Goal: Task Accomplishment & Management: Manage account settings

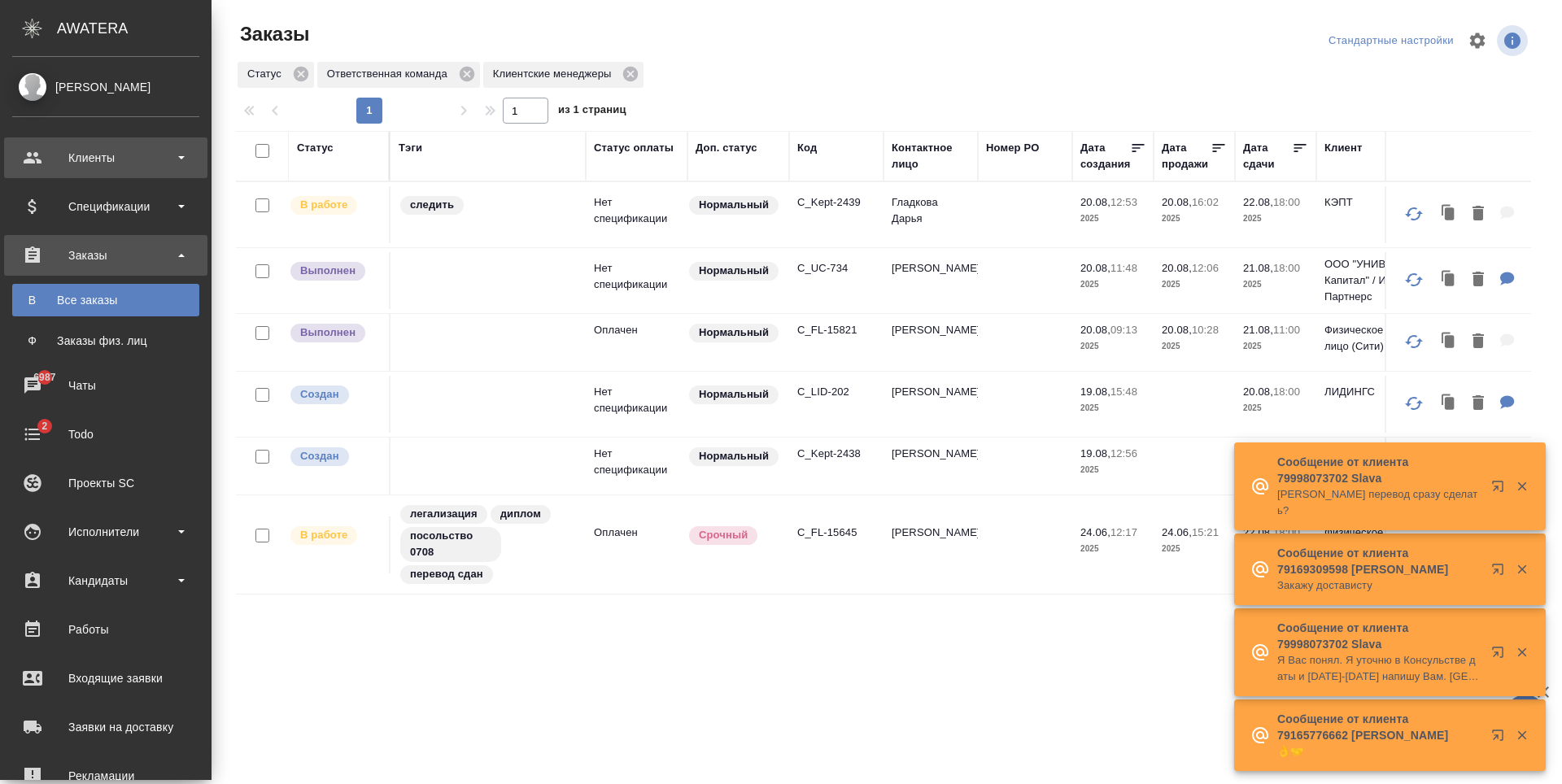
click at [54, 163] on div "Клиенты" at bounding box center [105, 158] width 187 height 24
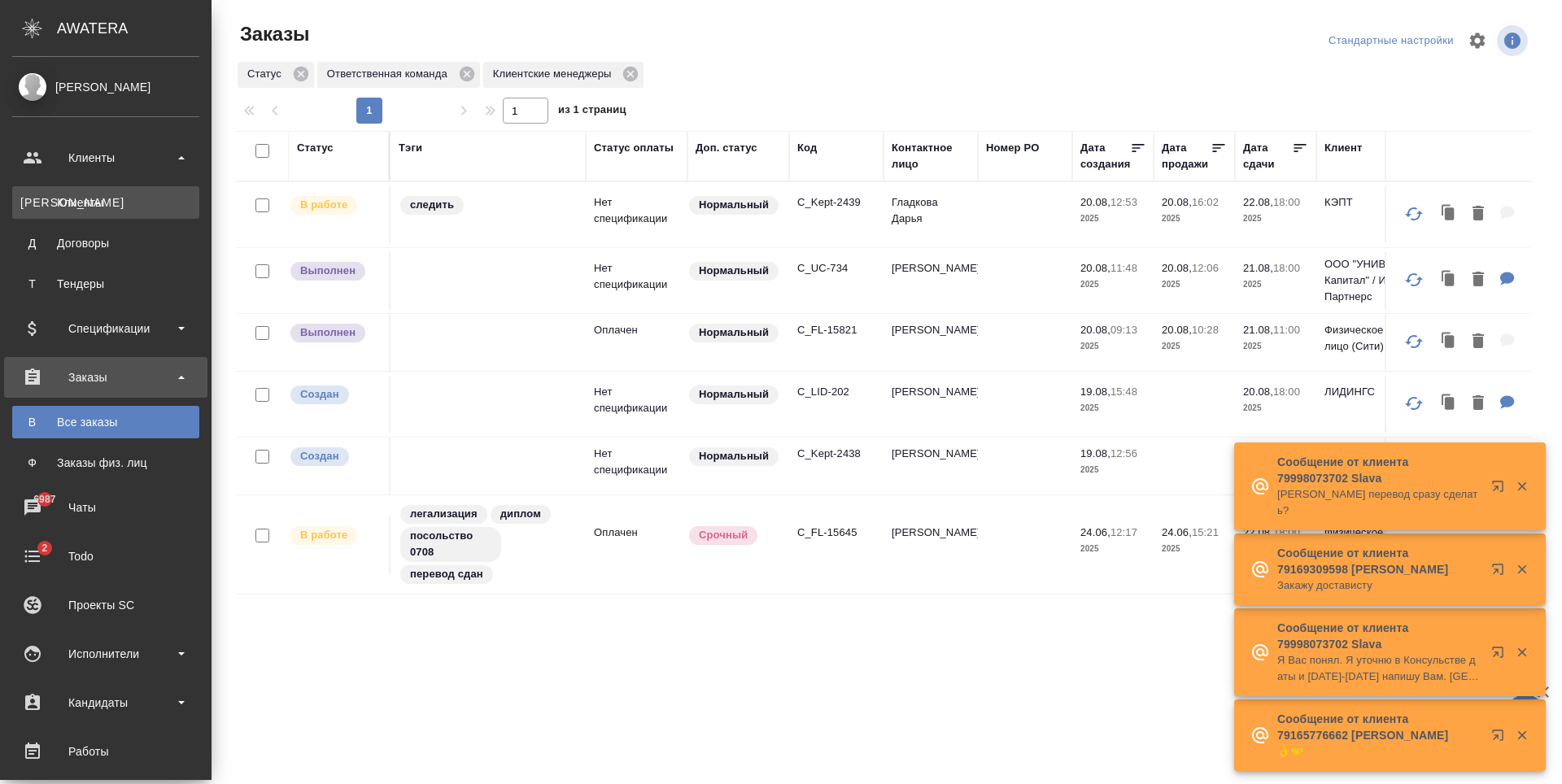
click at [62, 191] on link "К Клиенты" at bounding box center [105, 203] width 187 height 33
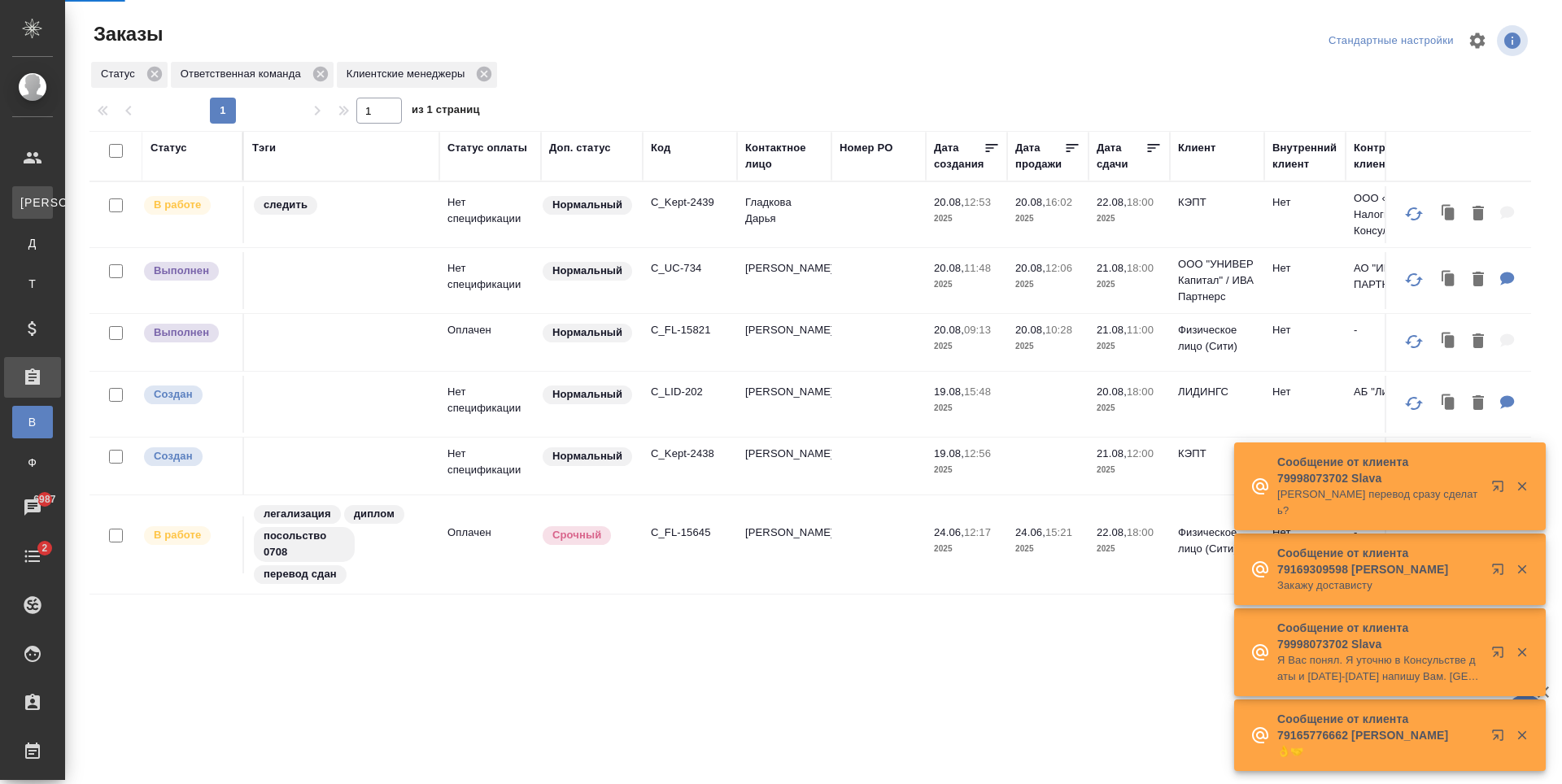
select select "RU"
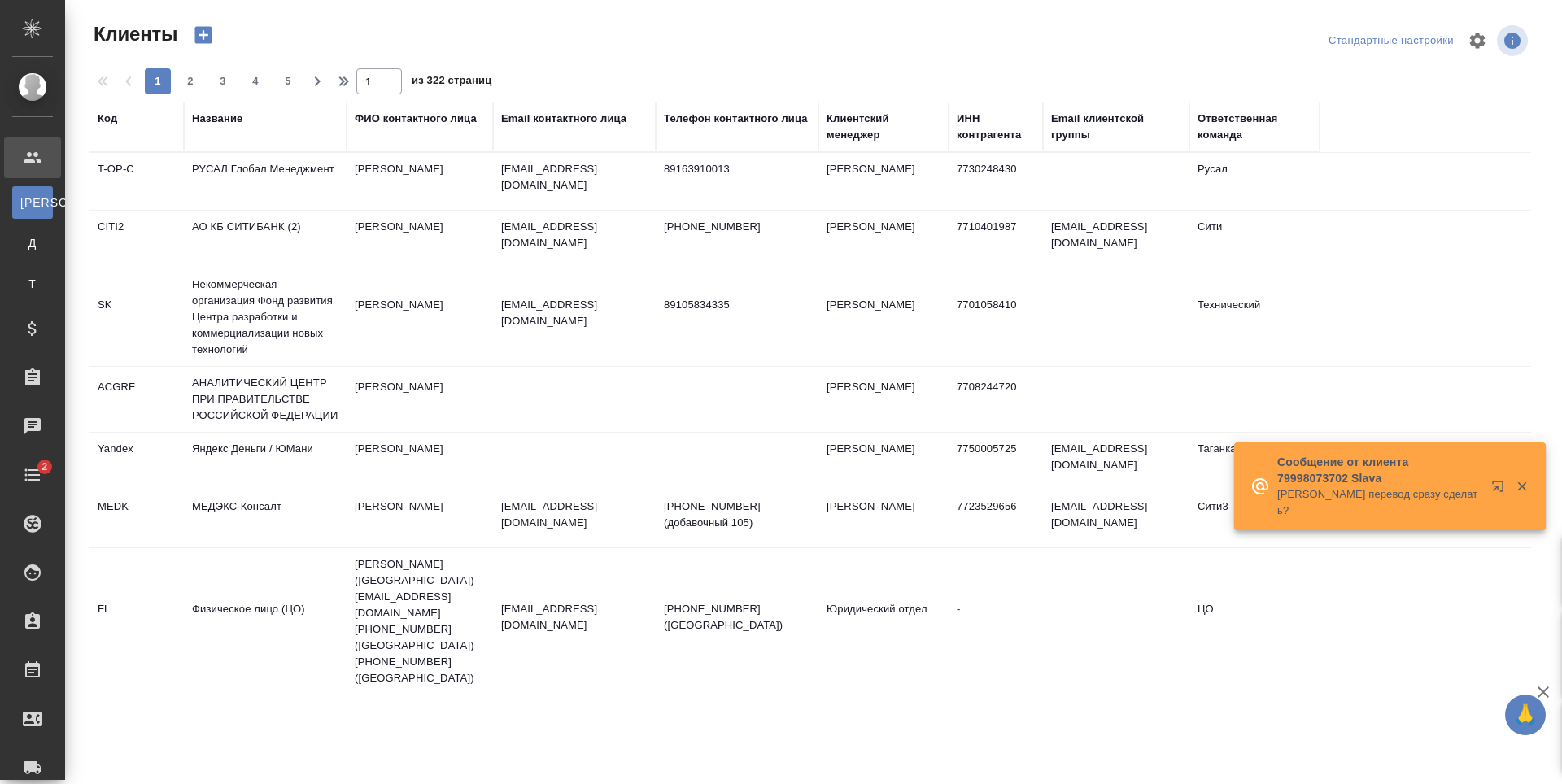
click at [540, 118] on div "Email контактного лица" at bounding box center [564, 118] width 126 height 16
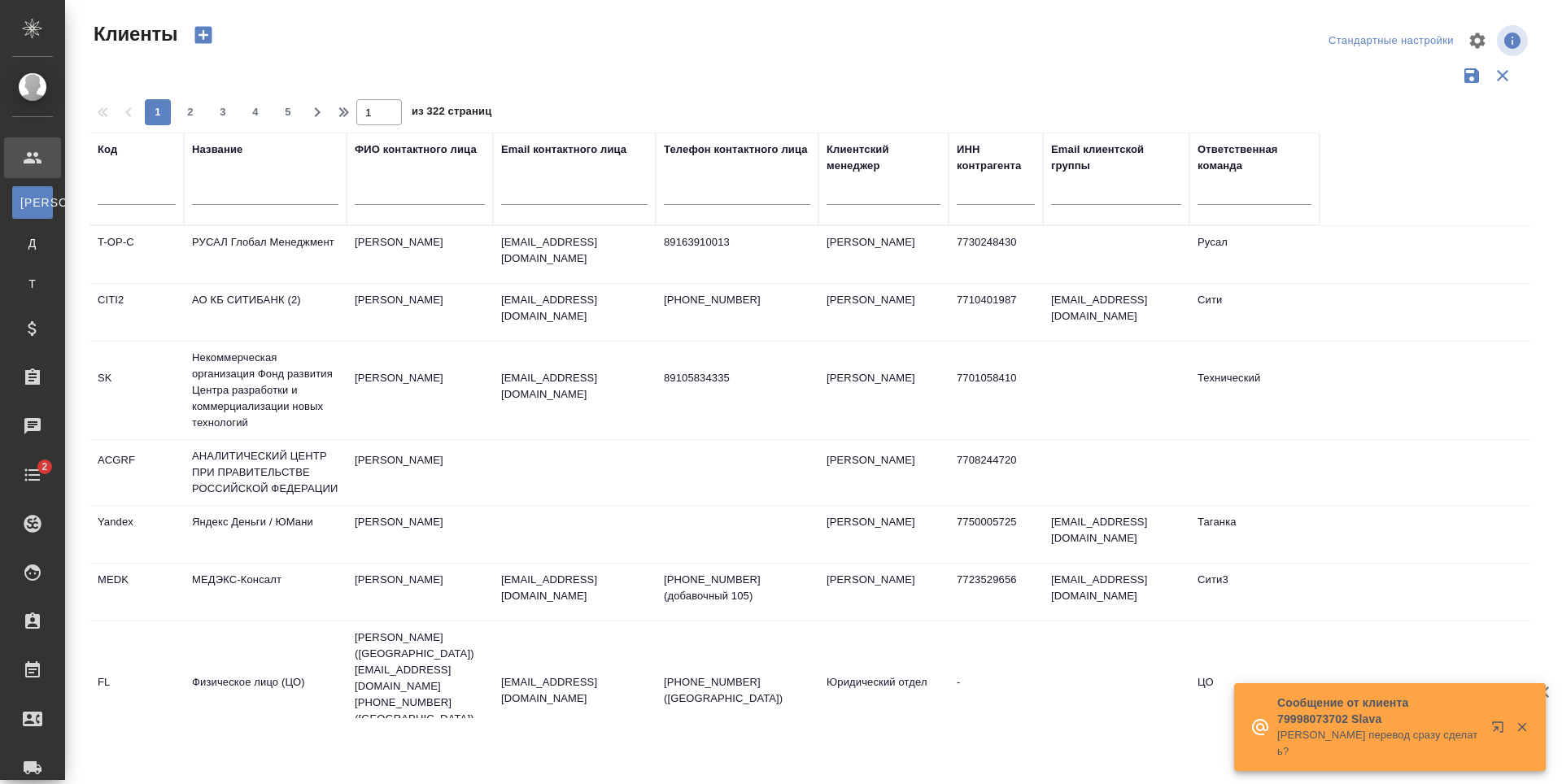
click at [540, 198] on input "text" at bounding box center [574, 194] width 146 height 20
paste input "Iliya.Teryokhin@rkplaw.ru"
type input "Iliya.Teryokhin@rkplaw.ru"
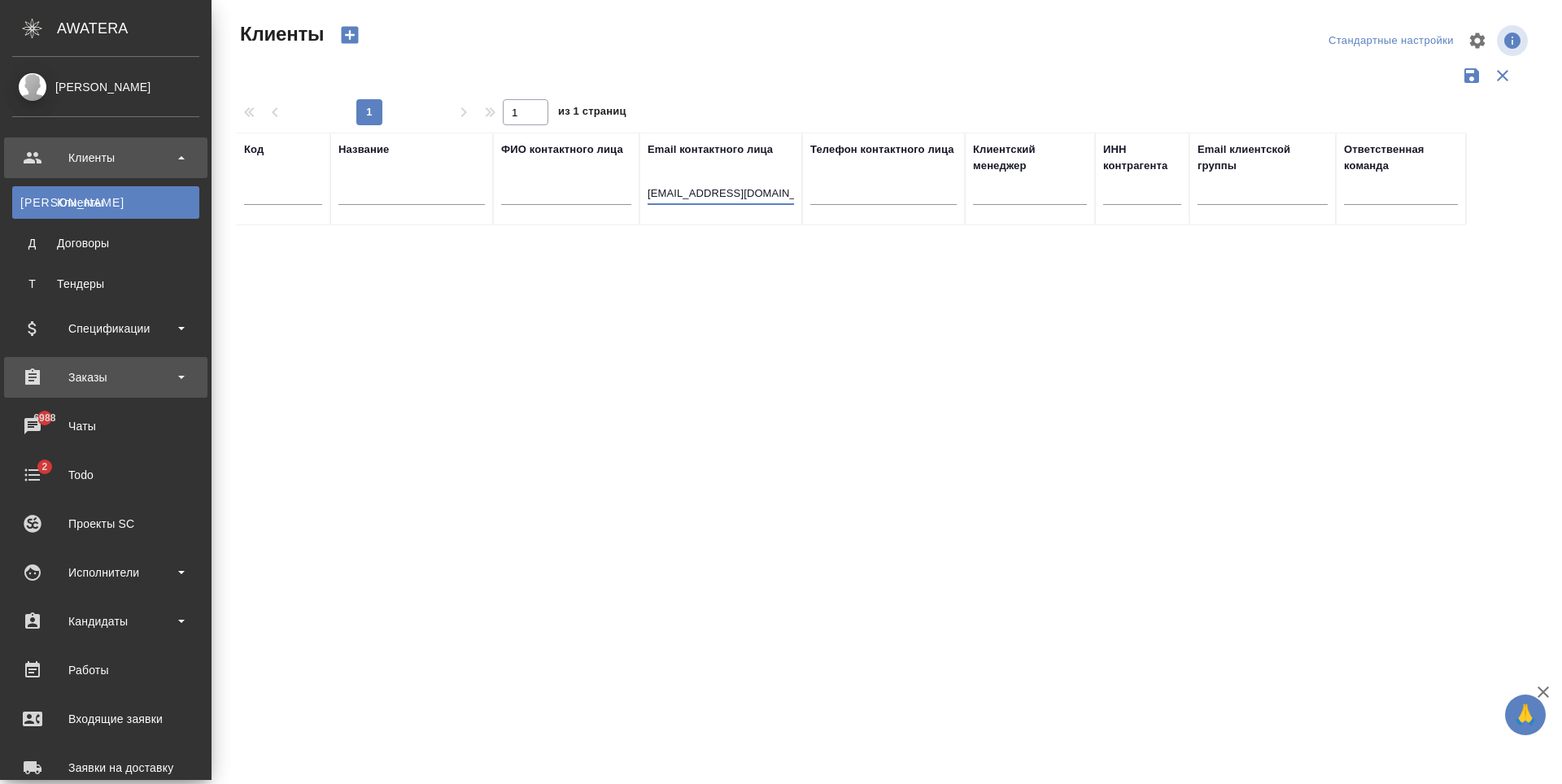
click at [77, 384] on div "Заказы" at bounding box center [105, 377] width 187 height 24
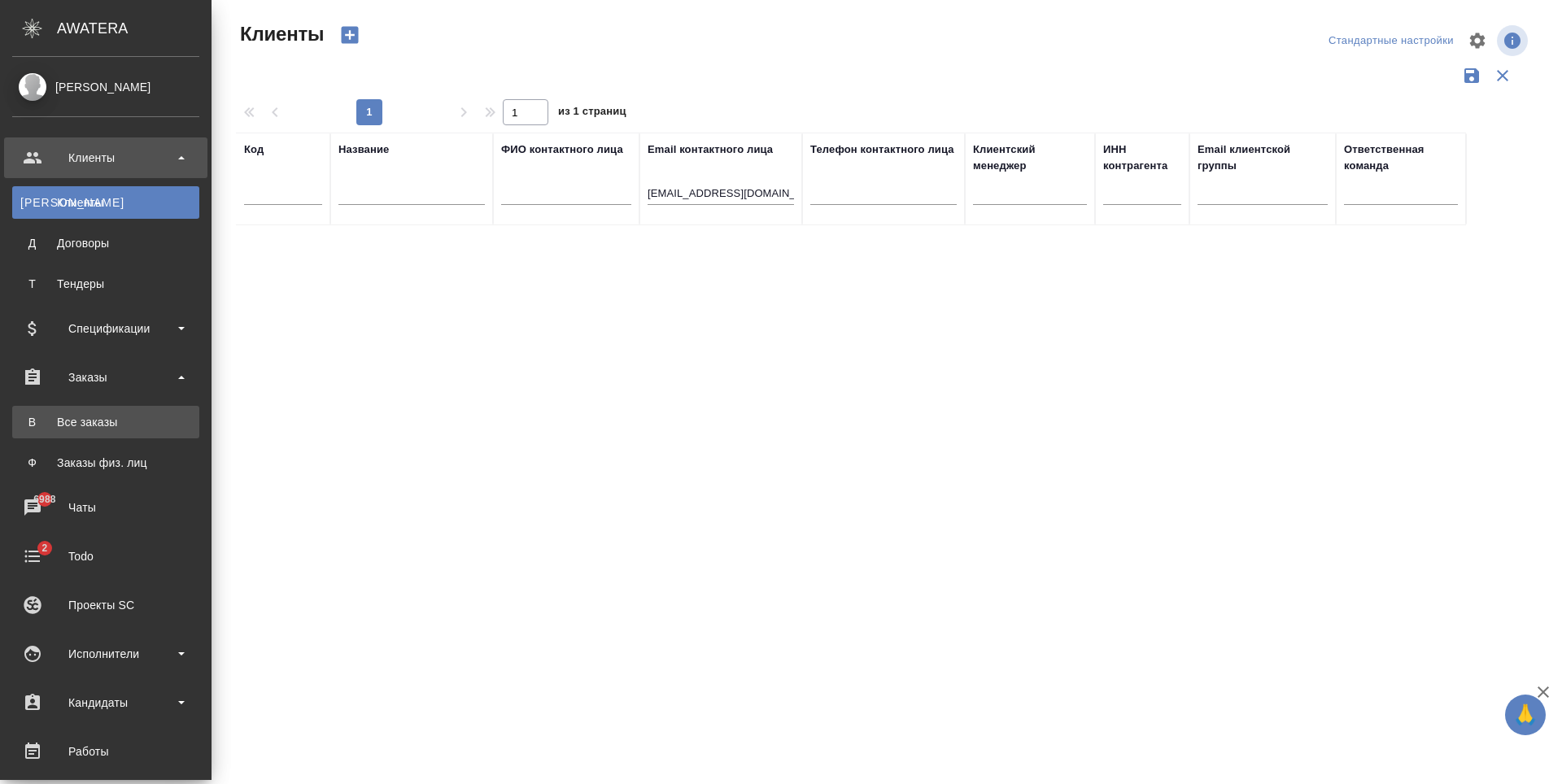
click at [80, 417] on div "Все заказы" at bounding box center [105, 421] width 171 height 16
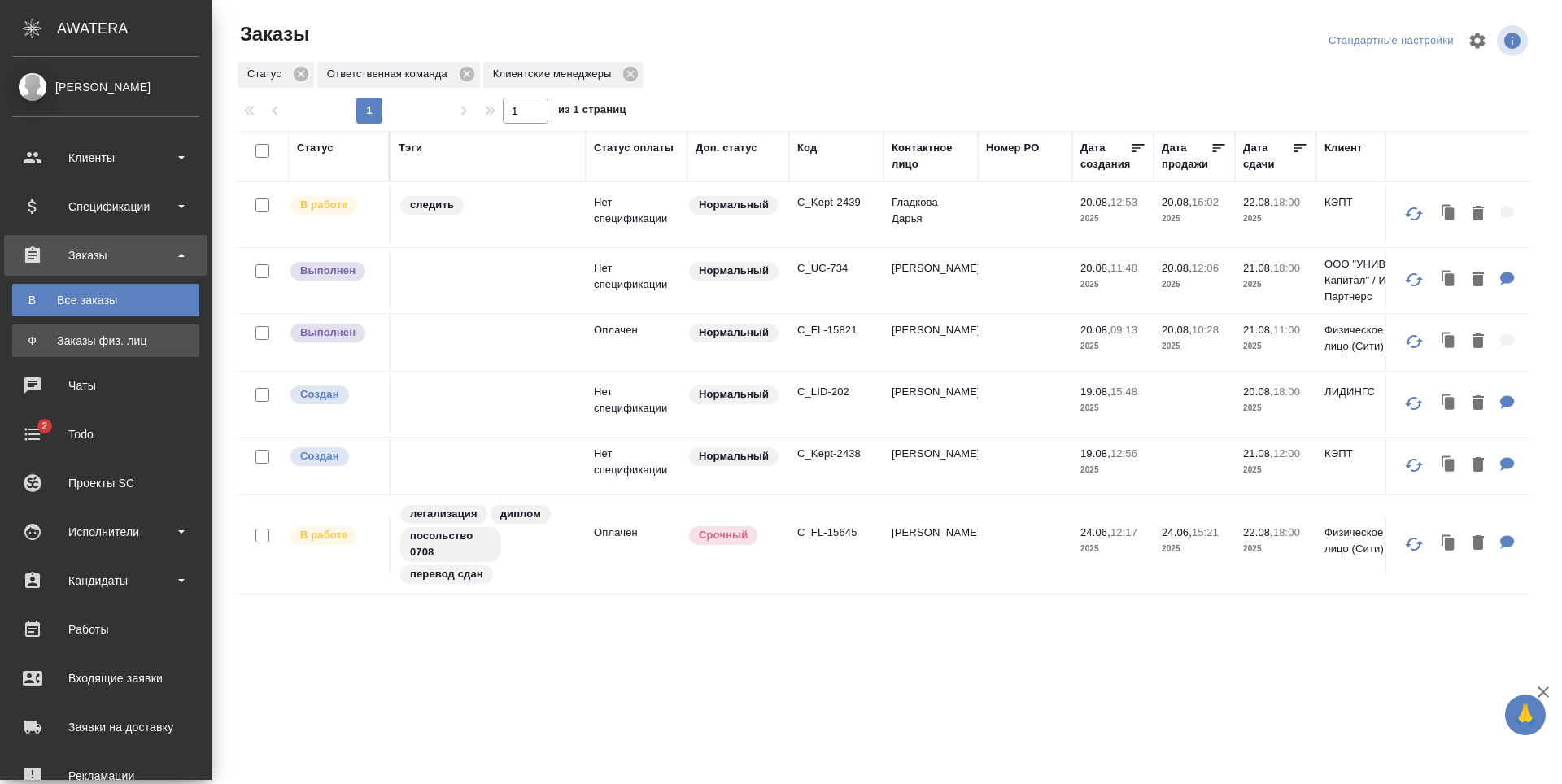
click at [34, 335] on div "Заказы физ. лиц" at bounding box center [105, 340] width 171 height 16
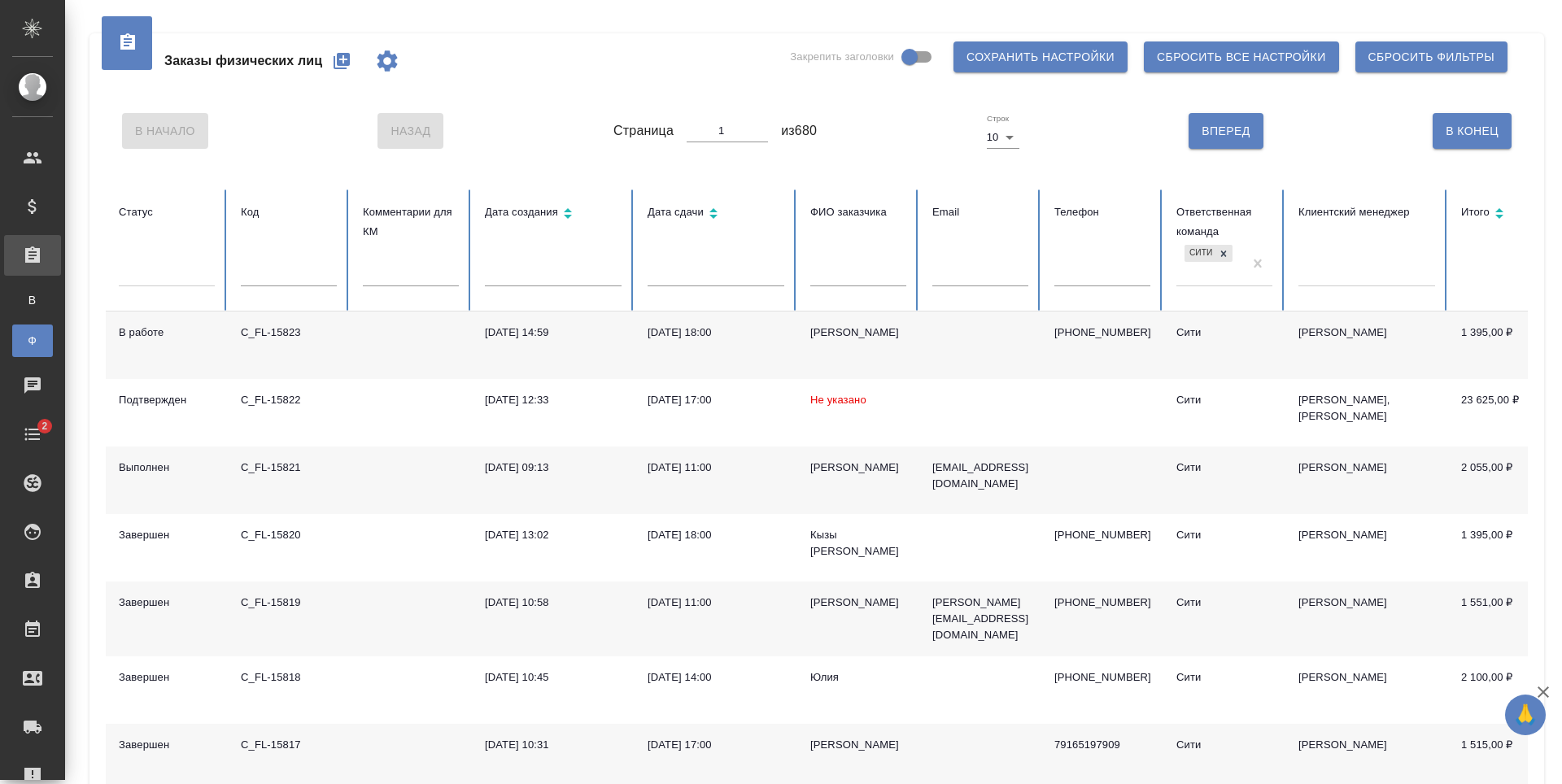
click at [339, 57] on icon "button" at bounding box center [341, 61] width 16 height 16
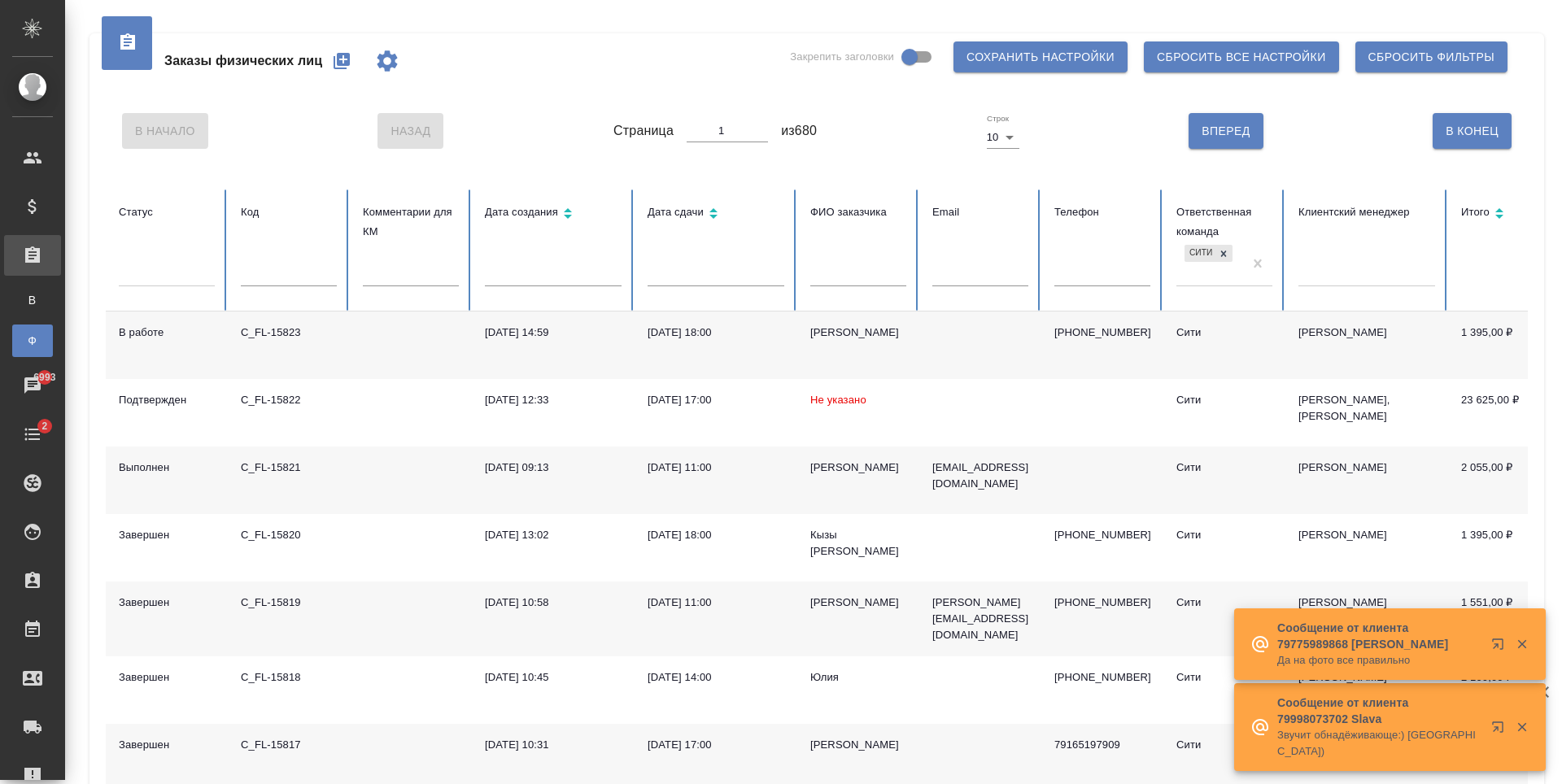
click at [335, 61] on icon "button" at bounding box center [341, 61] width 16 height 16
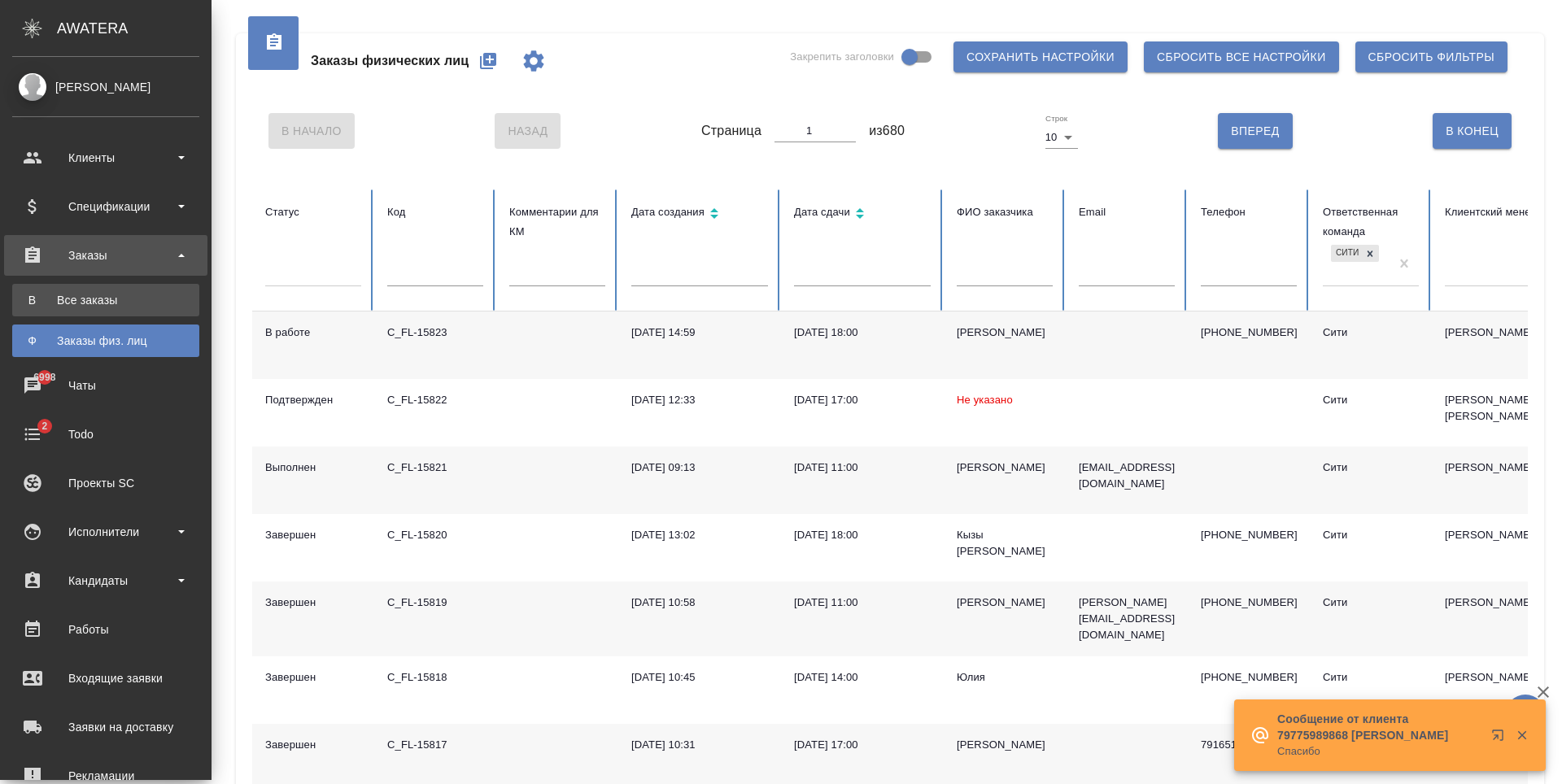
click at [98, 296] on div "Все заказы" at bounding box center [105, 300] width 171 height 16
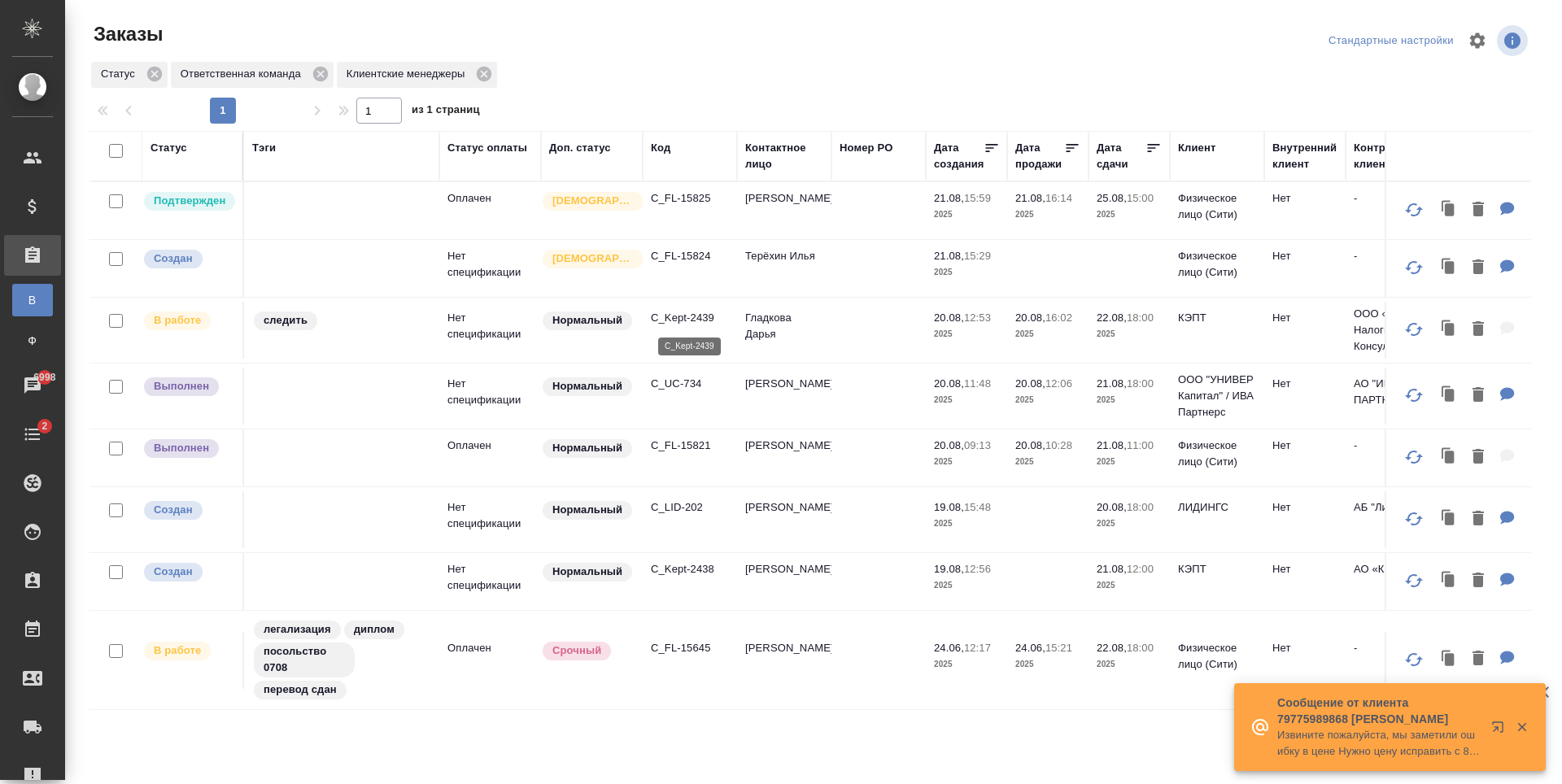
click at [698, 317] on p "C_Kept-2439" at bounding box center [690, 317] width 78 height 16
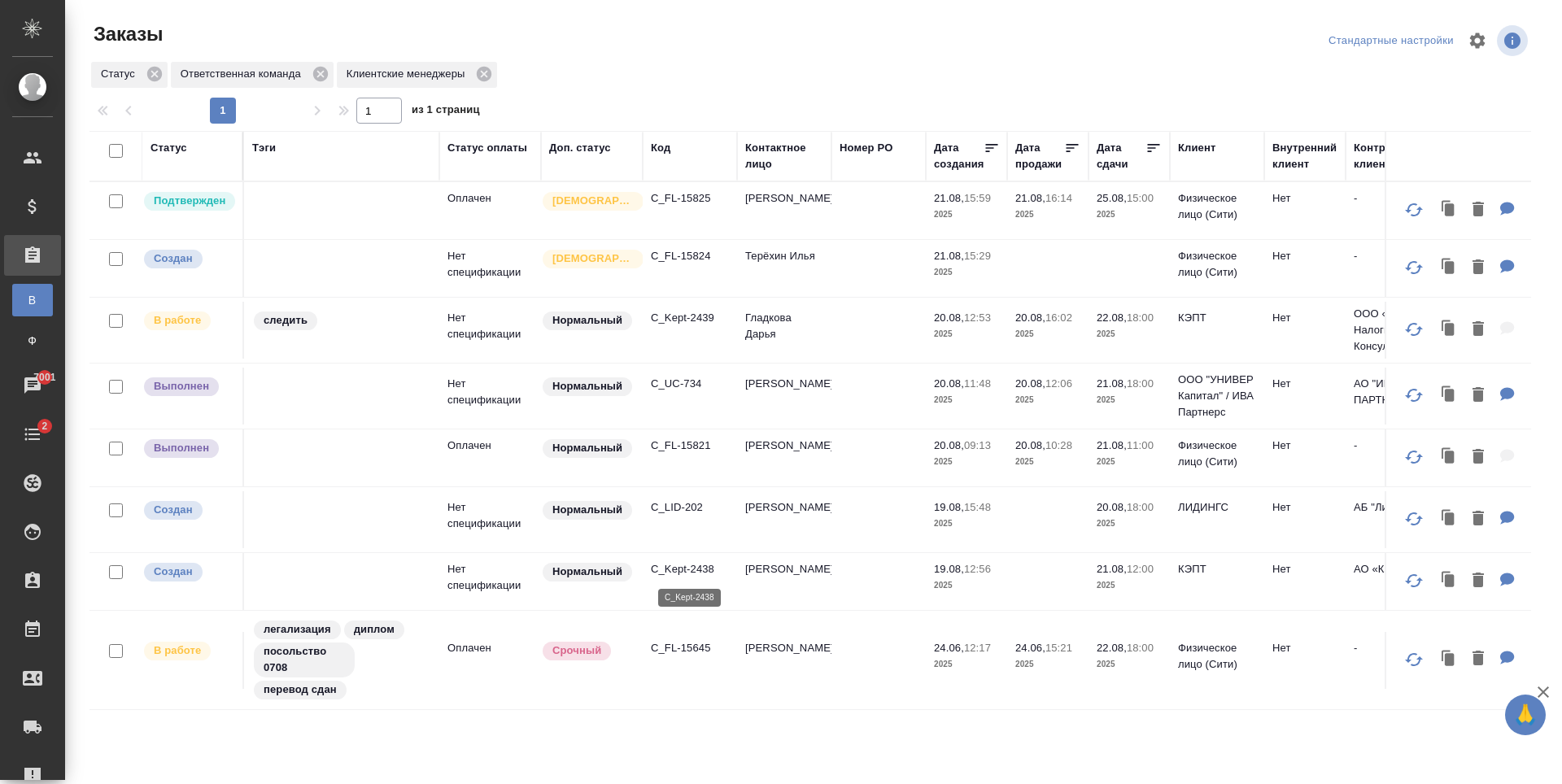
click at [695, 561] on p "C_Kept-2438" at bounding box center [690, 568] width 78 height 16
click at [697, 385] on p "C_UC-734" at bounding box center [690, 384] width 78 height 16
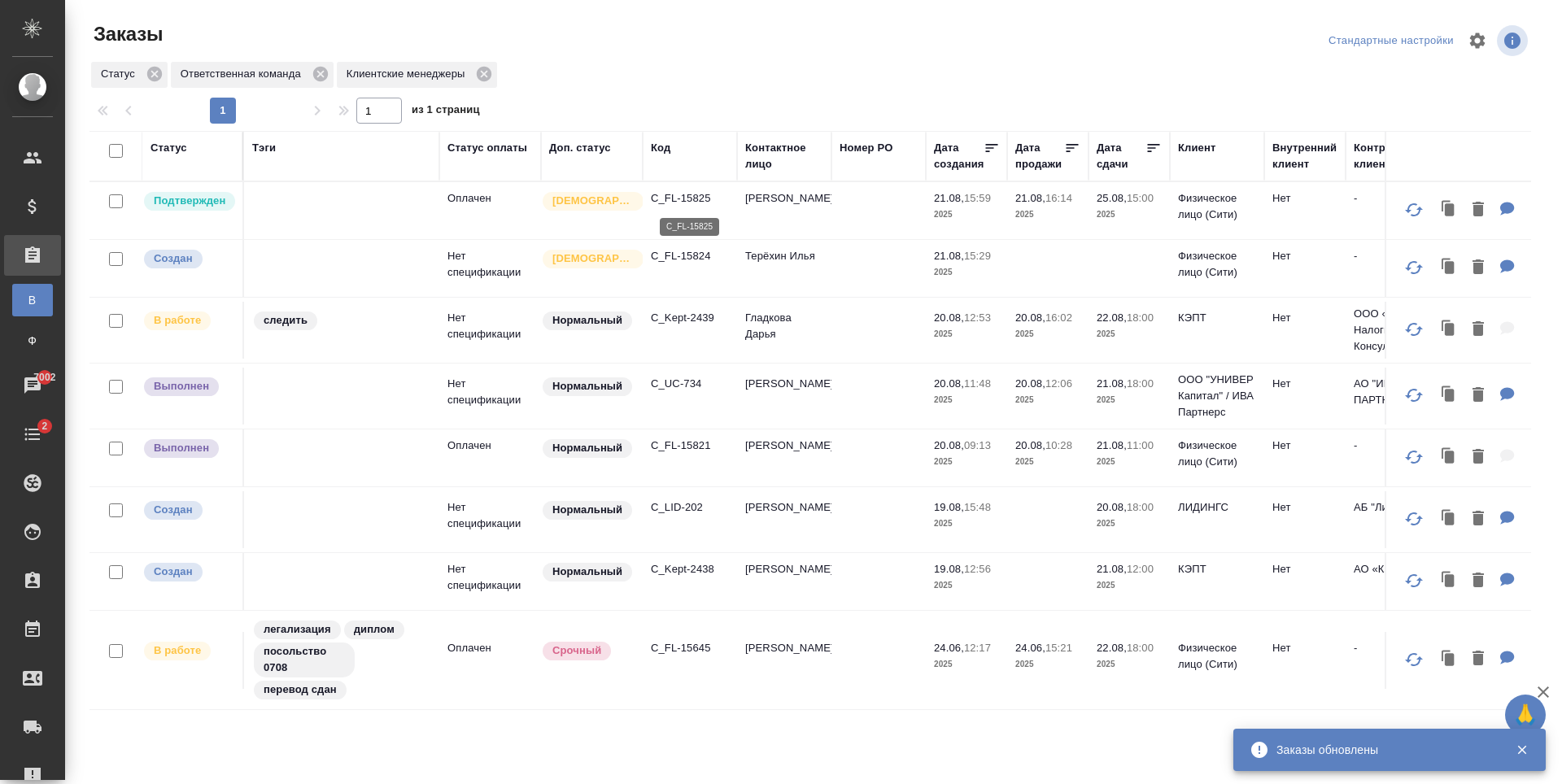
click at [703, 195] on p "C_FL-15825" at bounding box center [690, 198] width 78 height 16
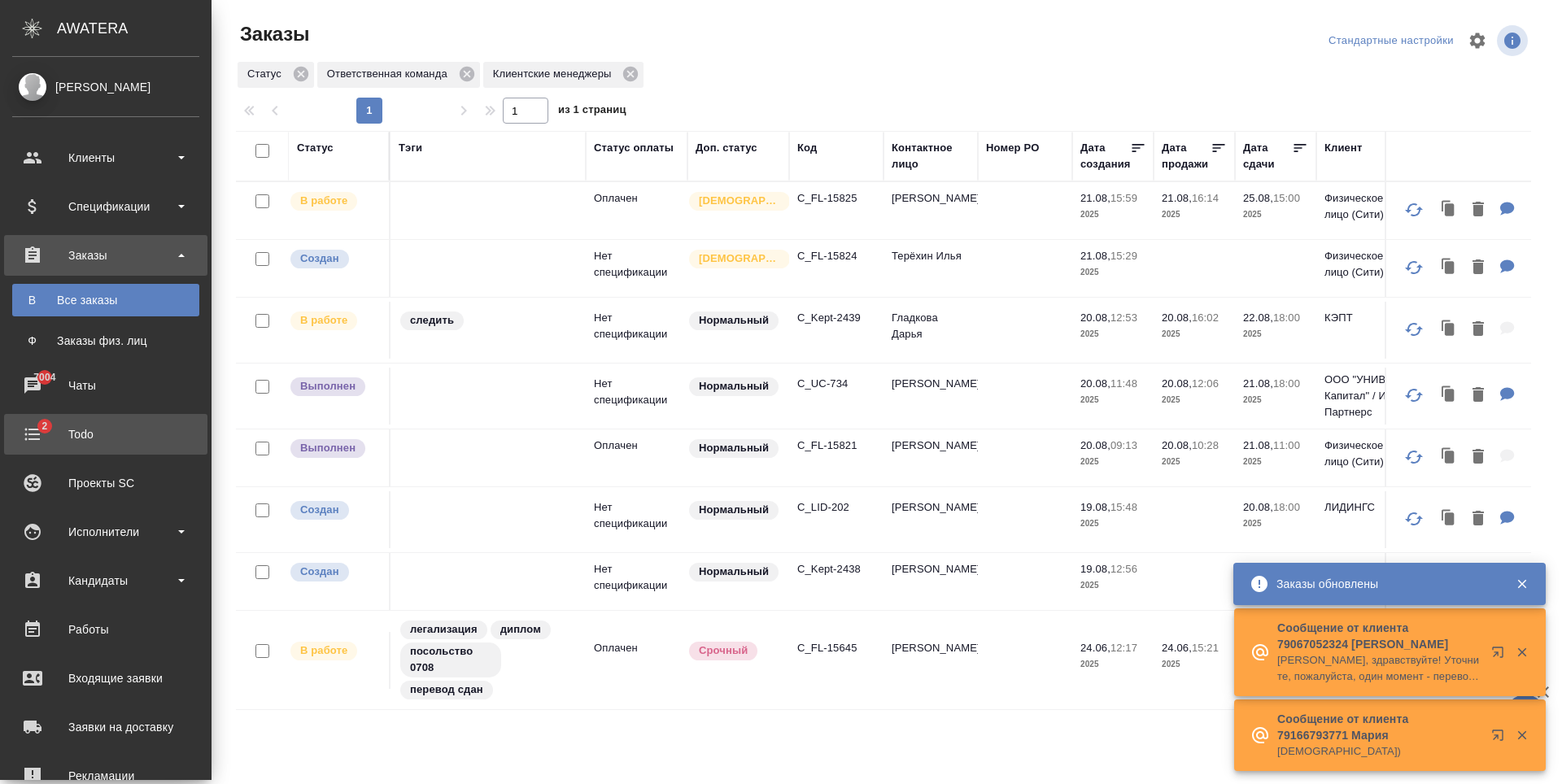
click at [54, 453] on link "2 Todo" at bounding box center [105, 434] width 203 height 41
click at [45, 436] on div "Todo" at bounding box center [105, 433] width 187 height 24
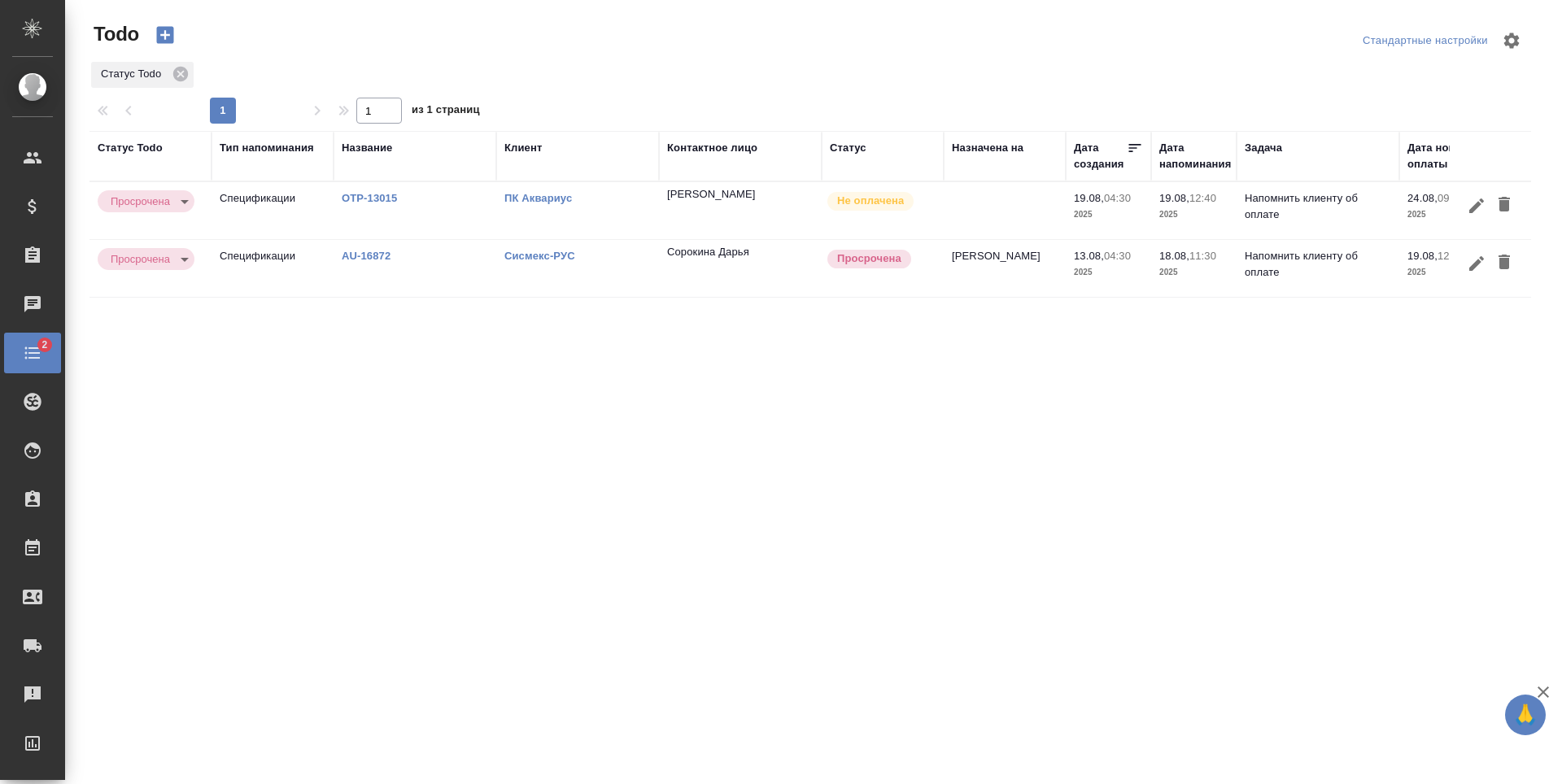
click at [580, 365] on div "Статус Todo Тип напоминания Название Клиент Контактное лицо Статус Назначена на…" at bounding box center [810, 422] width 1441 height 585
click at [163, 36] on icon "button" at bounding box center [165, 35] width 23 height 23
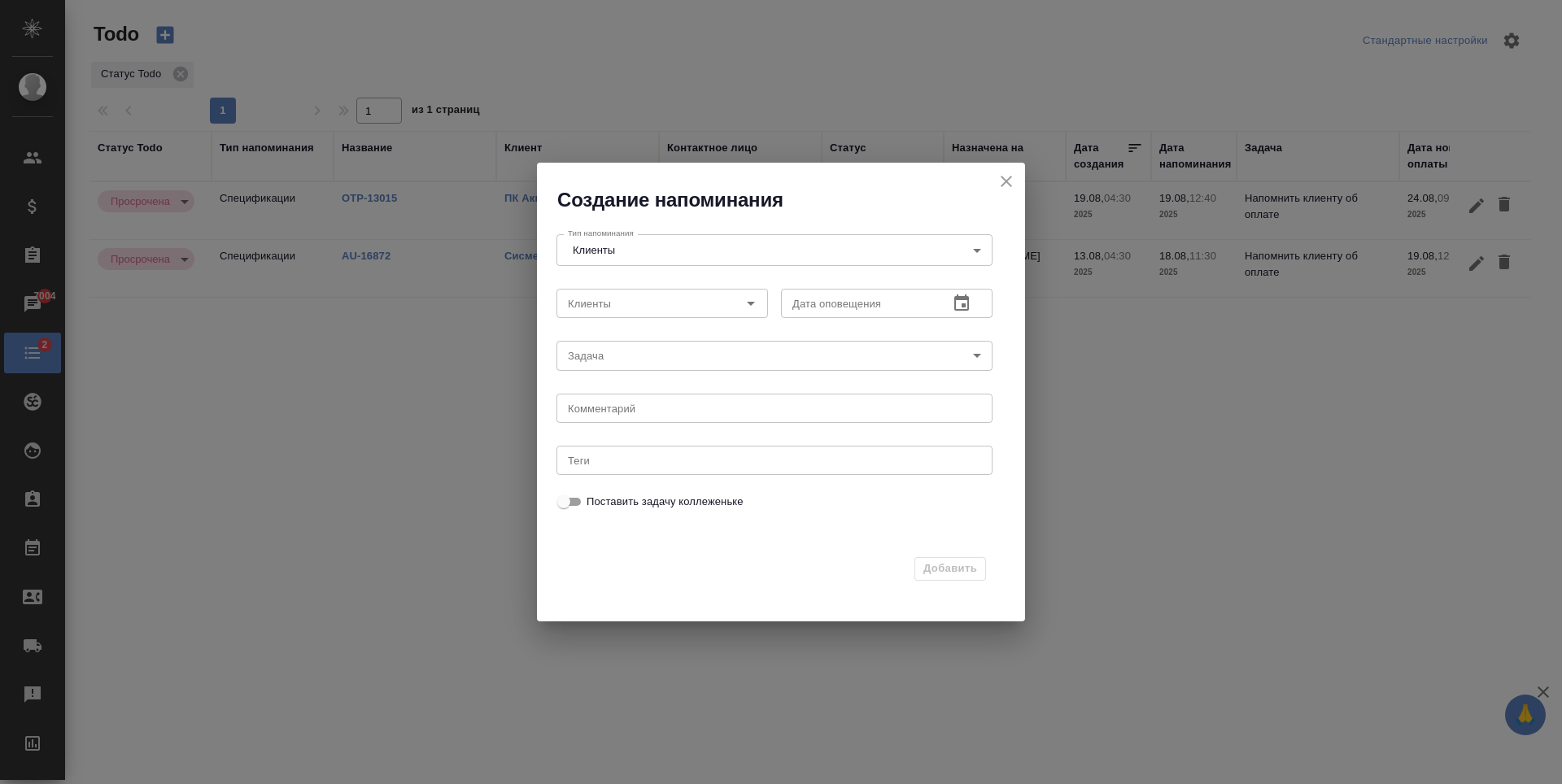
click at [625, 247] on body "🙏 .cls-1 fill:#fff; AWATERA Zaytseva Svetlana Клиенты Спецификации Заказы 7004 …" at bounding box center [781, 392] width 1562 height 784
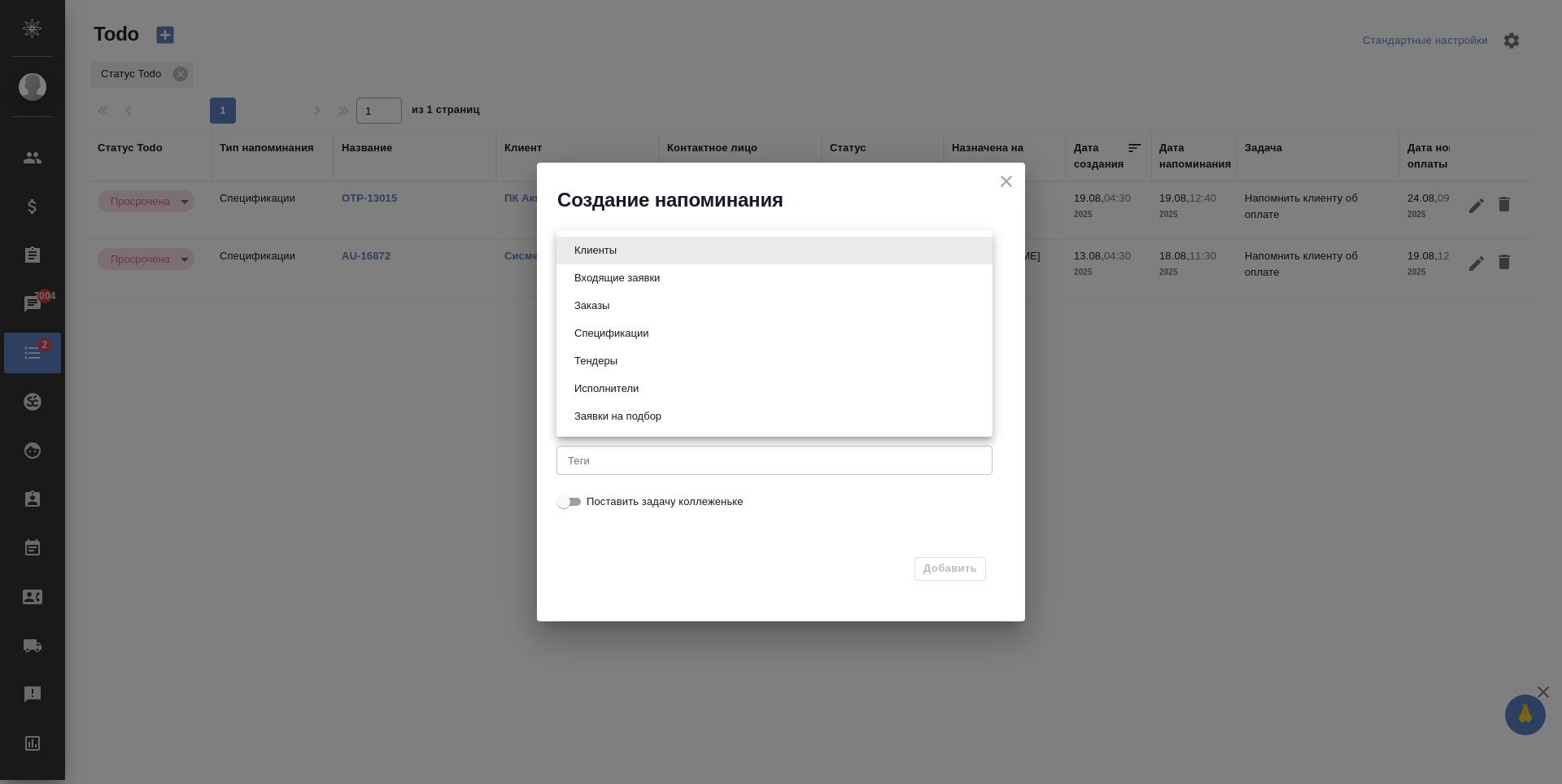
click at [644, 205] on div at bounding box center [781, 392] width 1562 height 784
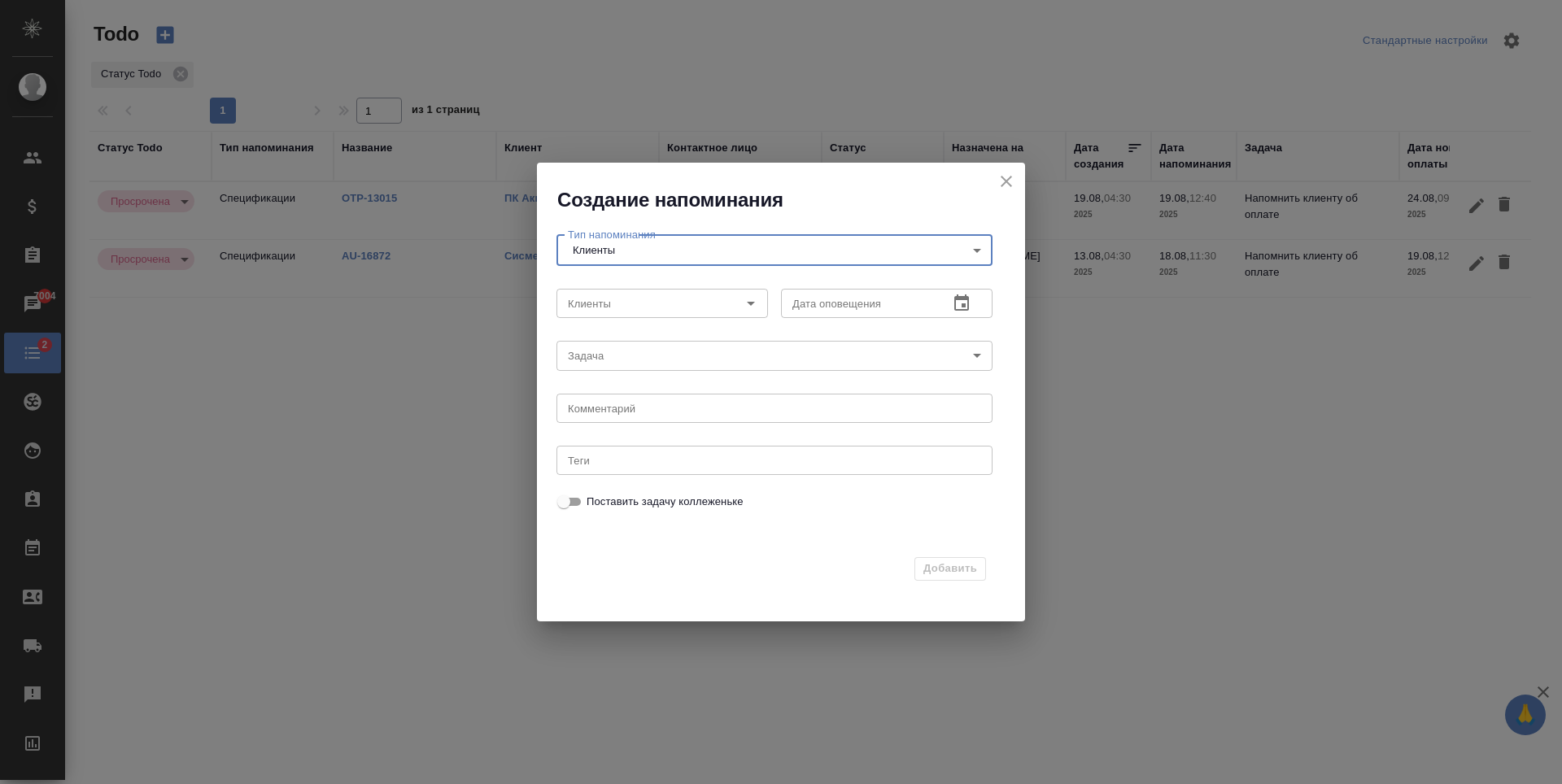
click at [619, 345] on body "🙏 .cls-1 fill:#fff; AWATERA Zaytseva Svetlana Клиенты Спецификации Заказы 7004 …" at bounding box center [781, 392] width 1562 height 784
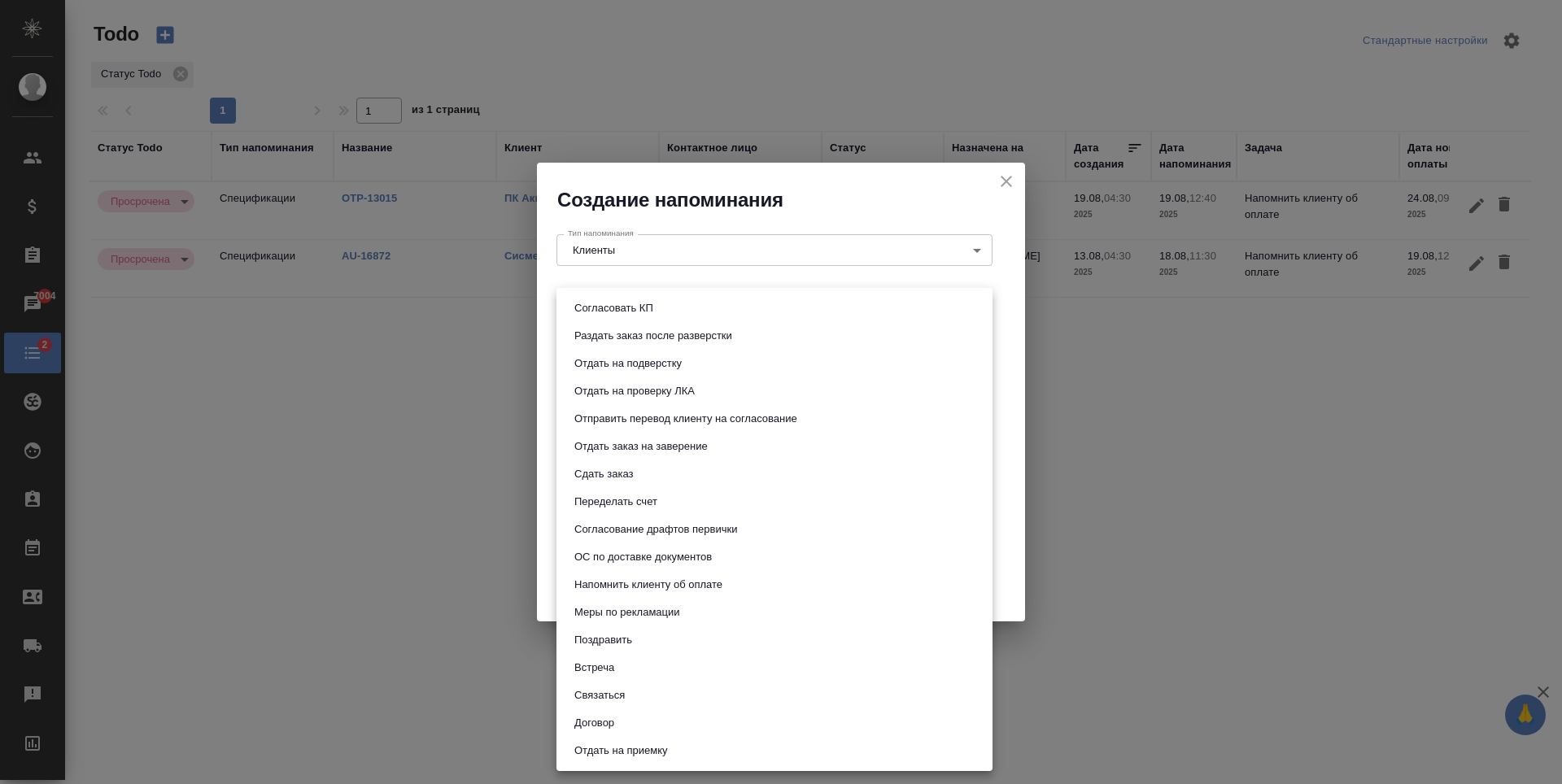
click at [550, 508] on div at bounding box center [781, 392] width 1562 height 784
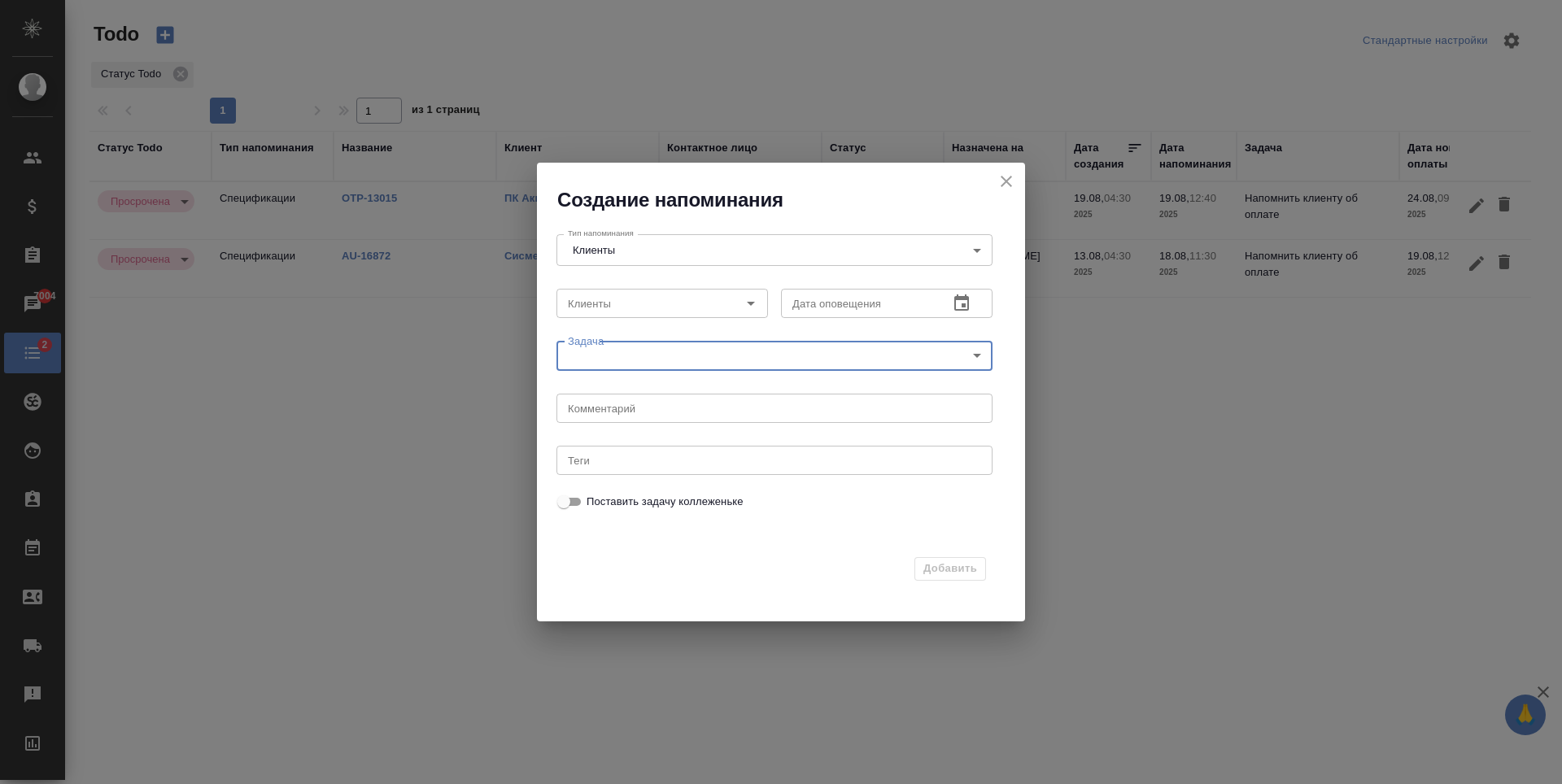
click at [999, 173] on icon "close" at bounding box center [1006, 181] width 19 height 19
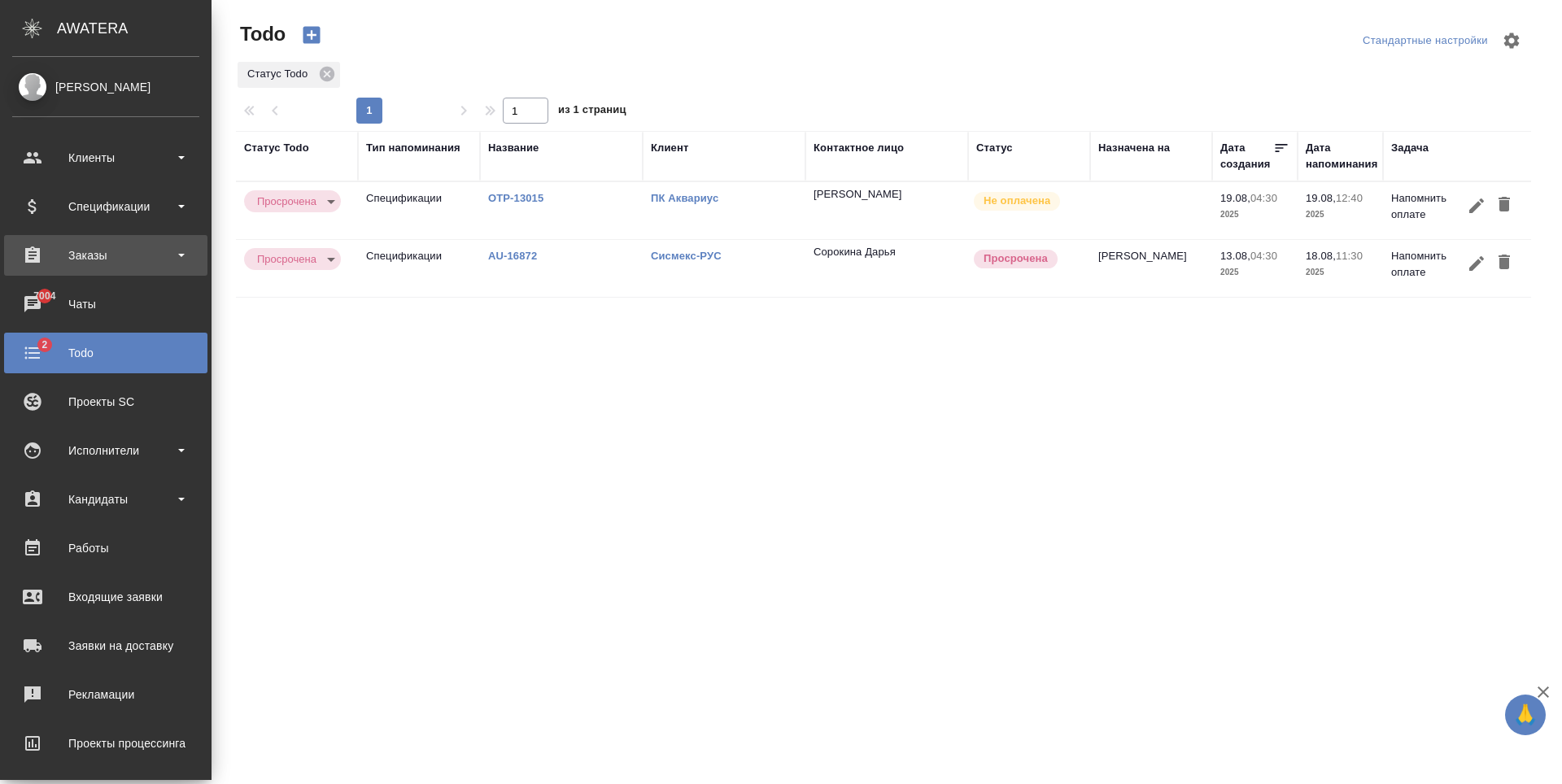
click at [135, 257] on div "Заказы" at bounding box center [105, 254] width 187 height 24
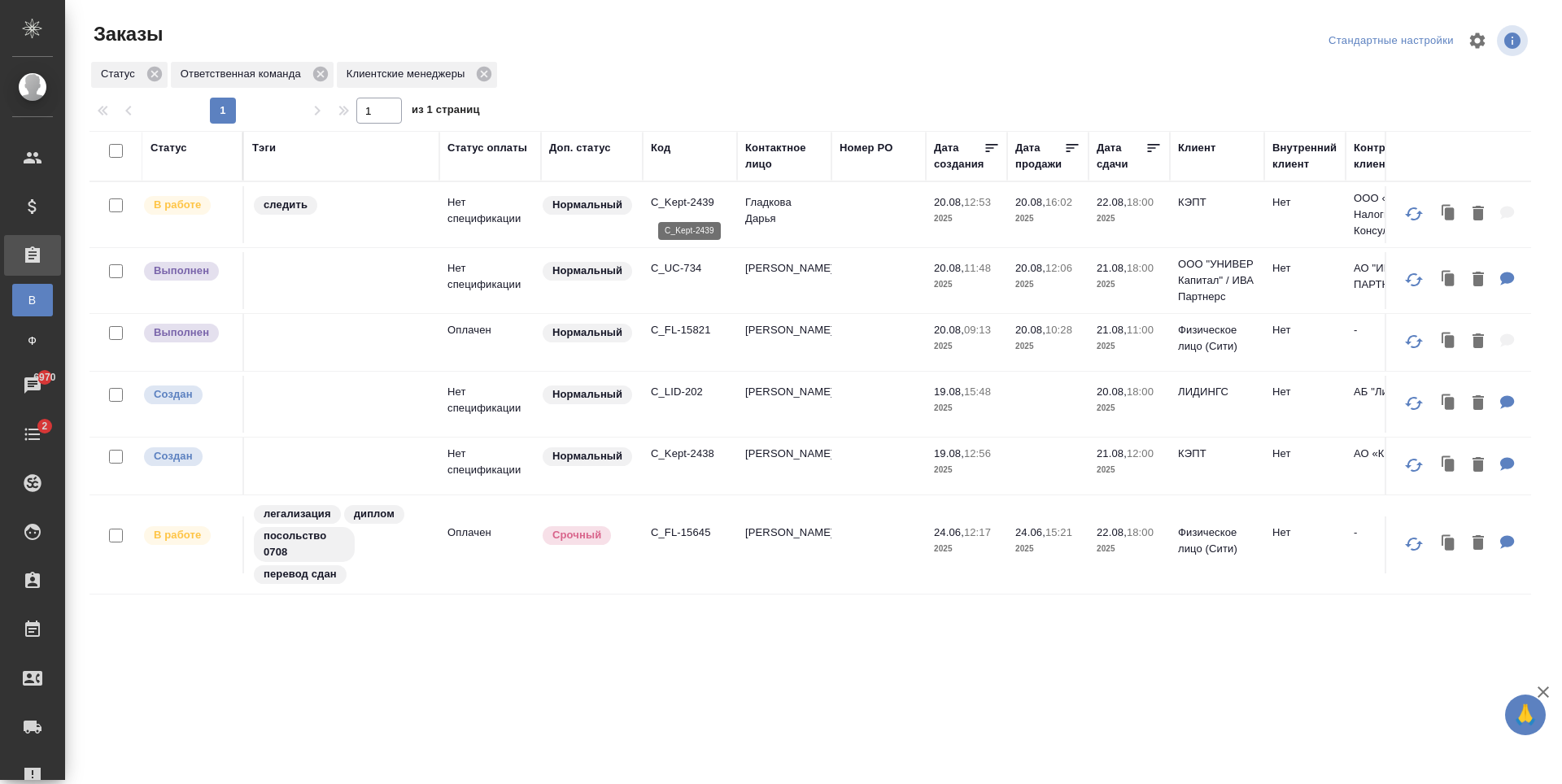
click at [687, 205] on p "C_Kept-2439" at bounding box center [690, 202] width 78 height 16
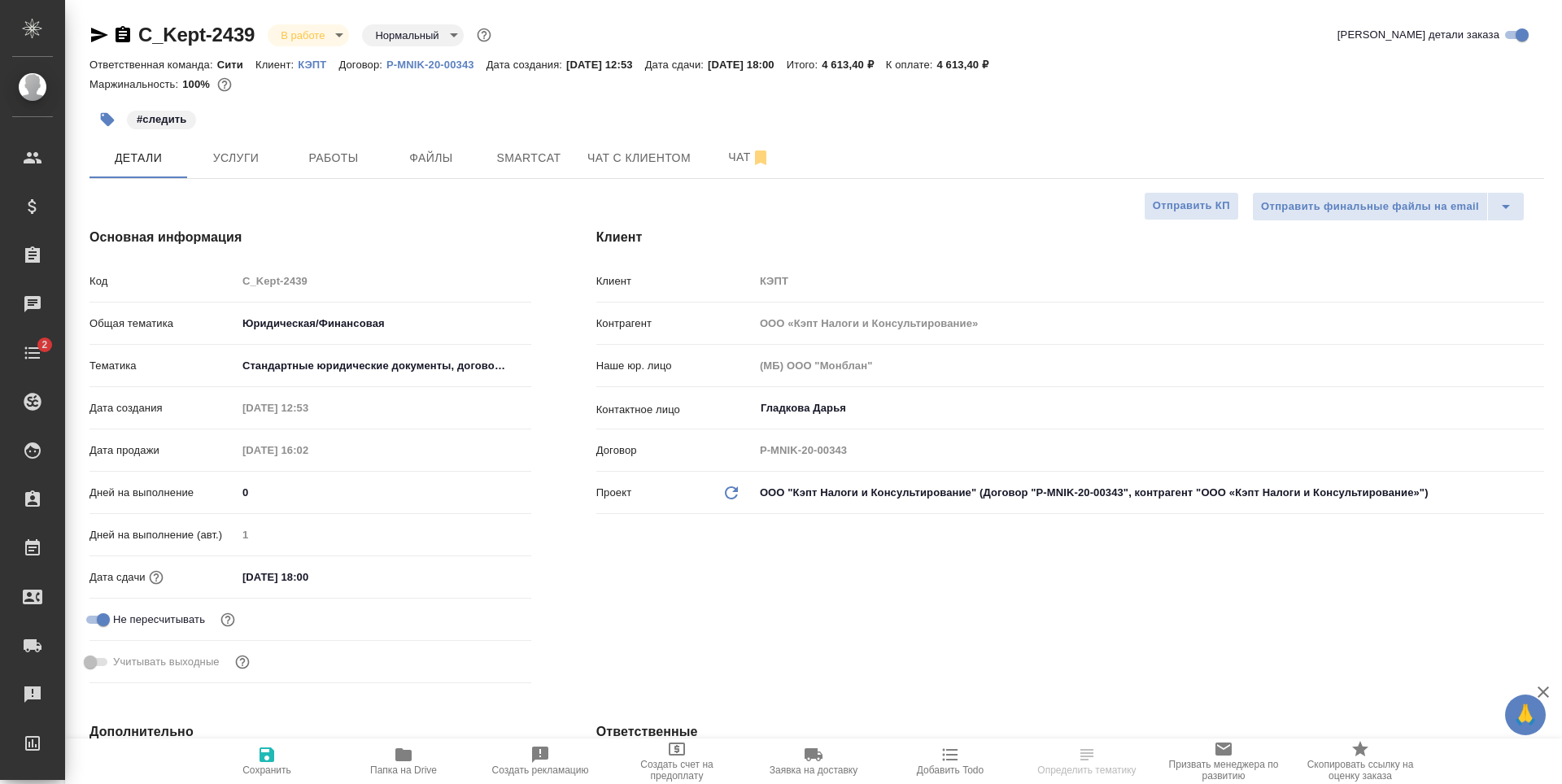
select select "RU"
click at [303, 167] on span "Работы" at bounding box center [333, 158] width 78 height 20
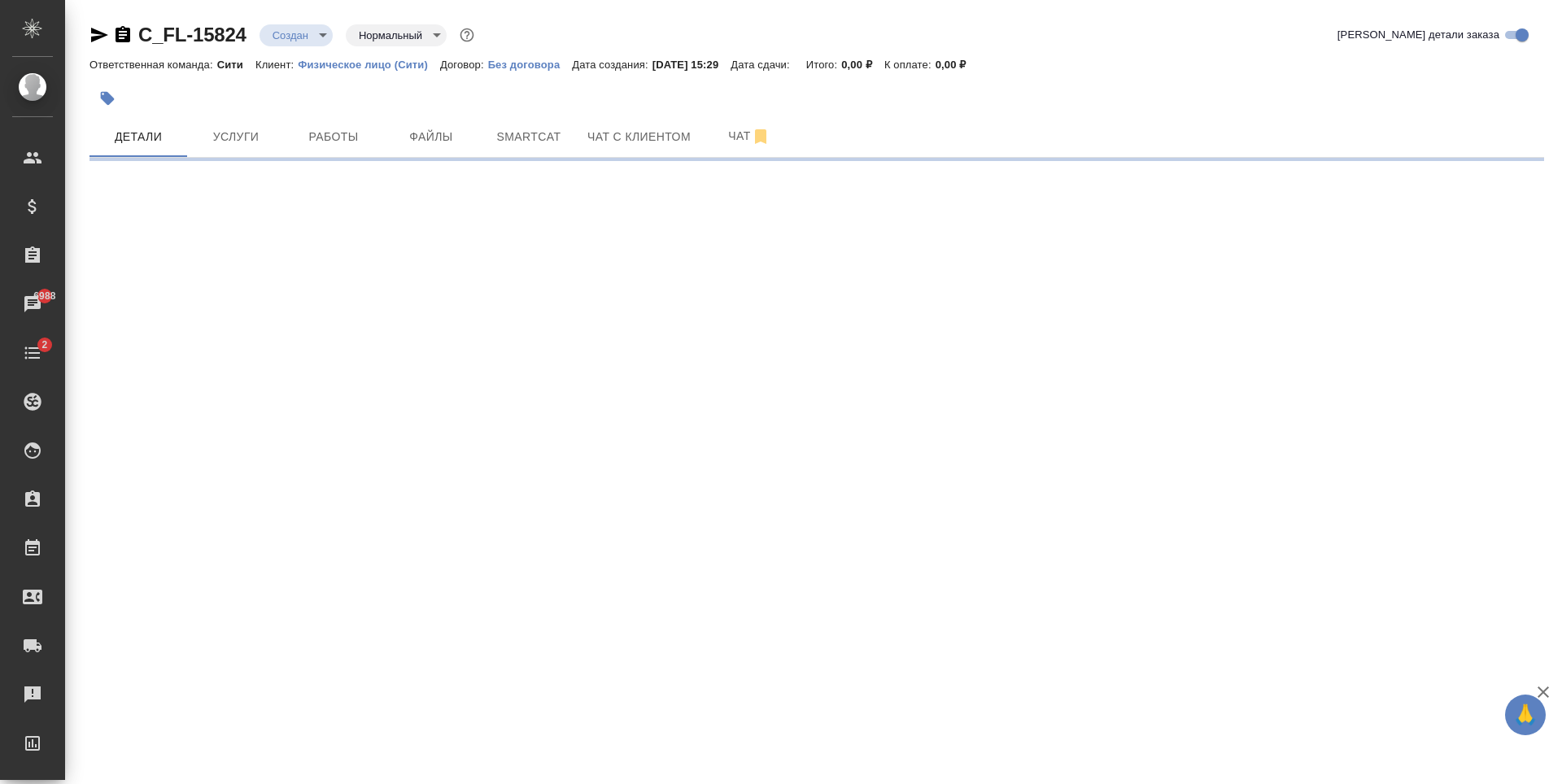
select select "RU"
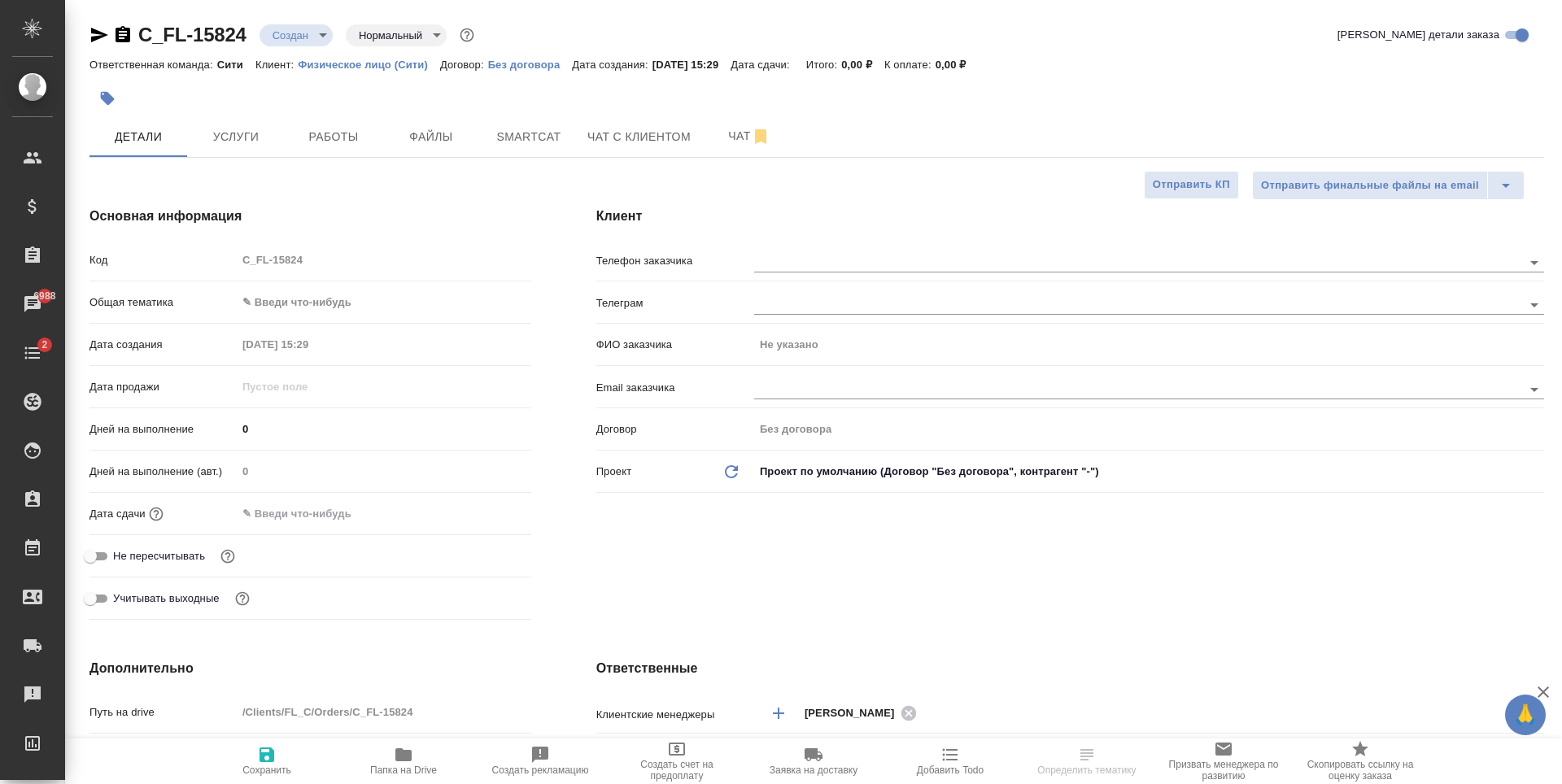
type textarea "x"
click at [789, 393] on input "text" at bounding box center [1111, 389] width 714 height 19
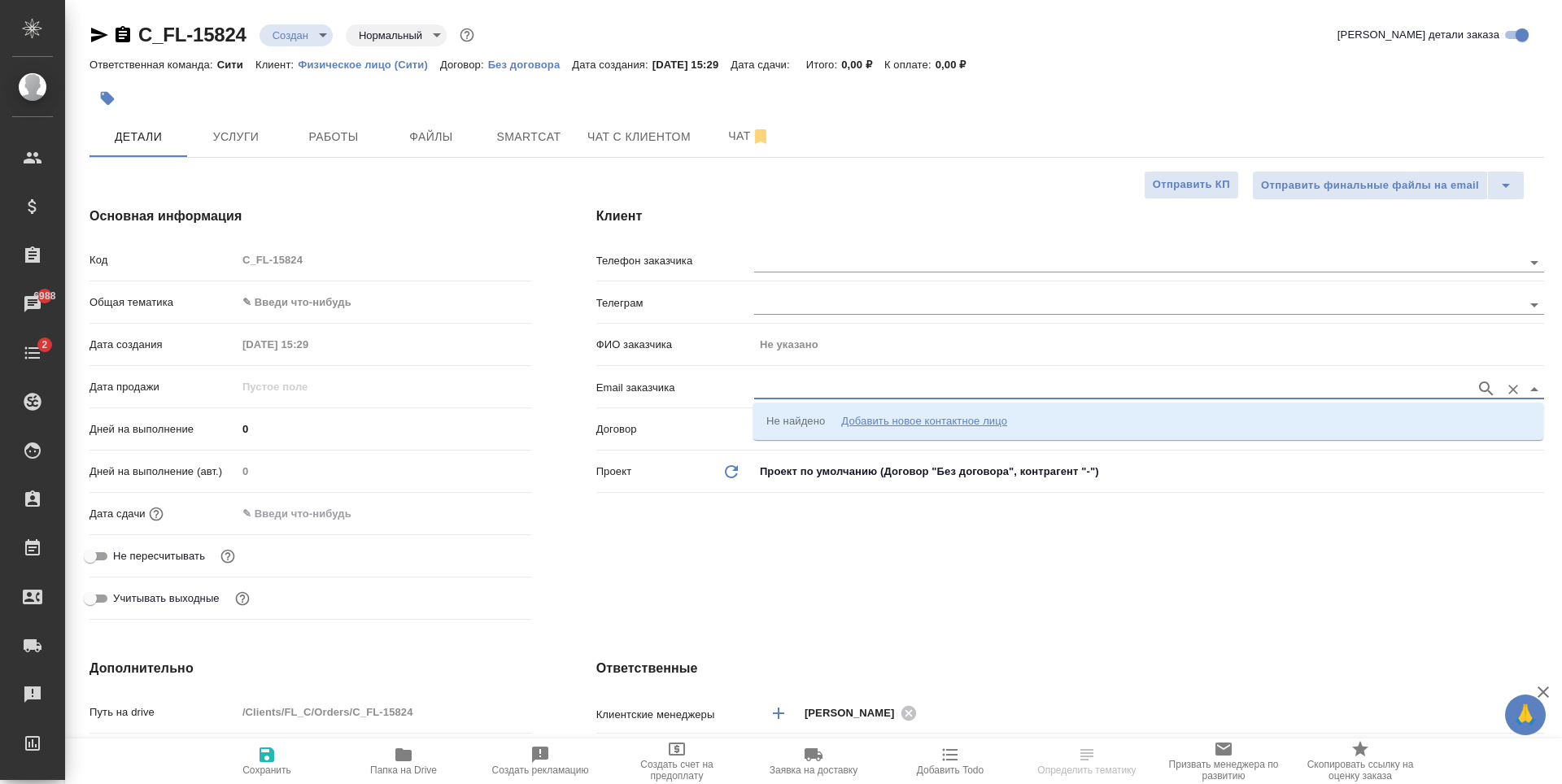
paste input "[EMAIL_ADDRESS][DOMAIN_NAME]"
type input "[EMAIL_ADDRESS][DOMAIN_NAME]"
click at [903, 421] on div ".cls-1 fill:#fff; AWATERA Zaytseva Svetlana Клиенты Спецификации Заказы 6988 Ча…" at bounding box center [781, 392] width 1562 height 784
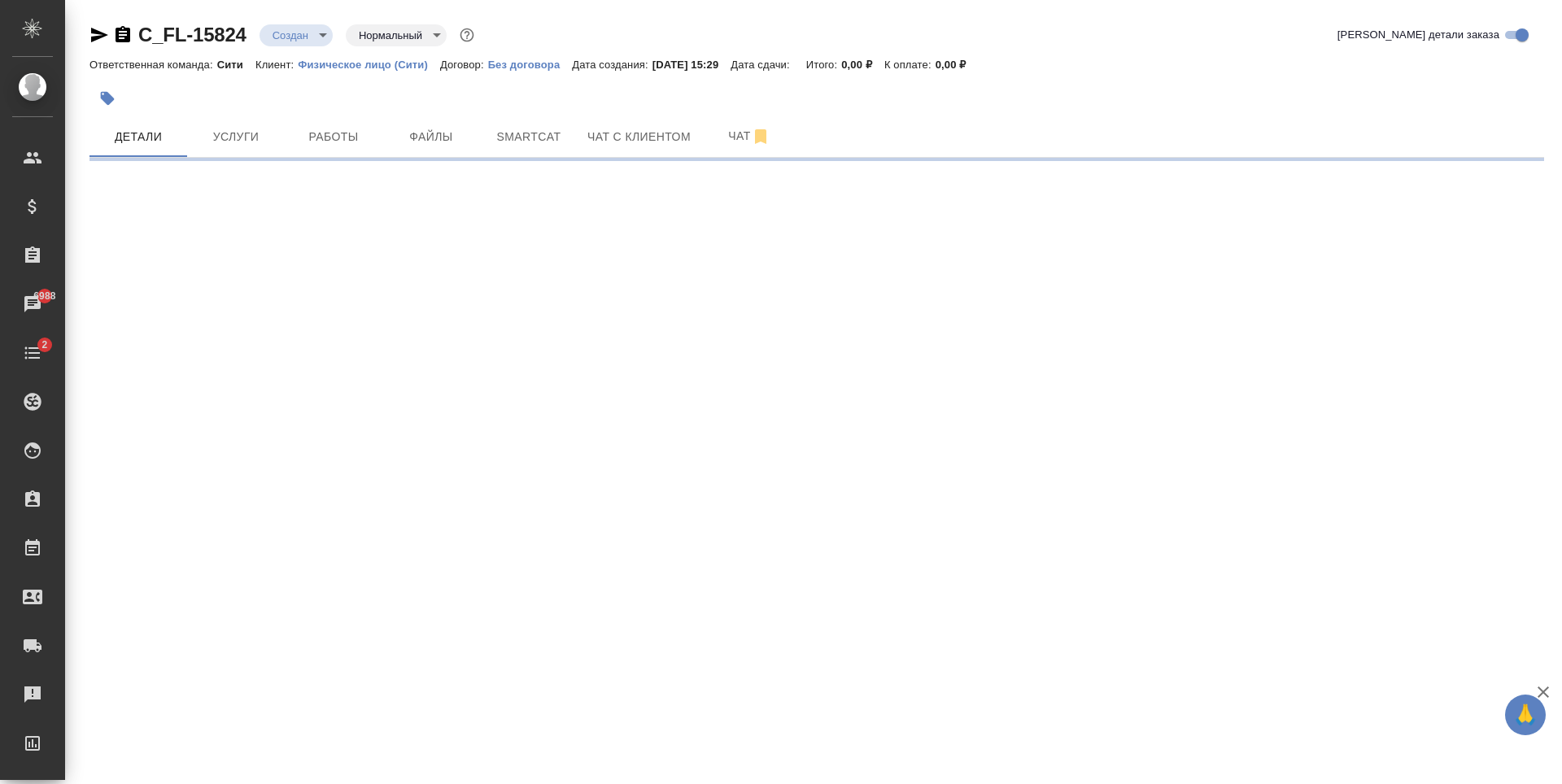
select select "RU"
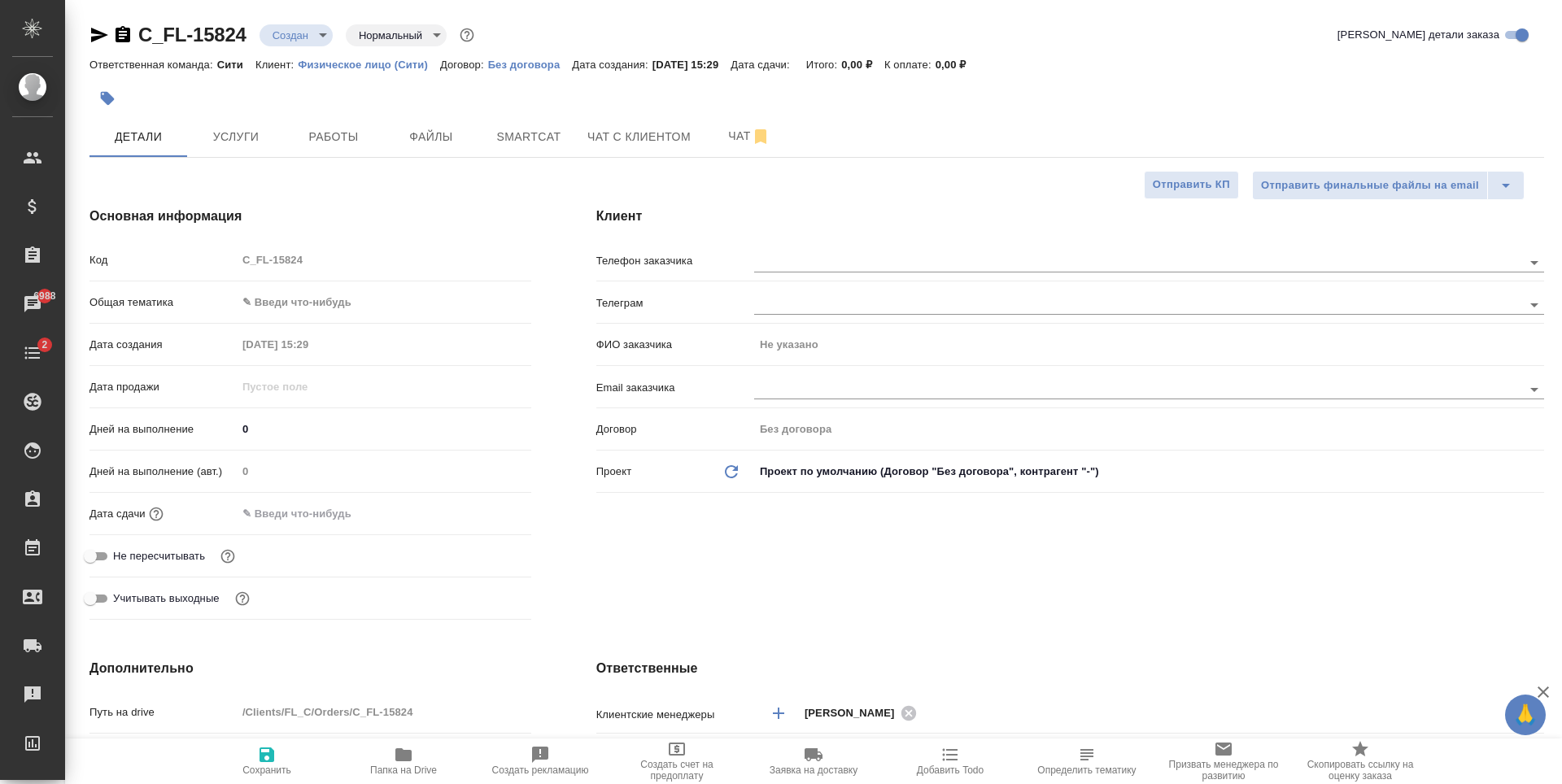
type textarea "x"
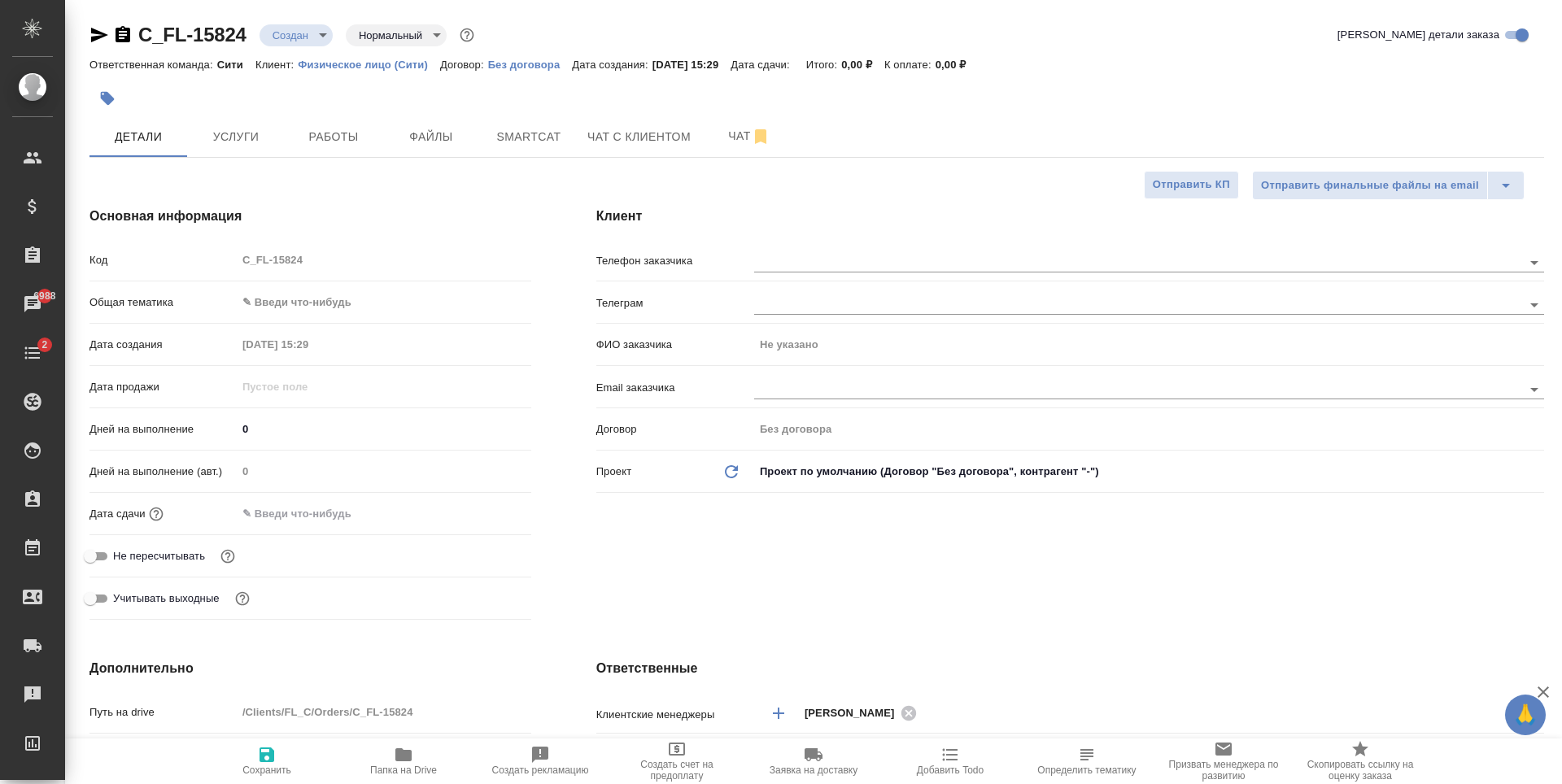
type textarea "x"
click at [812, 383] on input "text" at bounding box center [1111, 389] width 714 height 19
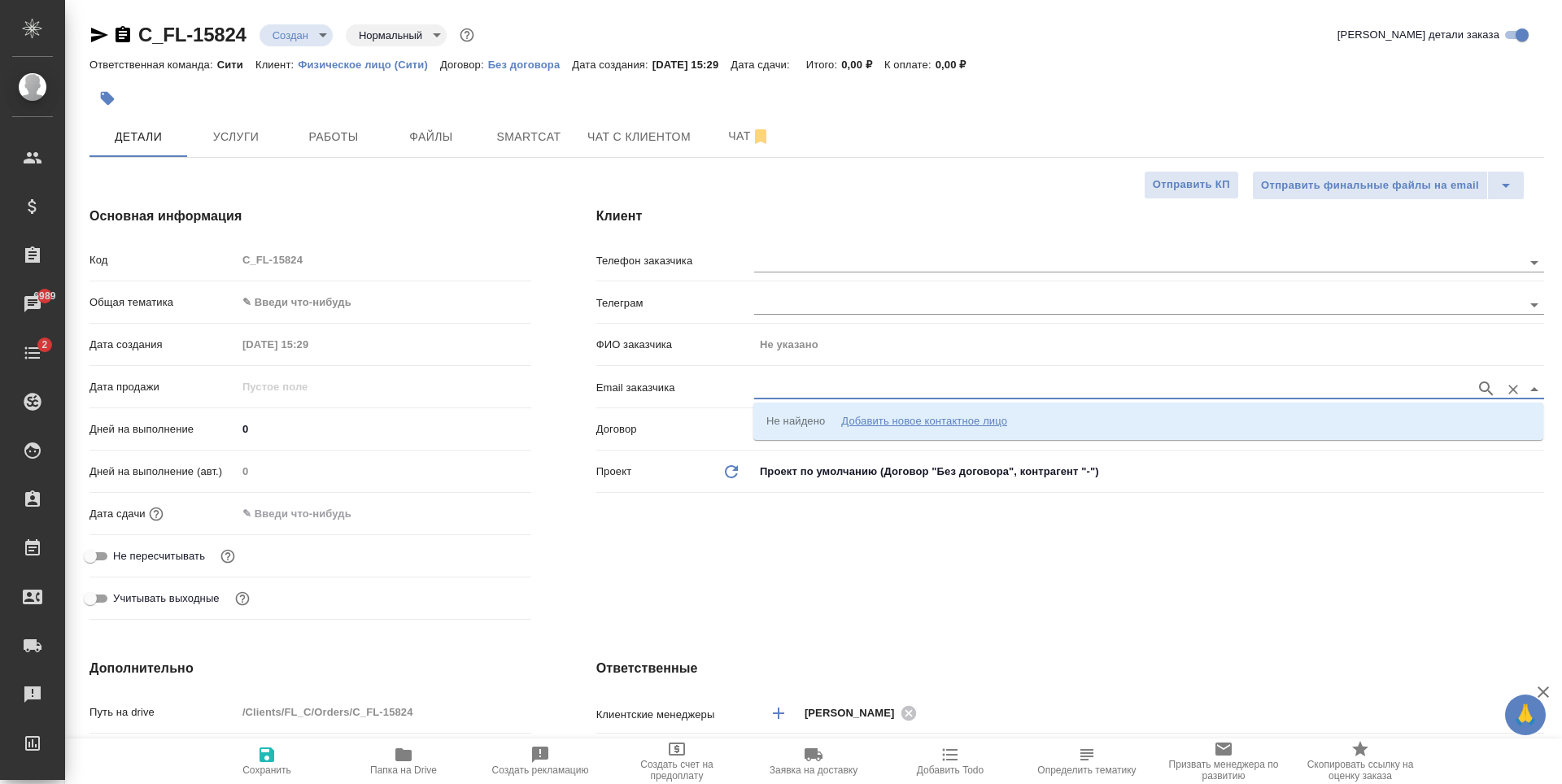
paste input "Iliya.Teryokhin@rkplaw.ru"
type input "Iliya.Teryokhin@rkplaw.ru"
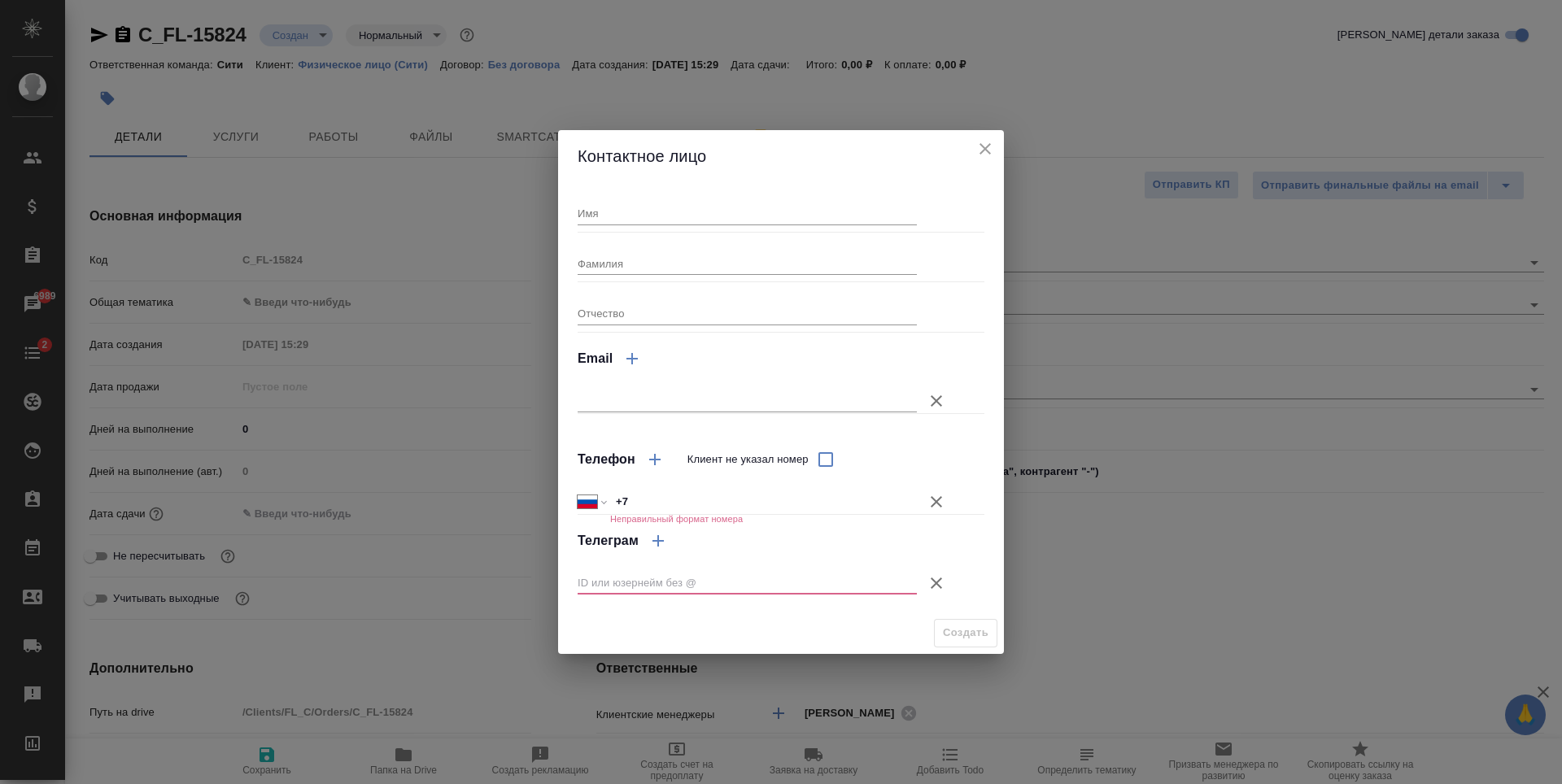
click at [710, 381] on div at bounding box center [781, 392] width 406 height 28
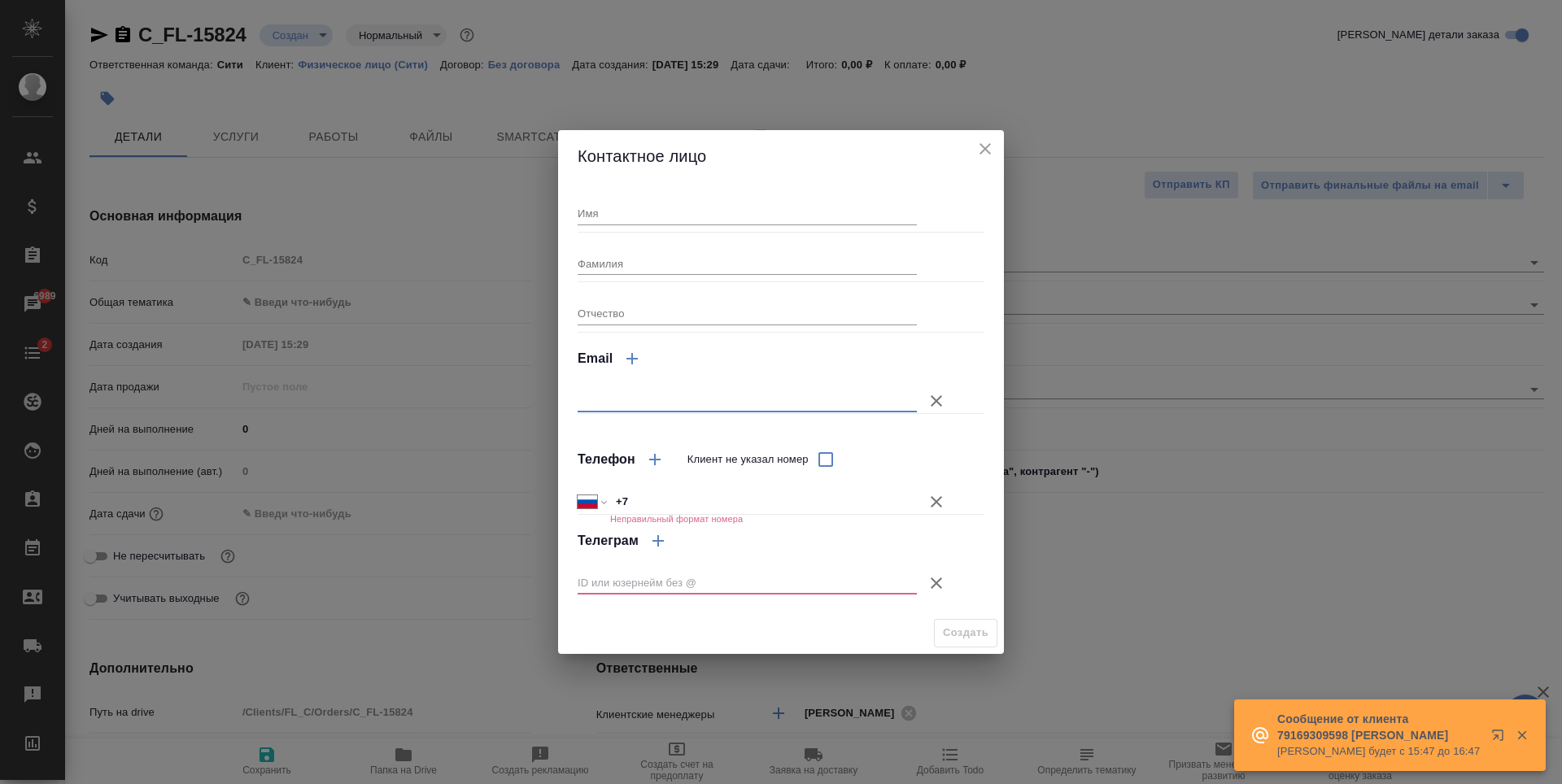
click at [708, 392] on input "text" at bounding box center [747, 401] width 339 height 23
paste input "Iliya.Teryokhin@rkplaw.ru"
type input "Iliya.Teryokhin@rkplaw.ru"
click at [932, 499] on icon "button" at bounding box center [936, 502] width 19 height 19
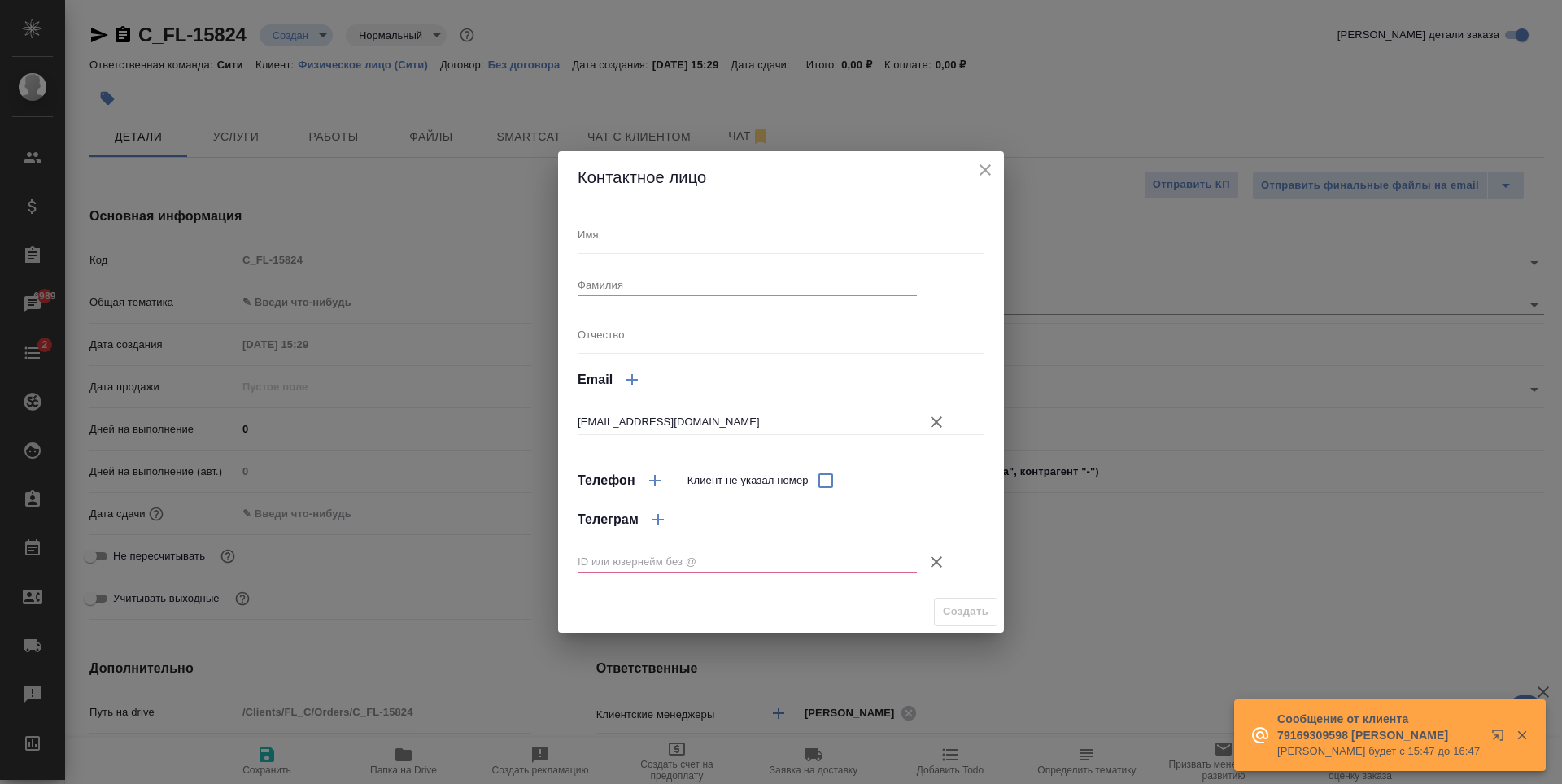
click at [938, 558] on icon "button" at bounding box center [936, 562] width 19 height 19
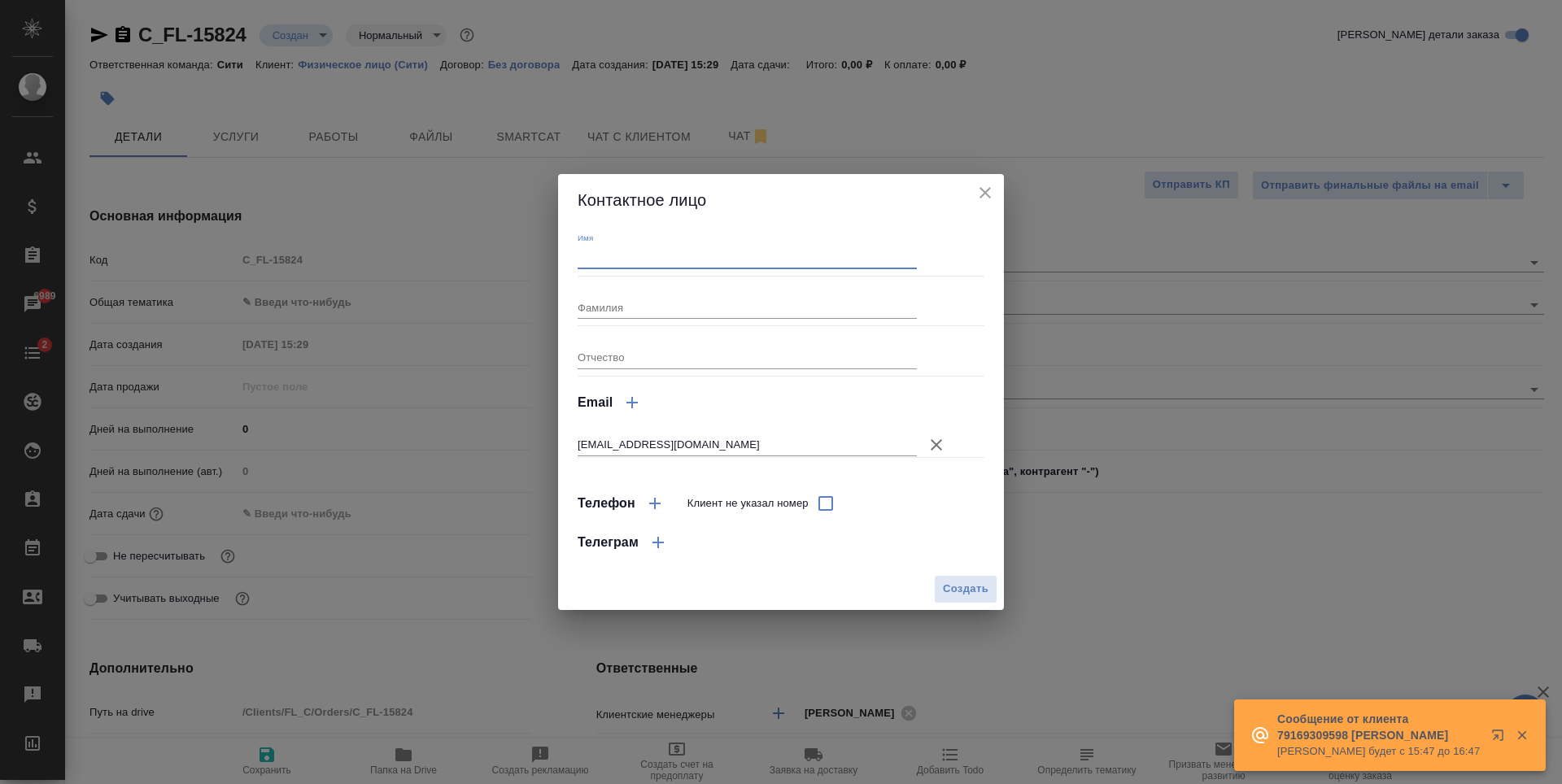
click at [616, 258] on input "Имя" at bounding box center [747, 257] width 339 height 23
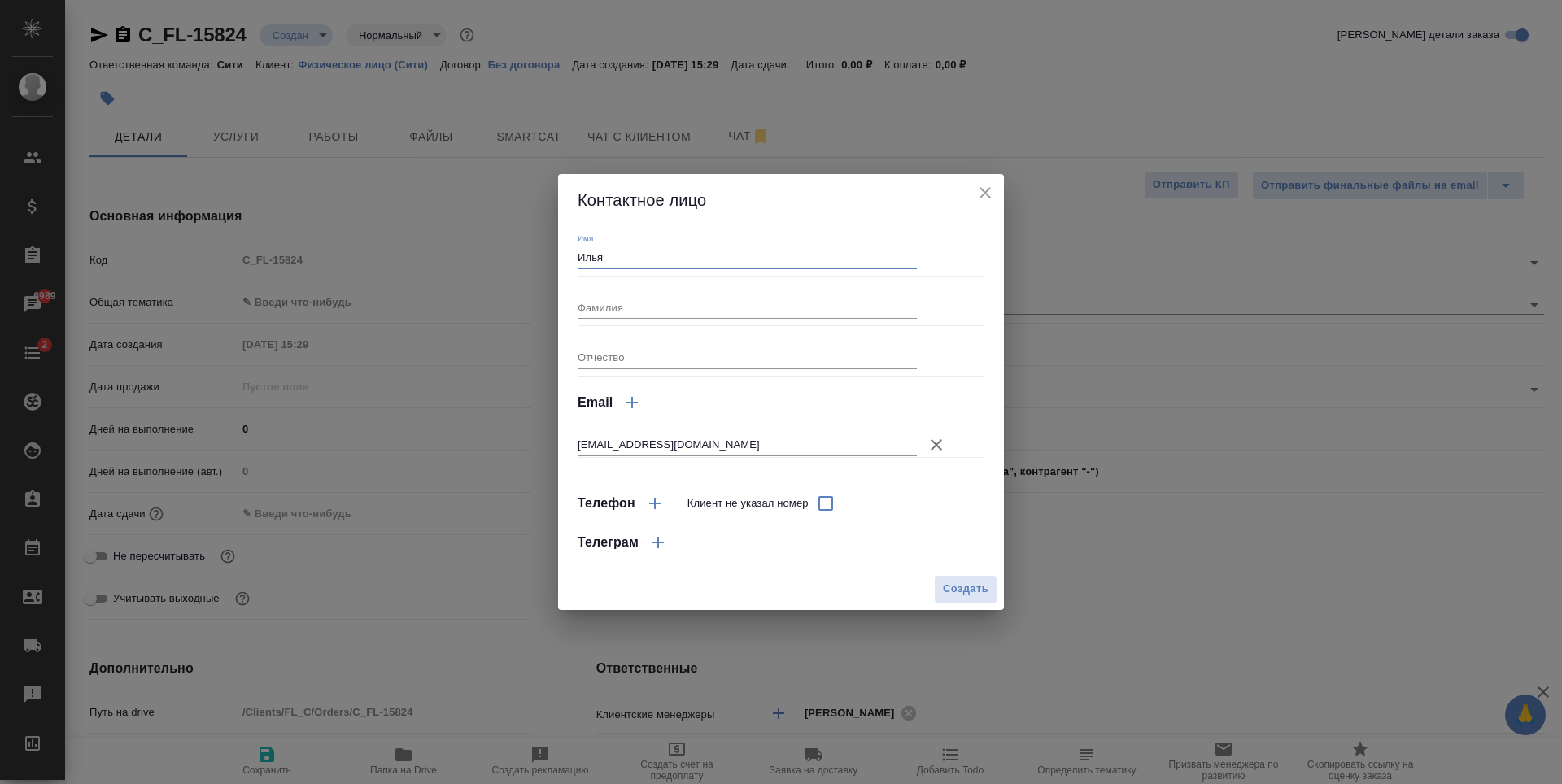
type input "Илья"
type textarea "x"
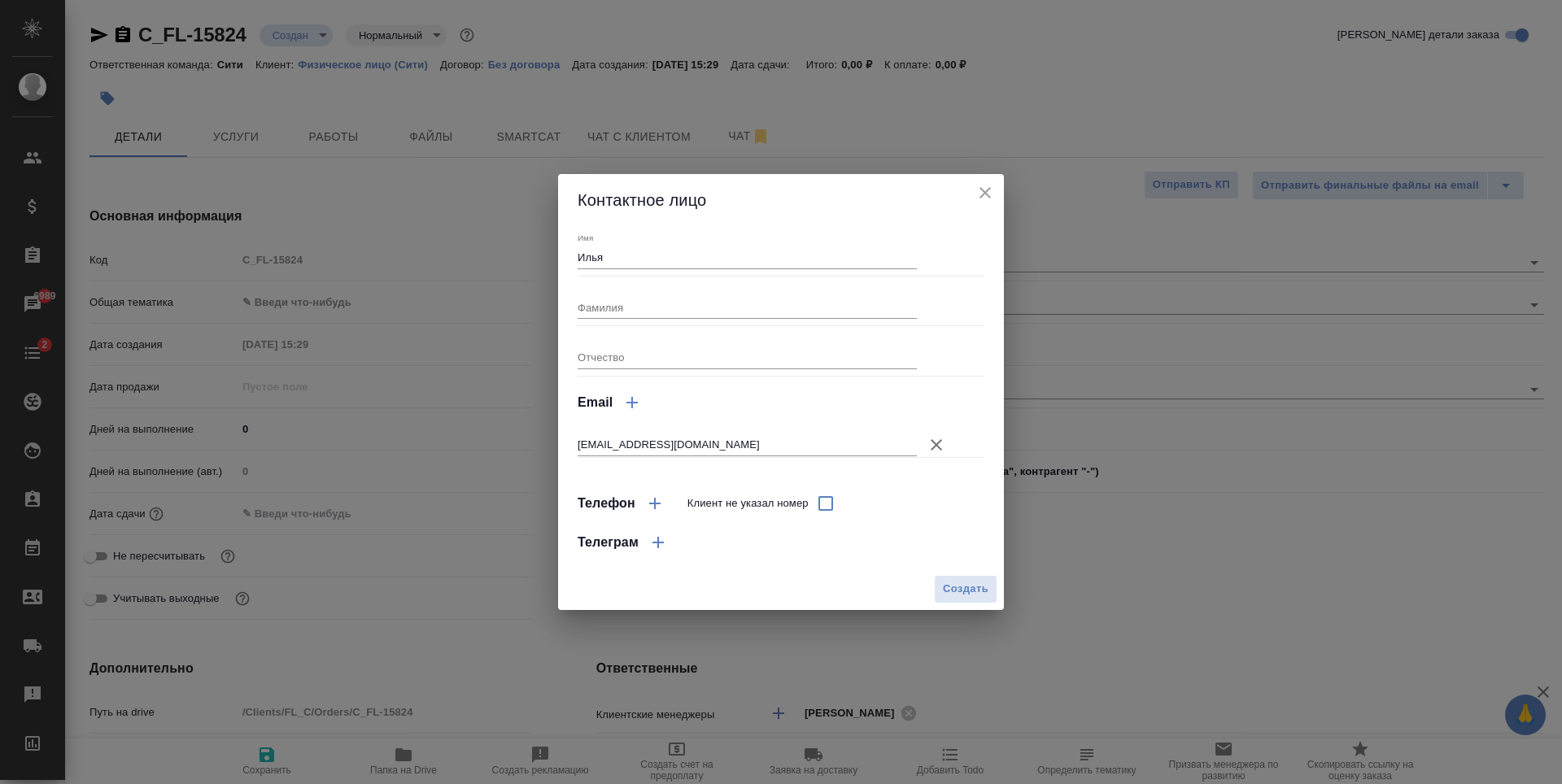
type textarea "x"
click at [625, 311] on input "Фамилия" at bounding box center [747, 307] width 339 height 23
paste input "Терёхин"
type input "Терёхин"
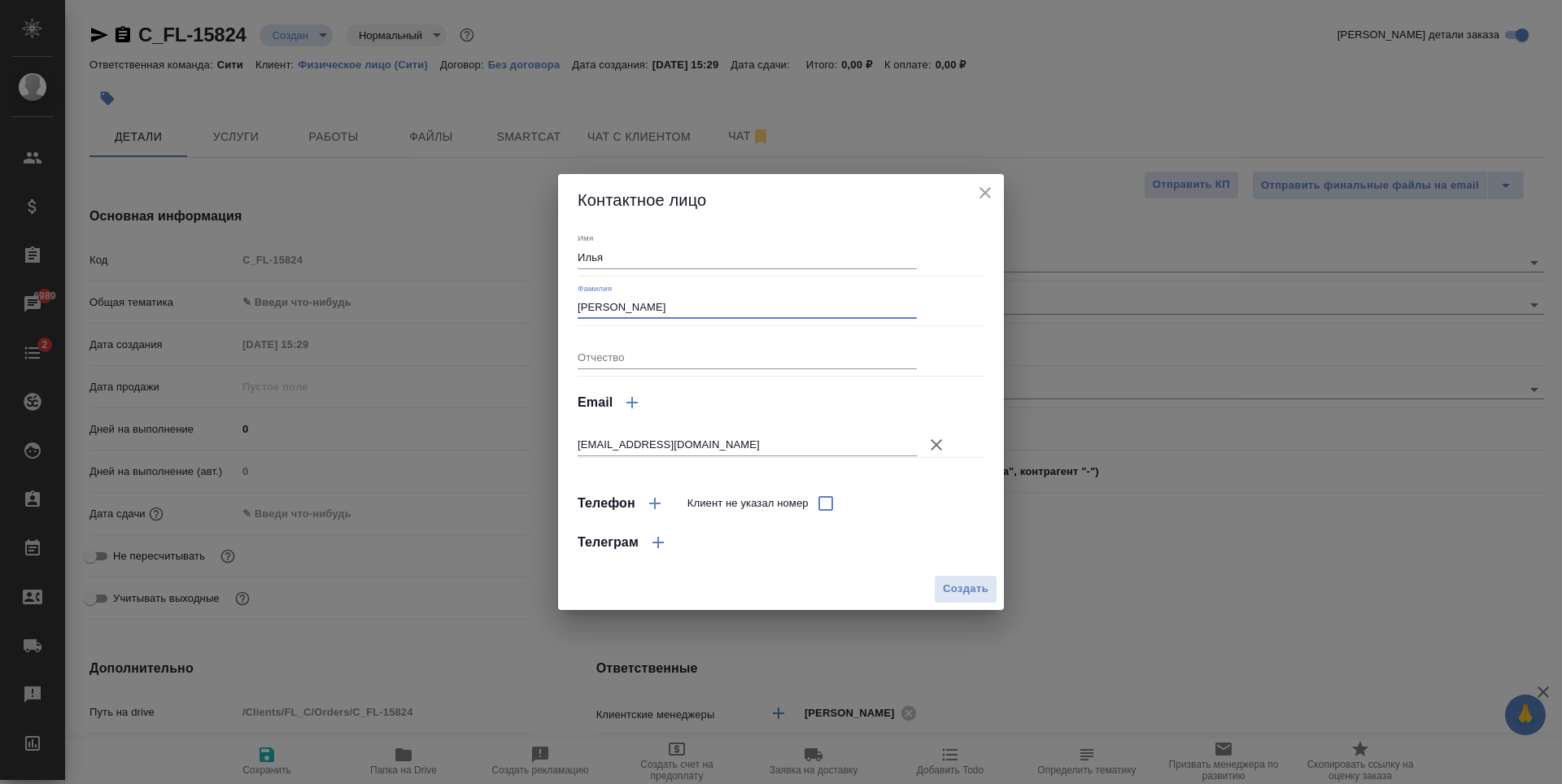
click at [949, 589] on span "Создать" at bounding box center [965, 589] width 45 height 18
type input "Терёхин Илья"
type textarea "x"
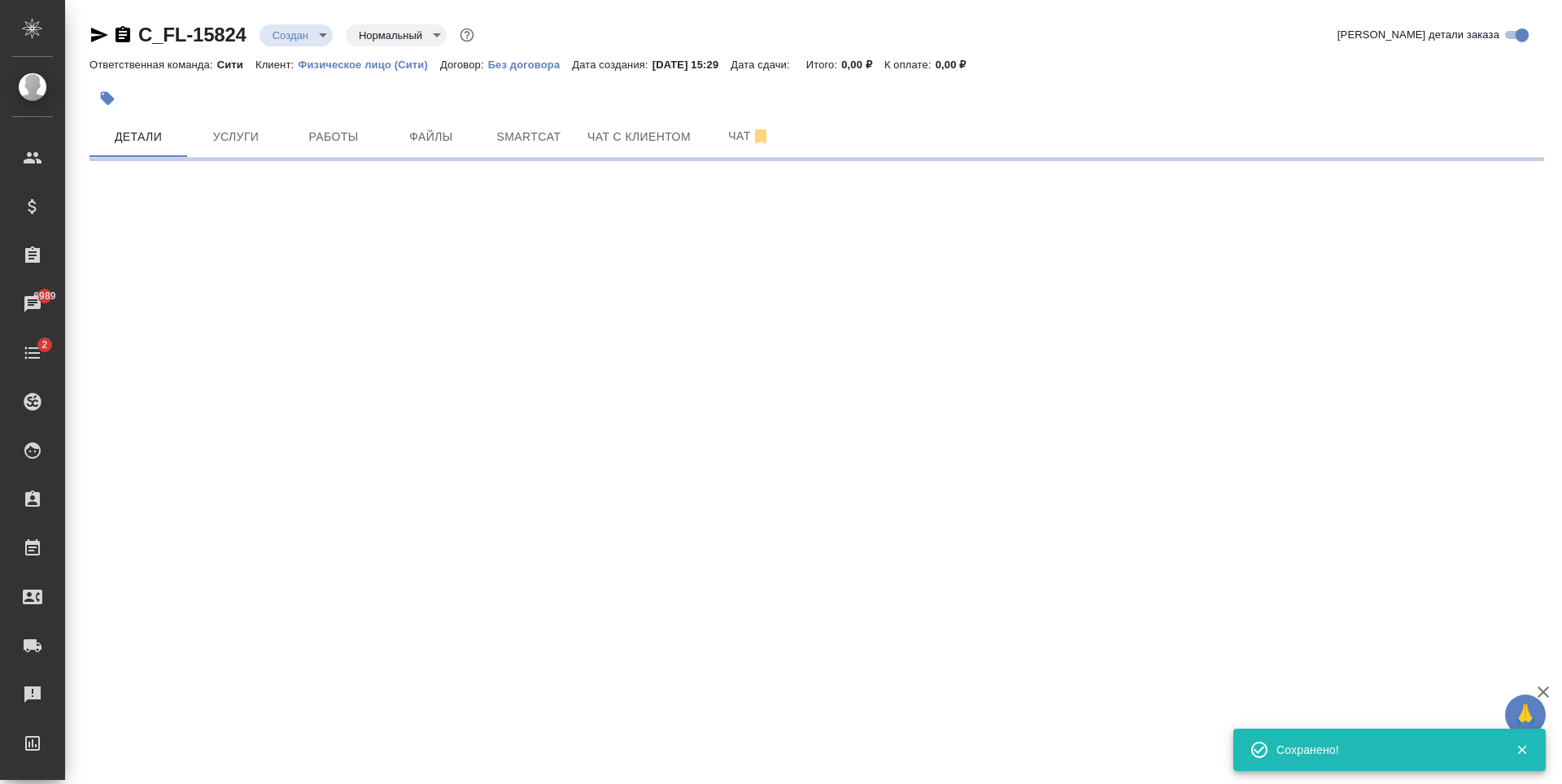
type input "holyTrinity"
select select "RU"
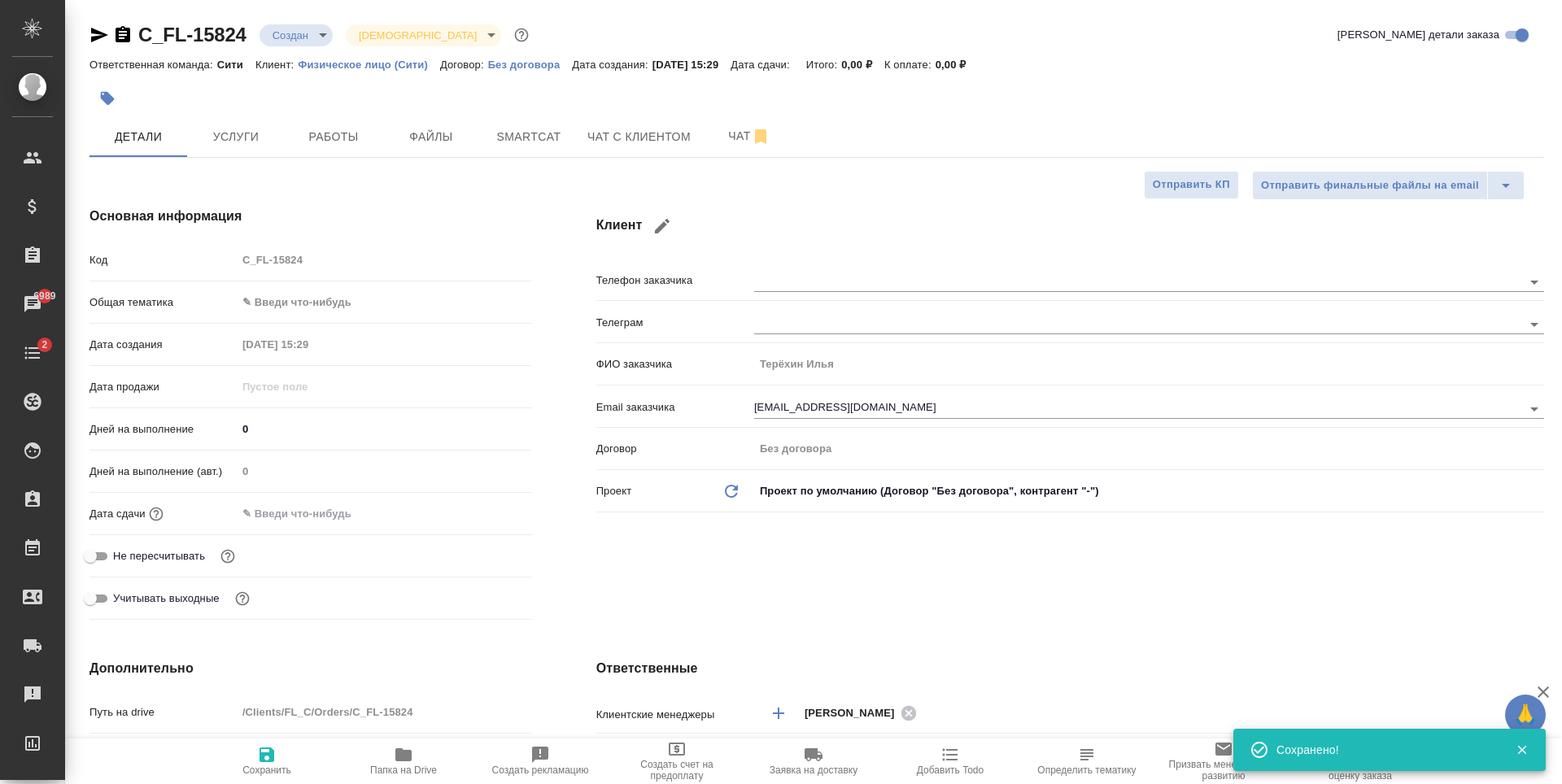
type textarea "x"
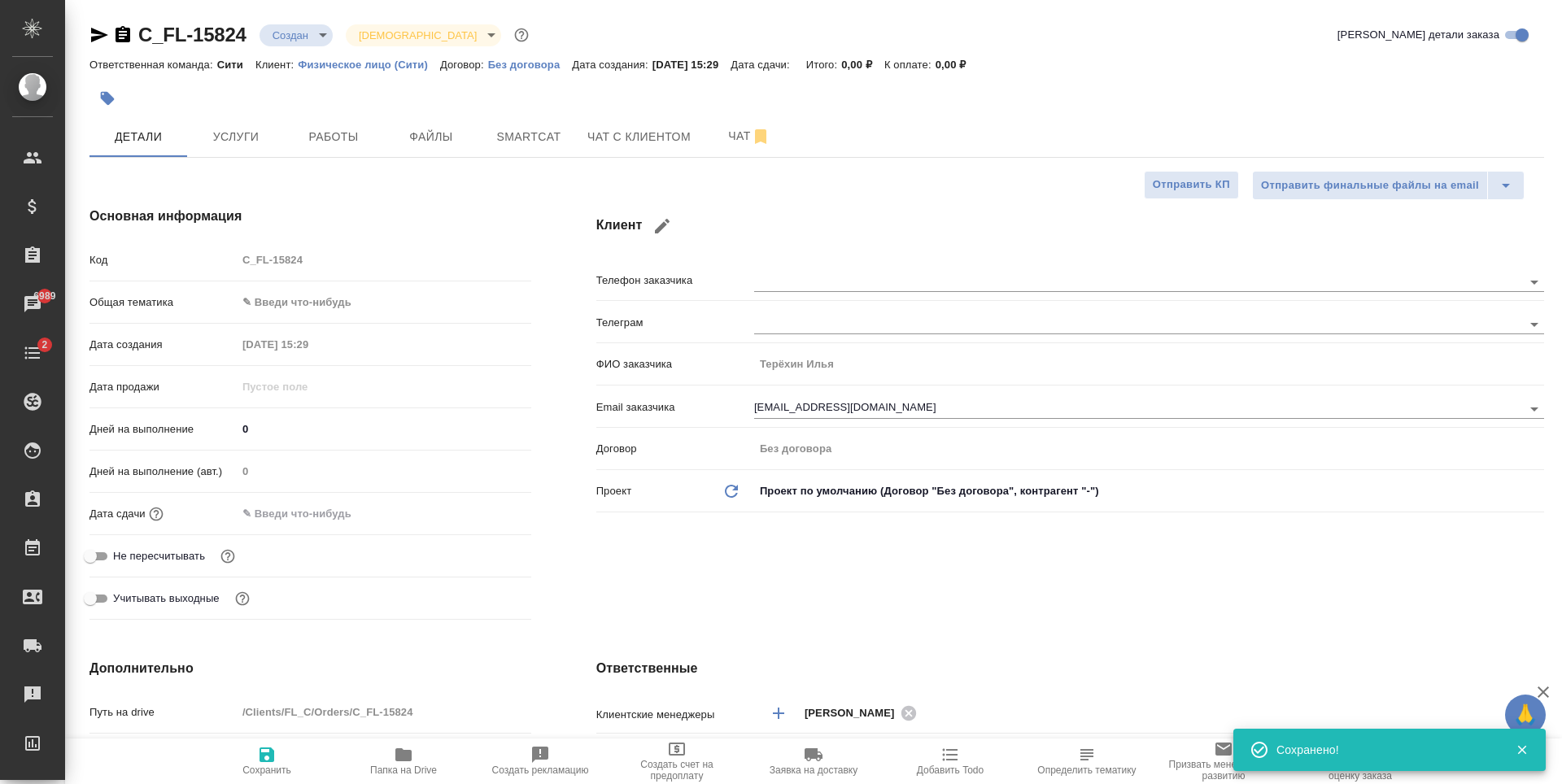
type textarea "x"
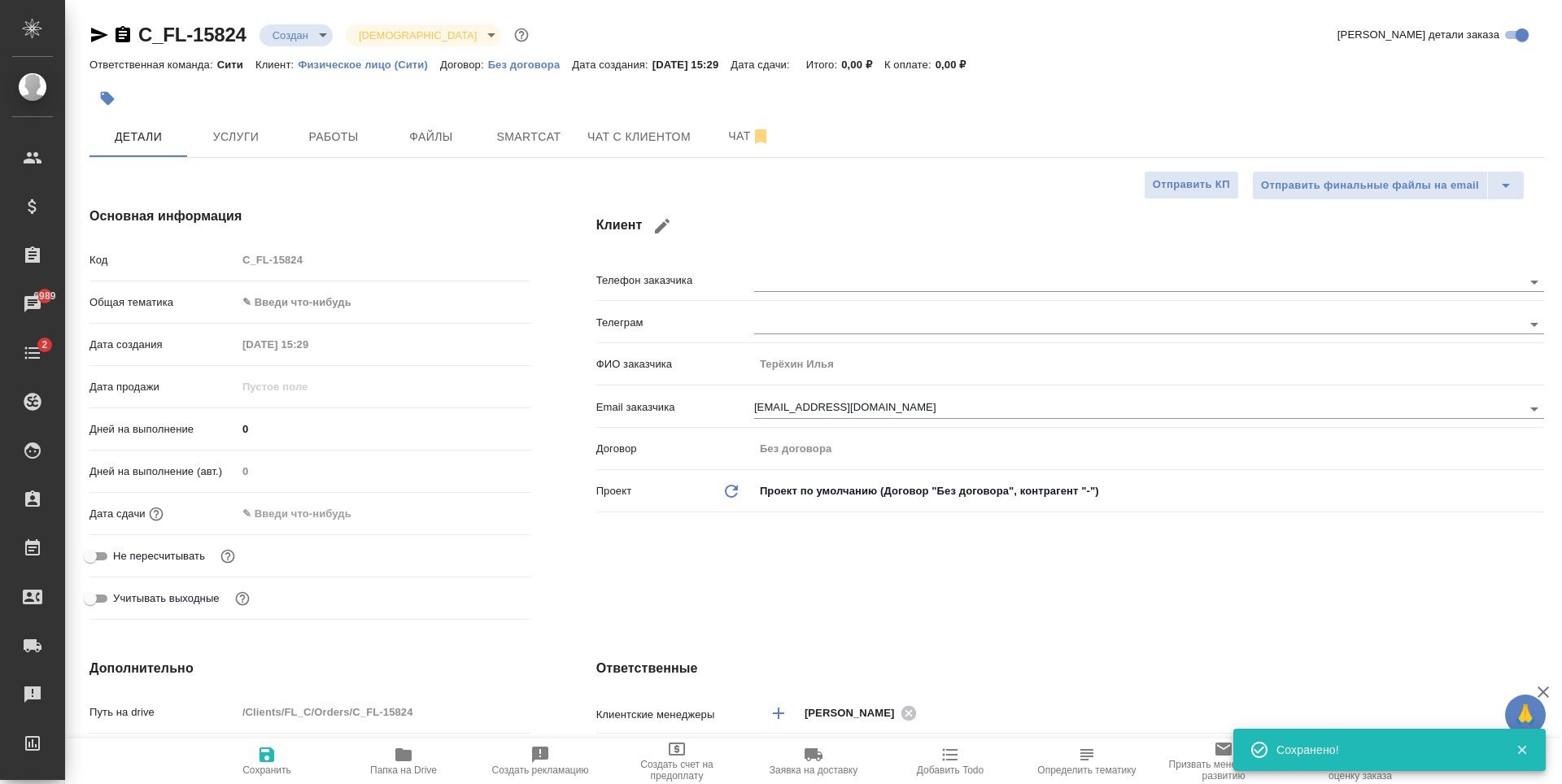
type textarea "x"
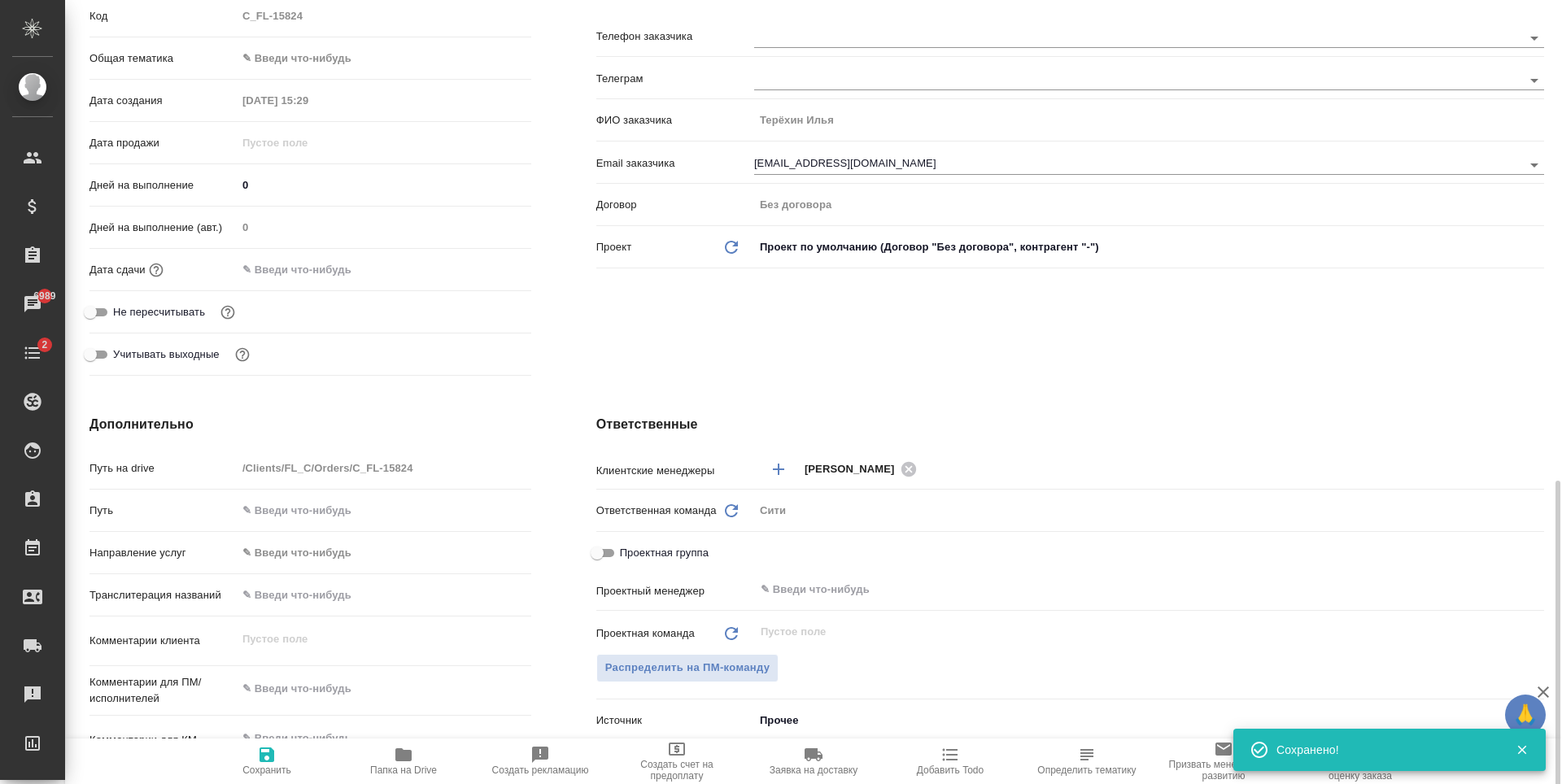
scroll to position [569, 0]
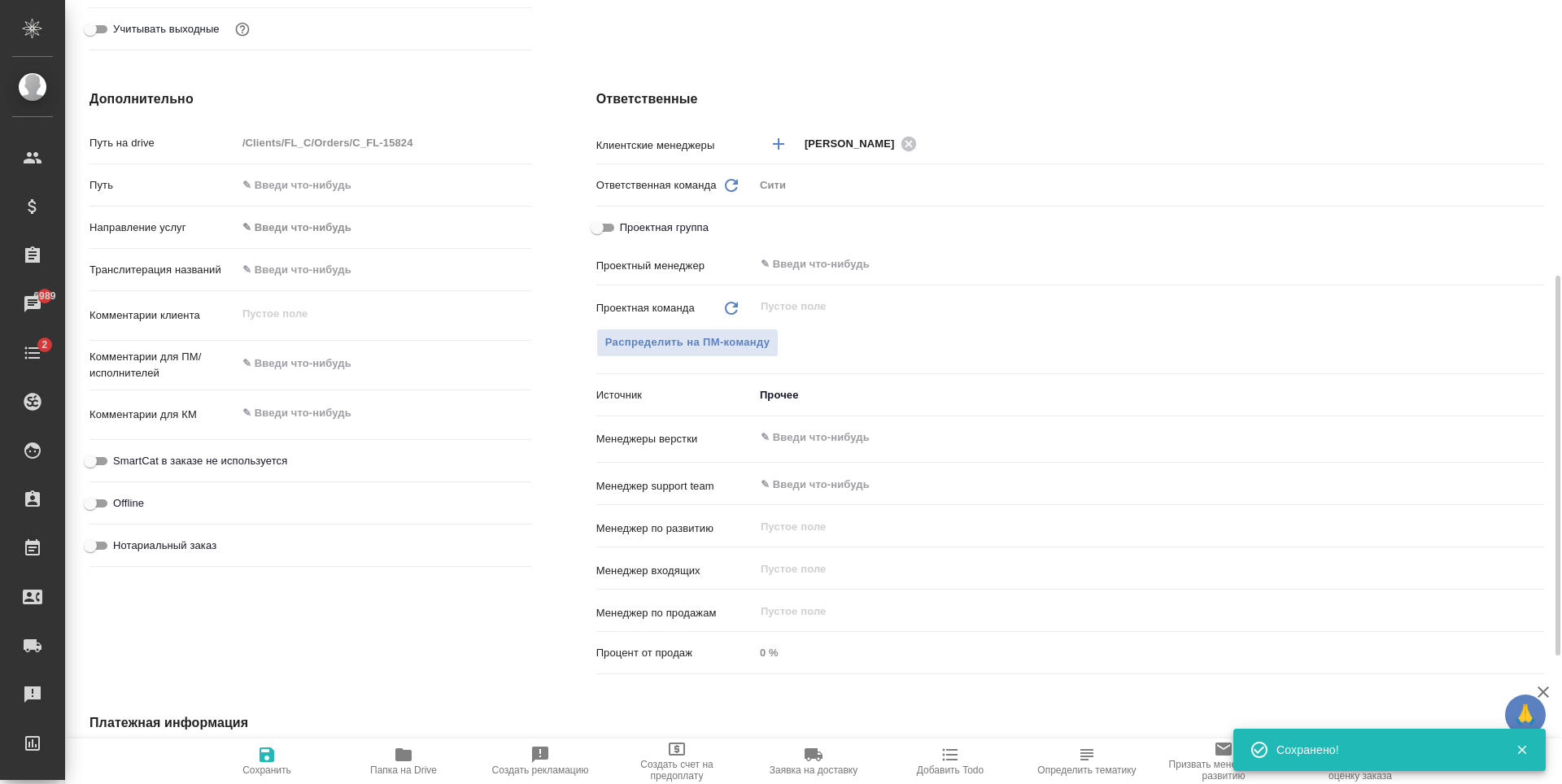
type textarea "x"
click at [294, 364] on textarea at bounding box center [384, 363] width 294 height 28
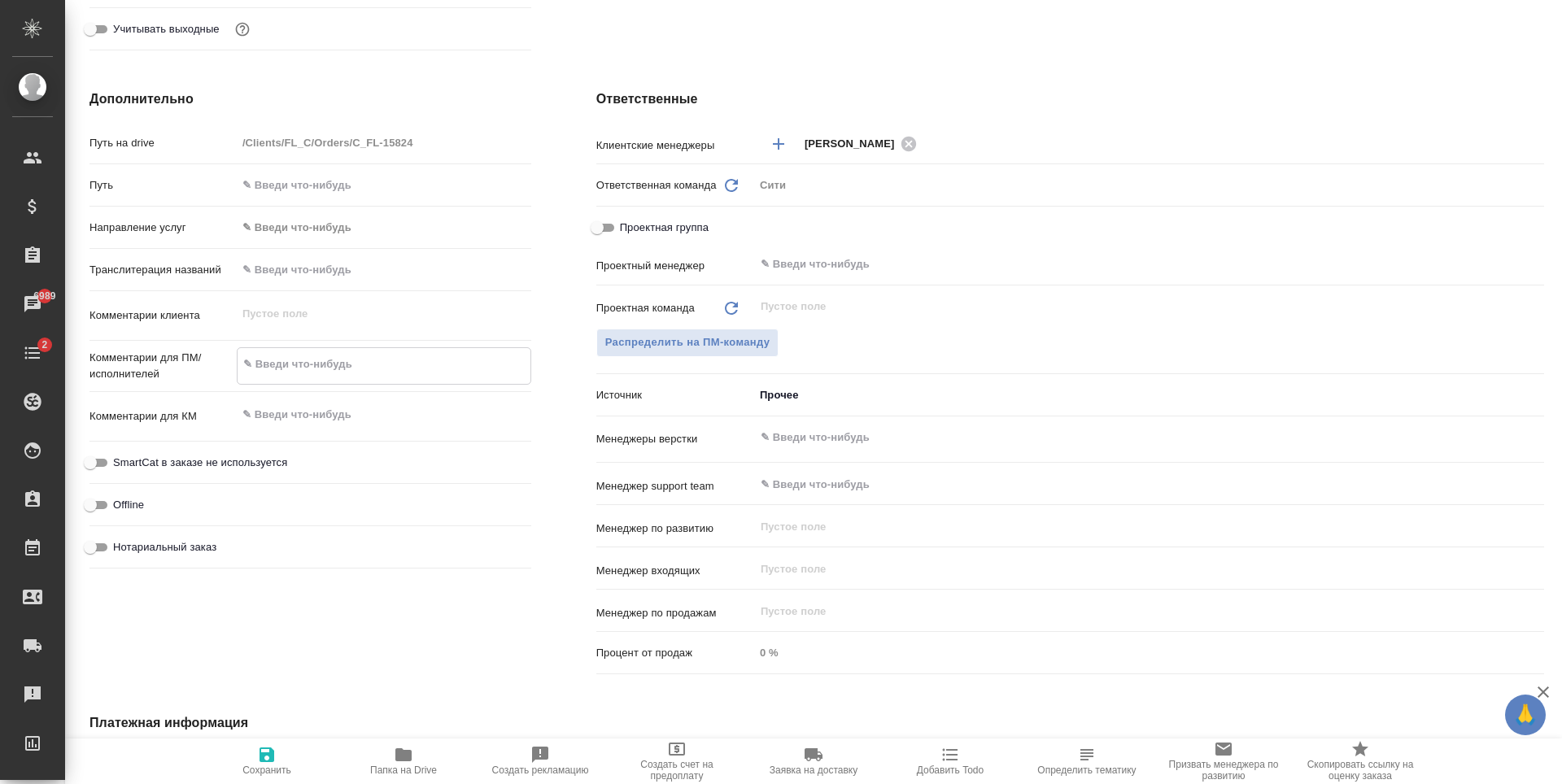
paste textarea "Перевести необходимо шапку и содержательную часть (без конфиденциальности"
type textarea "Перевести необходимо шапку и содержательную часть (без конфиденциальности"
type textarea "x"
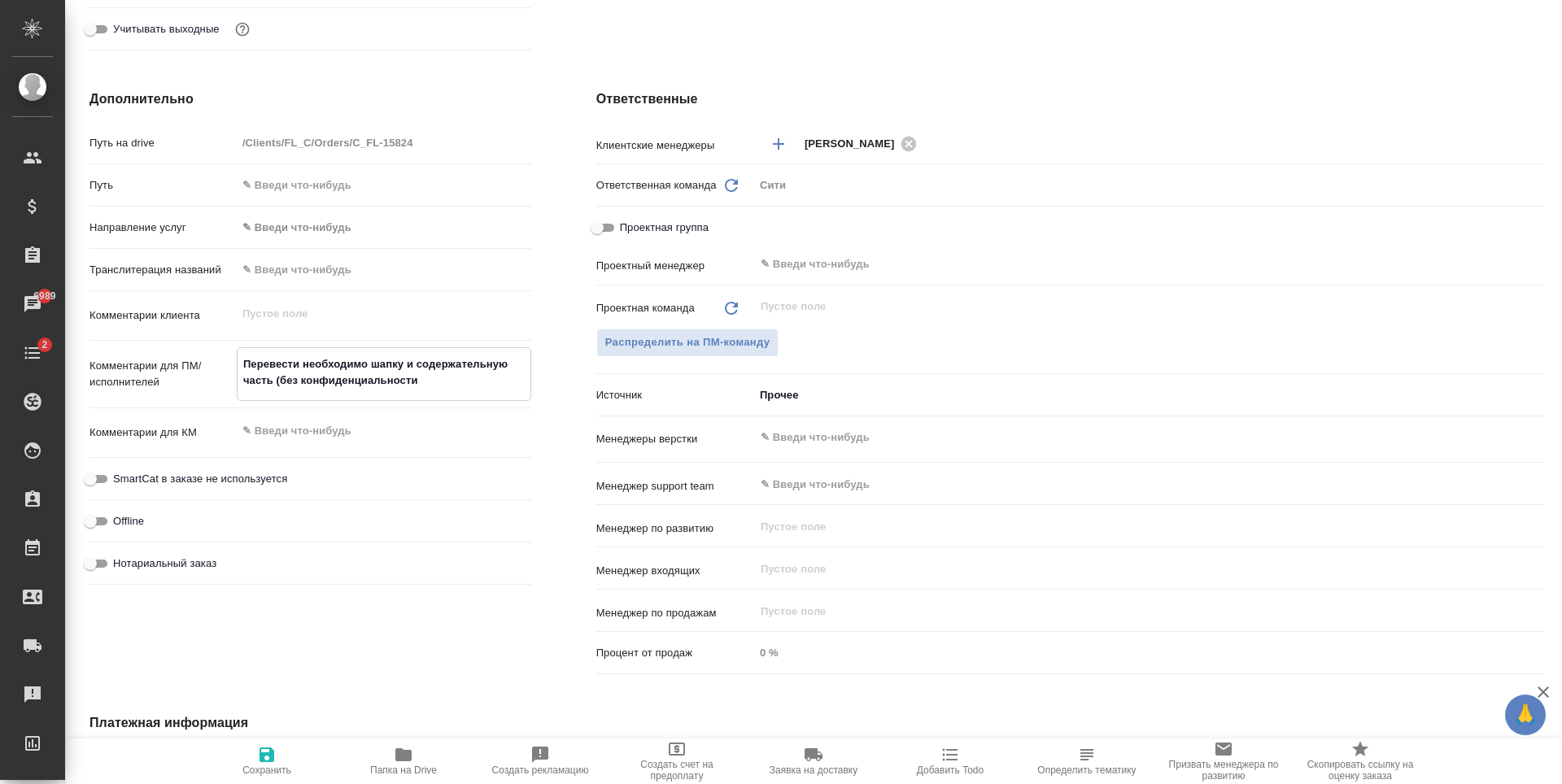
click at [280, 377] on textarea "Перевести необходимо шапку и содержательную часть (без конфиденциальности" at bounding box center [384, 371] width 293 height 44
type textarea "Перевести необходимо шапку и содержательную часть без конфиденциальности"
type textarea "x"
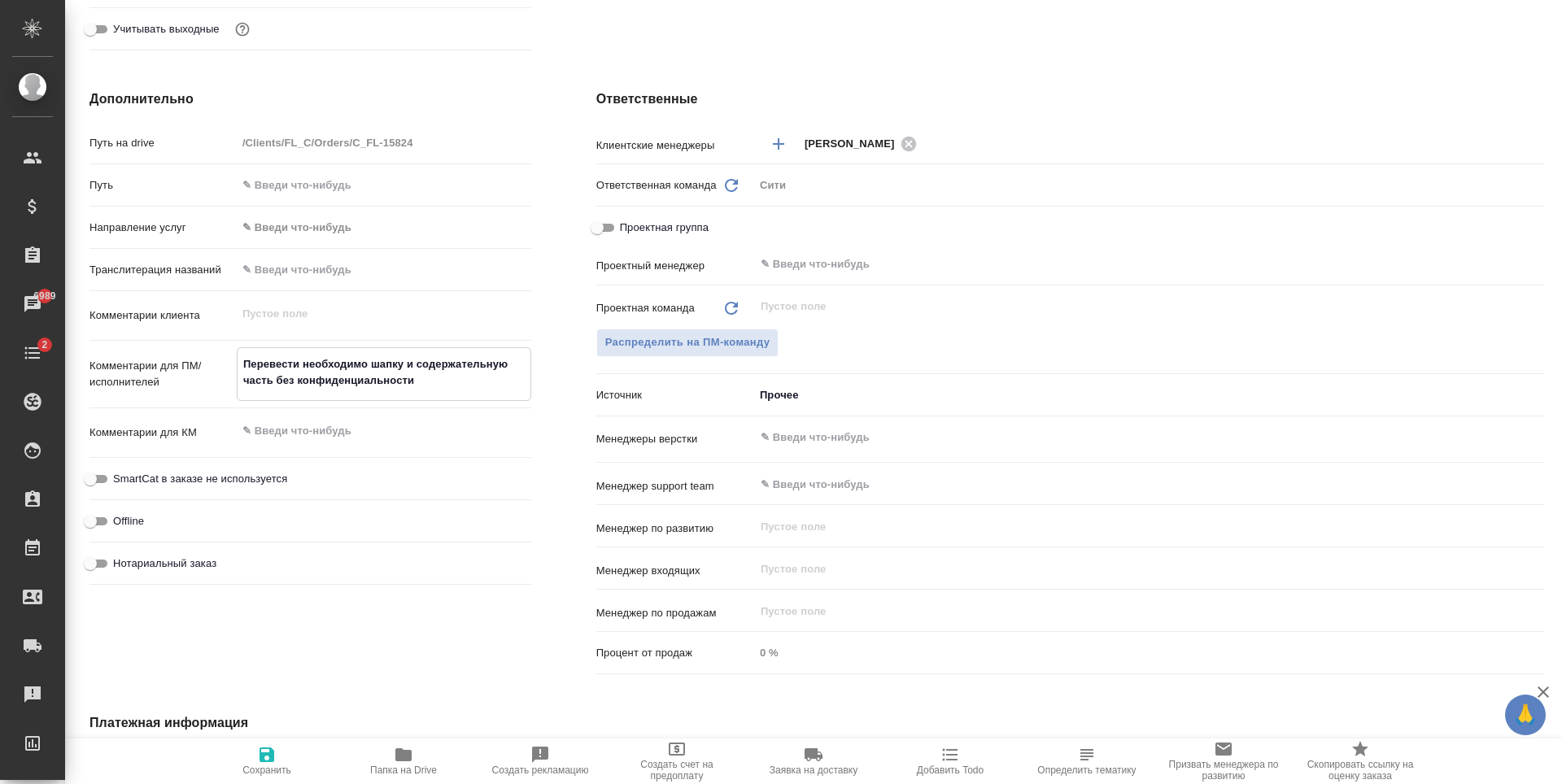
type textarea "Перевести необходимо шапку и содержательную частьбез конфиденциальности"
type textarea "x"
type textarea "Перевести необходимо шапку и содержательную часть,без конфиденциальности"
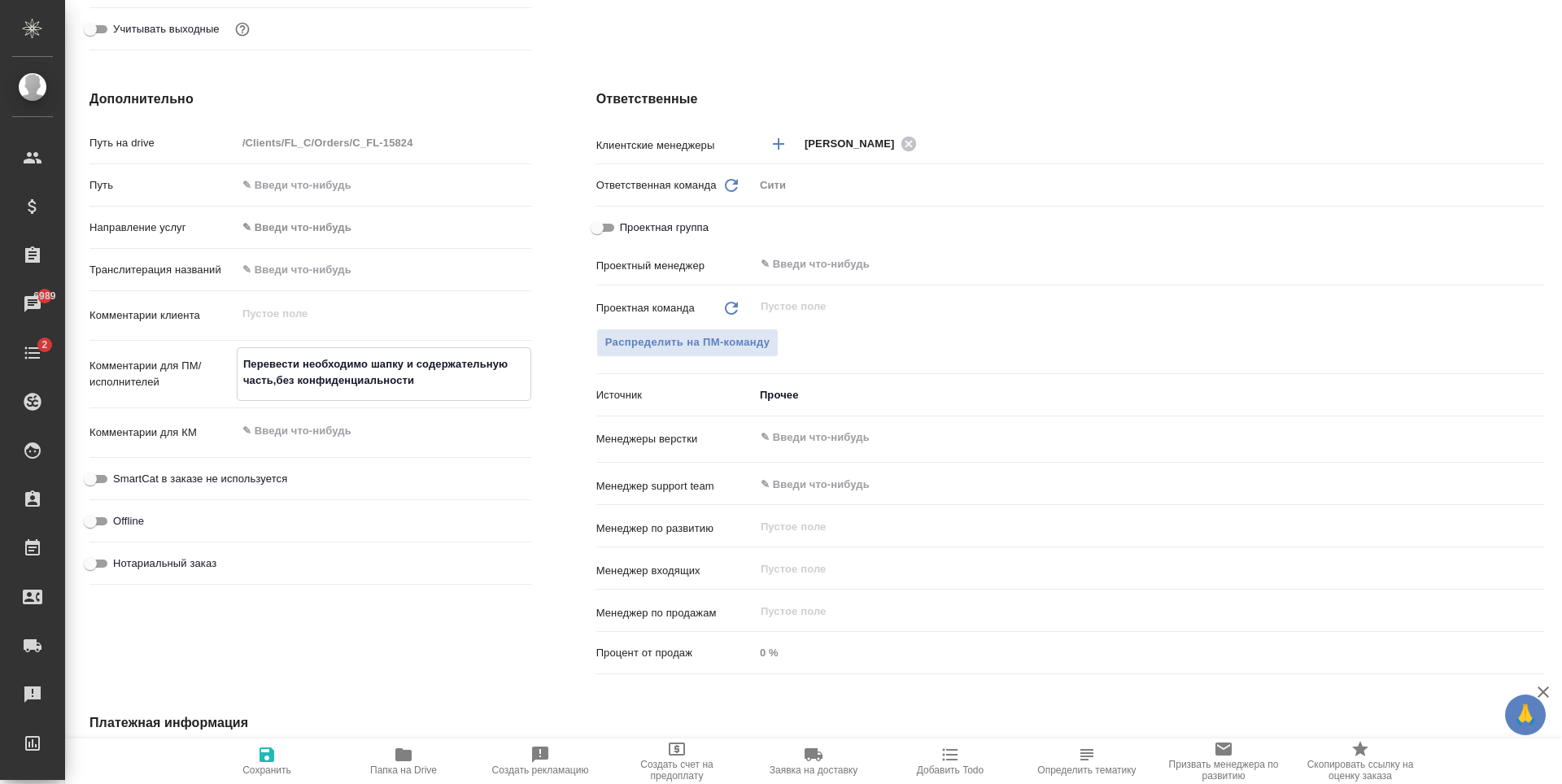
type textarea "x"
type textarea "Перевести необходимо шапку и содержательную часть, без конфиденциальности"
type textarea "x"
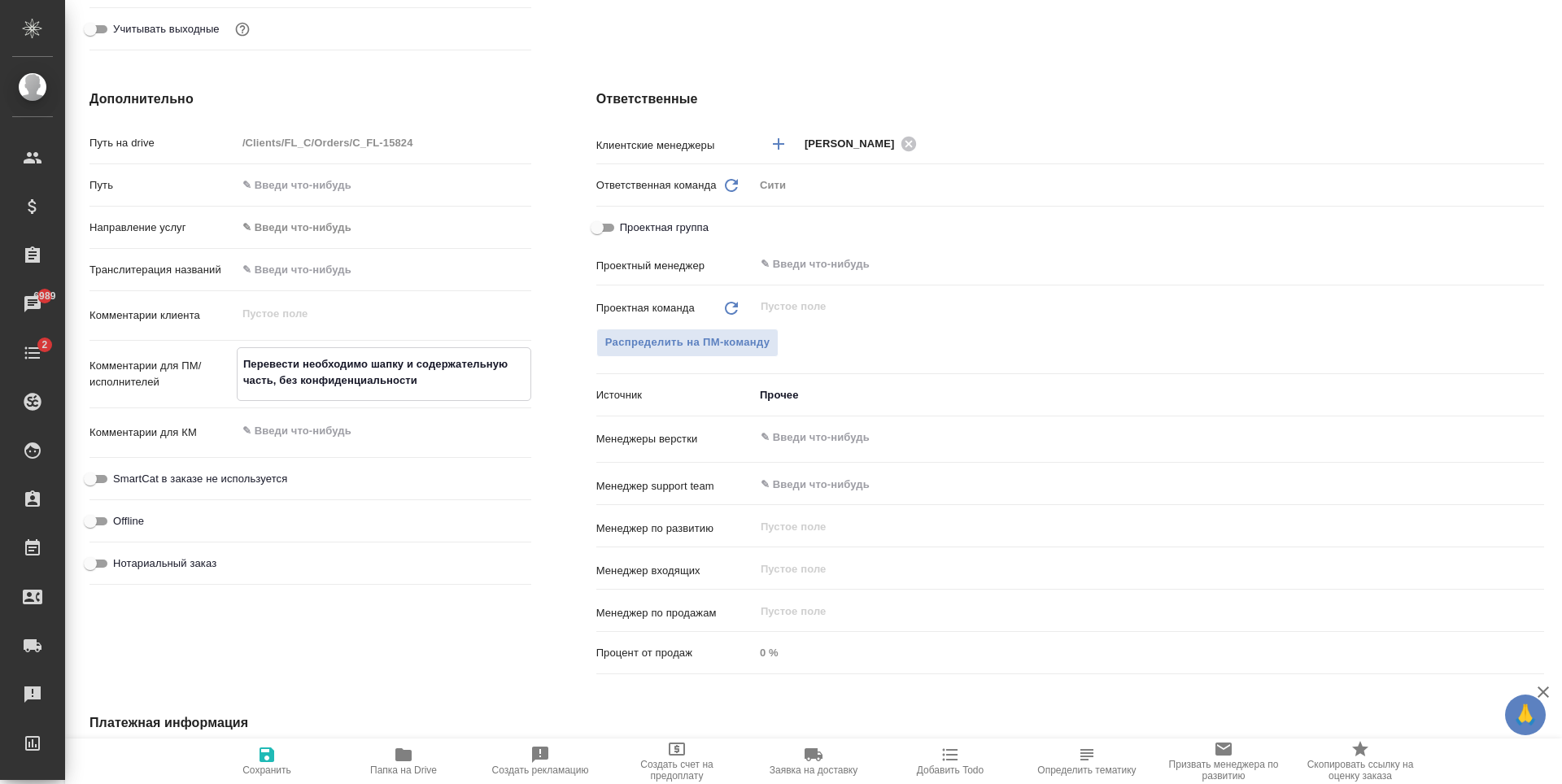
type textarea "x"
click at [423, 389] on textarea "Перевести необходимо шапку и содержательную часть, без конфиденциальности" at bounding box center [384, 371] width 293 height 44
type textarea "Перевести необходимо шапку и содержательную часть, без конфиденциальности"
type textarea "x"
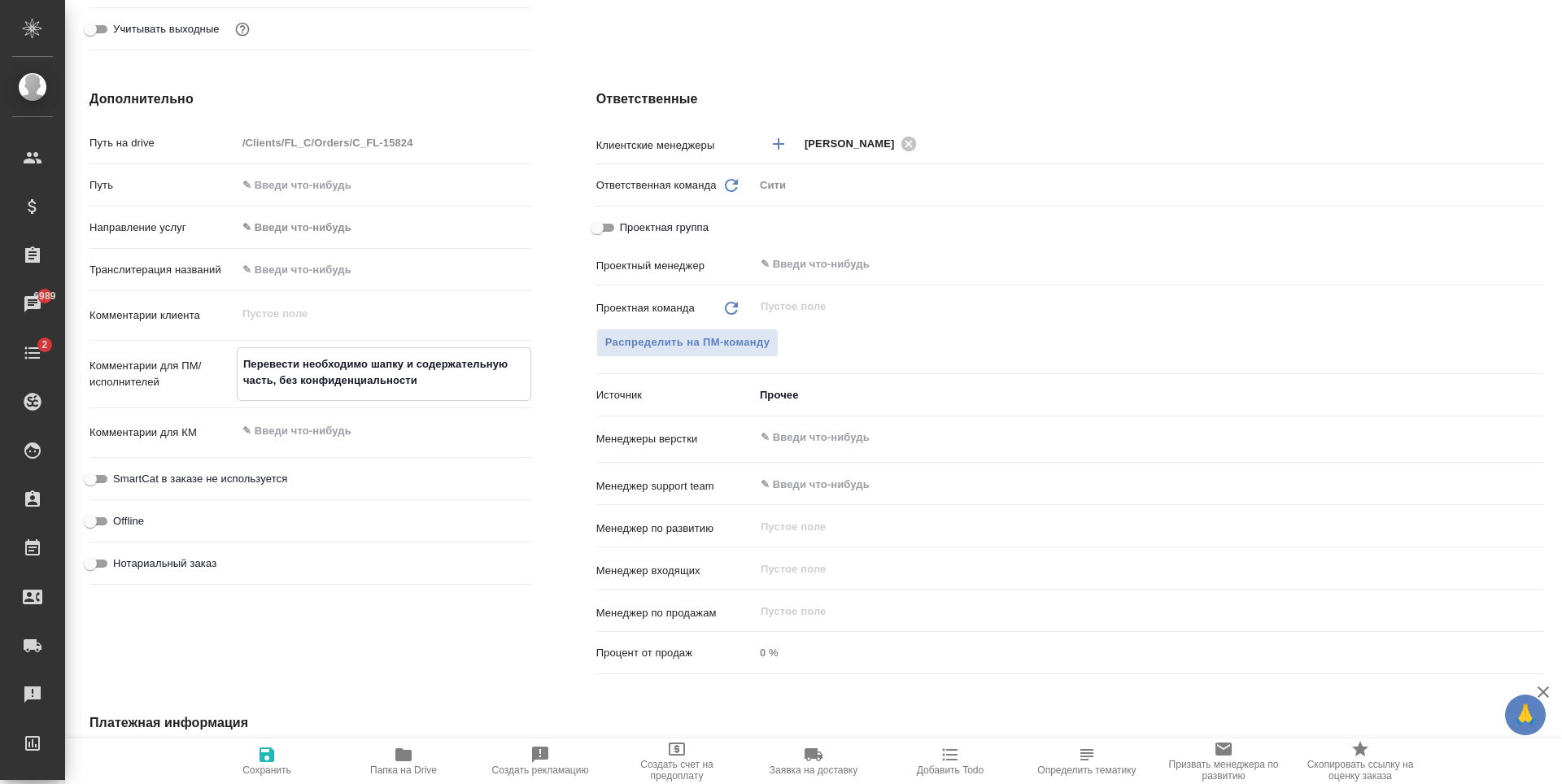
click at [247, 749] on span "Сохранить" at bounding box center [266, 760] width 117 height 31
type textarea "x"
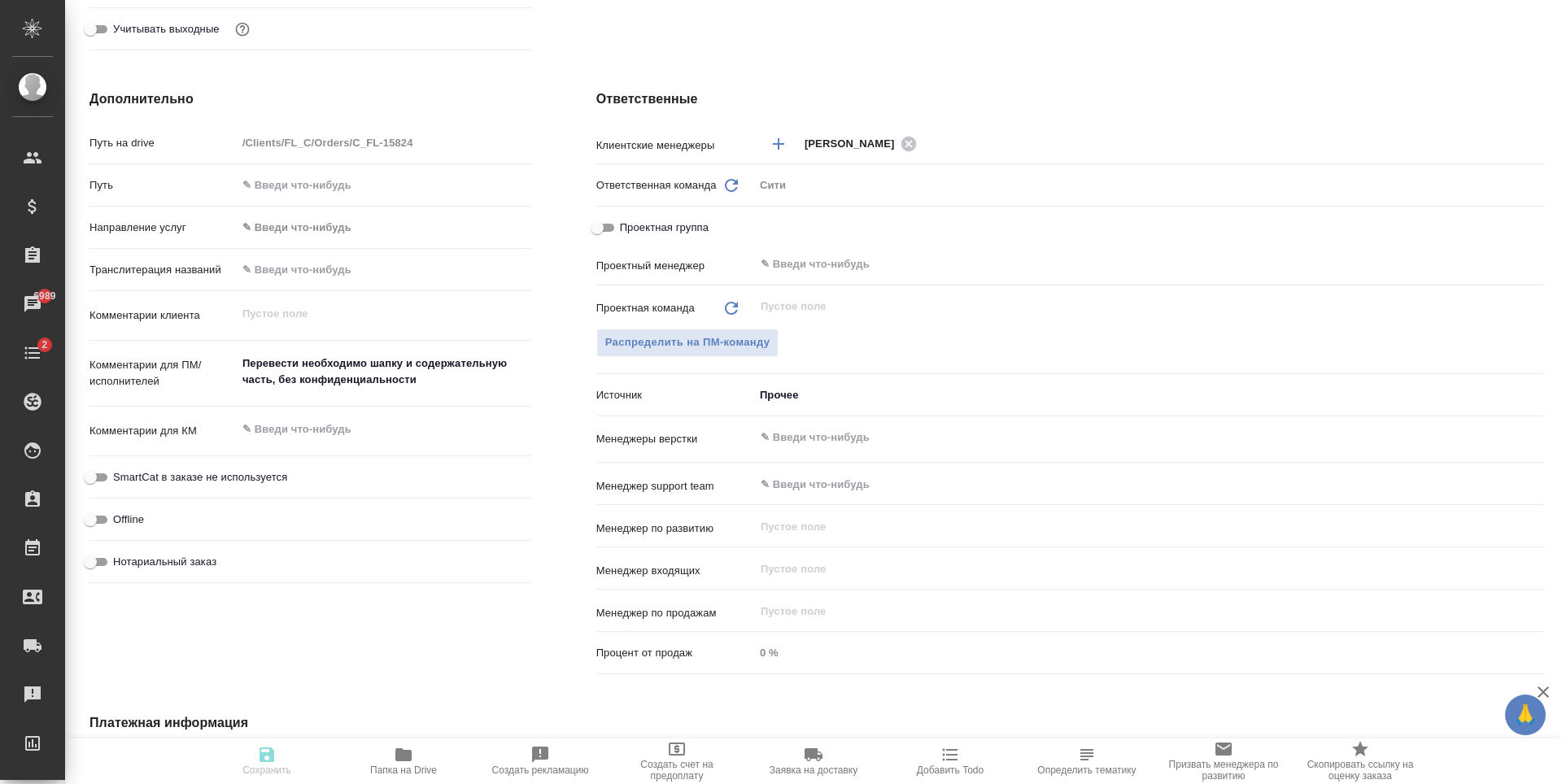
type textarea "x"
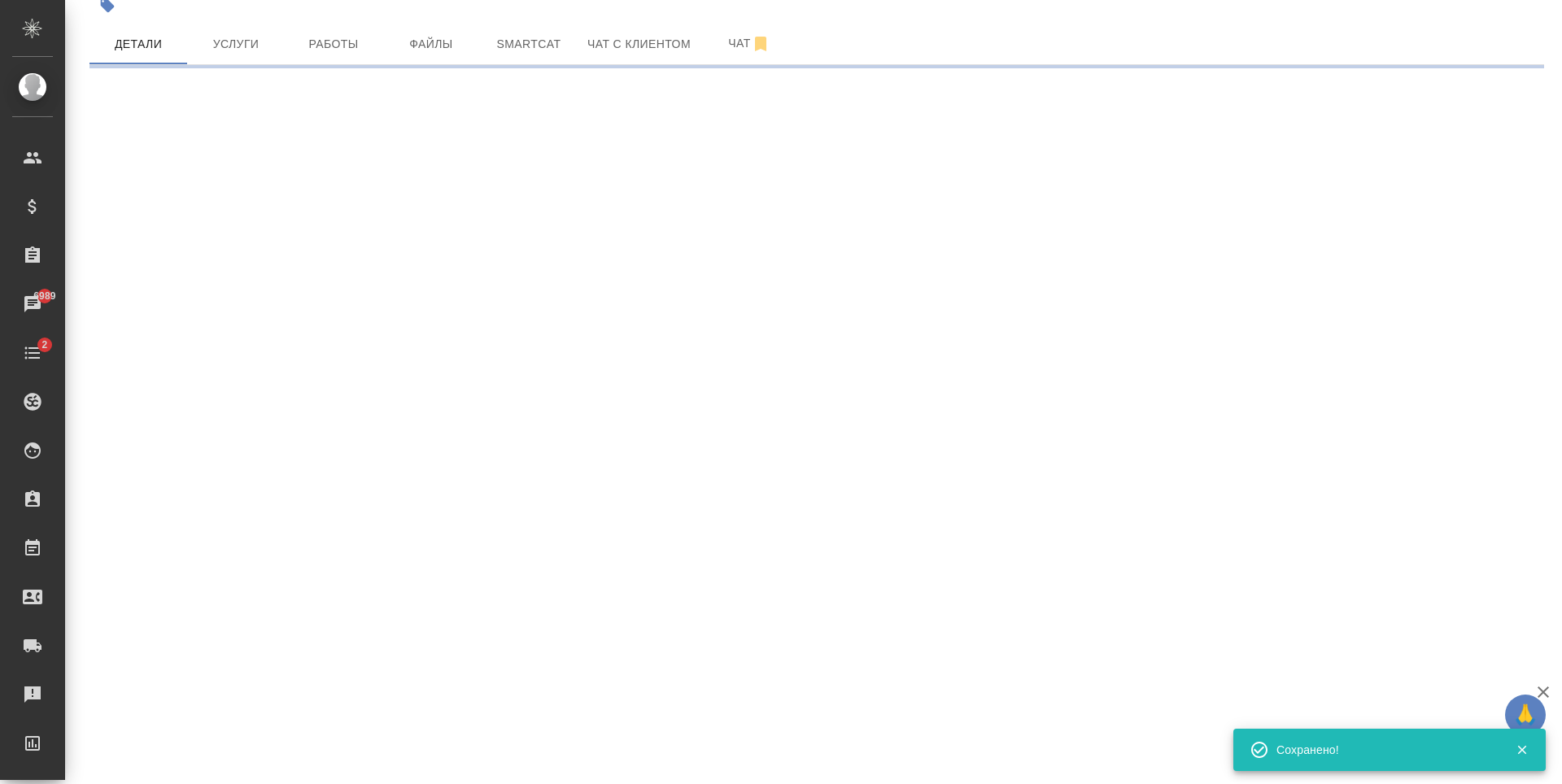
scroll to position [0, 0]
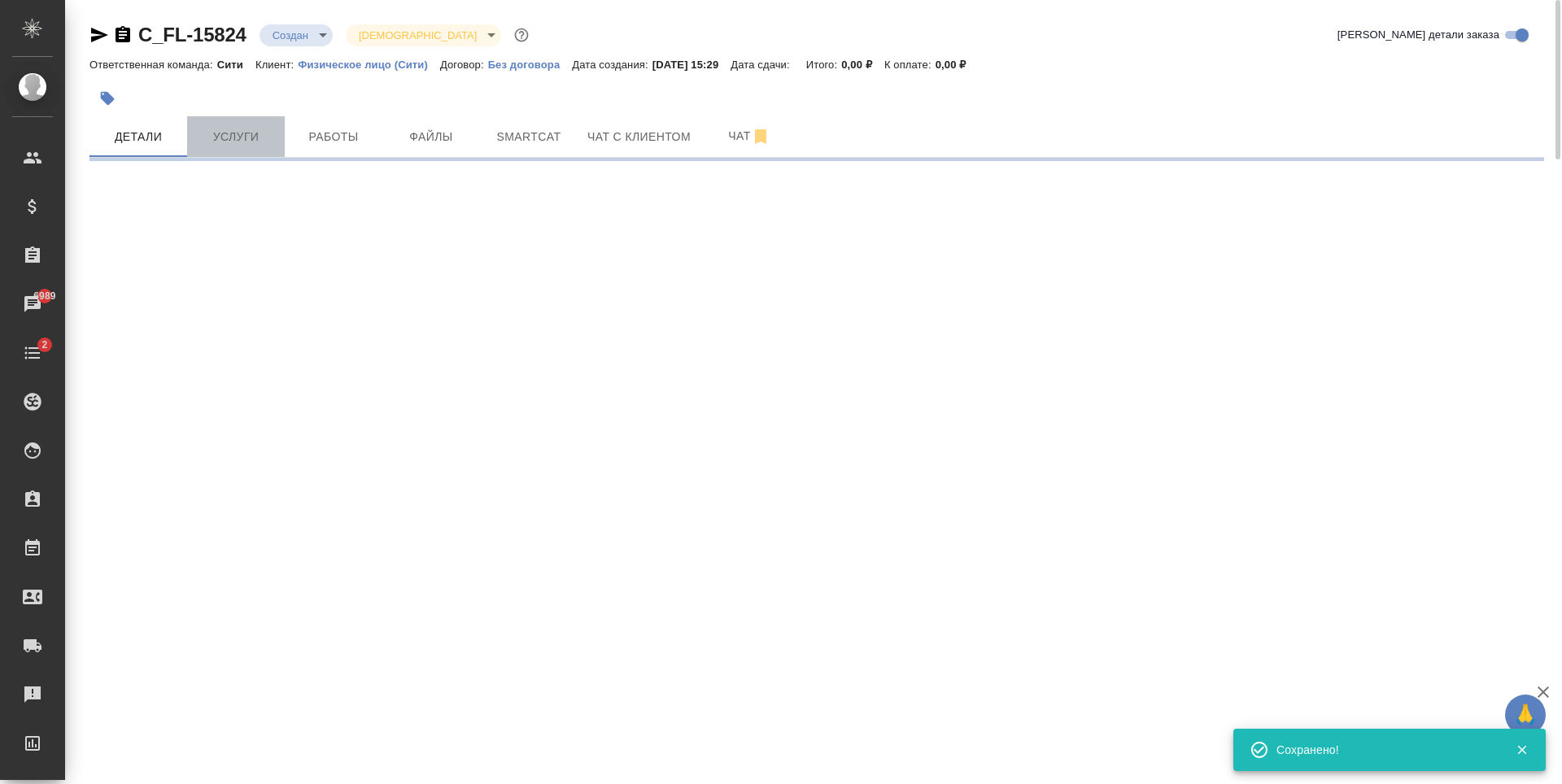
click at [218, 130] on span "Услуги" at bounding box center [236, 136] width 78 height 20
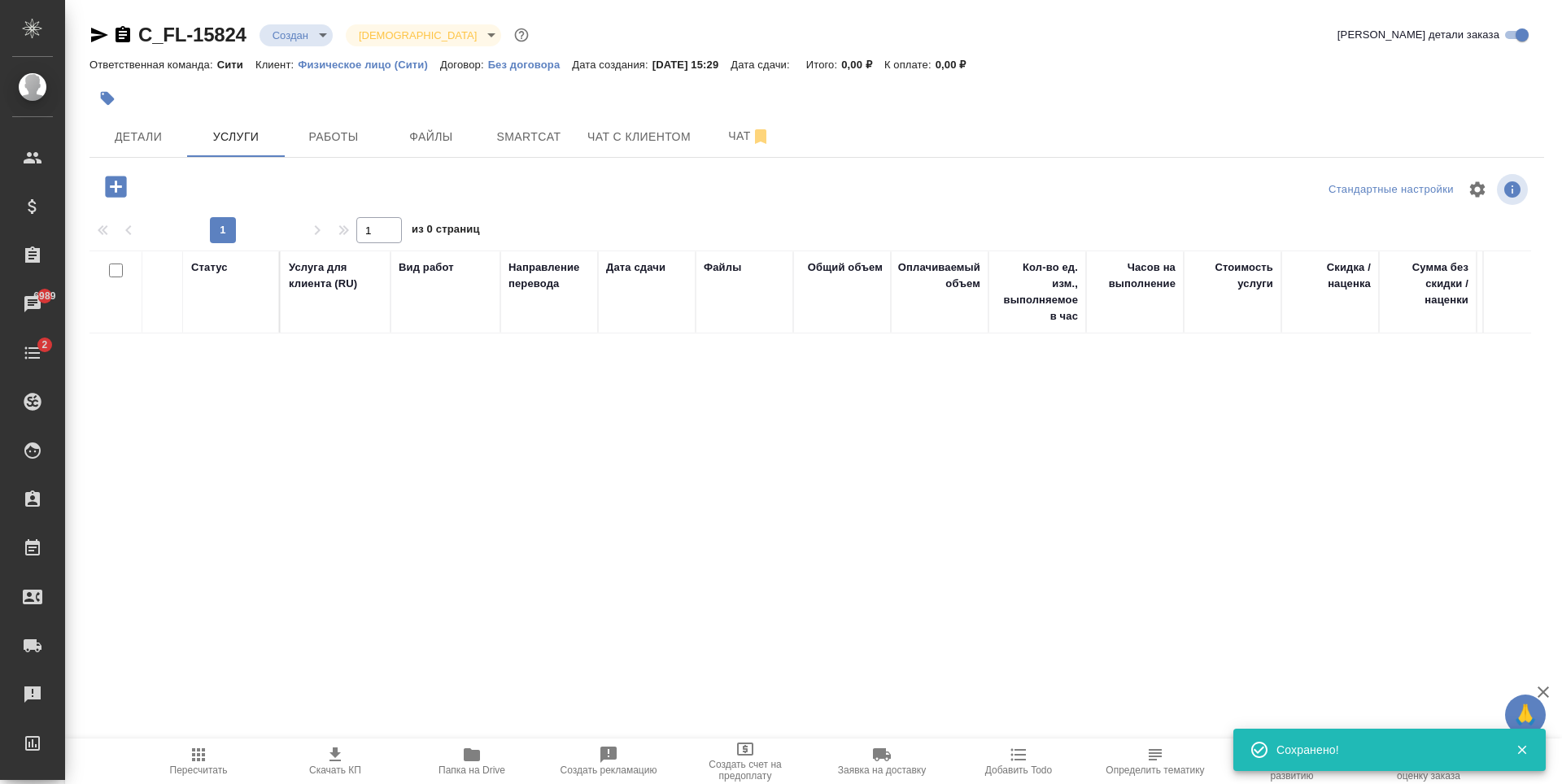
click at [114, 183] on icon "button" at bounding box center [115, 187] width 21 height 21
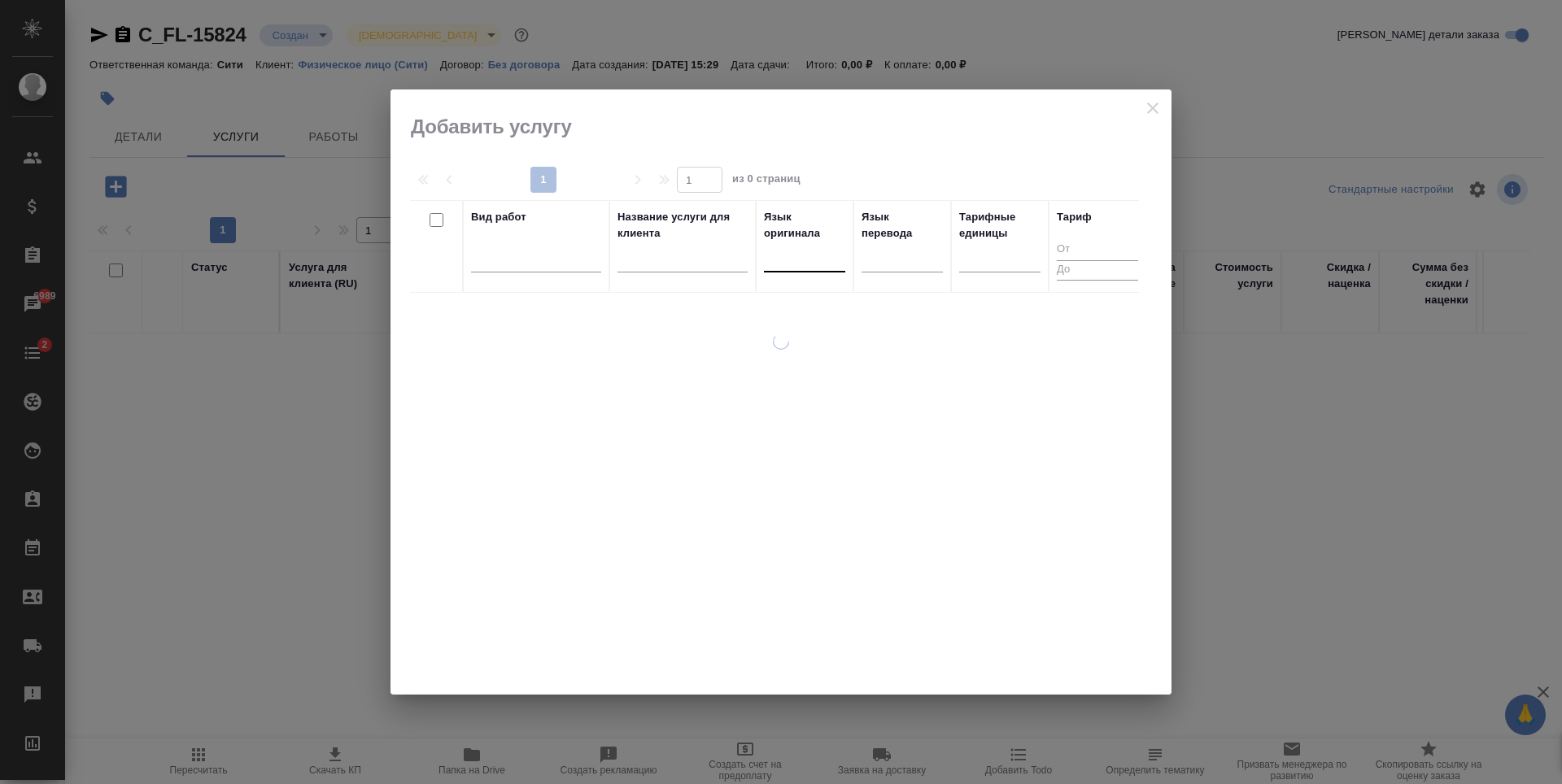
click at [798, 262] on div at bounding box center [805, 255] width 81 height 23
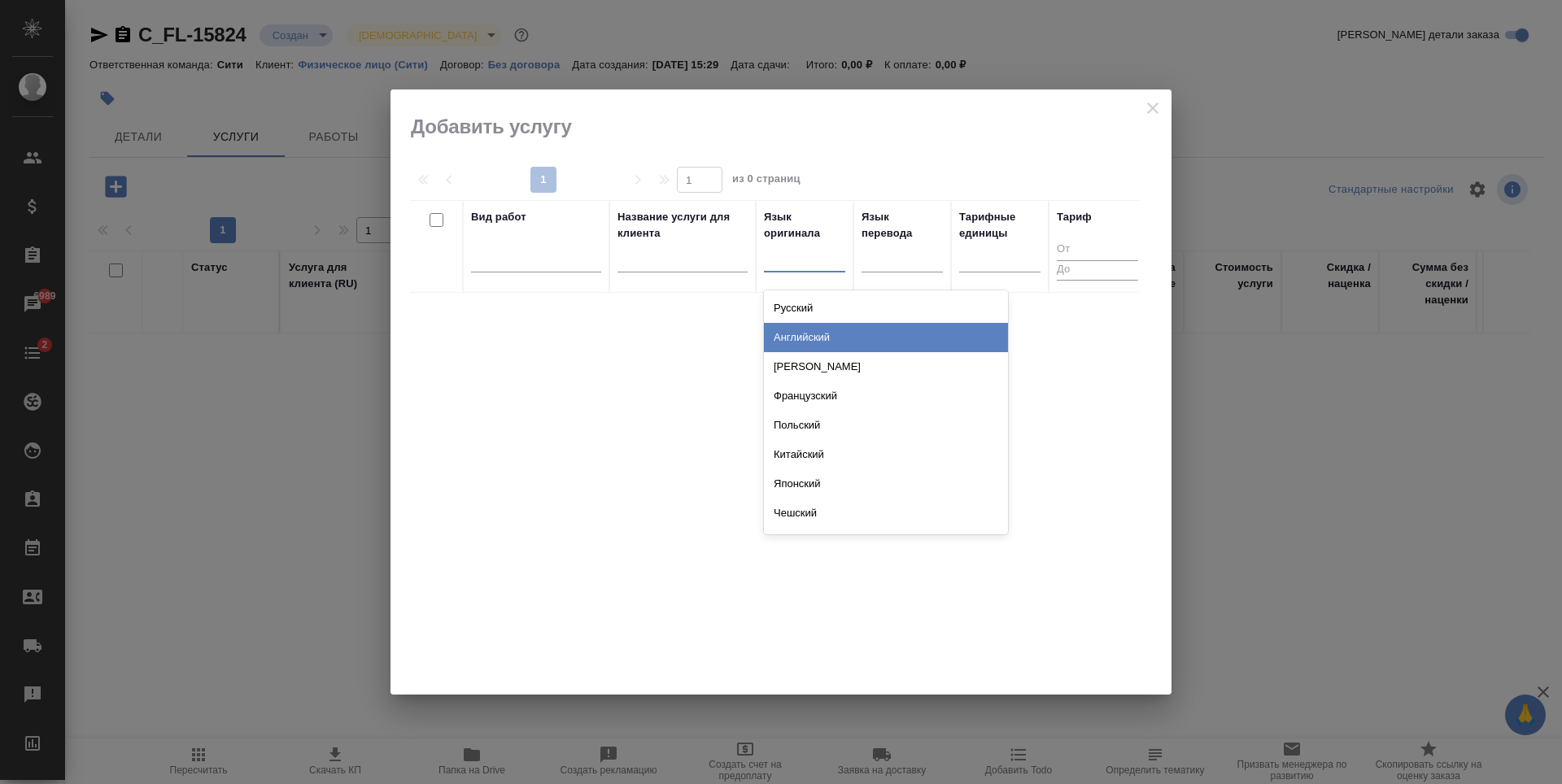
click at [790, 343] on div "Английский" at bounding box center [886, 337] width 244 height 29
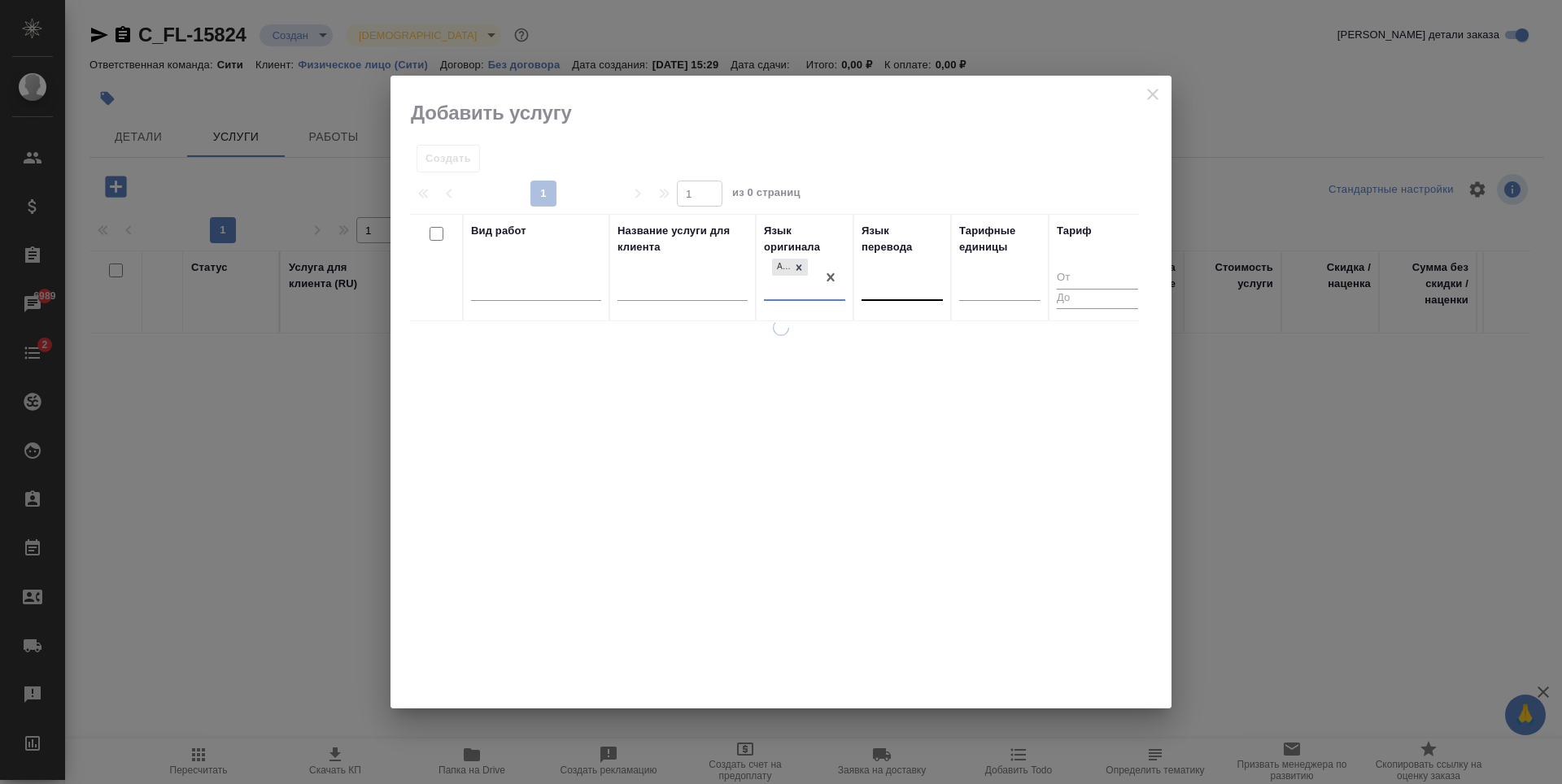
click at [877, 279] on div at bounding box center [902, 285] width 81 height 23
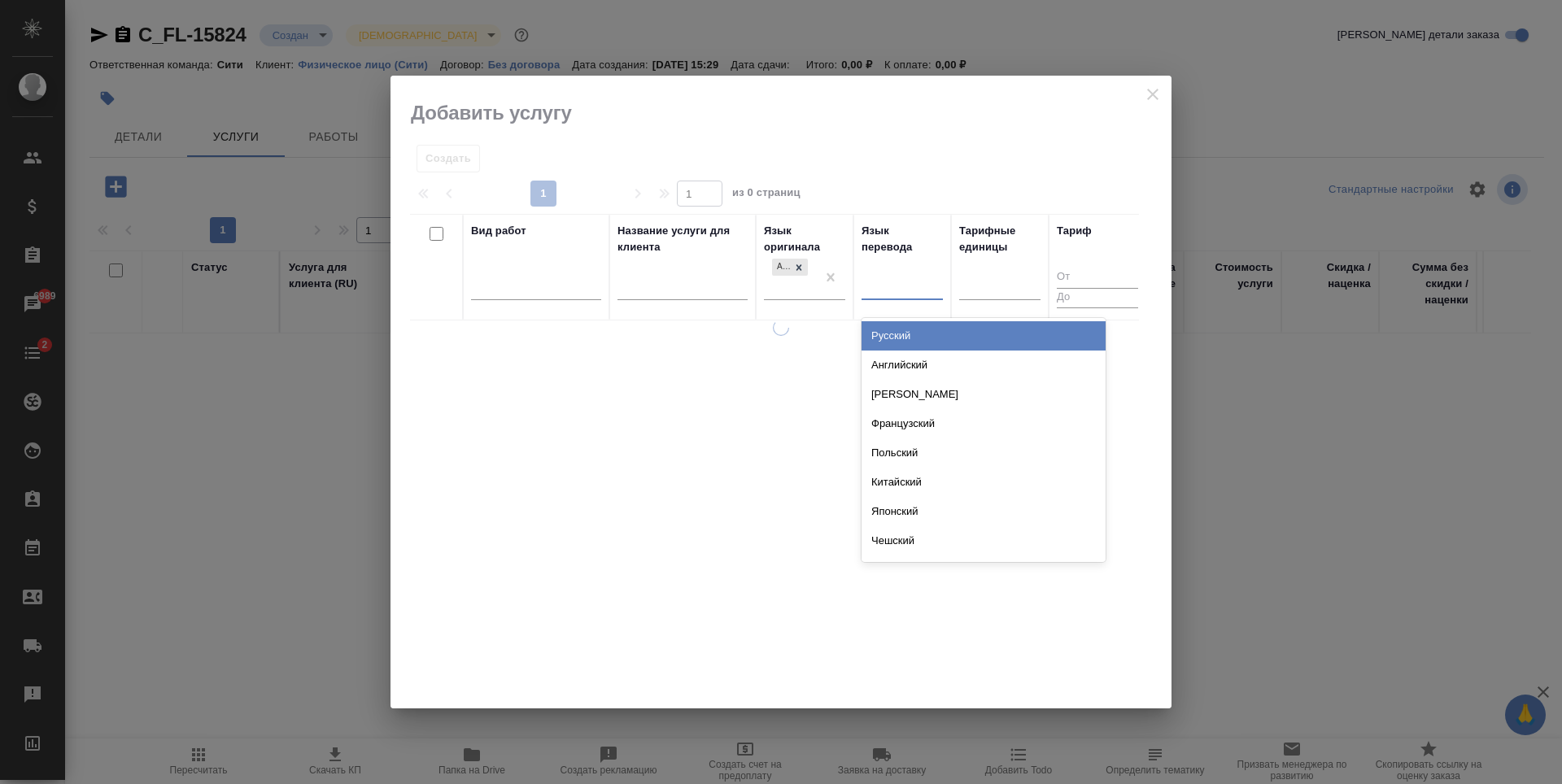
click at [882, 327] on div "Русский" at bounding box center [984, 335] width 244 height 29
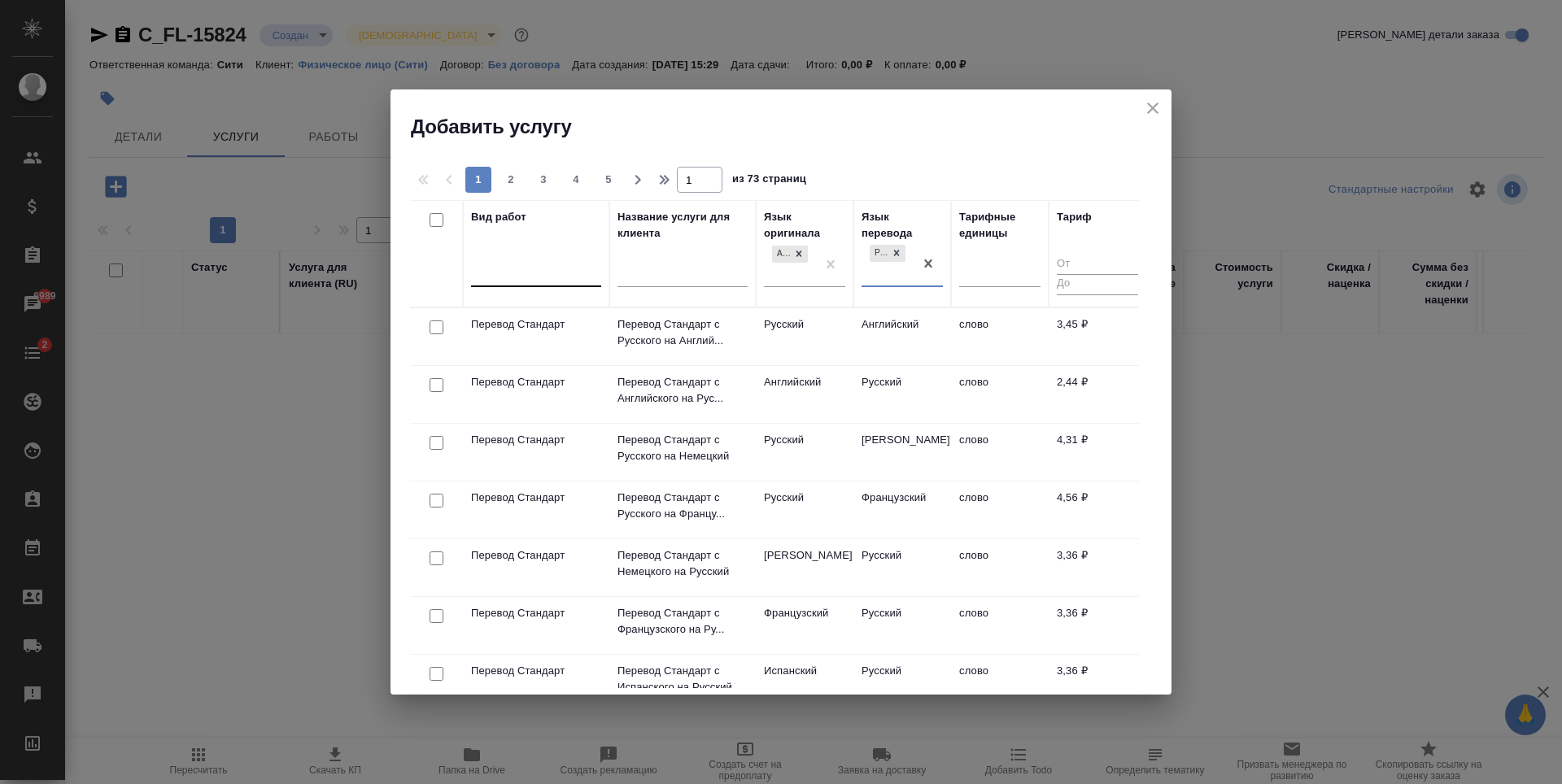
click at [518, 283] on div at bounding box center [536, 272] width 131 height 31
click at [442, 328] on input "checkbox" at bounding box center [436, 326] width 14 height 14
checkbox input "true"
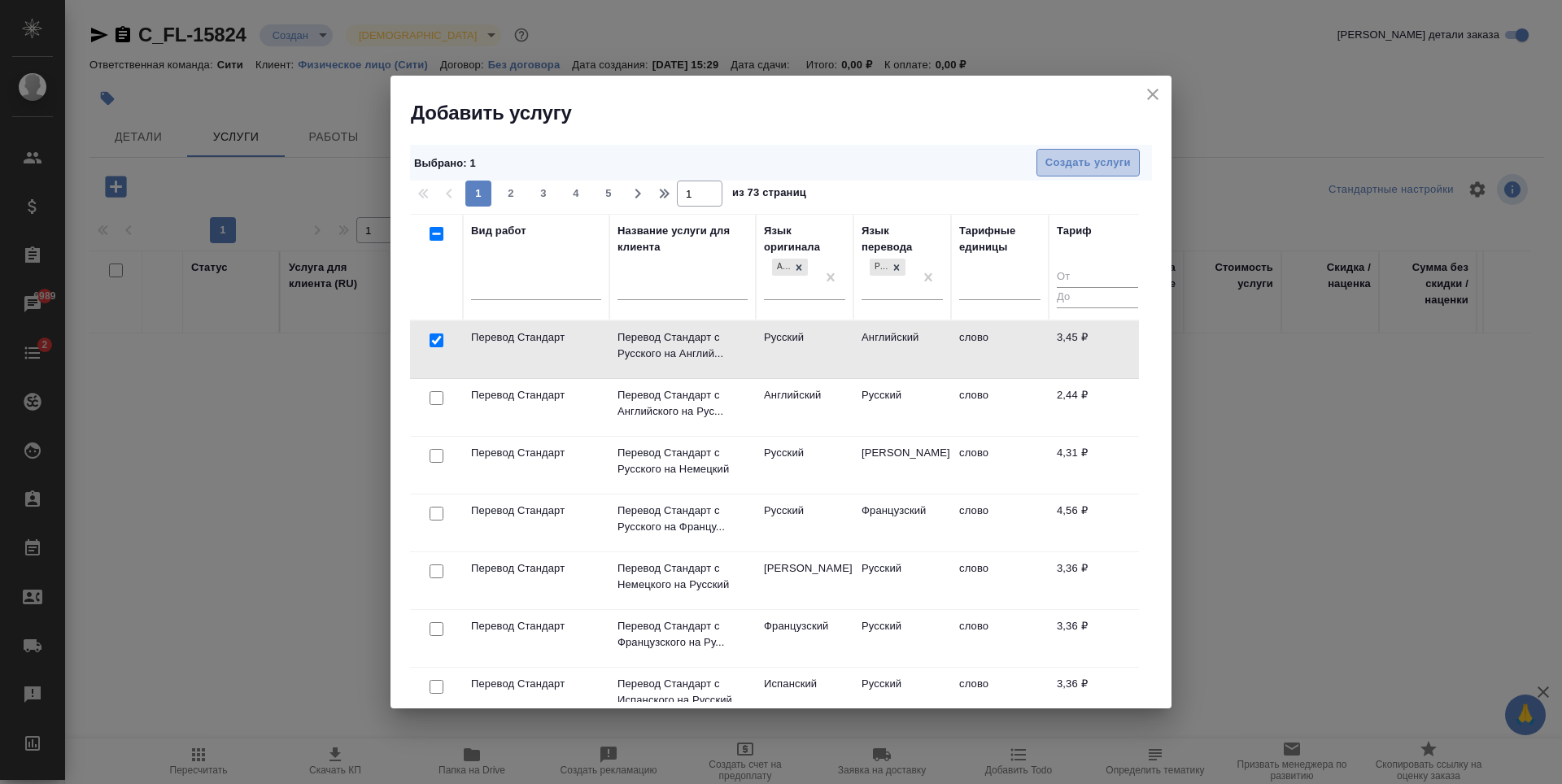
click at [1118, 166] on span "Создать услуги" at bounding box center [1088, 162] width 85 height 18
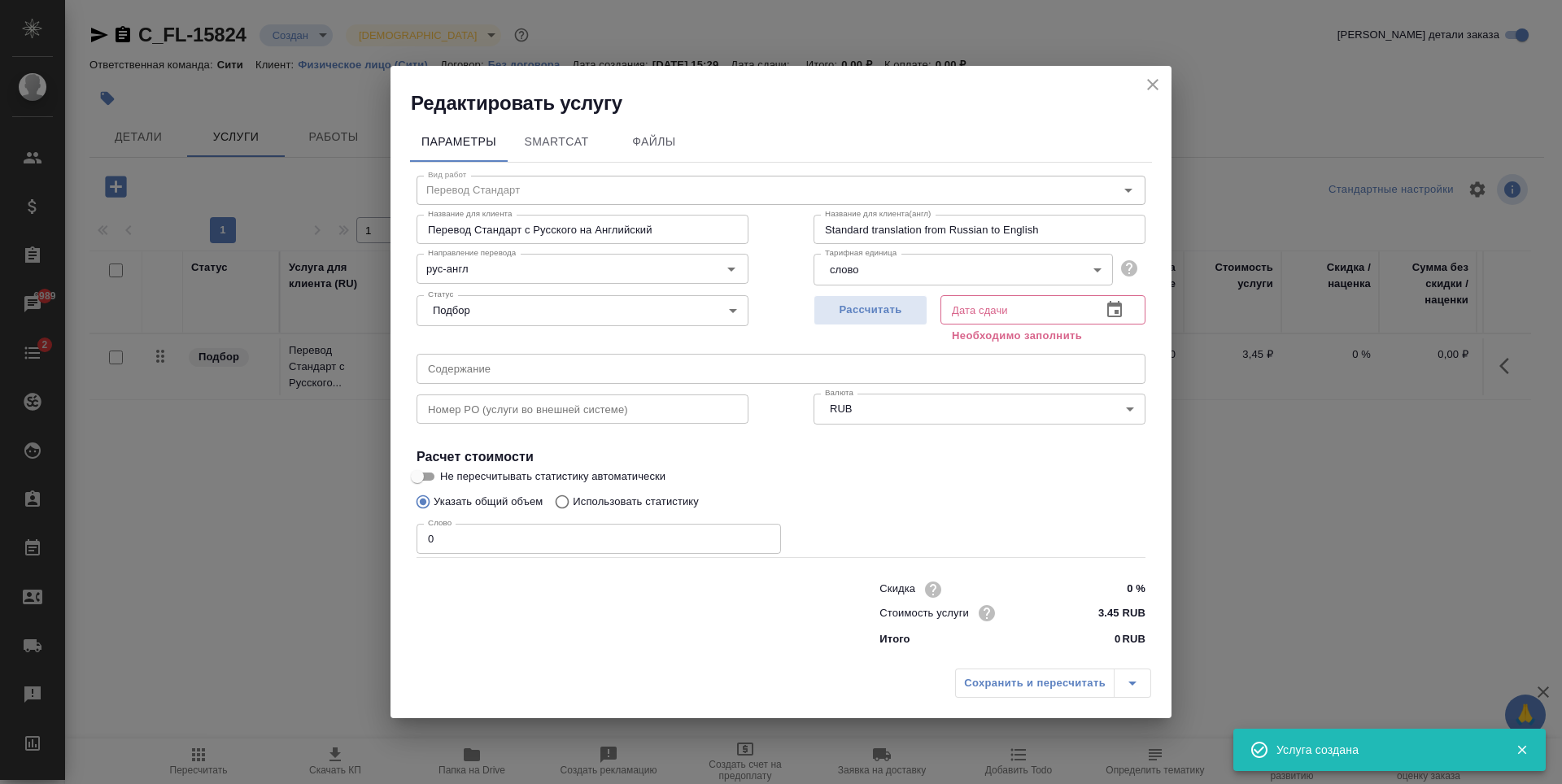
click at [526, 551] on input "0" at bounding box center [599, 538] width 365 height 29
type input "250"
click at [1108, 313] on icon "button" at bounding box center [1114, 308] width 15 height 16
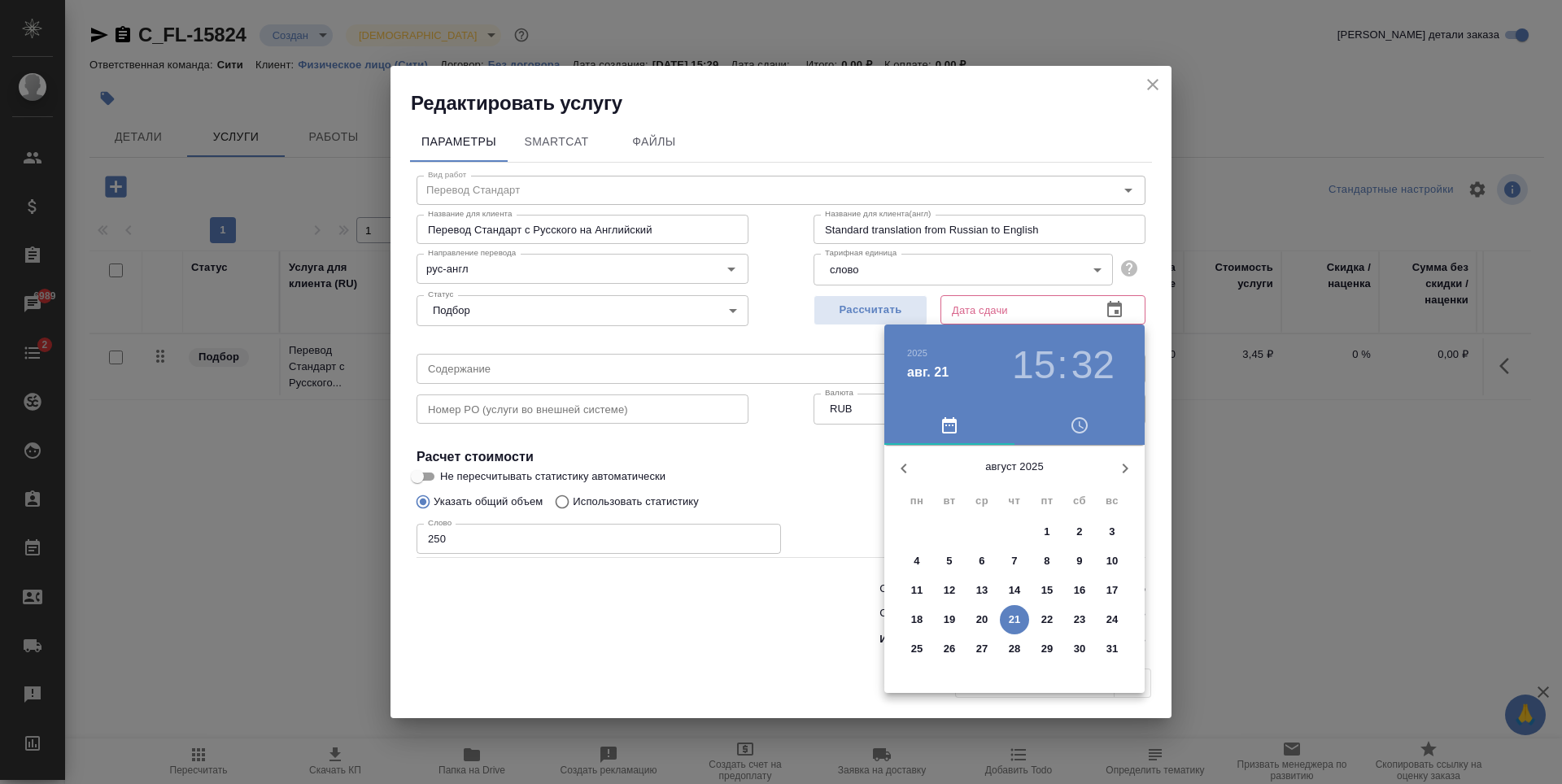
click at [913, 648] on p "25" at bounding box center [917, 649] width 13 height 16
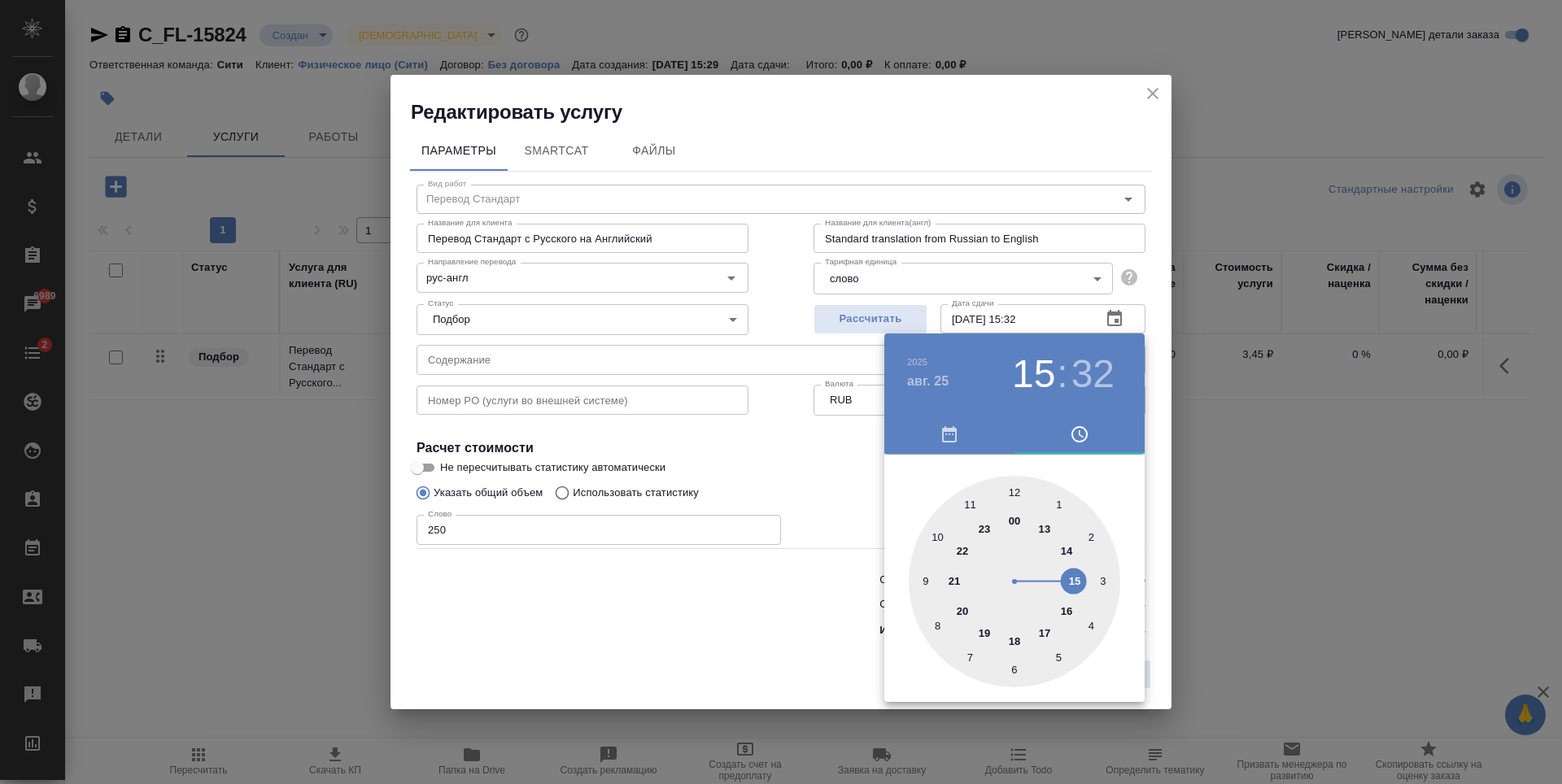
click at [966, 505] on div at bounding box center [1014, 581] width 212 height 212
click at [1017, 488] on div at bounding box center [1014, 581] width 212 height 212
type input "25.08.2025 11:00"
click at [769, 451] on div at bounding box center [781, 392] width 1562 height 784
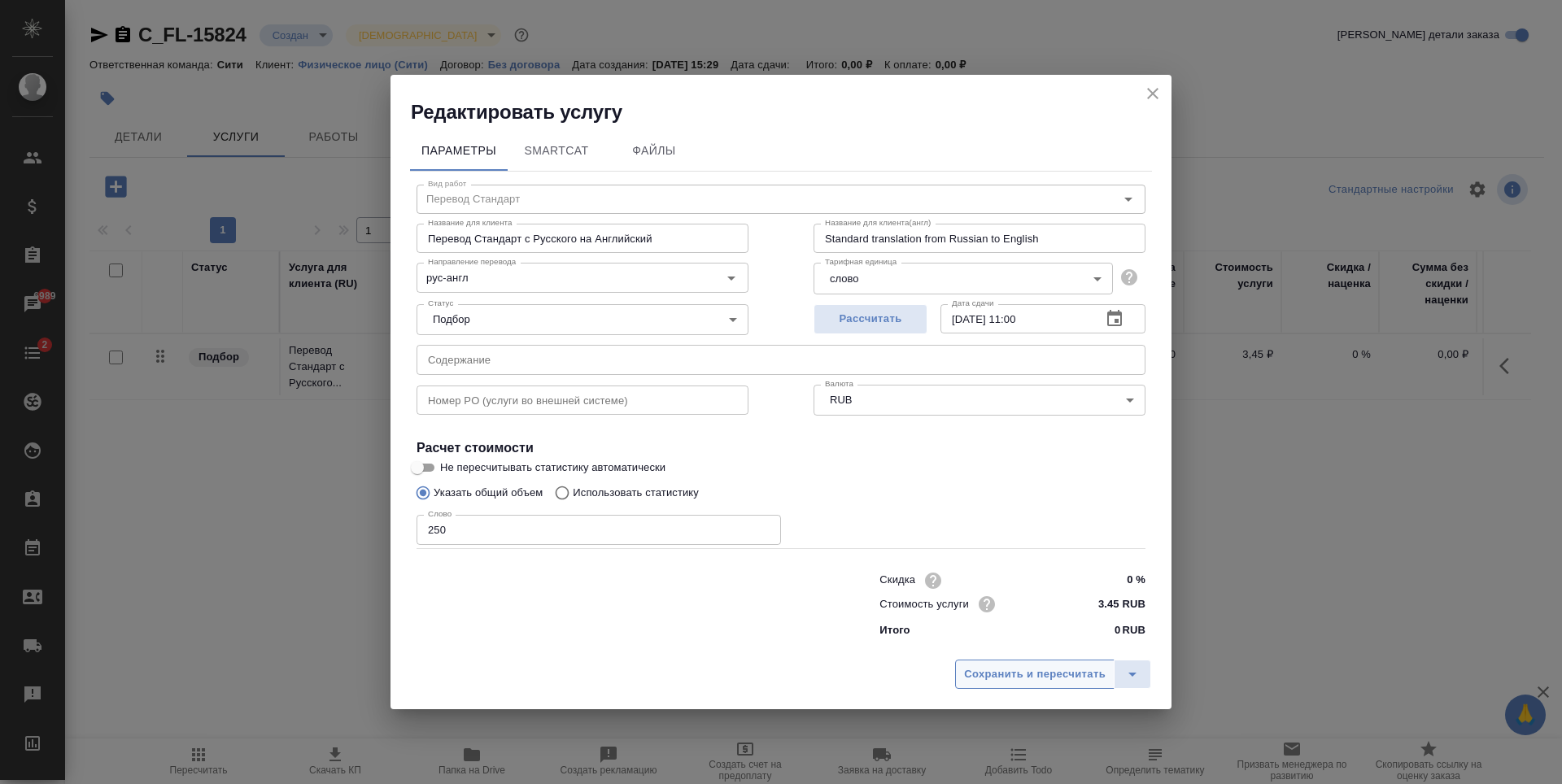
click at [1007, 670] on span "Сохранить и пересчитать" at bounding box center [1035, 674] width 141 height 18
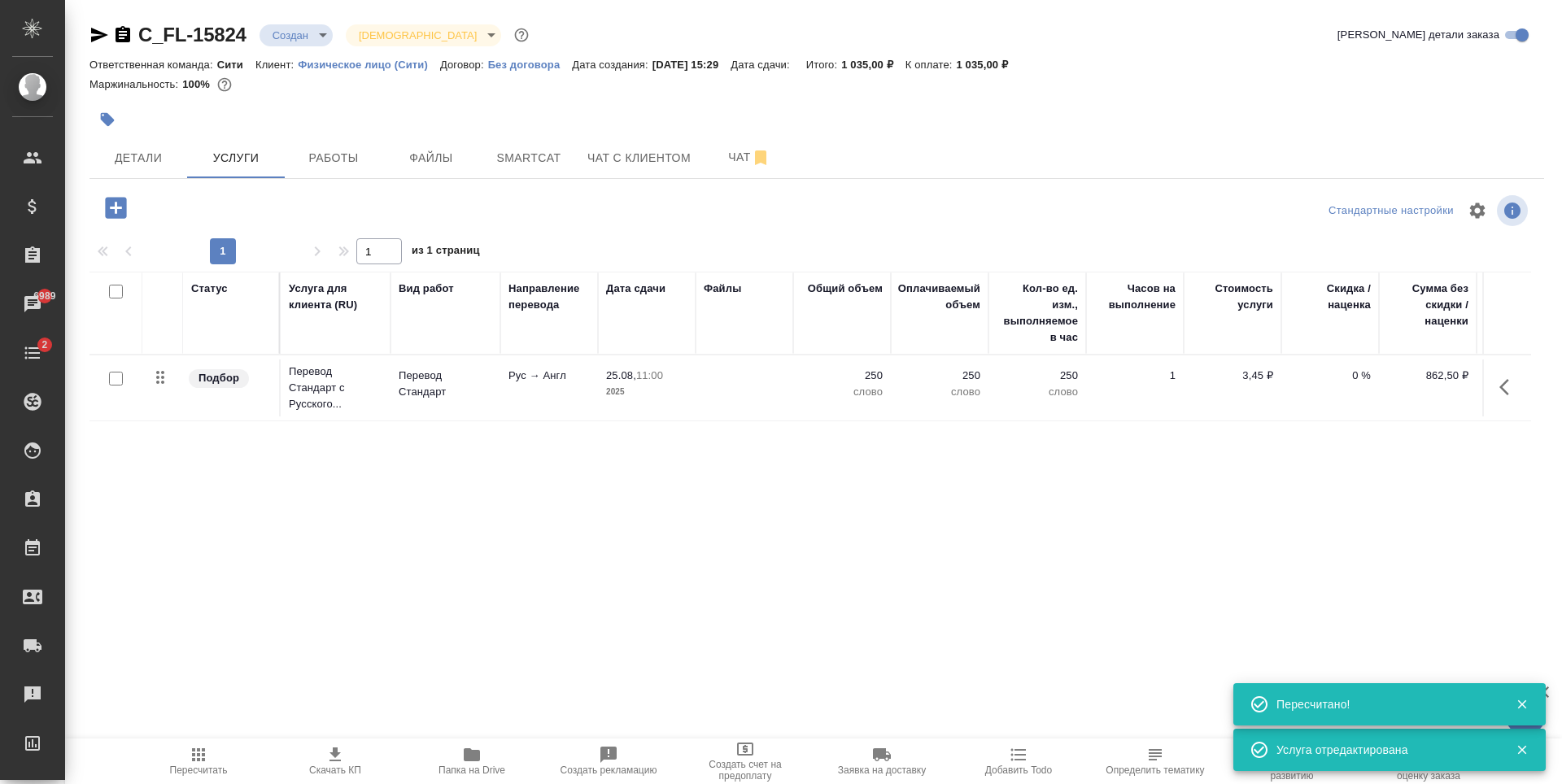
click at [122, 204] on icon "button" at bounding box center [115, 208] width 21 height 21
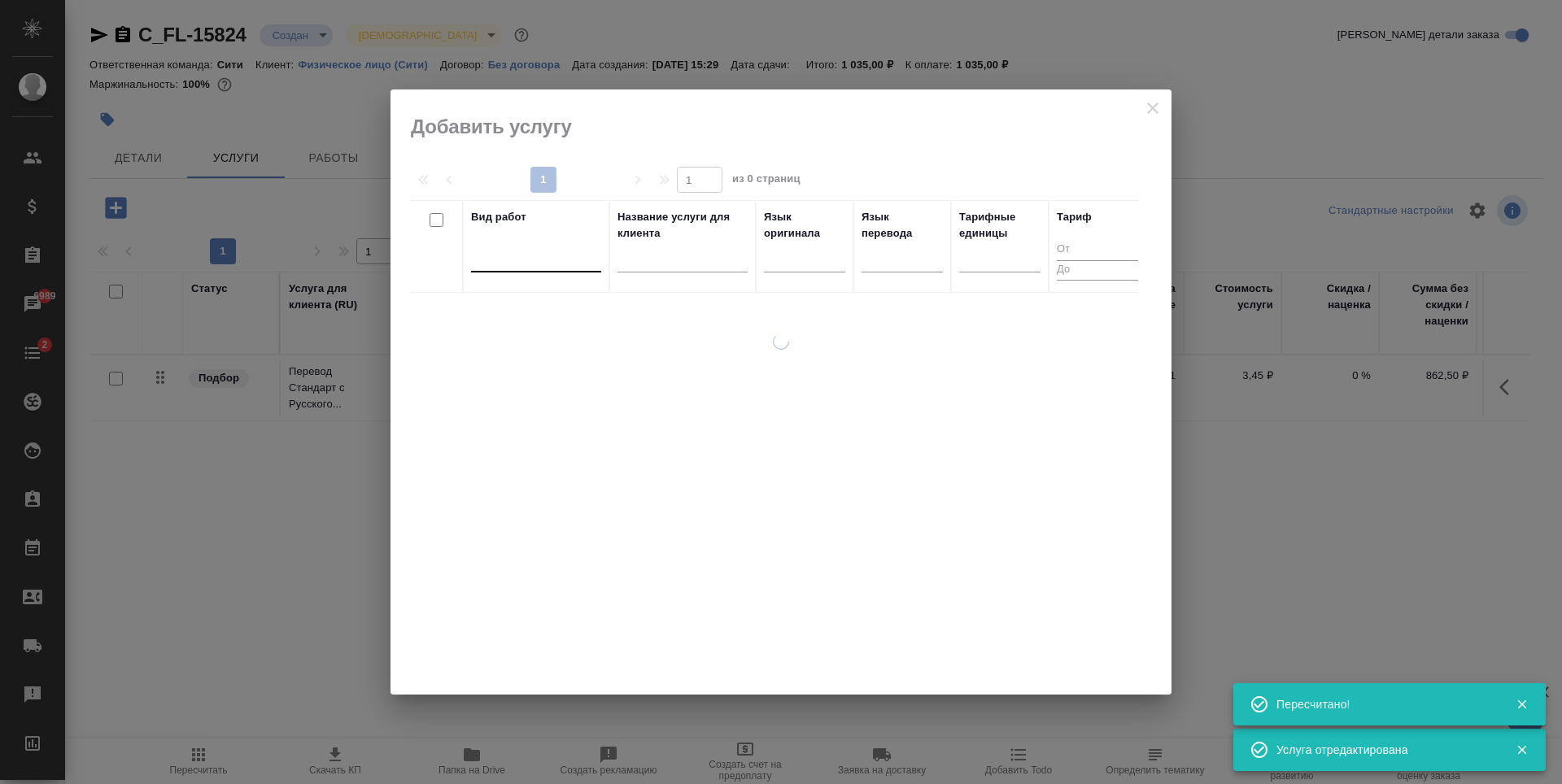
click at [527, 260] on div at bounding box center [536, 255] width 131 height 23
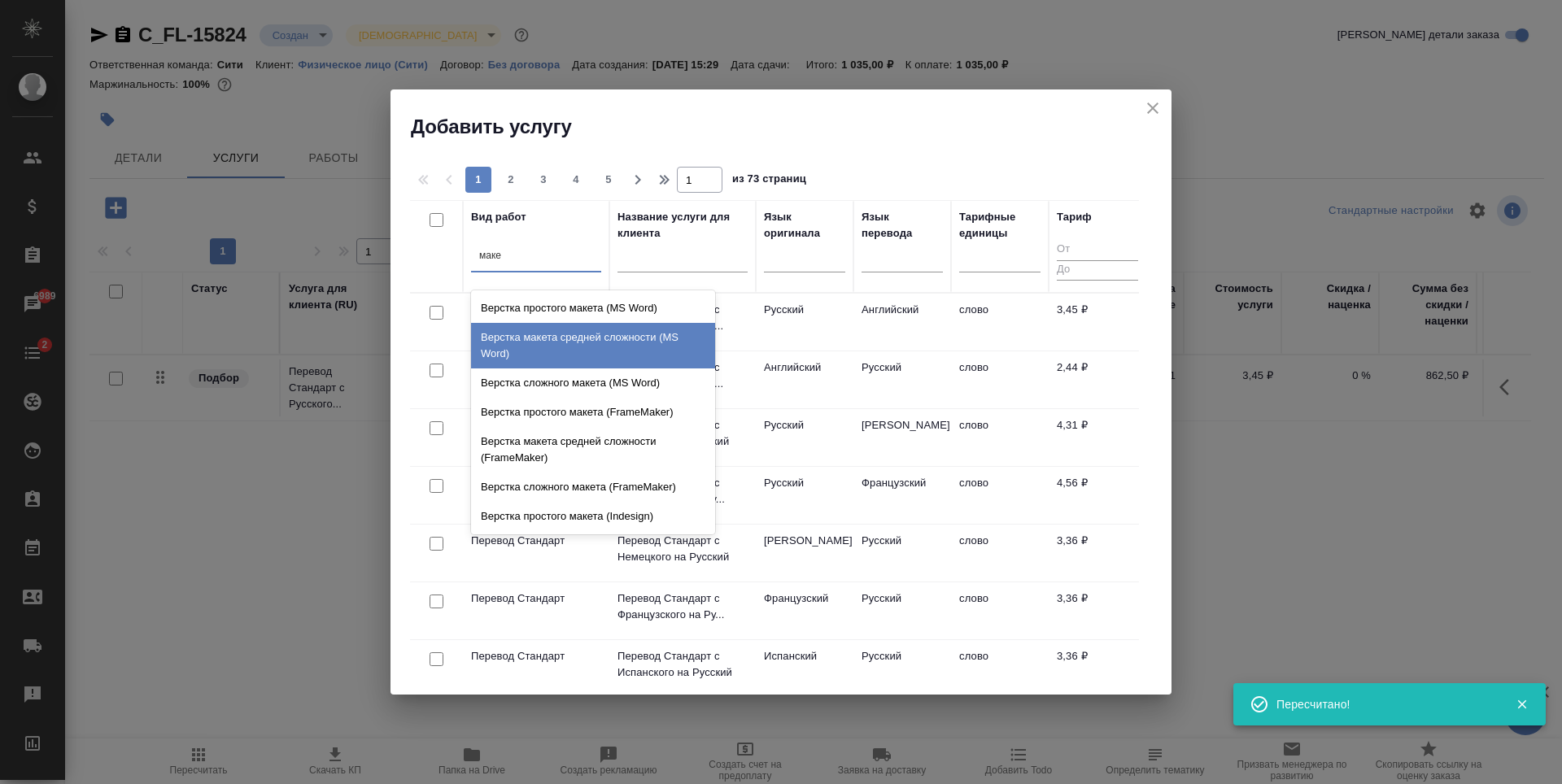
type input "макет"
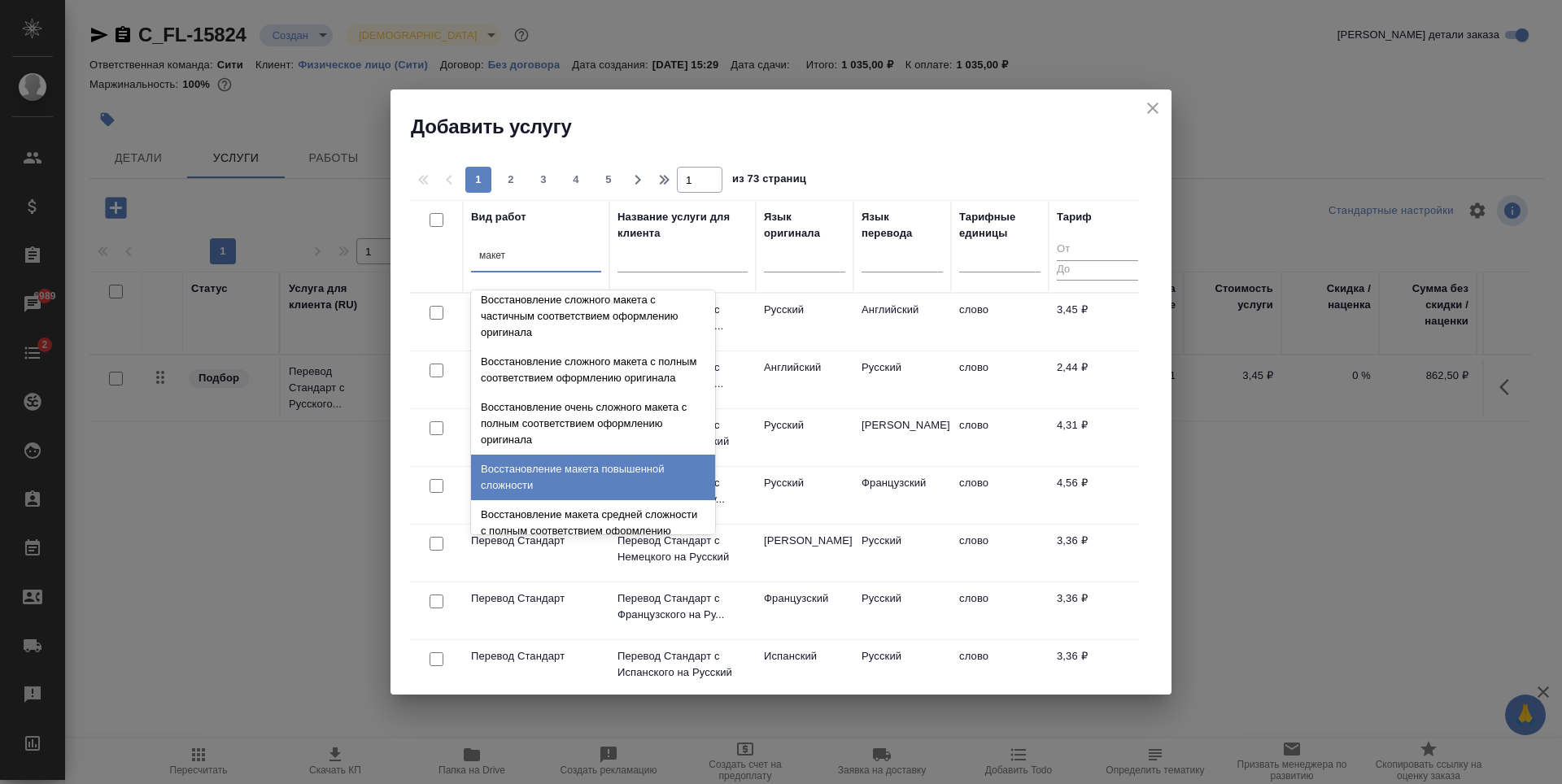
scroll to position [579, 0]
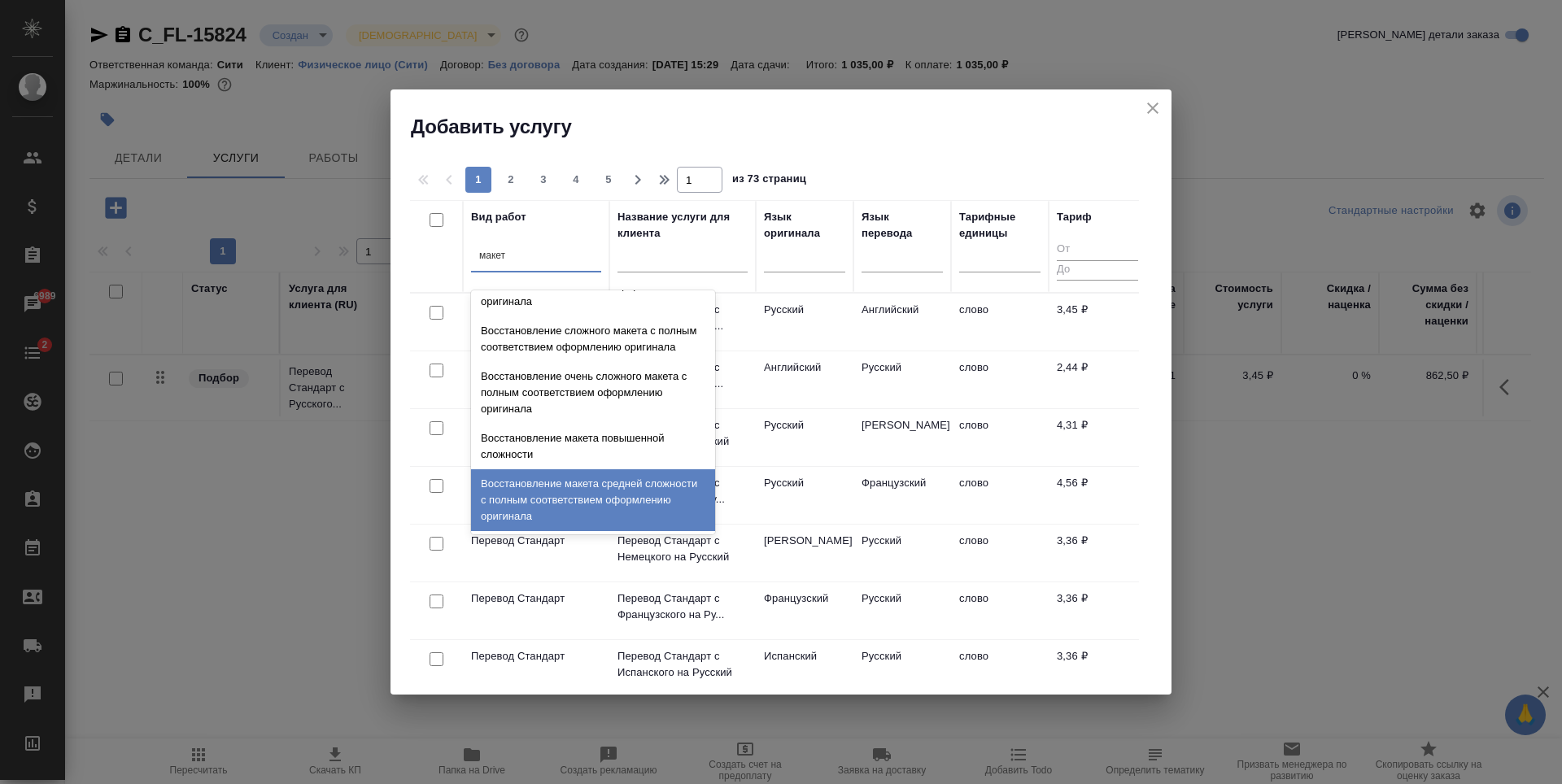
click at [567, 504] on div "Восстановление макета средней сложности с полным соответствием оформлению ориги…" at bounding box center [593, 500] width 244 height 62
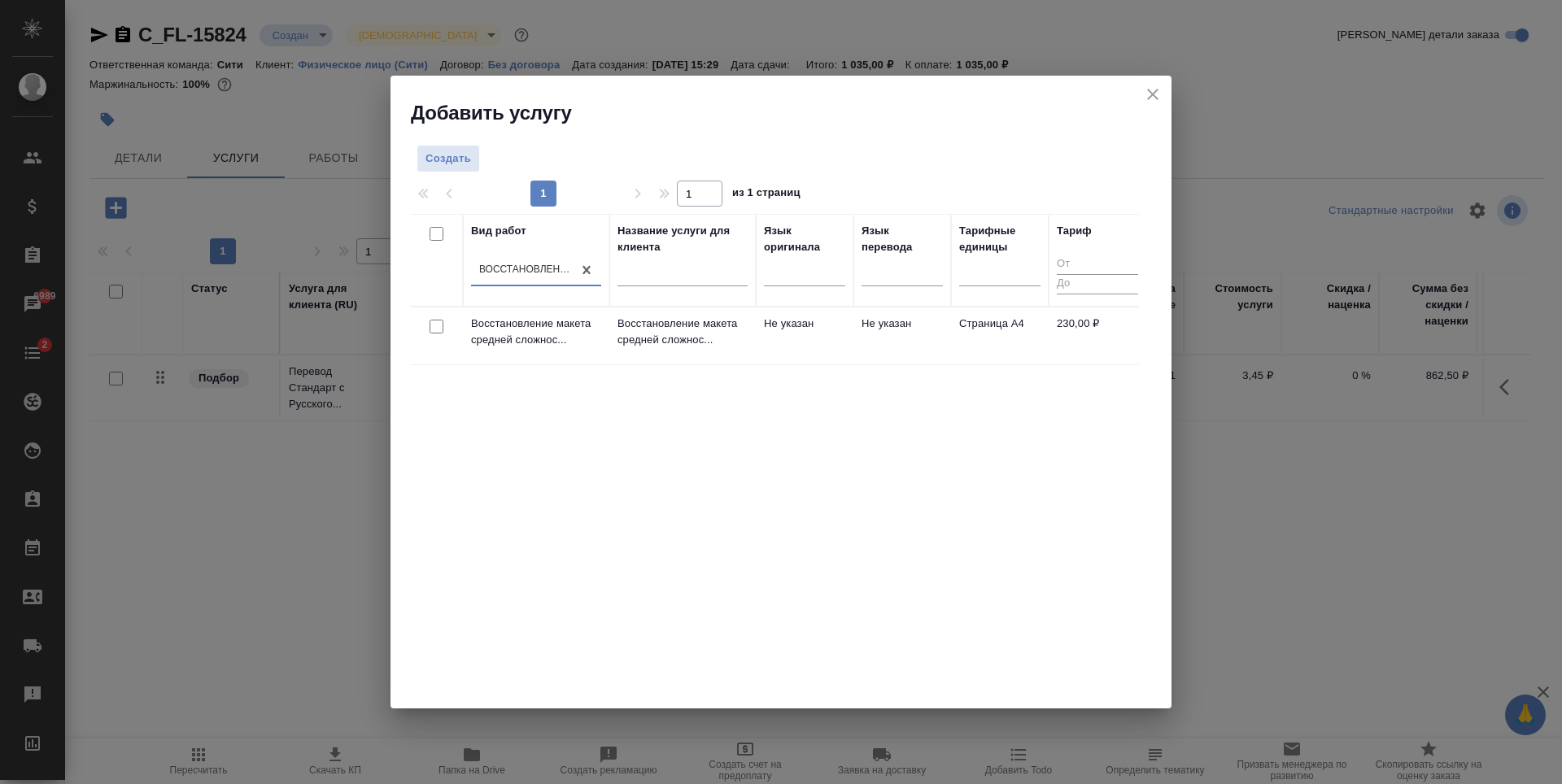
drag, startPoint x: 441, startPoint y: 324, endPoint x: 472, endPoint y: 316, distance: 32.0
click at [441, 324] on input "checkbox" at bounding box center [436, 326] width 14 height 14
checkbox input "true"
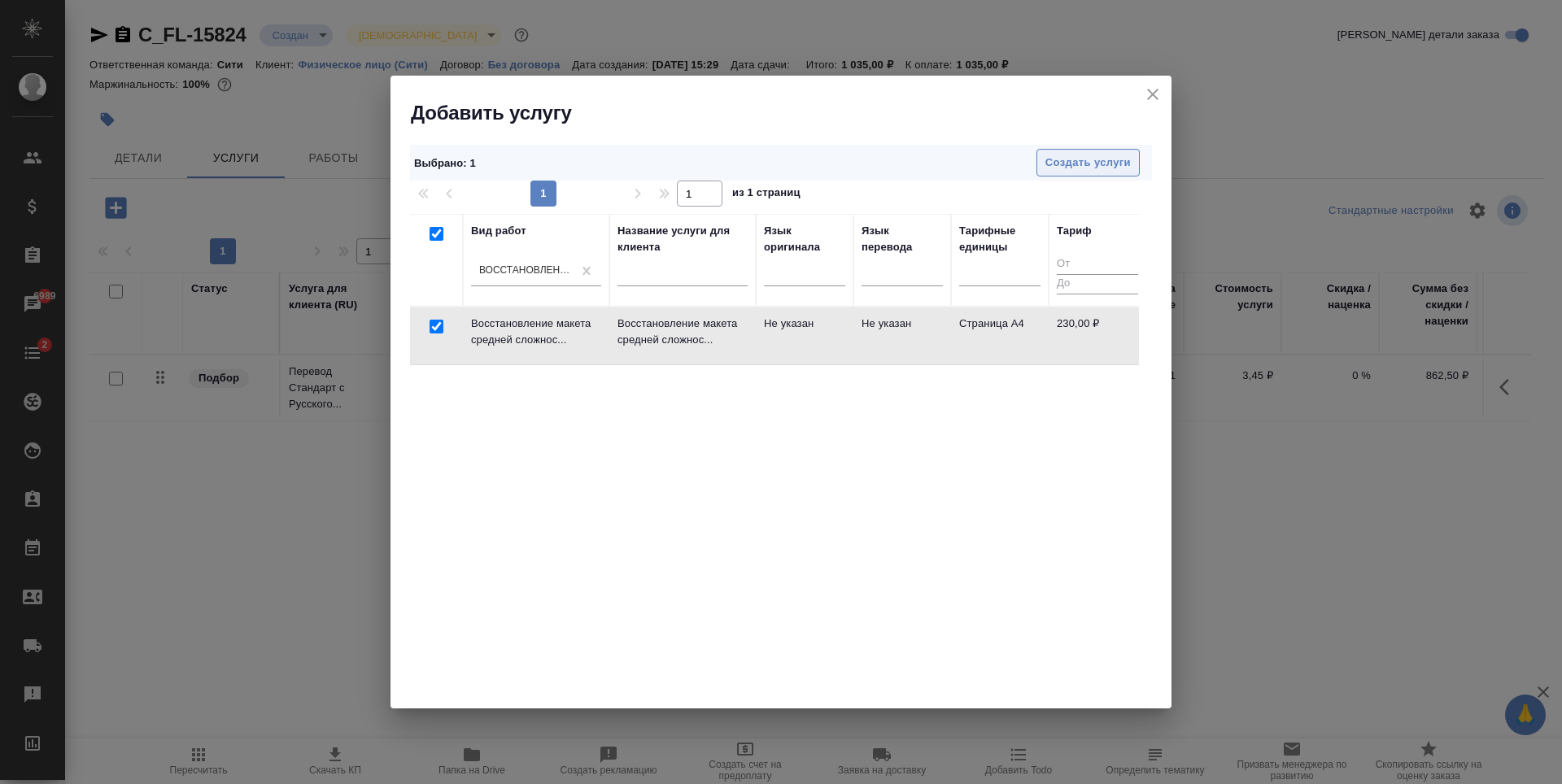
click at [1055, 165] on span "Создать услуги" at bounding box center [1088, 162] width 85 height 18
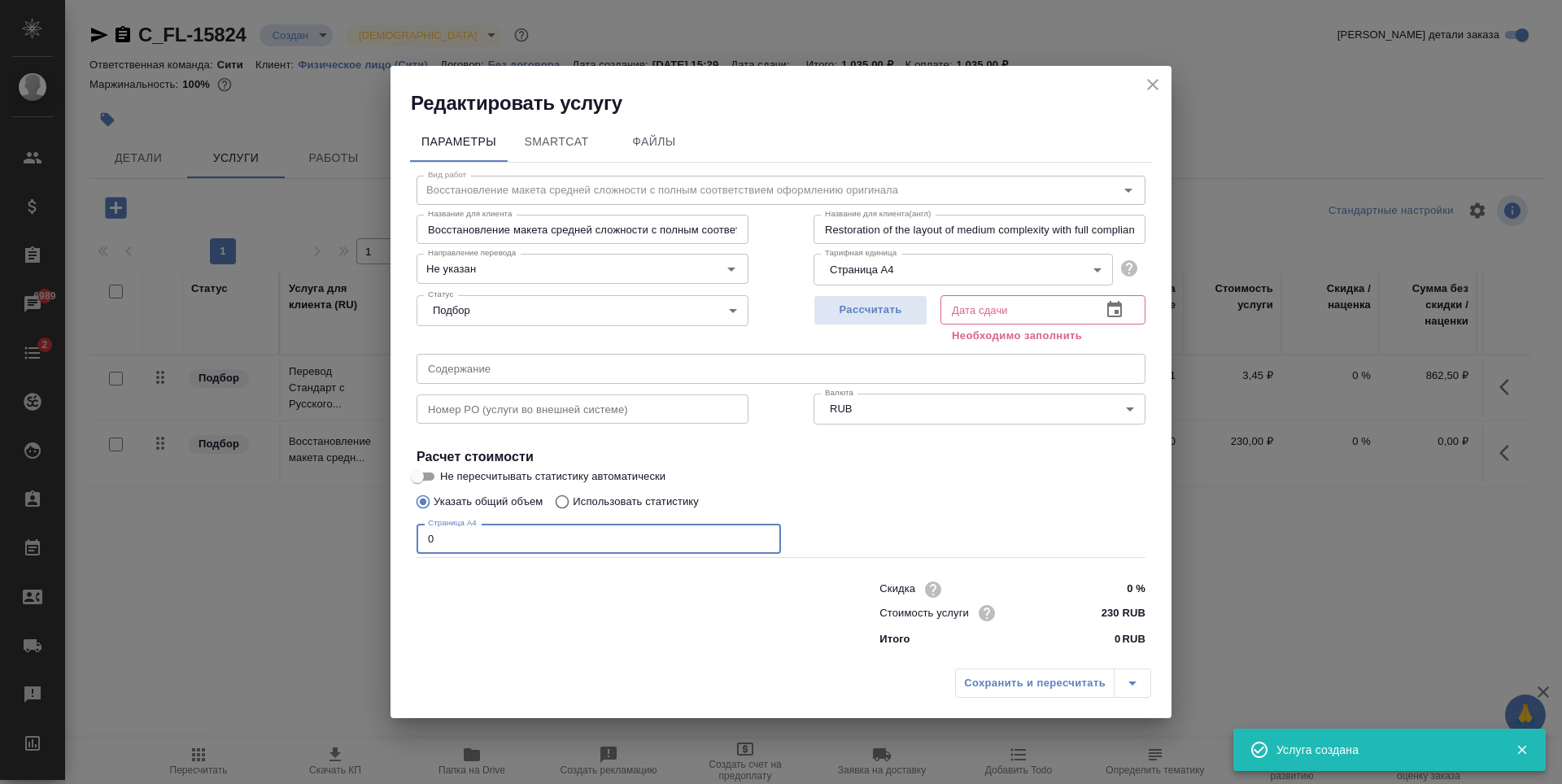
click at [556, 539] on input "0" at bounding box center [599, 538] width 365 height 29
type input "1"
click at [1112, 313] on icon "button" at bounding box center [1114, 309] width 19 height 19
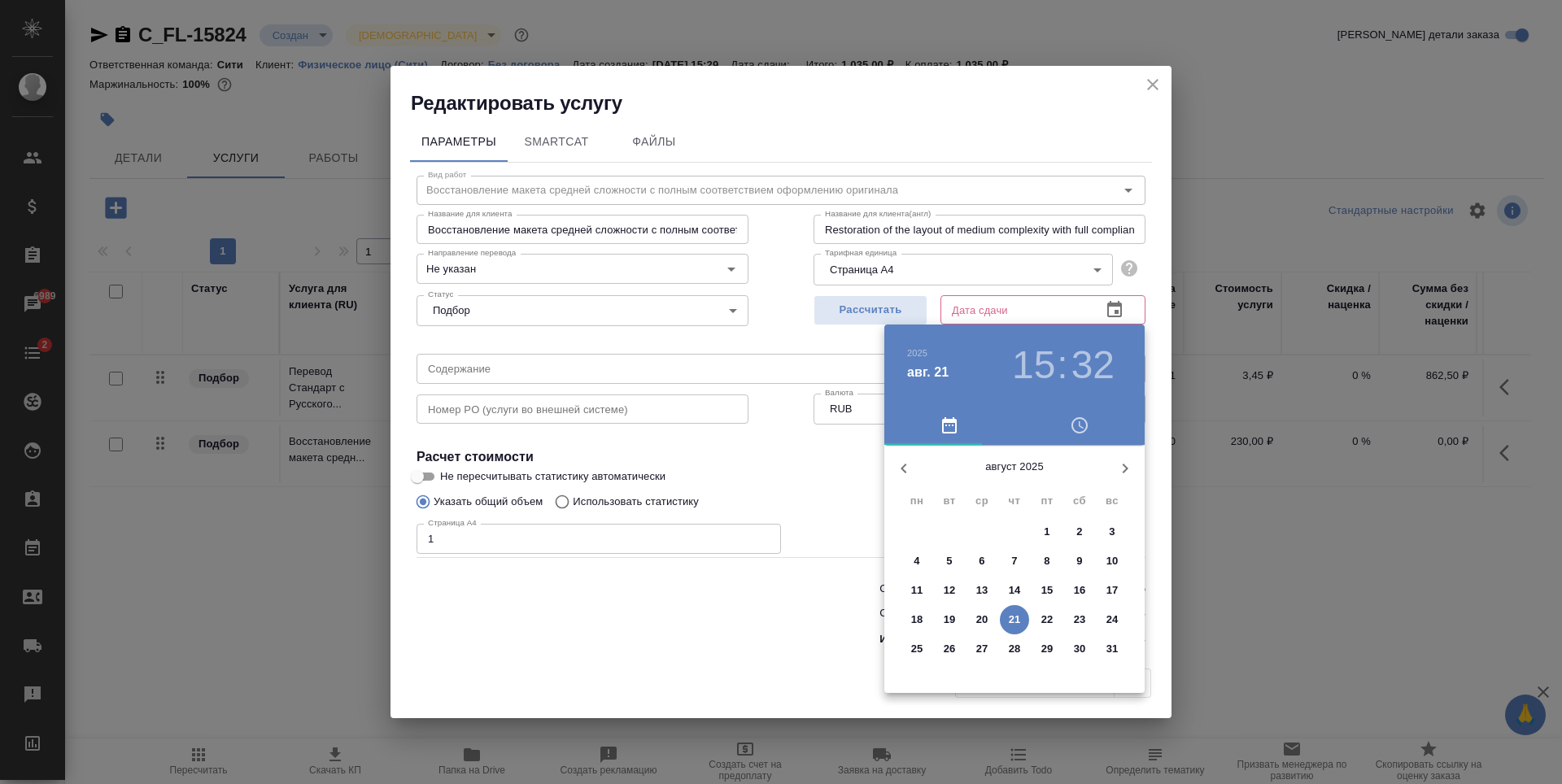
click at [923, 645] on span "25" at bounding box center [917, 649] width 29 height 16
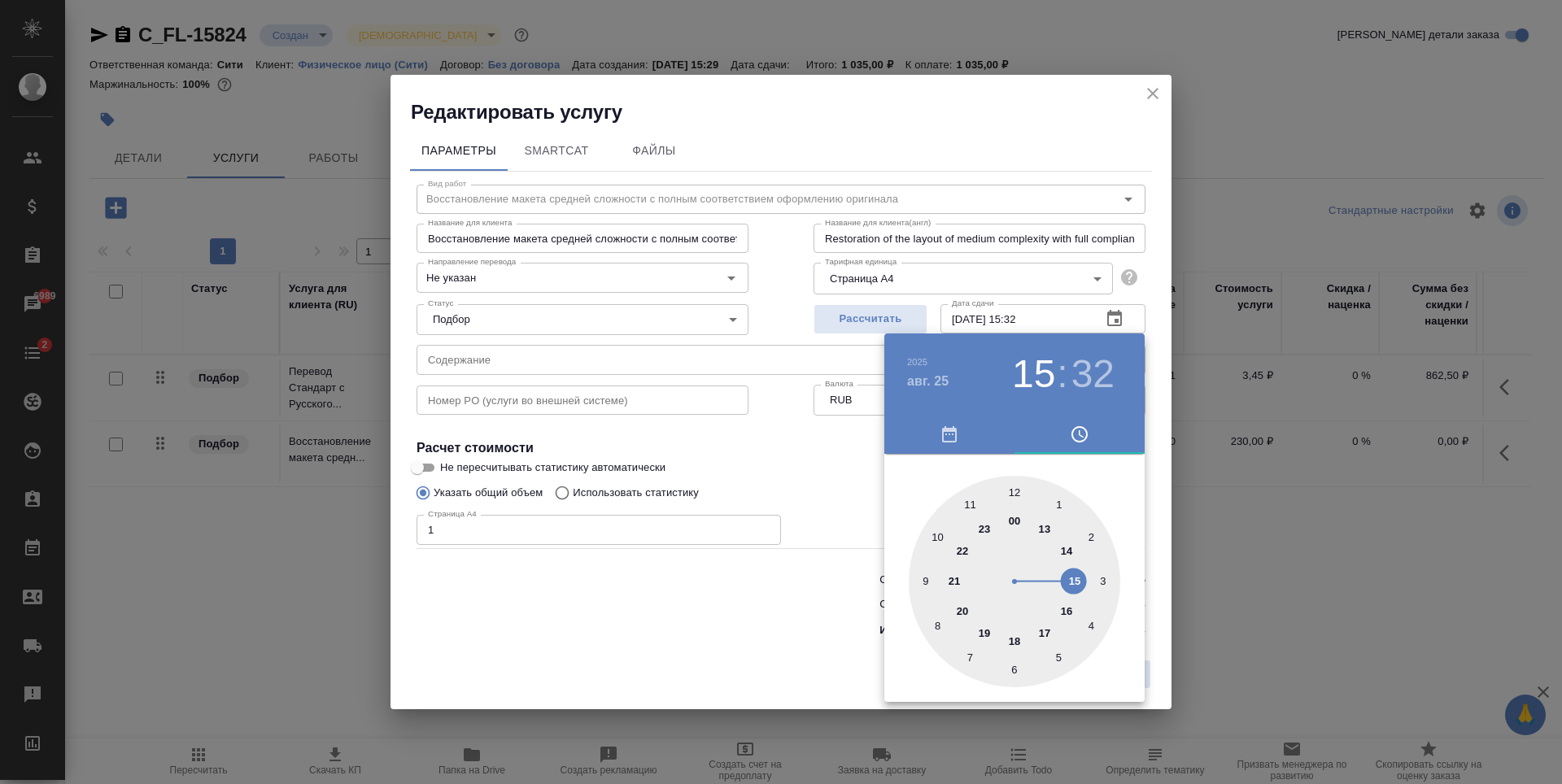
click at [969, 499] on div at bounding box center [1014, 581] width 212 height 212
click at [1017, 485] on div at bounding box center [1014, 581] width 212 height 212
type input "25.08.2025 11:00"
click at [730, 483] on div at bounding box center [781, 392] width 1562 height 784
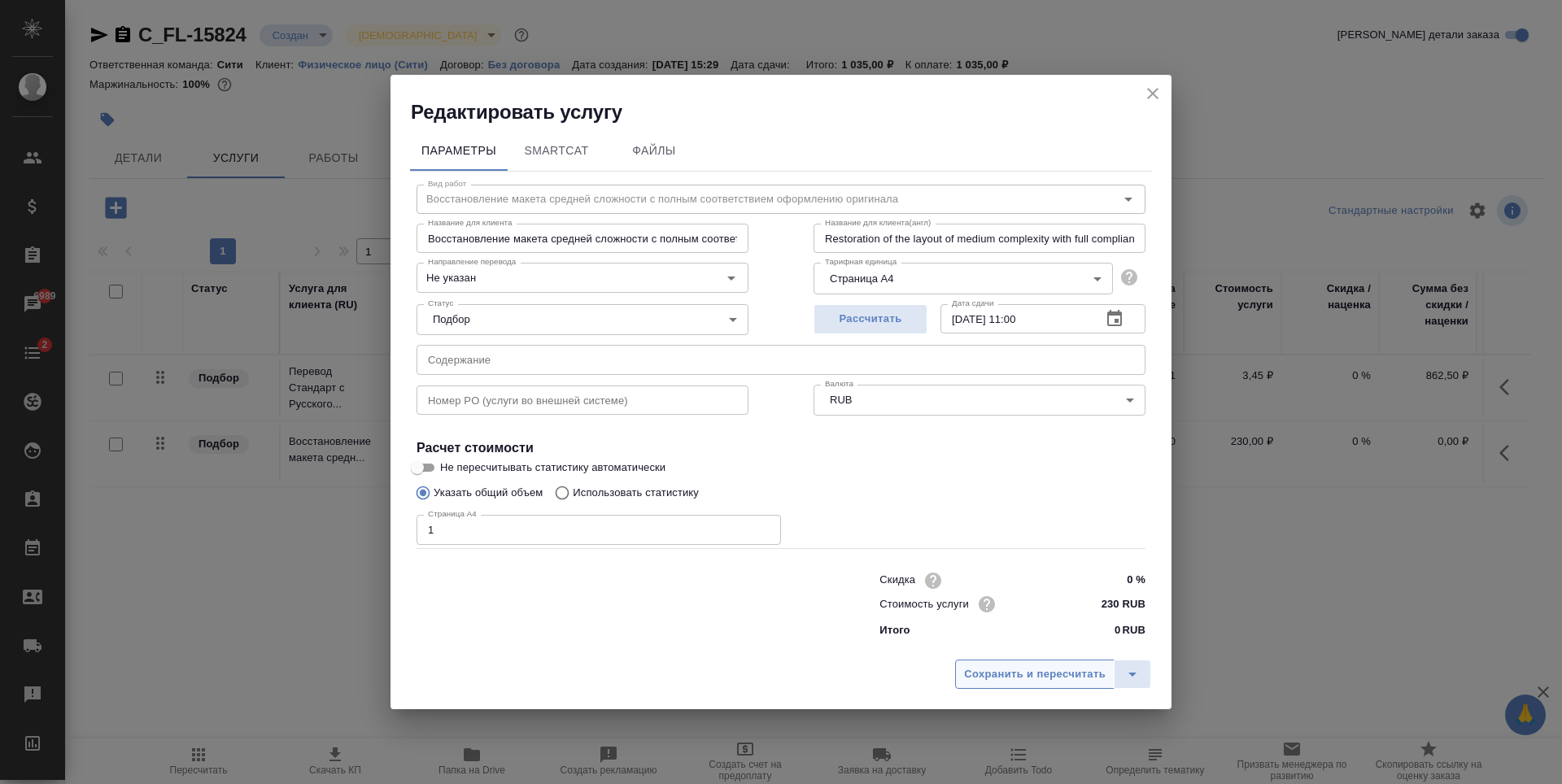
click at [993, 666] on span "Сохранить и пересчитать" at bounding box center [1035, 674] width 141 height 18
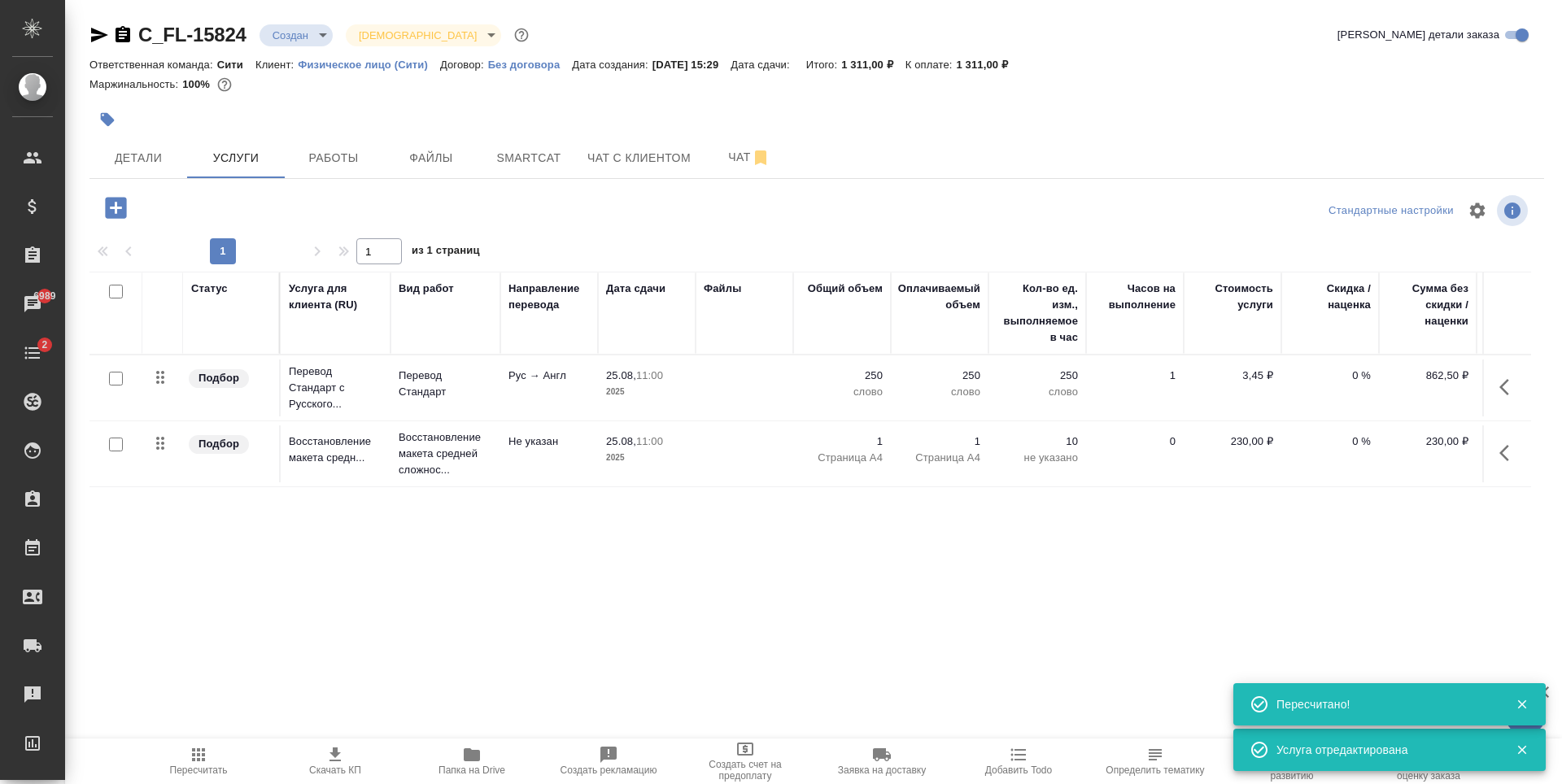
click at [122, 206] on icon "button" at bounding box center [115, 208] width 21 height 21
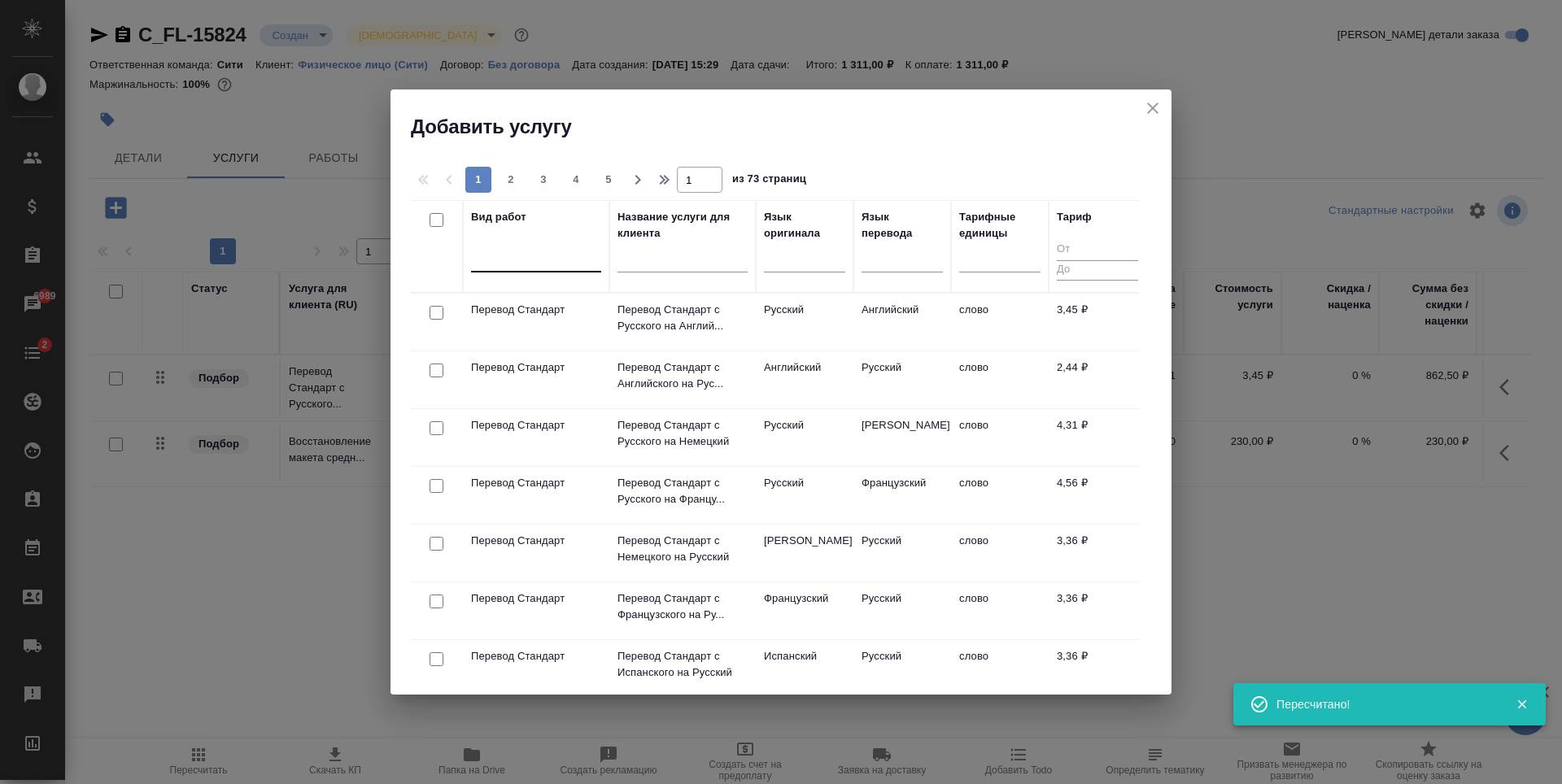
click at [545, 265] on div at bounding box center [536, 255] width 131 height 23
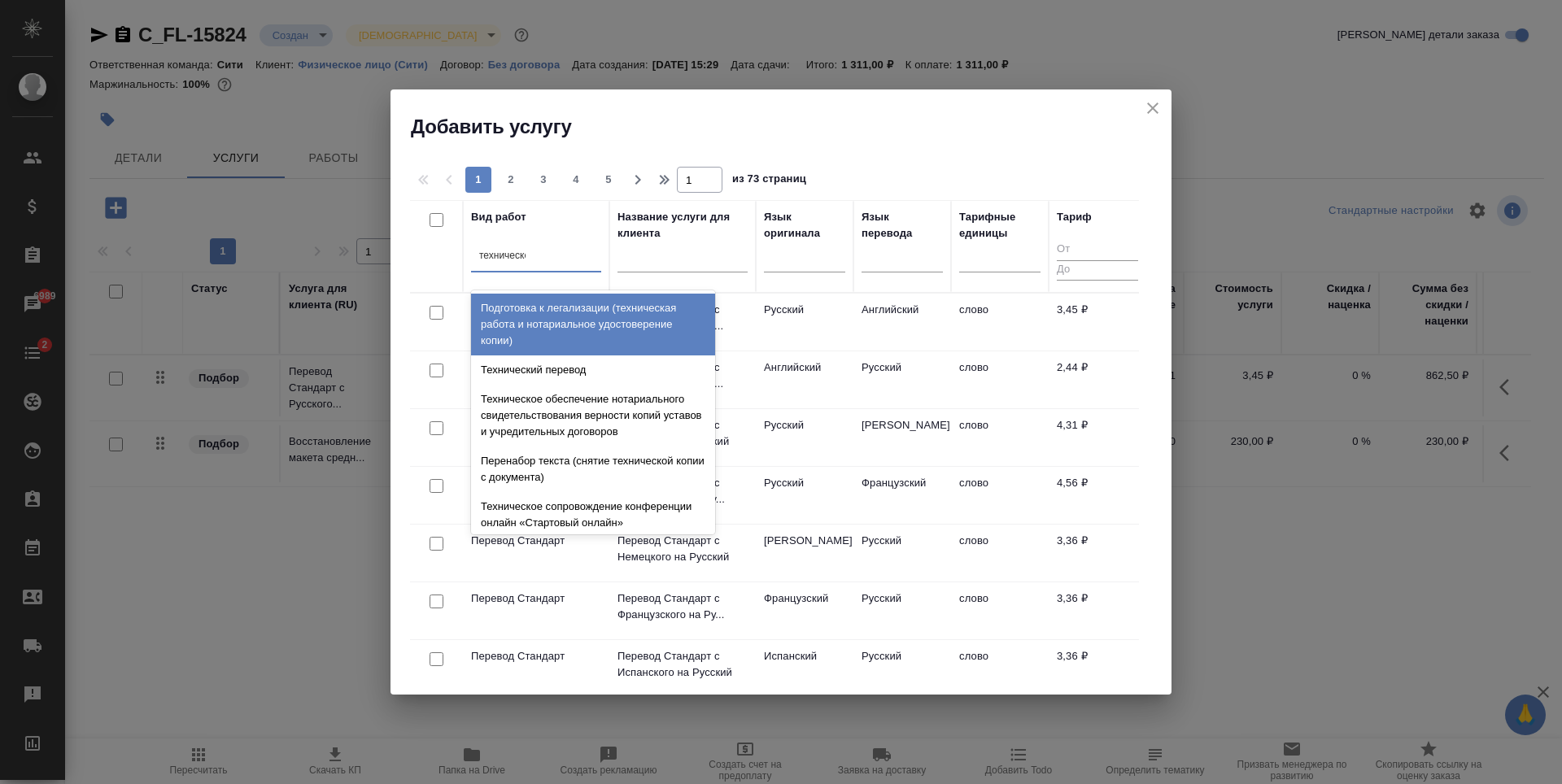
type input "техническое"
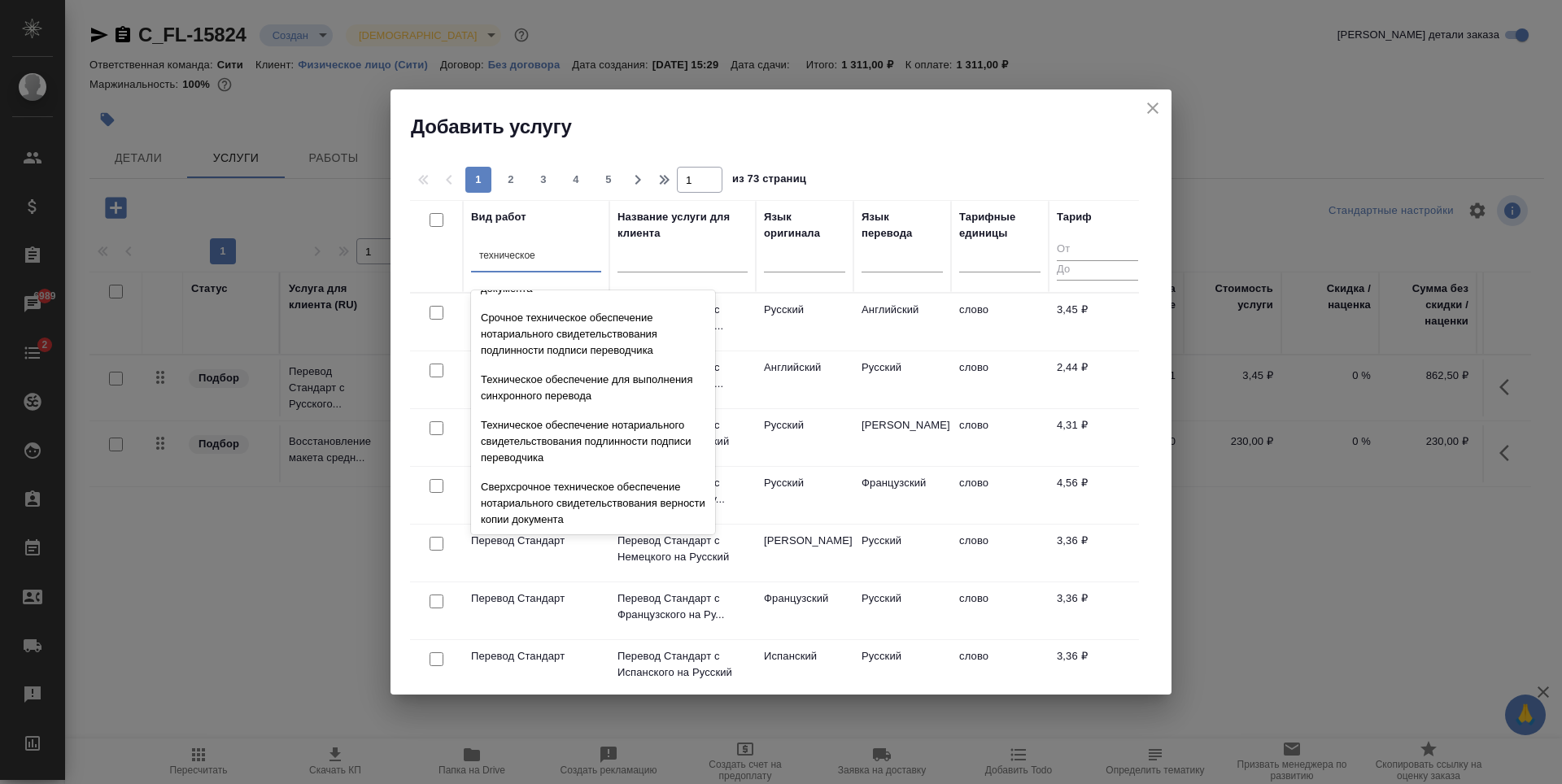
scroll to position [244, 0]
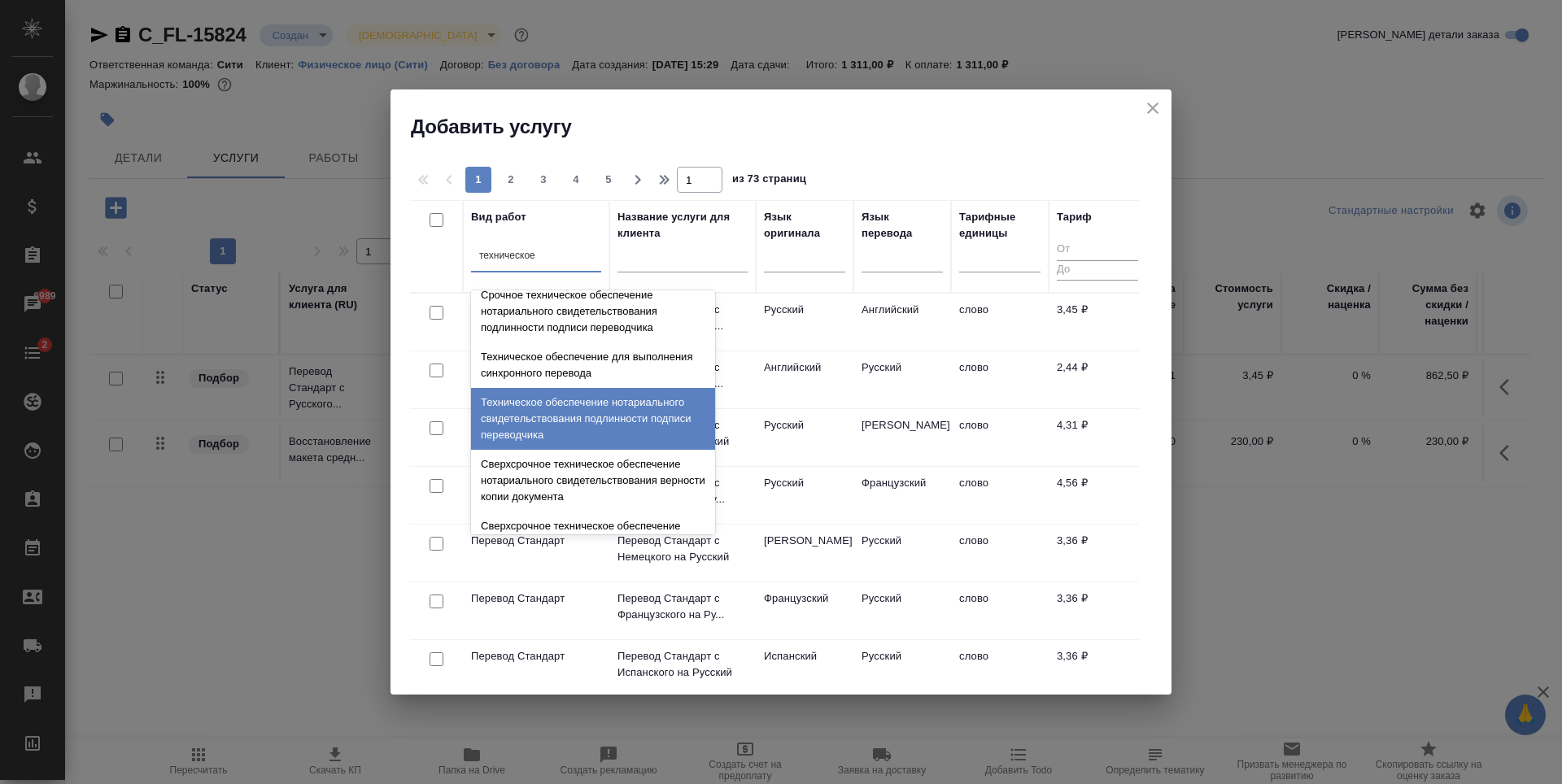
click at [614, 432] on div "Техническое обеспечение нотариального свидетельствования подлинности подписи пе…" at bounding box center [593, 419] width 244 height 62
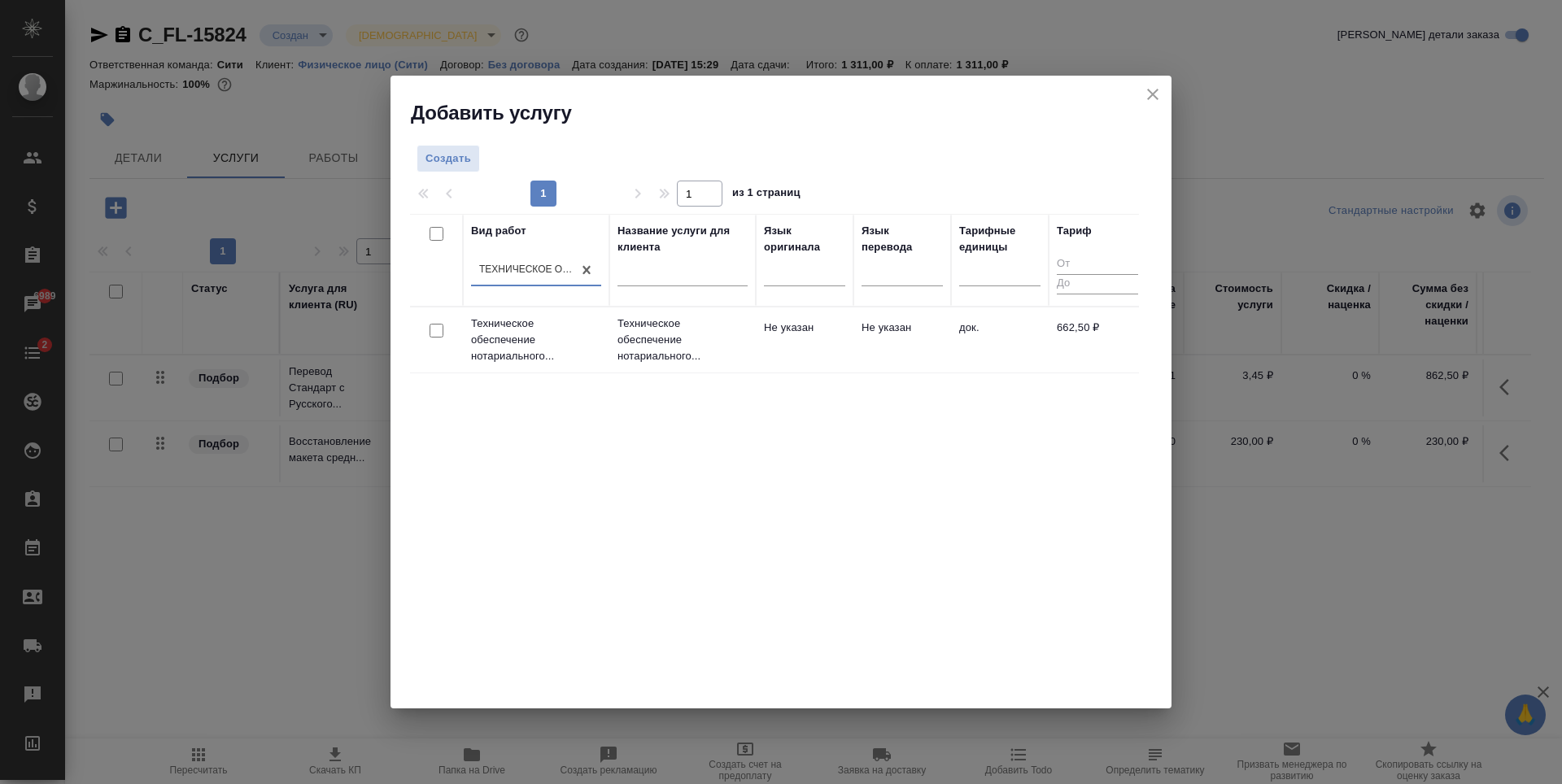
click at [438, 333] on input "checkbox" at bounding box center [436, 331] width 14 height 14
checkbox input "true"
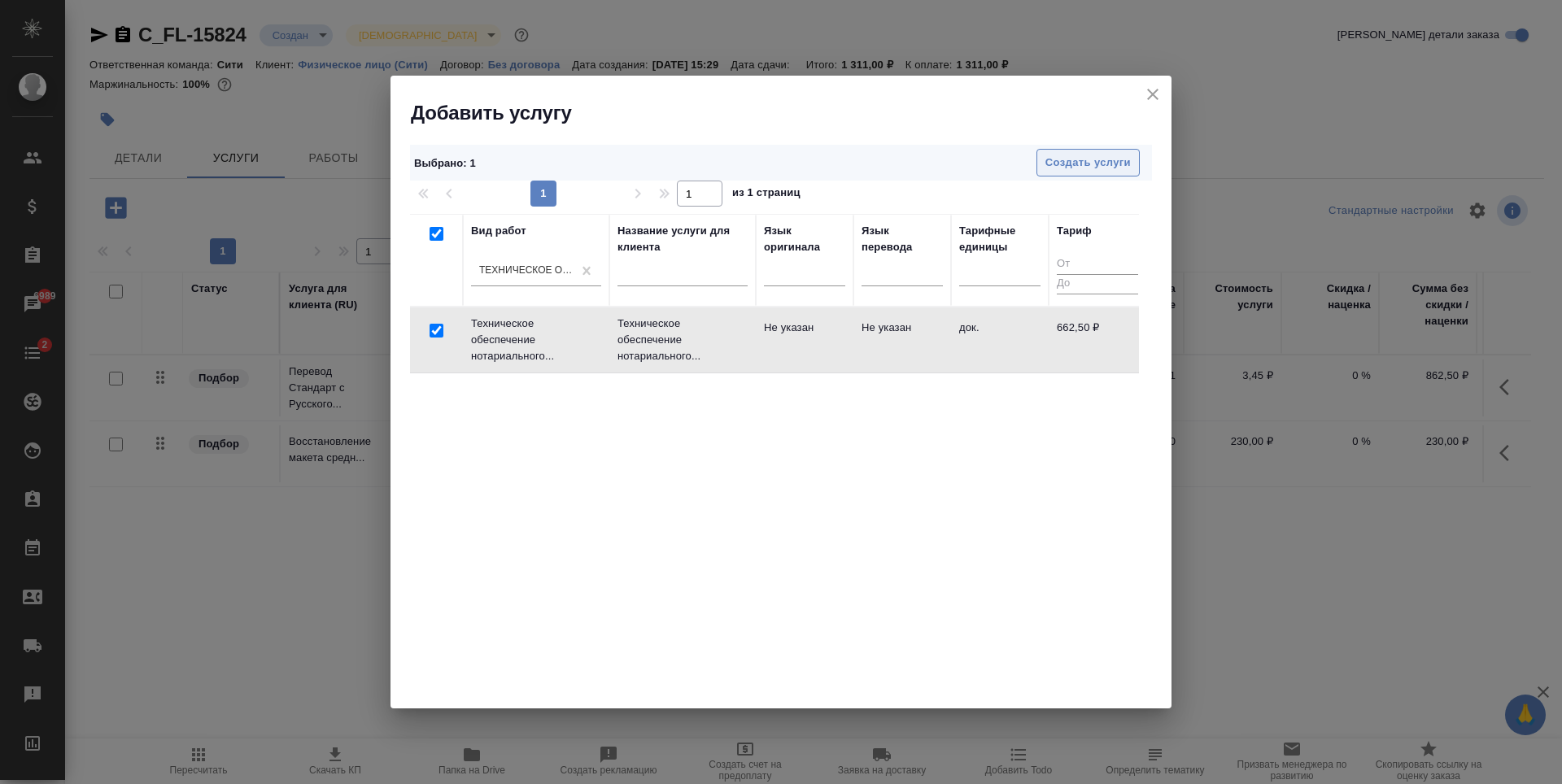
click at [1097, 160] on span "Создать услуги" at bounding box center [1088, 162] width 85 height 18
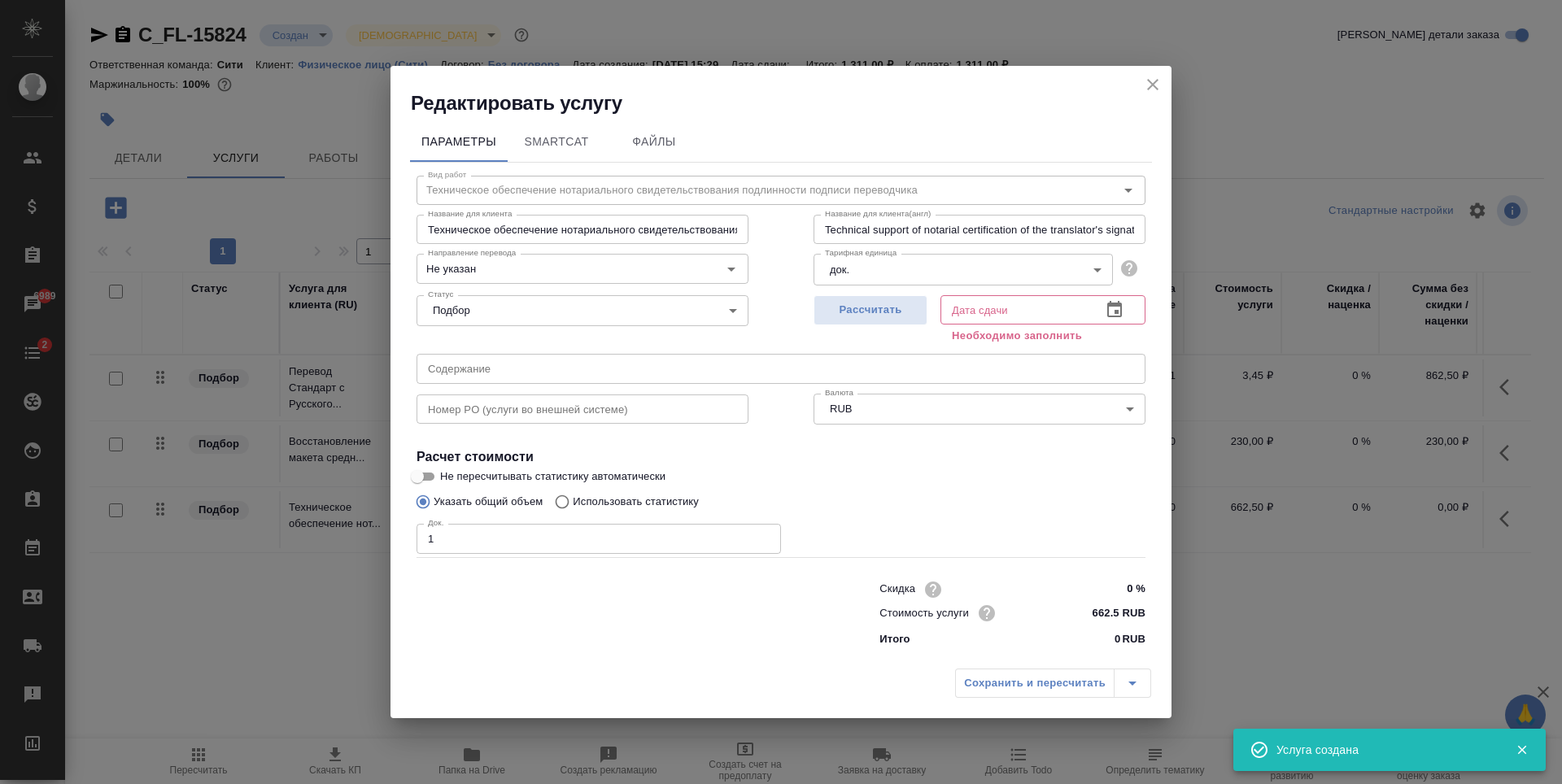
type input "1"
click at [764, 537] on input "1" at bounding box center [599, 538] width 365 height 29
click at [1112, 305] on icon "button" at bounding box center [1114, 308] width 15 height 16
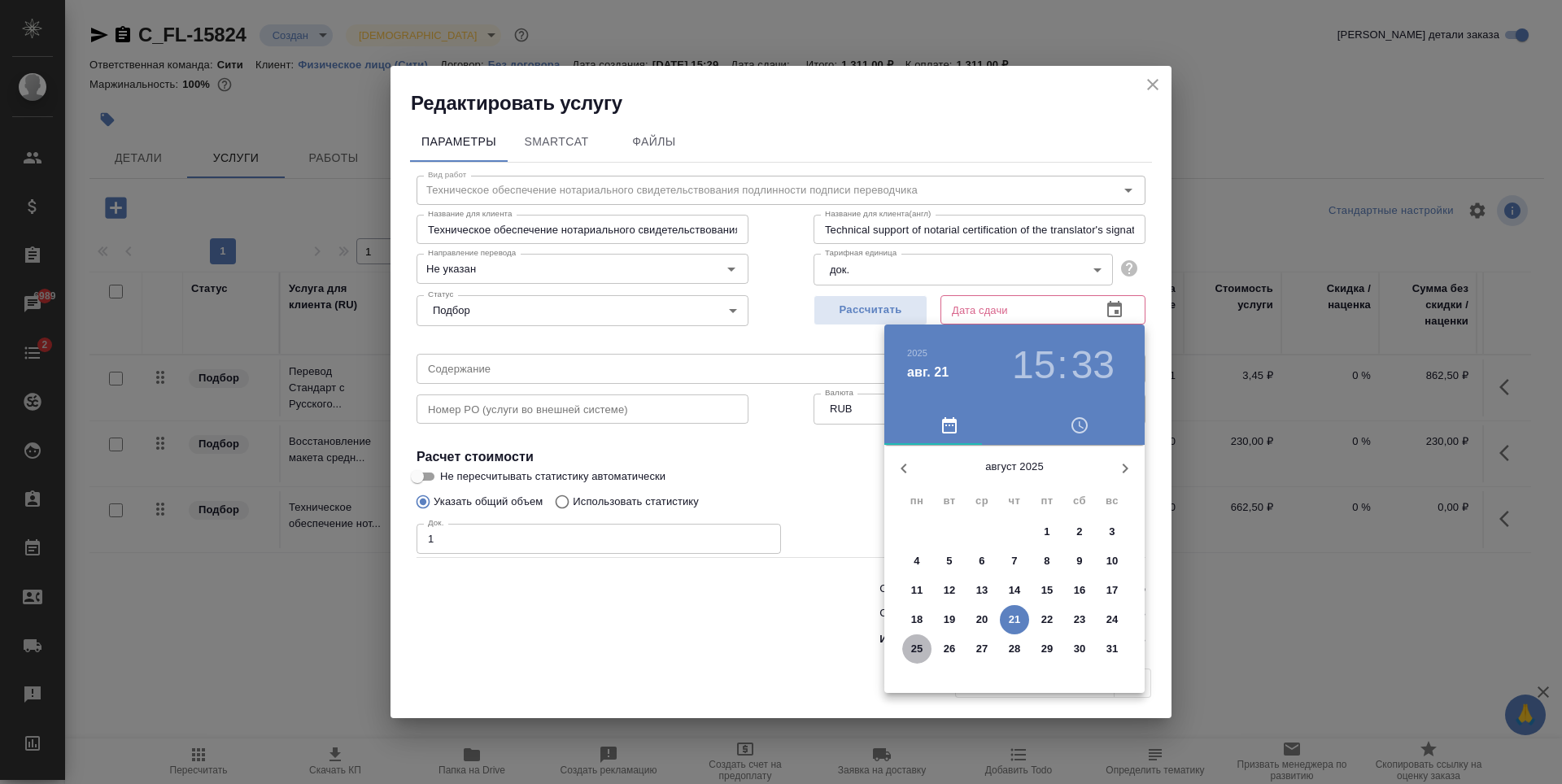
click at [915, 647] on p "25" at bounding box center [917, 649] width 13 height 16
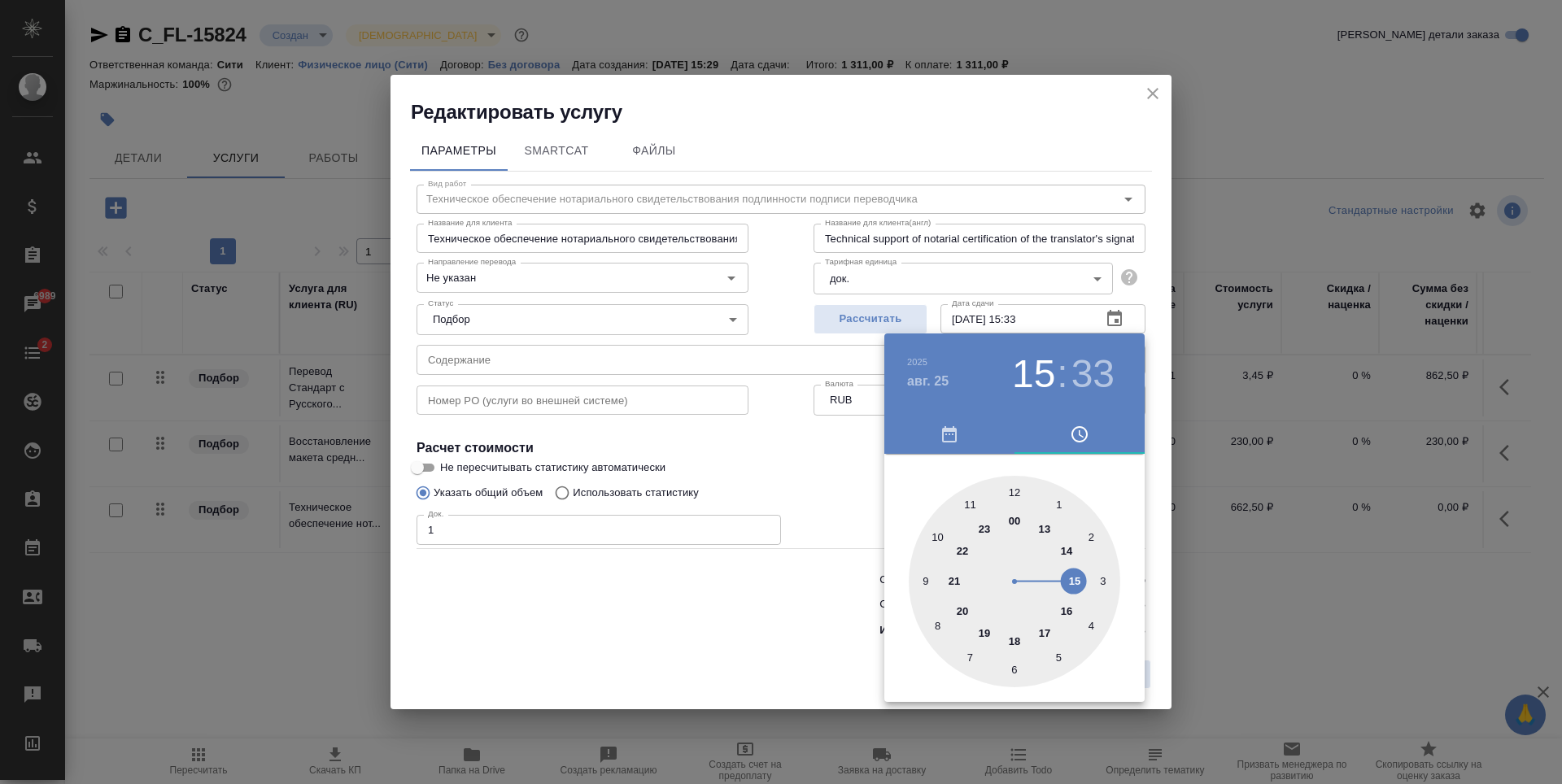
click at [1015, 640] on div at bounding box center [1014, 581] width 212 height 212
click at [1017, 495] on div at bounding box center [1014, 581] width 212 height 212
type input "25.08.2025 18:00"
click at [799, 448] on div at bounding box center [781, 392] width 1562 height 784
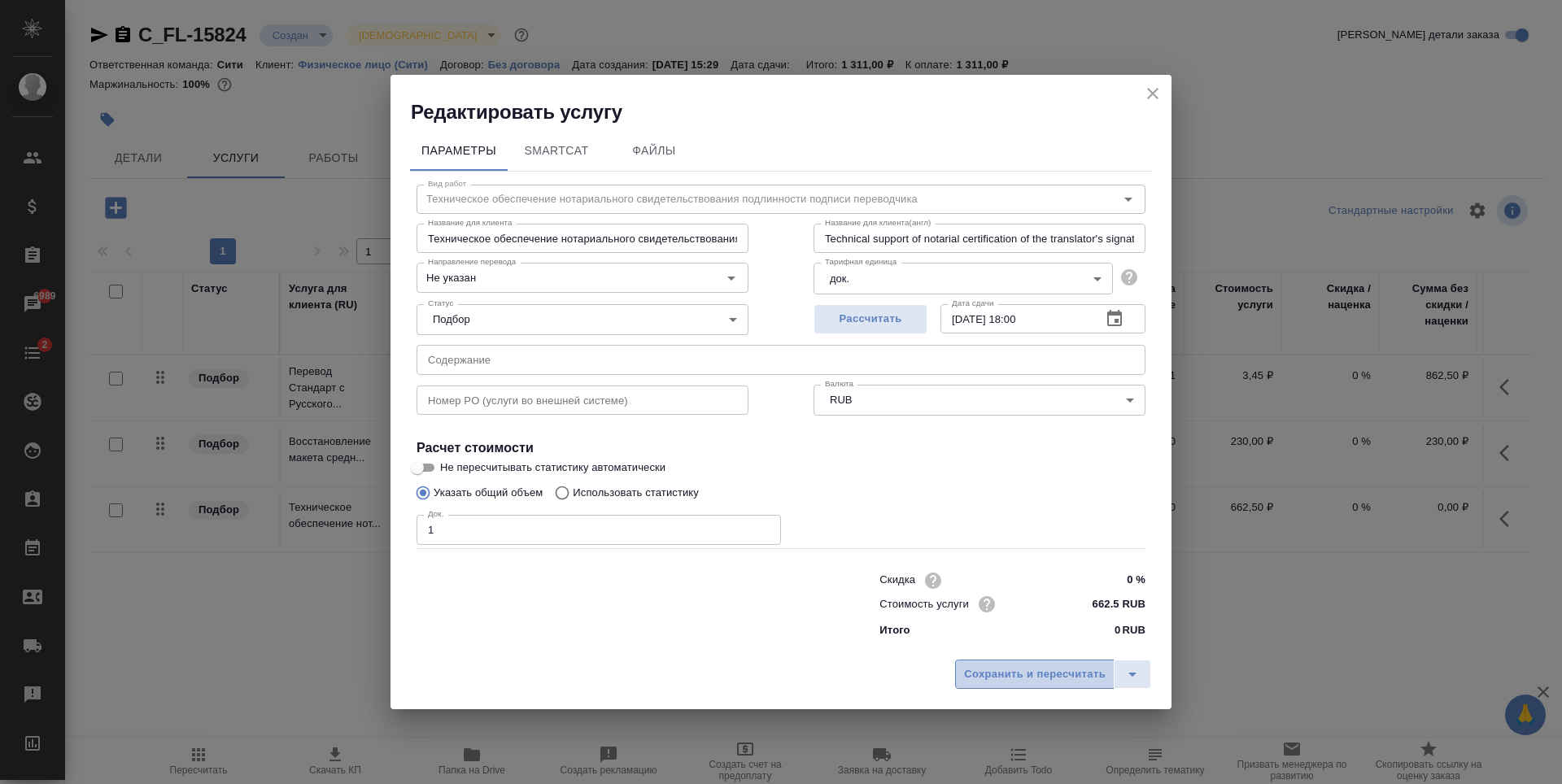
click at [1033, 665] on span "Сохранить и пересчитать" at bounding box center [1035, 674] width 141 height 18
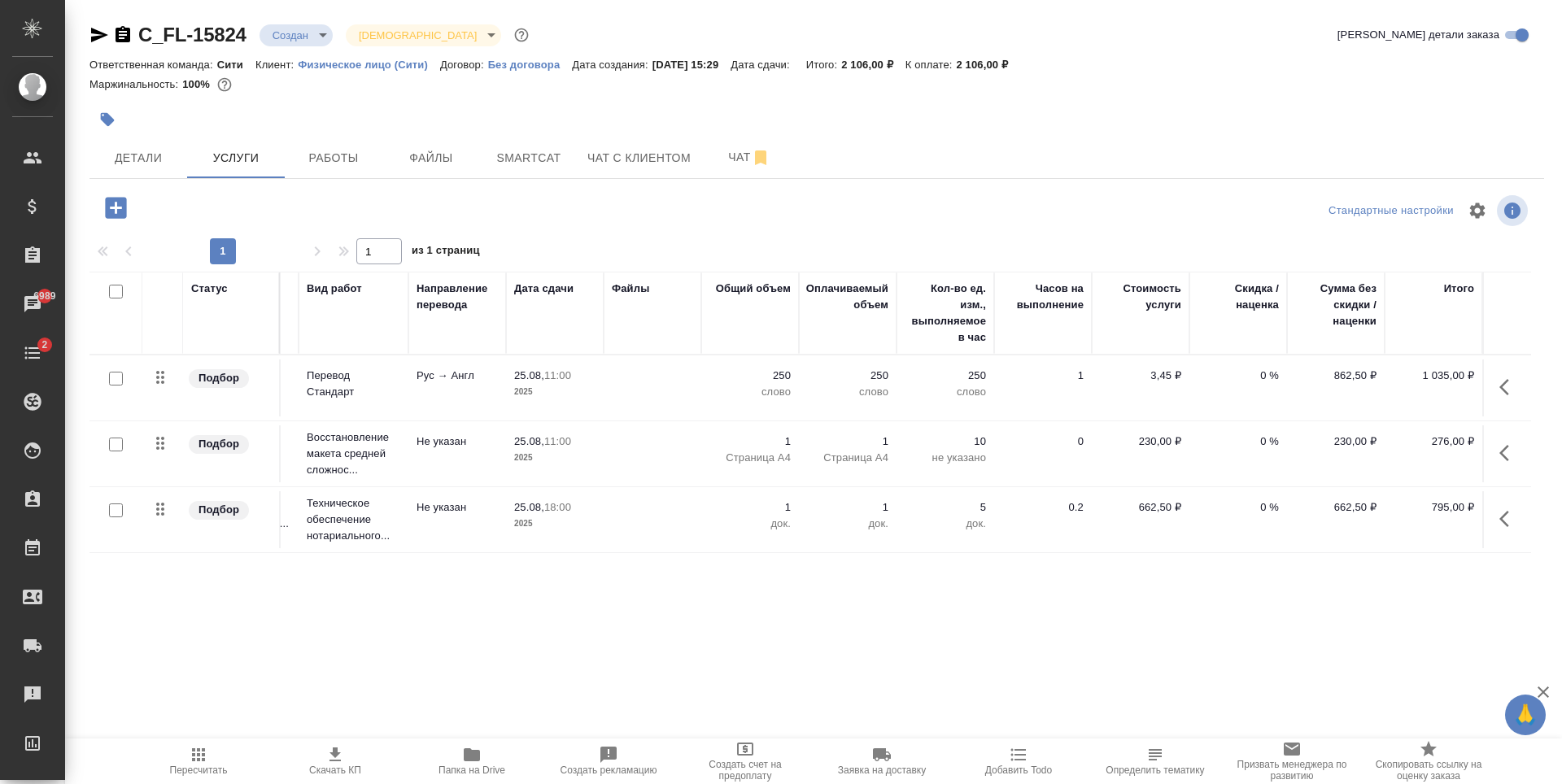
scroll to position [0, 0]
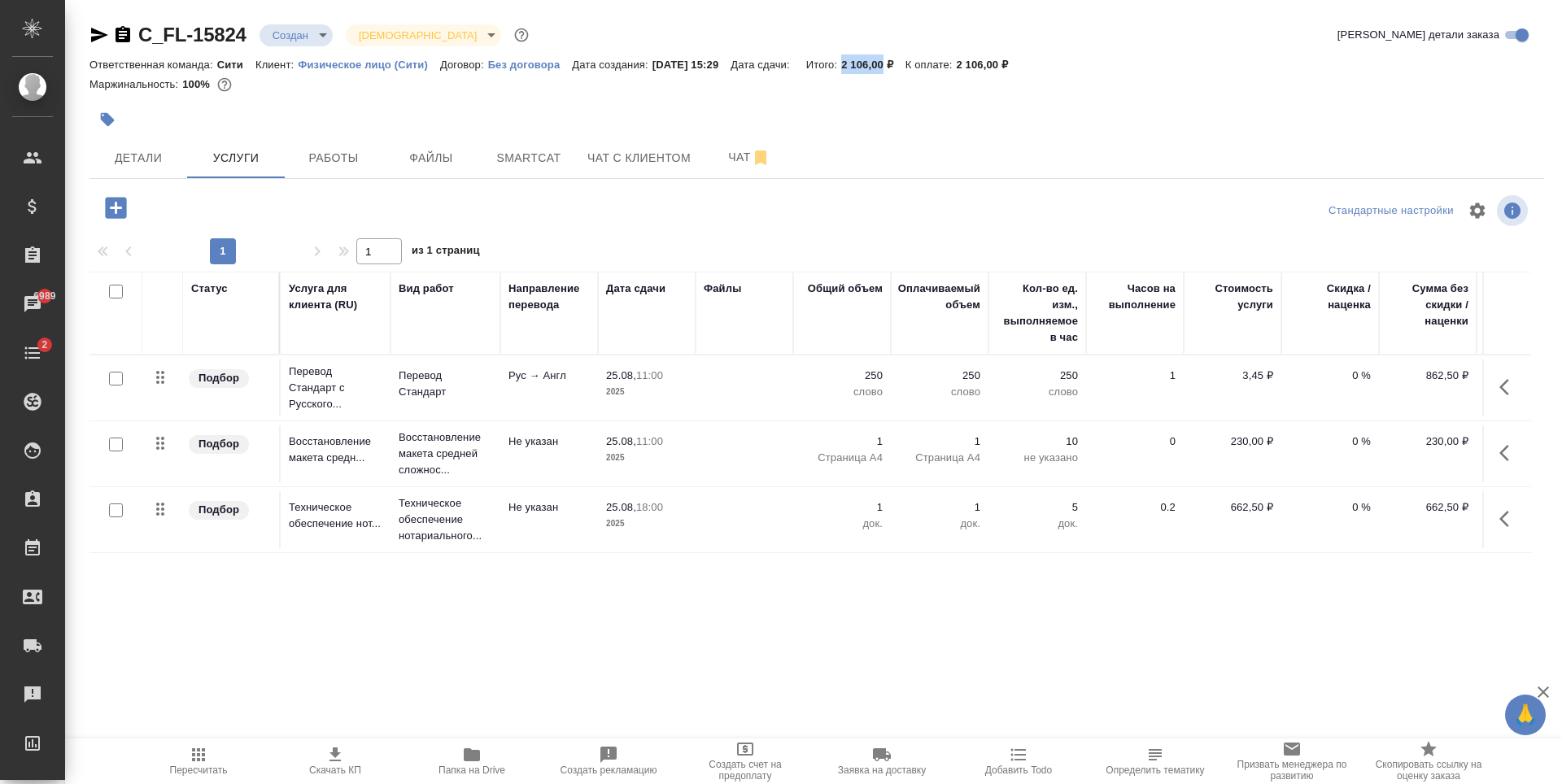
drag, startPoint x: 862, startPoint y: 68, endPoint x: 902, endPoint y: 68, distance: 40.0
click at [902, 68] on div "Ответственная команда: Сити Клиент: Физическое лицо (Сити) Договор: Без договор…" at bounding box center [817, 64] width 1455 height 19
copy p "2 106,00"
click at [928, 125] on div at bounding box center [575, 119] width 969 height 36
drag, startPoint x: 983, startPoint y: 66, endPoint x: 1018, endPoint y: 65, distance: 35.0
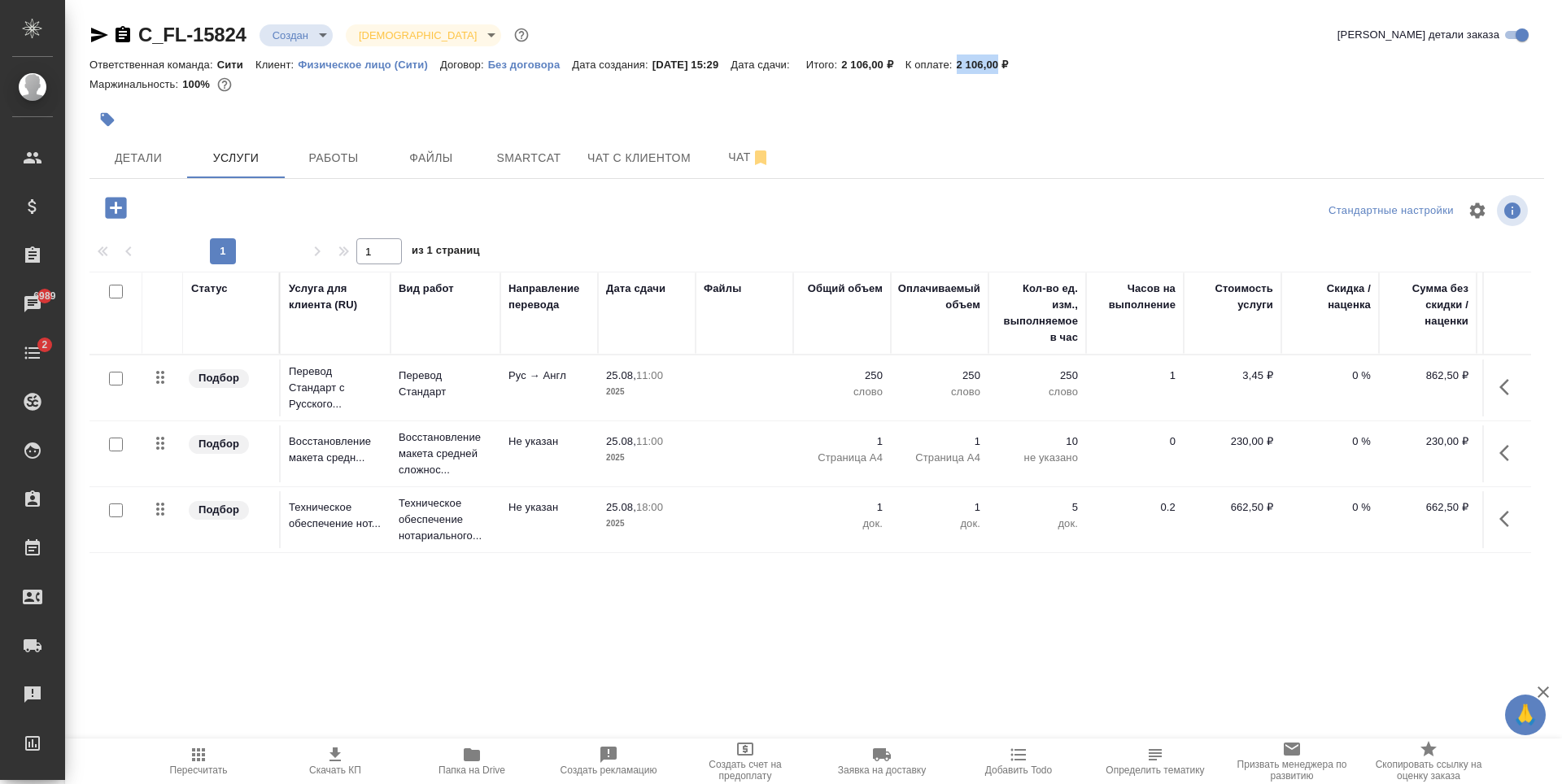
click at [1018, 65] on div "Ответственная команда: Сити Клиент: Физическое лицо (Сити) Договор: Без договор…" at bounding box center [817, 64] width 1455 height 19
copy p "2 106,00"
click at [1352, 370] on p "0 %" at bounding box center [1330, 375] width 81 height 16
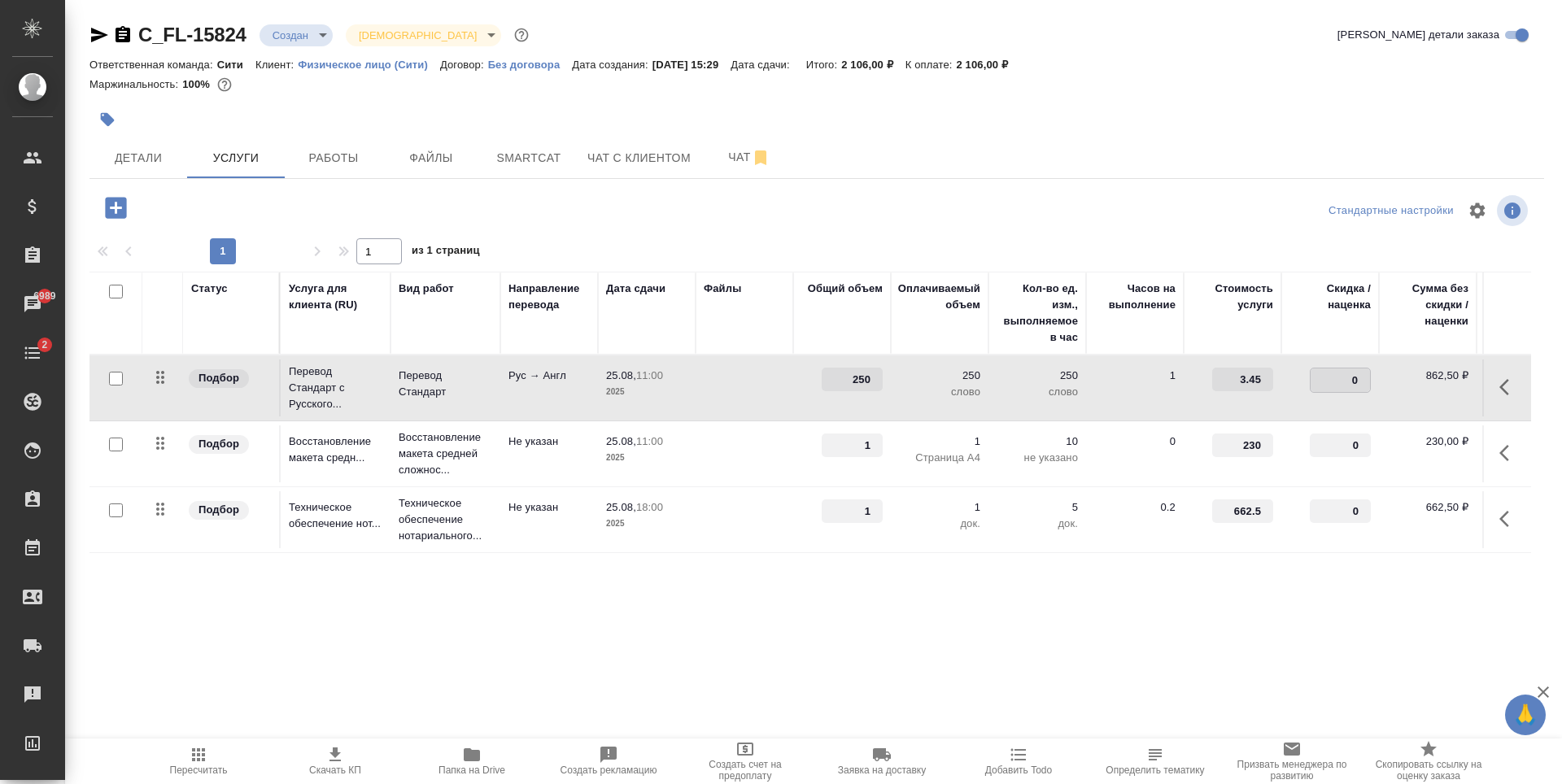
click at [1348, 367] on div "0" at bounding box center [1340, 380] width 61 height 25
type input "-30"
click at [667, 208] on div at bounding box center [816, 211] width 485 height 39
click at [213, 219] on button "Сохранить и пересчитать" at bounding box center [230, 206] width 160 height 29
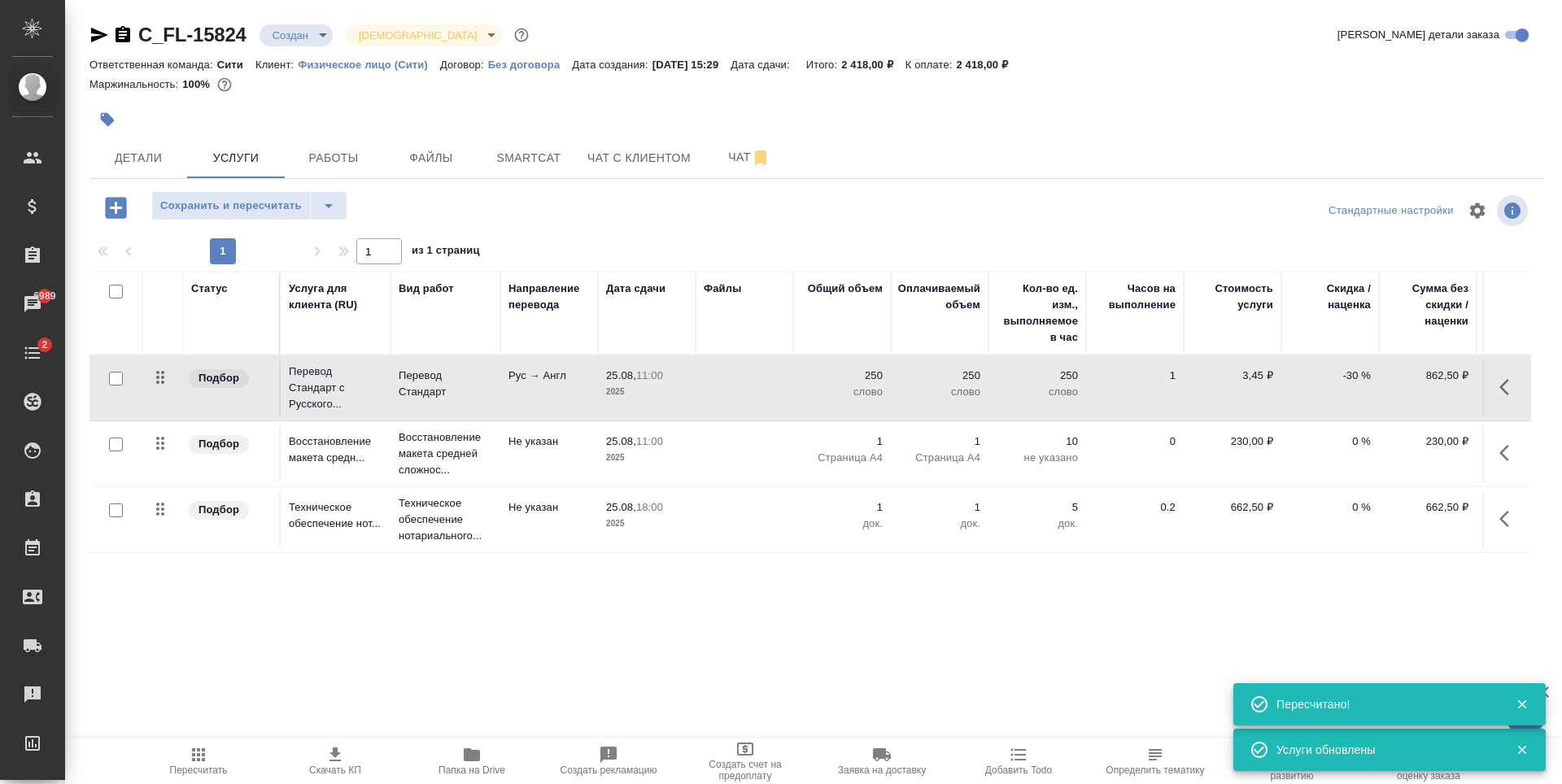
click at [115, 510] on input "checkbox" at bounding box center [116, 510] width 14 height 14
checkbox input "true"
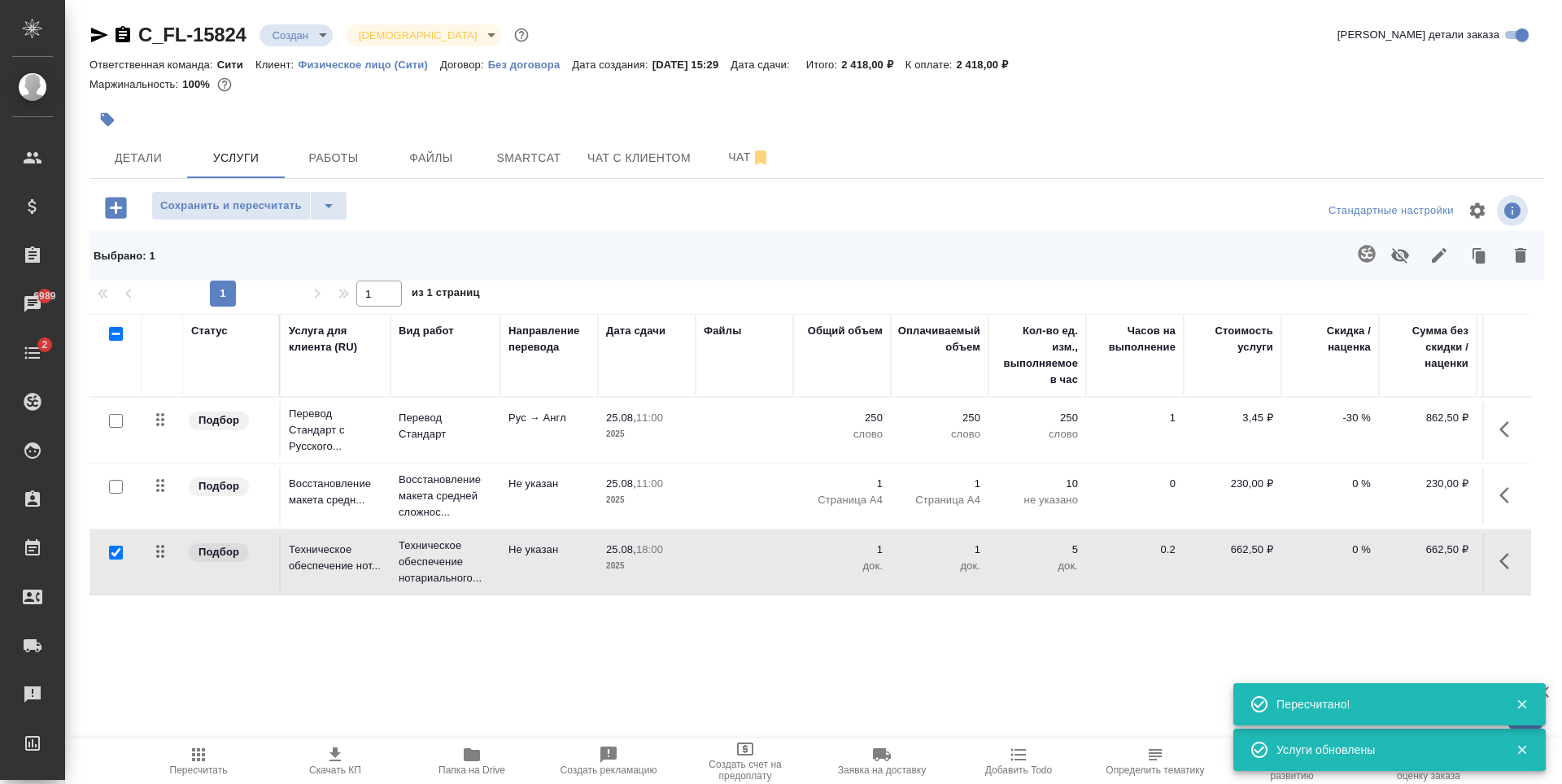
click at [1404, 255] on icon "button" at bounding box center [1400, 255] width 18 height 15
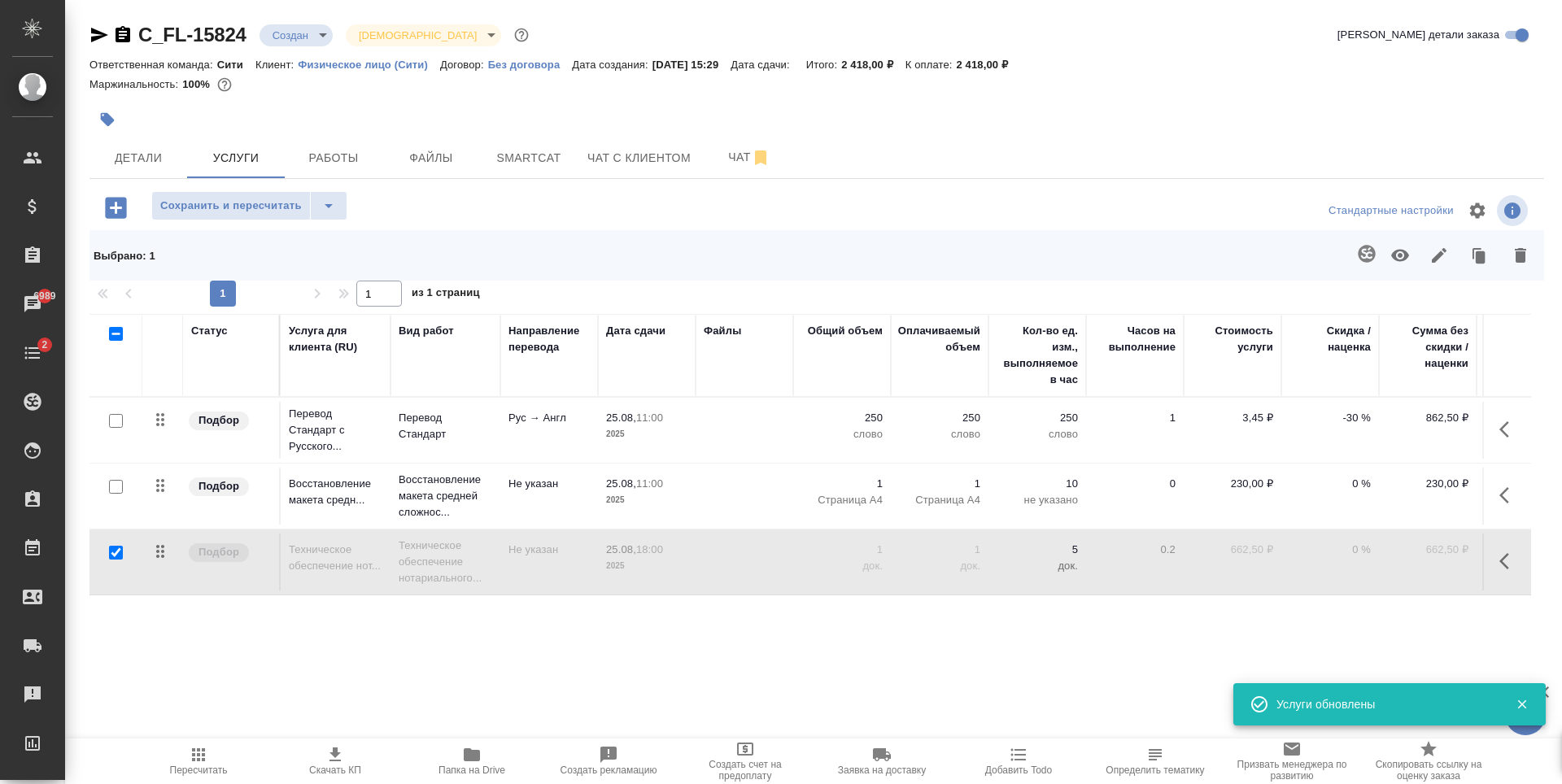
click at [126, 207] on icon "button" at bounding box center [115, 208] width 21 height 21
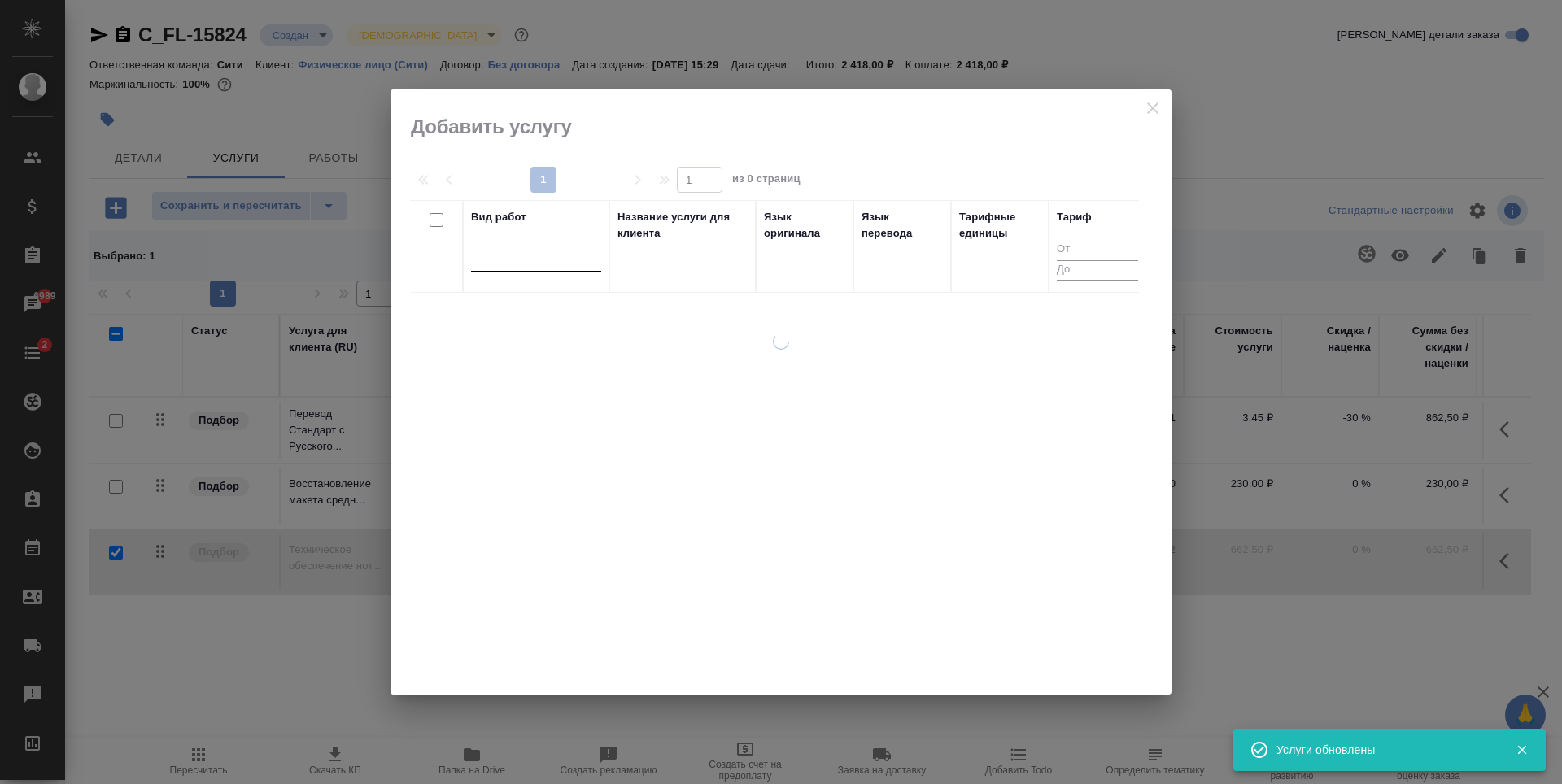
click at [522, 257] on div at bounding box center [536, 255] width 131 height 23
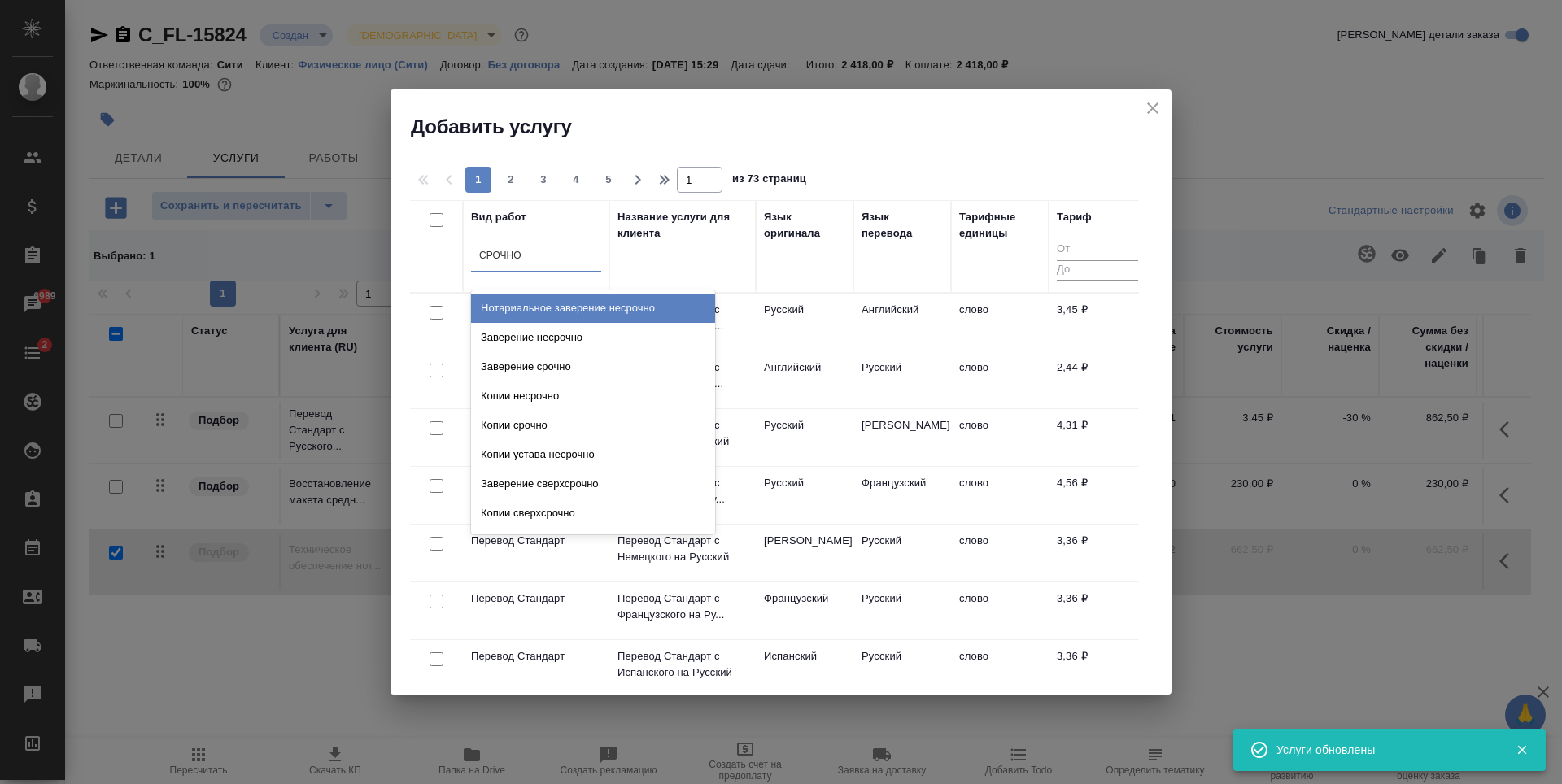
type input "СРОЧНОЕ"
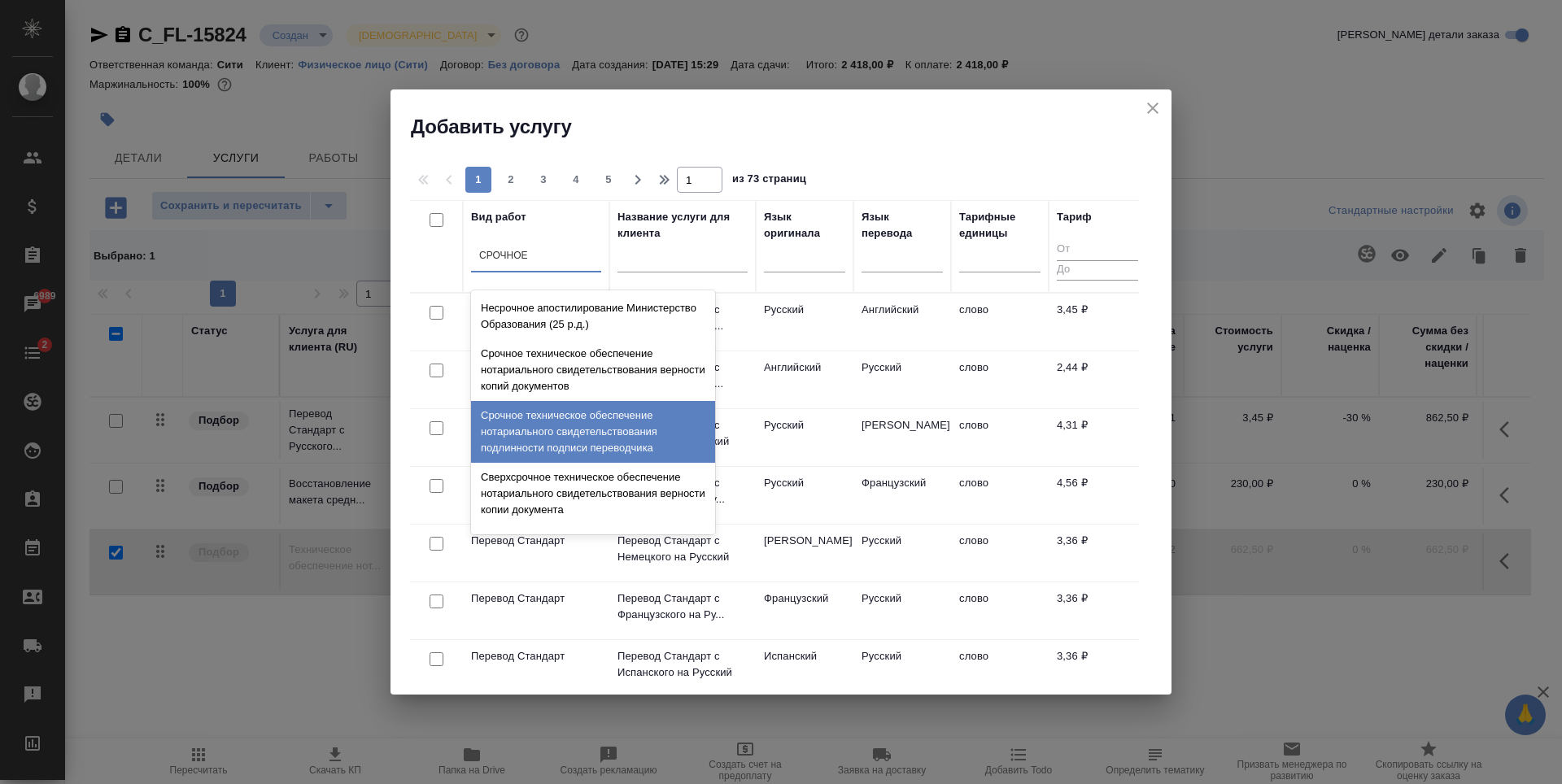
click at [656, 437] on div "Срочное техническое обеспечение нотариального свидетельствования подлинности по…" at bounding box center [593, 432] width 244 height 62
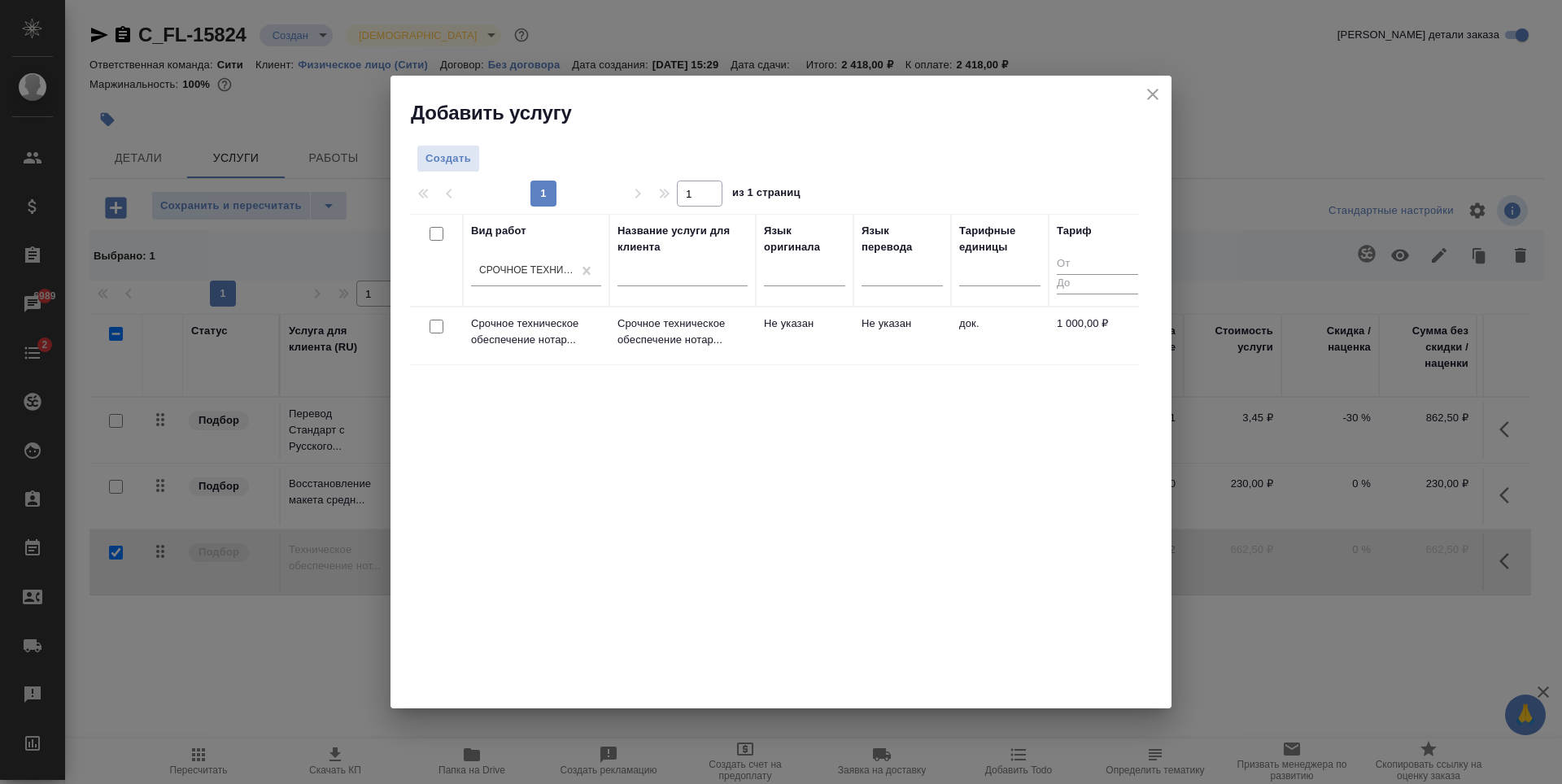
click at [441, 326] on input "checkbox" at bounding box center [436, 326] width 14 height 14
checkbox input "true"
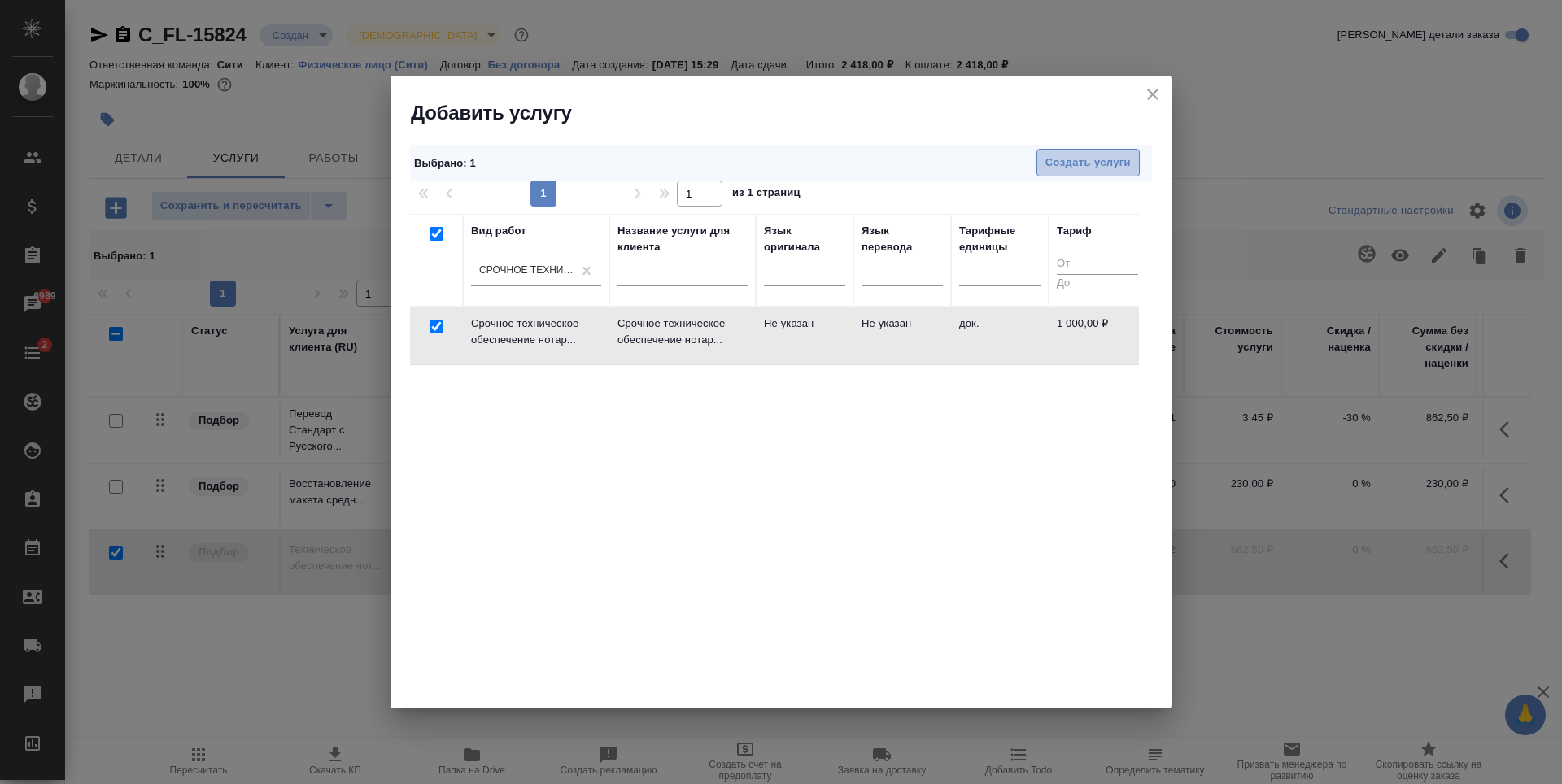
click at [1102, 164] on span "Создать услуги" at bounding box center [1088, 162] width 85 height 18
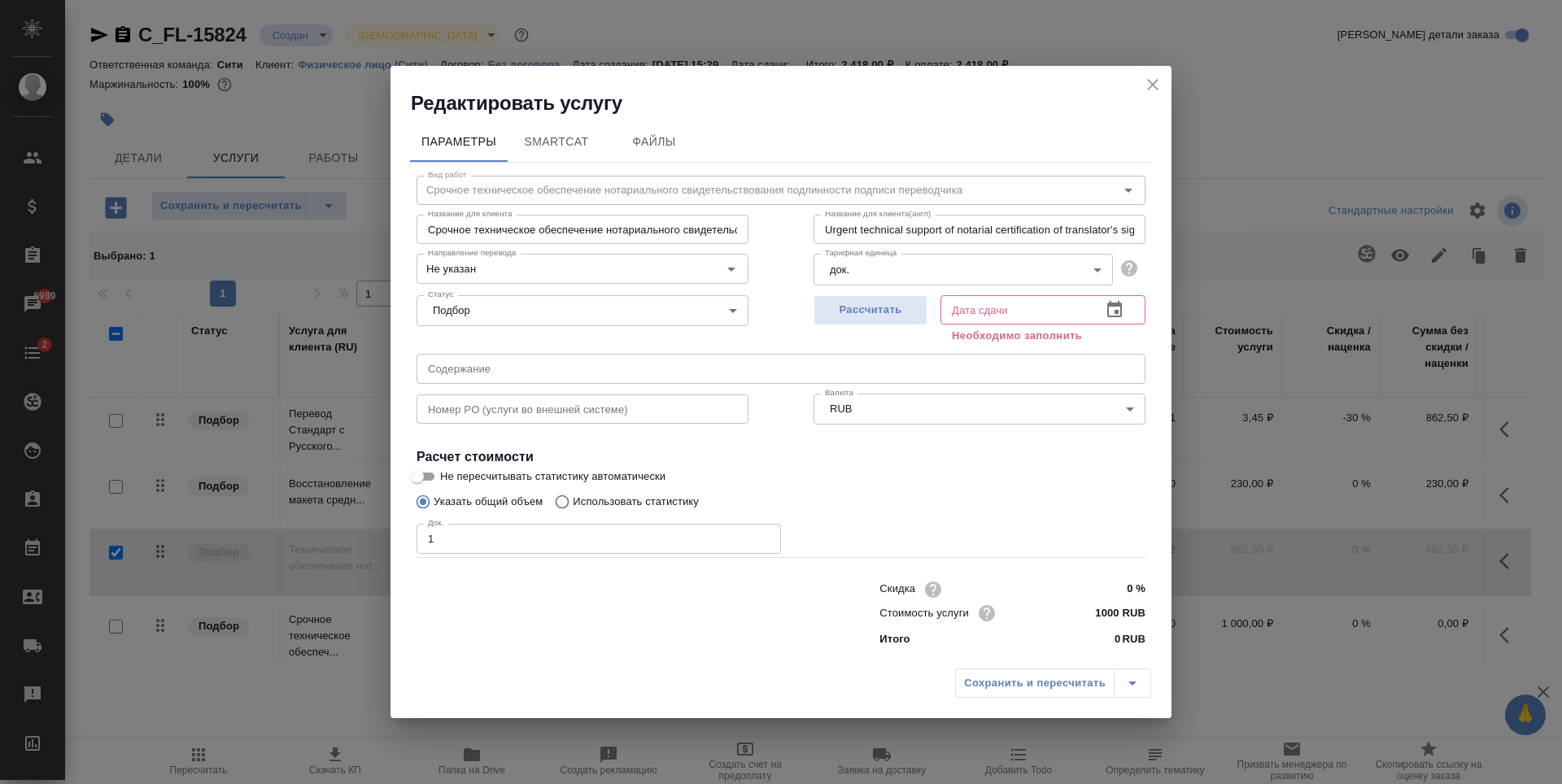
type input "1"
click at [763, 533] on input "1" at bounding box center [599, 538] width 365 height 29
click at [1114, 305] on icon "button" at bounding box center [1114, 308] width 15 height 16
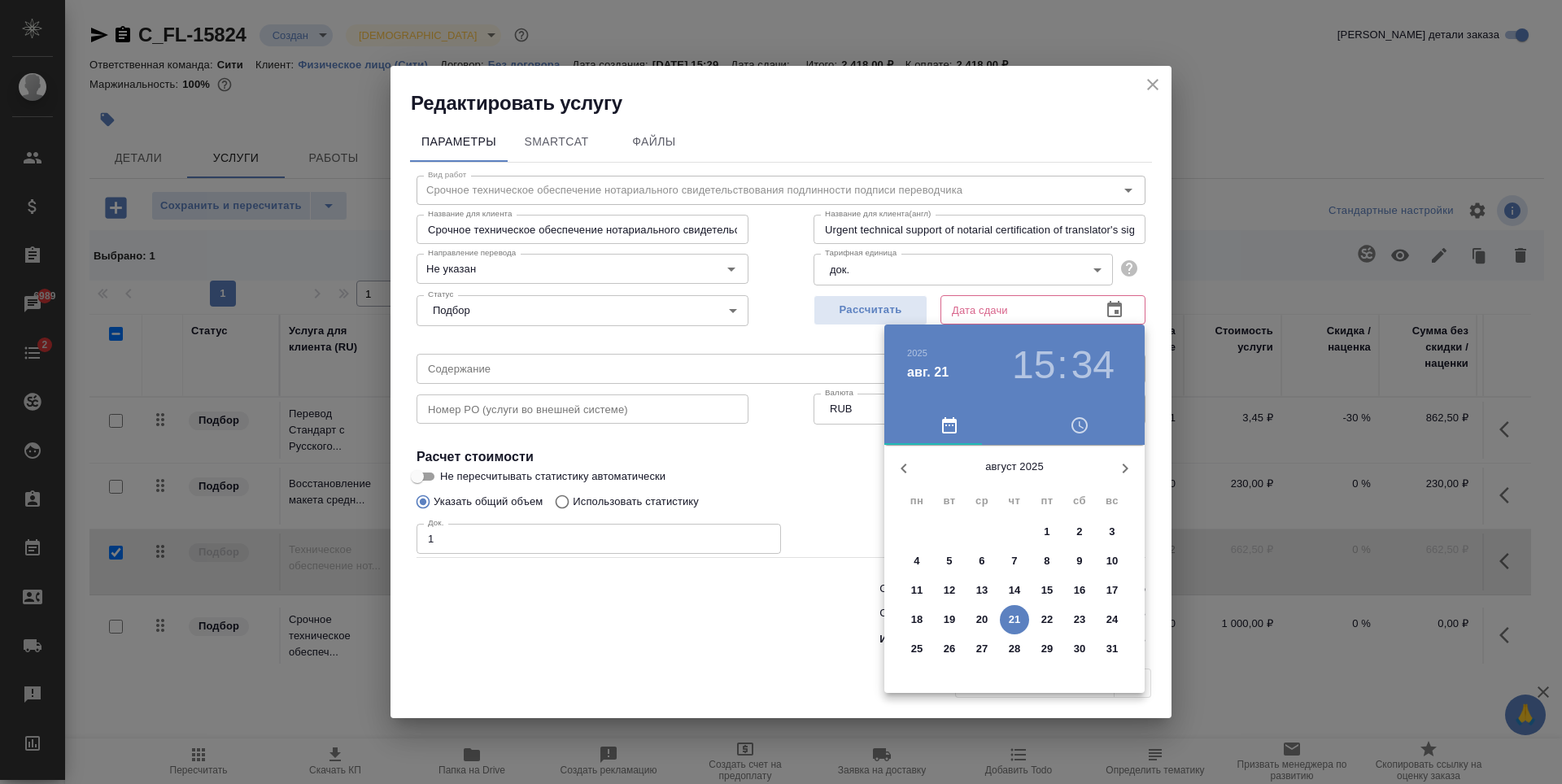
click at [916, 650] on p "25" at bounding box center [917, 649] width 13 height 16
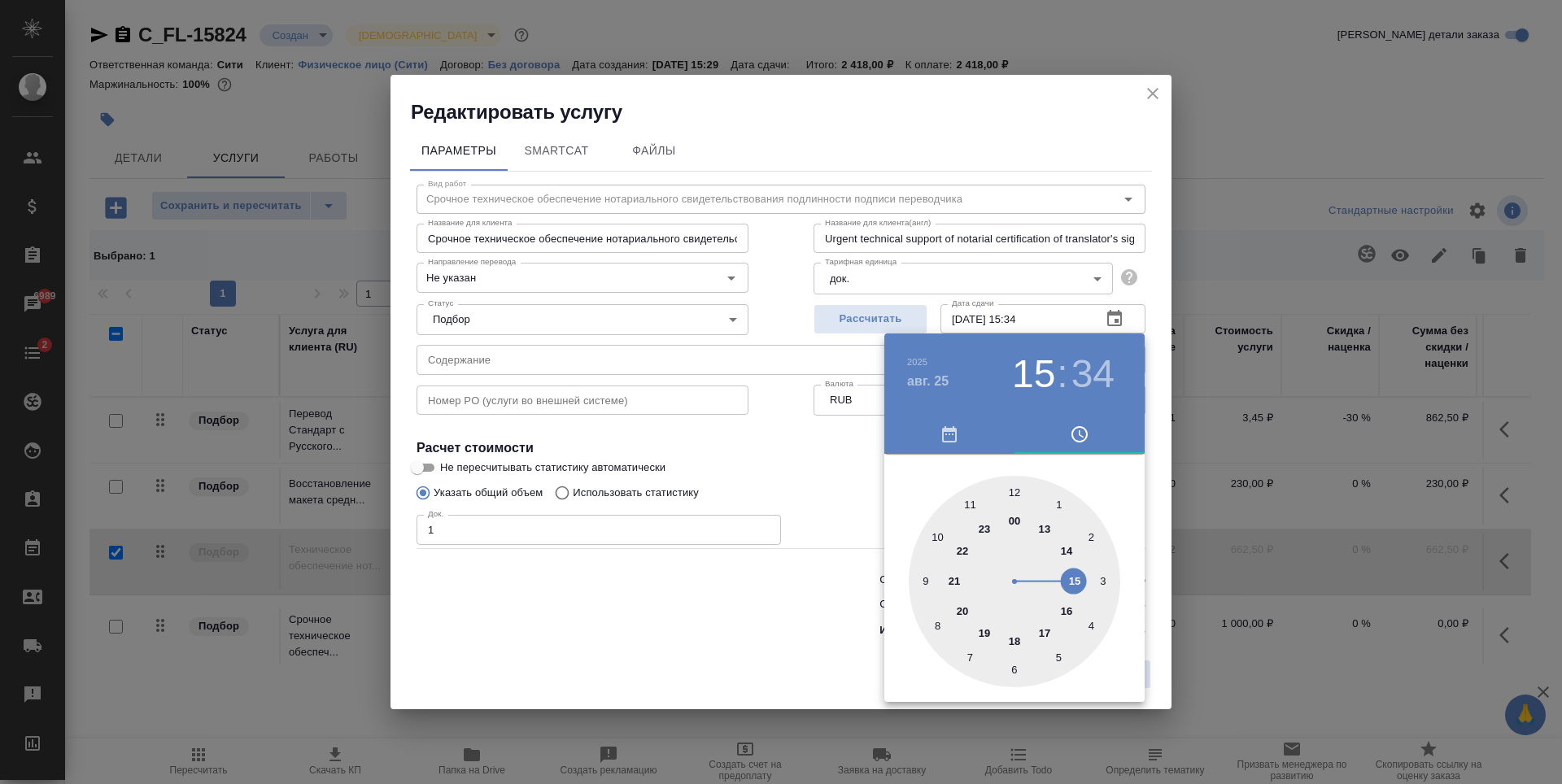
click at [1044, 628] on div at bounding box center [1014, 581] width 212 height 212
click at [1011, 490] on div at bounding box center [1014, 581] width 212 height 212
type input "25.08.2025 17:00"
click at [806, 431] on div at bounding box center [781, 392] width 1562 height 784
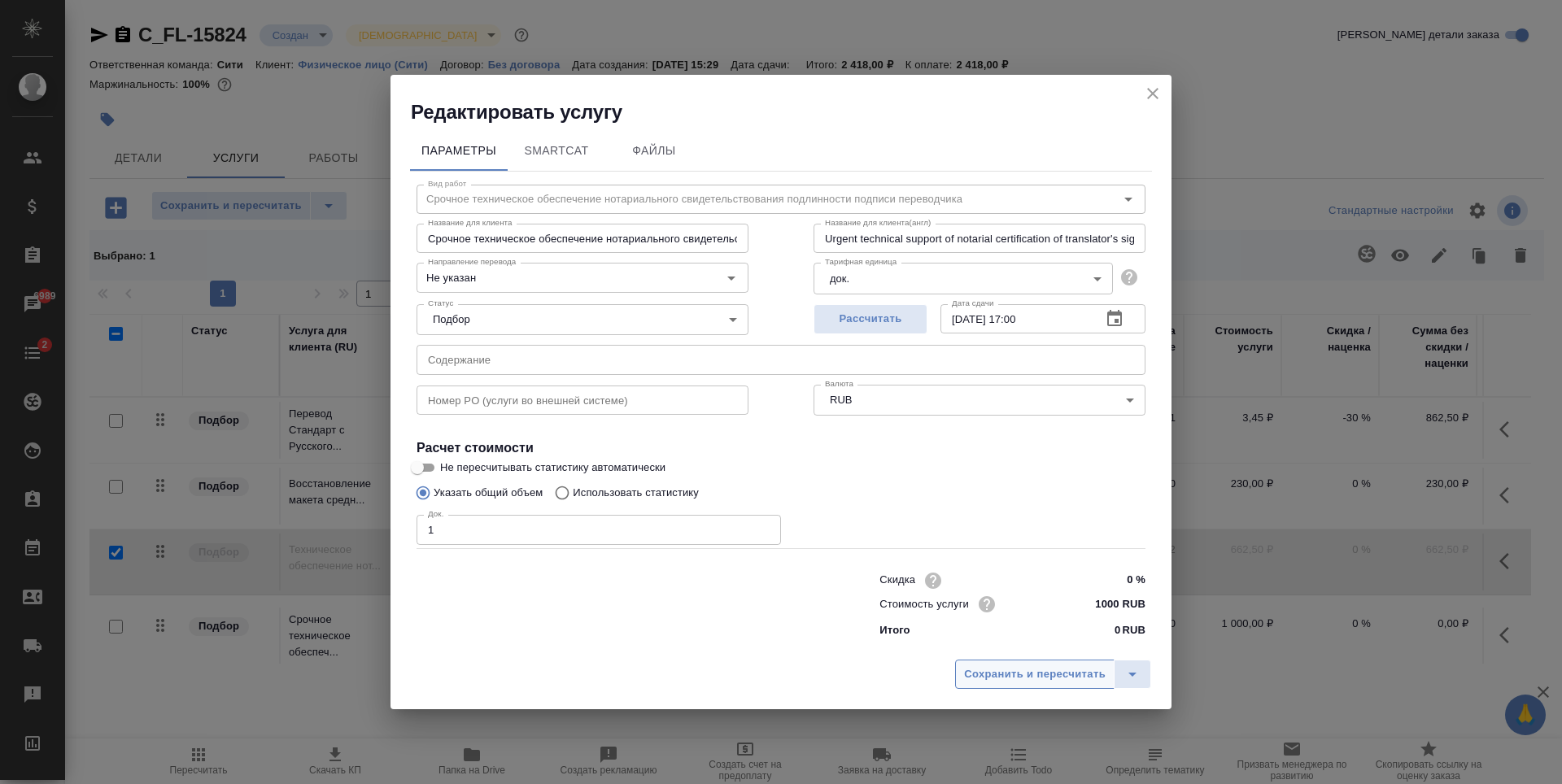
click at [1058, 672] on span "Сохранить и пересчитать" at bounding box center [1035, 674] width 141 height 18
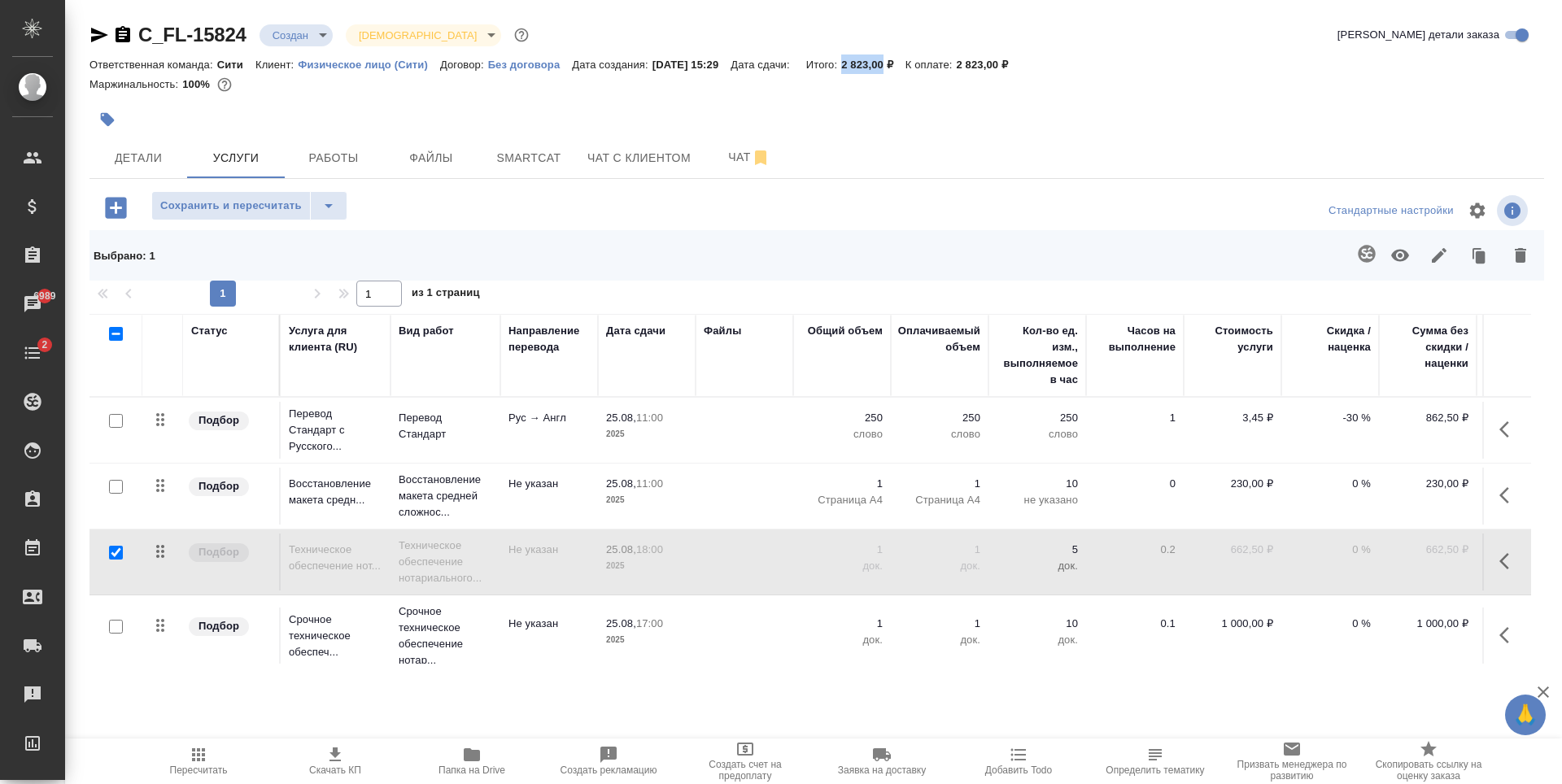
drag, startPoint x: 862, startPoint y: 61, endPoint x: 904, endPoint y: 64, distance: 42.1
click at [904, 64] on div "Ответственная команда: Сити Клиент: Физическое лицо (Сити) Договор: Без договор…" at bounding box center [817, 64] width 1455 height 19
click at [499, 203] on div "Сохранить и пересчитать" at bounding box center [332, 208] width 485 height 33
click at [178, 213] on span "Сохранить и пересчитать" at bounding box center [231, 206] width 141 height 18
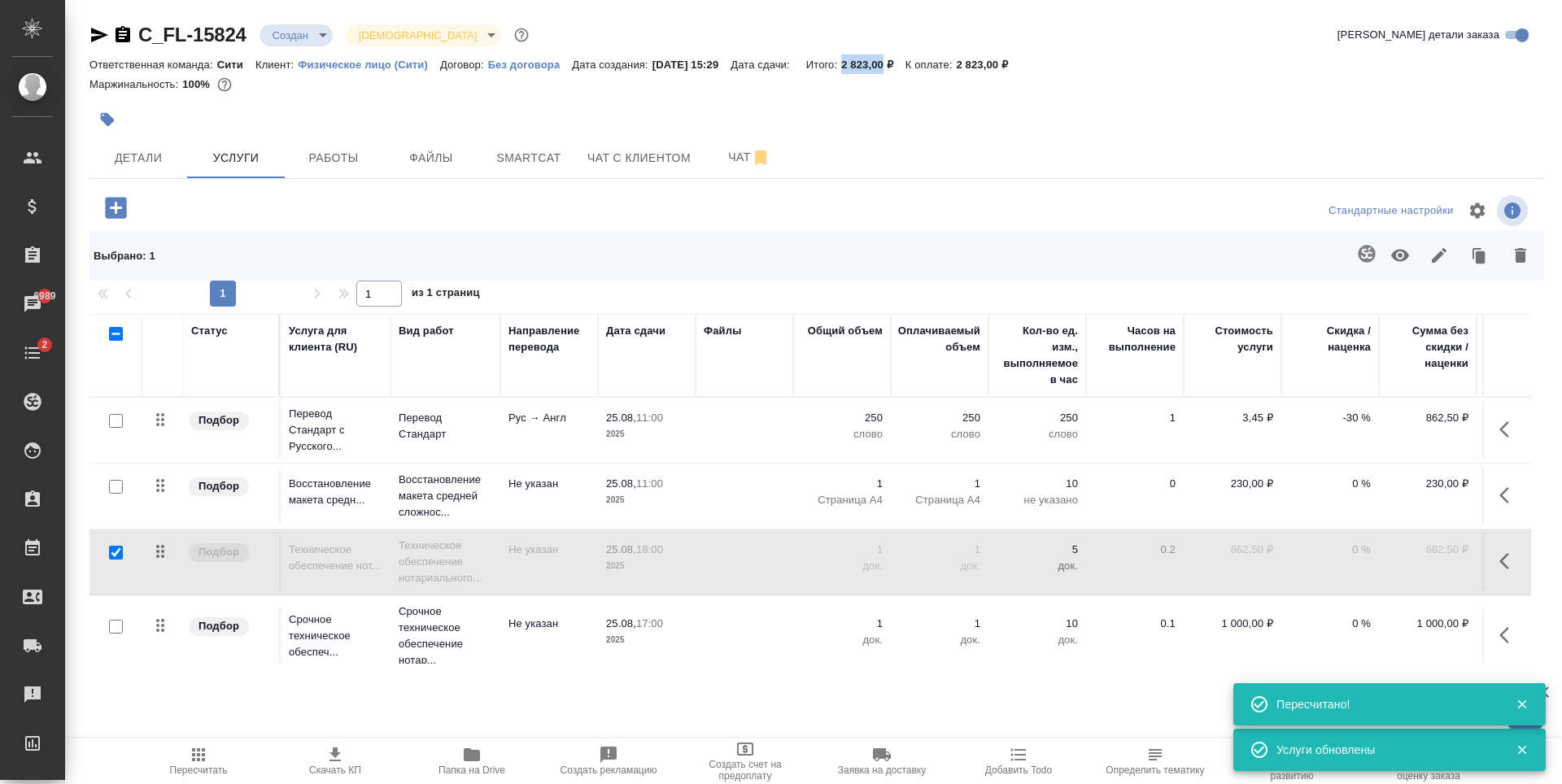
drag, startPoint x: 864, startPoint y: 62, endPoint x: 903, endPoint y: 66, distance: 39.2
click at [903, 66] on p "2 823,00 ₽" at bounding box center [873, 65] width 64 height 13
copy p "2 823,00"
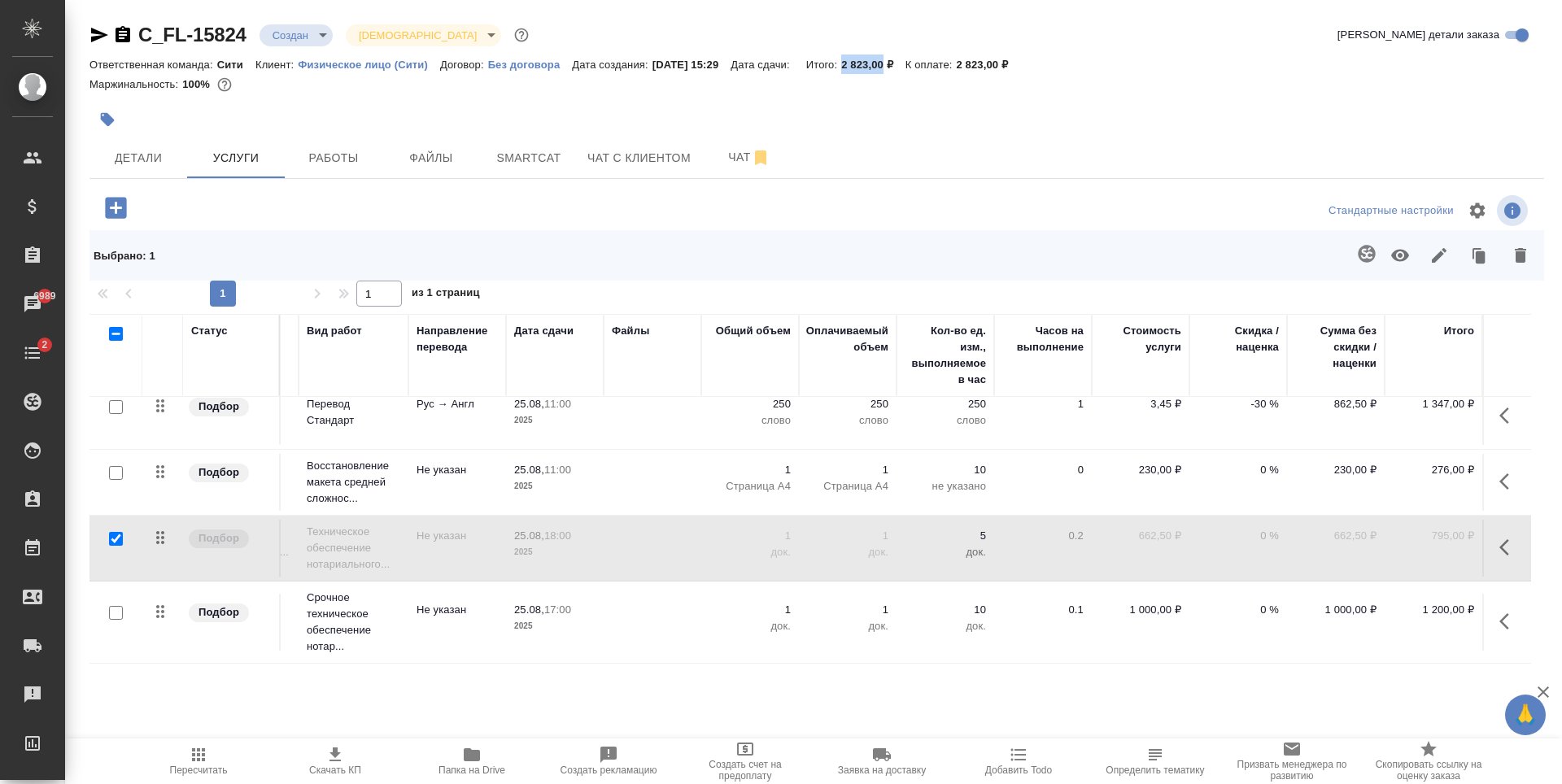
scroll to position [26, 0]
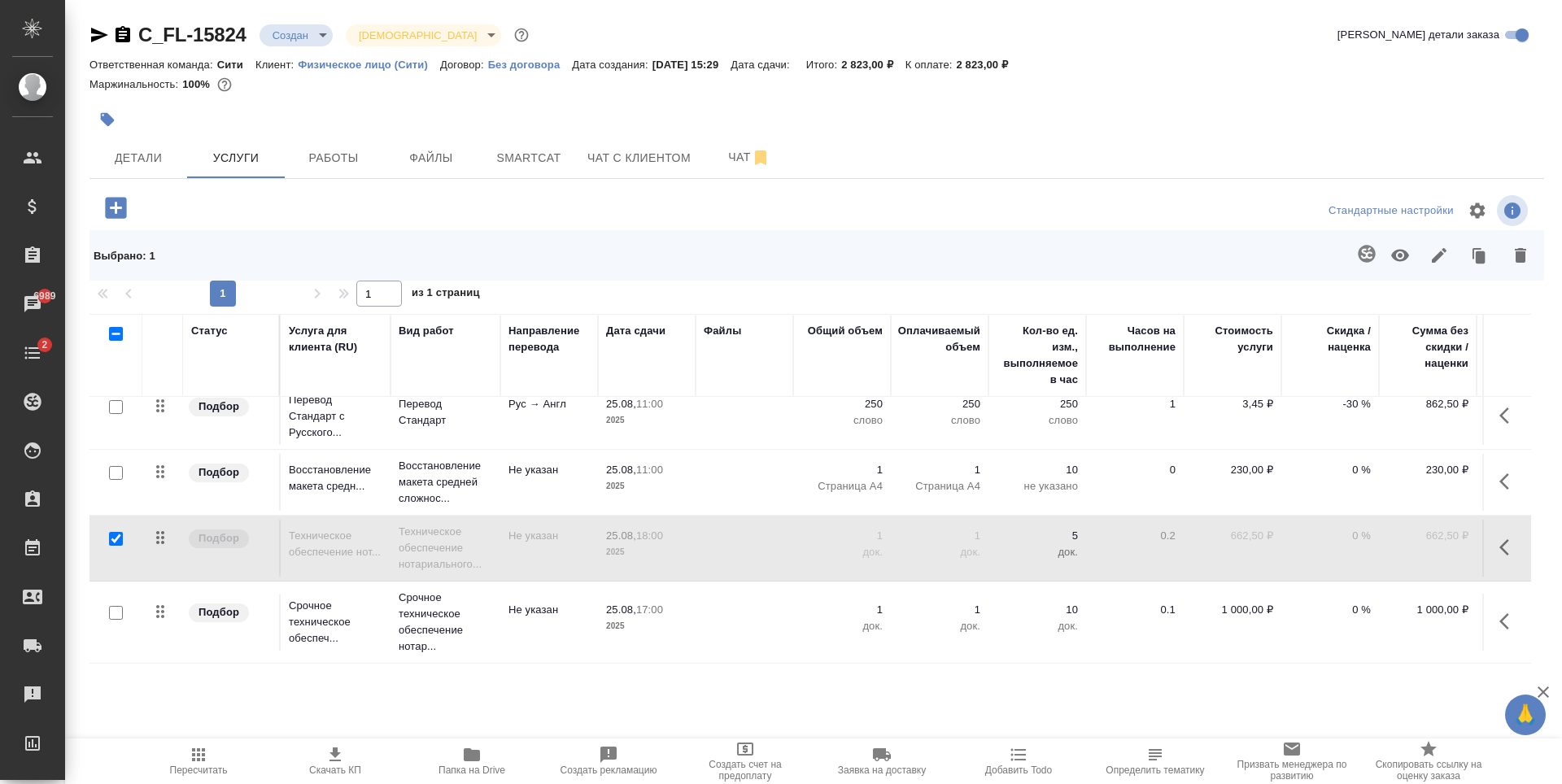
click at [332, 189] on div "C_FL-15824 Создан new Святая троица holyTrinity Кратко детали заказа Ответствен…" at bounding box center [816, 352] width 1472 height 705
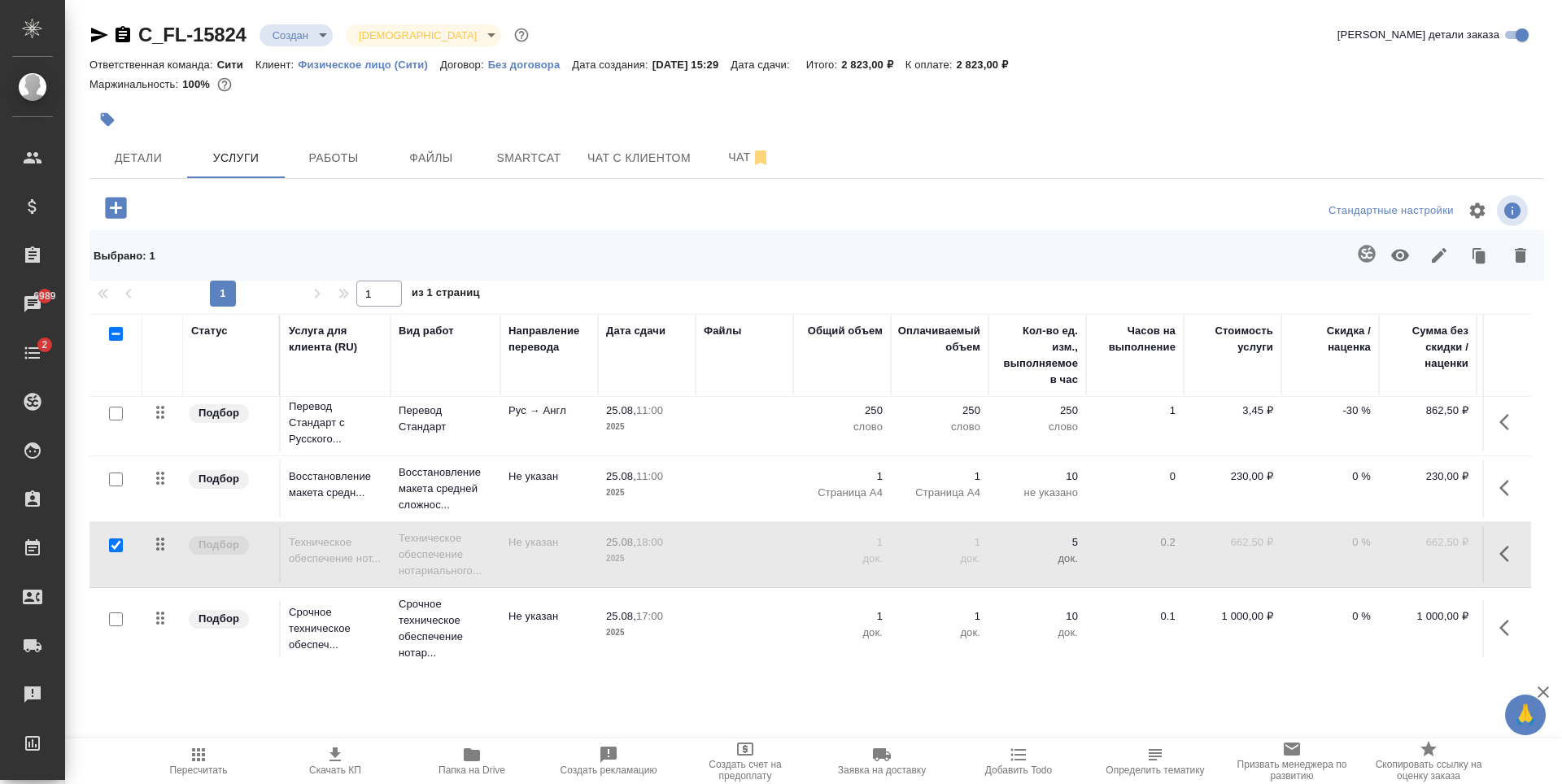
scroll to position [0, 0]
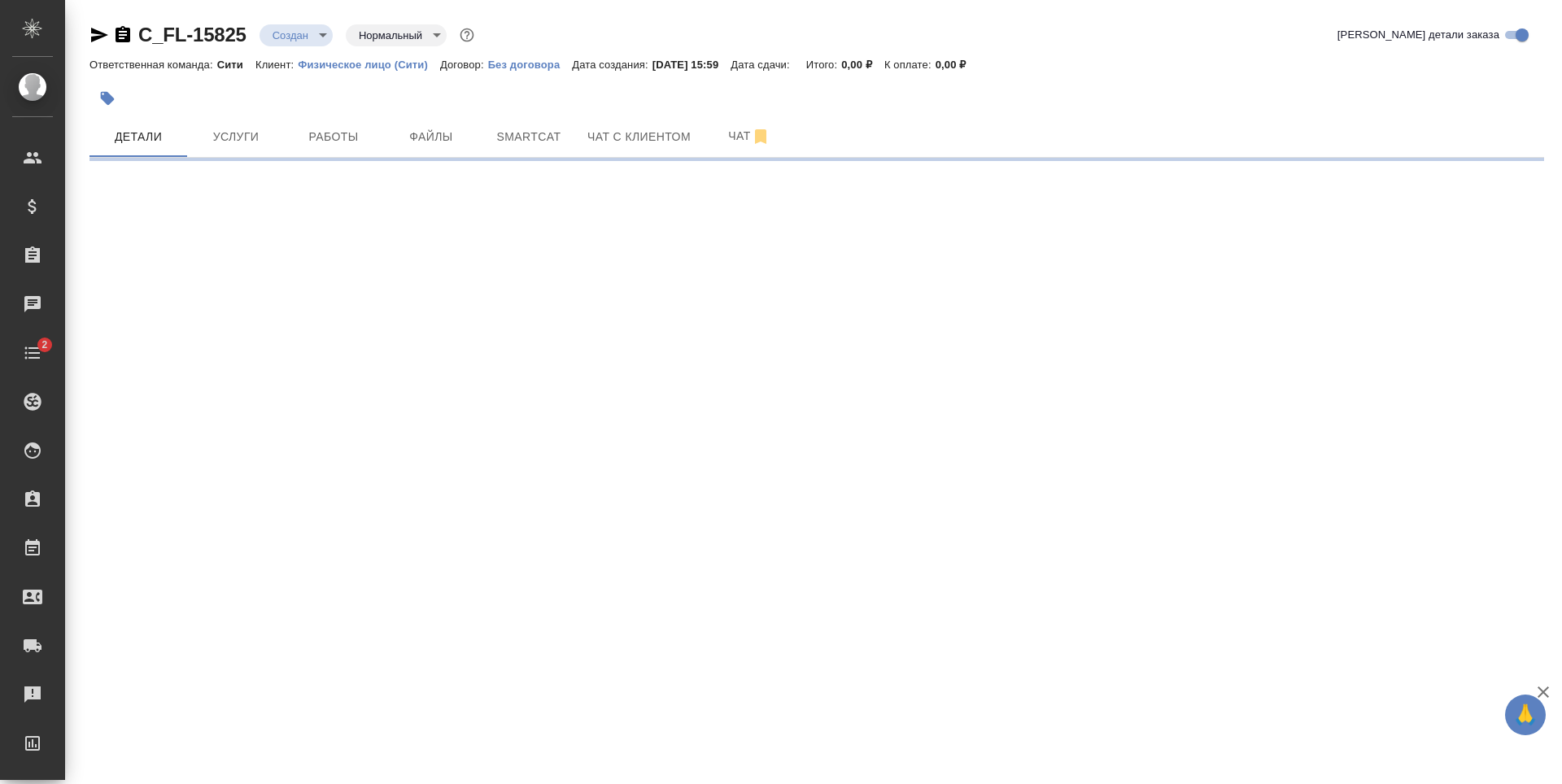
select select "RU"
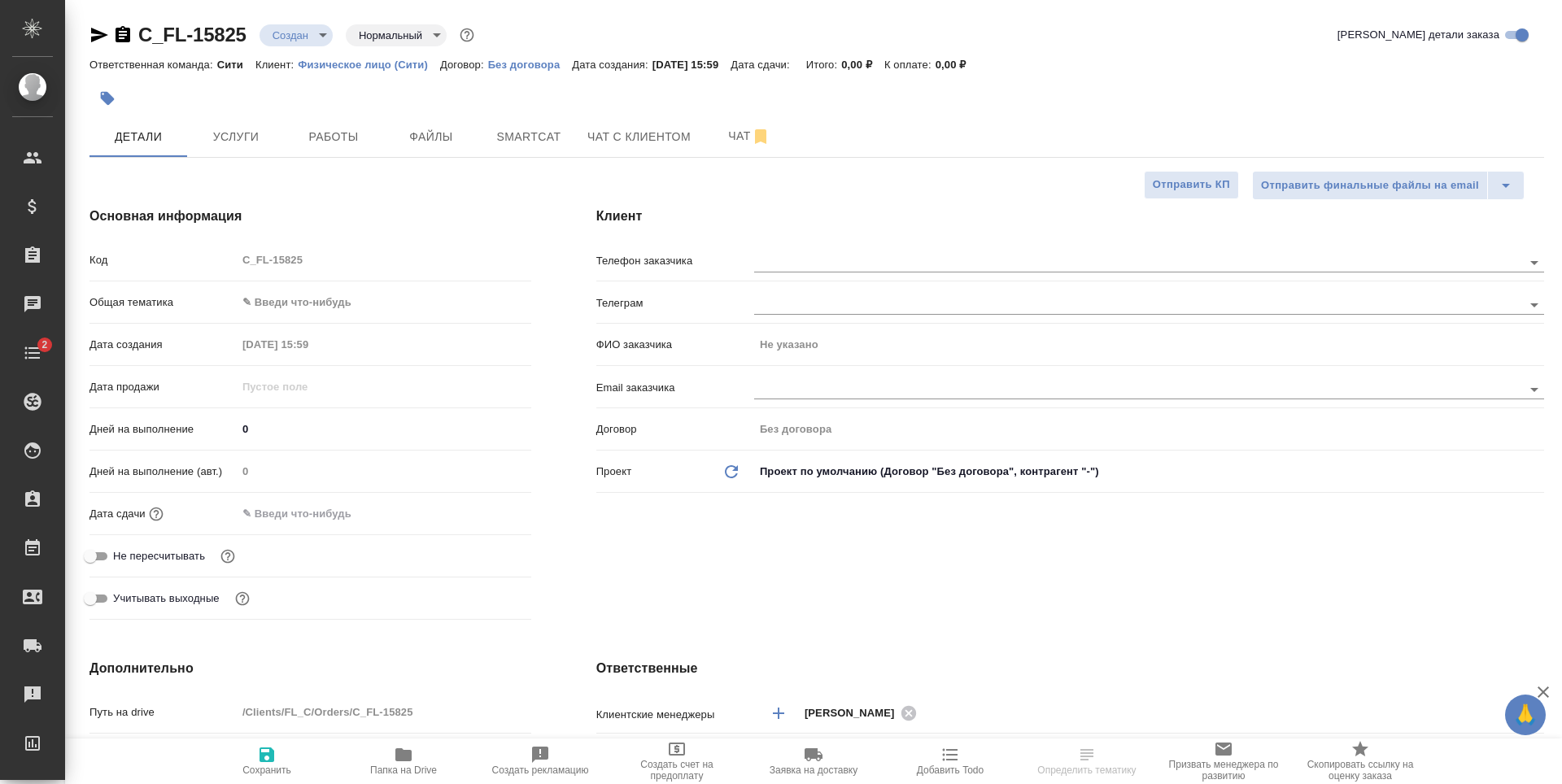
type textarea "x"
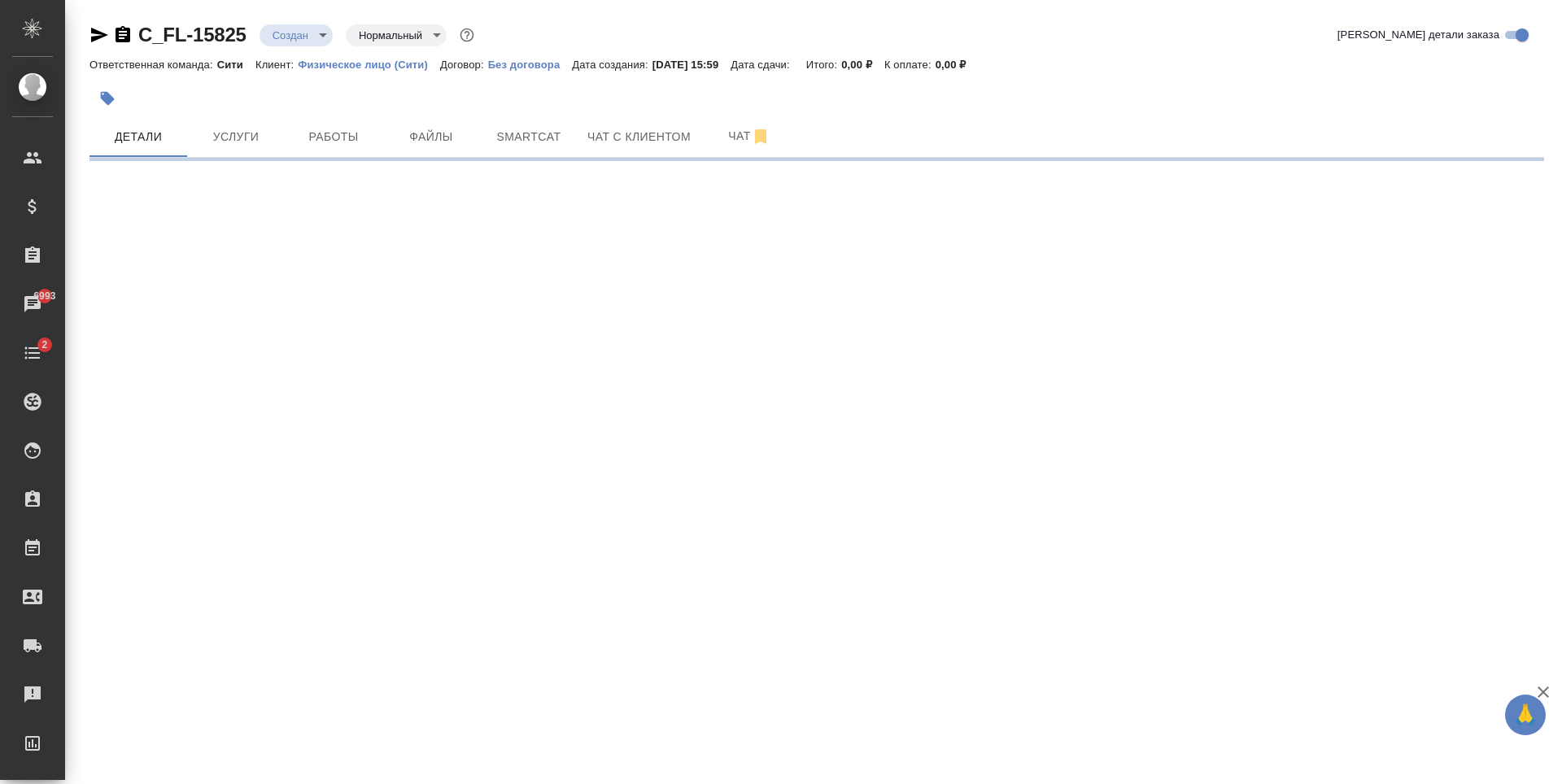
select select "RU"
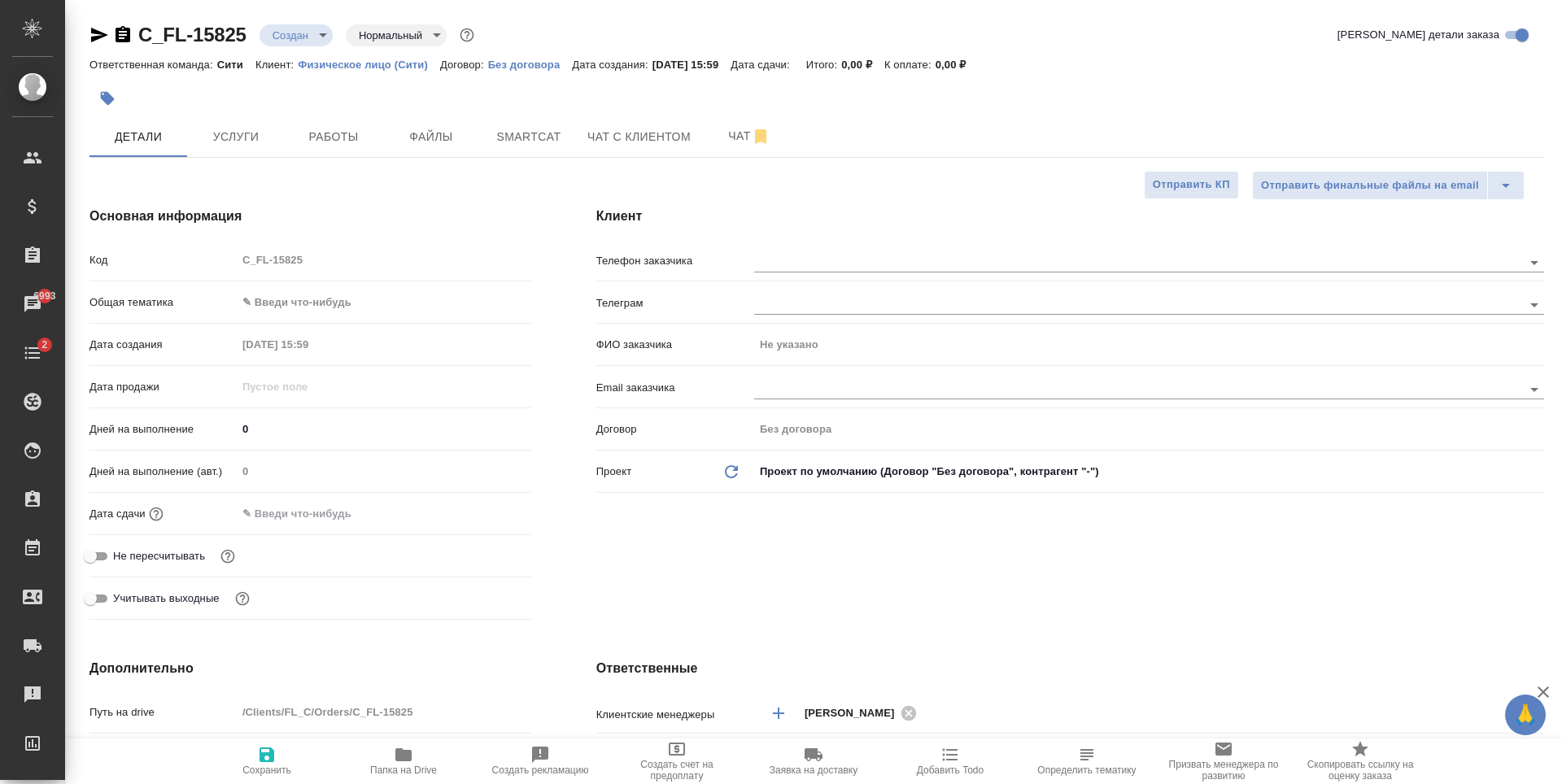
type textarea "x"
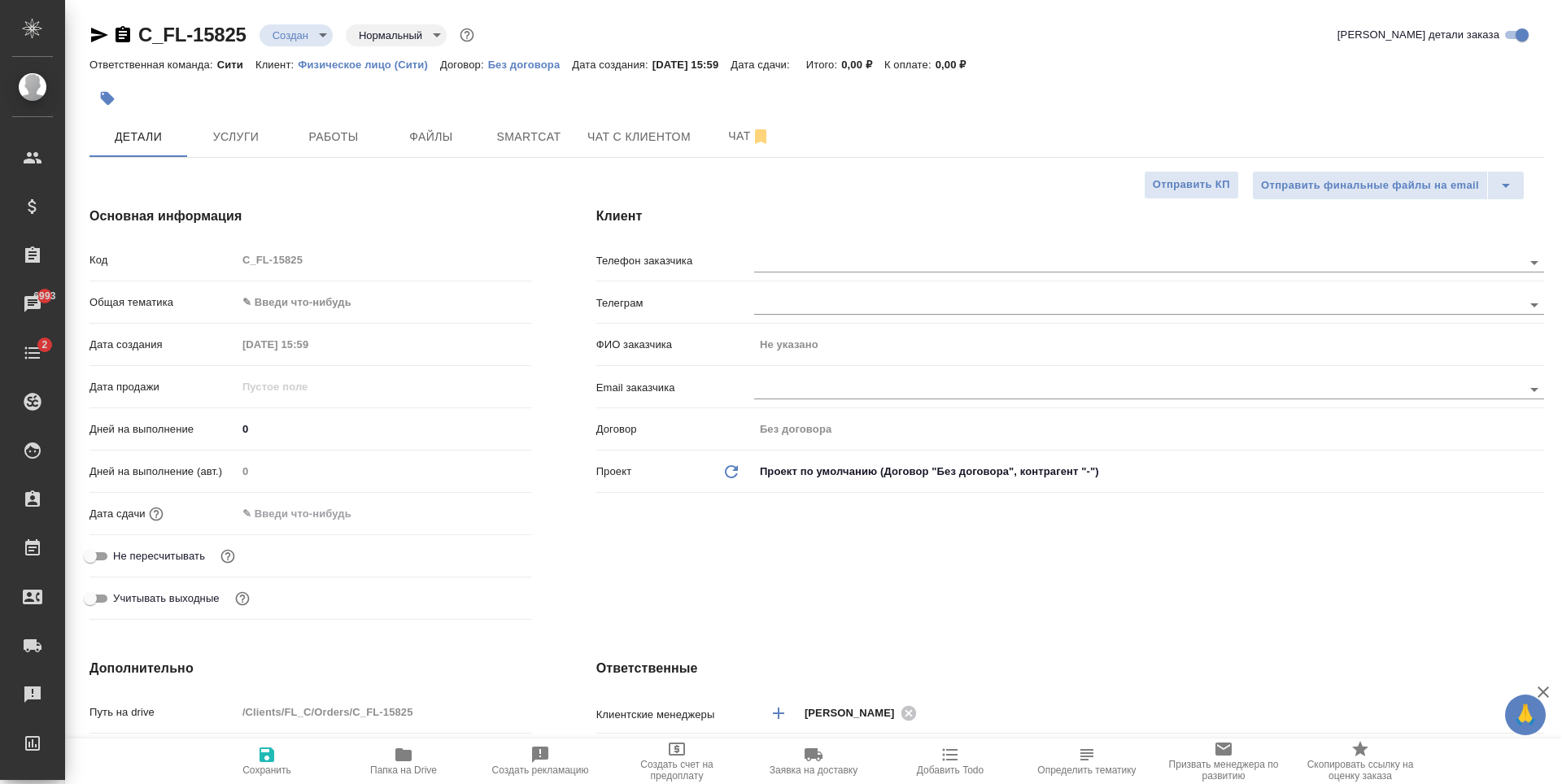
type textarea "x"
click at [234, 150] on button "Услуги" at bounding box center [235, 136] width 98 height 41
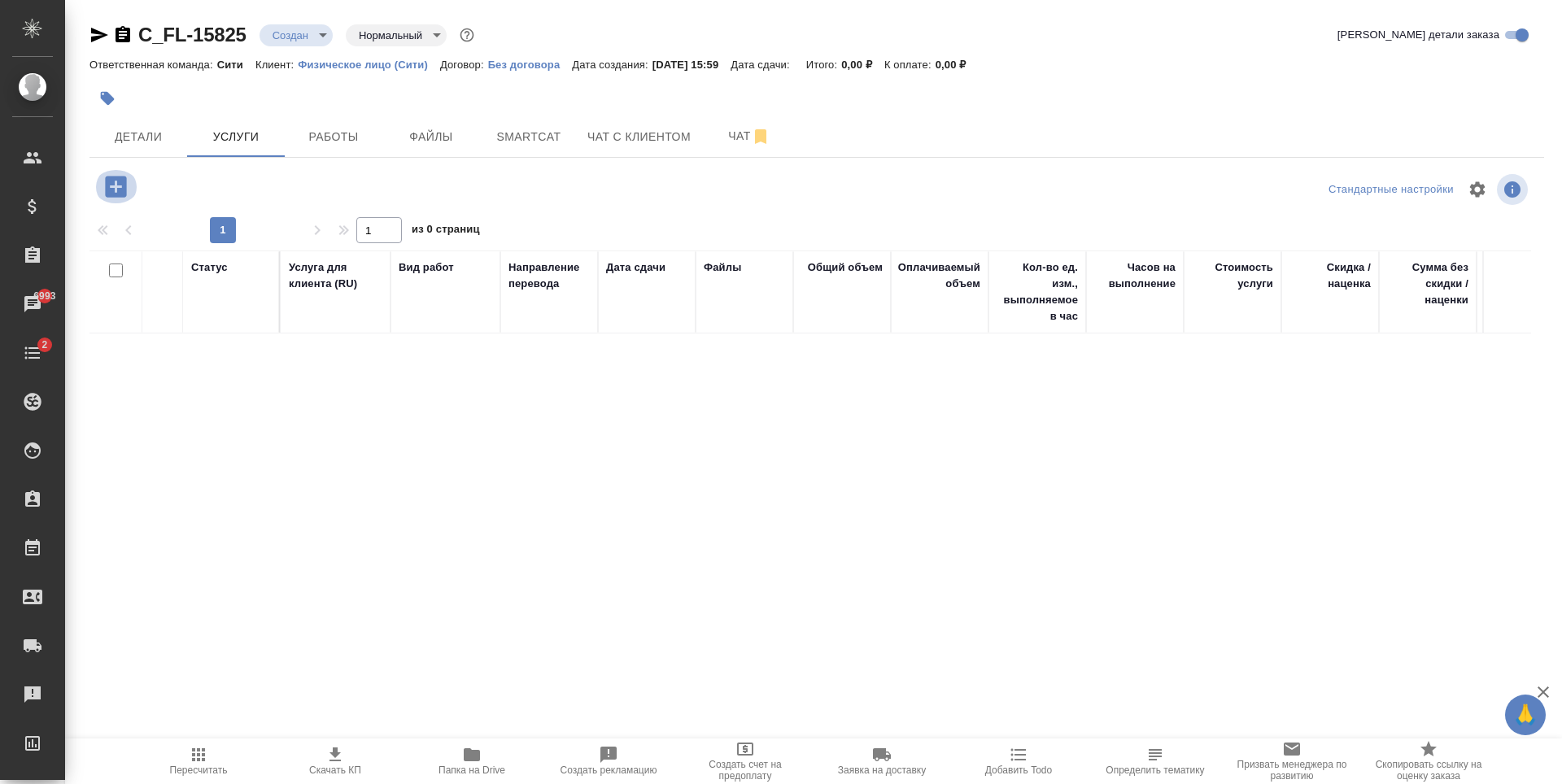
click at [109, 186] on icon "button" at bounding box center [115, 187] width 21 height 21
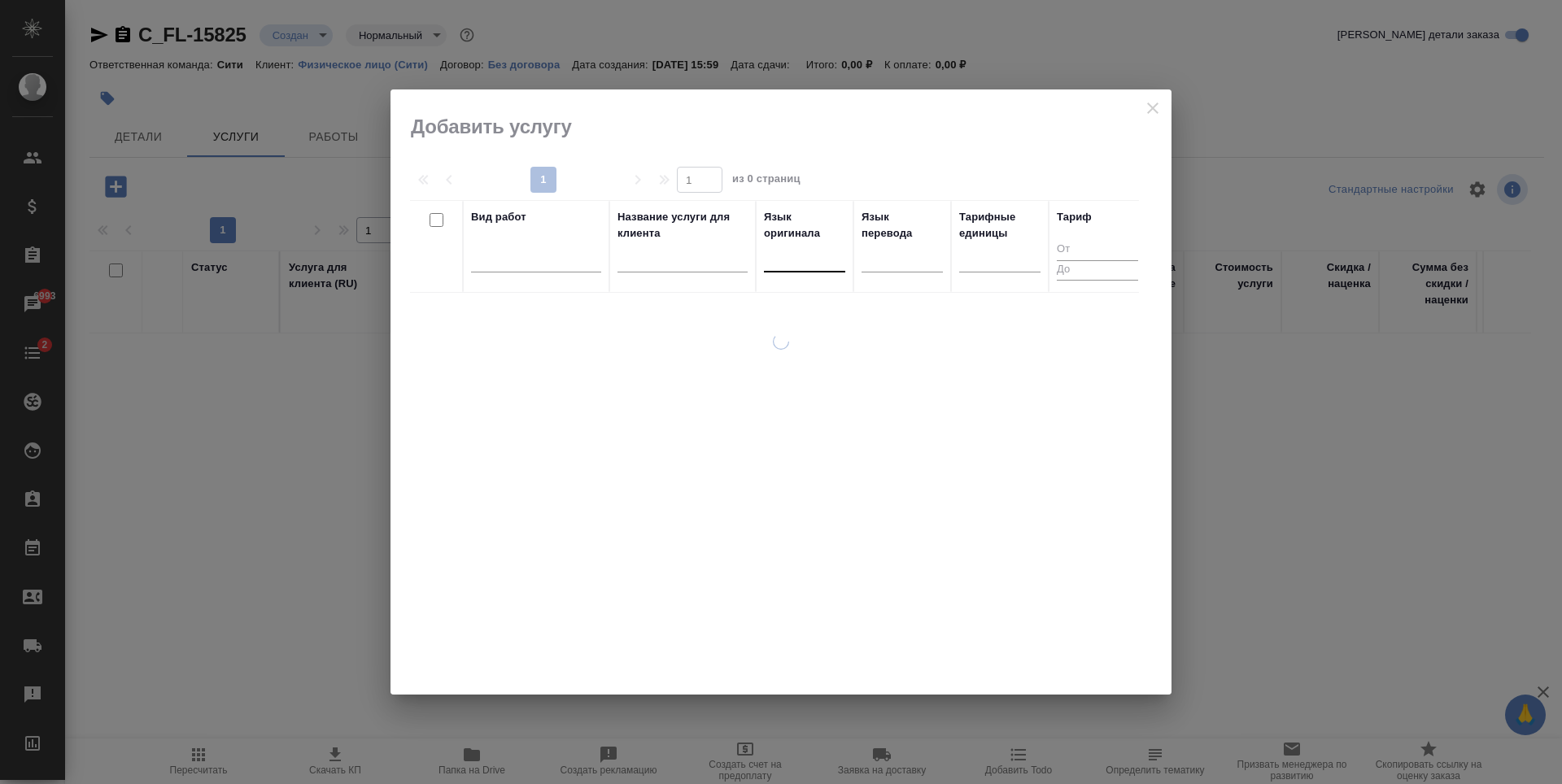
click at [808, 261] on div at bounding box center [805, 255] width 81 height 23
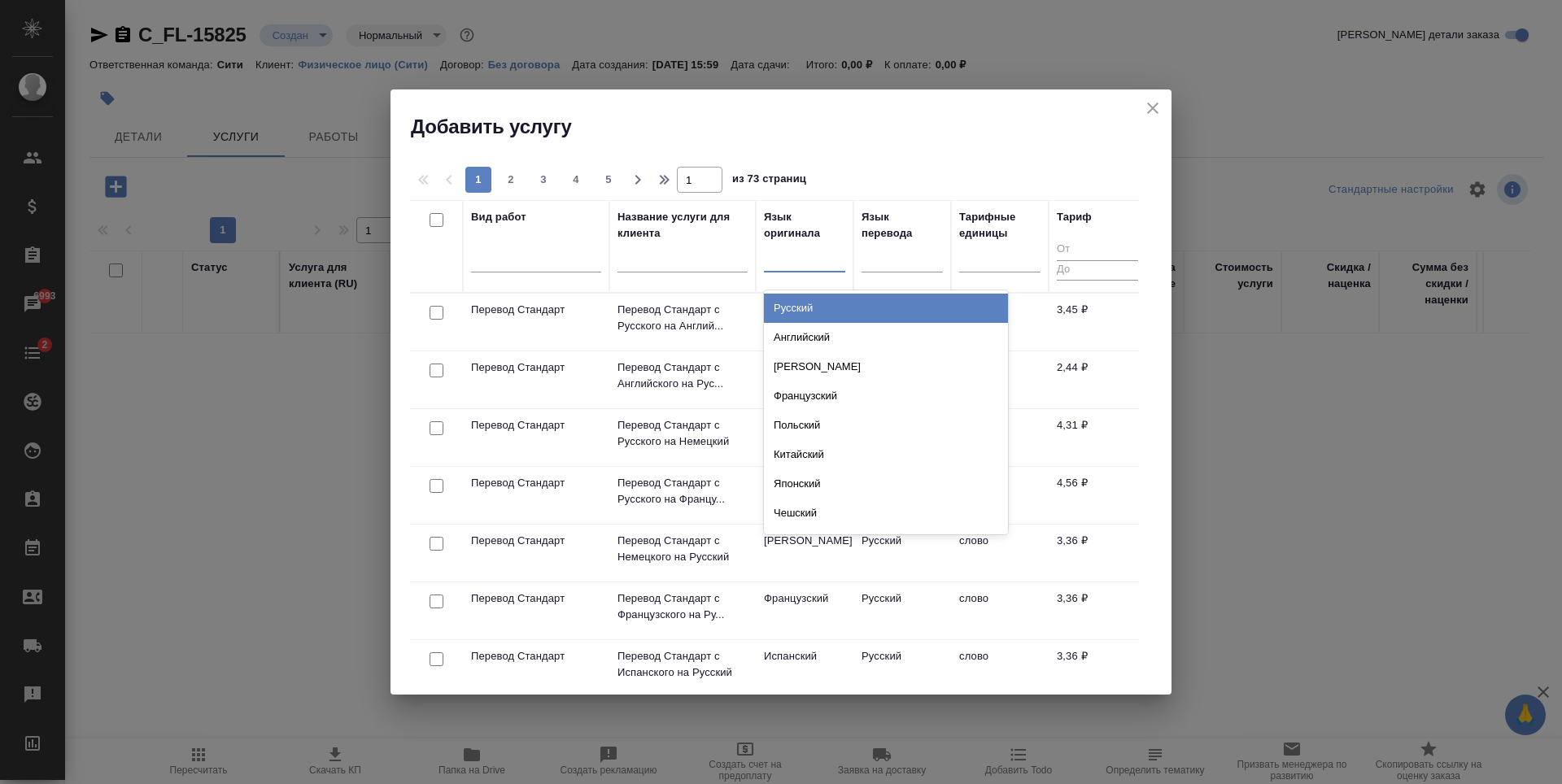
click at [815, 309] on div "Русский" at bounding box center [886, 308] width 244 height 29
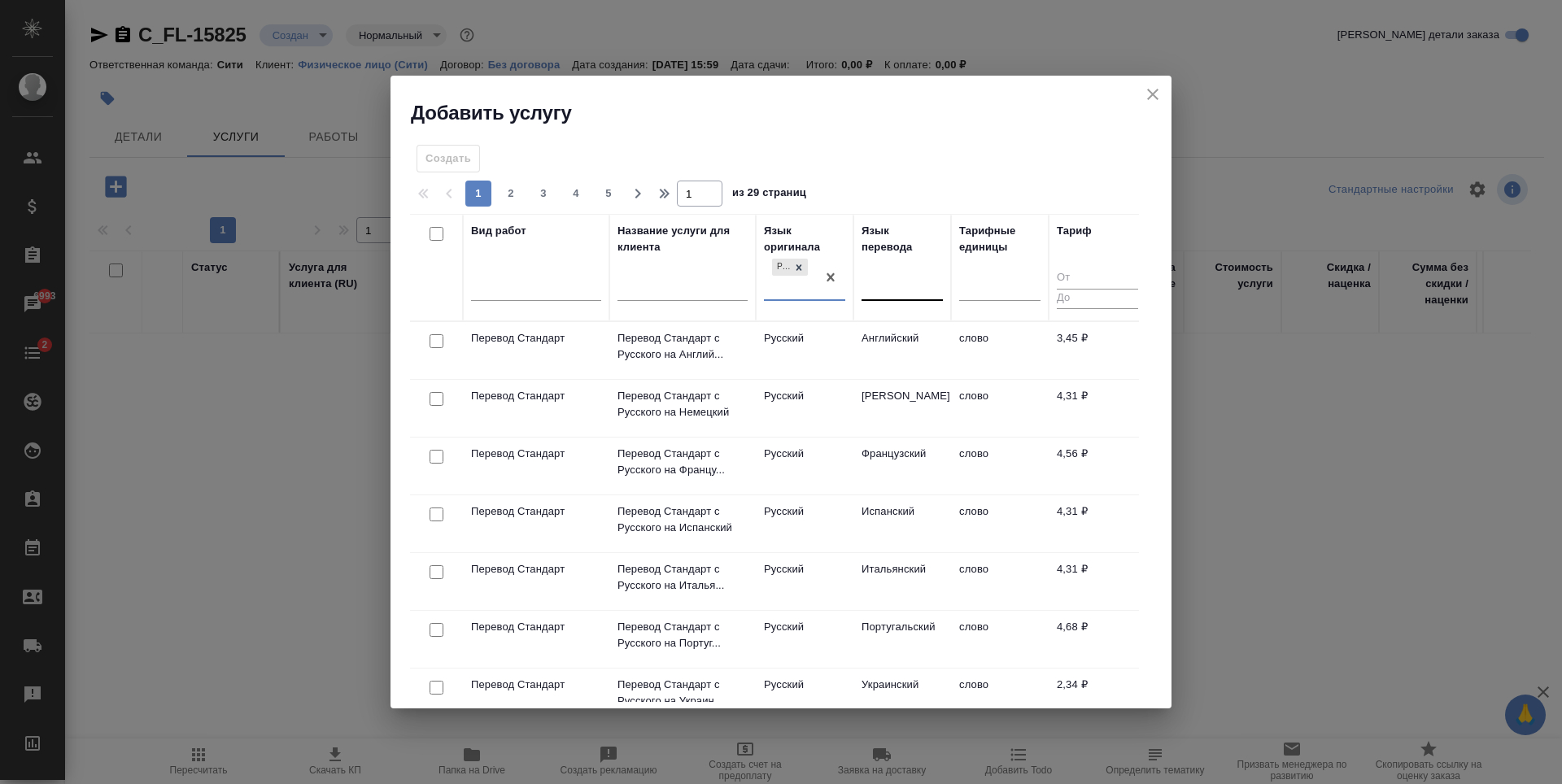
click at [893, 281] on div at bounding box center [902, 285] width 81 height 23
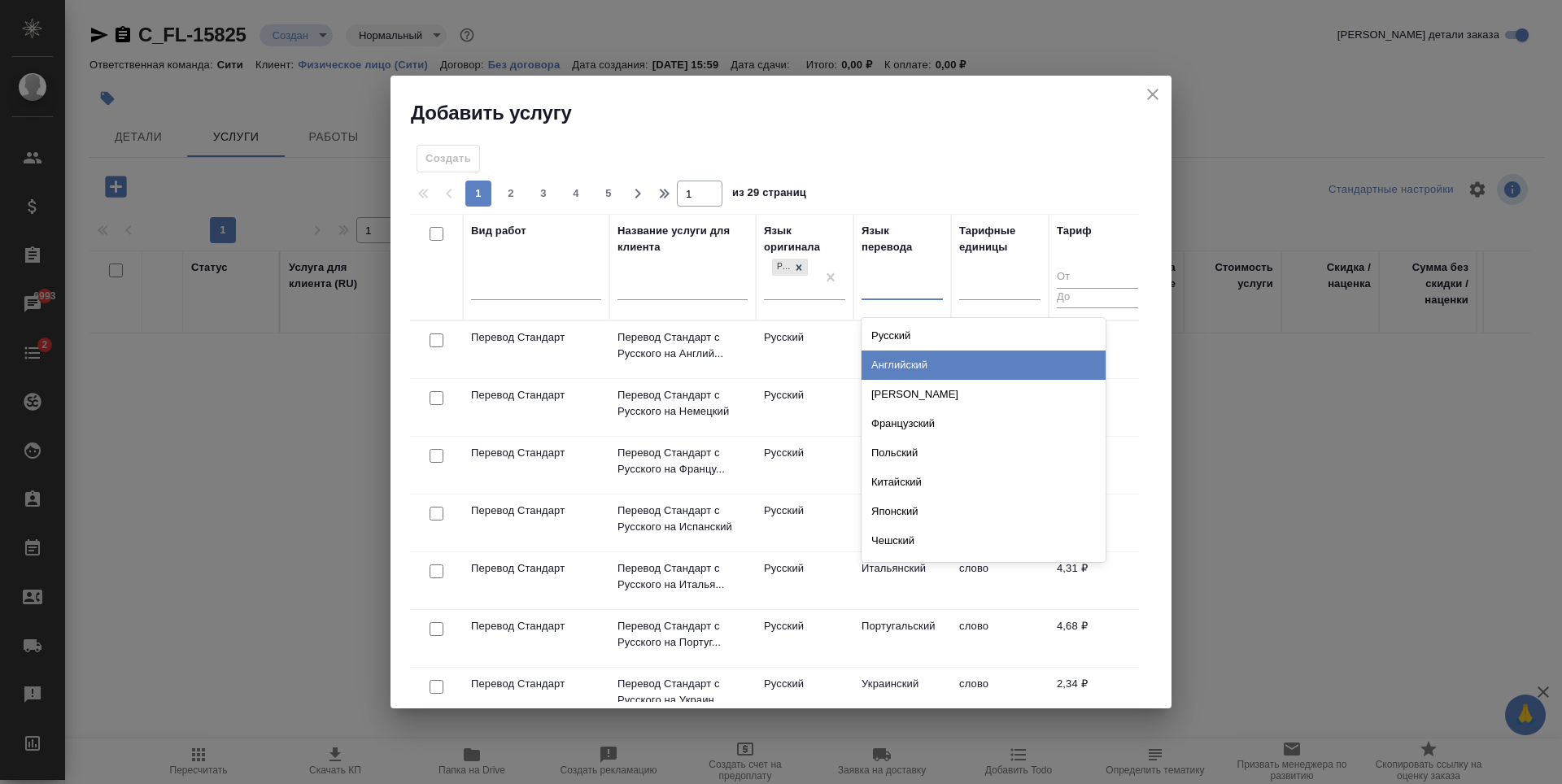
click at [905, 356] on div "Английский" at bounding box center [984, 364] width 244 height 29
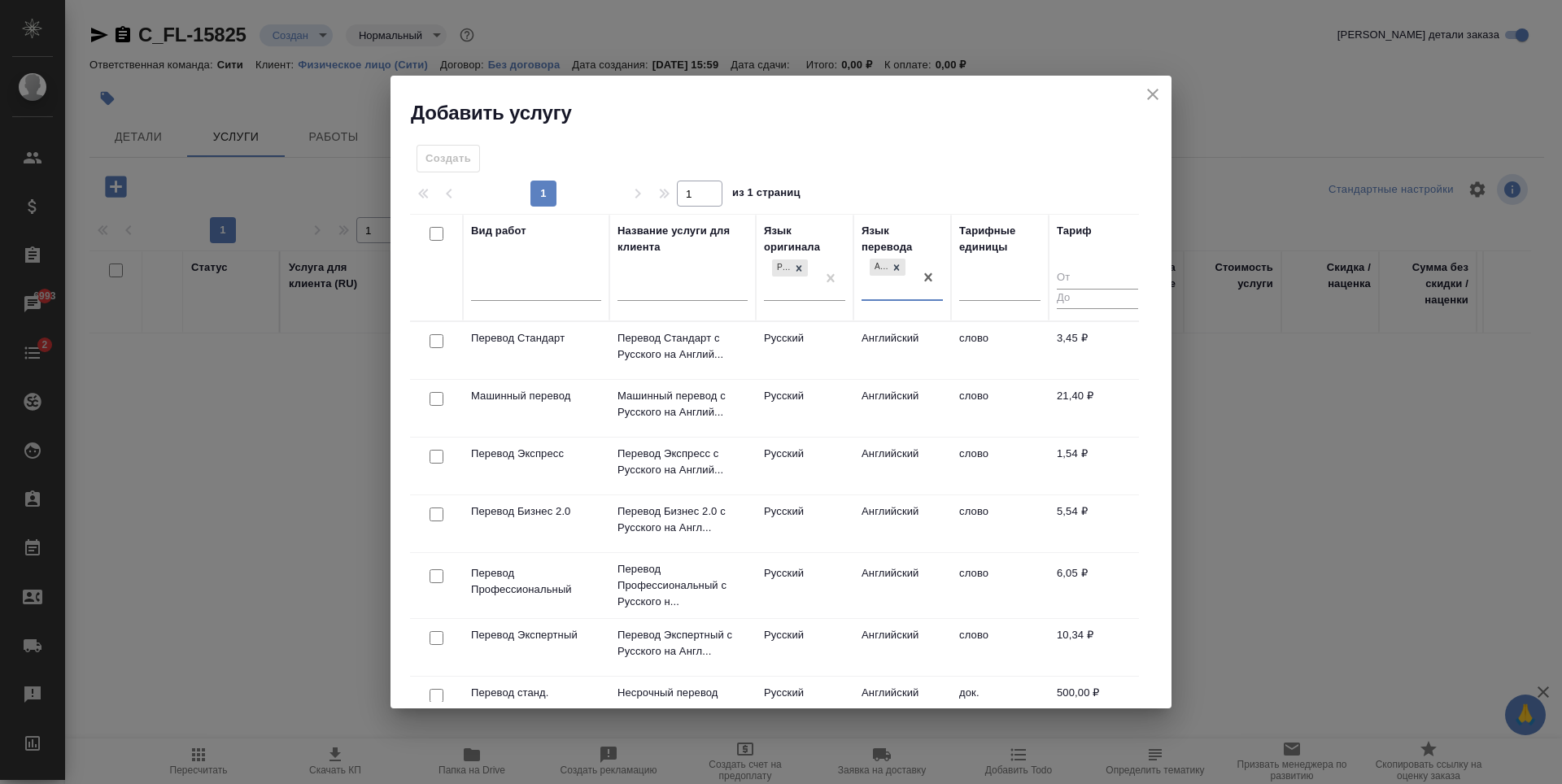
click at [431, 345] on input "checkbox" at bounding box center [436, 341] width 14 height 14
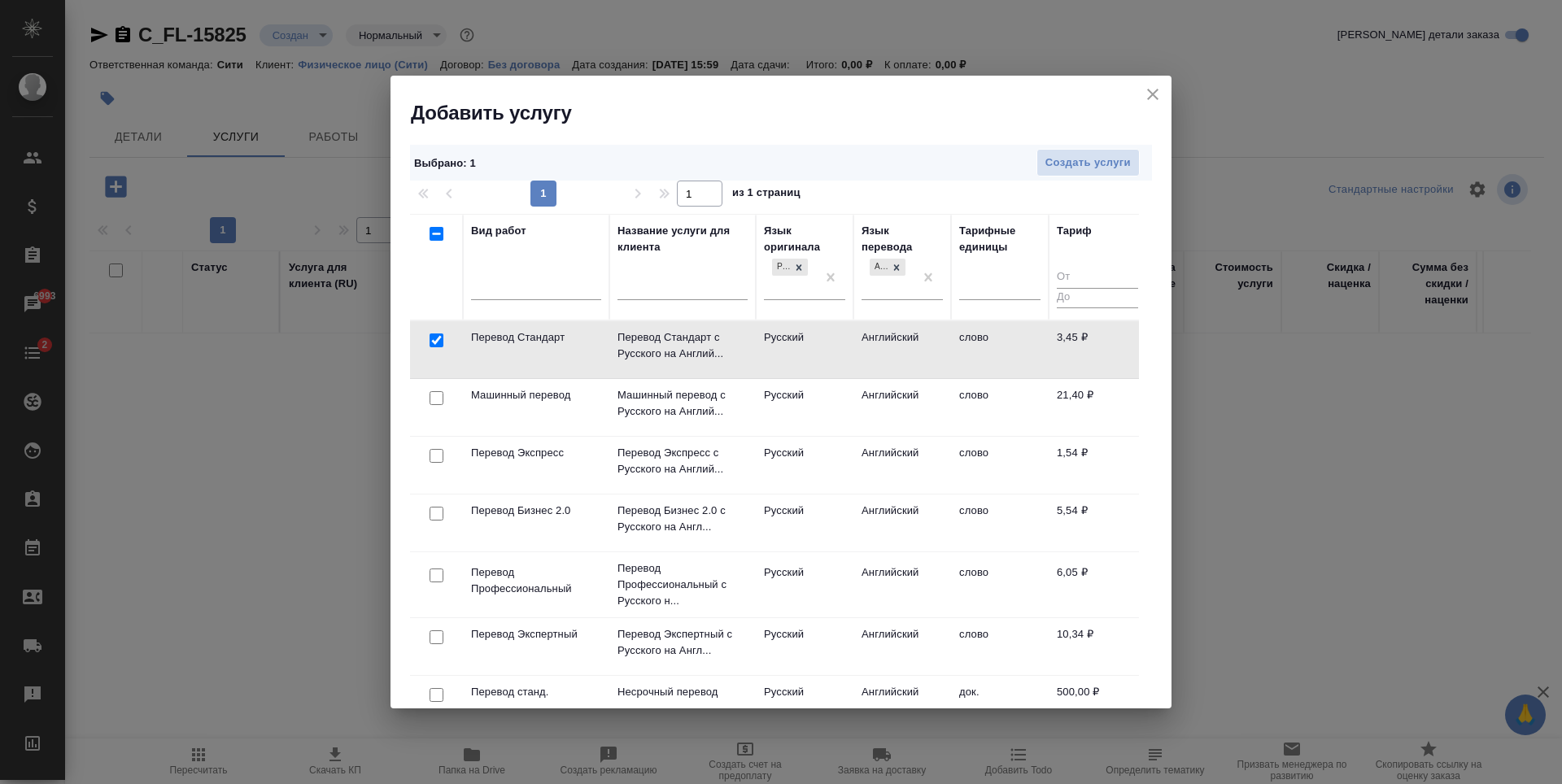
click at [438, 339] on input "checkbox" at bounding box center [436, 340] width 14 height 14
checkbox input "false"
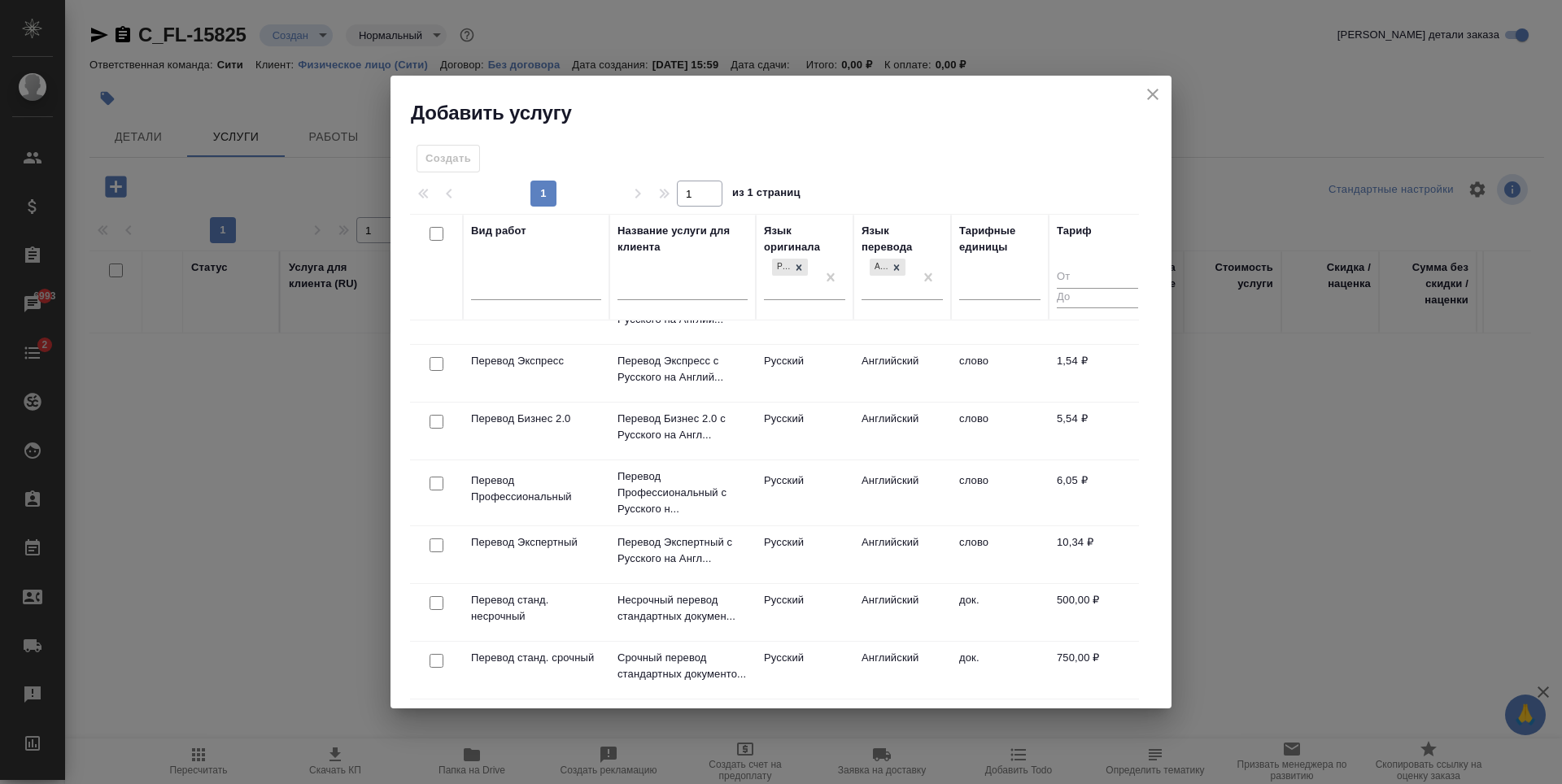
scroll to position [162, 0]
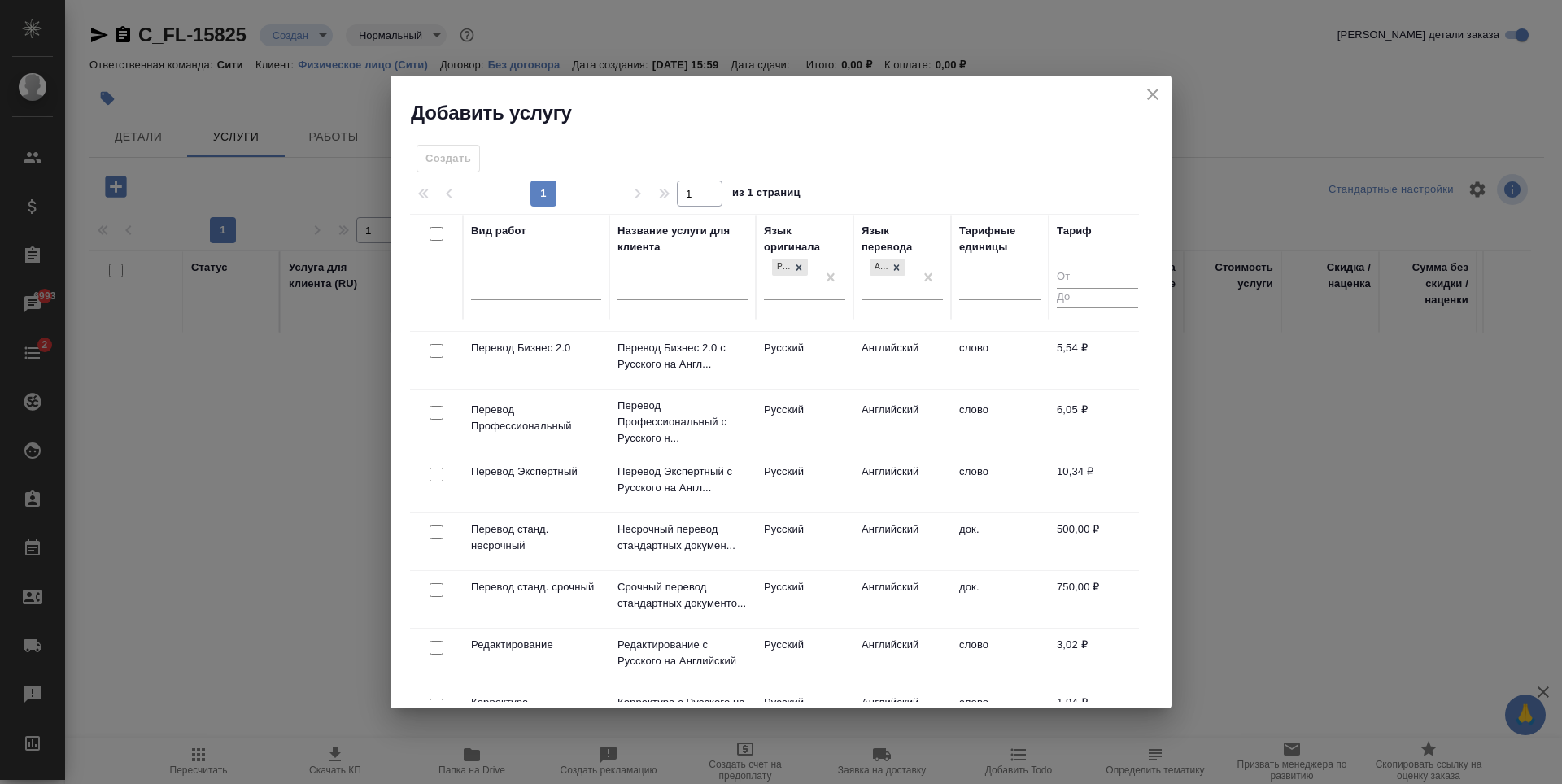
click at [433, 536] on input "checkbox" at bounding box center [436, 532] width 14 height 14
checkbox input "true"
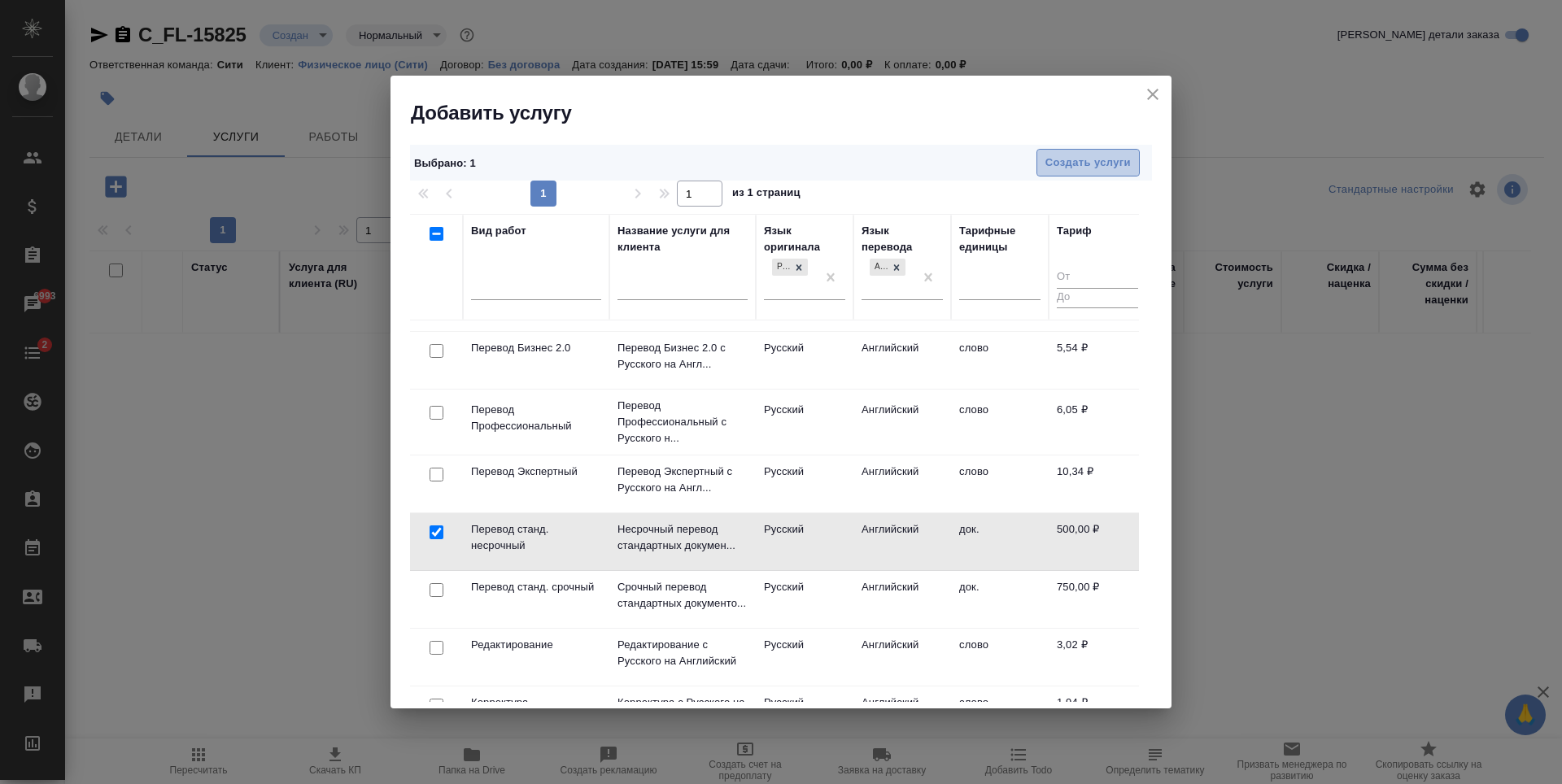
click at [1062, 167] on span "Создать услуги" at bounding box center [1088, 162] width 85 height 18
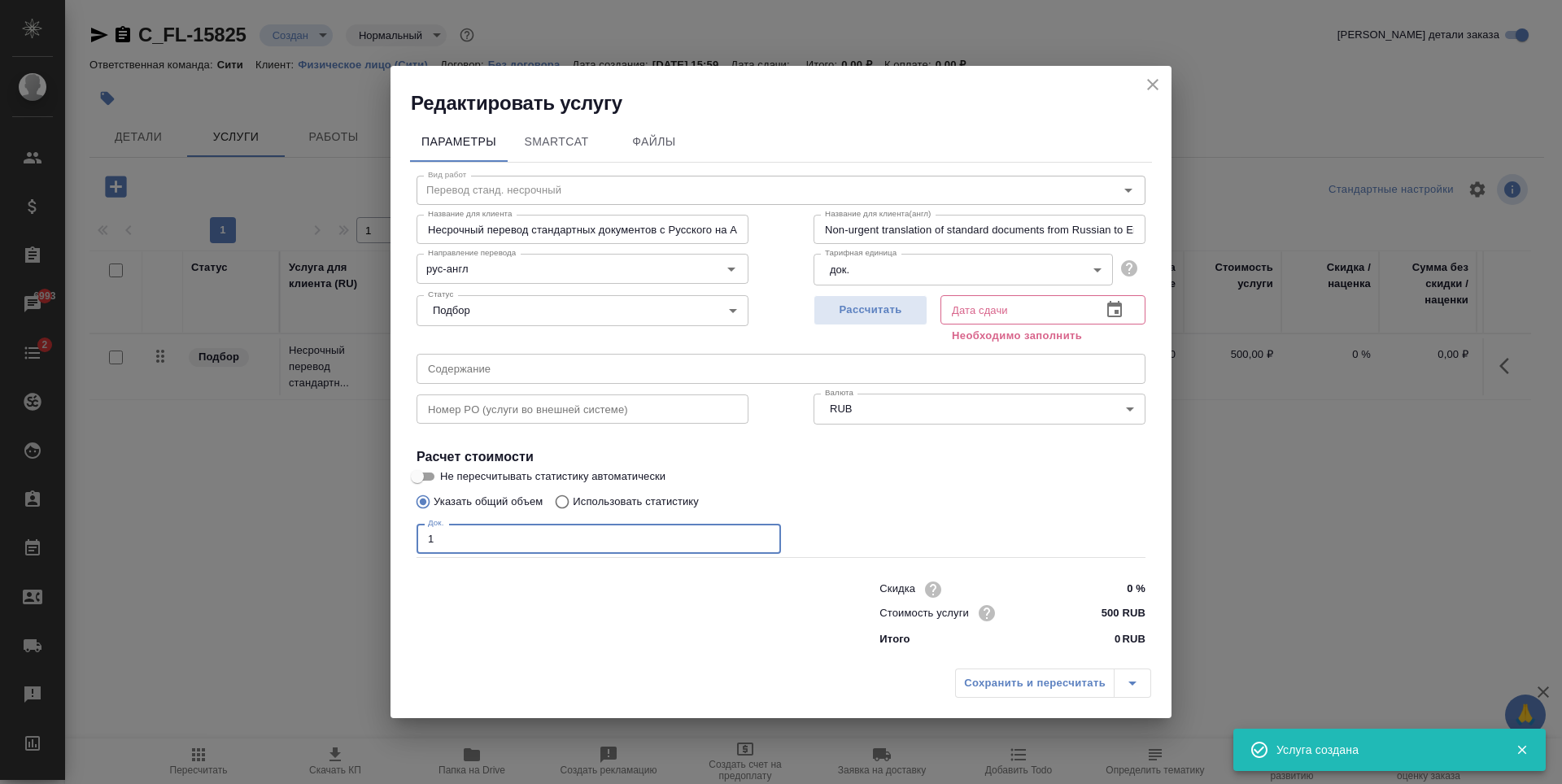
type input "1"
click at [763, 537] on input "1" at bounding box center [599, 538] width 365 height 29
click at [1107, 312] on button "button" at bounding box center [1114, 309] width 39 height 39
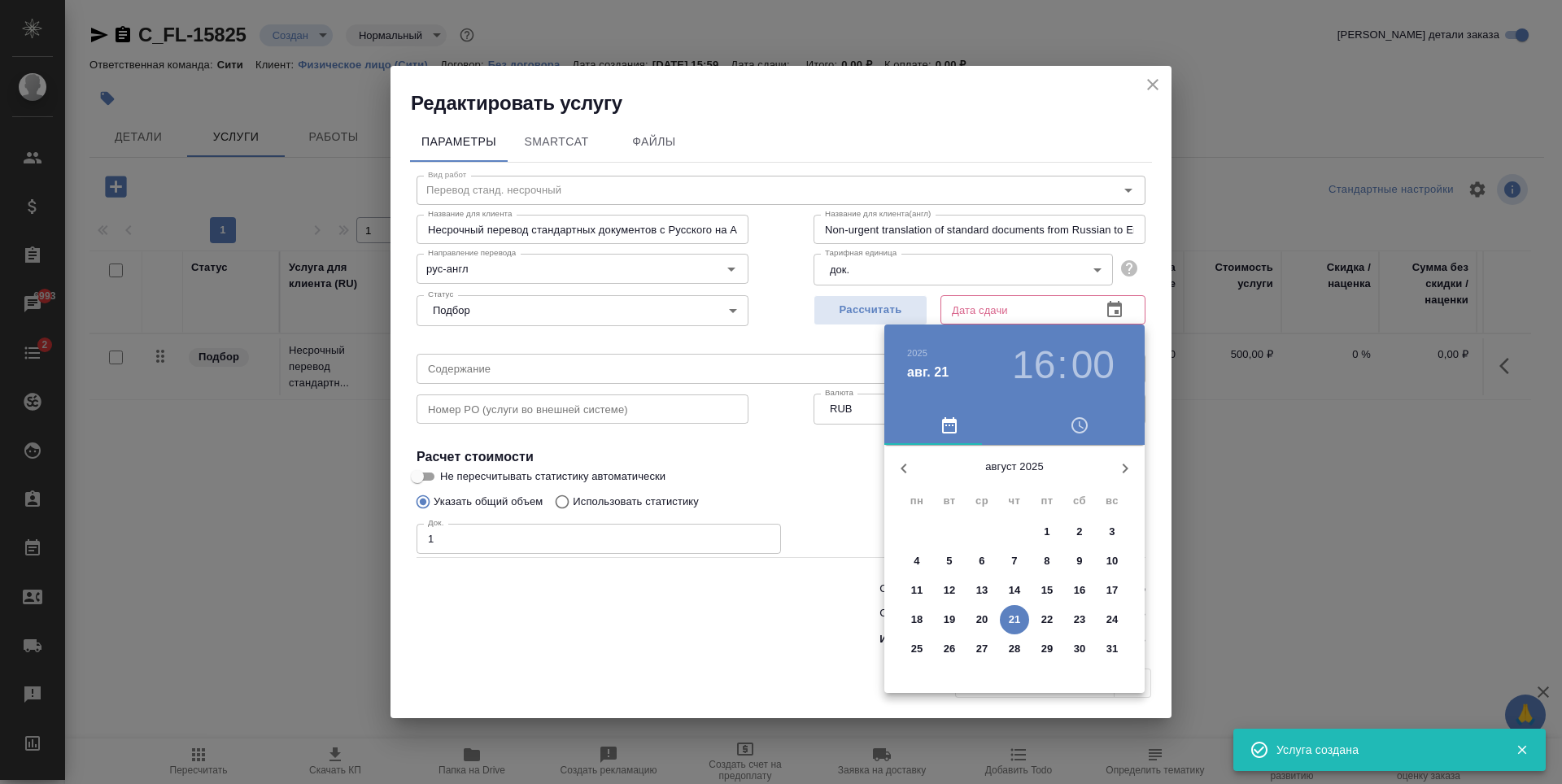
click at [917, 647] on p "25" at bounding box center [917, 649] width 13 height 16
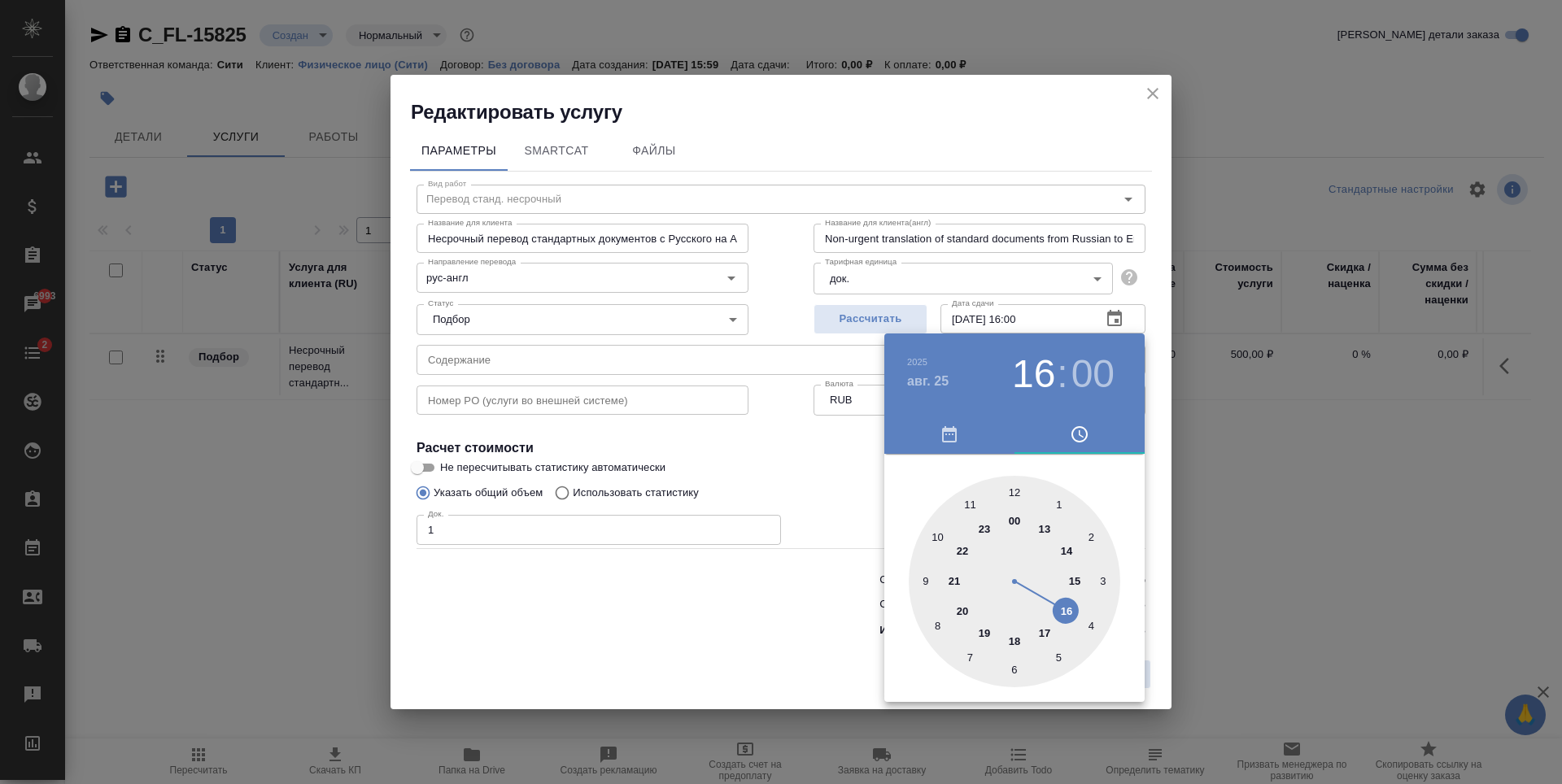
click at [1016, 647] on div at bounding box center [1014, 581] width 212 height 212
type input "25.08.2025 18:00"
click at [790, 436] on div at bounding box center [781, 392] width 1562 height 784
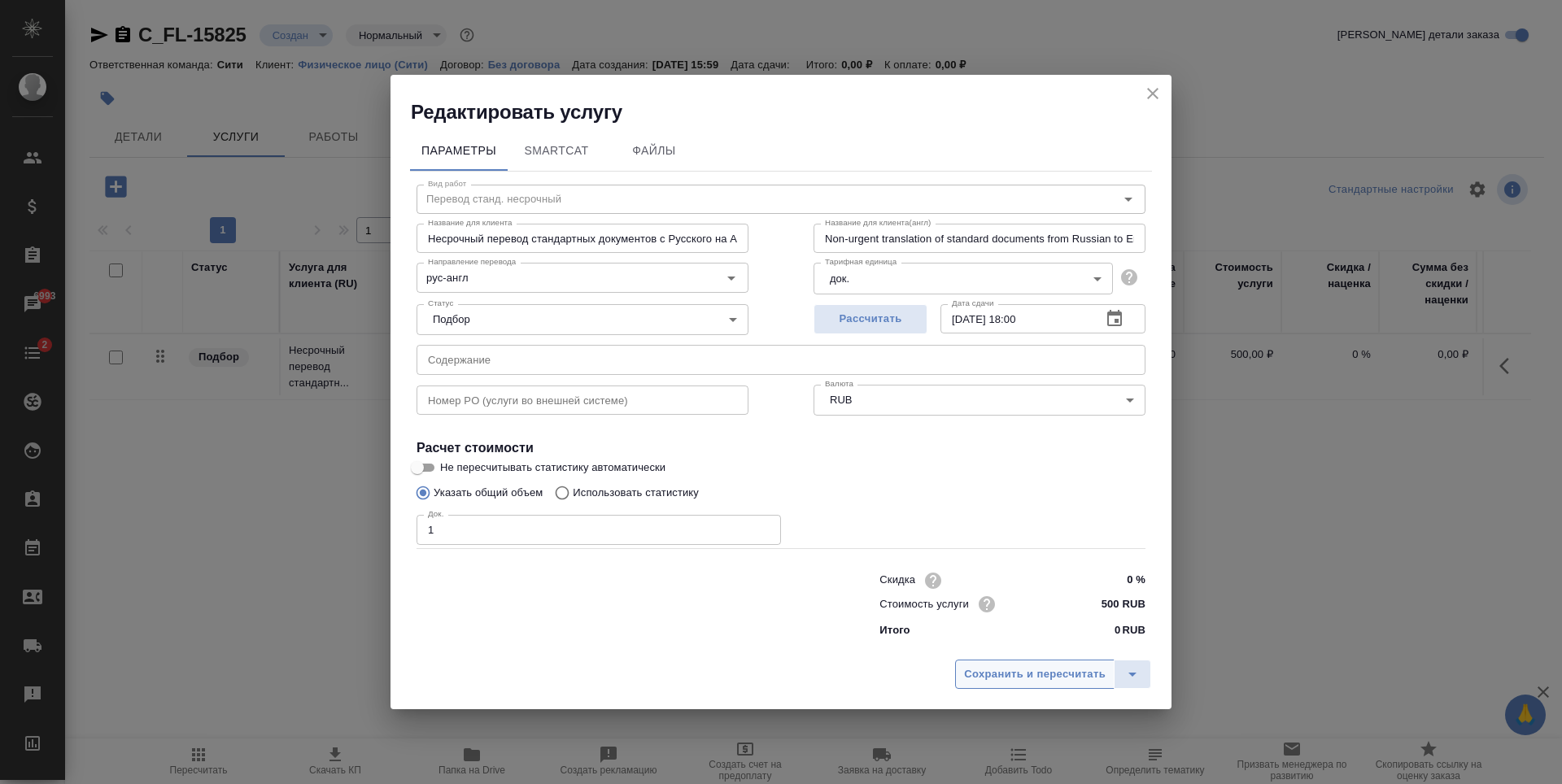
click at [973, 677] on span "Сохранить и пересчитать" at bounding box center [1035, 674] width 141 height 18
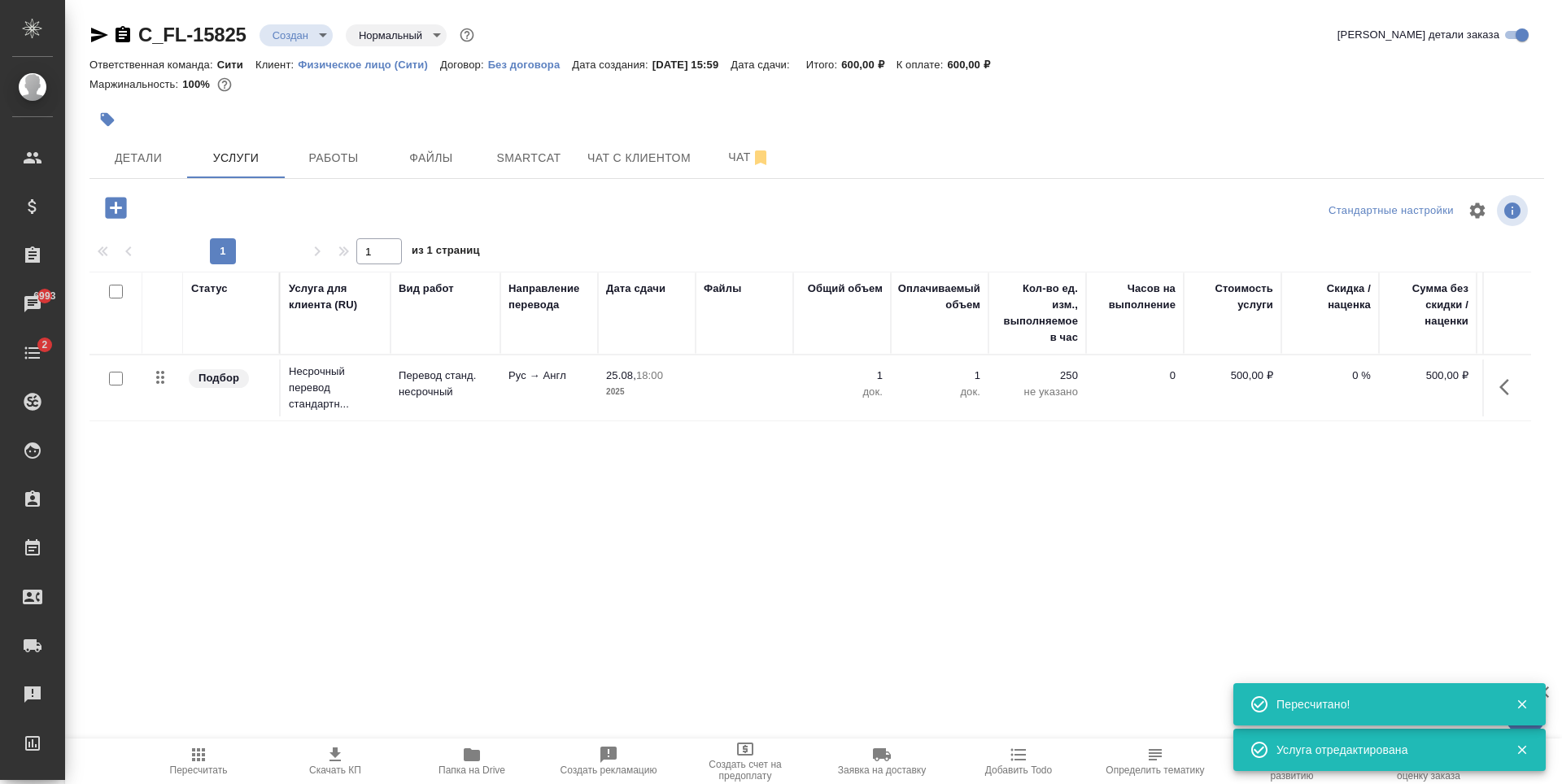
click at [115, 183] on div "C_FL-15825 Создан new Нормальный normal Кратко детали заказа Ответственная кома…" at bounding box center [816, 331] width 1472 height 662
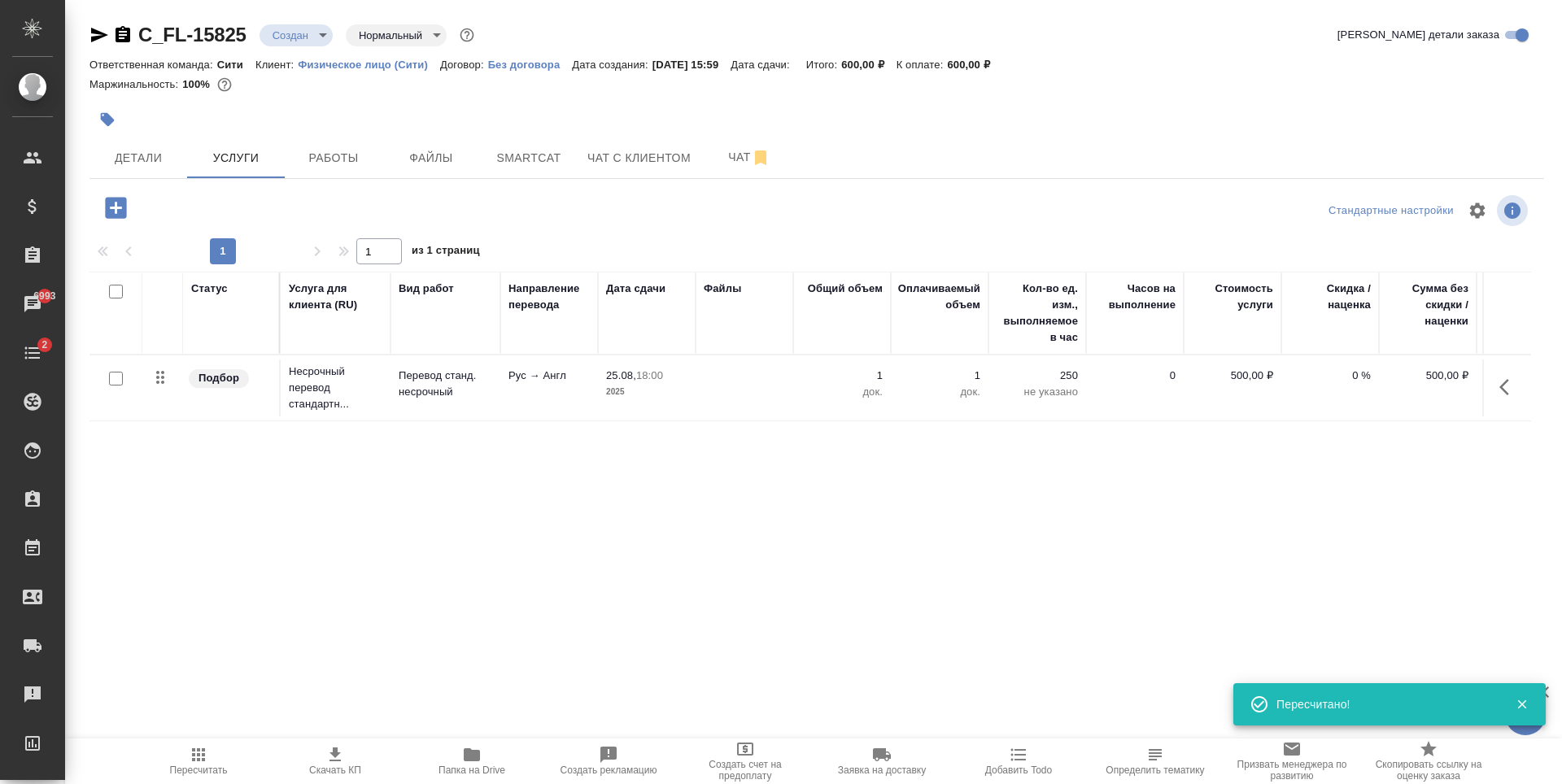
click at [124, 205] on icon "button" at bounding box center [115, 208] width 21 height 21
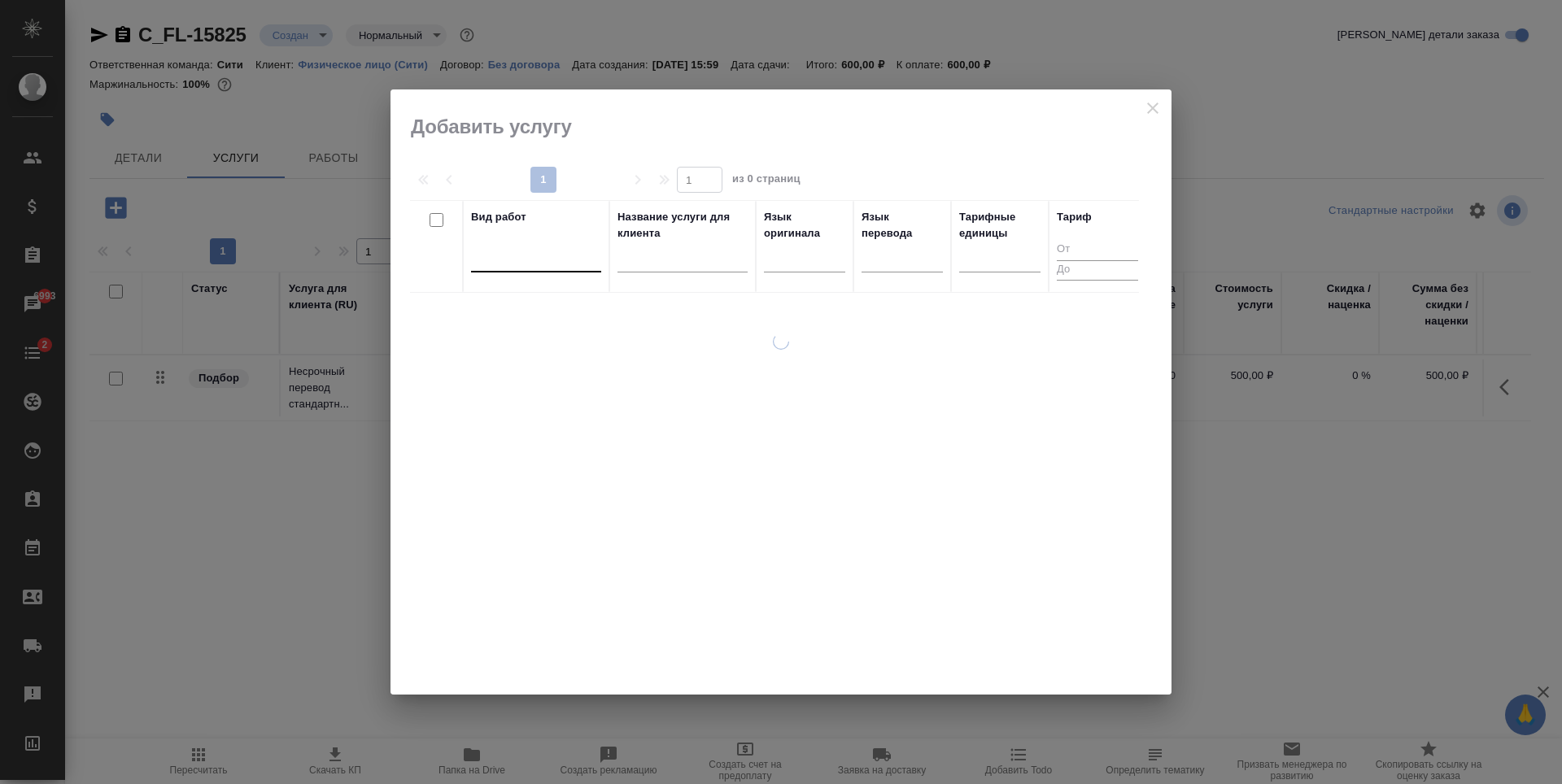
click at [543, 258] on div at bounding box center [536, 255] width 131 height 23
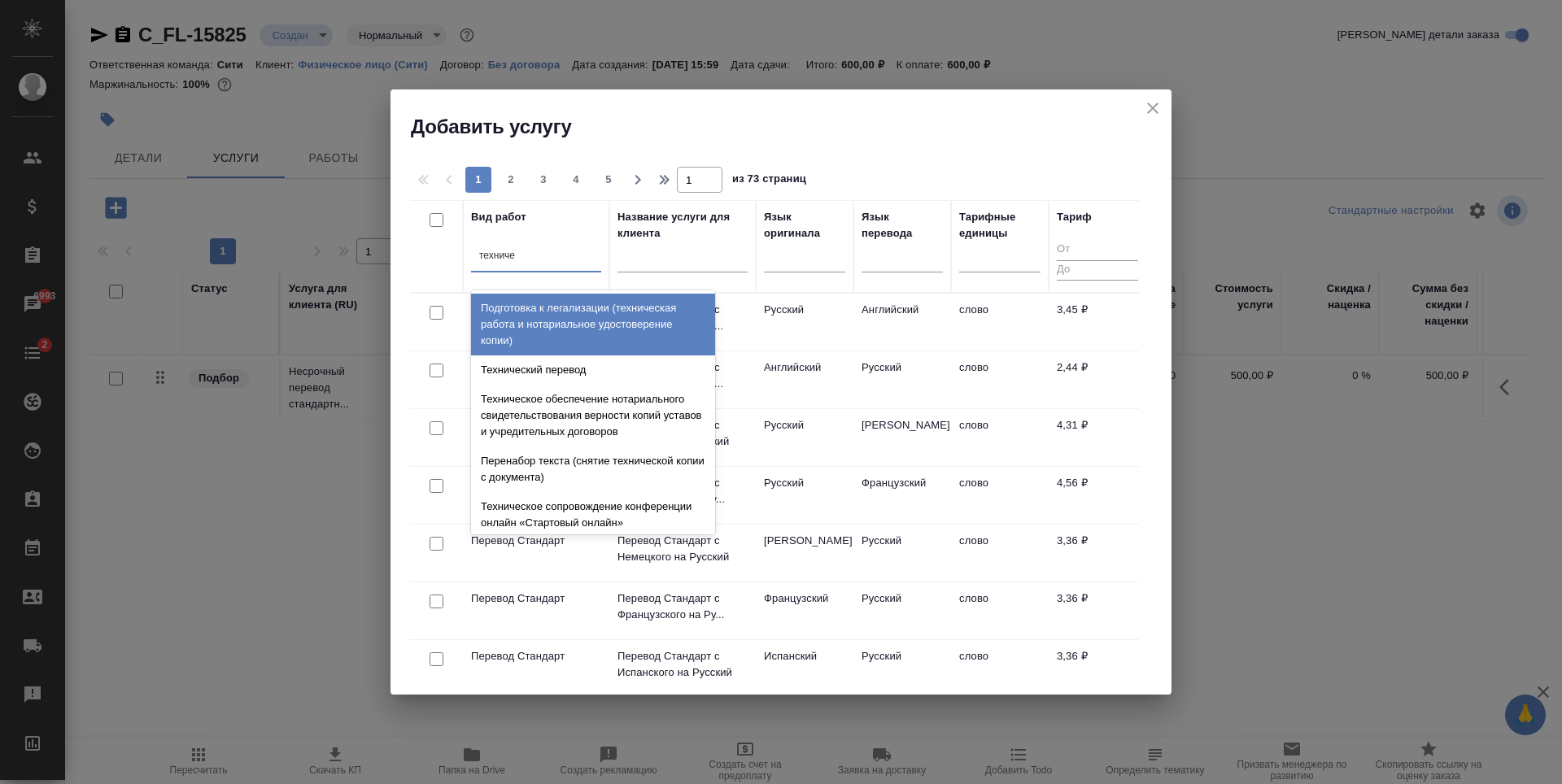
type input "техничес"
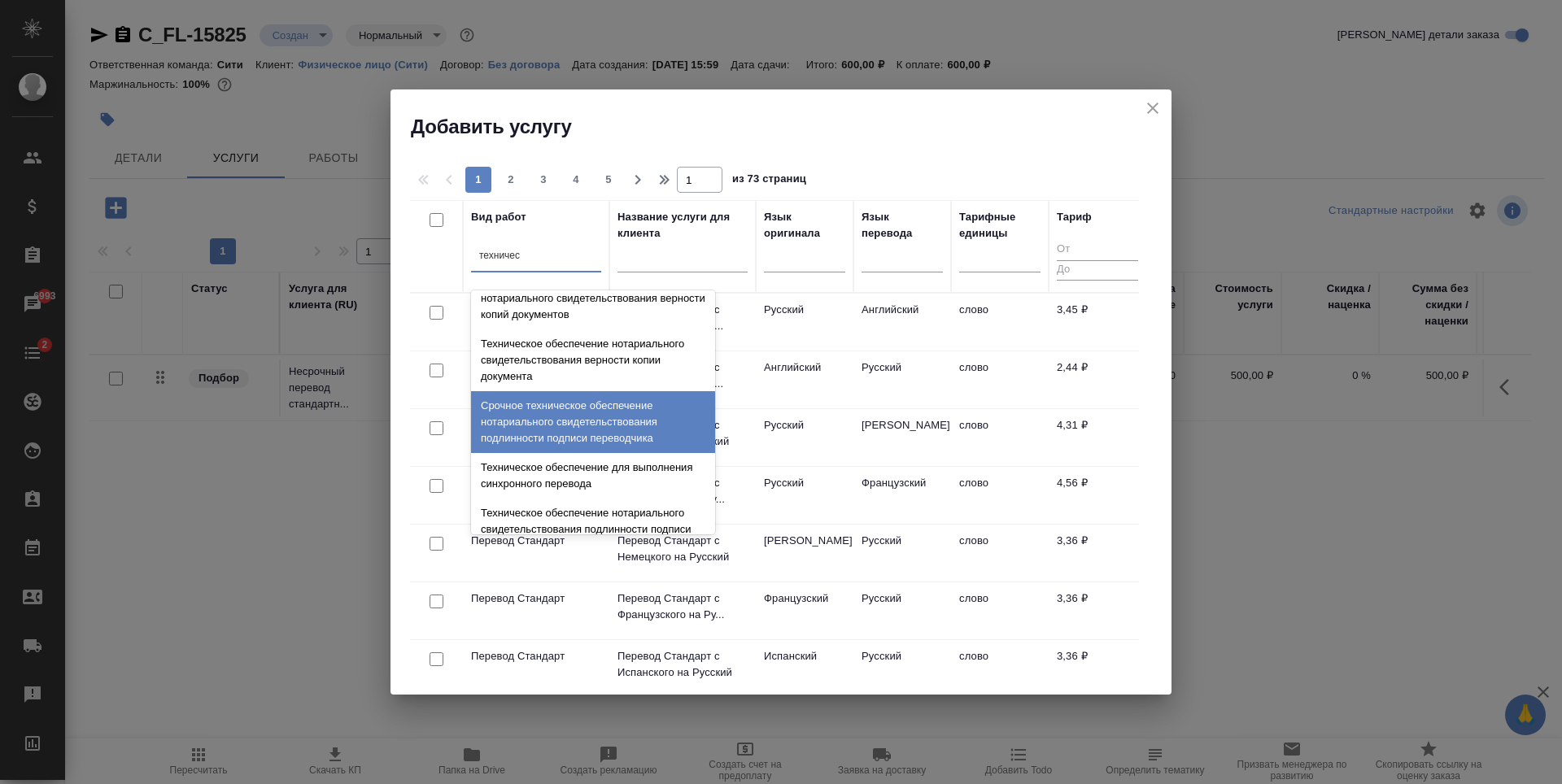
scroll to position [325, 0]
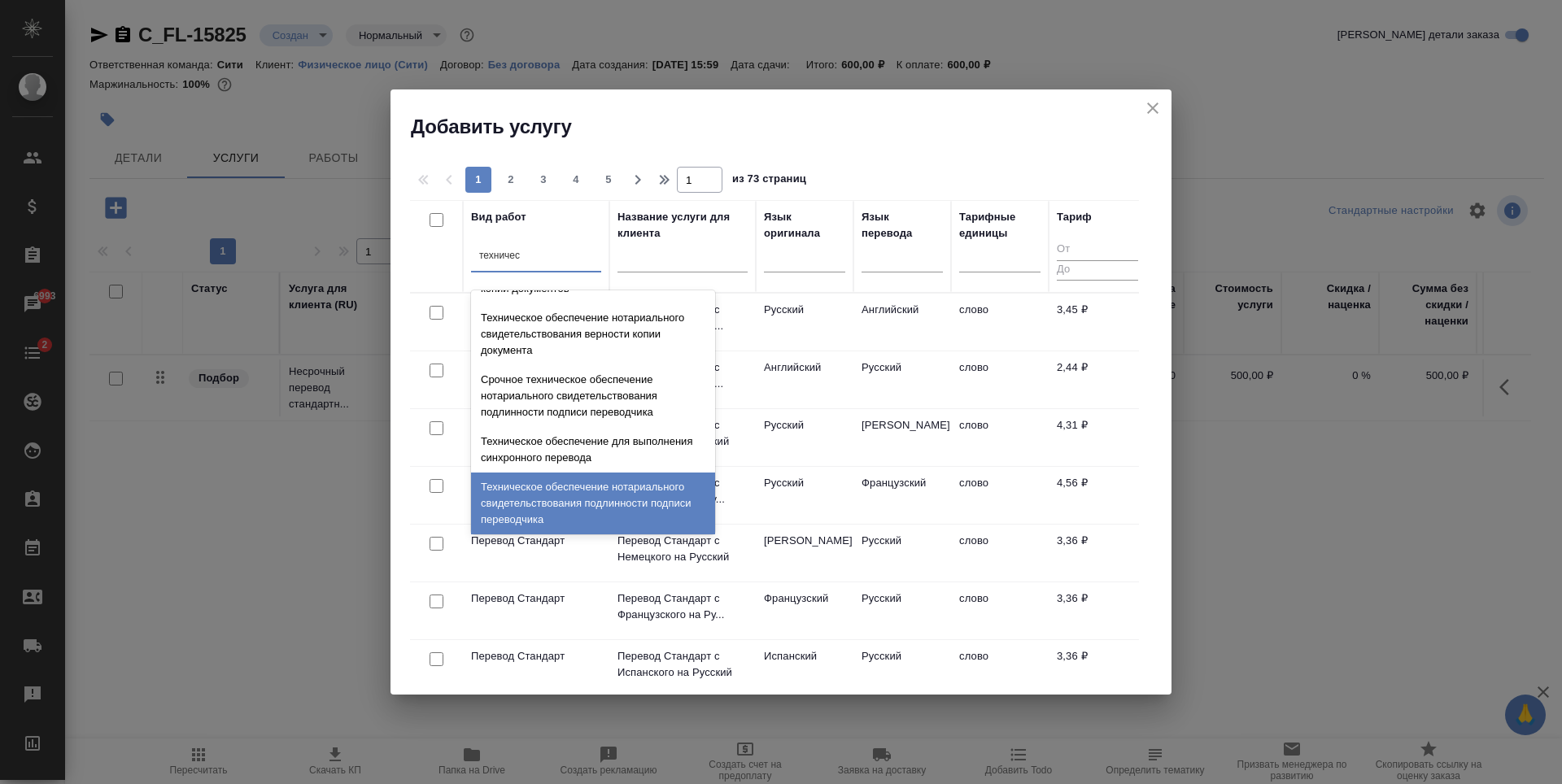
click at [552, 489] on div "Техническое обеспечение нотариального свидетельствования подлинности подписи пе…" at bounding box center [593, 504] width 244 height 62
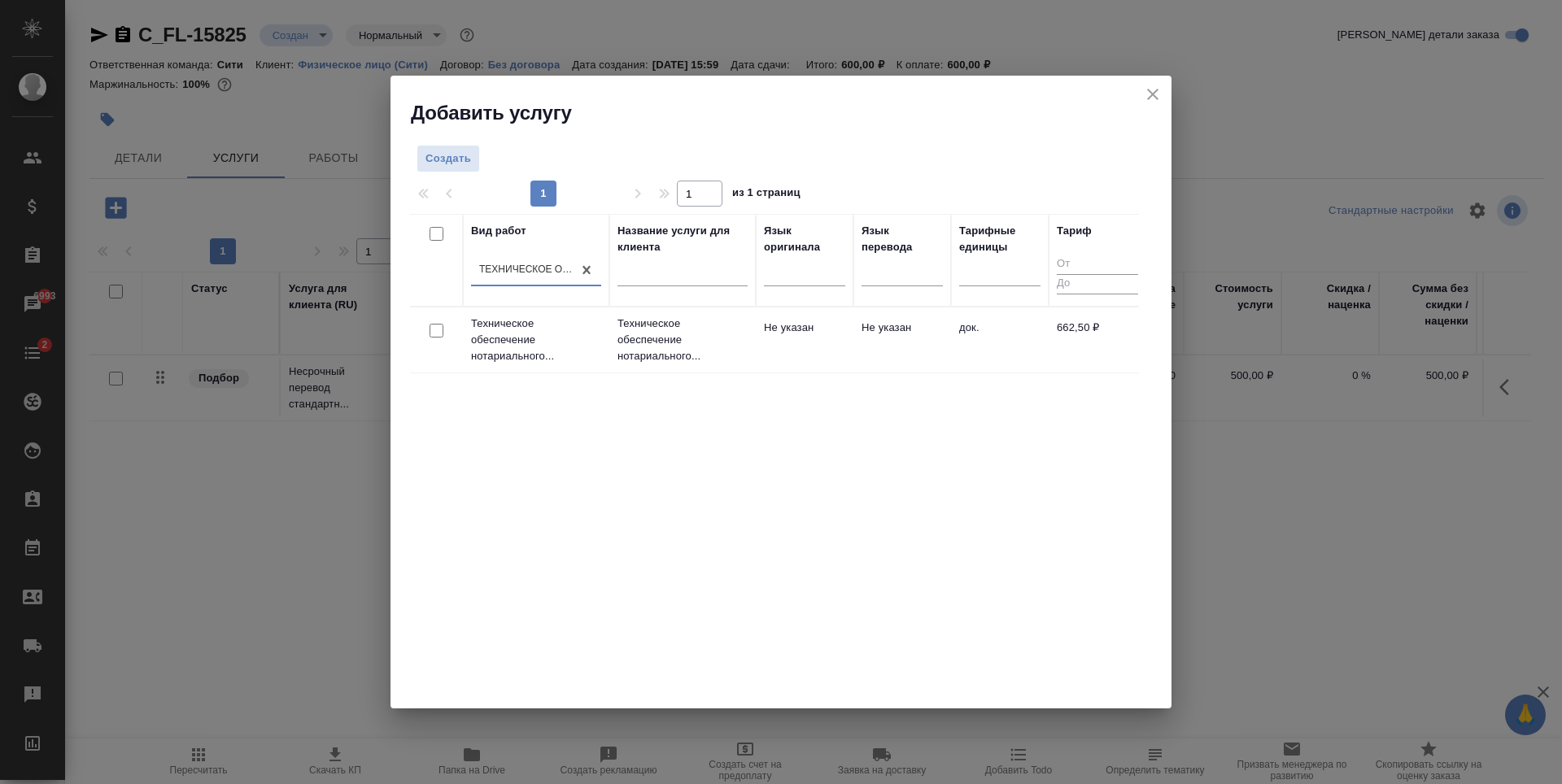
click at [441, 330] on input "checkbox" at bounding box center [436, 331] width 14 height 14
checkbox input "true"
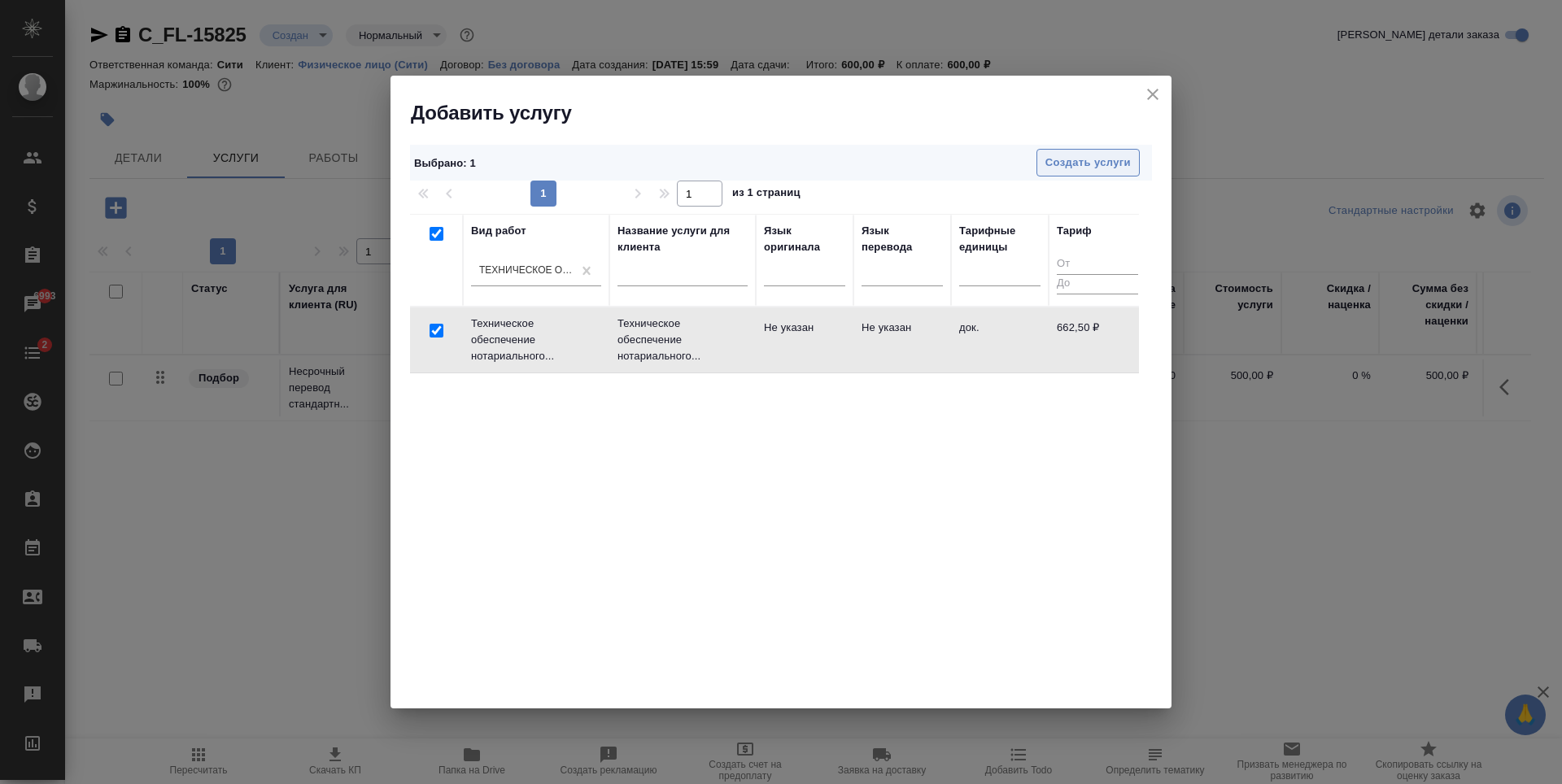
click at [1127, 165] on span "Создать услуги" at bounding box center [1088, 162] width 85 height 18
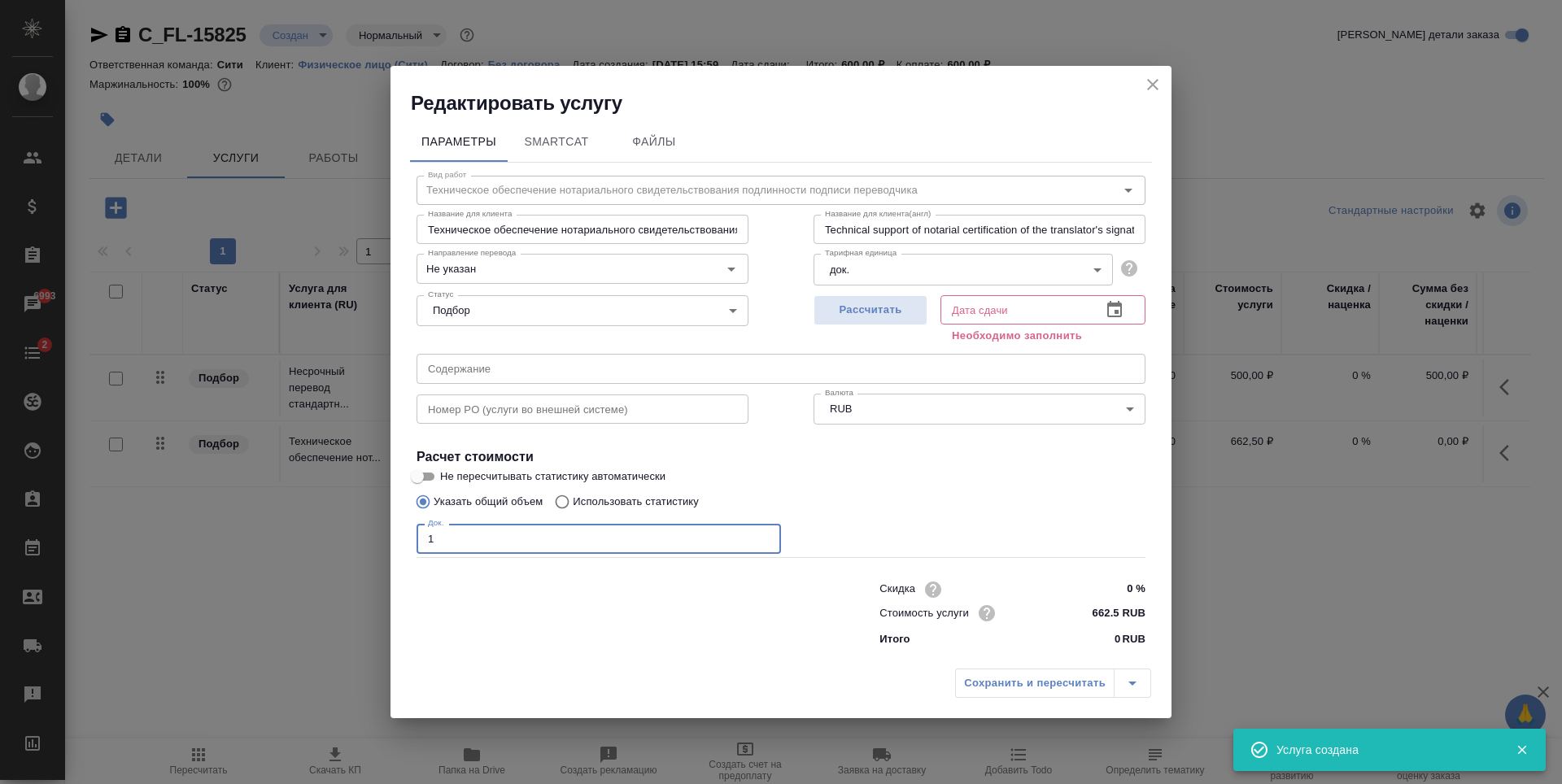
type input "1"
click at [764, 538] on input "1" at bounding box center [599, 538] width 365 height 29
click at [1124, 309] on button "button" at bounding box center [1114, 309] width 39 height 39
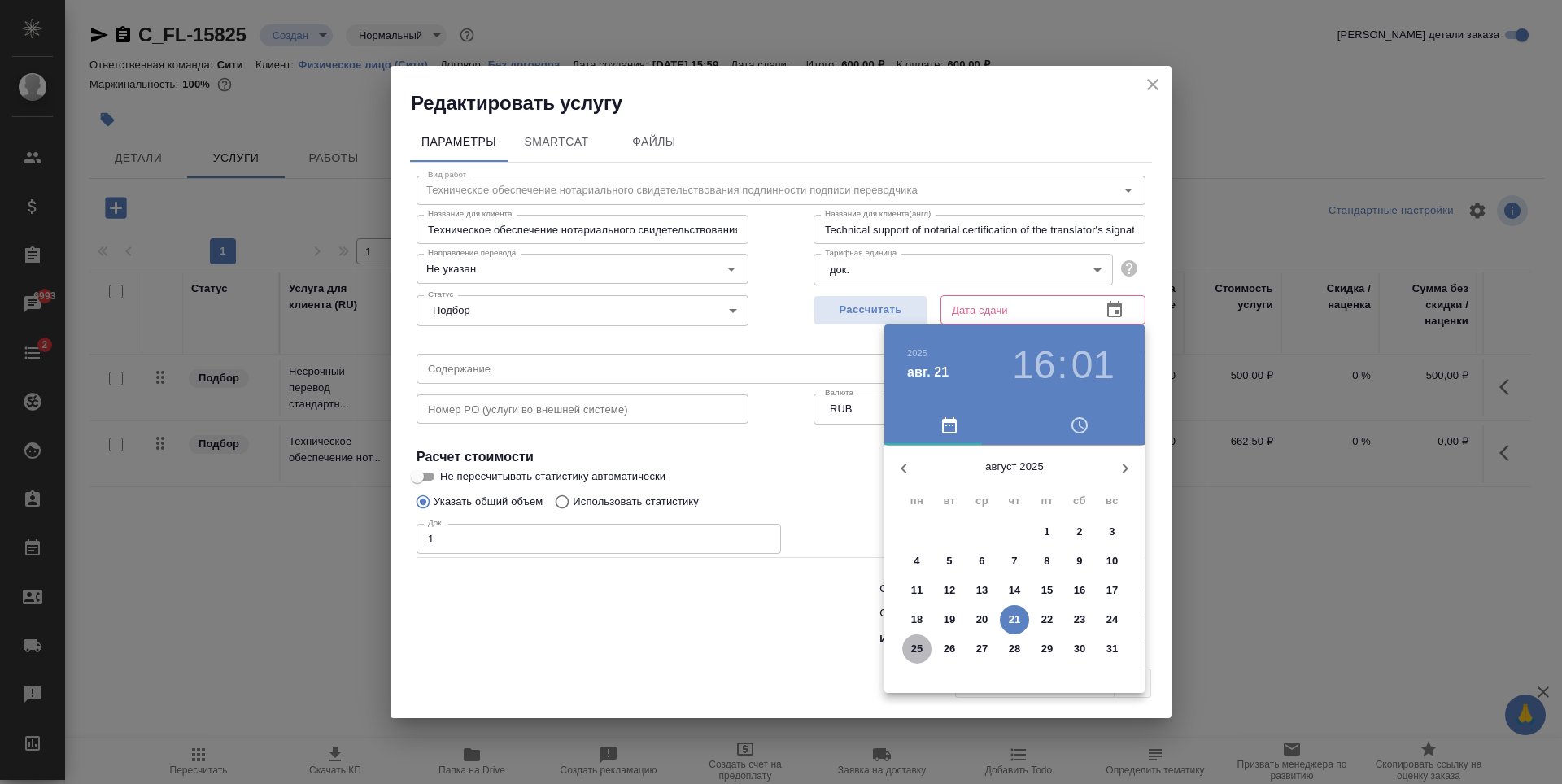
click at [918, 653] on p "25" at bounding box center [917, 649] width 13 height 16
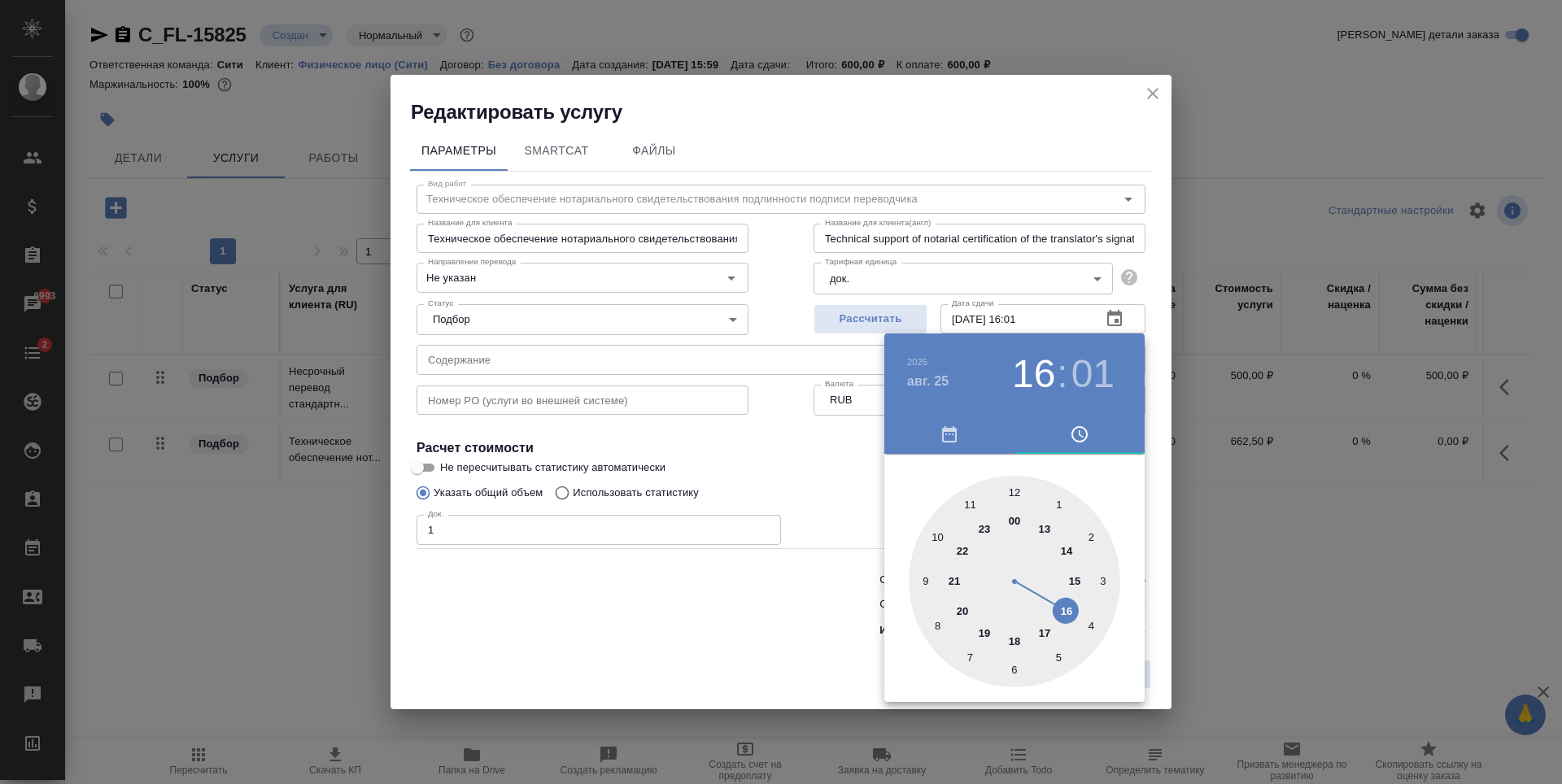
click at [1017, 629] on div at bounding box center [1014, 581] width 212 height 212
type input "25.08.2025 18:01"
click at [823, 449] on div at bounding box center [781, 392] width 1562 height 784
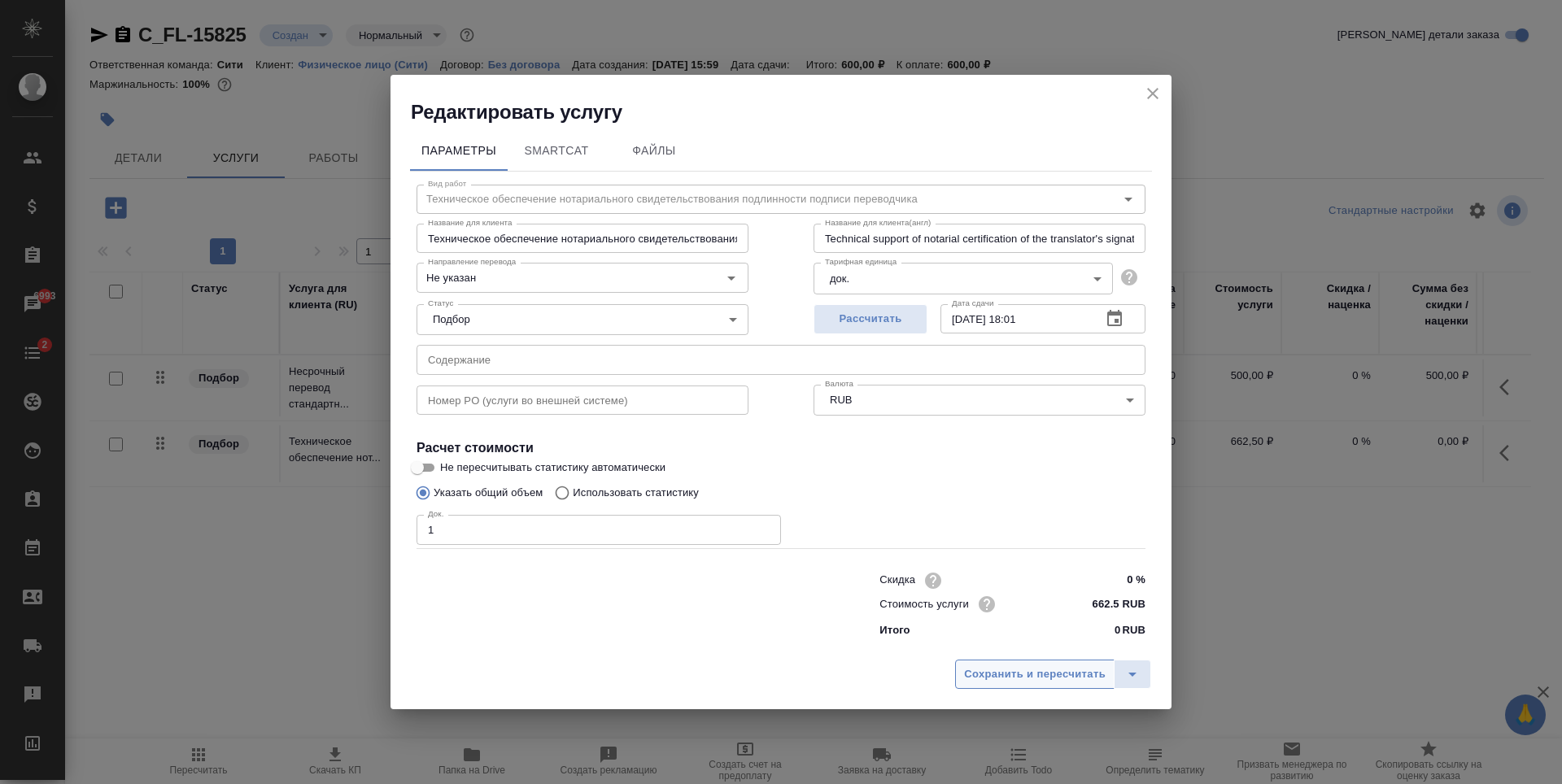
click at [1039, 672] on span "Сохранить и пересчитать" at bounding box center [1035, 674] width 141 height 18
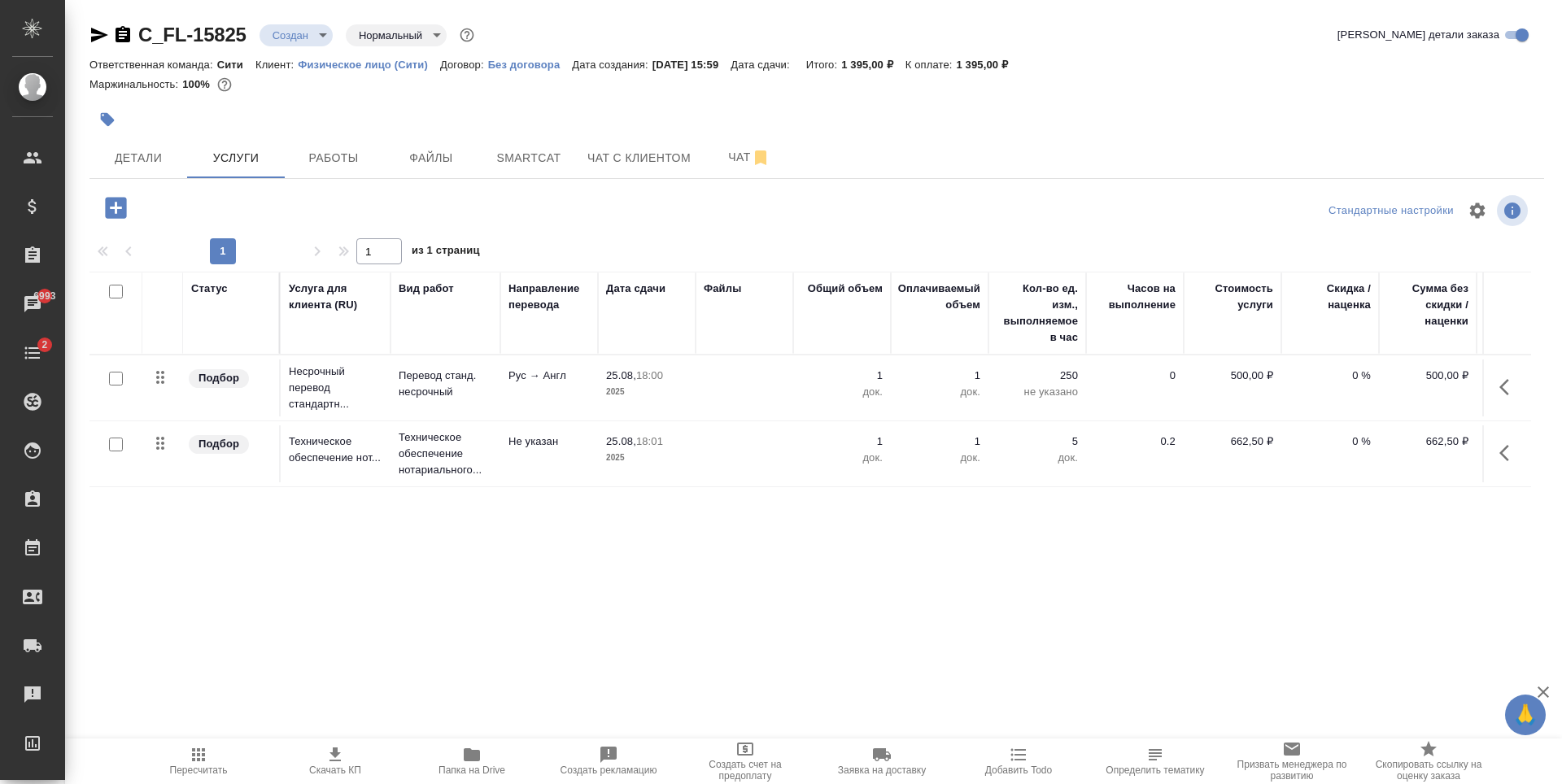
click at [879, 370] on p "1" at bounding box center [841, 375] width 81 height 16
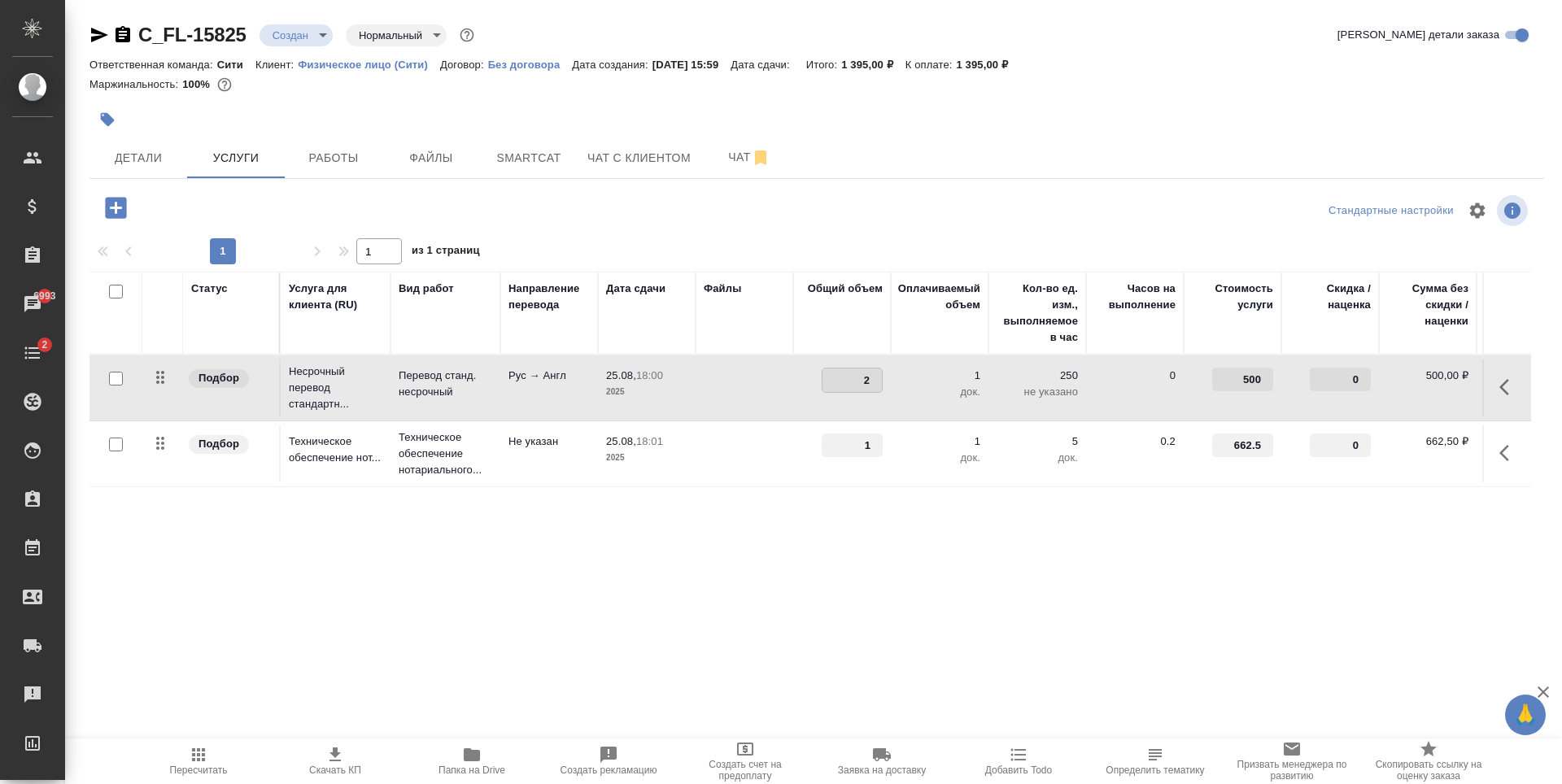
type input "2"
click at [877, 376] on input "2" at bounding box center [851, 380] width 59 height 23
click at [866, 520] on div "Статус Услуга для клиента (RU) Вид работ Направление перевода Дата сдачи Файлы …" at bounding box center [810, 447] width 1441 height 350
click at [272, 215] on span "Сохранить и пересчитать" at bounding box center [231, 206] width 141 height 18
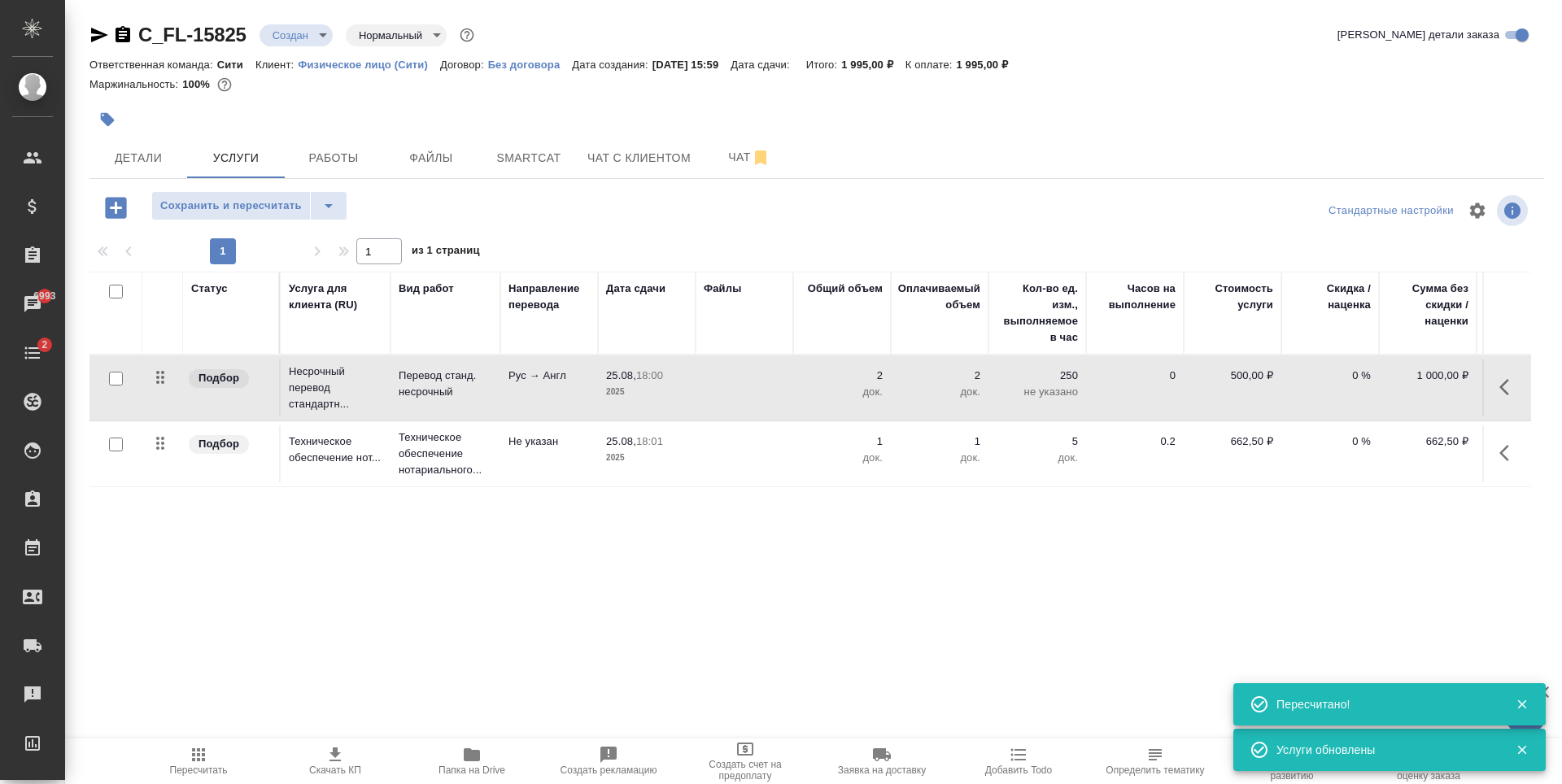
click at [974, 543] on div "Статус Услуга для клиента (RU) Вид работ Направление перевода Дата сдачи Файлы …" at bounding box center [810, 447] width 1441 height 350
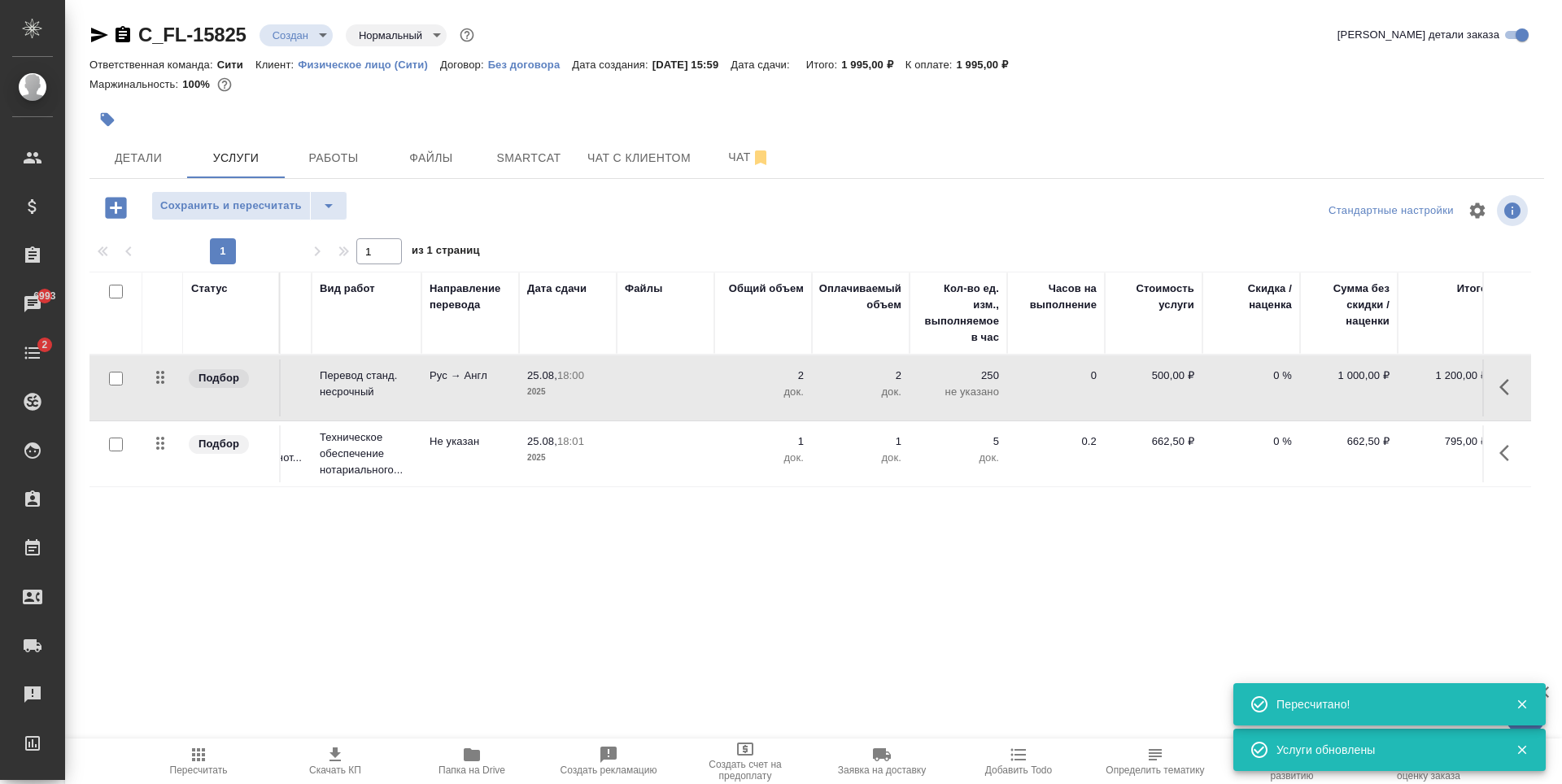
scroll to position [0, 92]
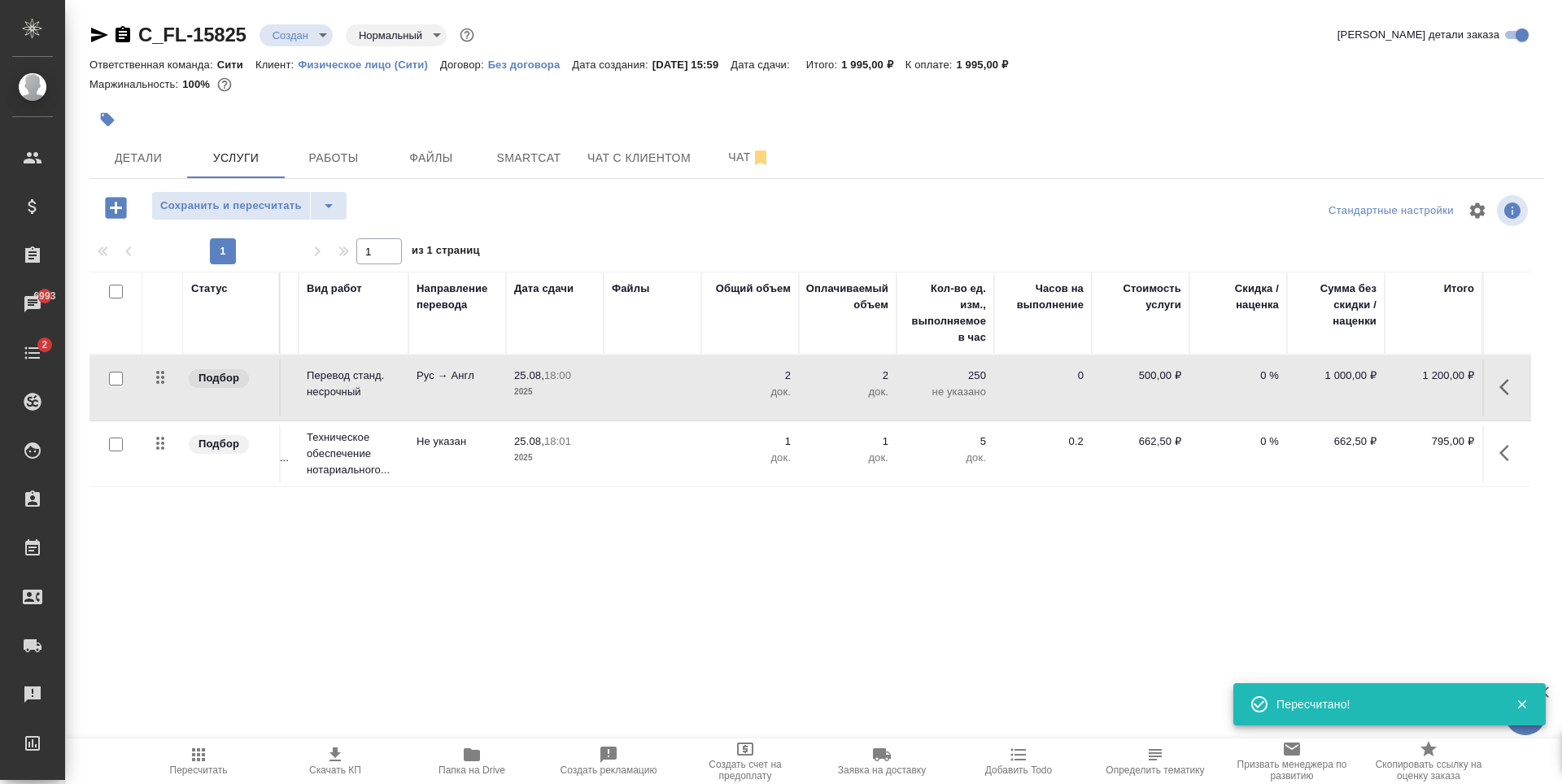
click at [1324, 535] on div "Статус Услуга для клиента (RU) Вид работ Направление перевода Дата сдачи Файлы …" at bounding box center [810, 447] width 1441 height 350
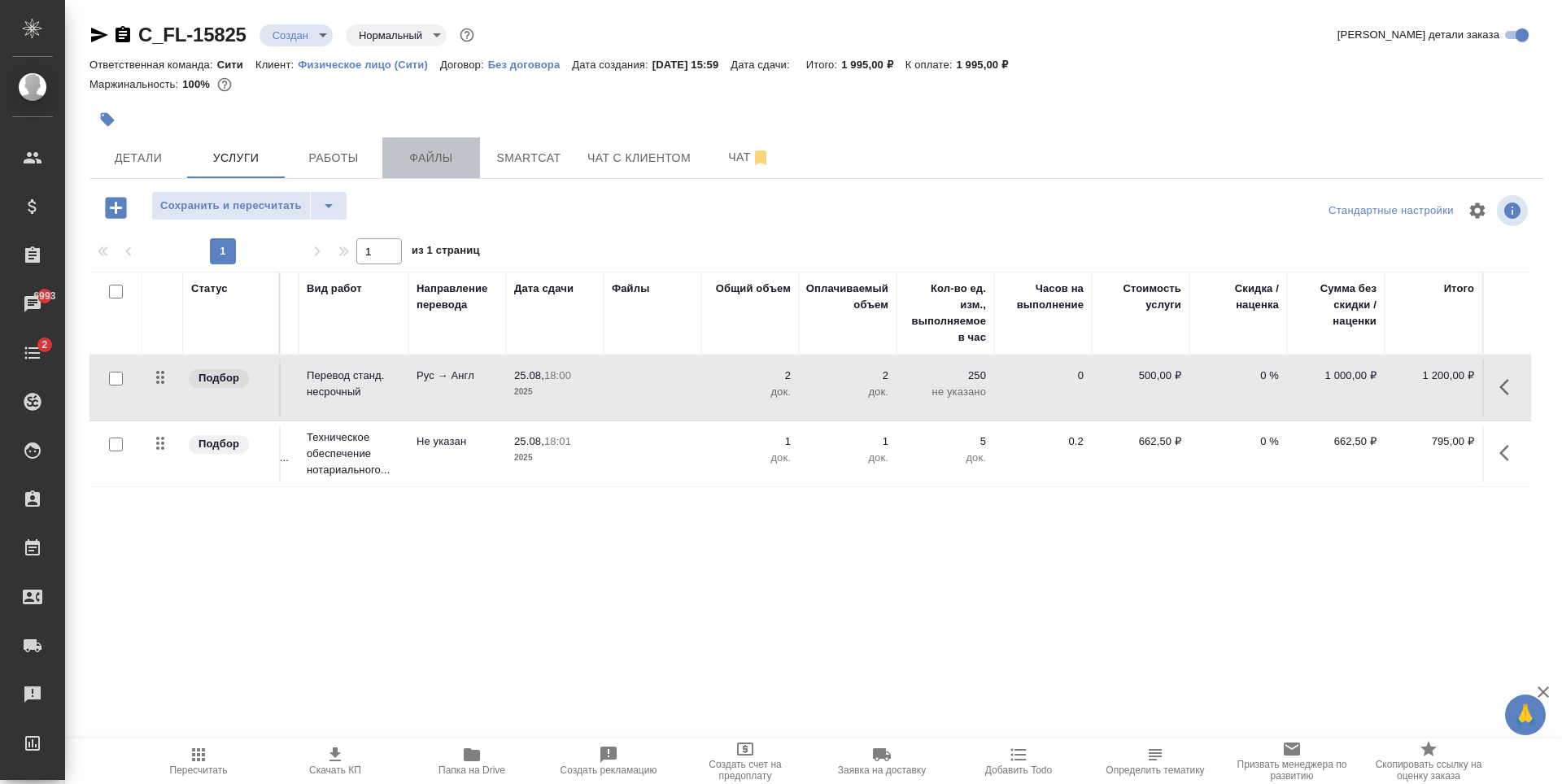
click at [437, 160] on span "Файлы" at bounding box center [430, 158] width 78 height 20
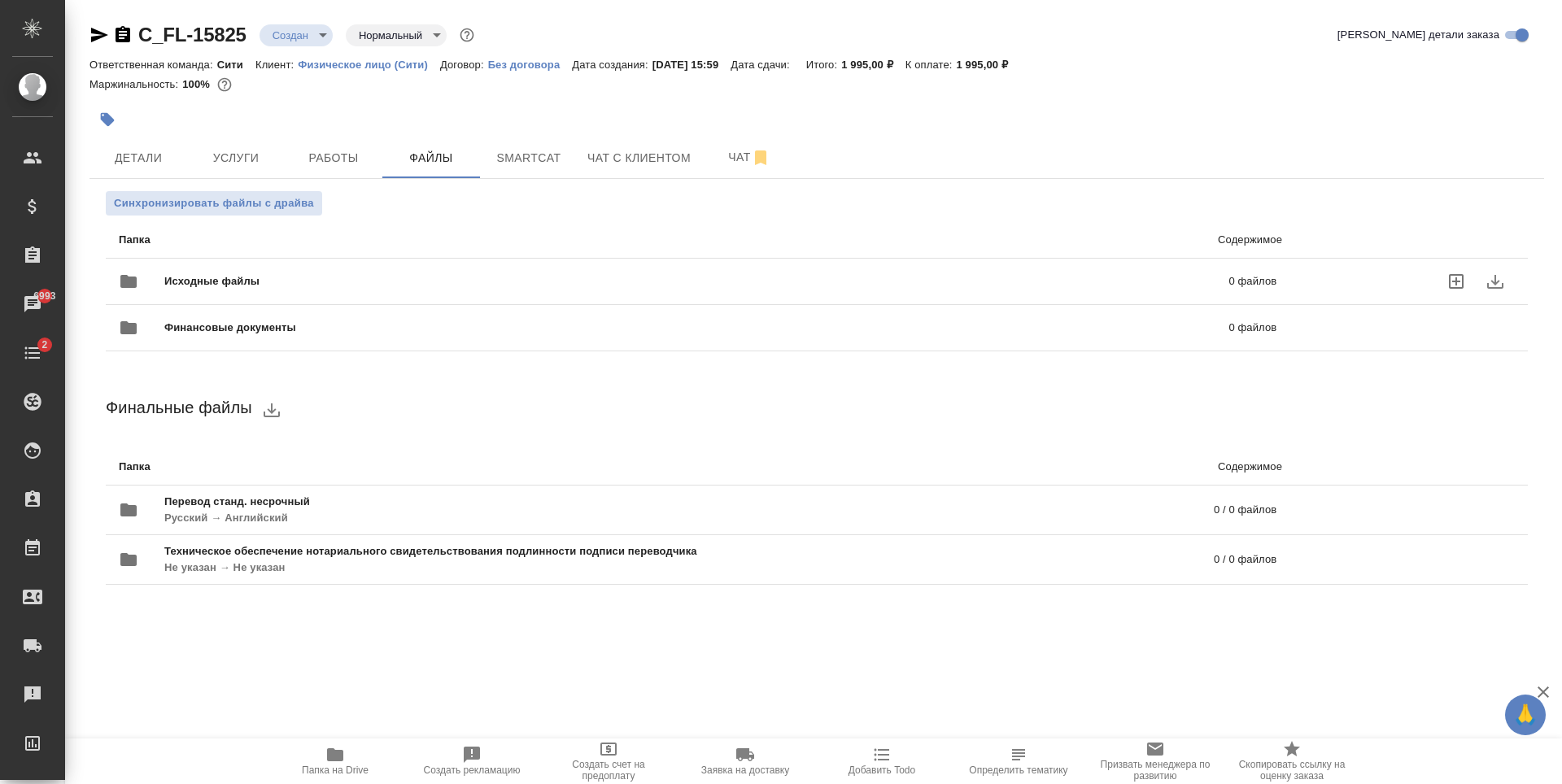
click at [1453, 281] on icon "uploadFiles" at bounding box center [1456, 280] width 15 height 15
click at [0, 0] on input "uploadFiles" at bounding box center [0, 0] width 0 height 0
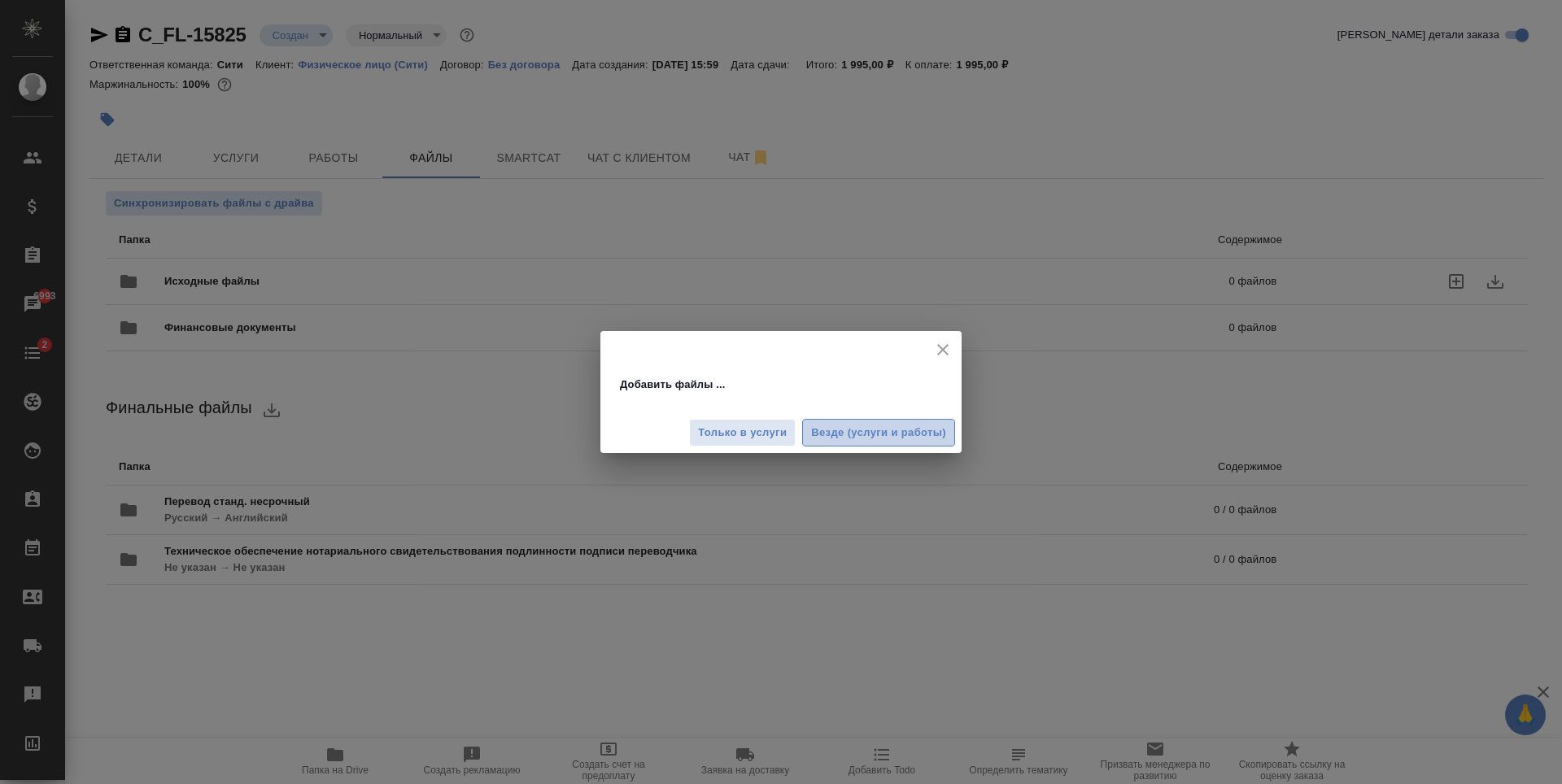
click at [824, 428] on span "Везде (услуги и работы)" at bounding box center [878, 432] width 135 height 18
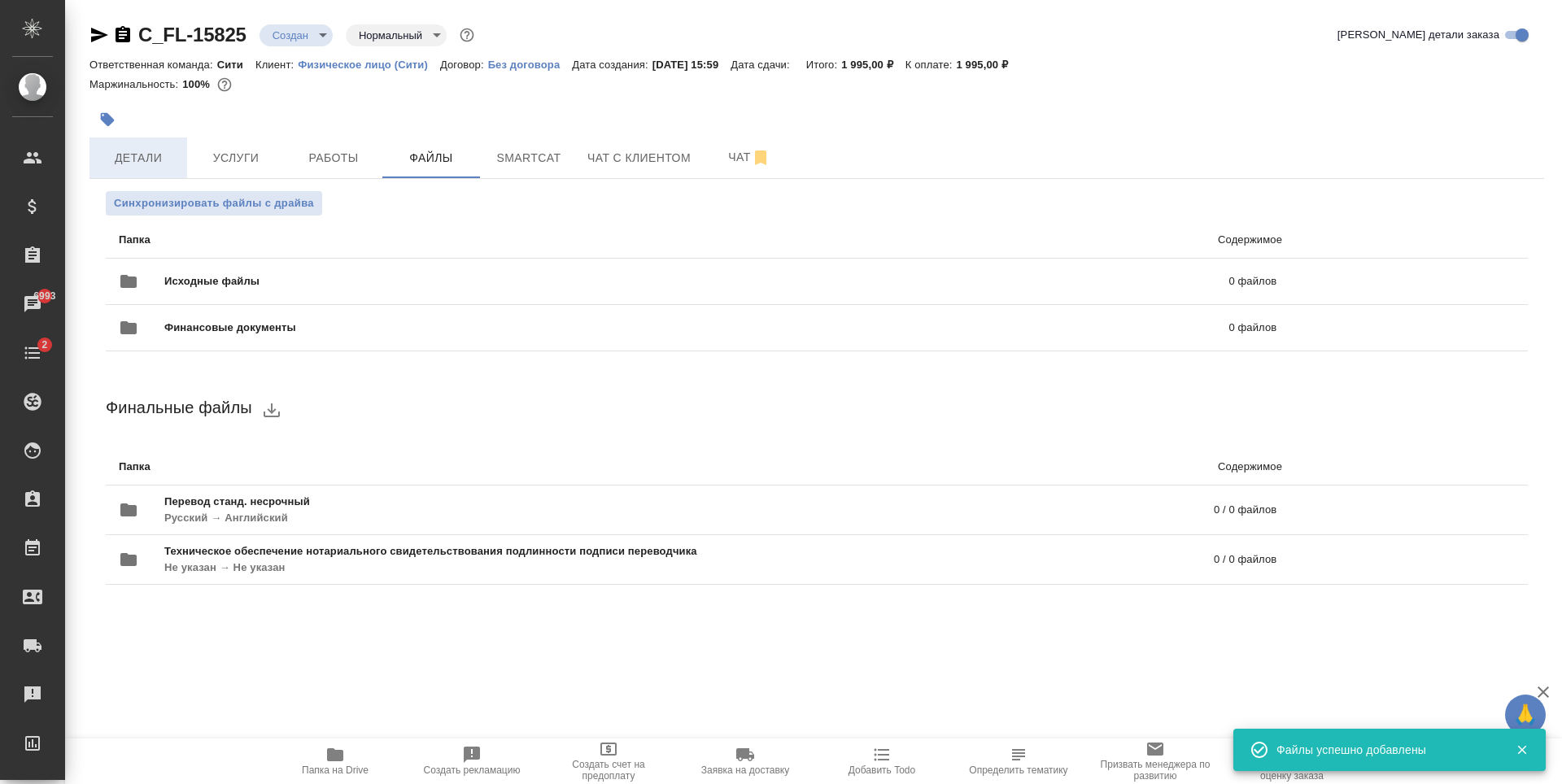
click at [169, 159] on span "Детали" at bounding box center [138, 158] width 78 height 20
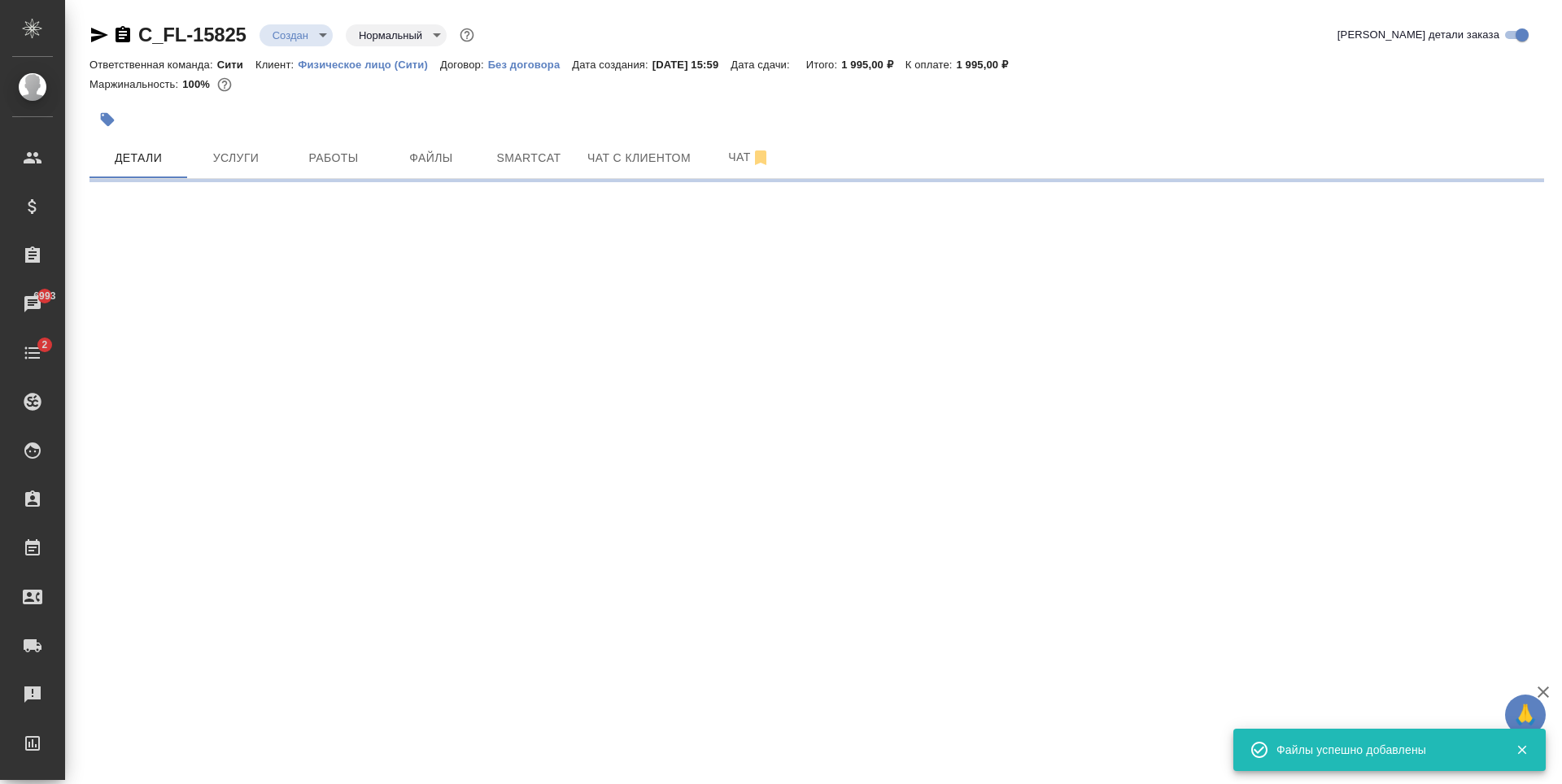
select select "RU"
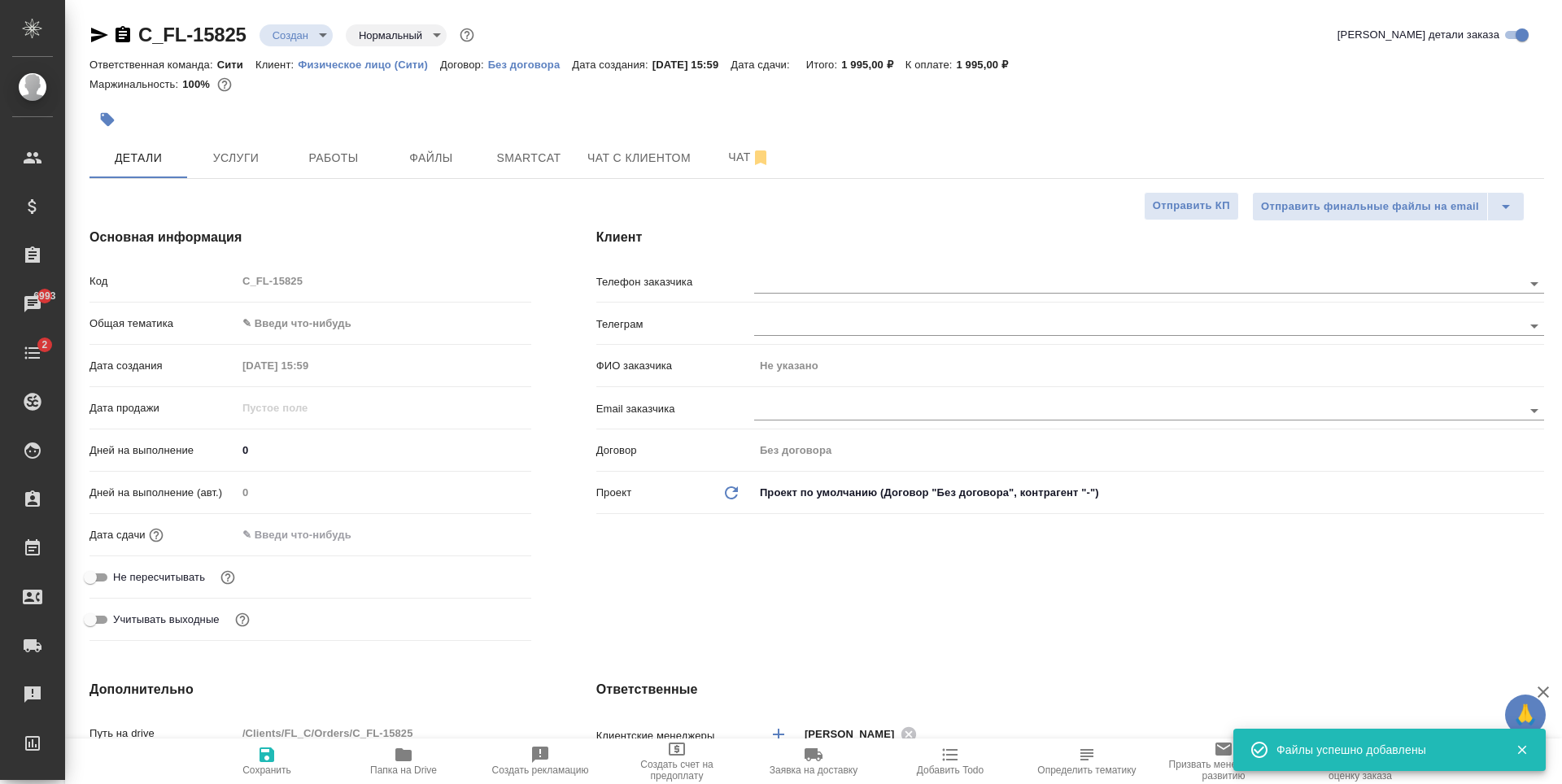
type textarea "x"
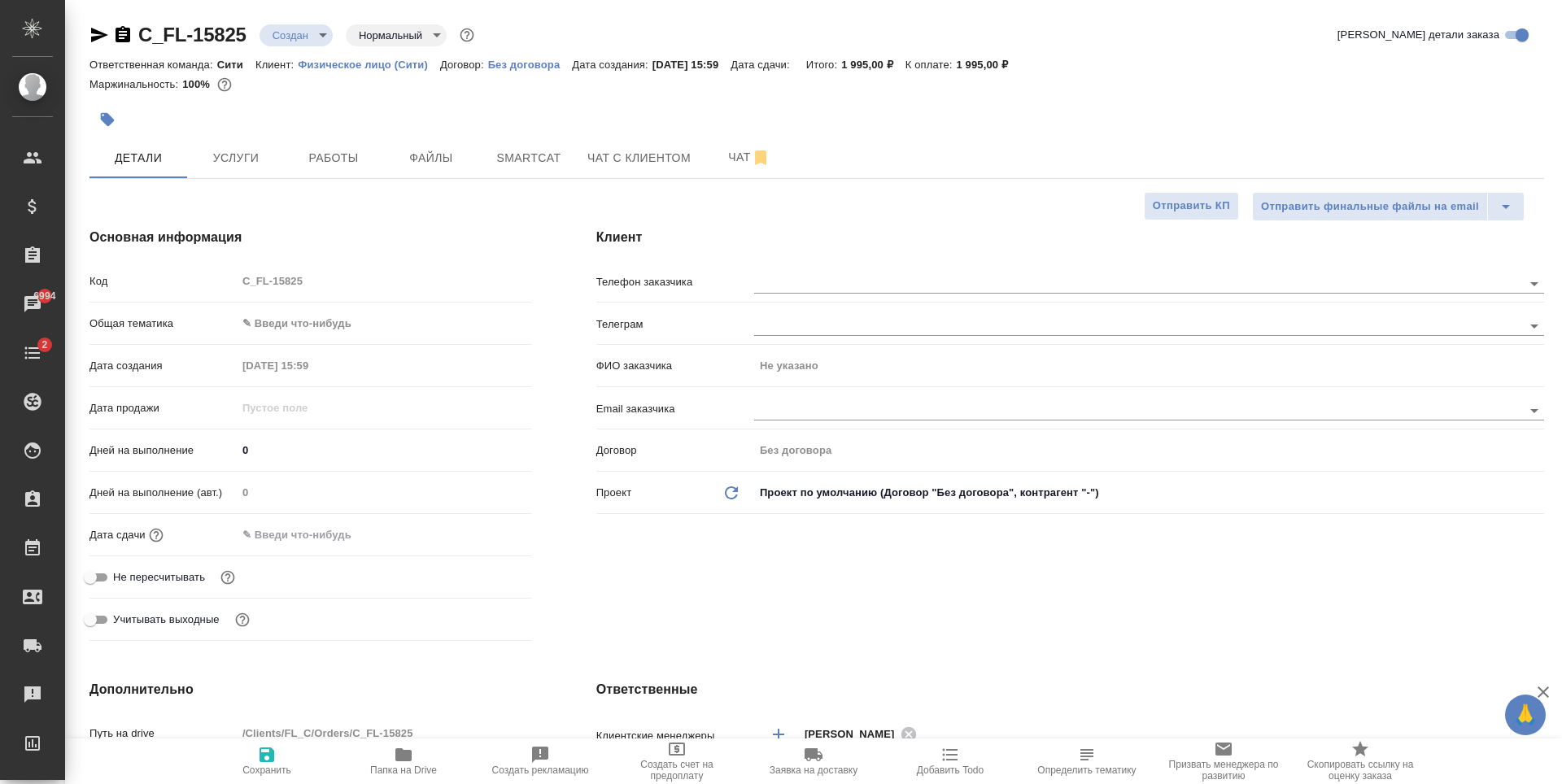
click at [290, 318] on body "🙏 .cls-1 fill:#fff; AWATERA Zaytseva Svetlana Клиенты Спецификации Заказы 6994 …" at bounding box center [781, 392] width 1562 height 784
click at [312, 482] on li "Юридическая/Финансовая" at bounding box center [380, 479] width 291 height 26
type input "yr-fn"
type textarea "x"
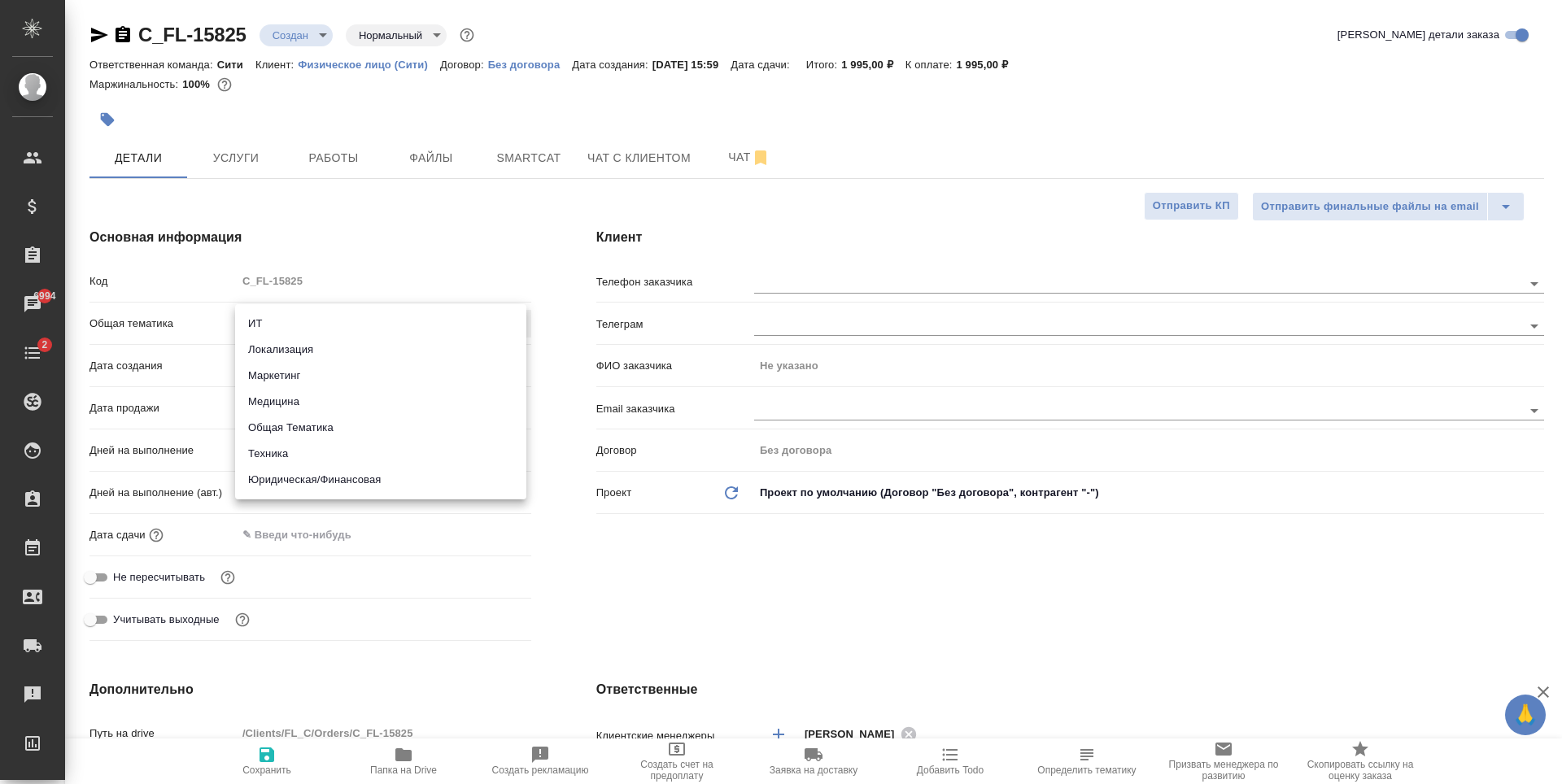
type textarea "x"
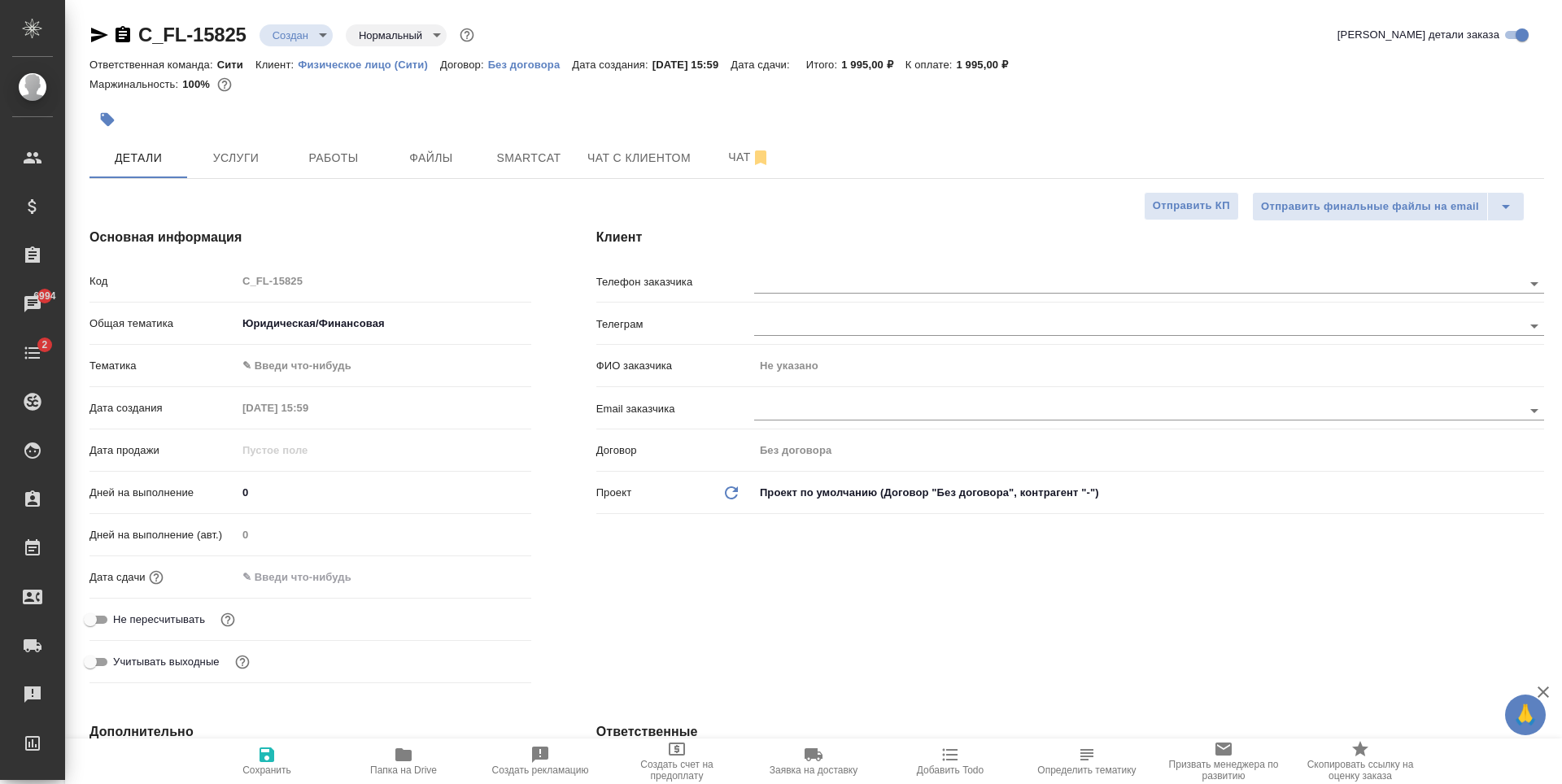
click at [279, 362] on body "🙏 .cls-1 fill:#fff; AWATERA Zaytseva Svetlana Клиенты Спецификации Заказы 6994 …" at bounding box center [781, 392] width 1562 height 784
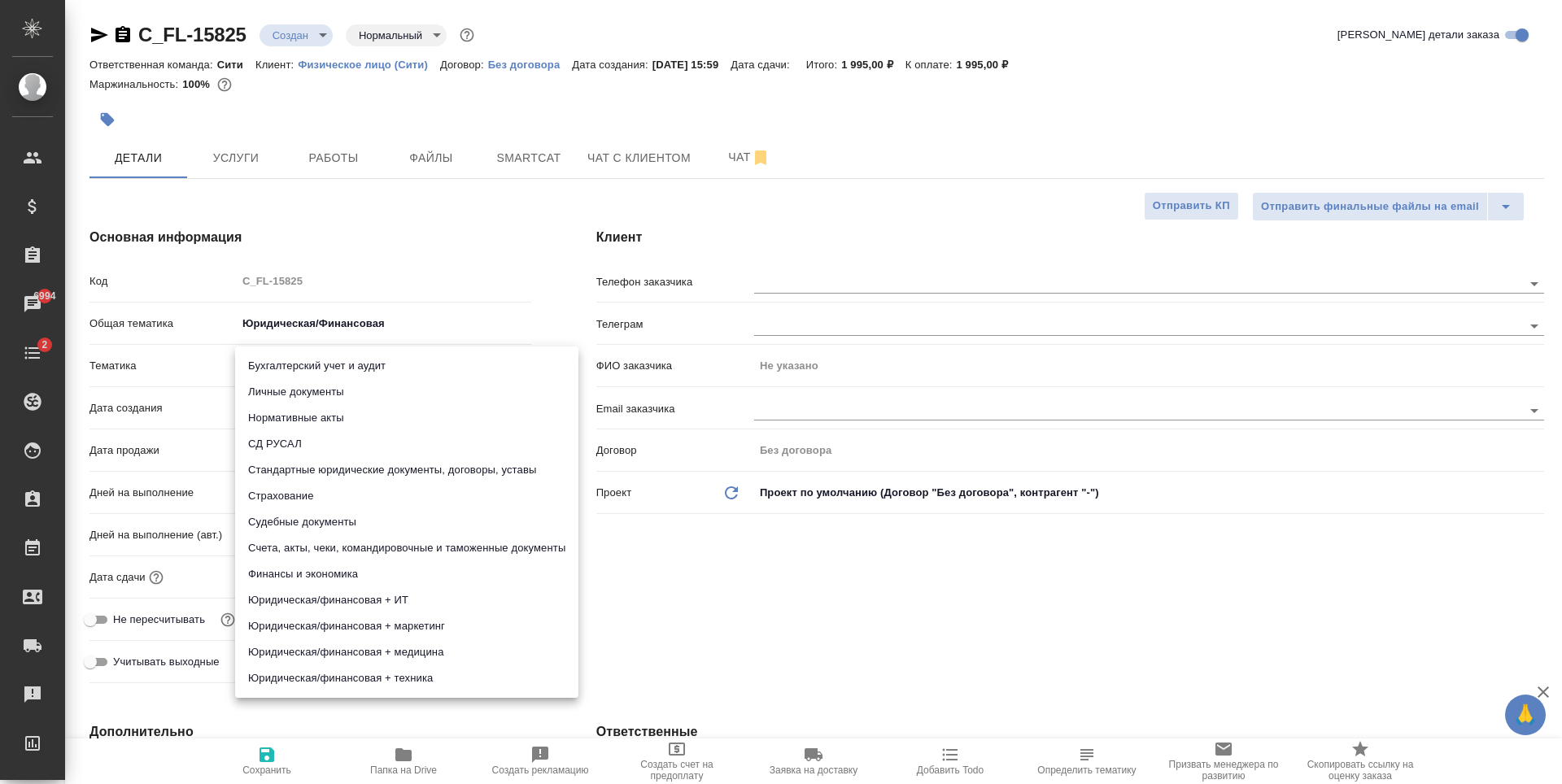
click at [341, 392] on li "Личные документы" at bounding box center [406, 392] width 343 height 26
type textarea "x"
type input "5a8b8b956a9677013d343cfe"
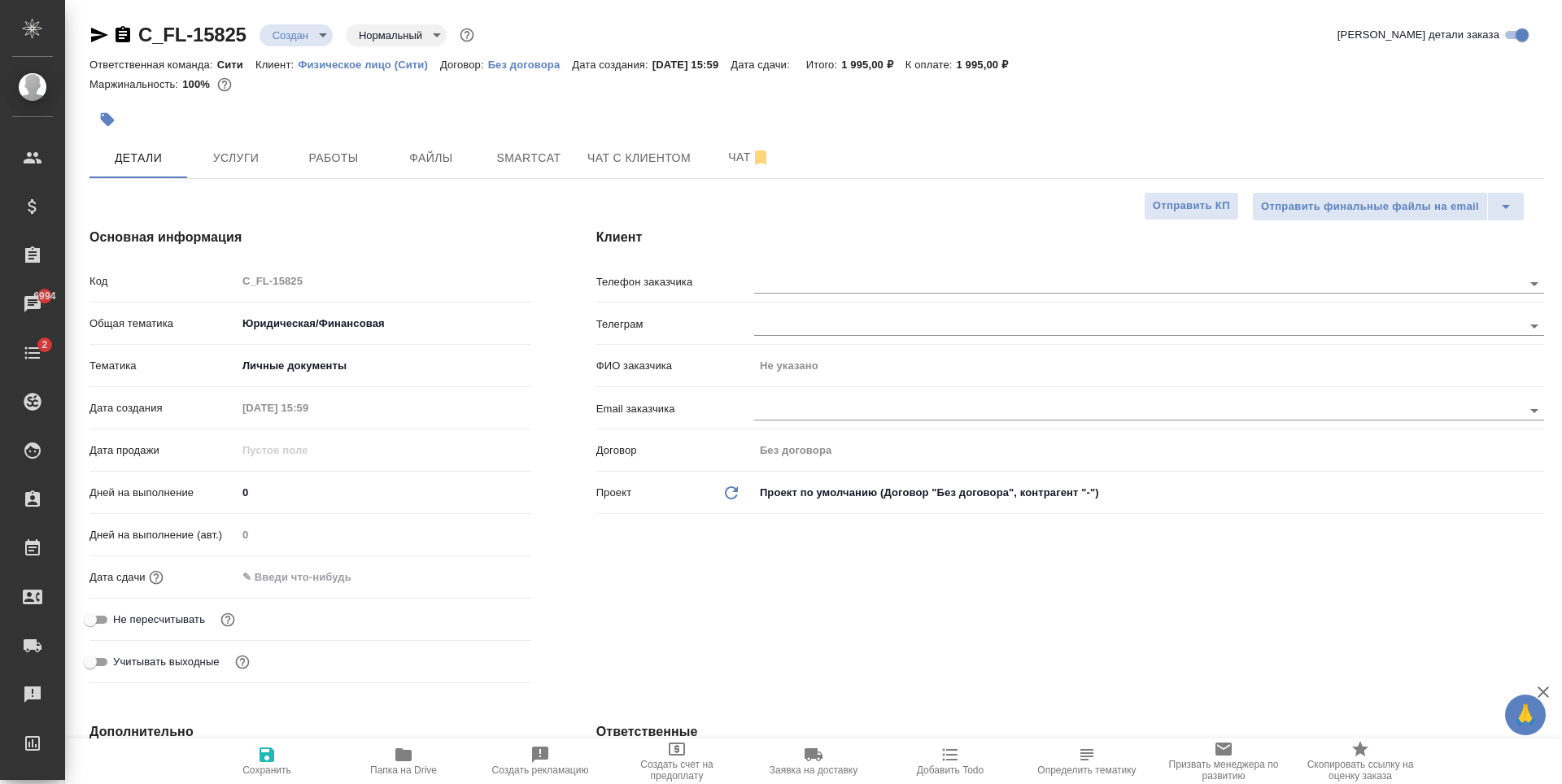
click at [299, 564] on div "Дата сдачи" at bounding box center [310, 576] width 442 height 28
click at [342, 570] on input "text" at bounding box center [309, 576] width 142 height 23
click at [477, 575] on icon "button" at bounding box center [484, 576] width 19 height 19
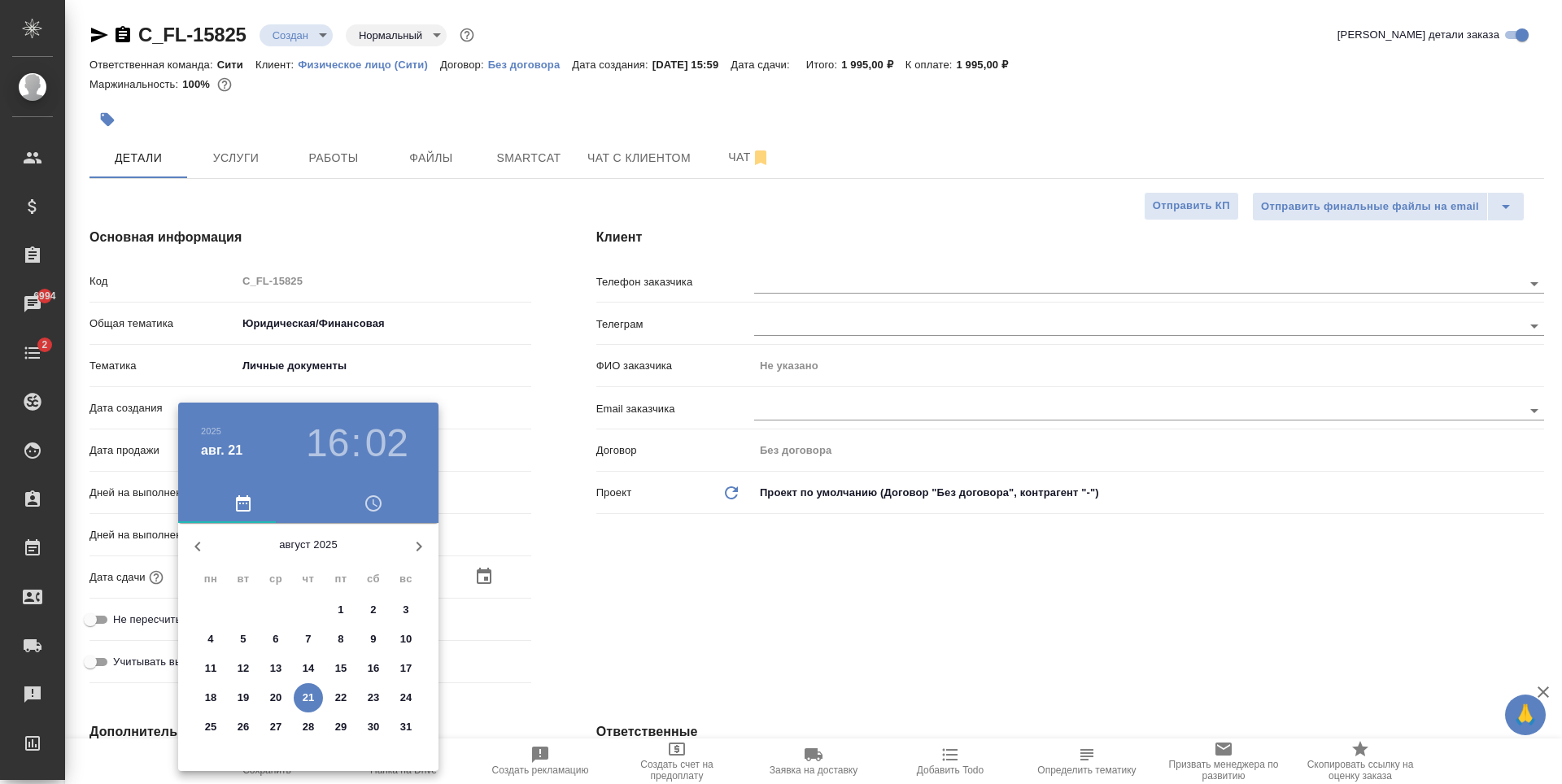
click at [210, 725] on p "25" at bounding box center [211, 726] width 13 height 16
type input "25.08.2025 16:02"
type textarea "x"
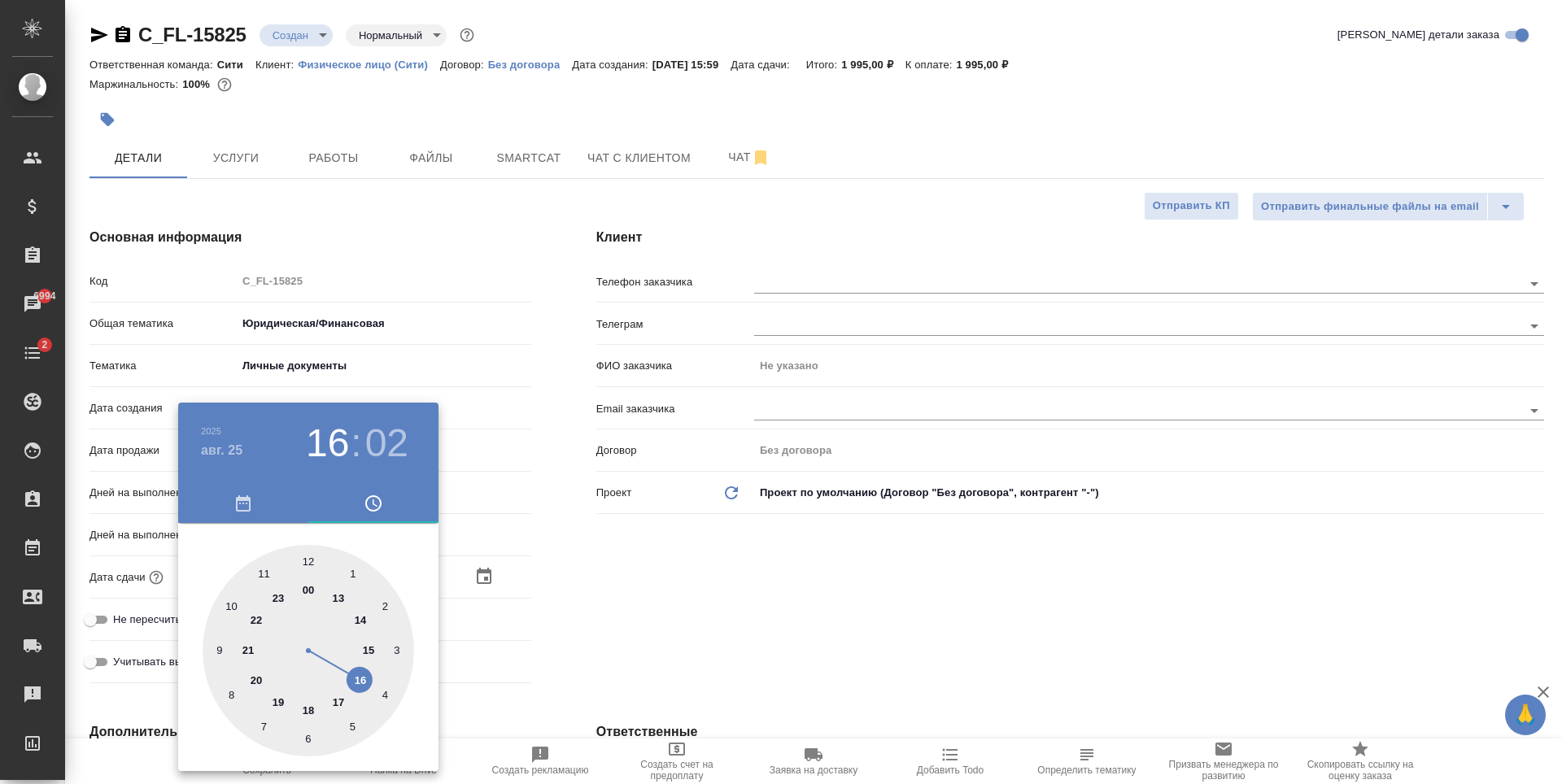
click at [371, 648] on div at bounding box center [308, 650] width 212 height 212
type input "25.08.2025 15:02"
type textarea "x"
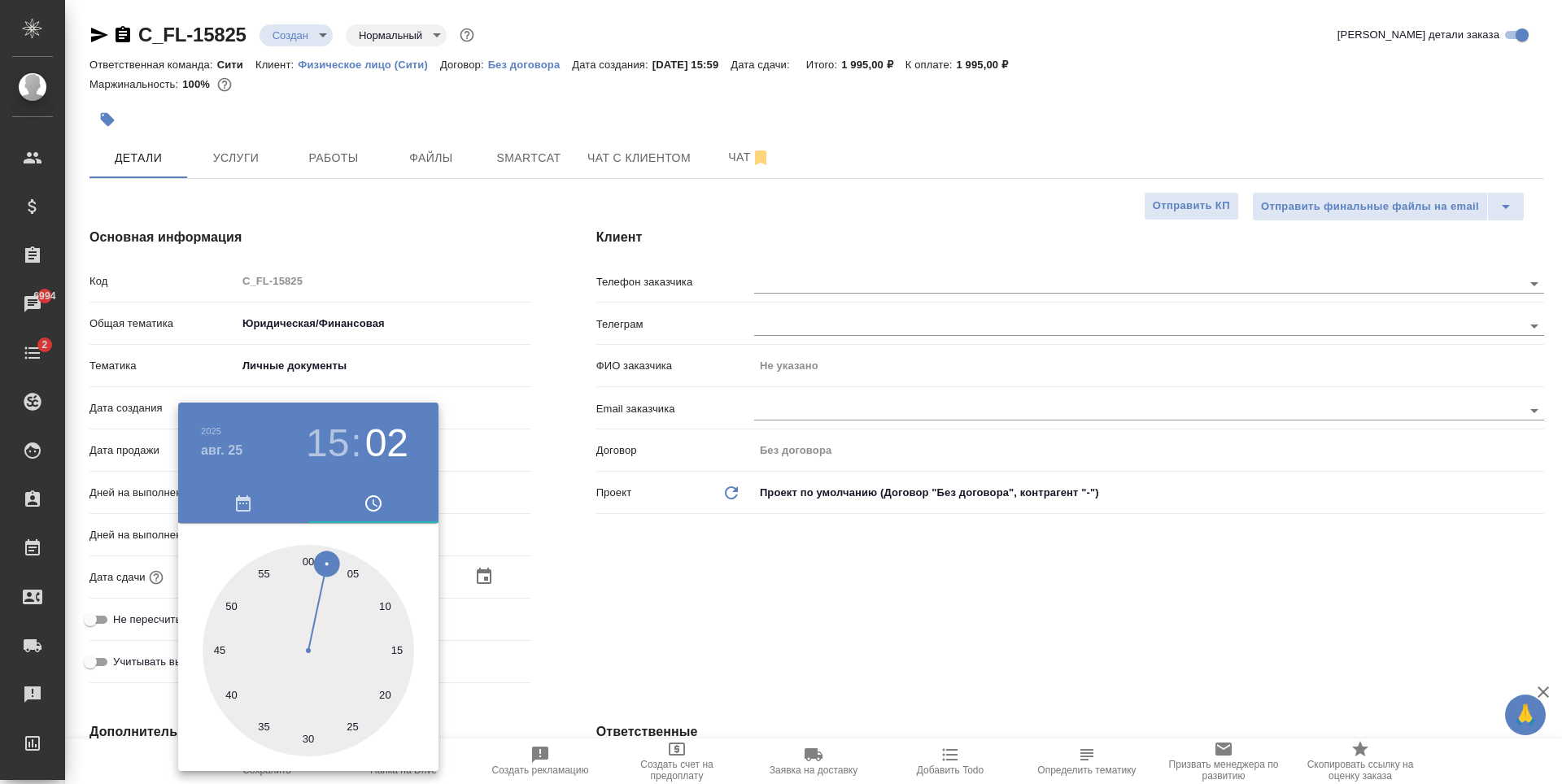
click at [307, 560] on div at bounding box center [308, 650] width 212 height 212
type input "25.08.2025 15:00"
type textarea "x"
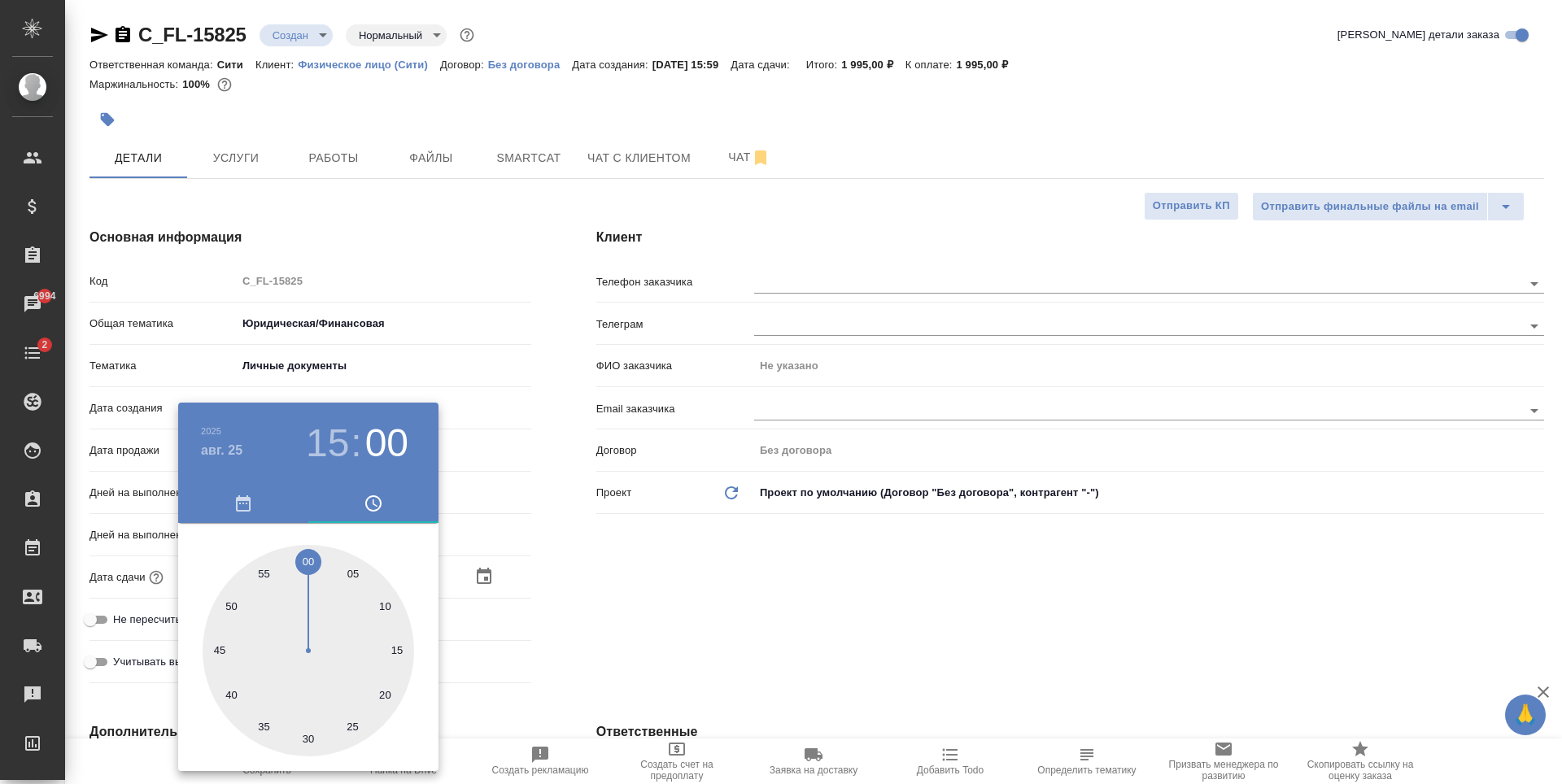
click at [708, 559] on div at bounding box center [781, 392] width 1562 height 784
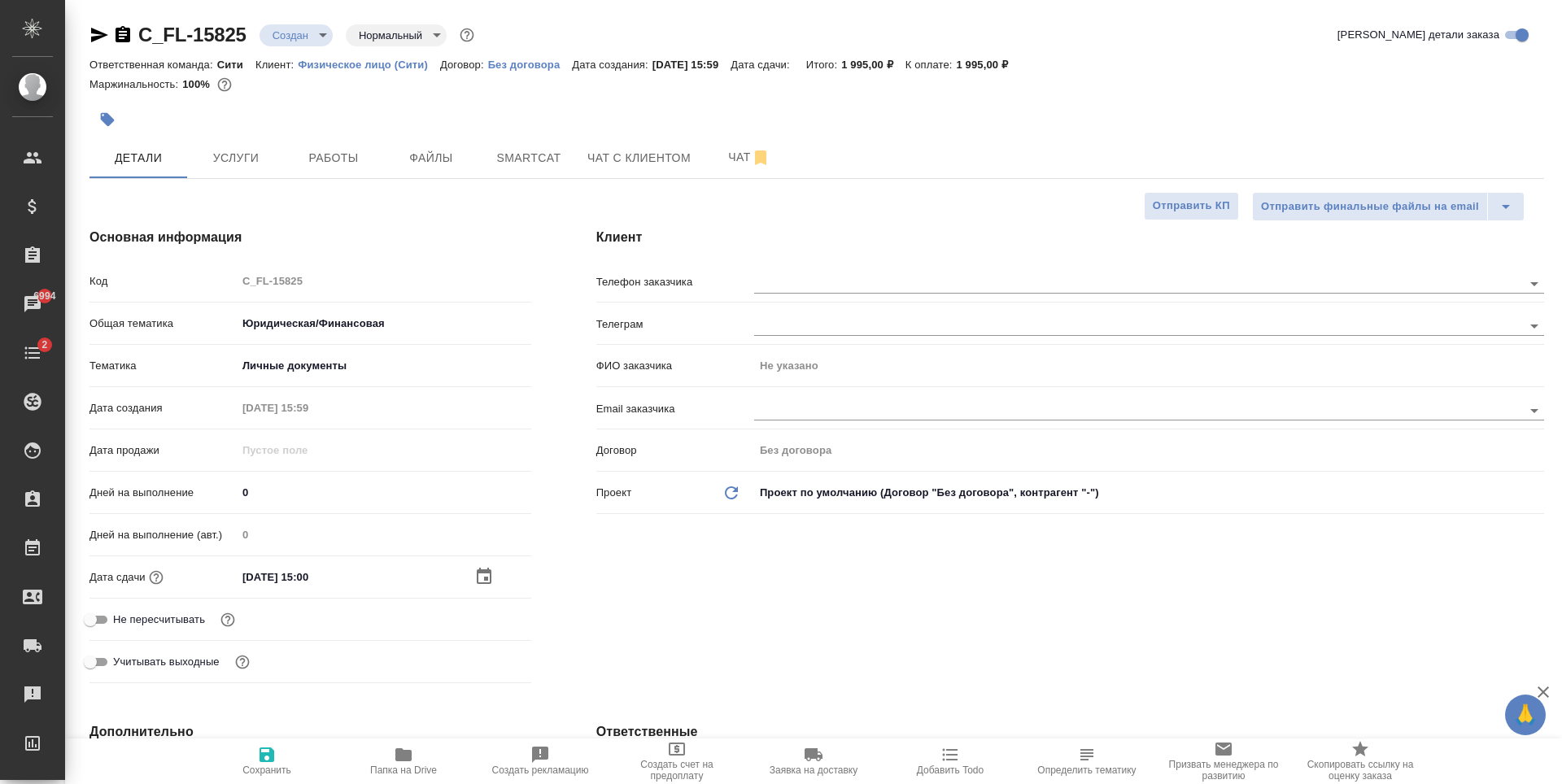
click at [96, 621] on input "Не пересчитывать" at bounding box center [90, 620] width 59 height 19
checkbox input "true"
type textarea "x"
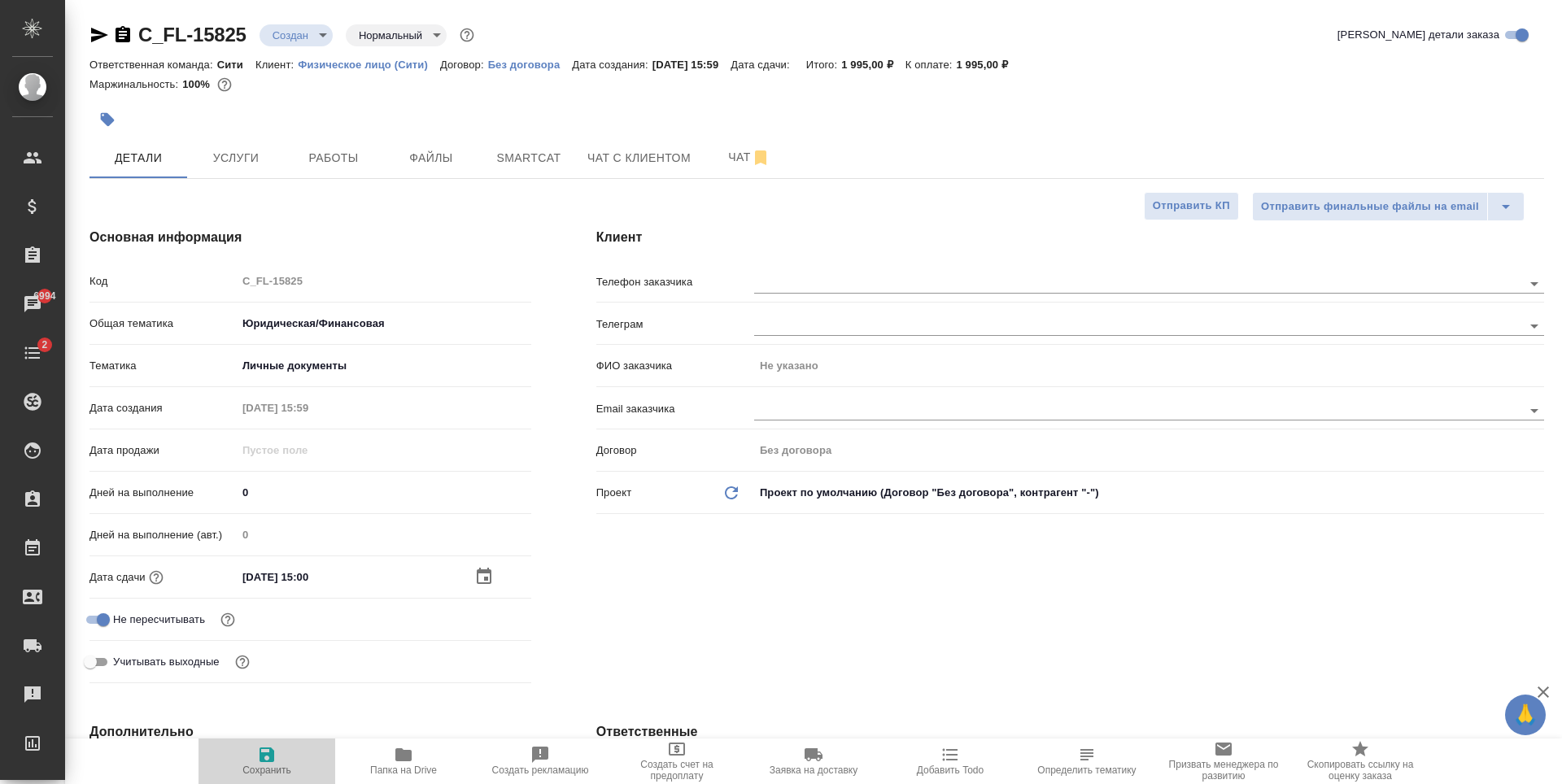
click at [269, 750] on icon "button" at bounding box center [266, 754] width 15 height 15
type textarea "x"
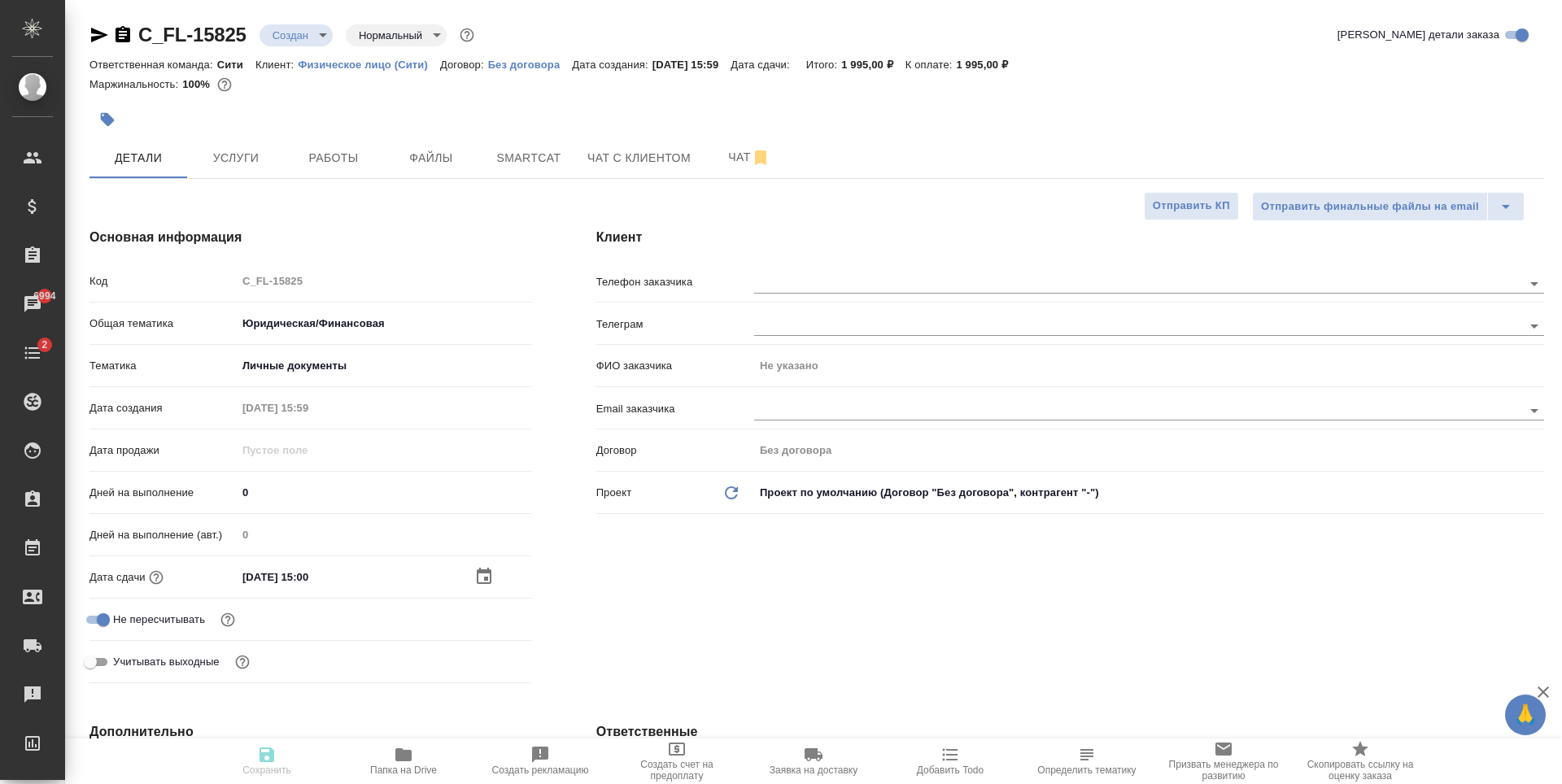
type textarea "x"
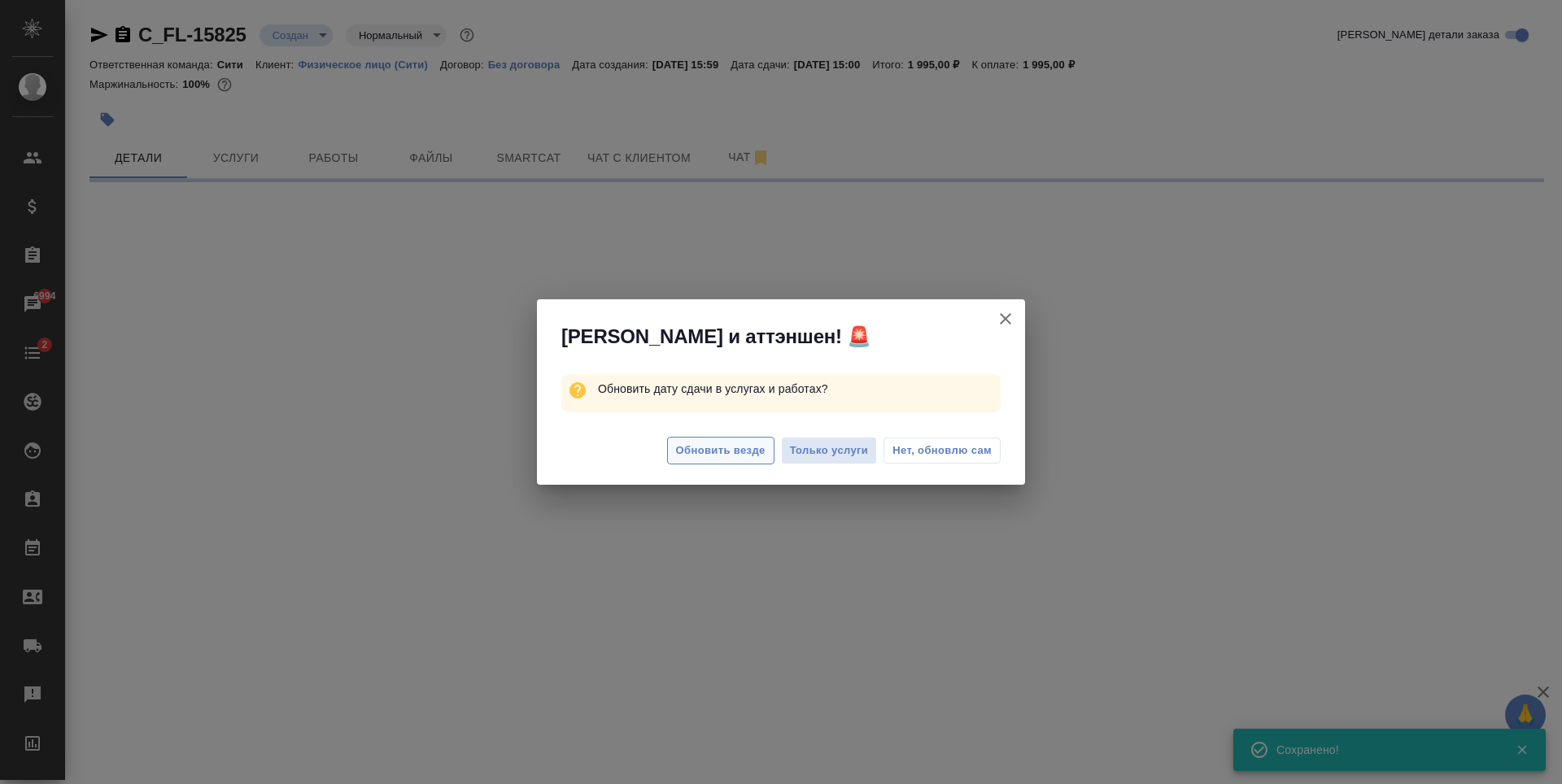
click at [689, 456] on span "Обновить везде" at bounding box center [721, 450] width 90 height 18
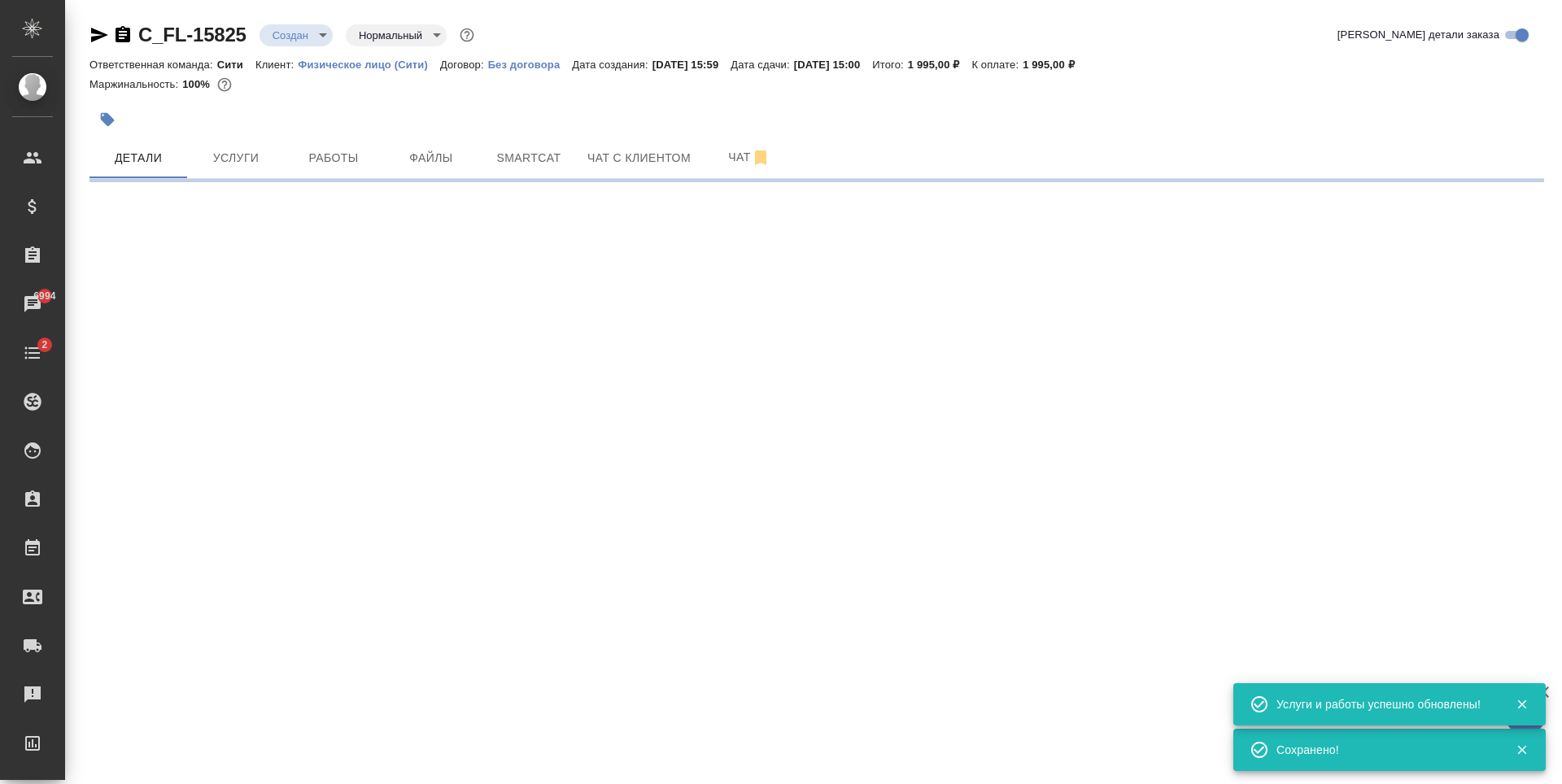
select select "RU"
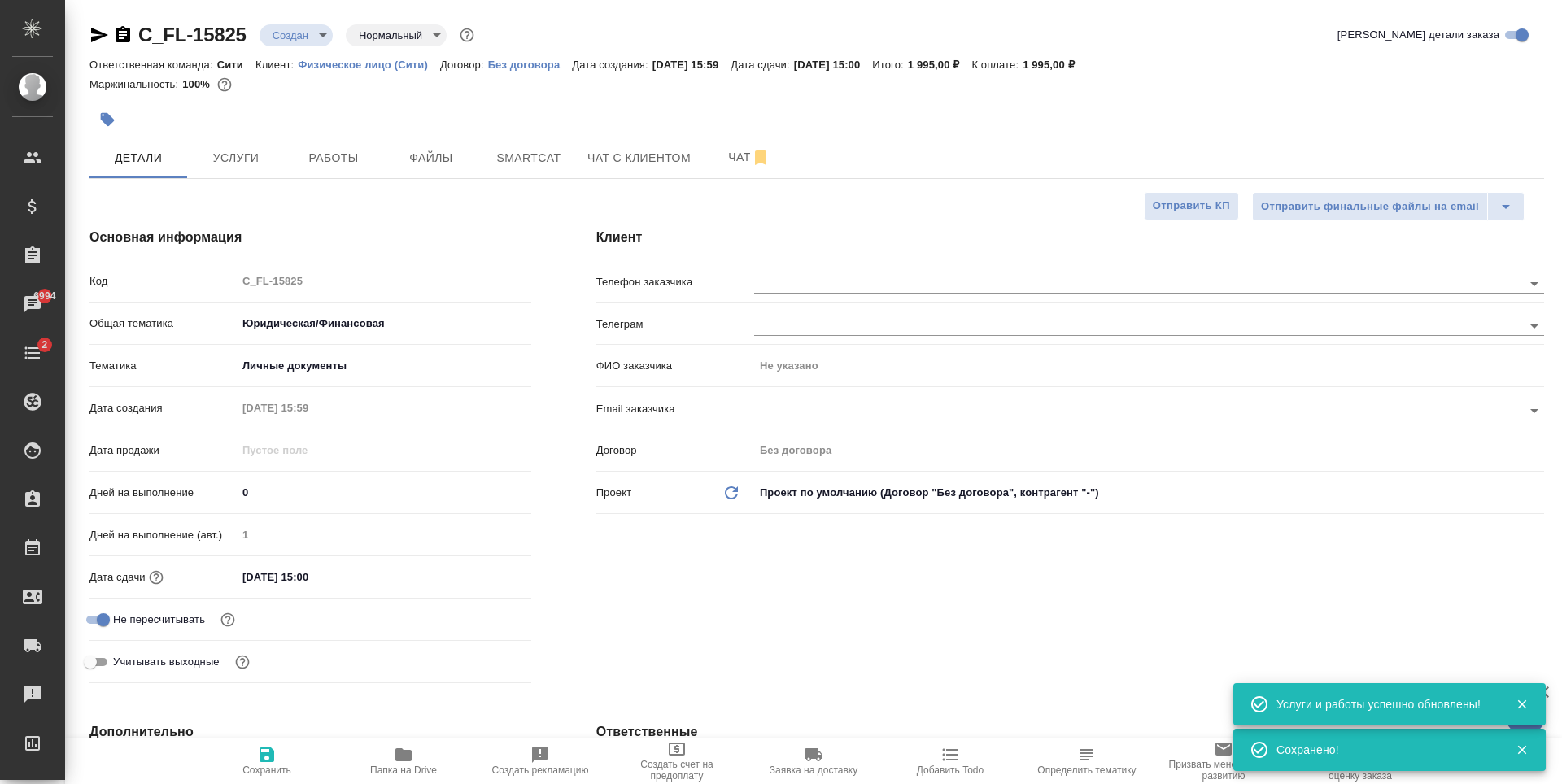
type textarea "x"
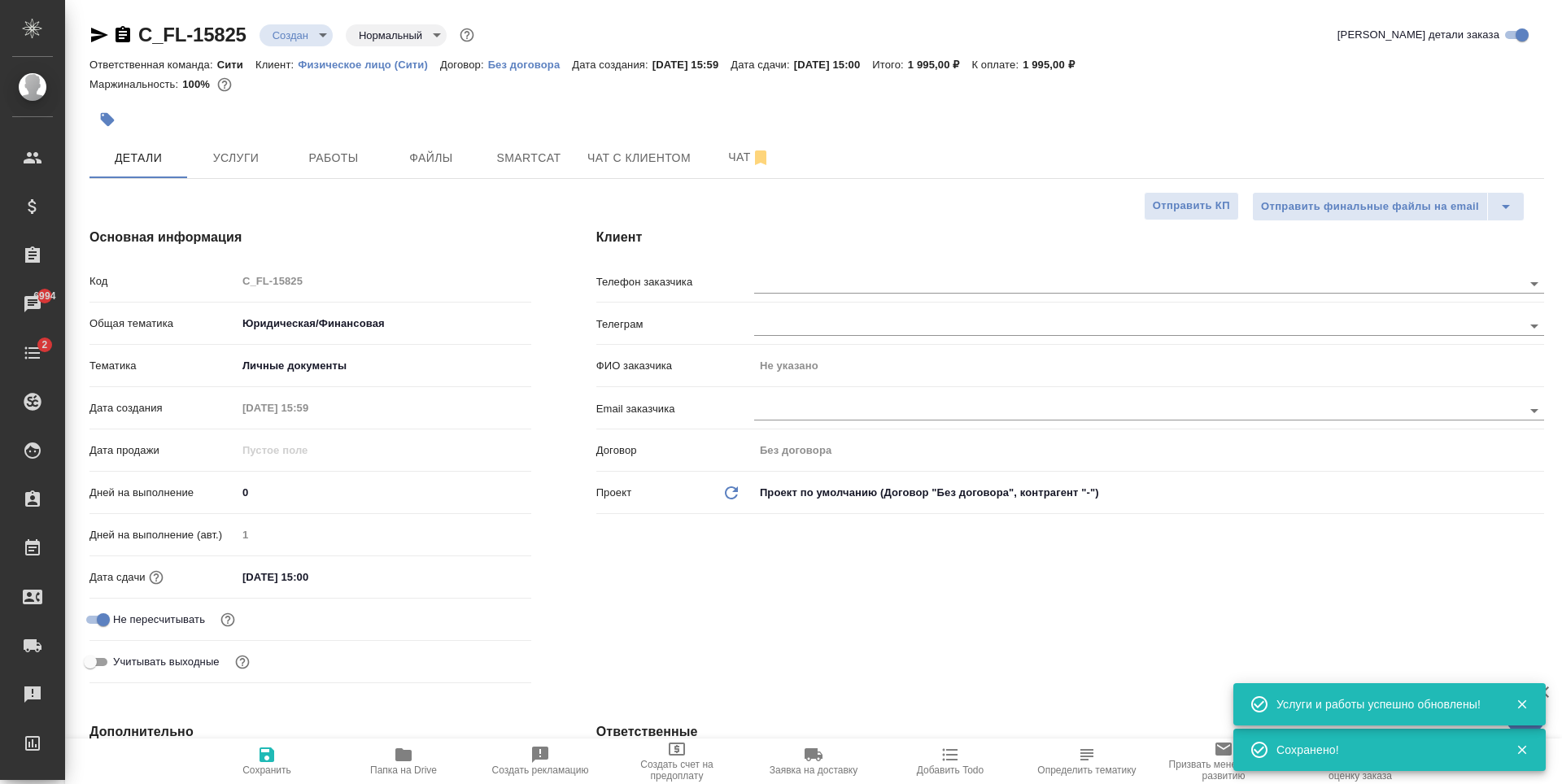
type textarea "x"
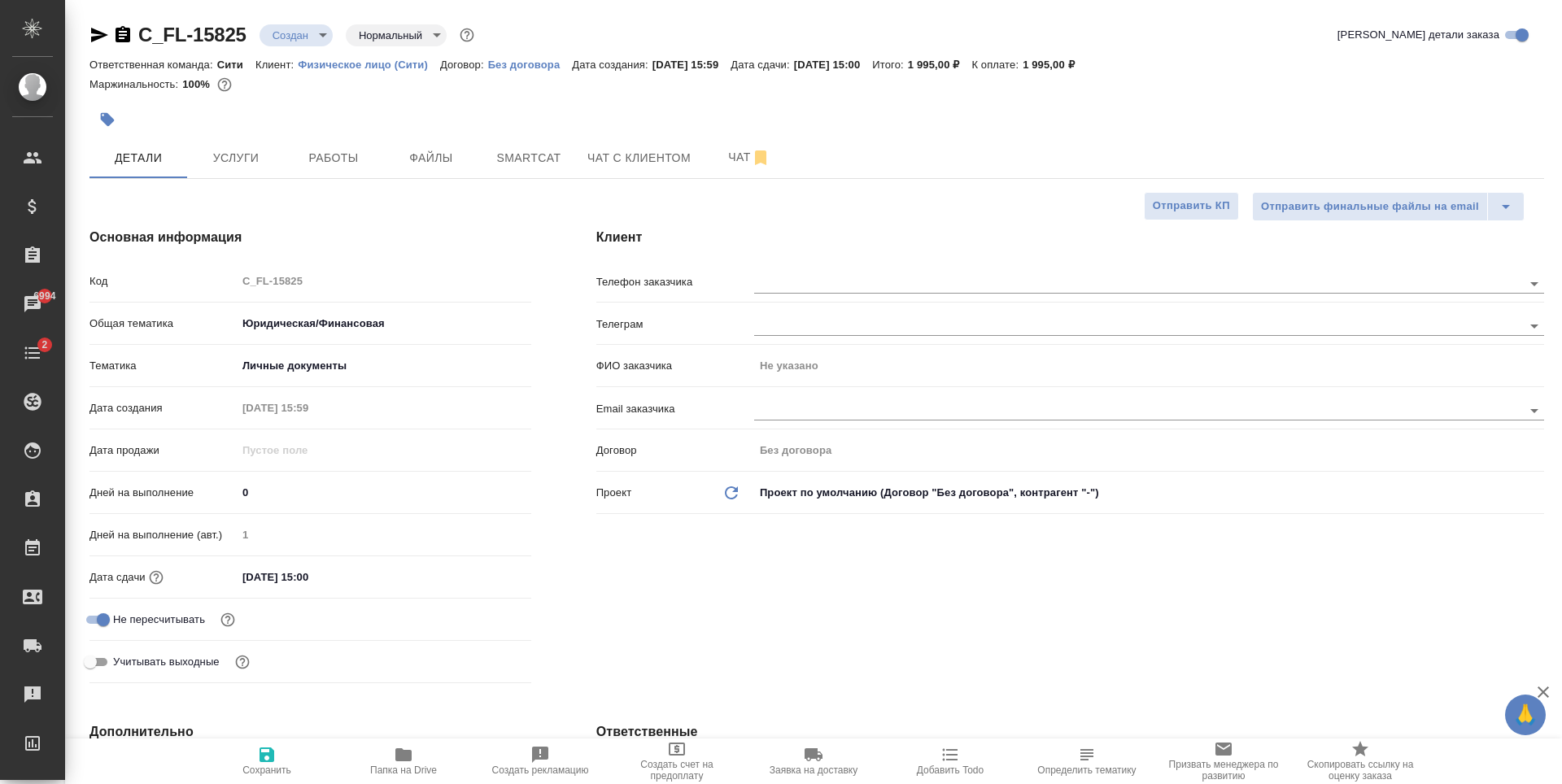
type textarea "x"
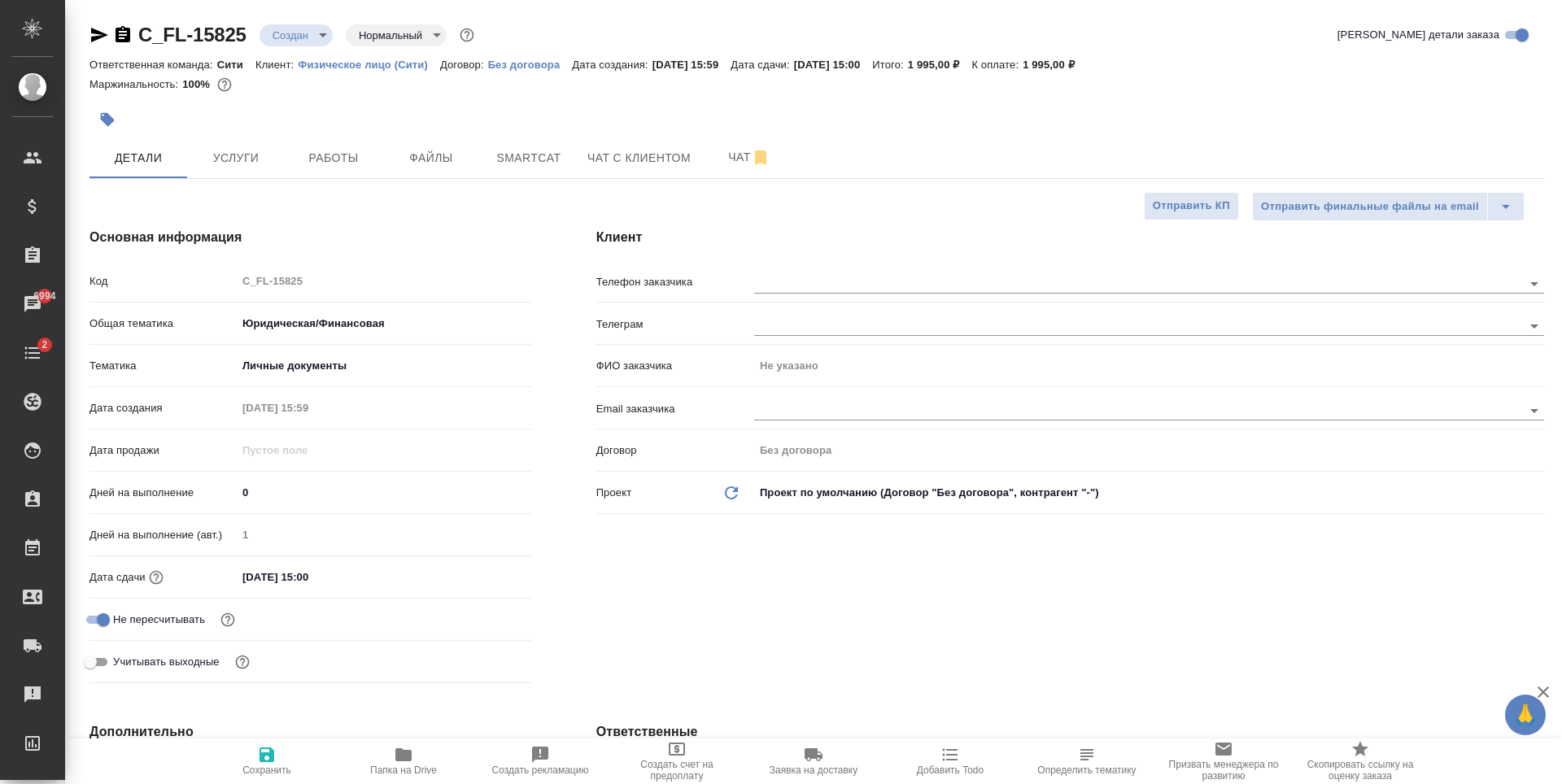
type textarea "x"
click at [784, 285] on input "text" at bounding box center [1111, 283] width 714 height 19
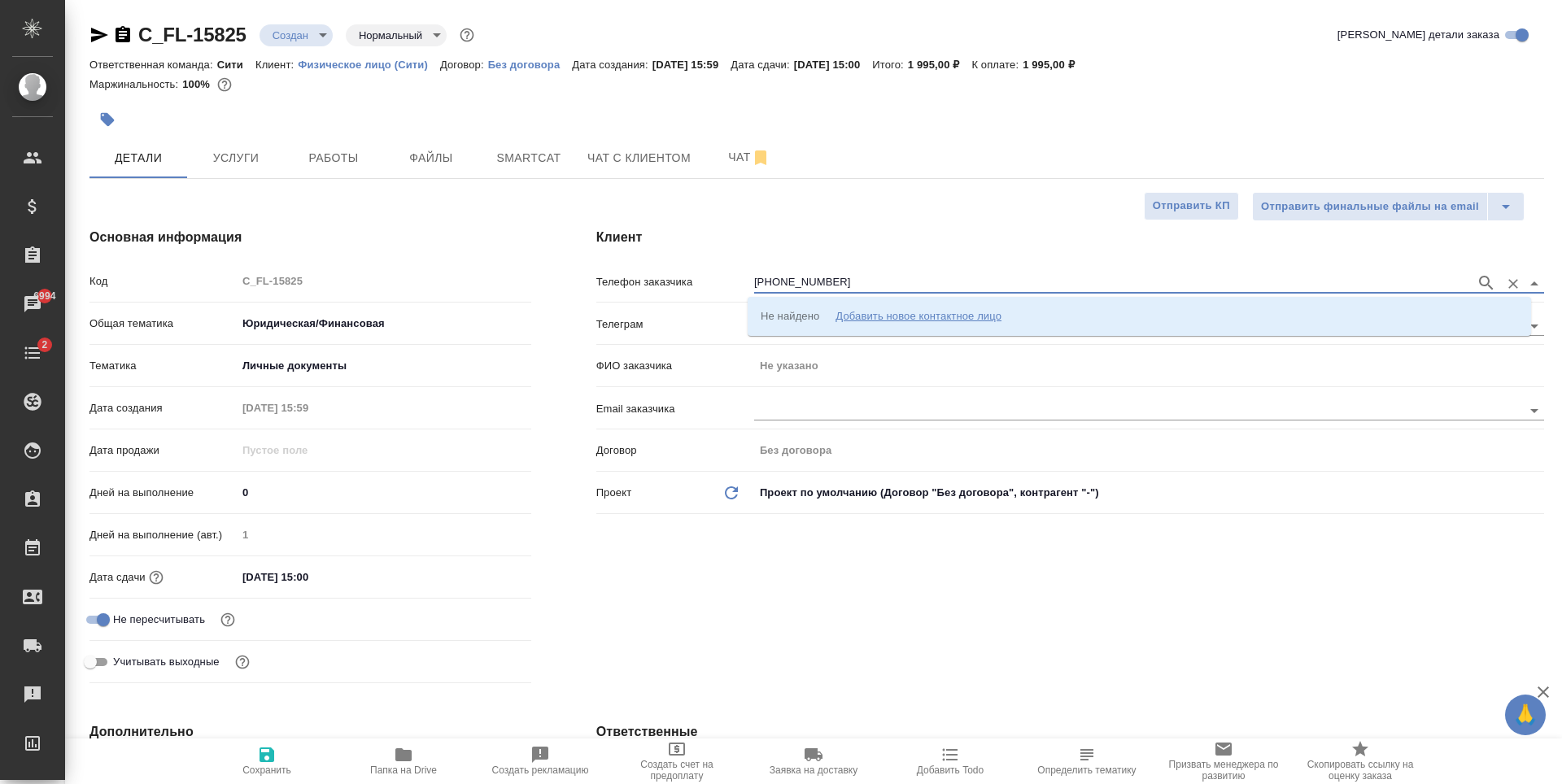
click at [782, 283] on input "[PHONE_NUMBER]" at bounding box center [1111, 283] width 714 height 19
type input "[PHONE_NUMBER]"
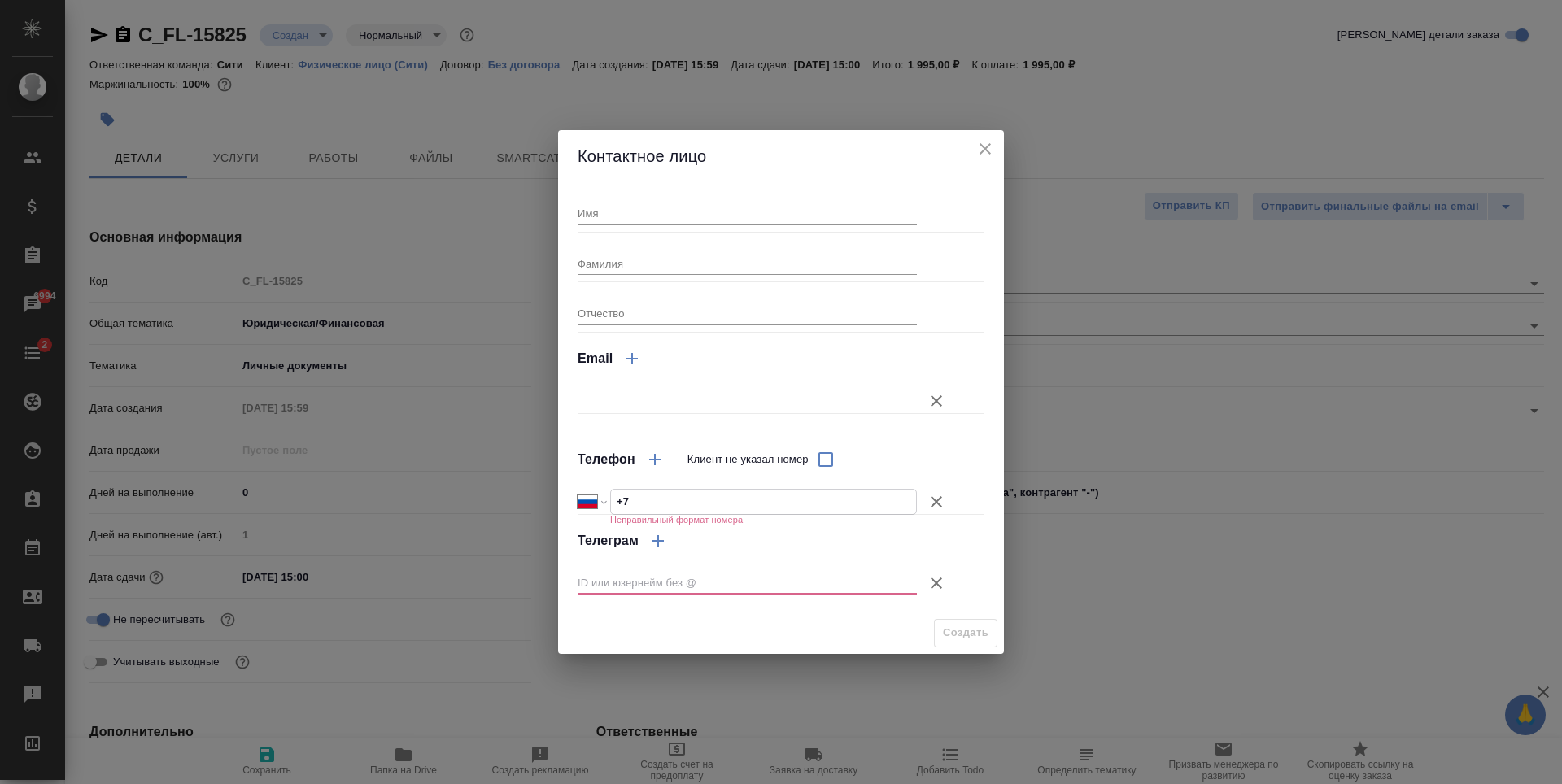
click at [699, 495] on input "+7" at bounding box center [763, 501] width 305 height 23
paste input "79161050474"
select select "KZ"
type input "+7 79161050474"
click at [637, 508] on input "+7 79161050474" at bounding box center [763, 501] width 305 height 23
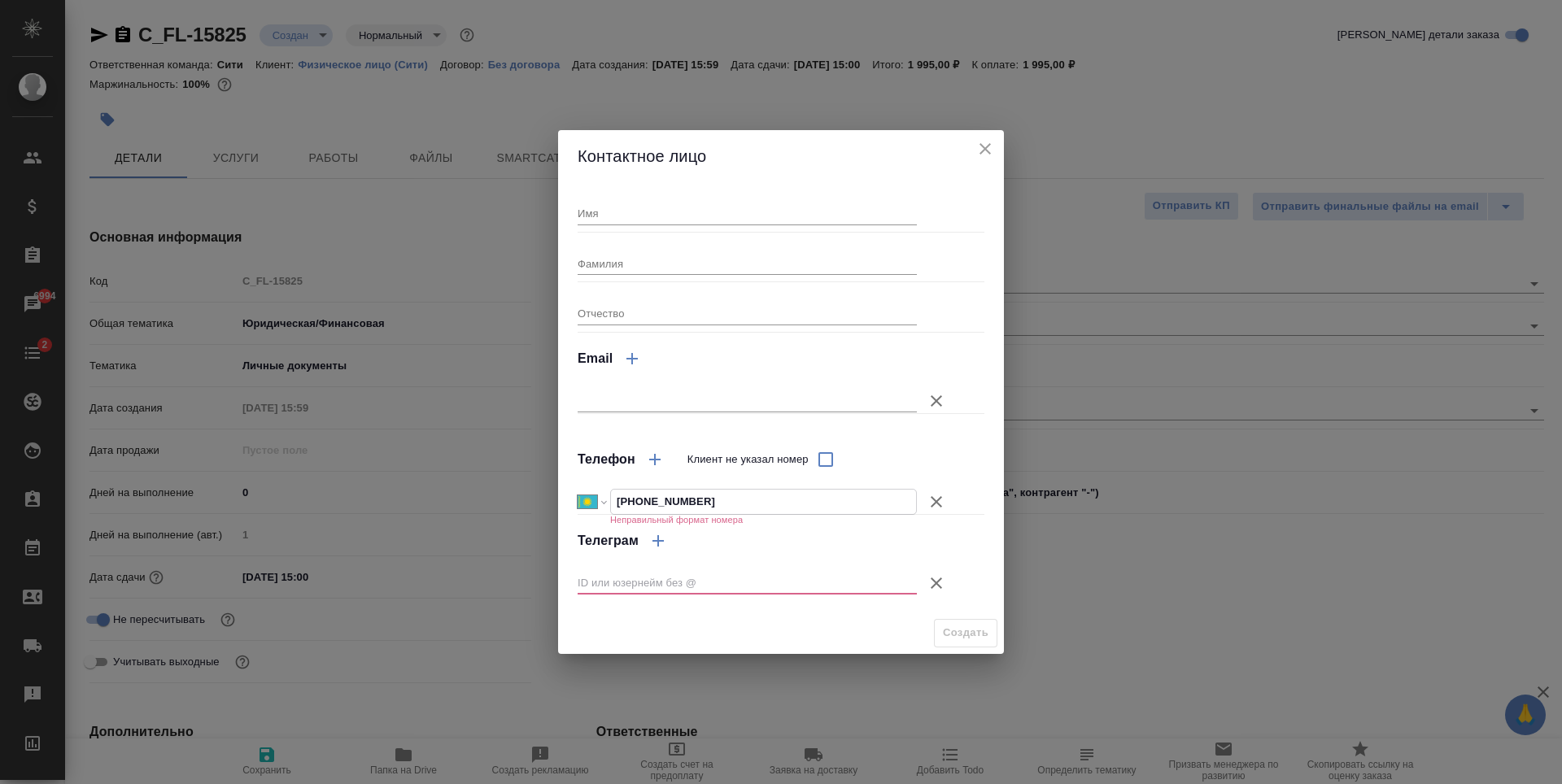
select select "RU"
type input "+7 916 105 04 74"
click at [622, 204] on input "Имя" at bounding box center [747, 214] width 339 height 23
click at [606, 266] on input "Фамилия" at bounding box center [747, 264] width 339 height 23
type input "Гридасова"
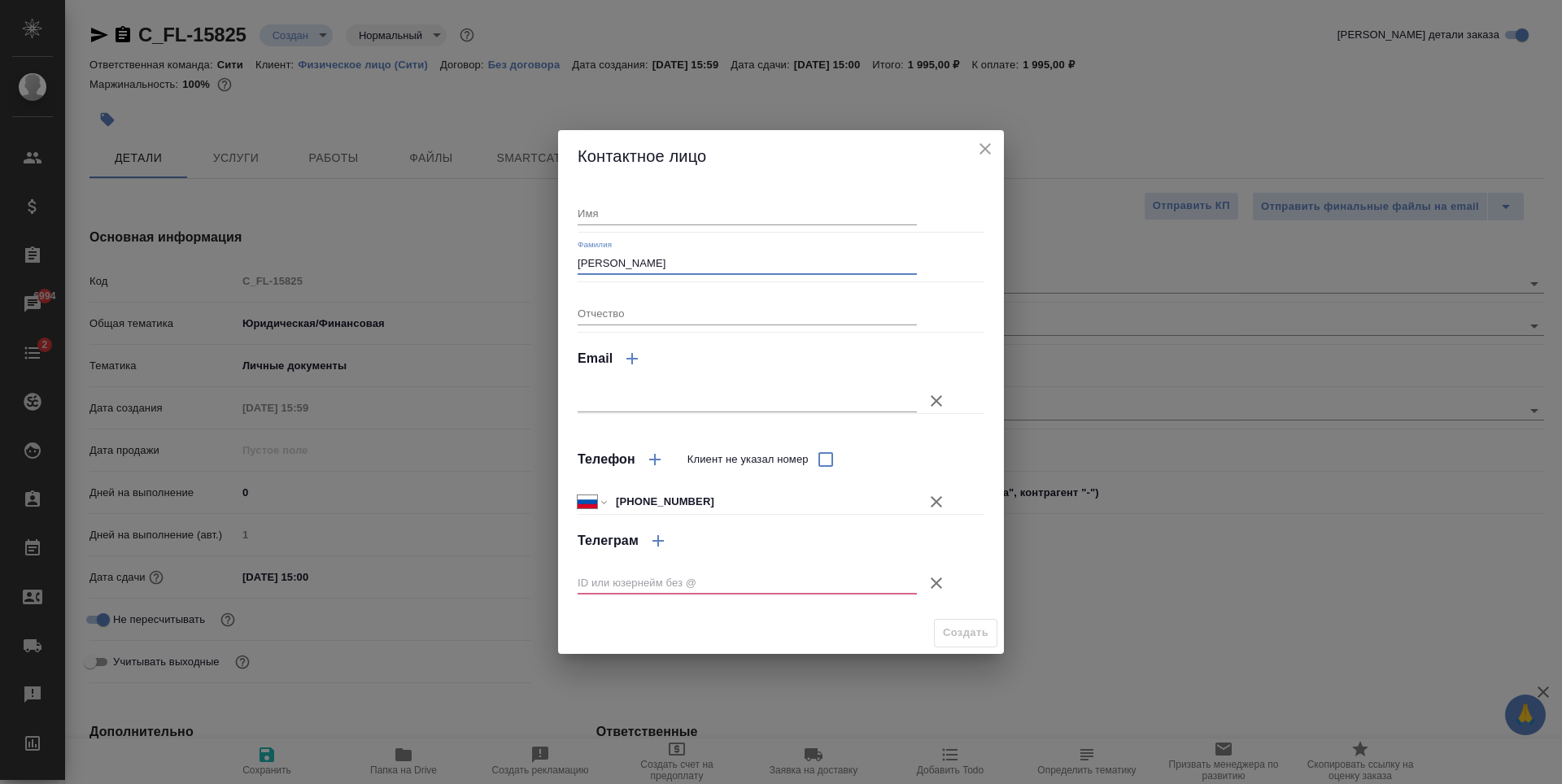
click at [647, 216] on input "Имя" at bounding box center [747, 214] width 339 height 23
type input "Татьяна"
click at [938, 580] on icon "button" at bounding box center [936, 583] width 12 height 12
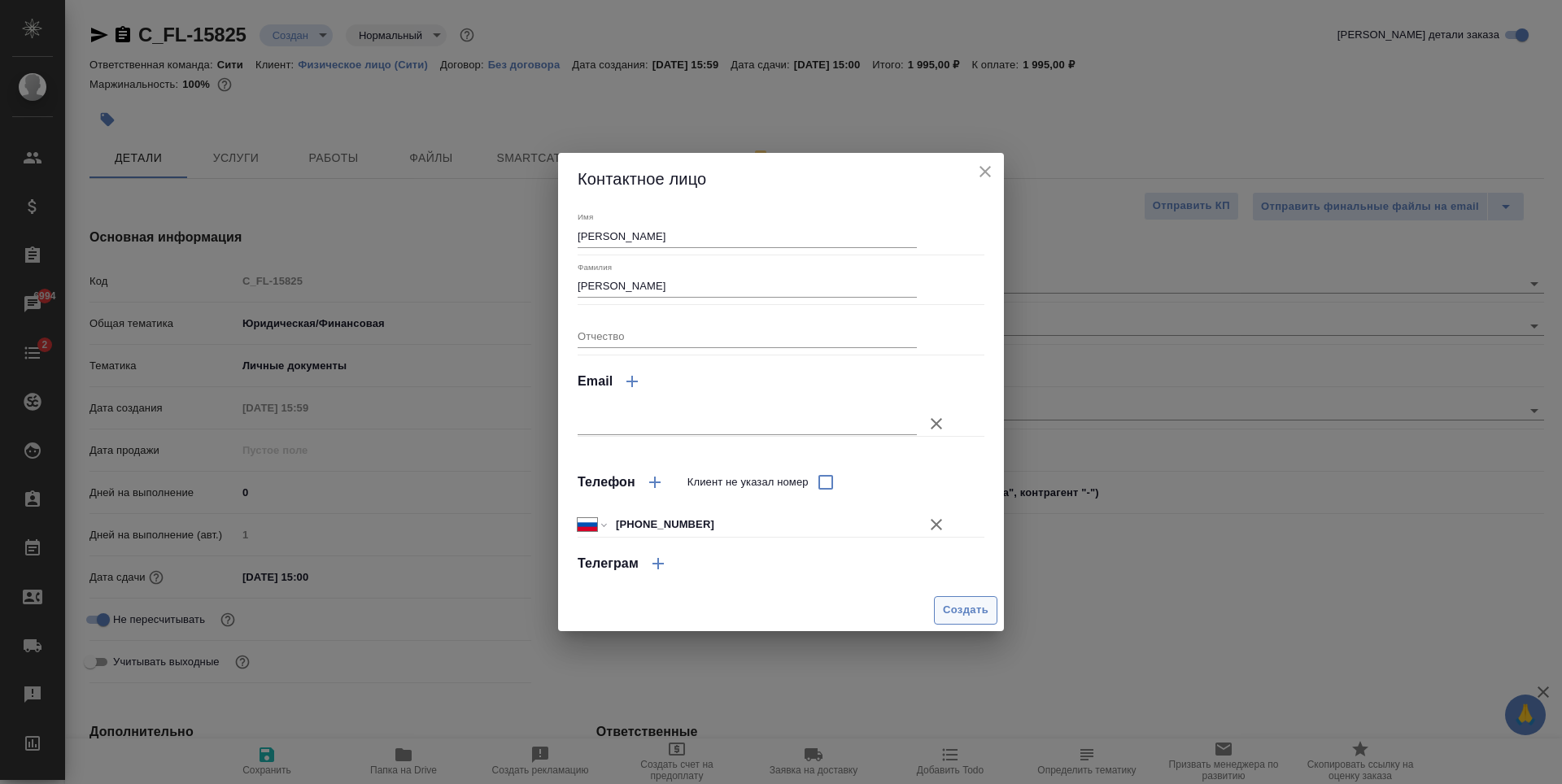
click at [965, 615] on span "Создать" at bounding box center [965, 609] width 45 height 18
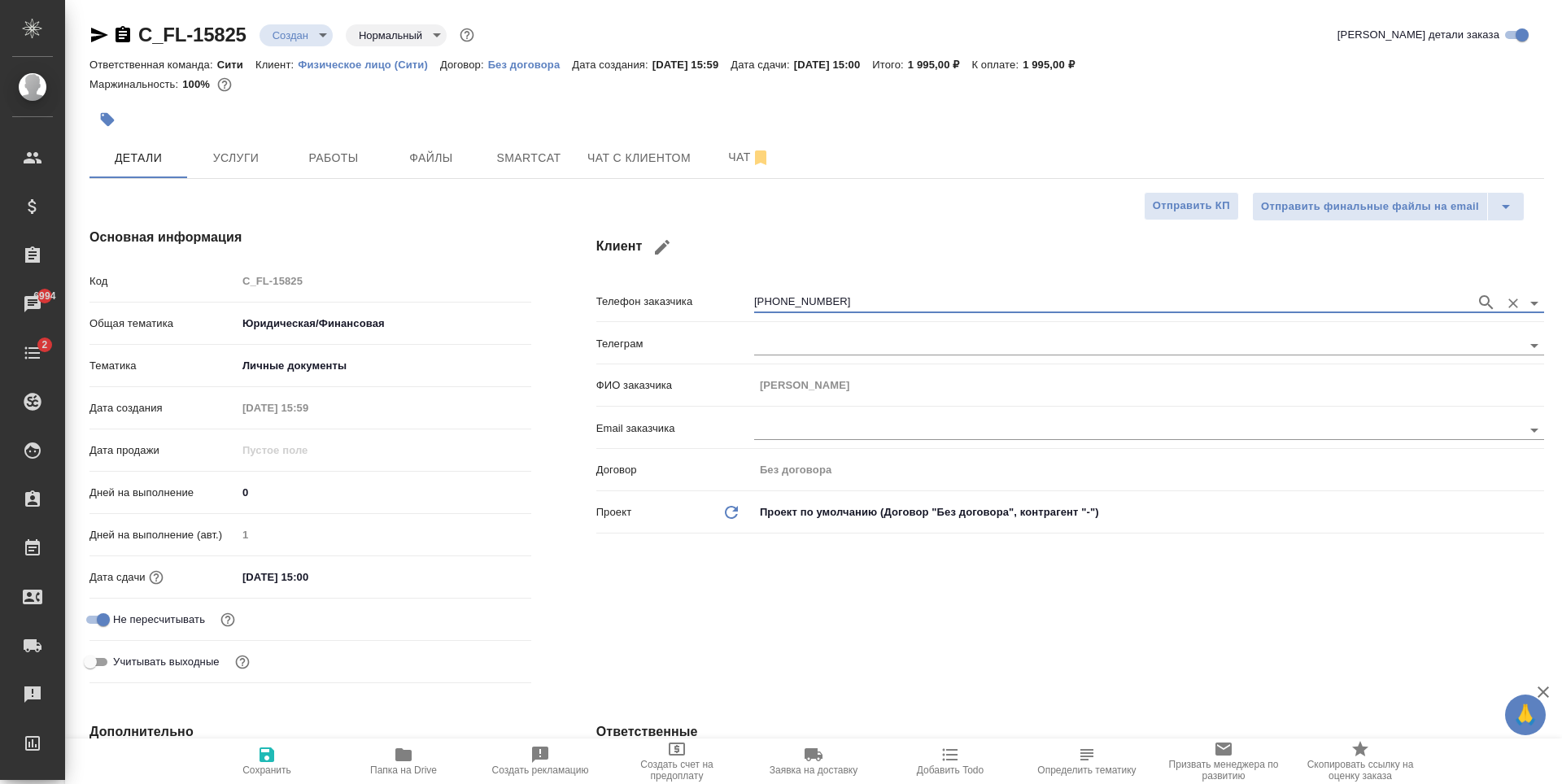
type input "Гридасова Татьяна"
type textarea "x"
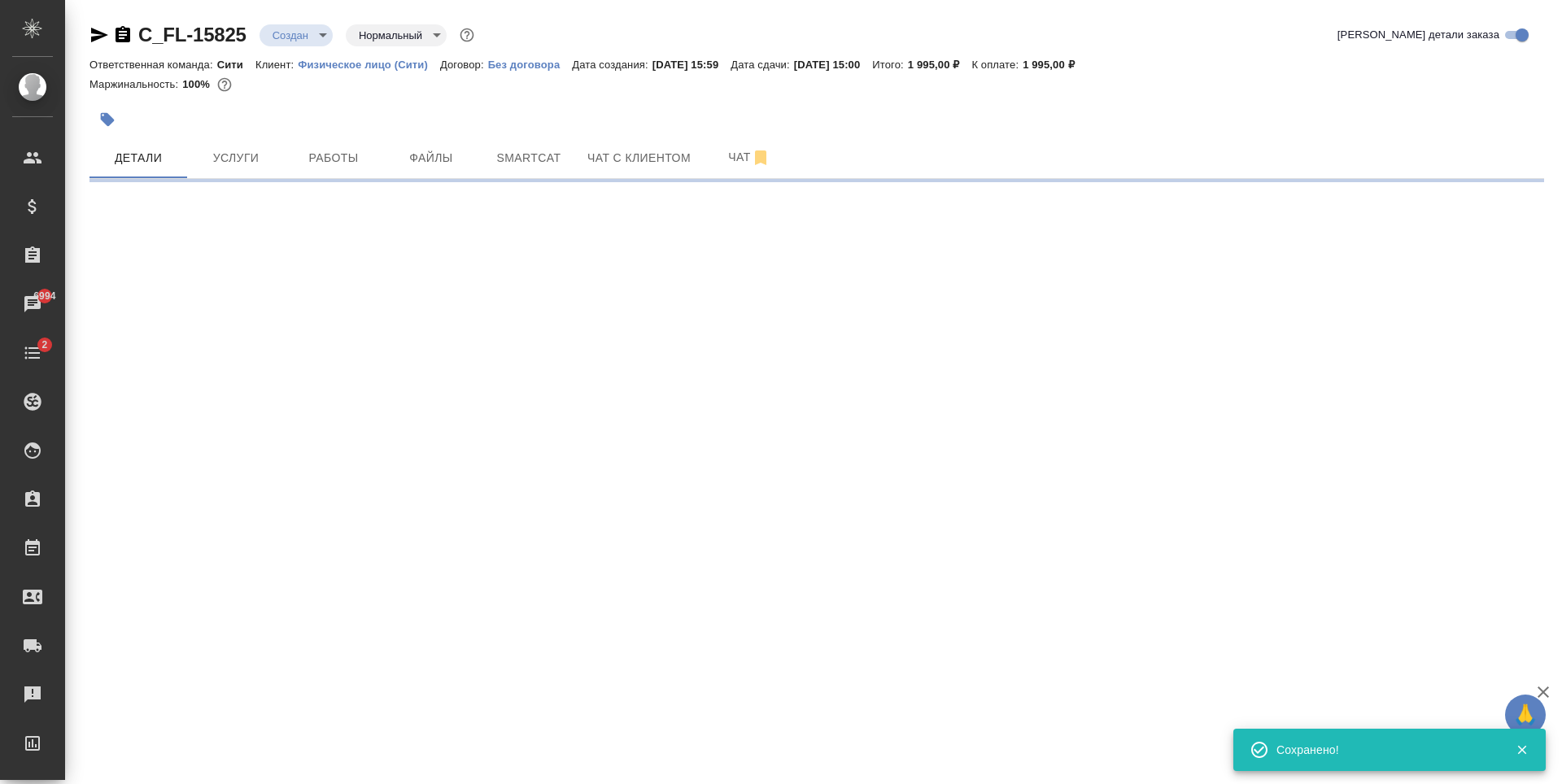
type input "holyTrinity"
select select "RU"
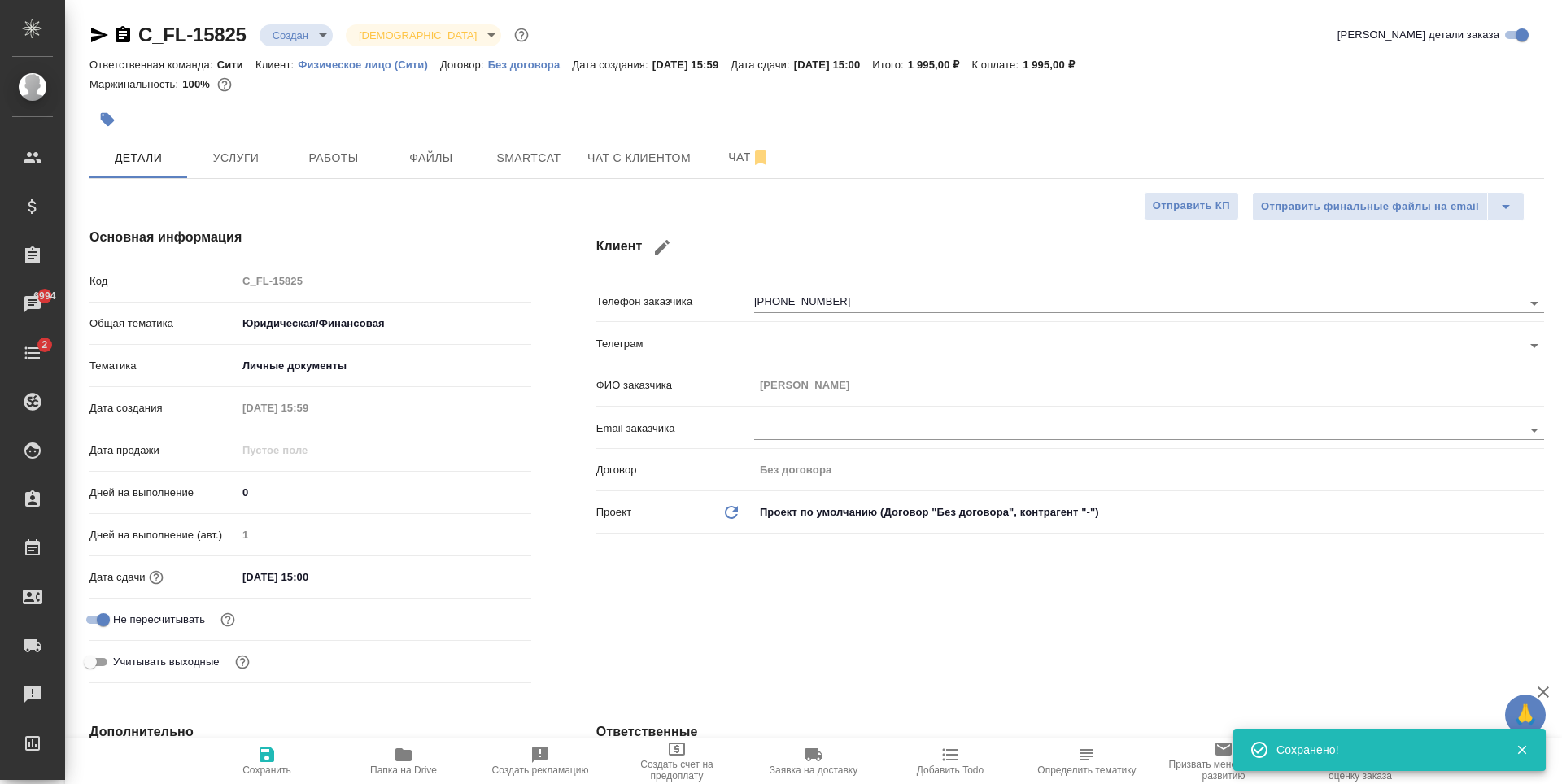
type textarea "x"
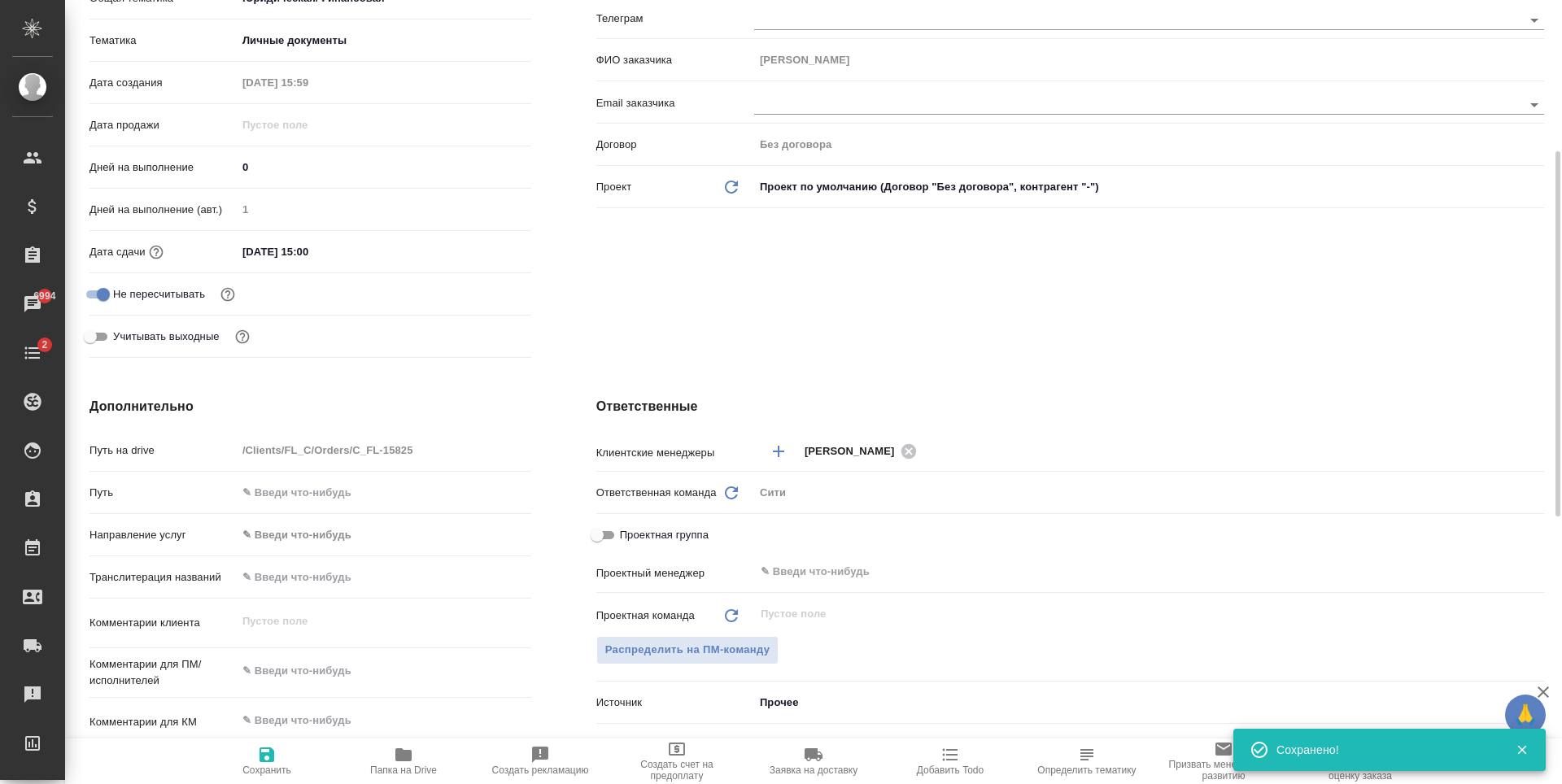
scroll to position [569, 0]
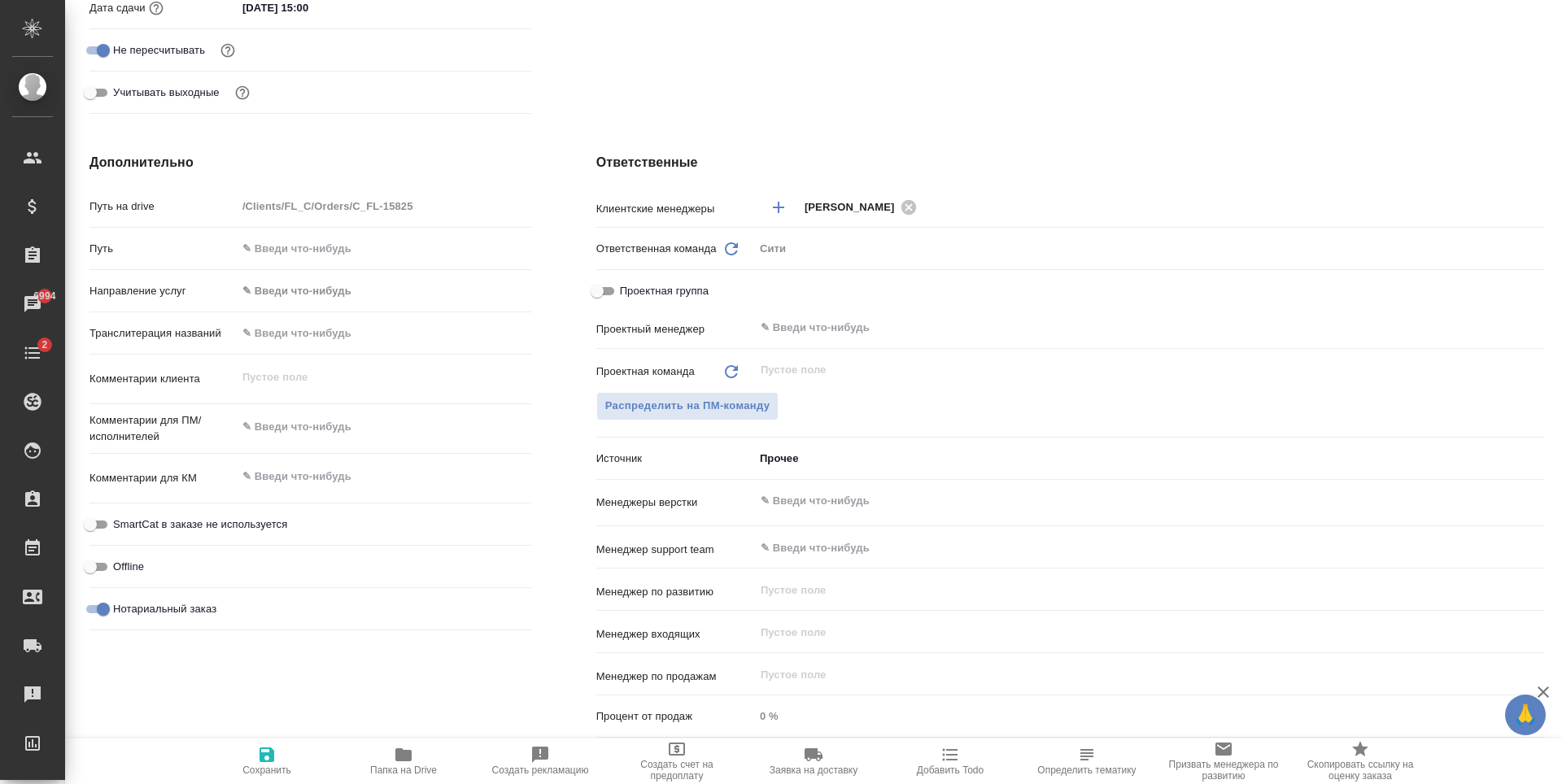
type textarea "x"
click at [281, 467] on textarea at bounding box center [384, 477] width 294 height 28
type textarea "x"
type textarea "к"
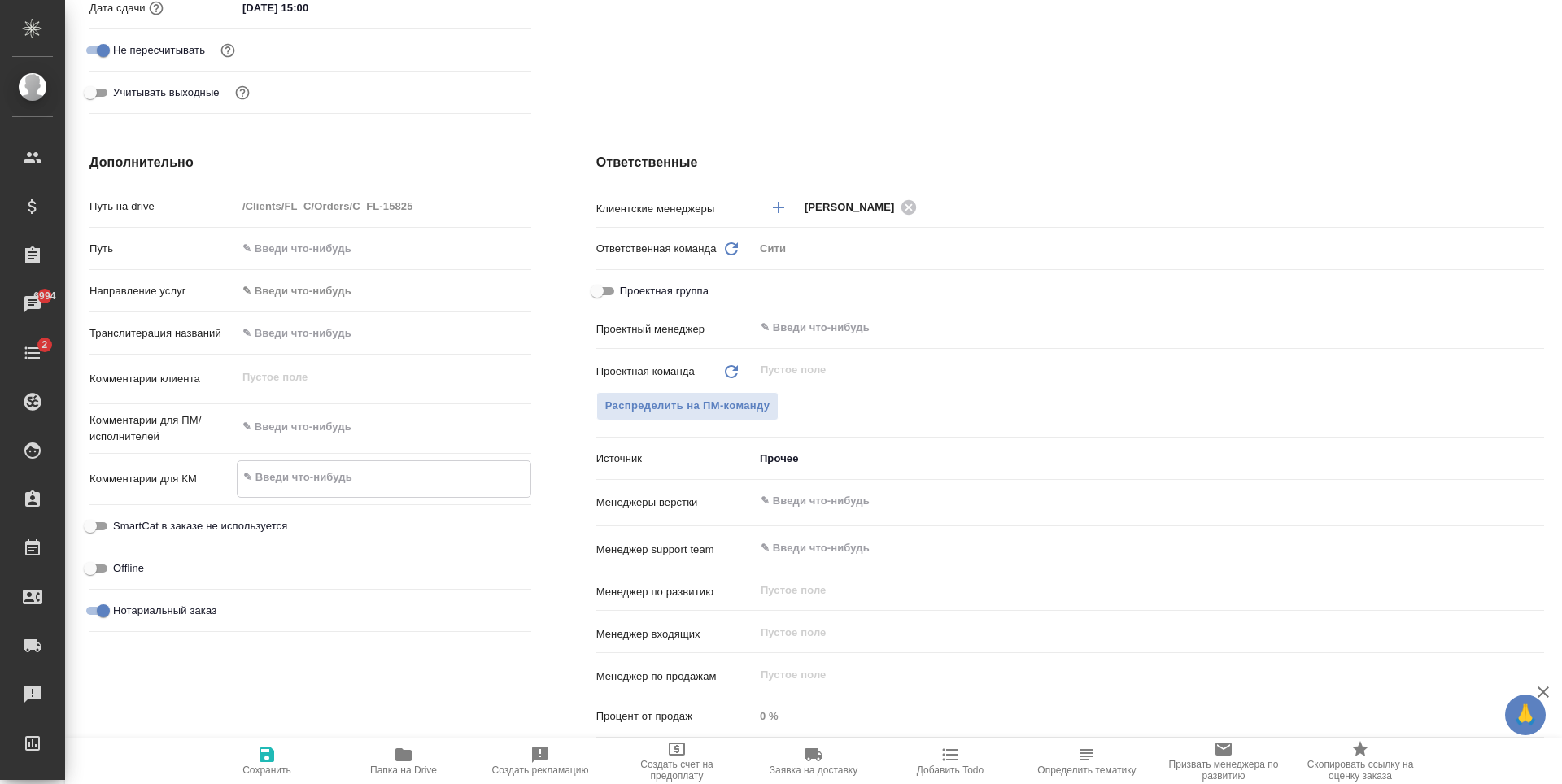
type textarea "x"
type textarea "к"
type textarea "x"
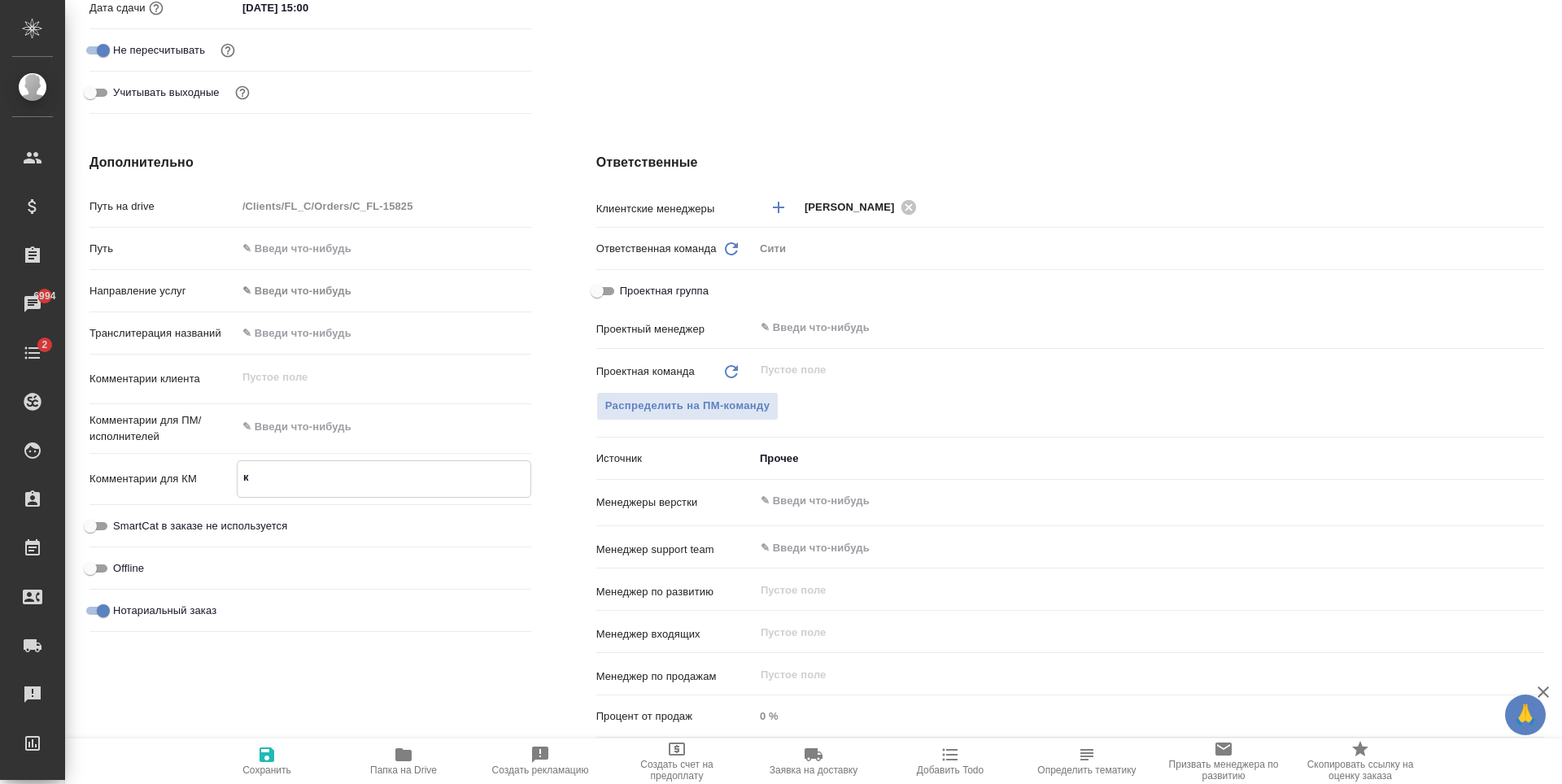
type textarea "x"
type textarea "к н"
type textarea "x"
type textarea "к нот"
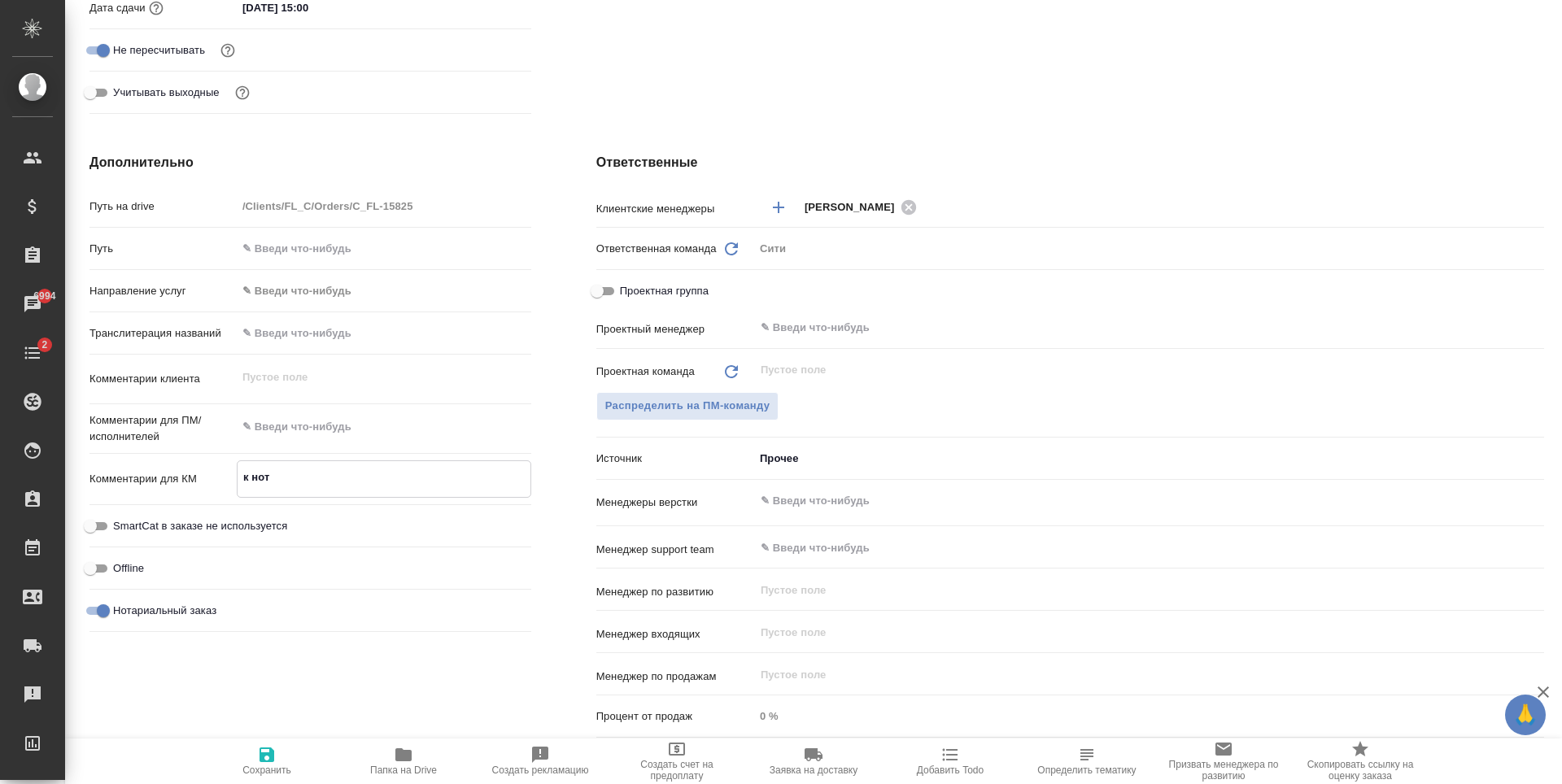
type textarea "x"
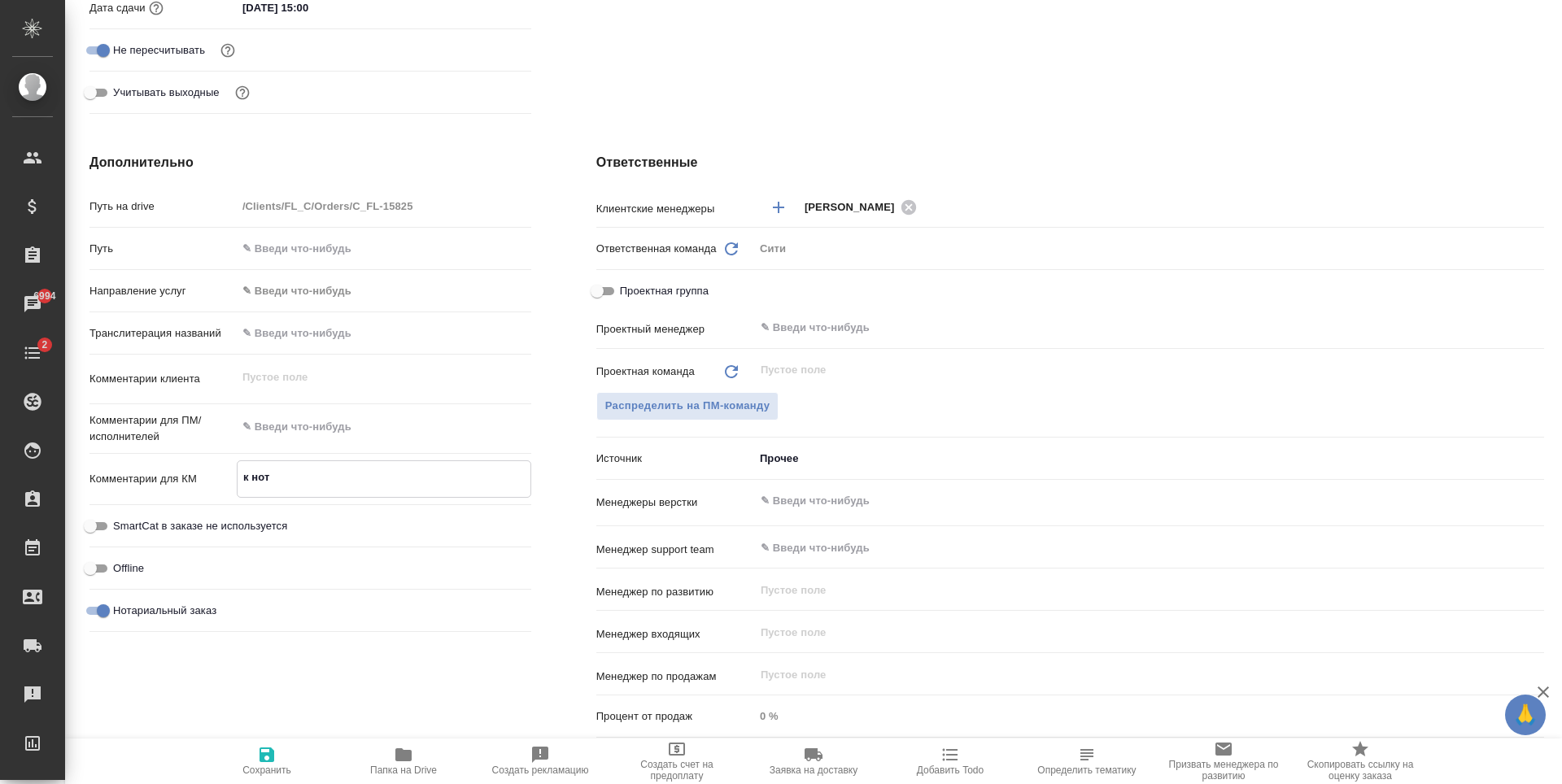
type textarea "к нот"
type textarea "x"
type textarea "к нот к"
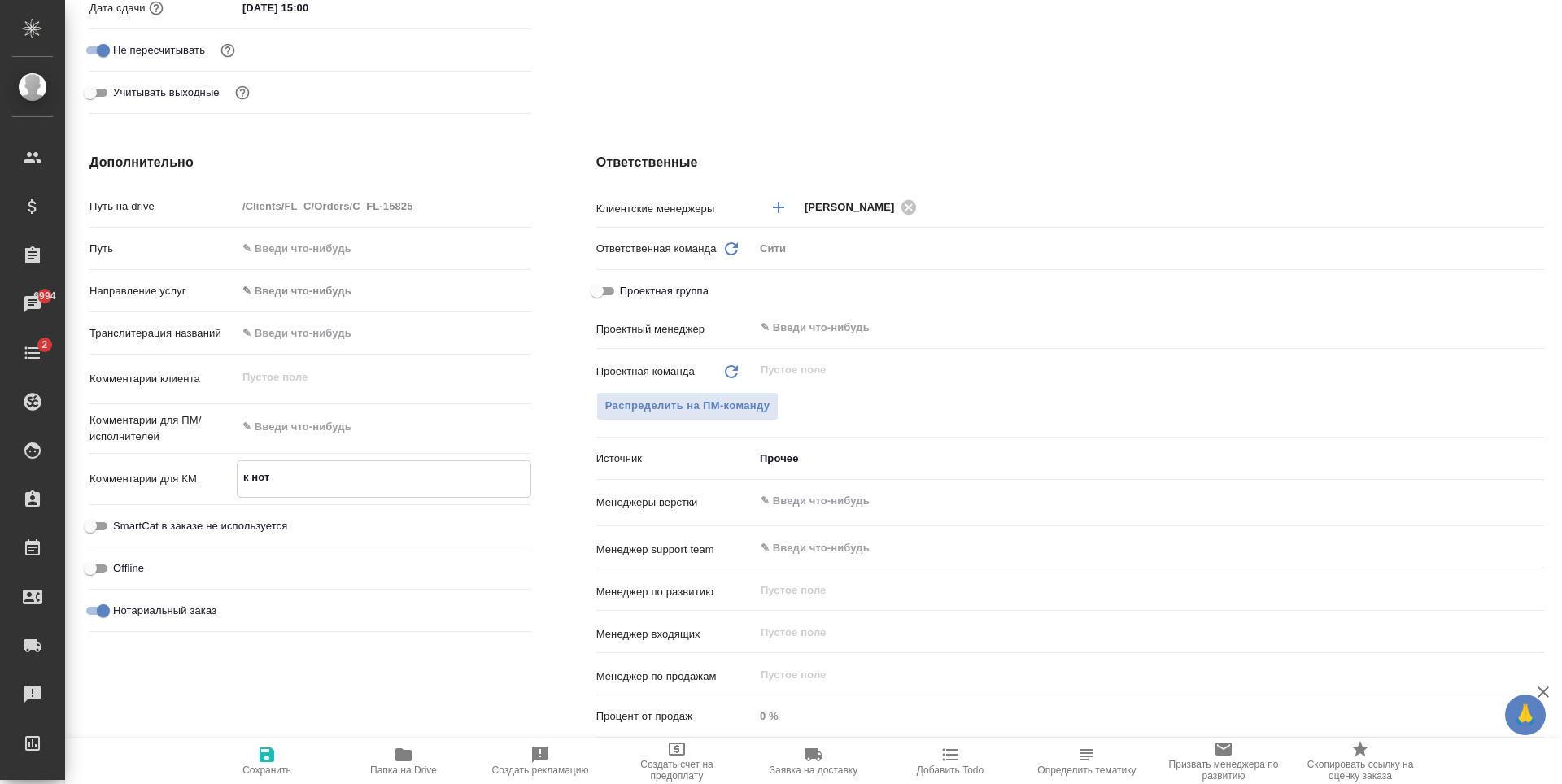
type textarea "x"
type textarea "к нот ко"
type textarea "x"
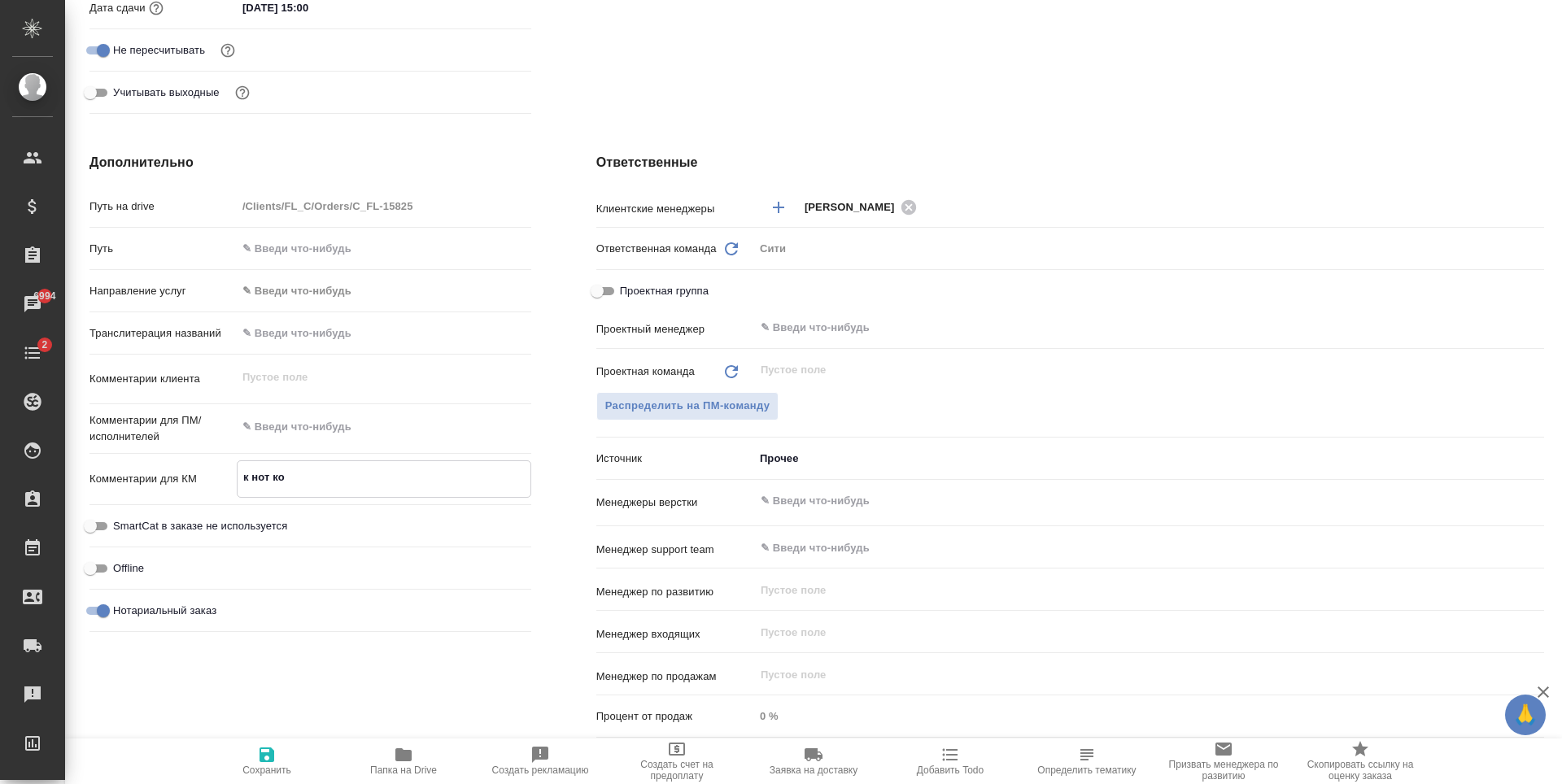
type textarea "к нот коп"
type textarea "x"
type textarea "к нот копи"
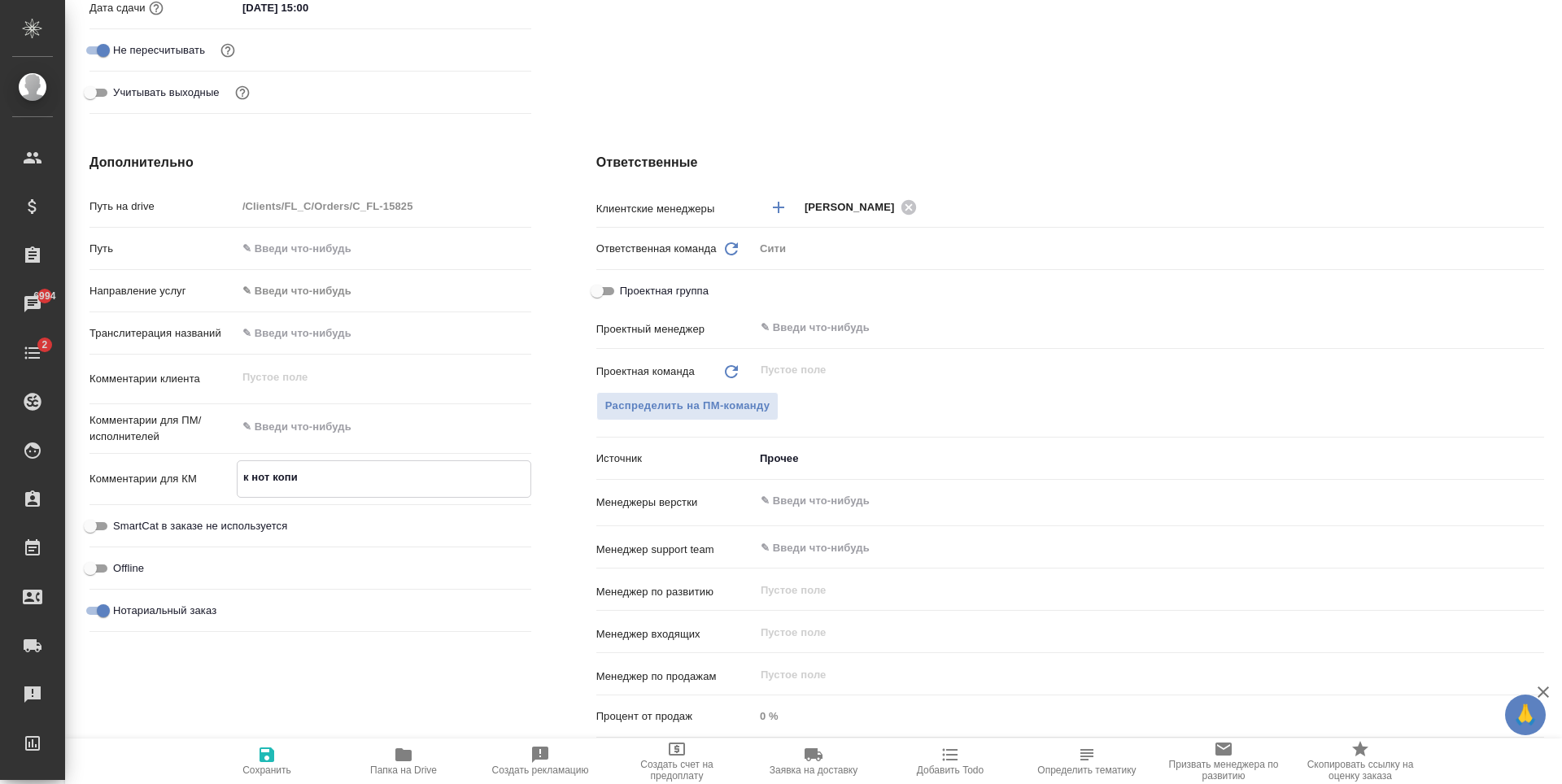
type textarea "x"
type textarea "к нот копии"
type textarea "x"
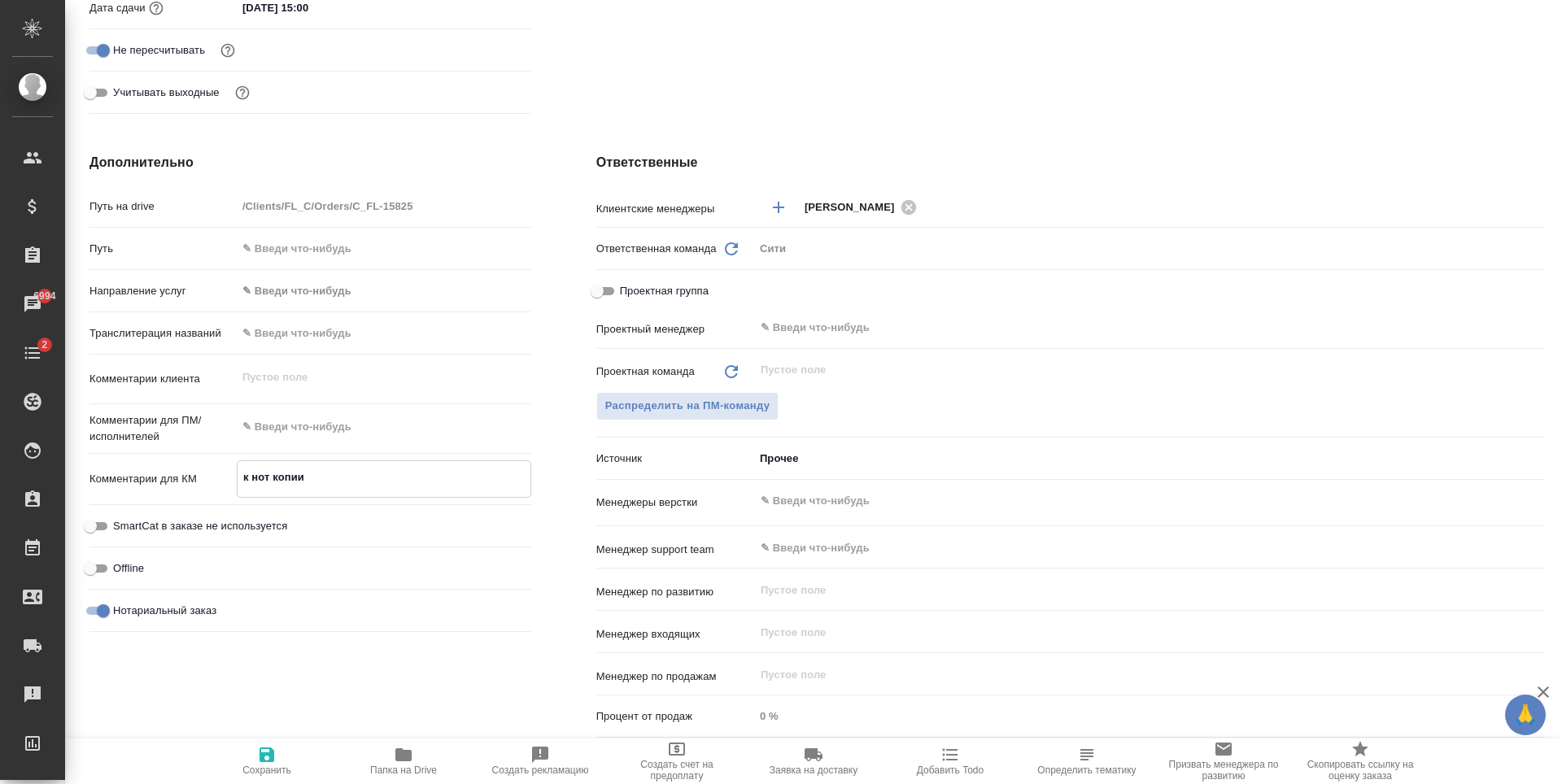
type textarea "x"
type textarea "к нот копии"
type textarea "x"
click at [278, 748] on span "Сохранить" at bounding box center [266, 760] width 117 height 31
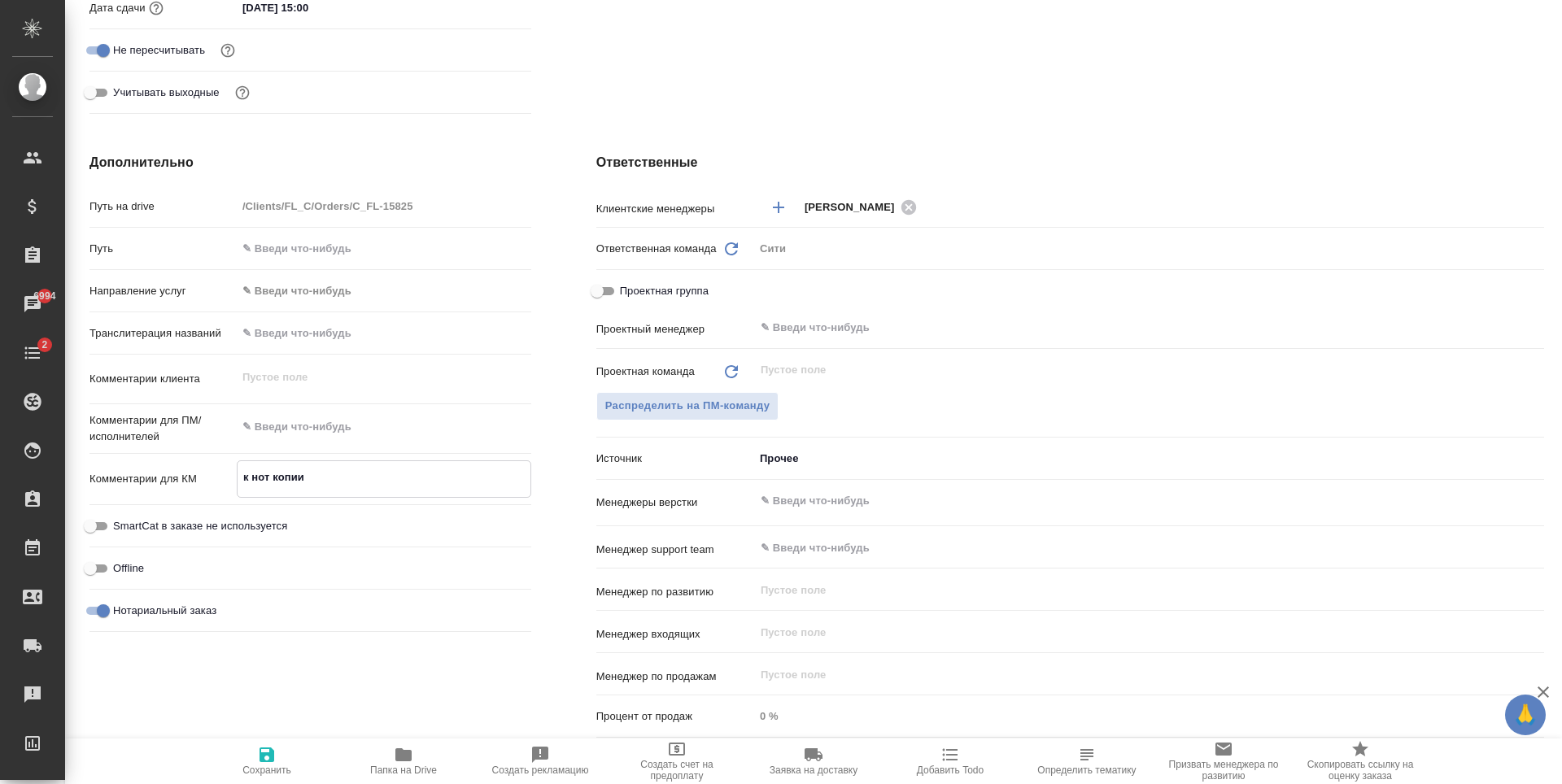
type textarea "x"
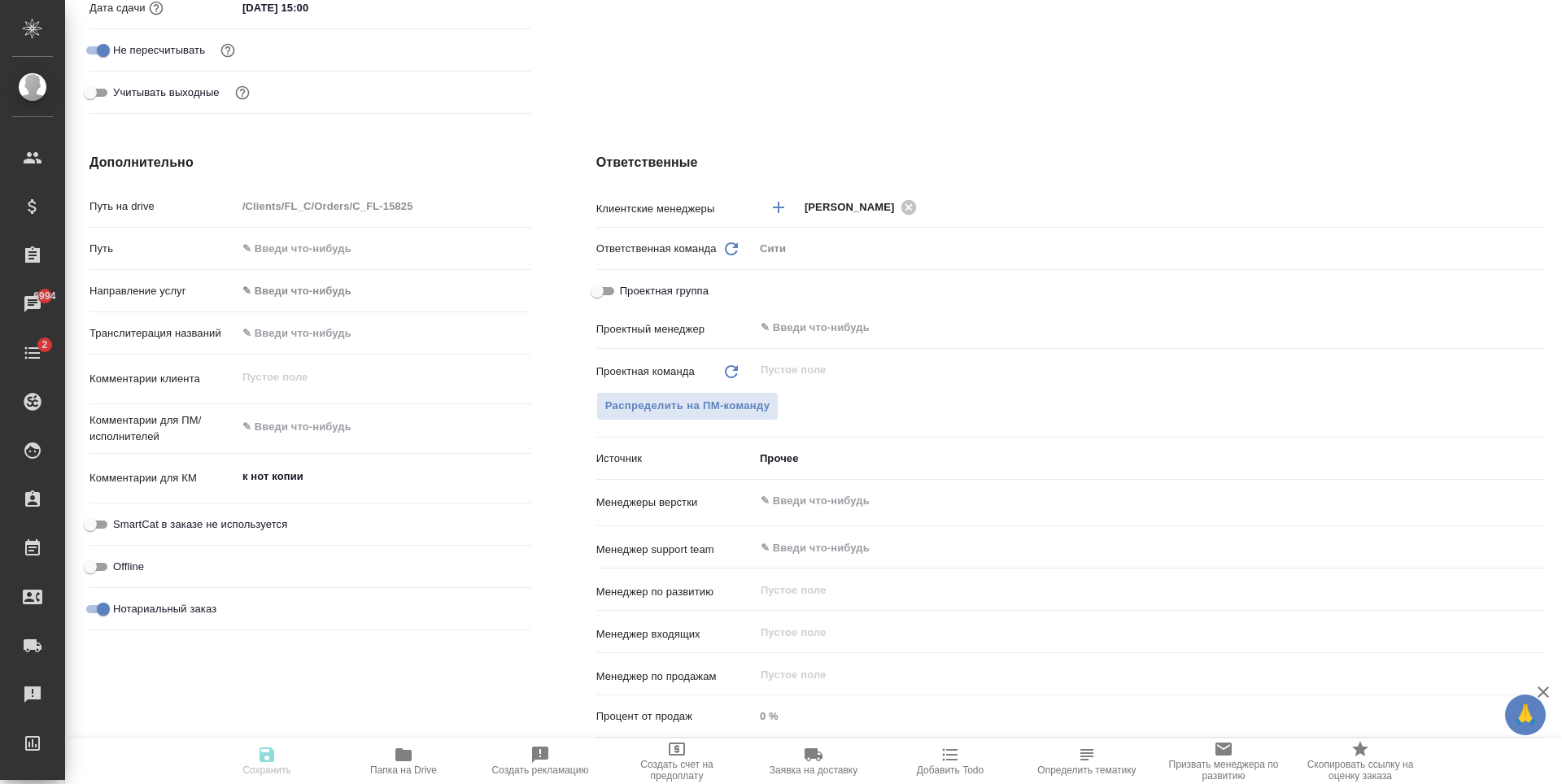
type textarea "x"
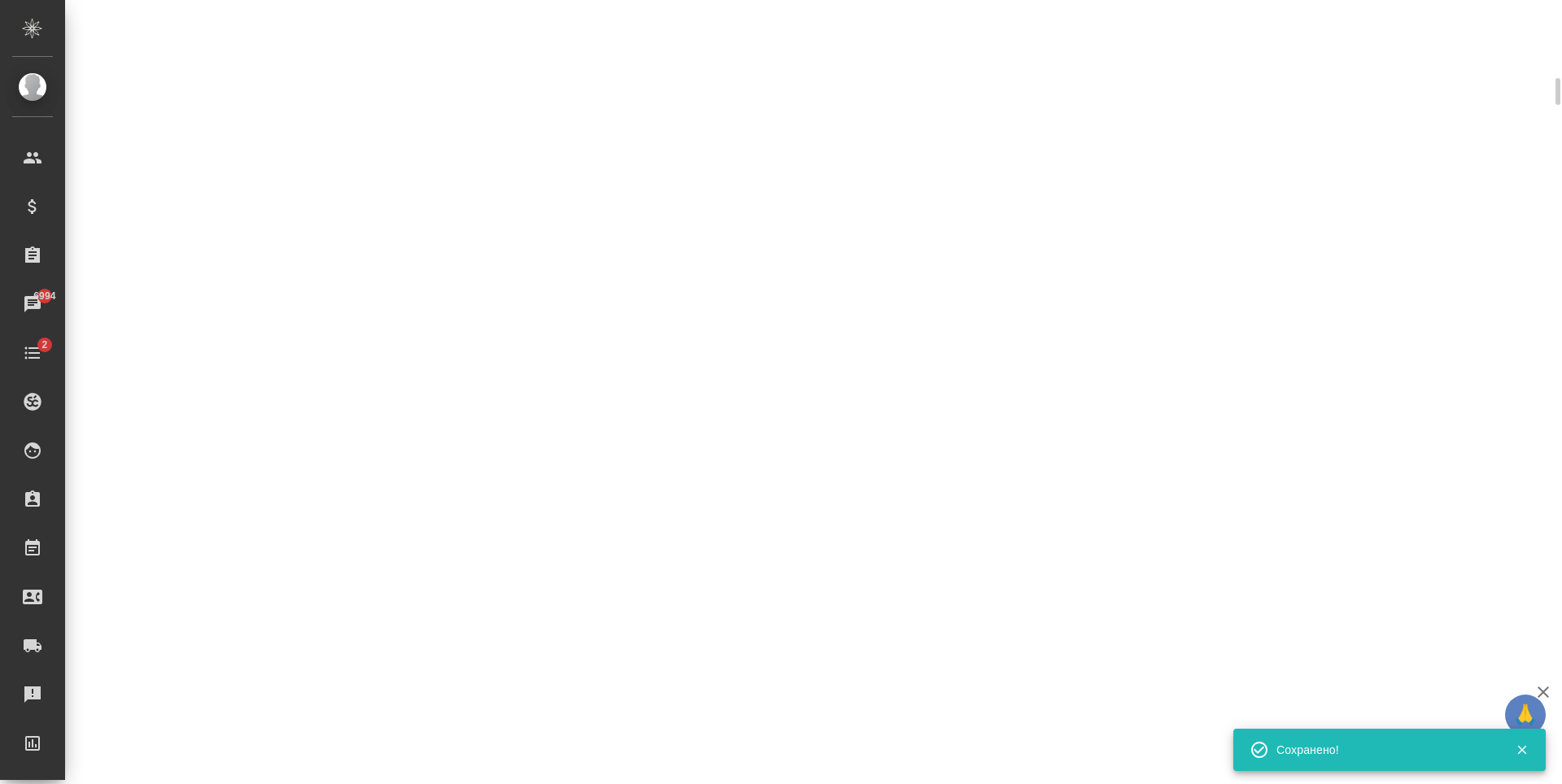
scroll to position [556, 0]
select select "RU"
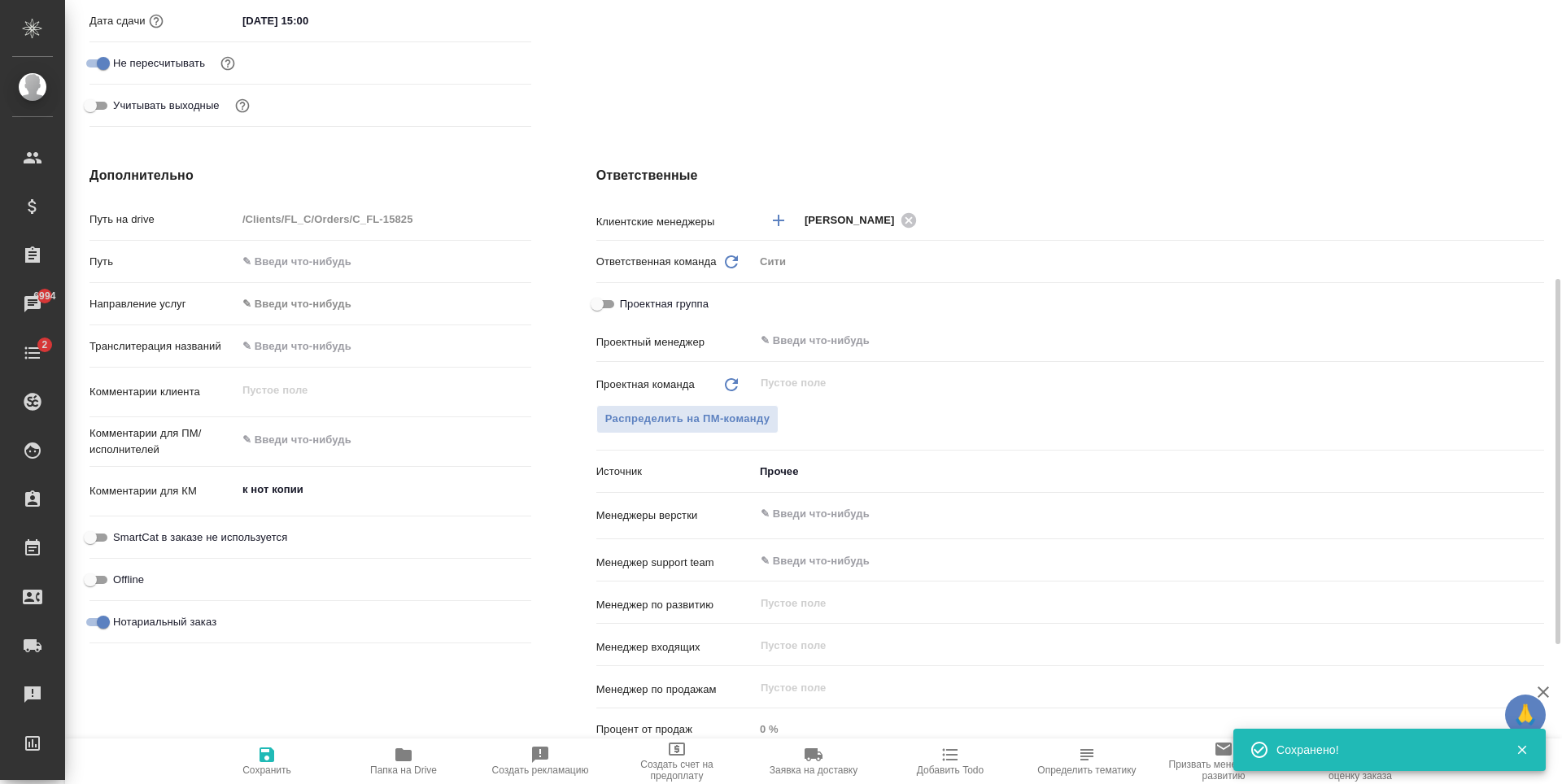
type textarea "x"
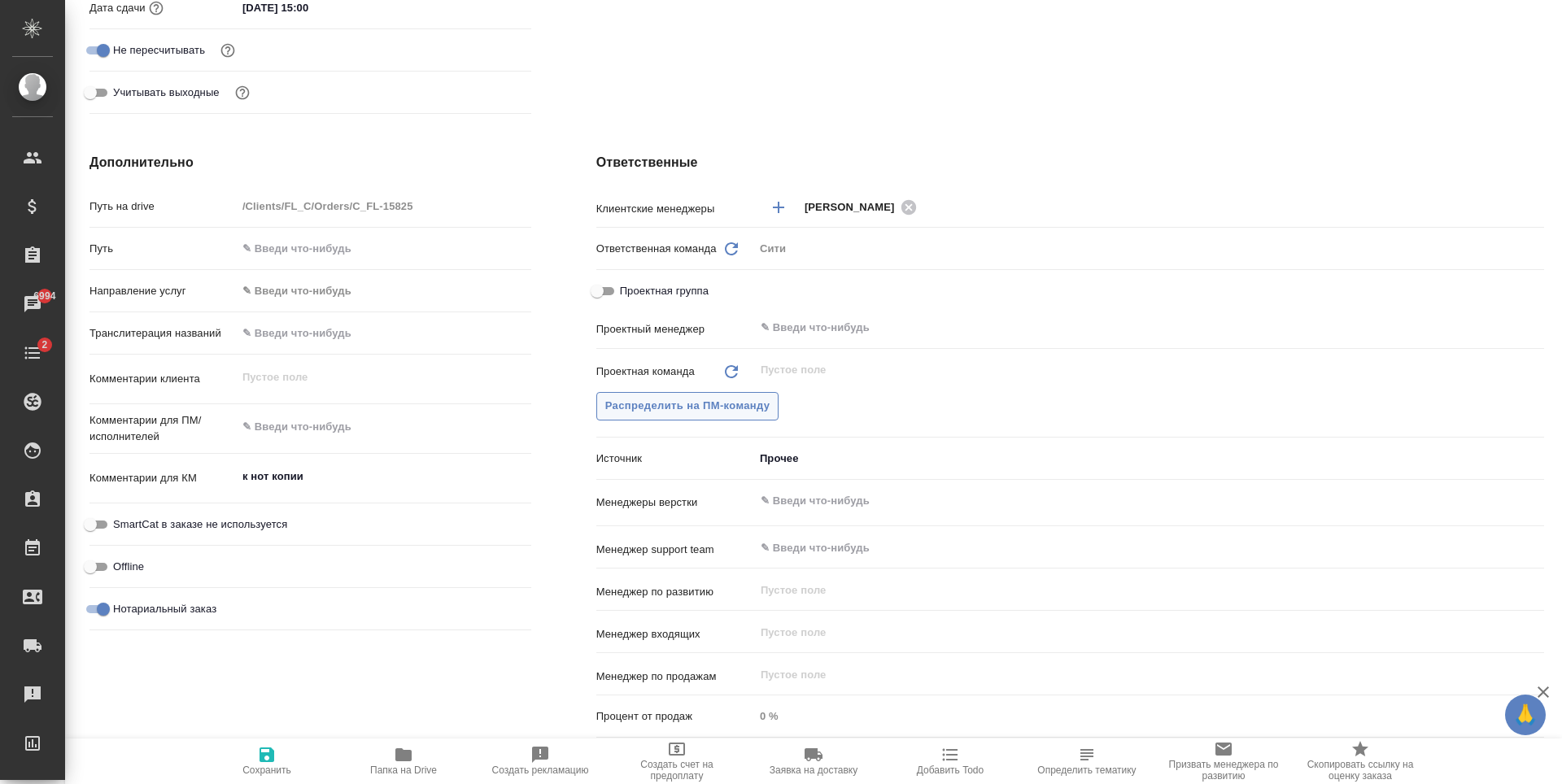
click at [735, 411] on span "Распределить на ПМ-команду" at bounding box center [688, 405] width 165 height 18
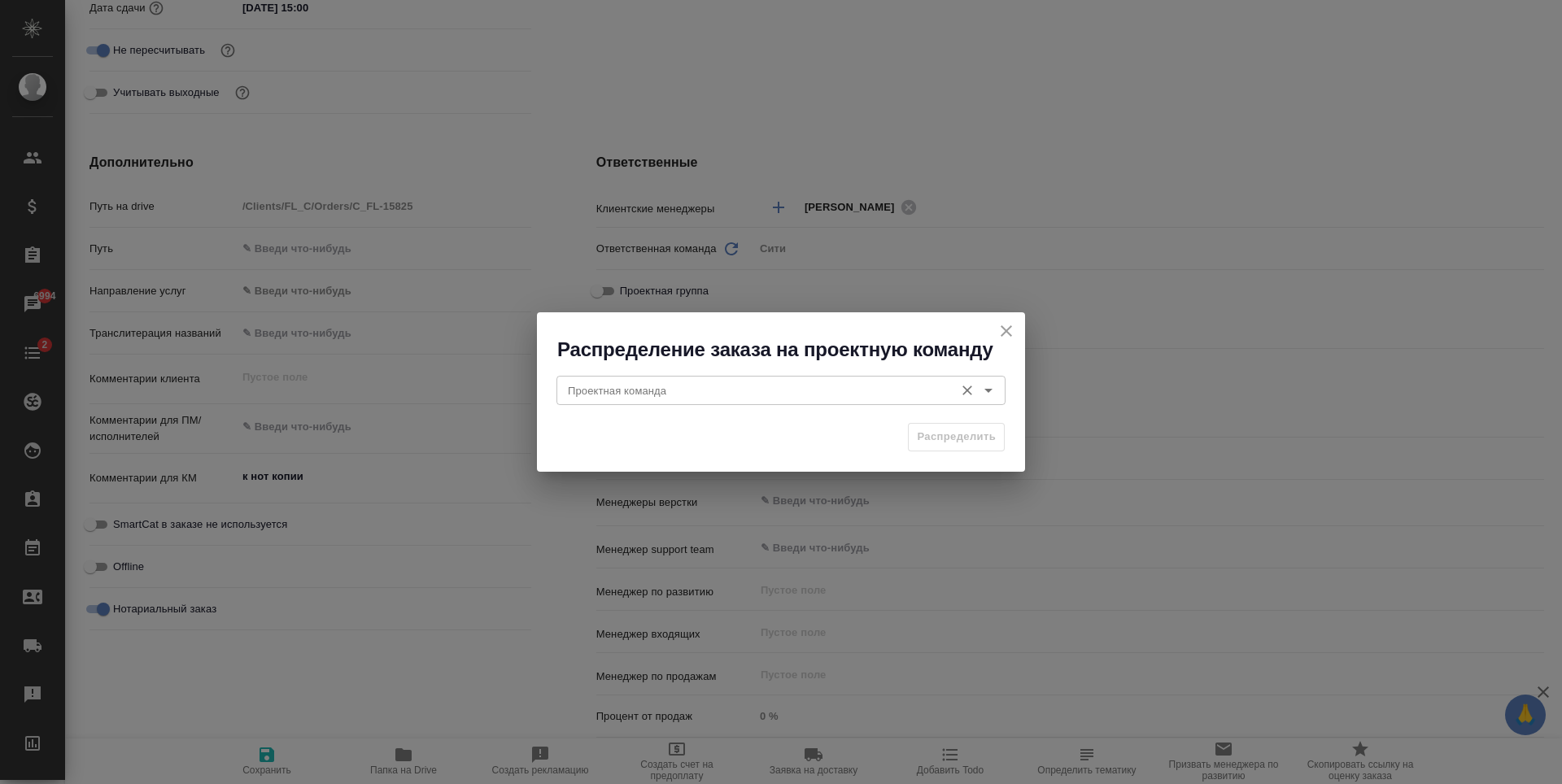
click at [781, 378] on div "Проектная команда" at bounding box center [781, 391] width 449 height 29
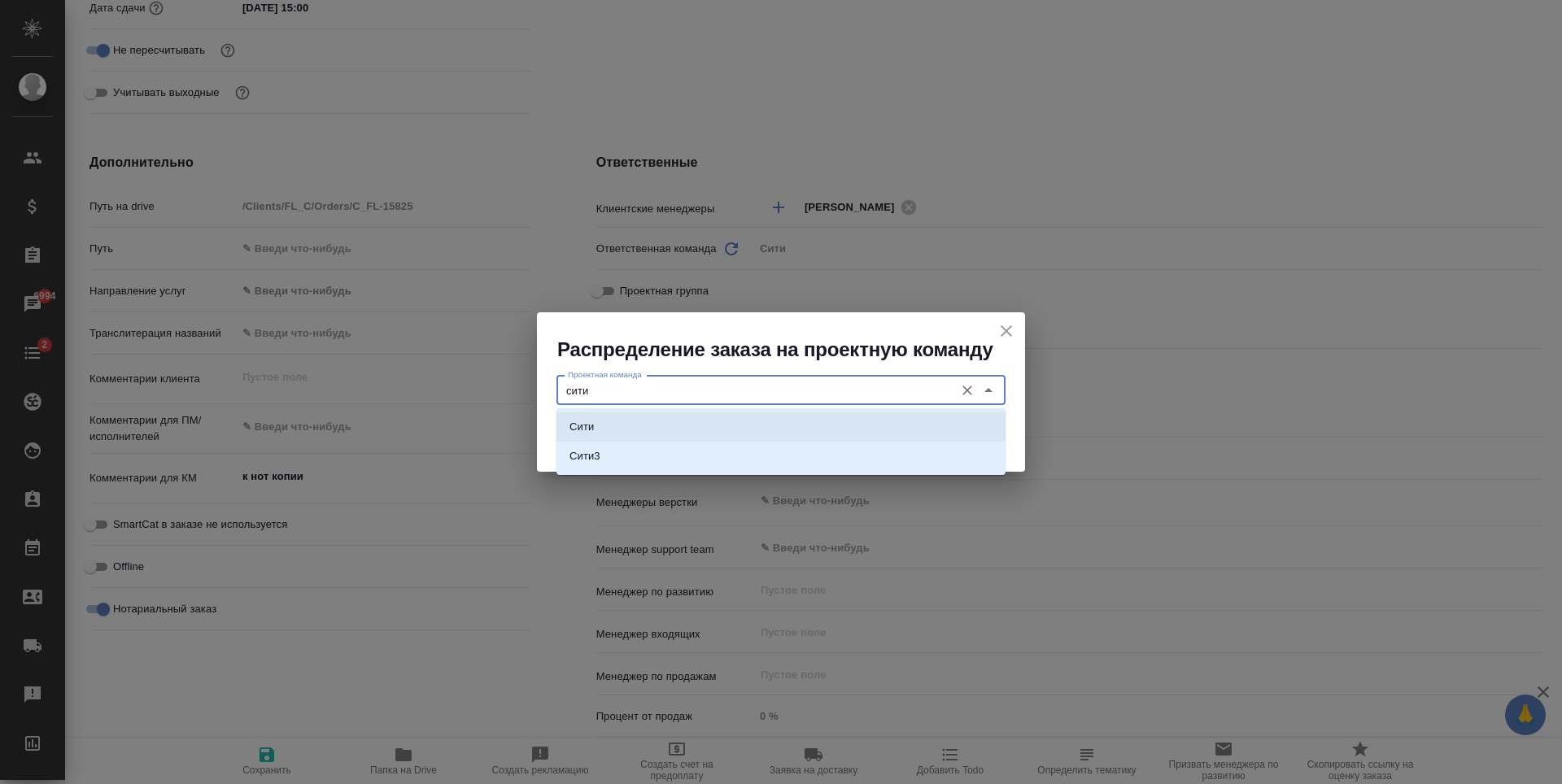
click at [752, 424] on li "Сити" at bounding box center [781, 426] width 449 height 29
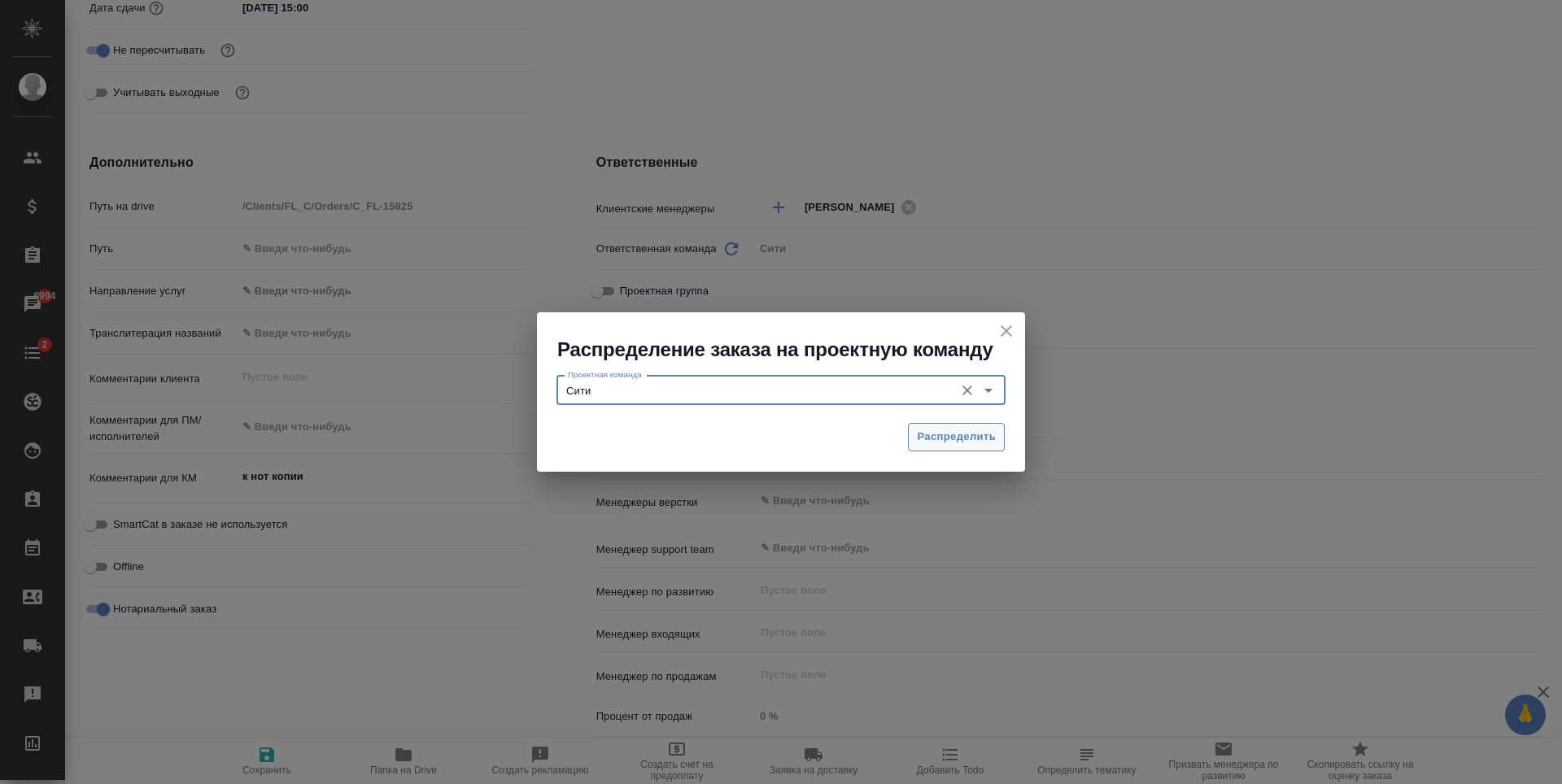
type input "Сити"
click at [949, 438] on span "Распределить" at bounding box center [957, 436] width 79 height 18
type textarea "x"
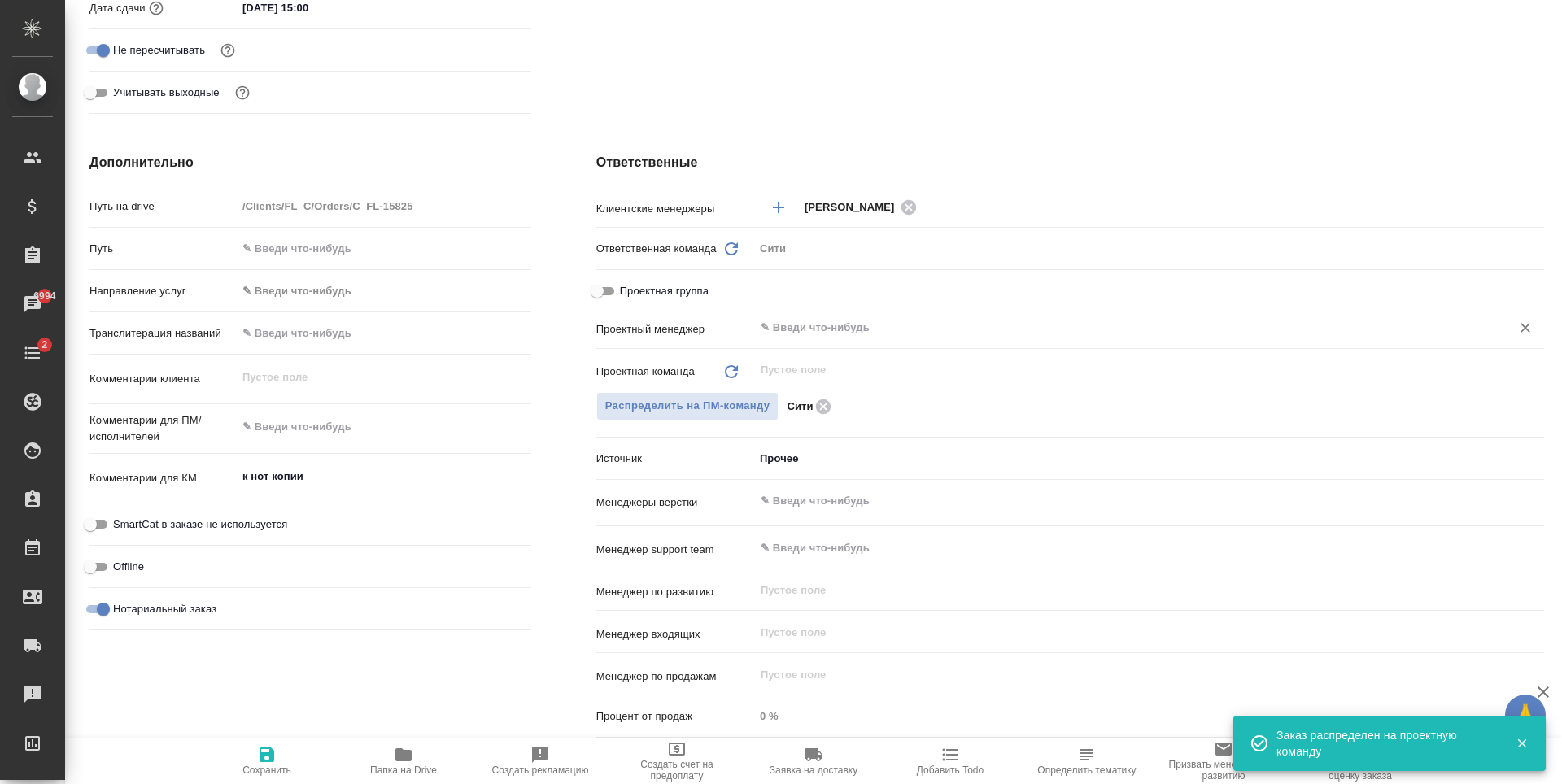
click at [821, 332] on input "text" at bounding box center [1122, 328] width 725 height 19
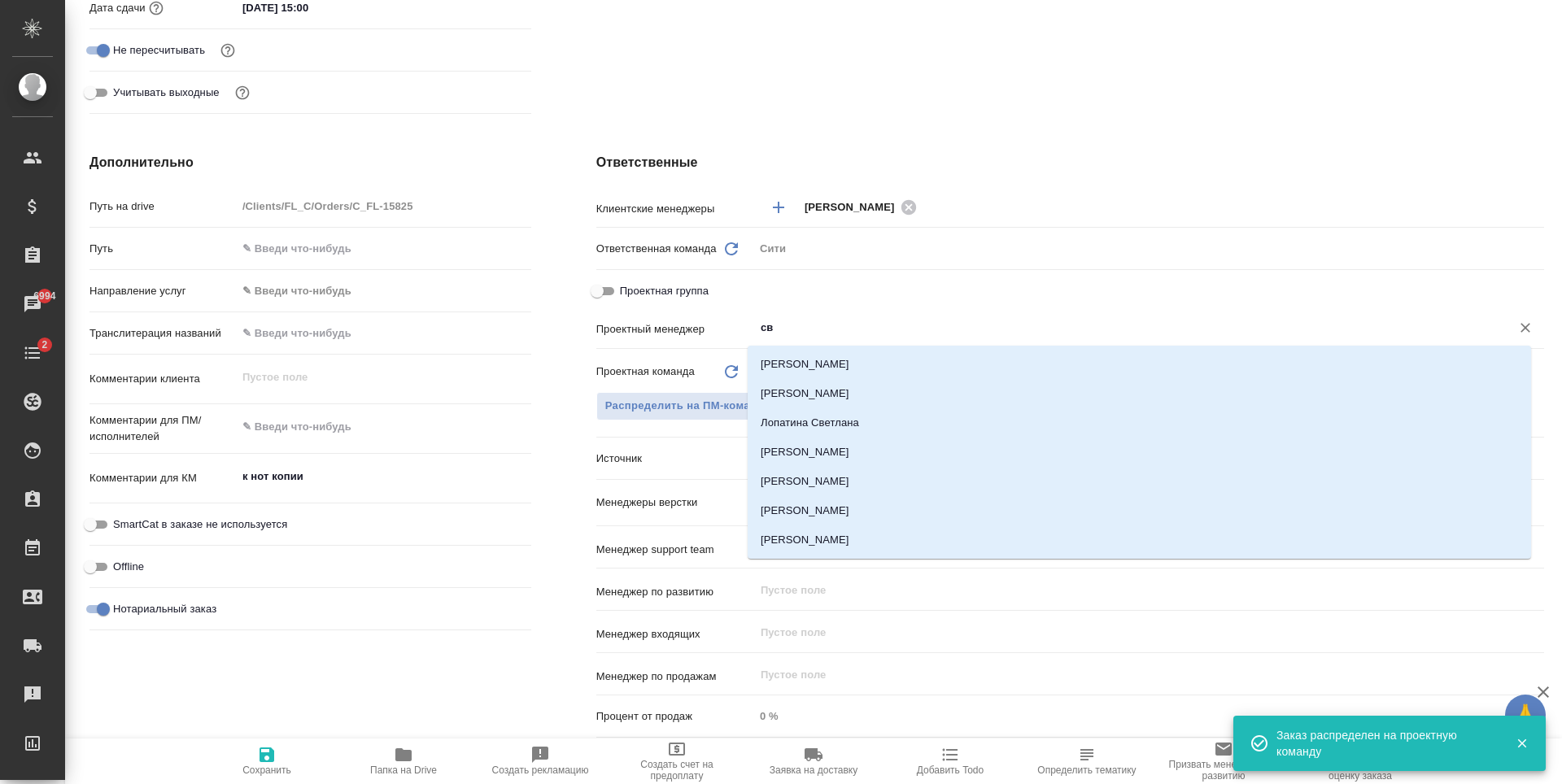
type input "све"
click at [872, 360] on li "[PERSON_NAME]" at bounding box center [1139, 364] width 783 height 29
type textarea "x"
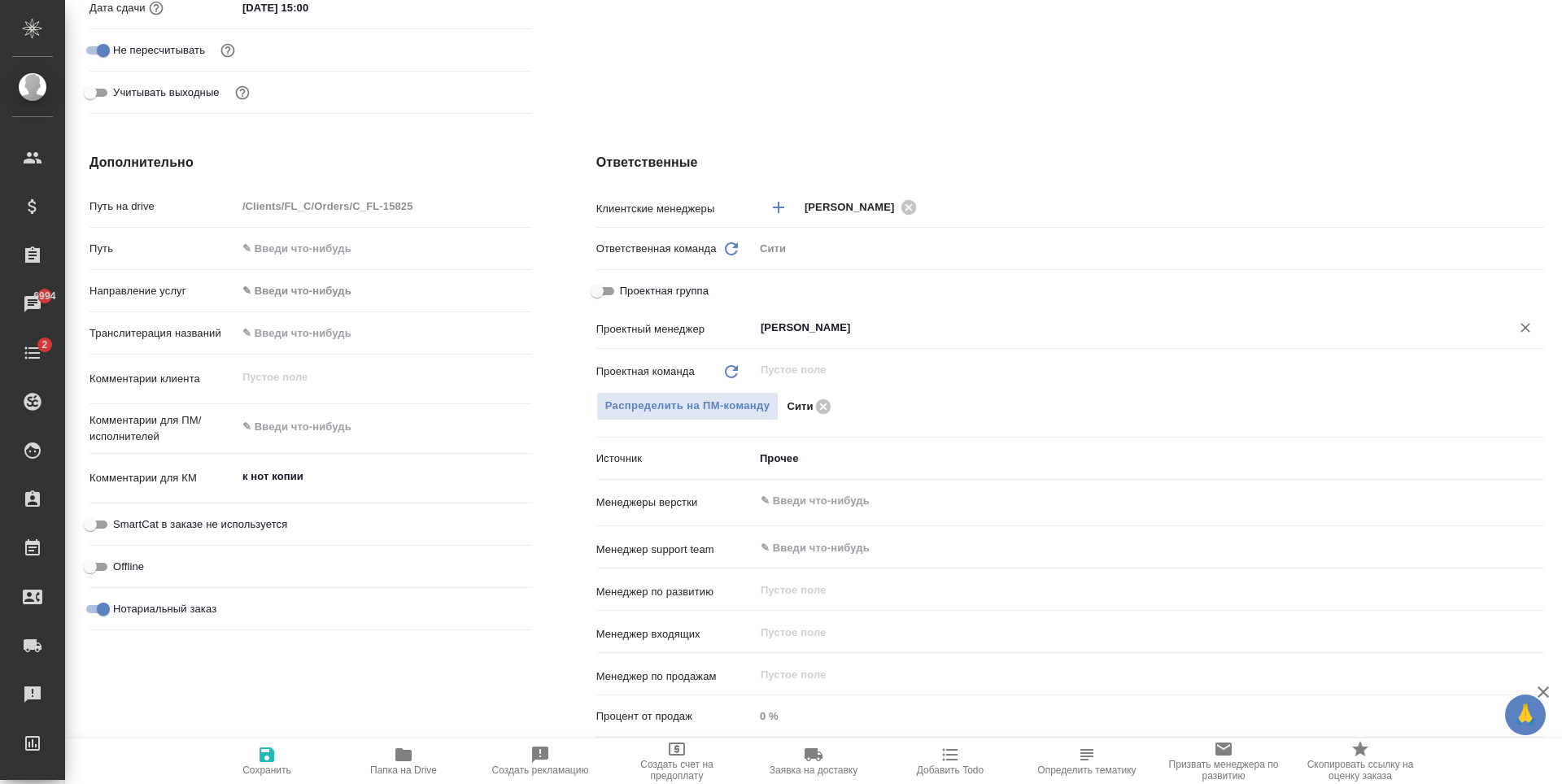
type input "[PERSON_NAME]"
click at [254, 758] on span "Сохранить" at bounding box center [266, 760] width 117 height 31
type textarea "x"
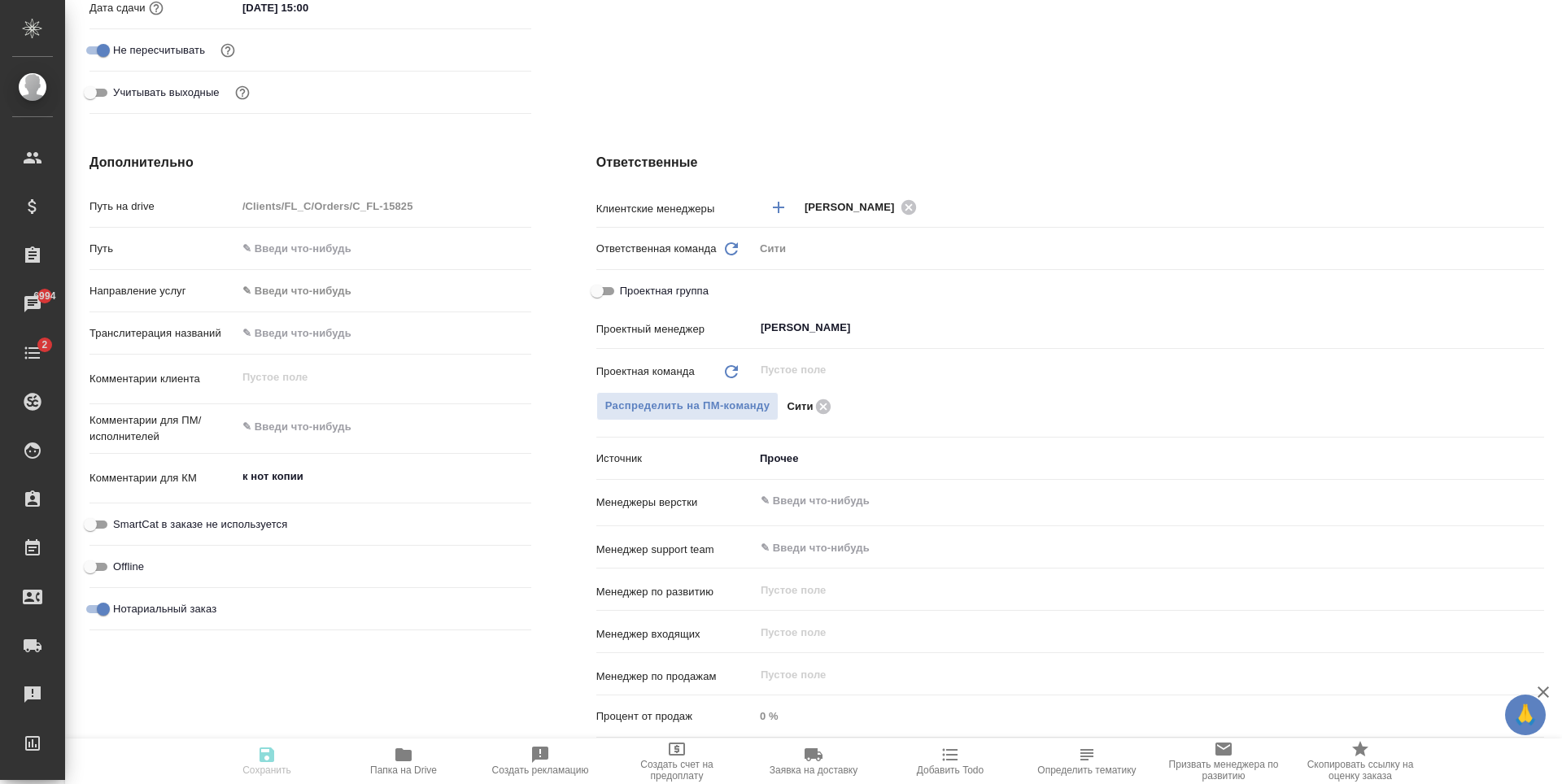
type textarea "x"
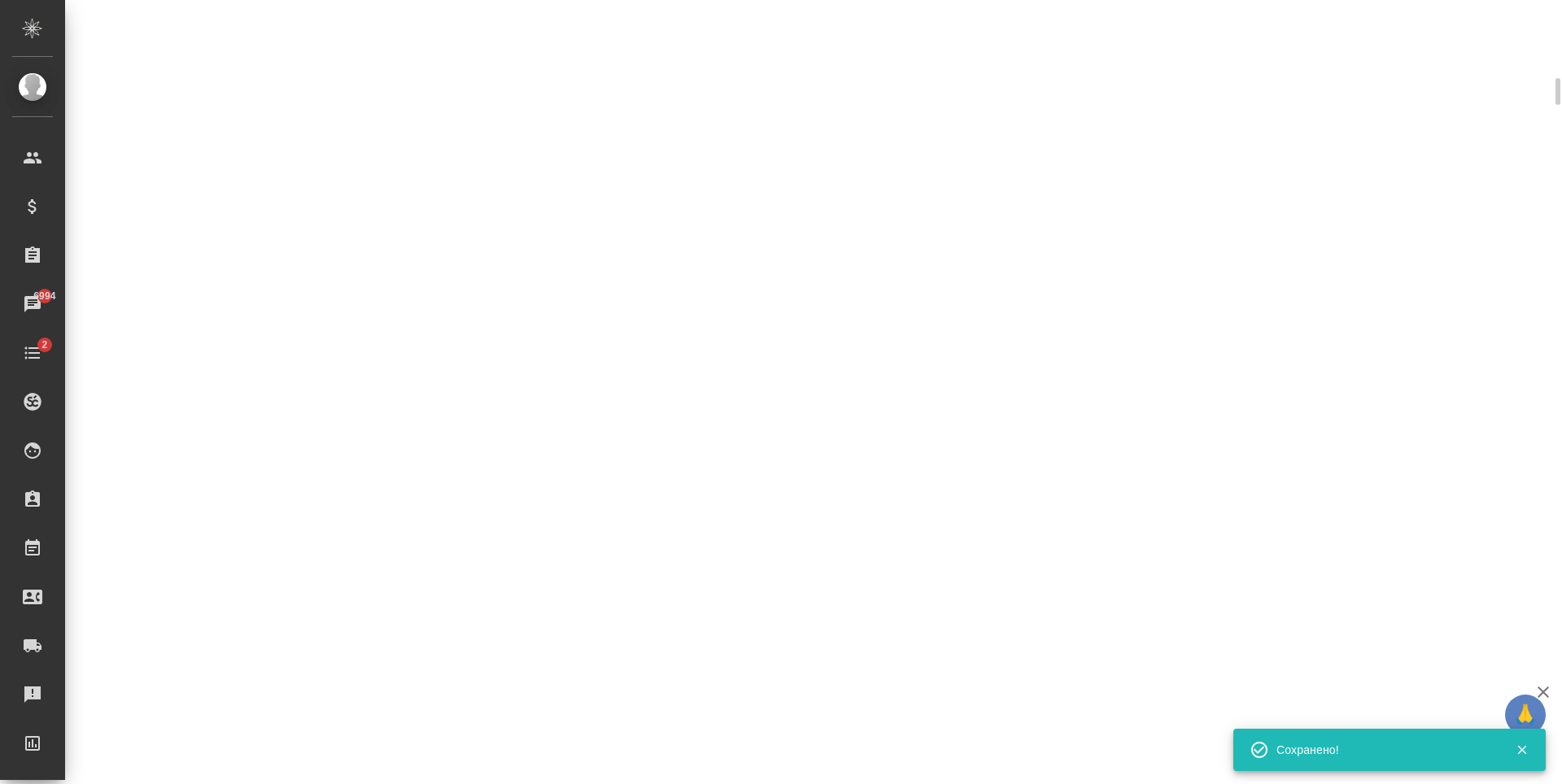
scroll to position [556, 0]
select select "RU"
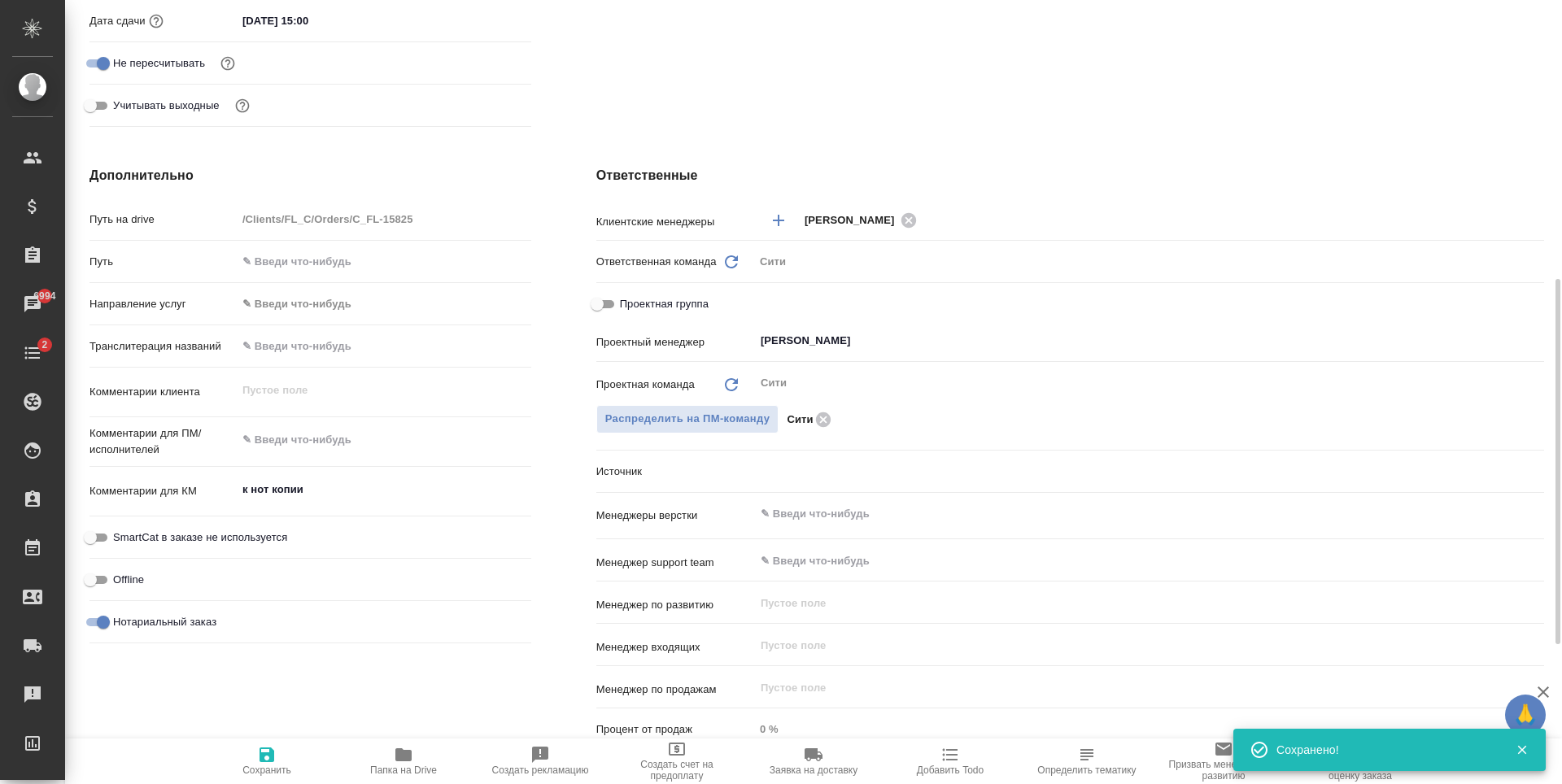
type textarea "x"
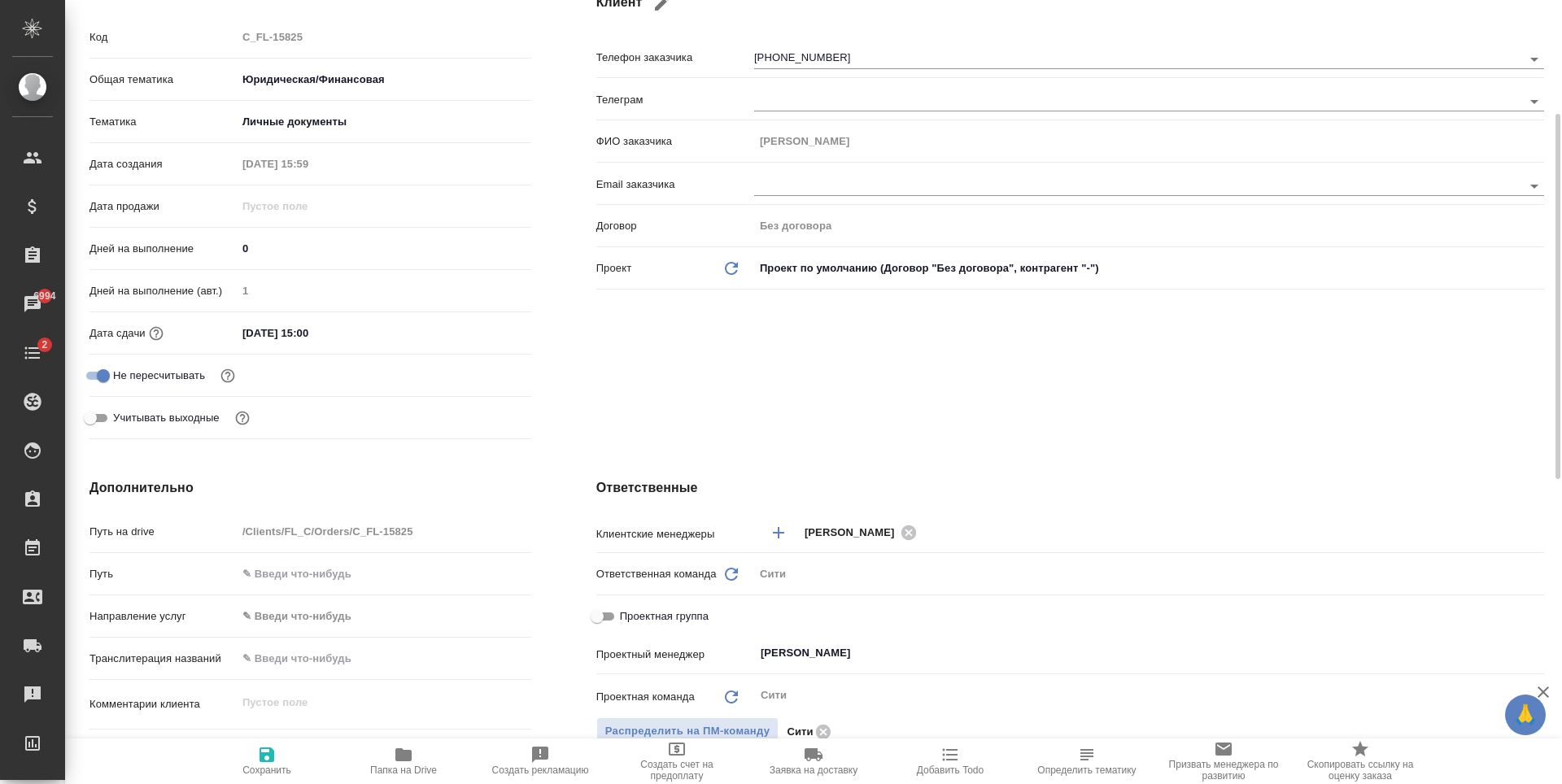
scroll to position [0, 0]
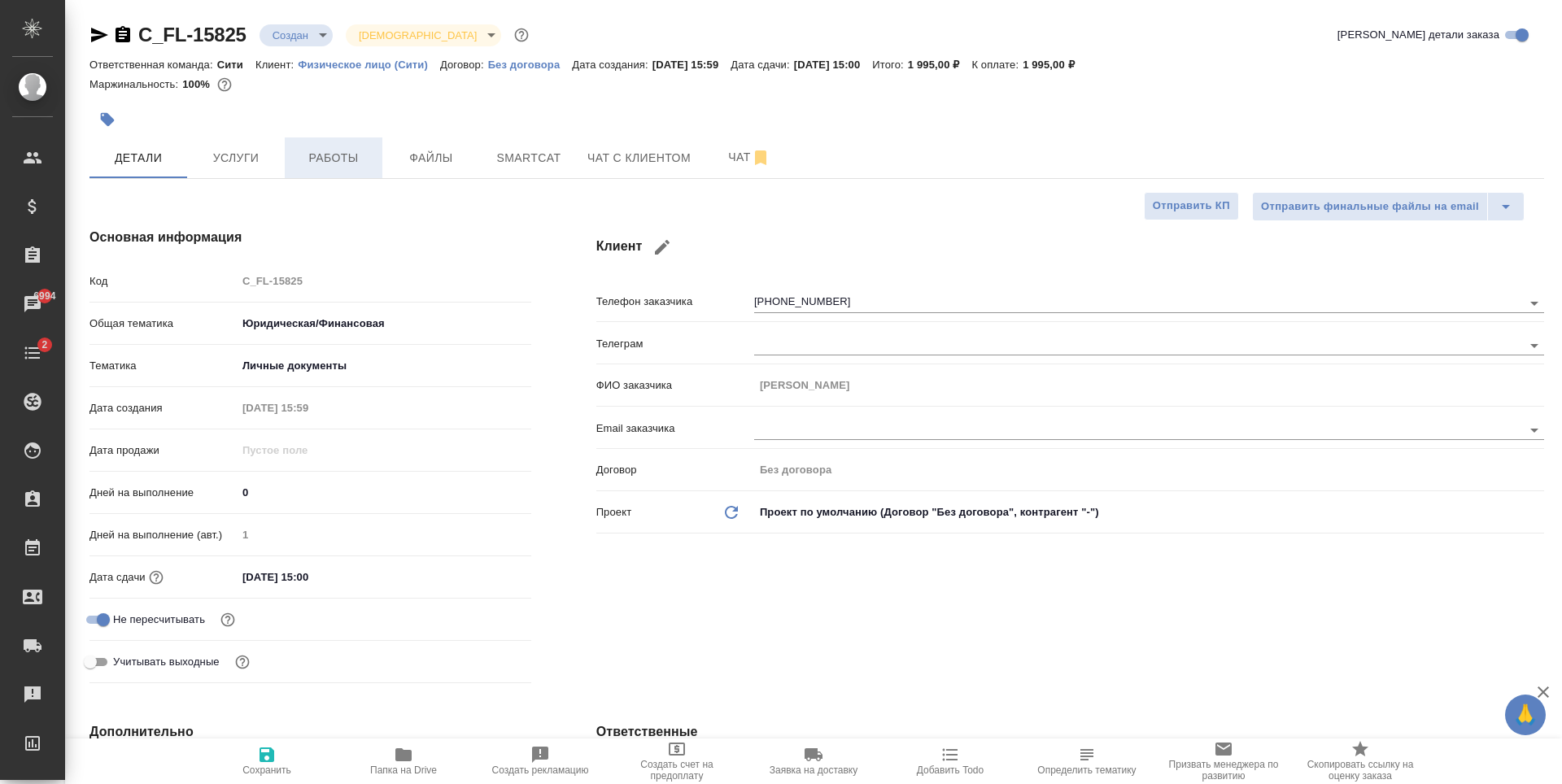
click at [303, 161] on span "Работы" at bounding box center [333, 158] width 78 height 20
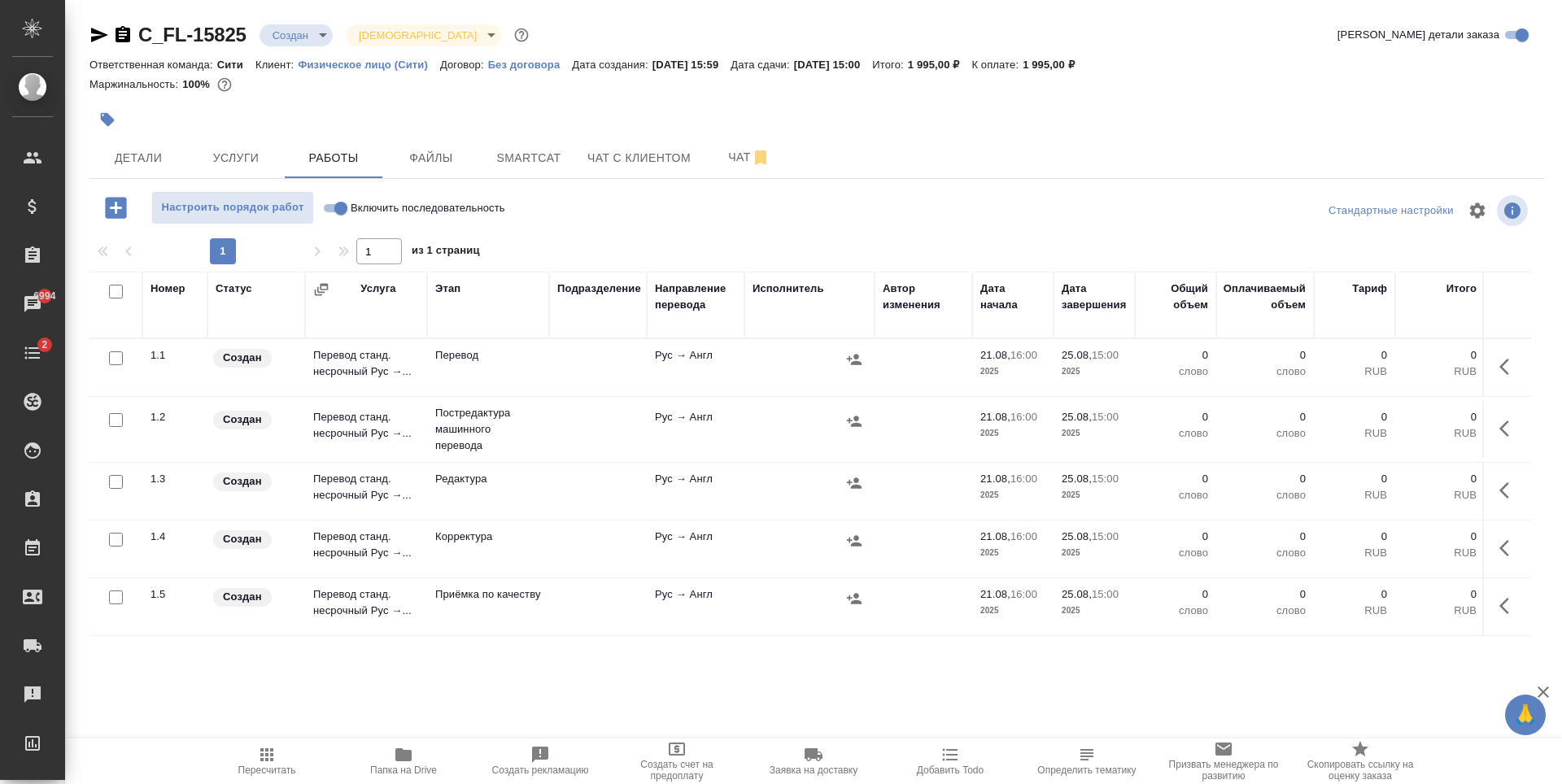
click at [113, 421] on input "checkbox" at bounding box center [116, 420] width 14 height 14
checkbox input "true"
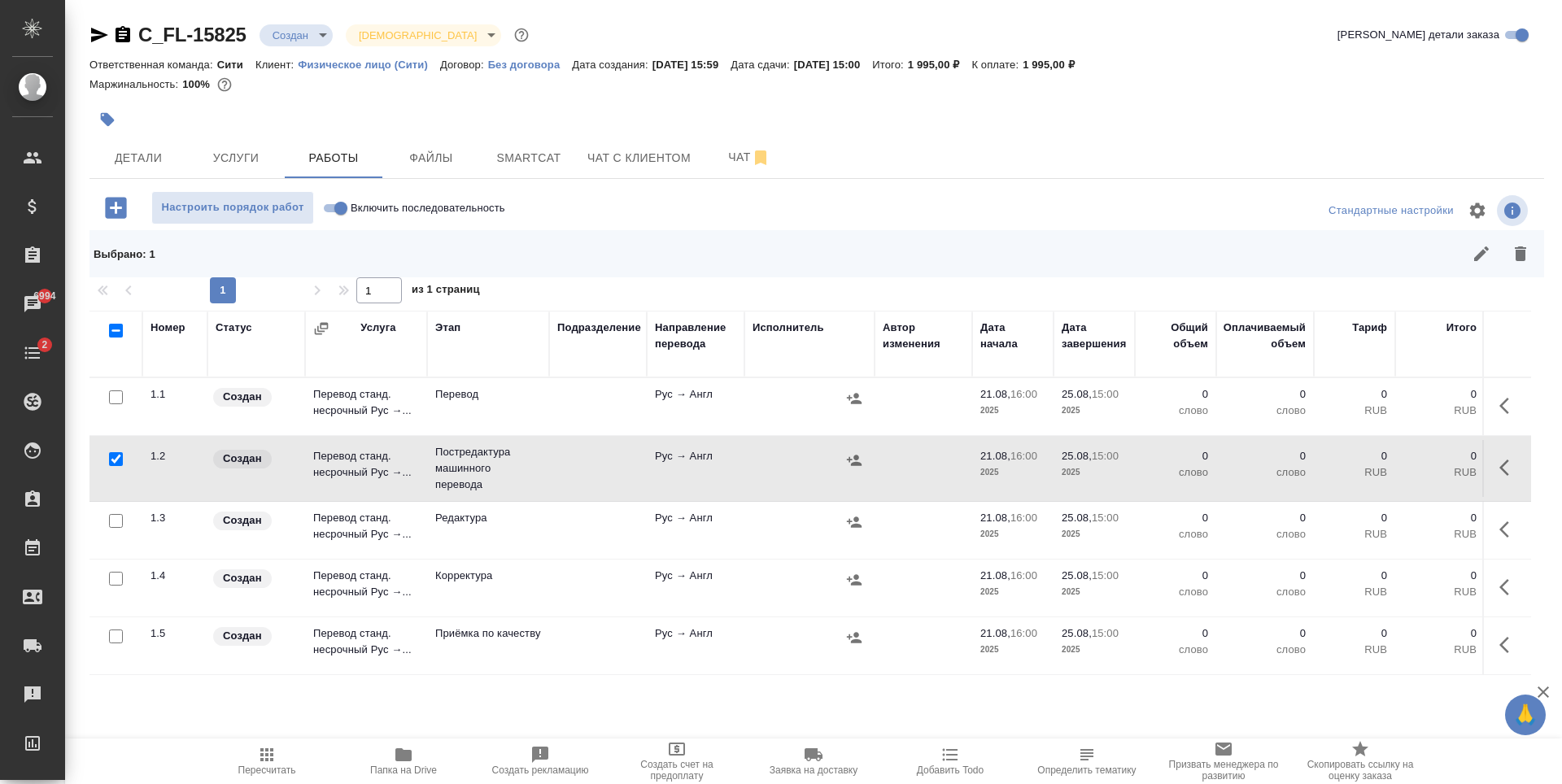
click at [117, 523] on input "checkbox" at bounding box center [116, 520] width 14 height 14
checkbox input "true"
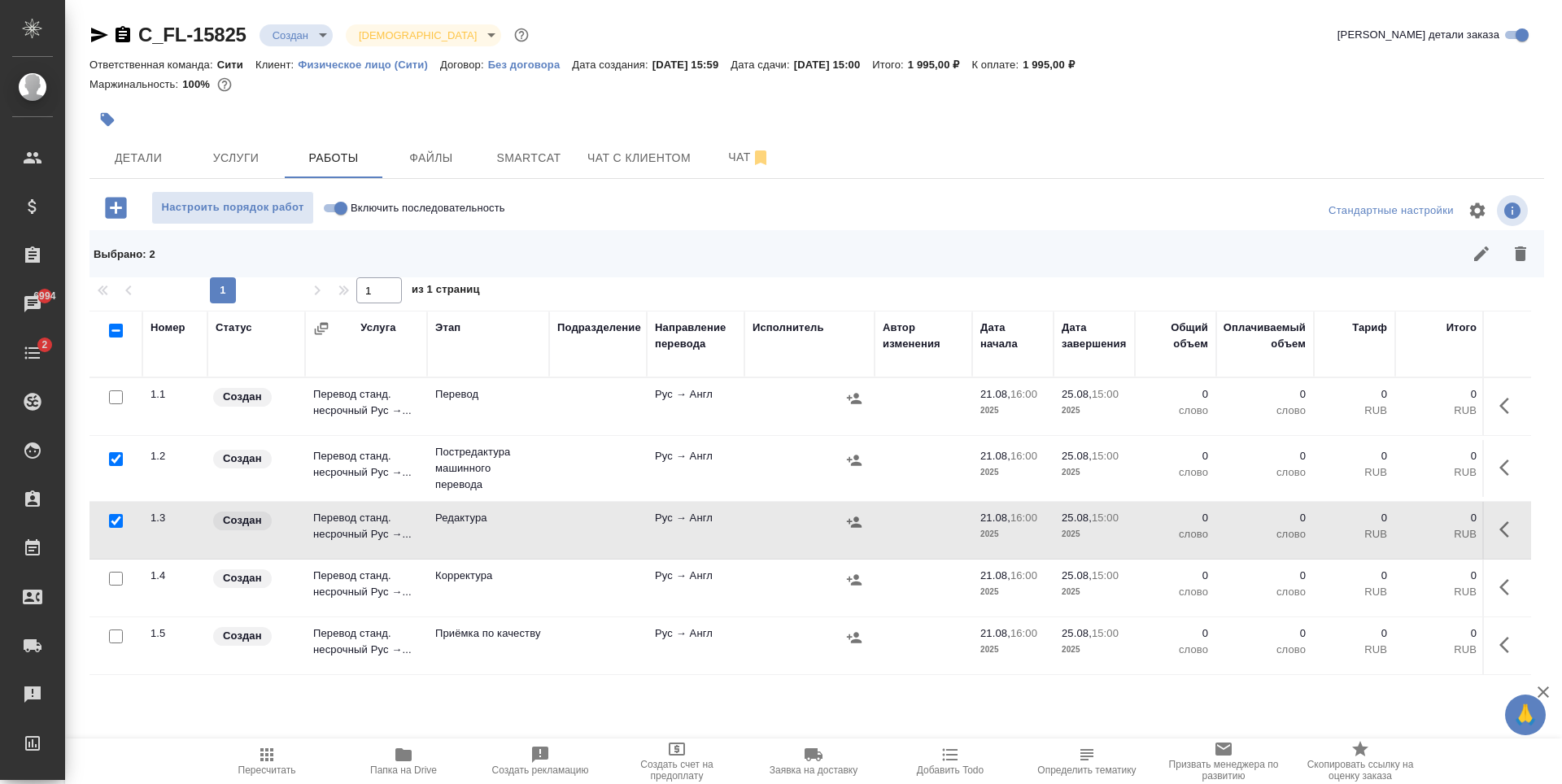
click at [117, 581] on input "checkbox" at bounding box center [116, 578] width 14 height 14
checkbox input "true"
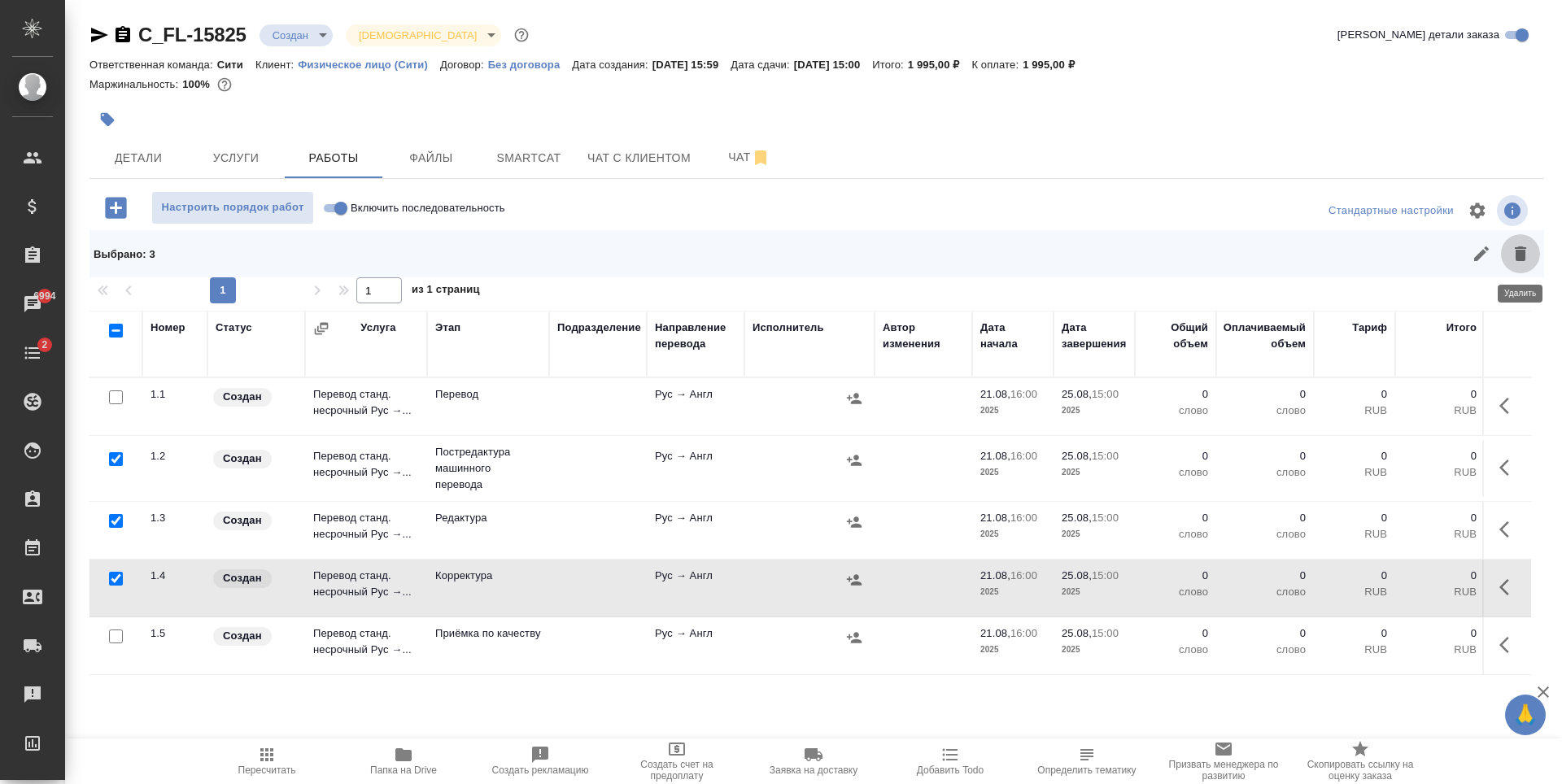
click at [1518, 257] on icon "button" at bounding box center [1520, 253] width 12 height 15
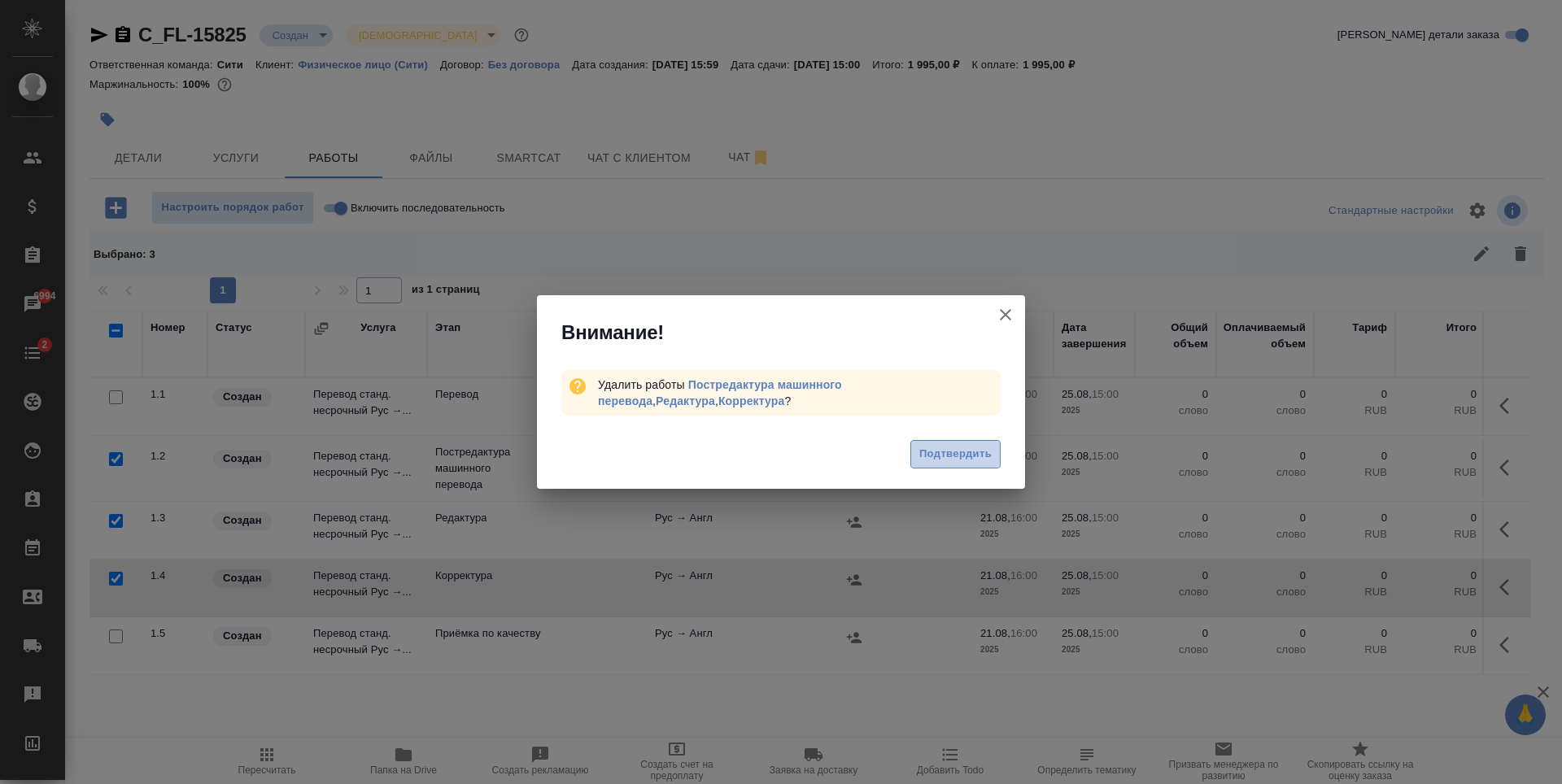
click at [975, 454] on span "Подтвердить" at bounding box center [955, 453] width 73 height 18
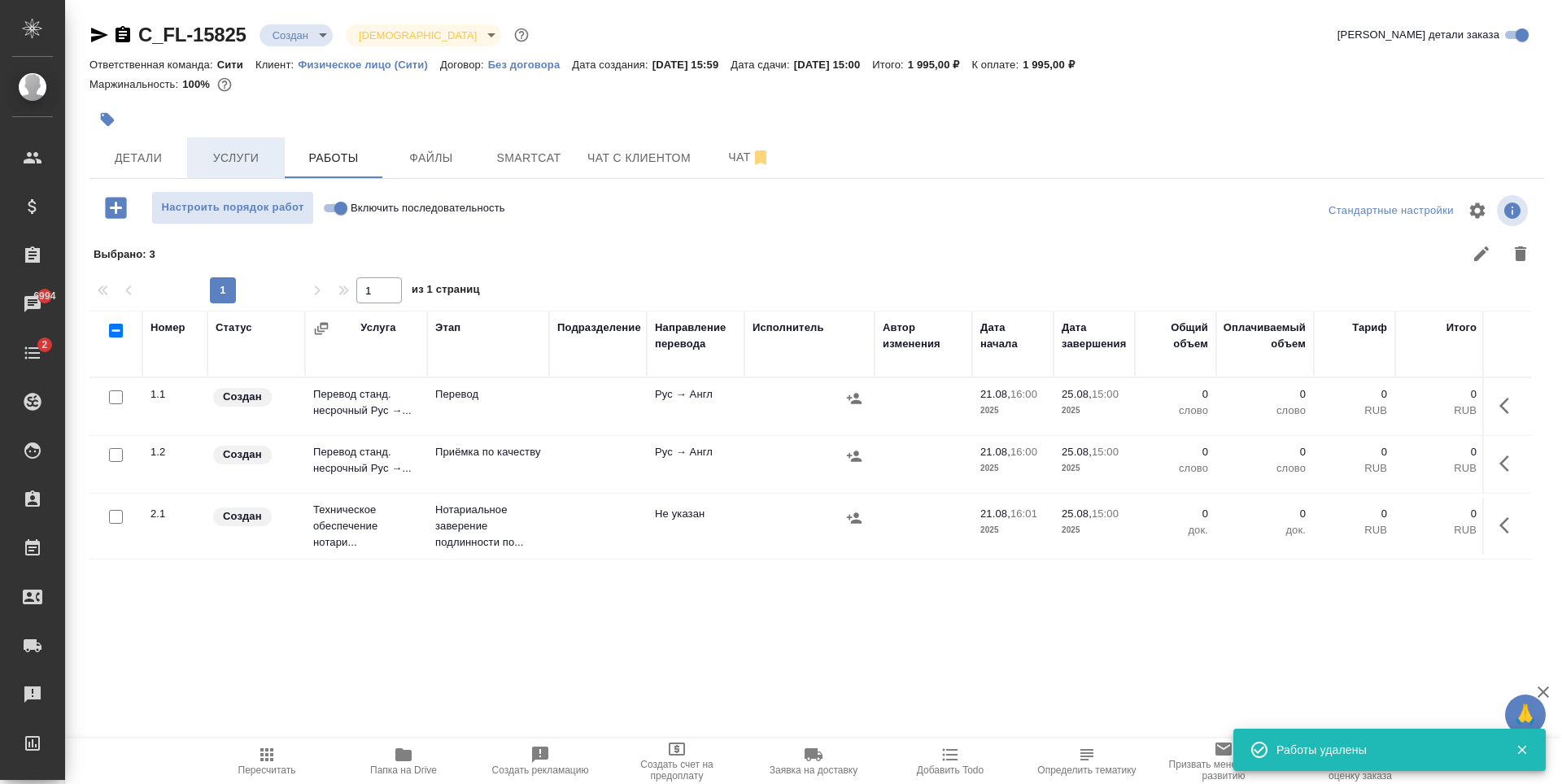
click at [245, 151] on span "Услуги" at bounding box center [236, 158] width 78 height 20
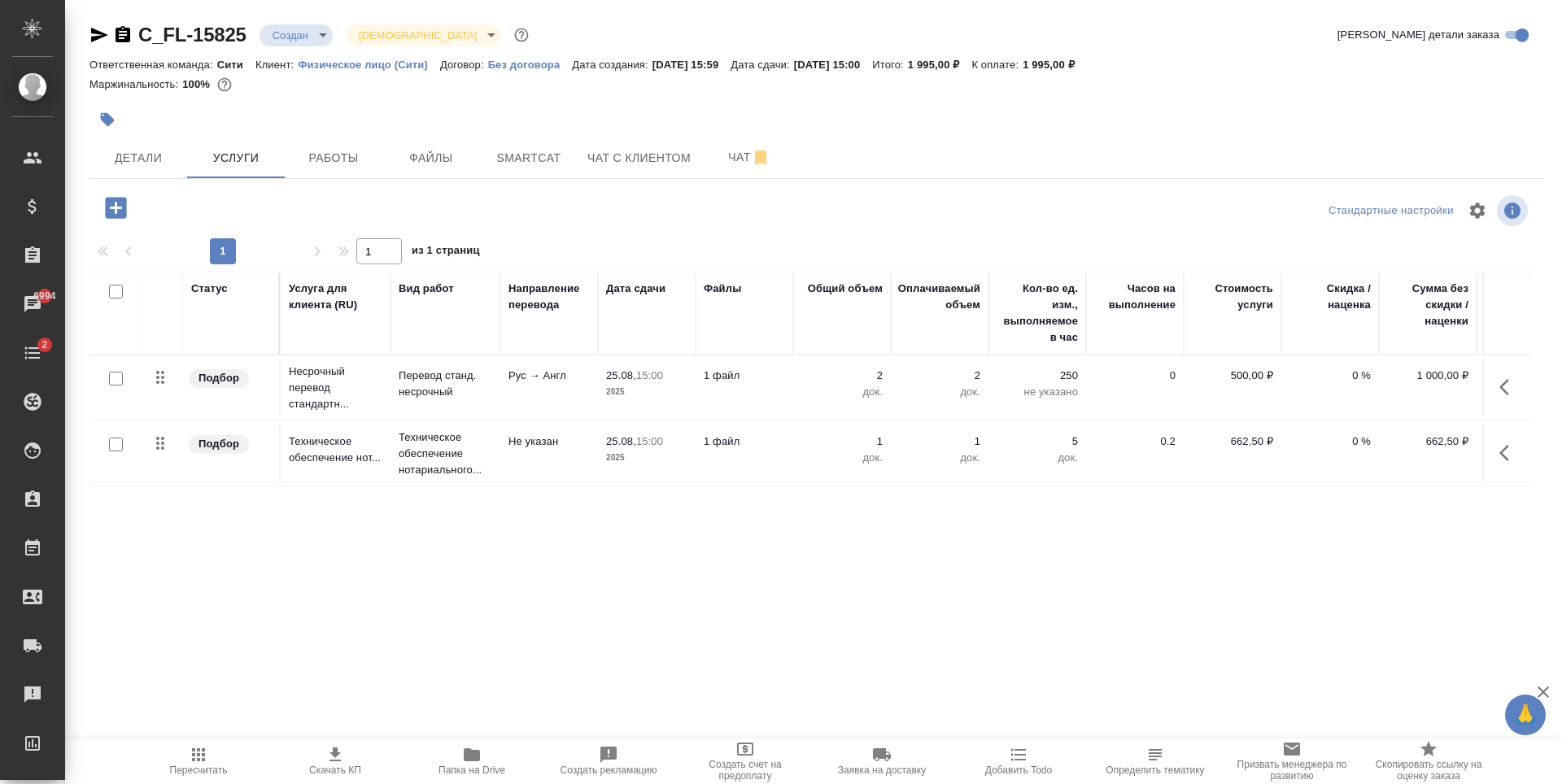
click at [370, 107] on div at bounding box center [575, 119] width 969 height 36
click at [849, 557] on div "Статус Услуга для клиента (RU) Вид работ Направление перевода Дата сдачи Файлы …" at bounding box center [810, 447] width 1441 height 350
click at [368, 111] on div at bounding box center [575, 119] width 969 height 36
click at [344, 156] on span "Работы" at bounding box center [333, 158] width 78 height 20
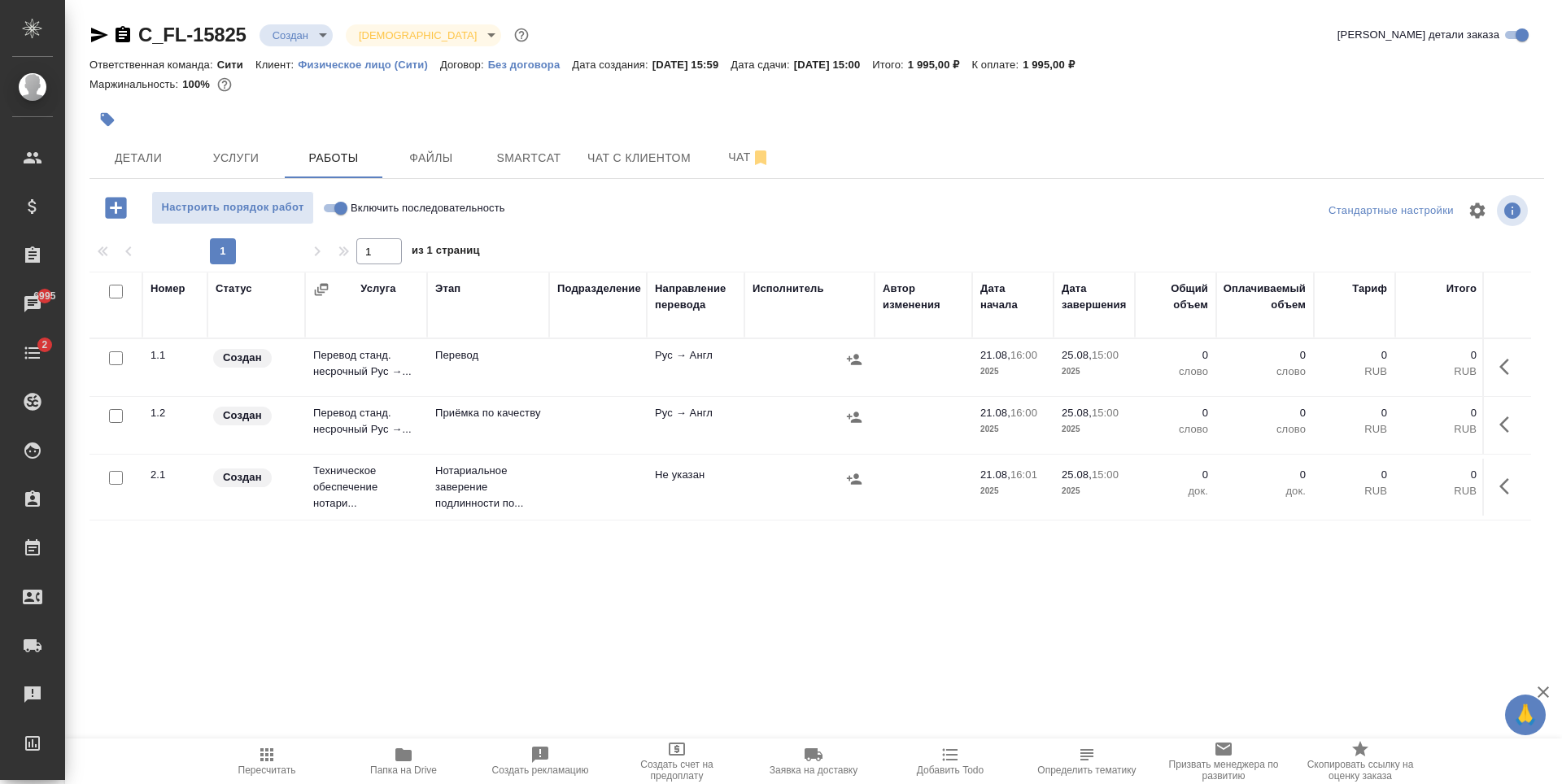
click at [1502, 356] on button "button" at bounding box center [1509, 366] width 39 height 39
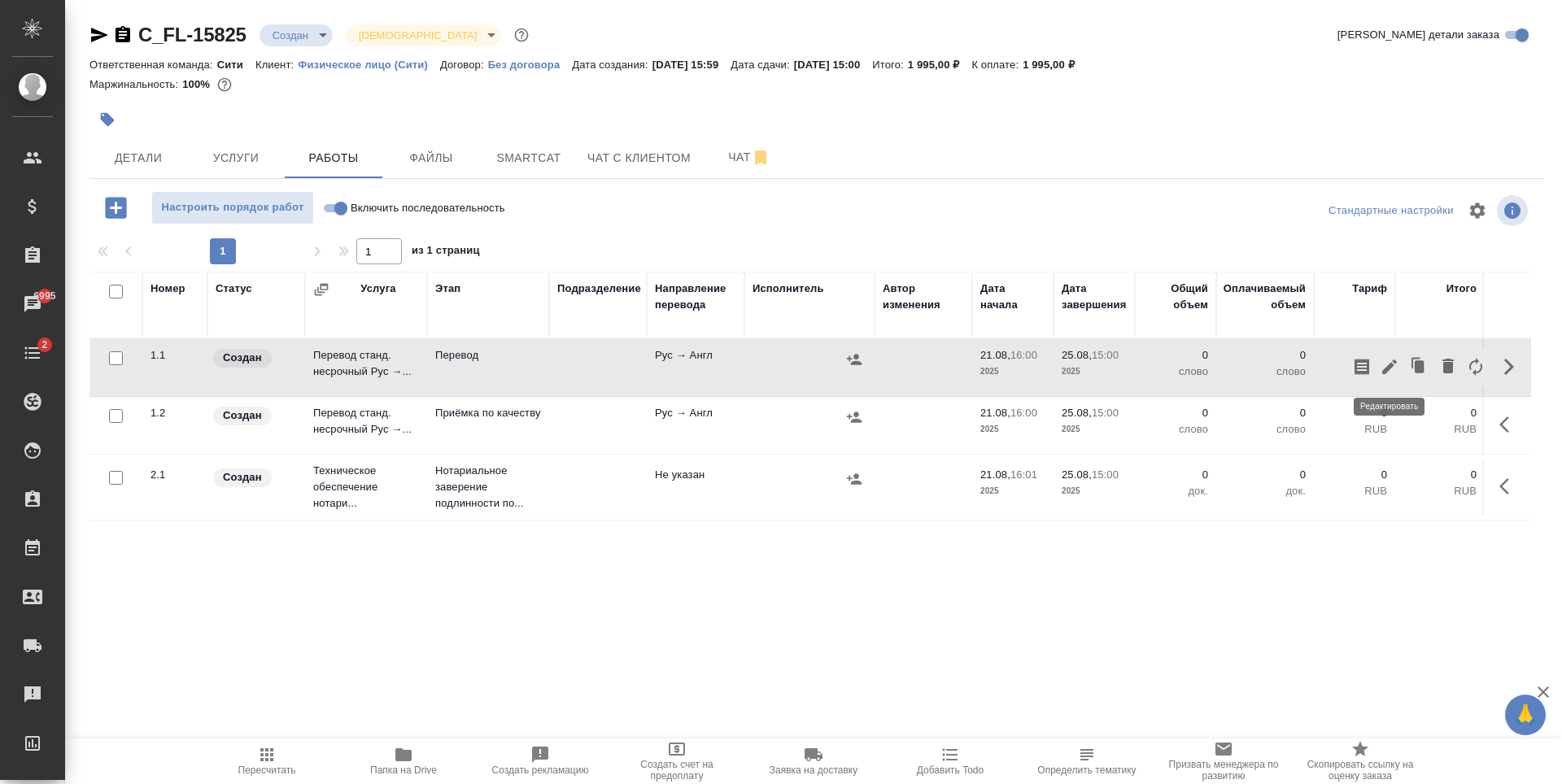
click at [1389, 361] on icon "button" at bounding box center [1389, 366] width 19 height 19
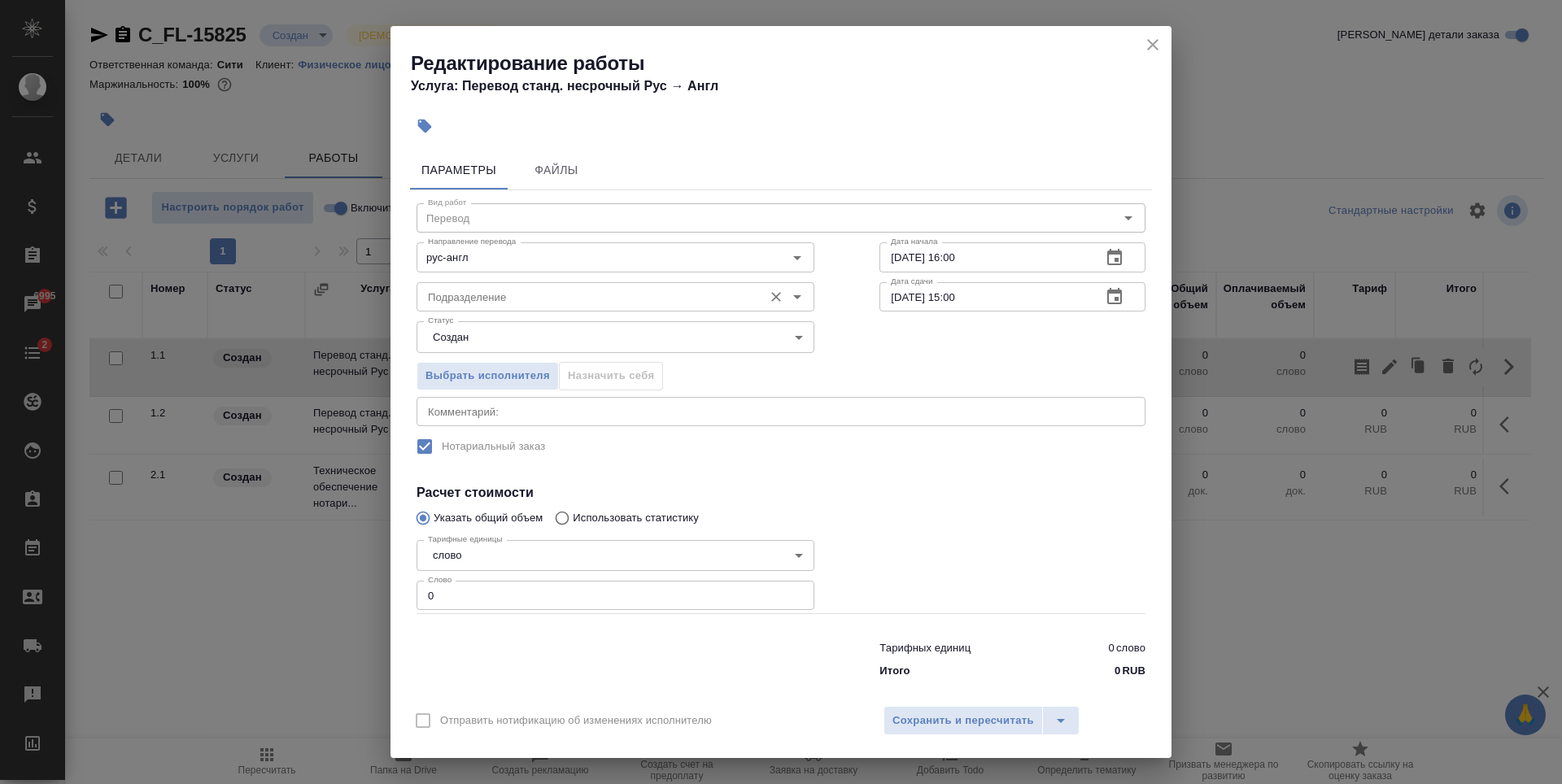
click at [456, 299] on input "Подразделение" at bounding box center [588, 297] width 334 height 19
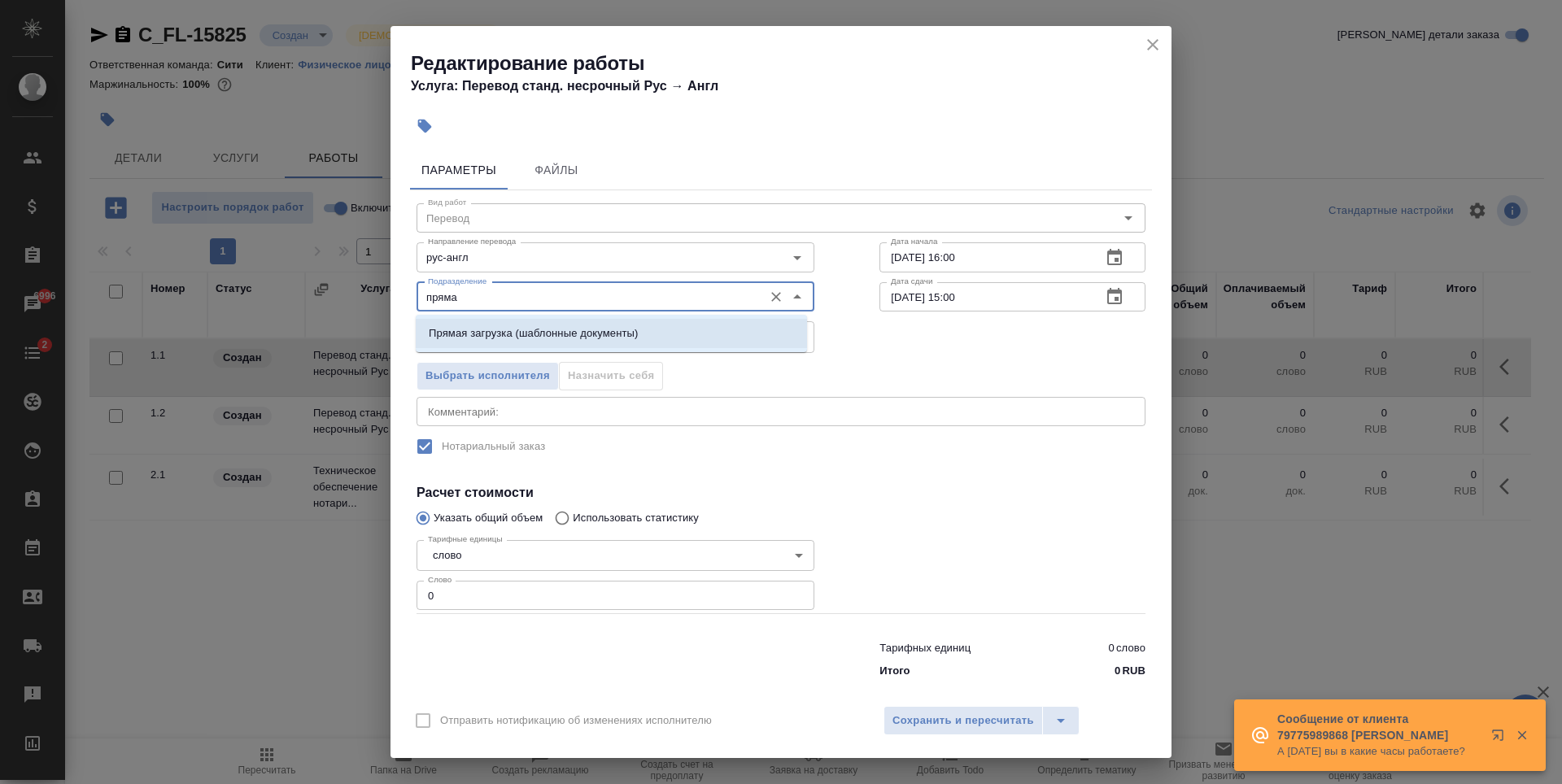
click at [622, 330] on p "Прямая загрузка (шаблонные документы)" at bounding box center [533, 333] width 209 height 16
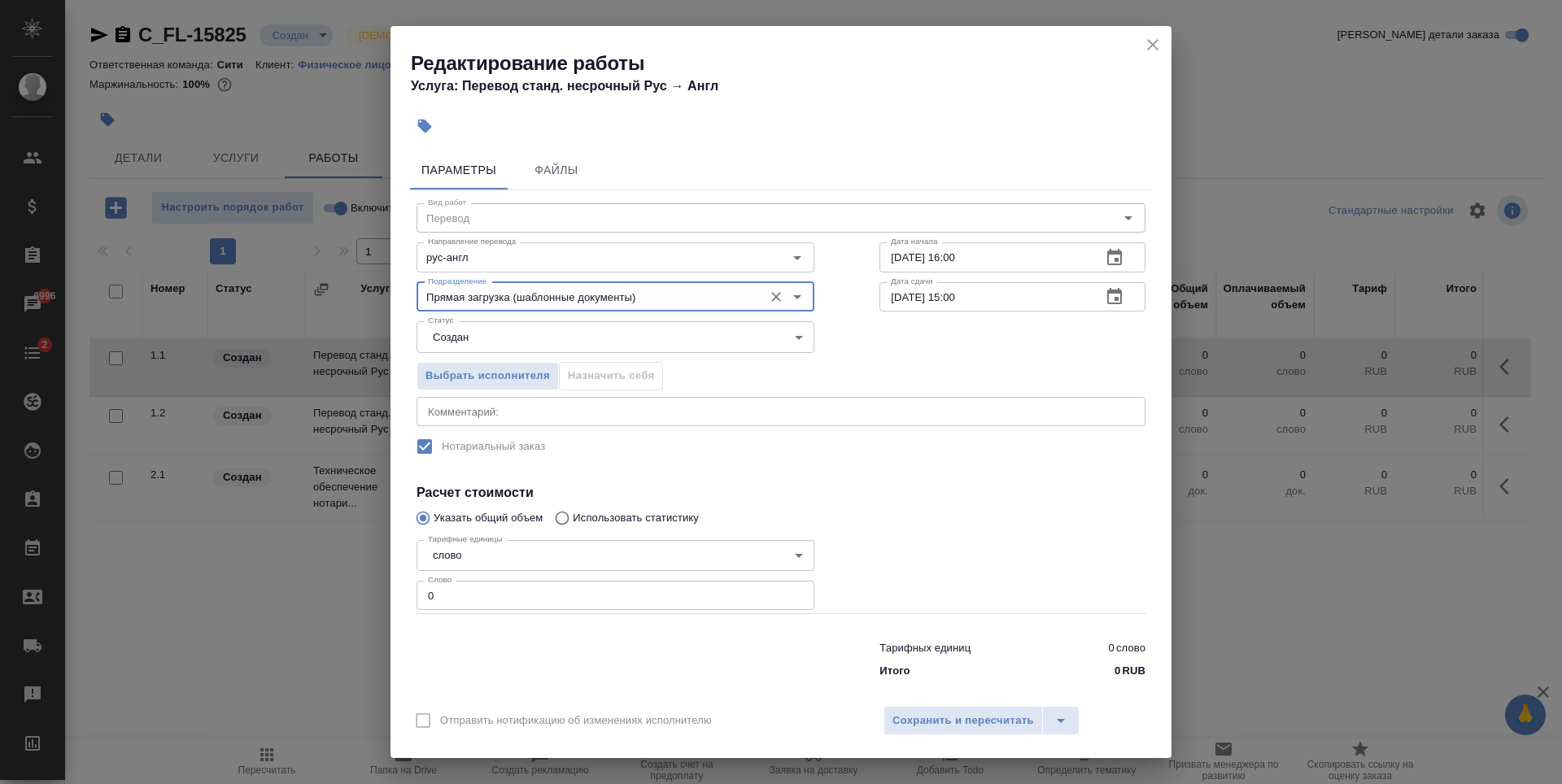
type input "Прямая загрузка (шаблонные документы)"
type input "1"
click at [790, 594] on input "1" at bounding box center [615, 595] width 398 height 29
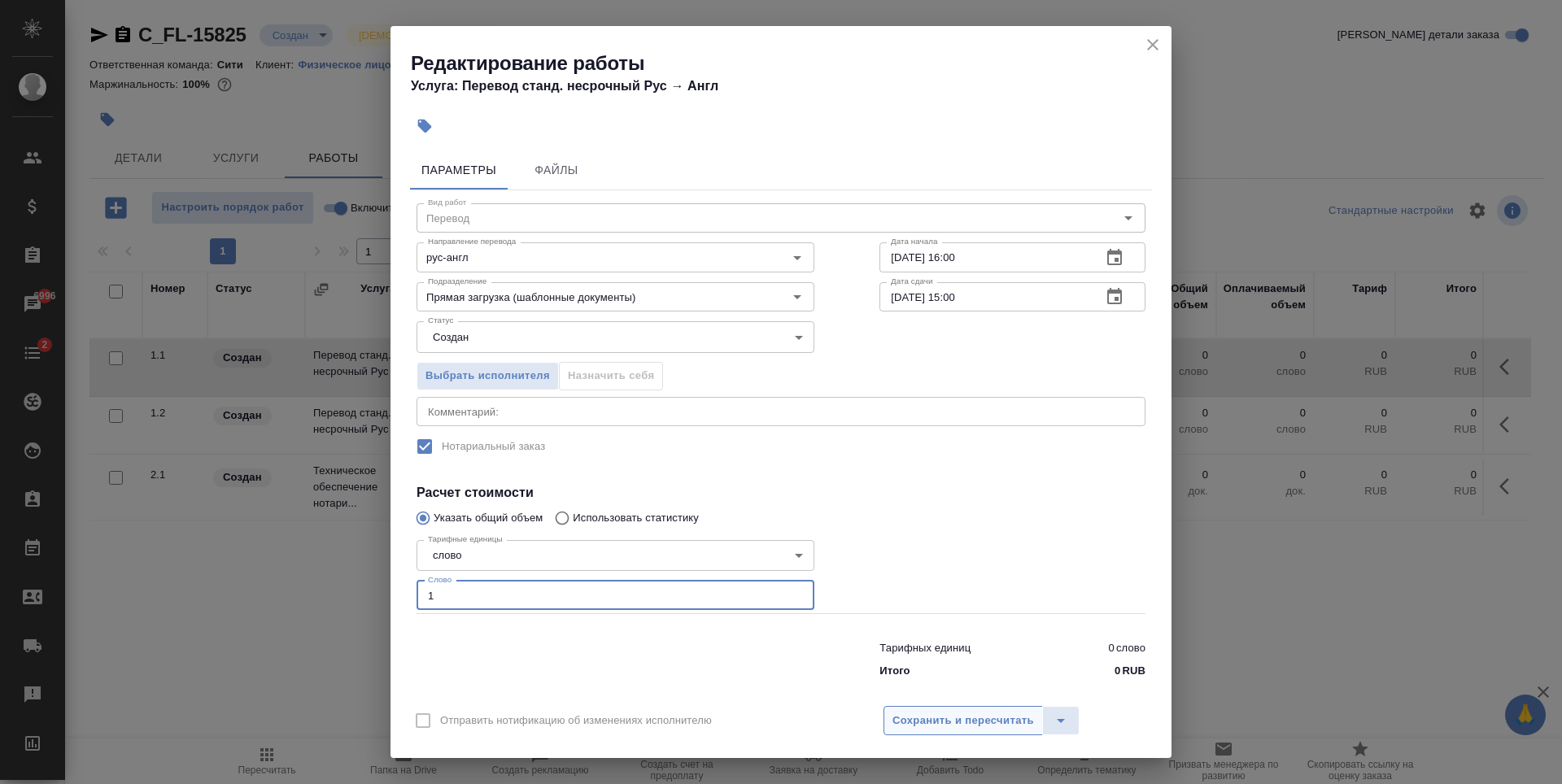
click at [916, 713] on span "Сохранить и пересчитать" at bounding box center [963, 720] width 141 height 18
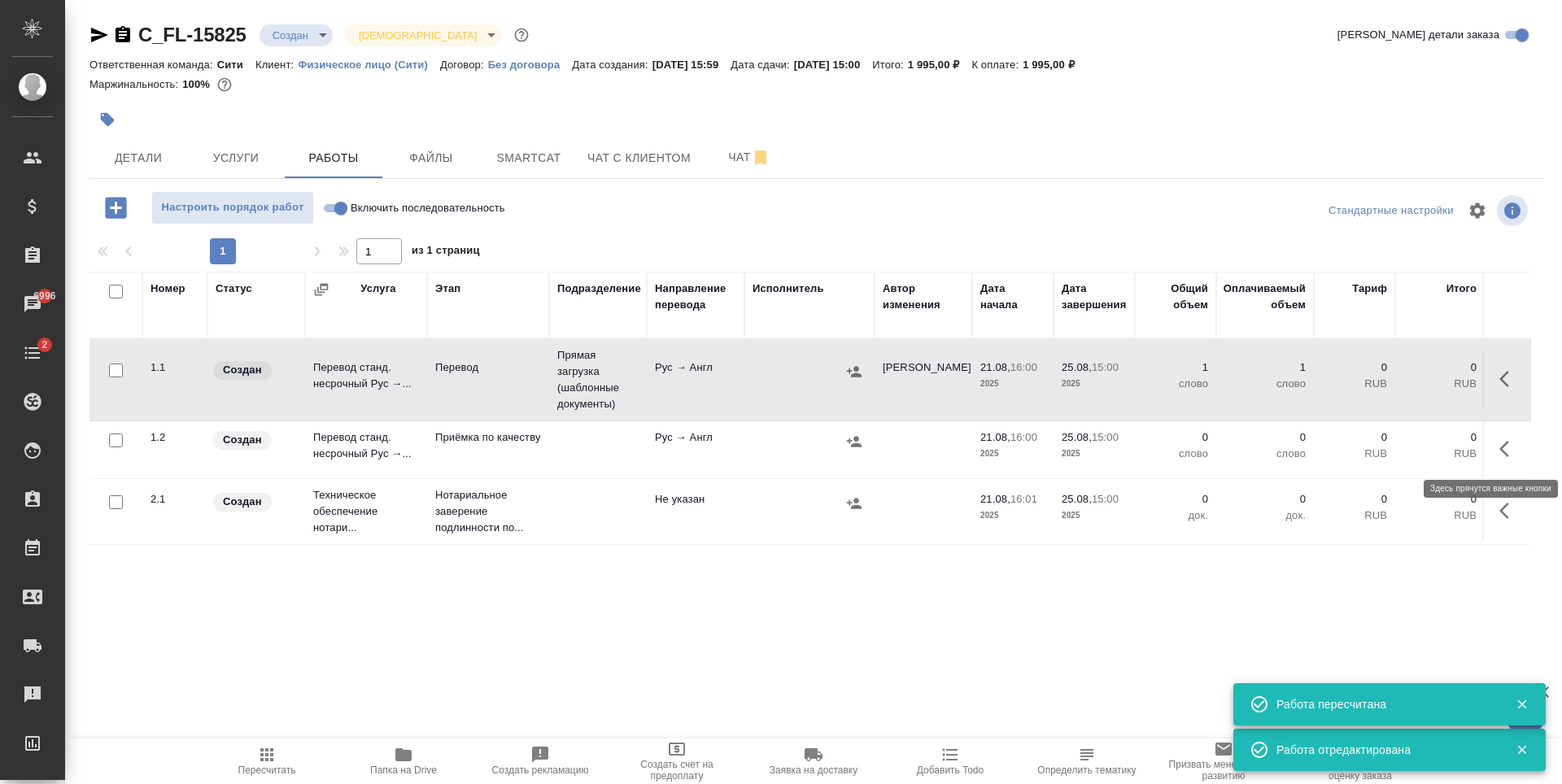
click at [1501, 452] on icon "button" at bounding box center [1509, 449] width 19 height 19
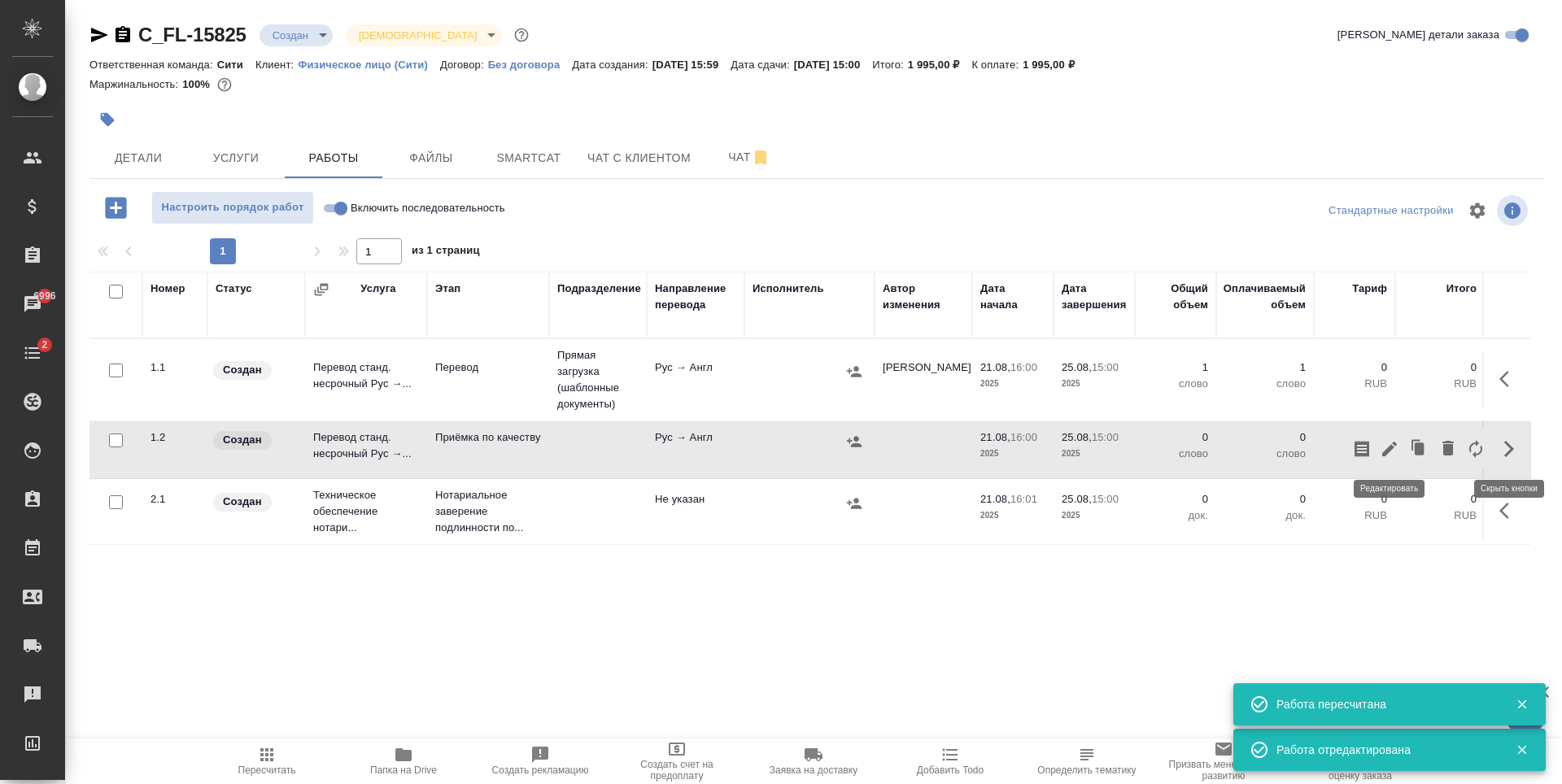
click at [1394, 445] on icon "button" at bounding box center [1389, 449] width 19 height 19
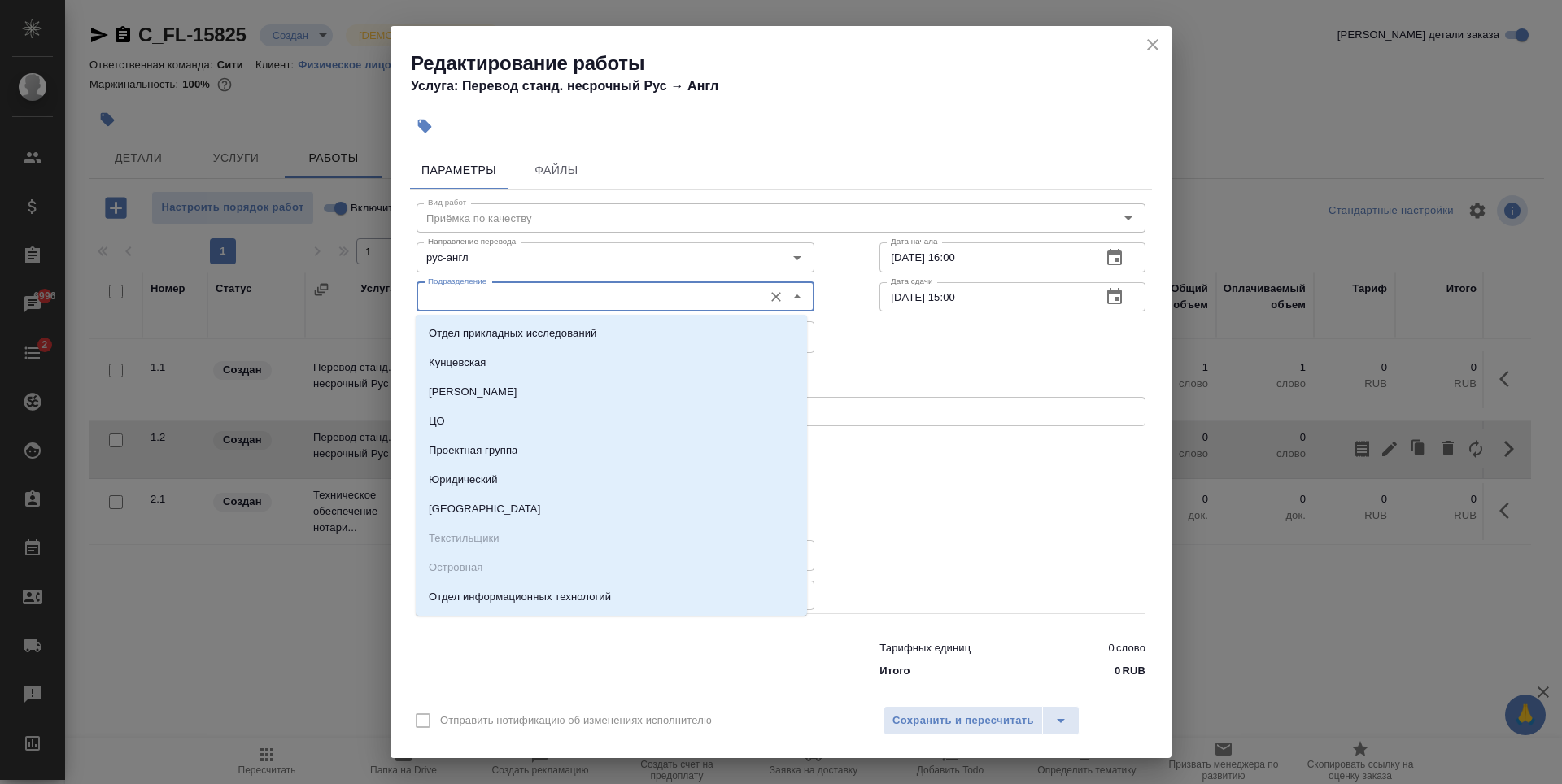
click at [512, 302] on input "Подразделение" at bounding box center [588, 297] width 334 height 19
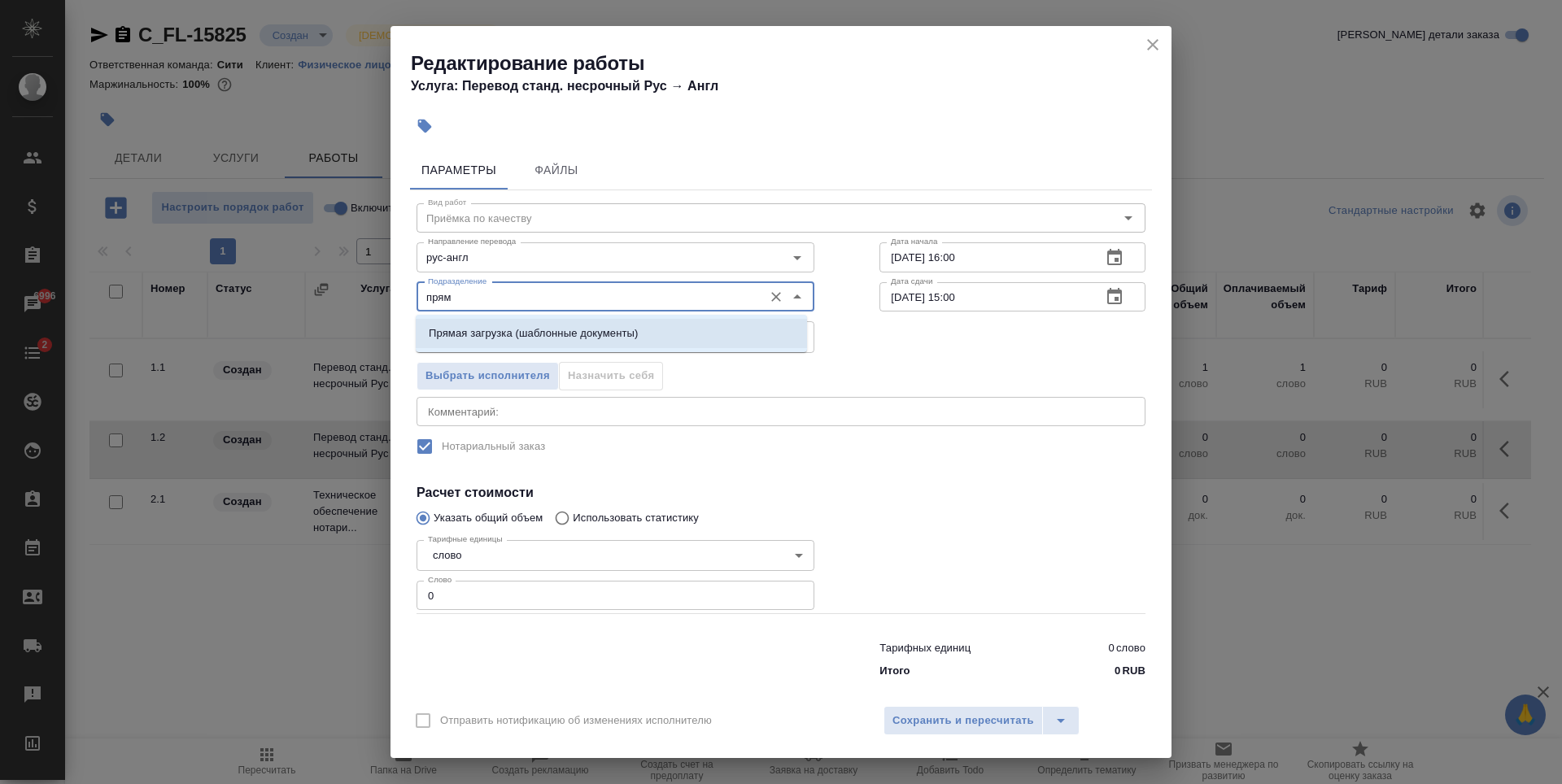
click at [529, 336] on p "Прямая загрузка (шаблонные документы)" at bounding box center [533, 333] width 209 height 16
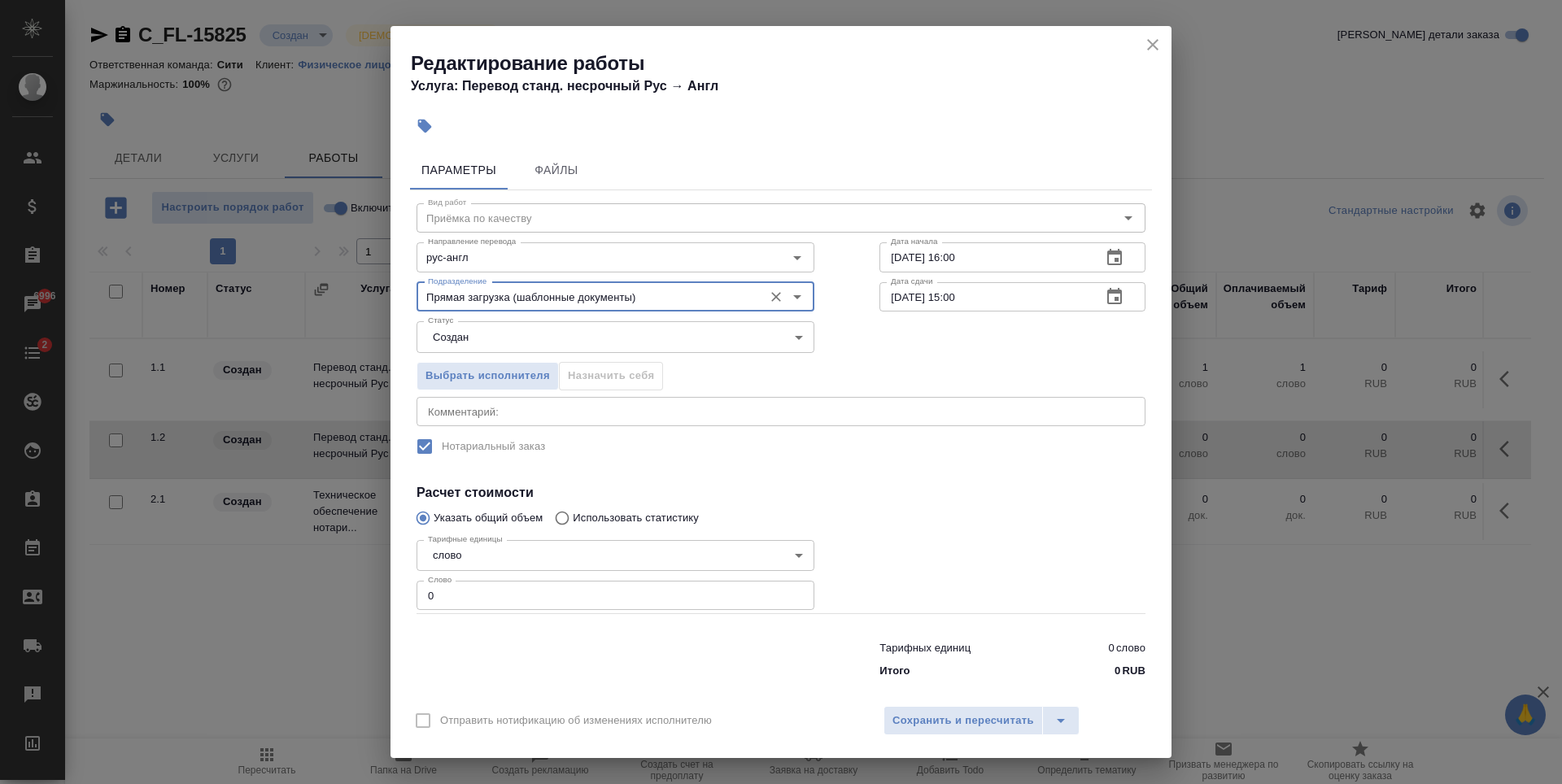
type input "Прямая загрузка (шаблонные документы)"
type input "1"
click at [786, 595] on input "1" at bounding box center [615, 595] width 398 height 29
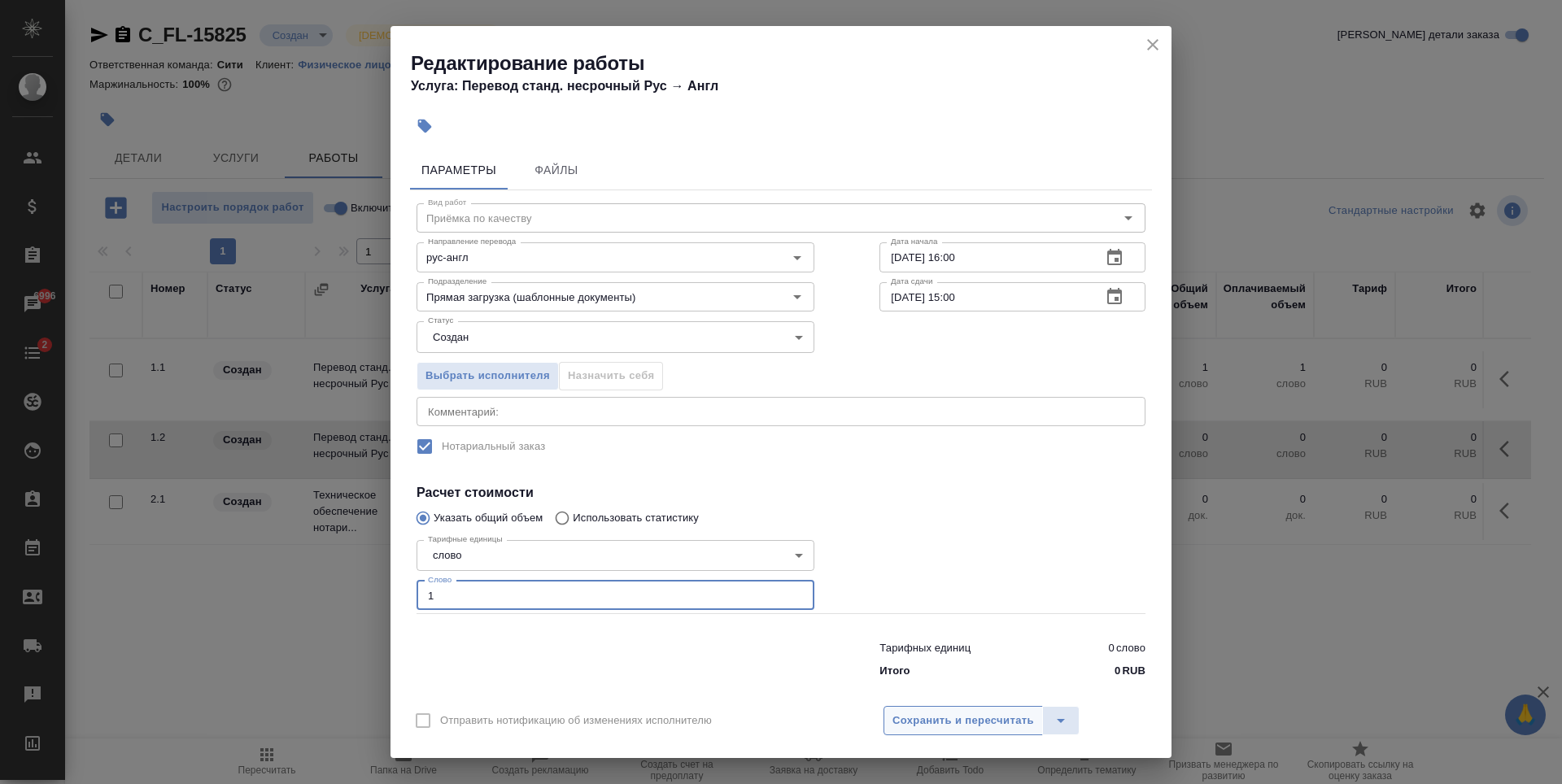
click at [977, 708] on button "Сохранить и пересчитать" at bounding box center [962, 720] width 160 height 29
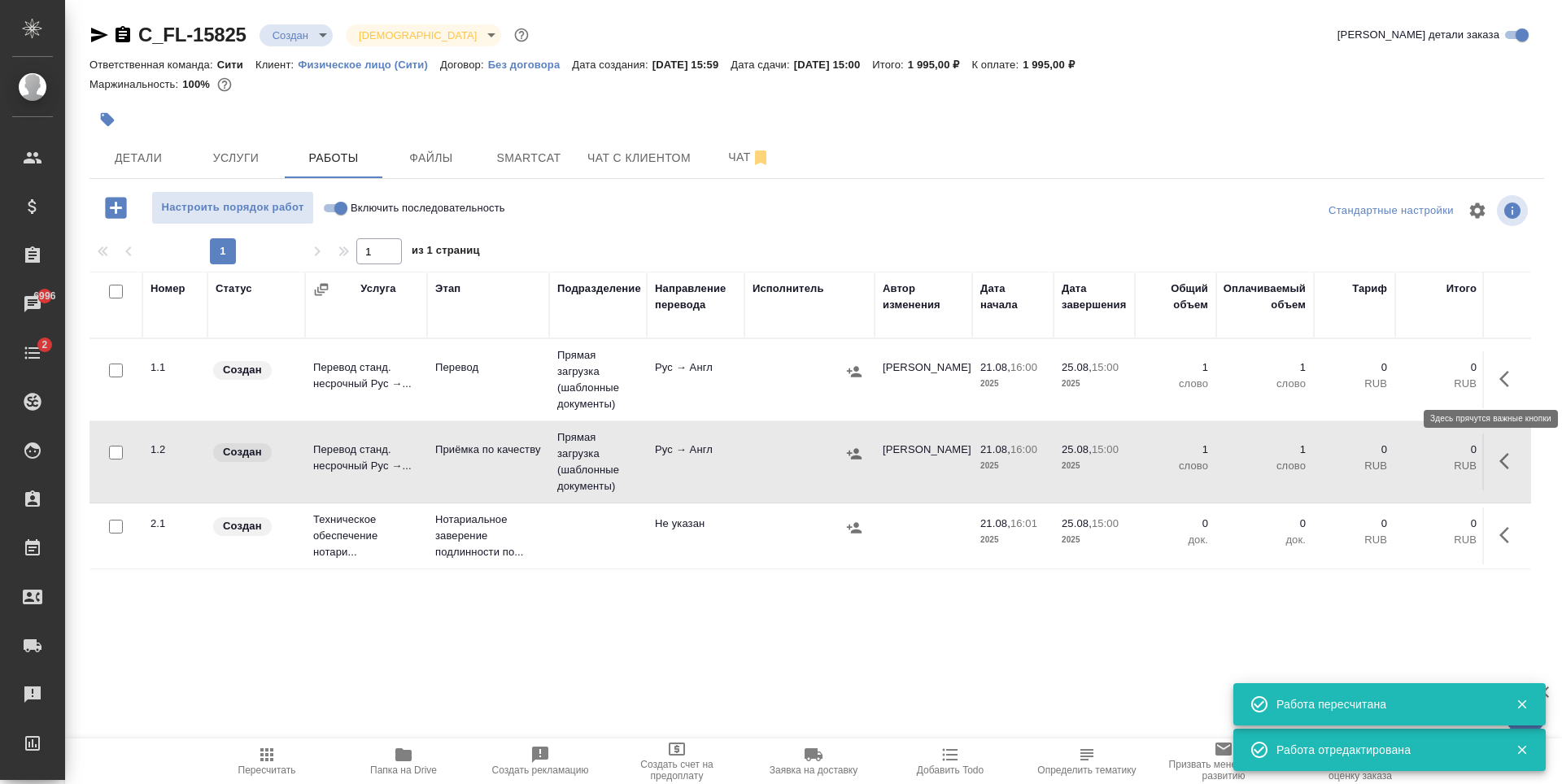
click at [1518, 370] on icon "button" at bounding box center [1509, 379] width 19 height 19
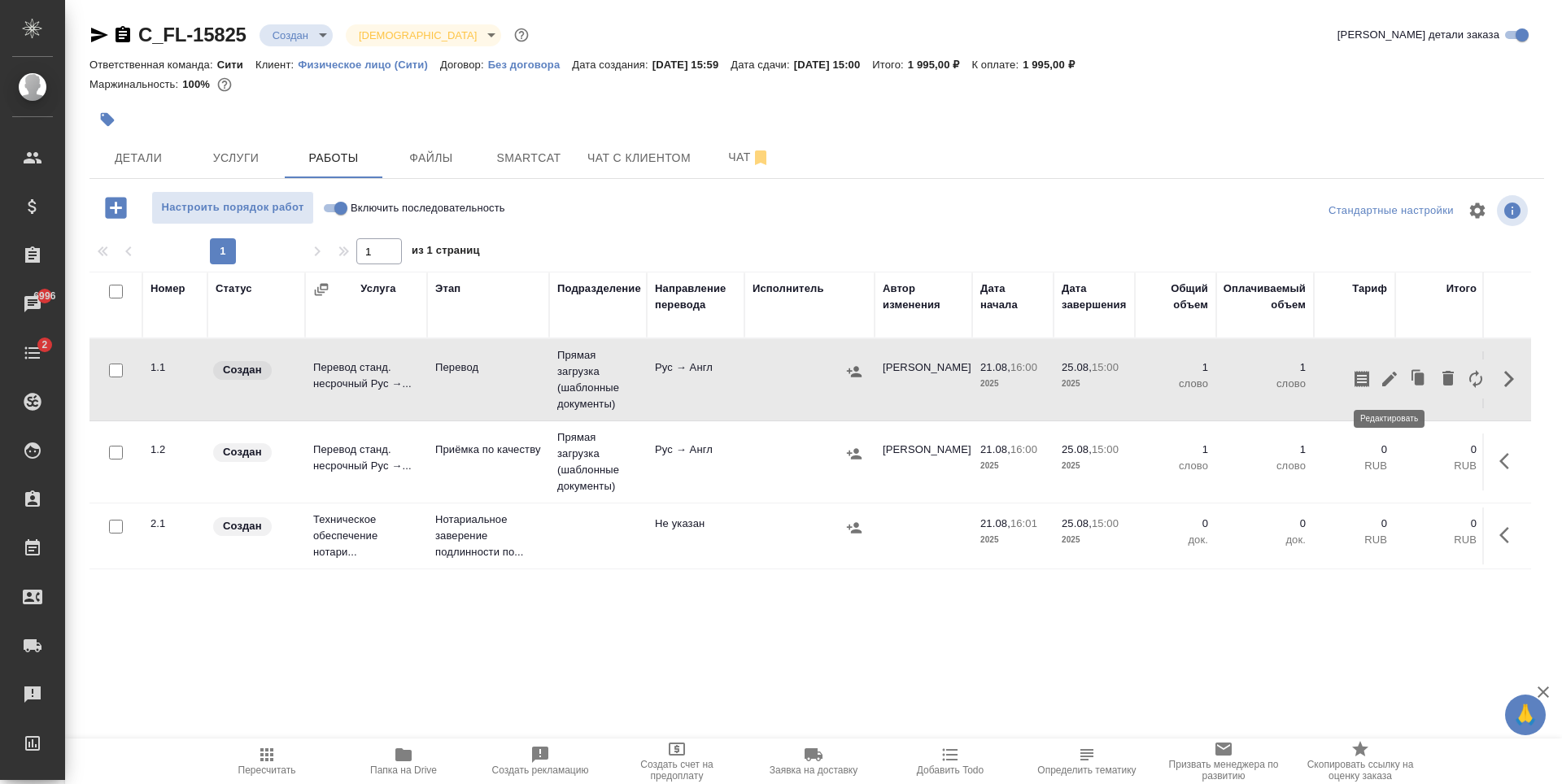
click at [1391, 375] on icon "button" at bounding box center [1389, 378] width 15 height 15
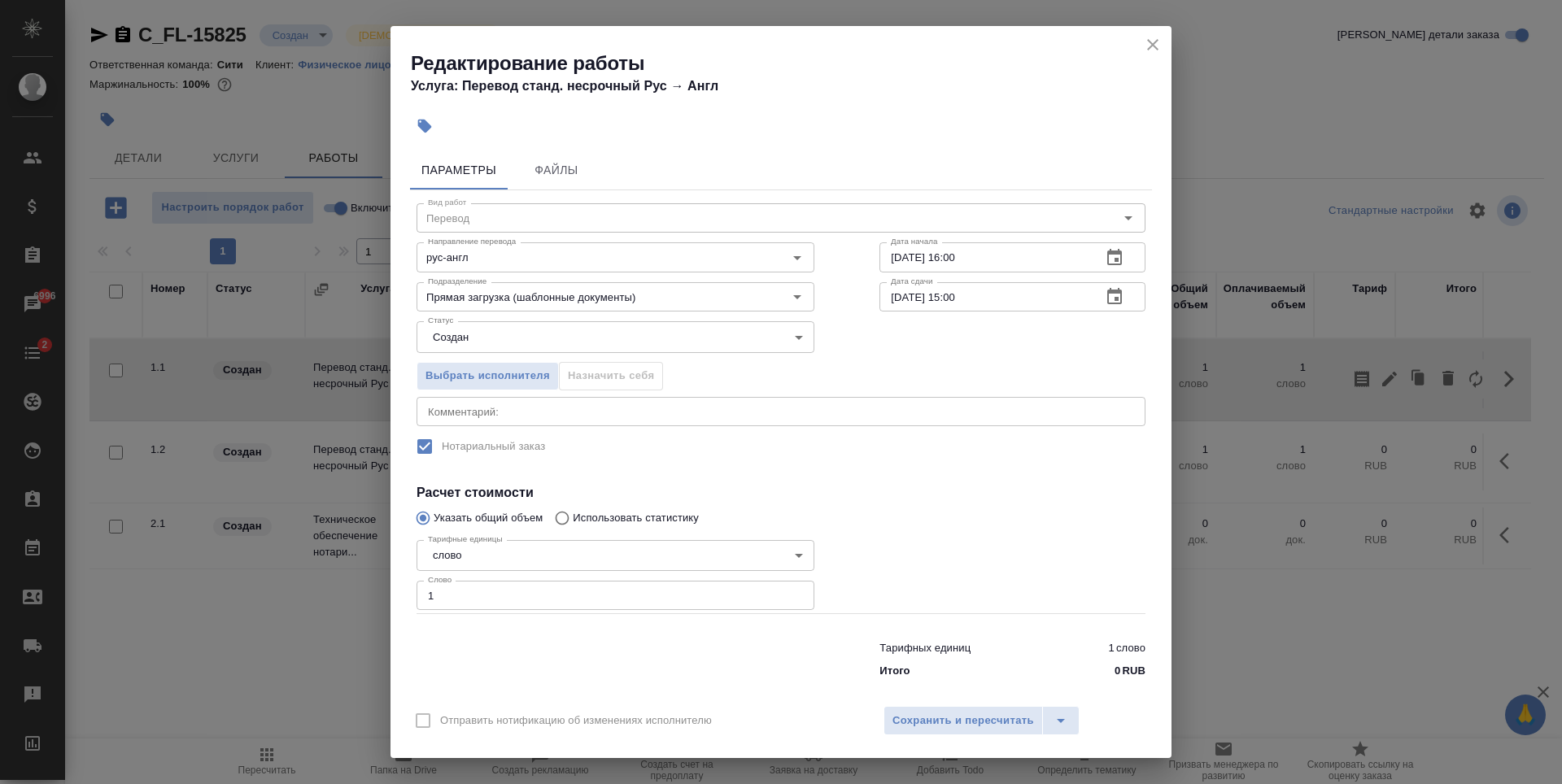
click at [952, 299] on input "25.08.2025 15:00" at bounding box center [984, 297] width 209 height 29
type input "25.08.2025 10:00"
click at [944, 716] on span "Сохранить и пересчитать" at bounding box center [963, 720] width 141 height 18
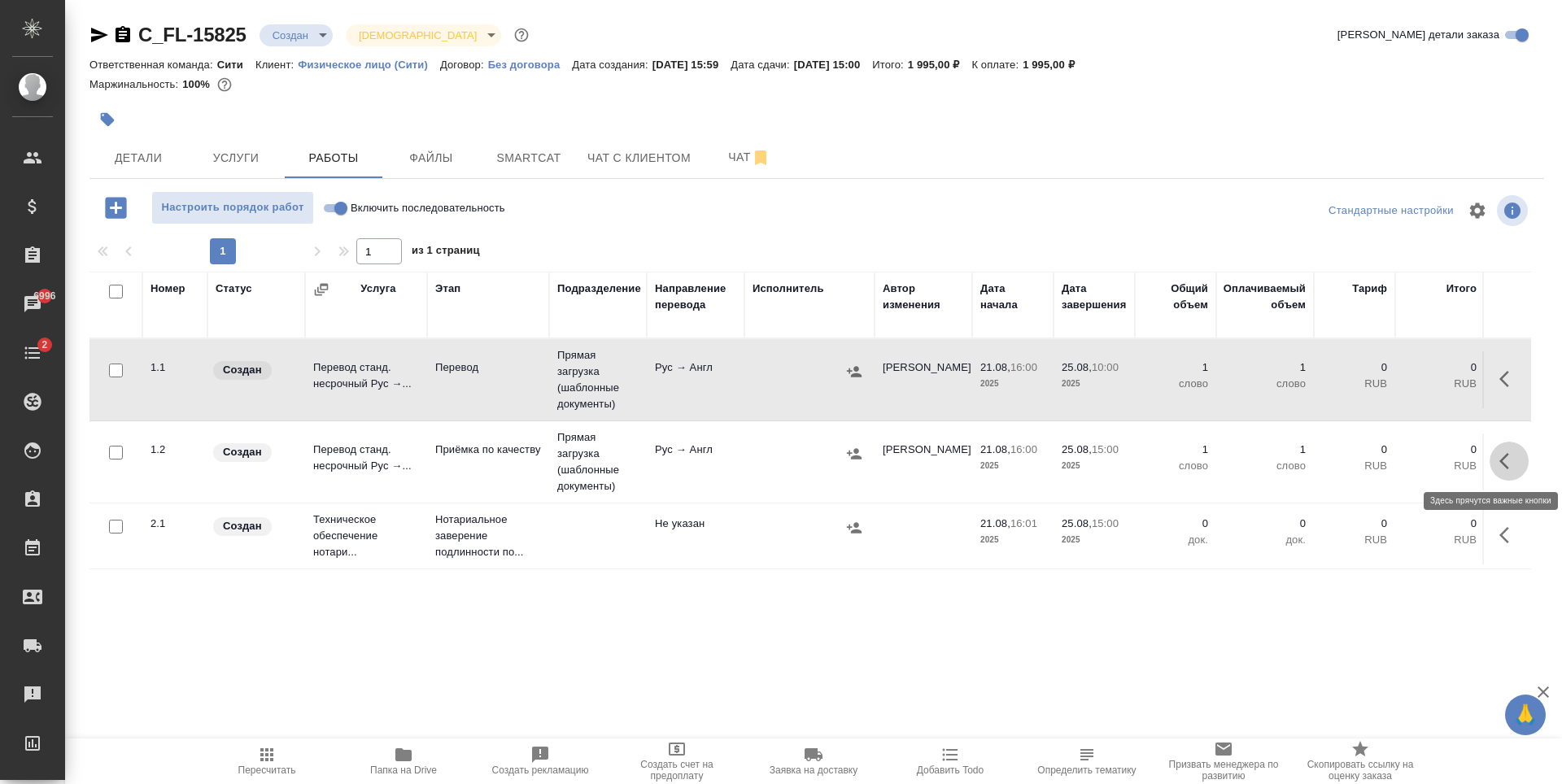
click at [1501, 461] on icon "button" at bounding box center [1504, 460] width 10 height 16
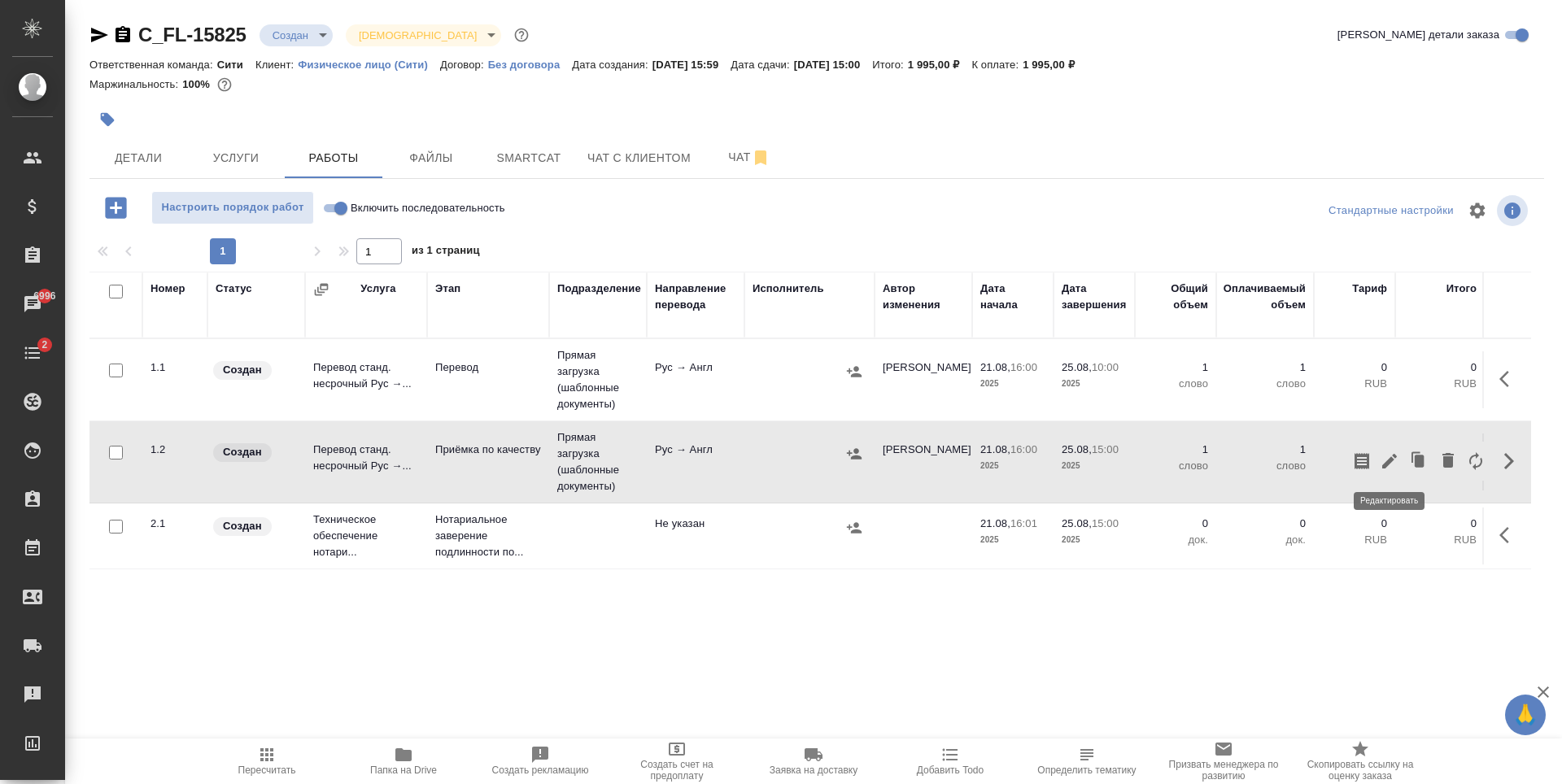
click at [1385, 458] on icon "button" at bounding box center [1389, 461] width 19 height 19
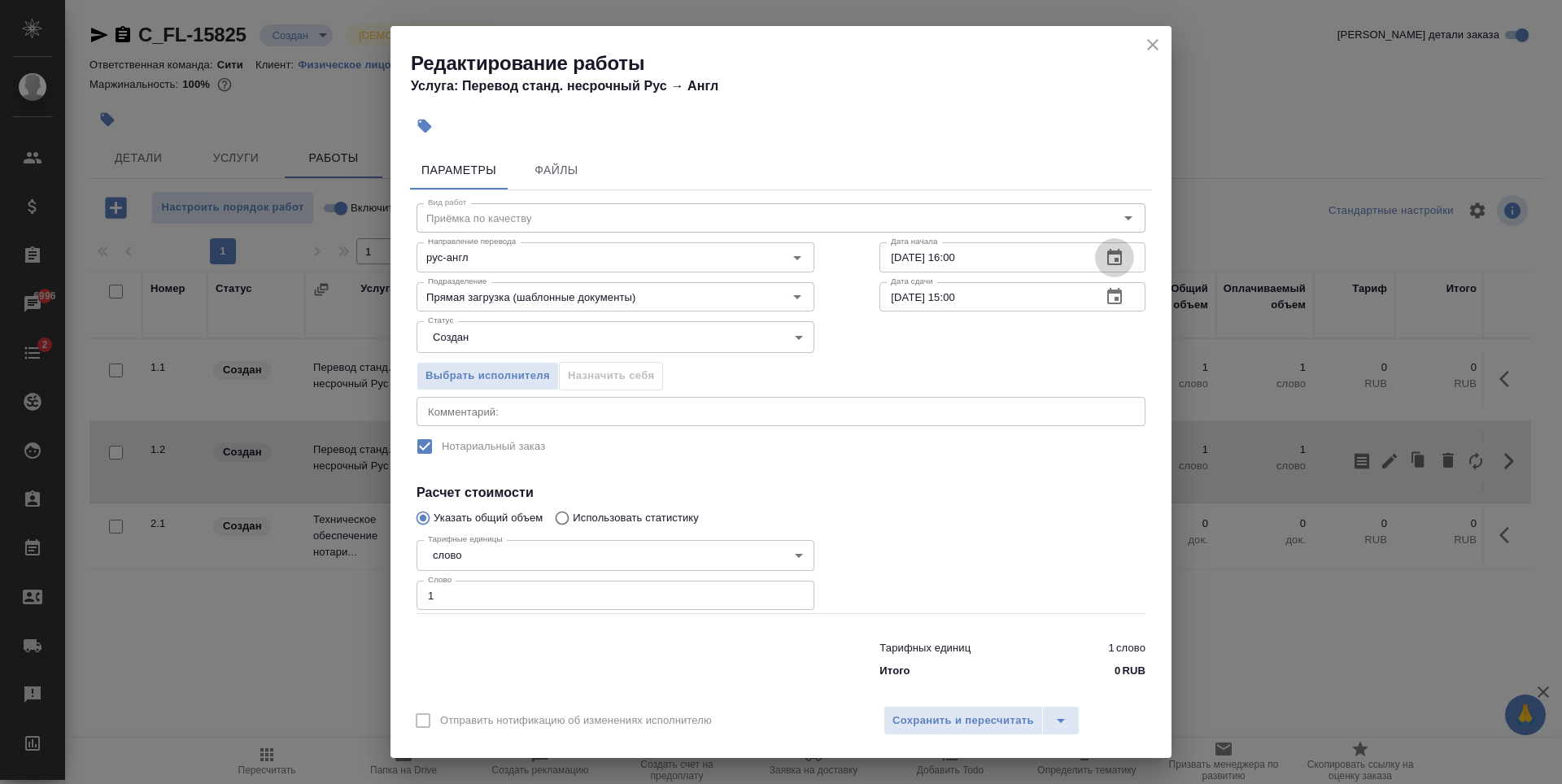
click at [1109, 249] on icon "button" at bounding box center [1114, 257] width 19 height 19
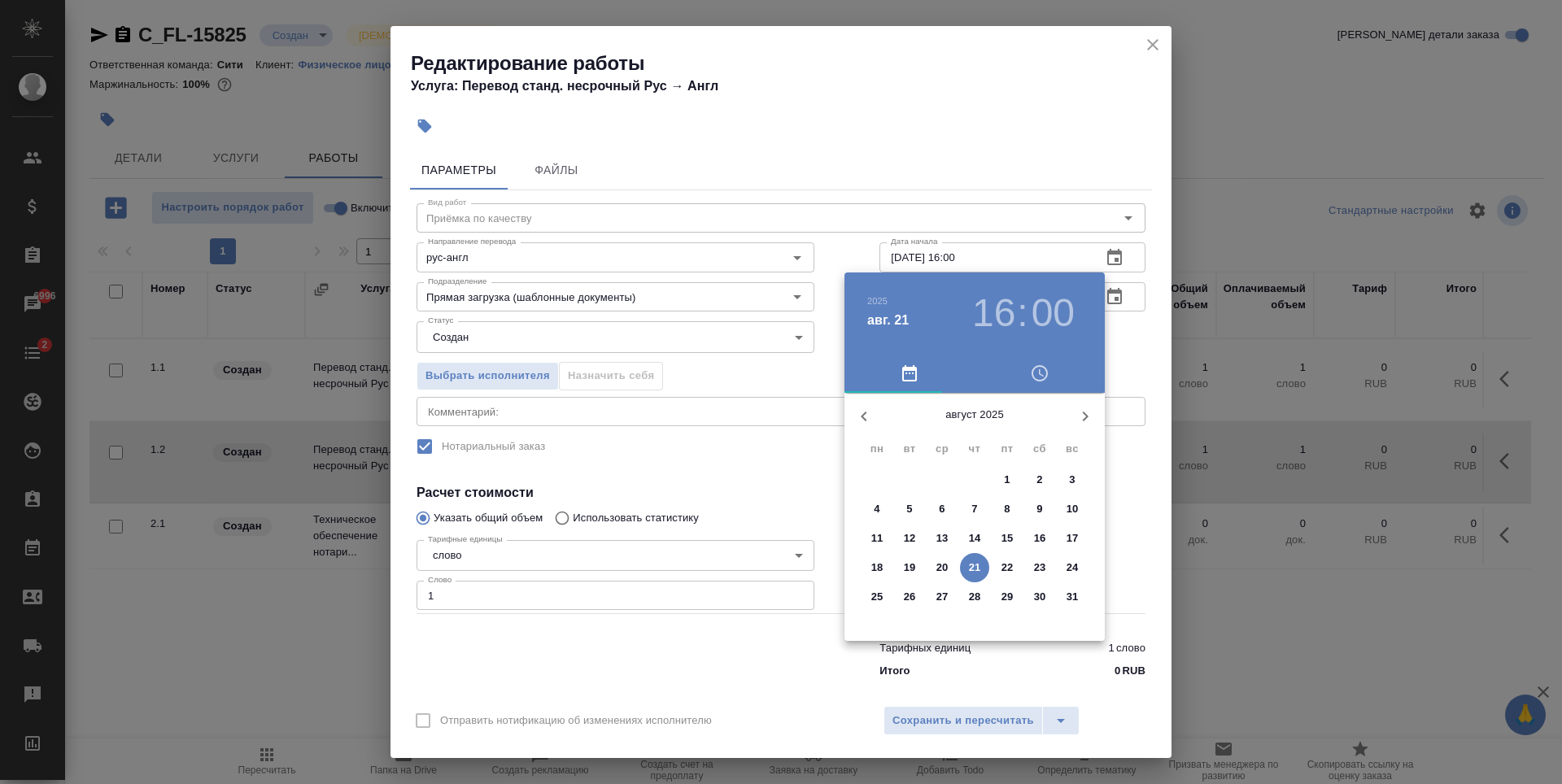
click at [872, 594] on p "25" at bounding box center [877, 596] width 13 height 16
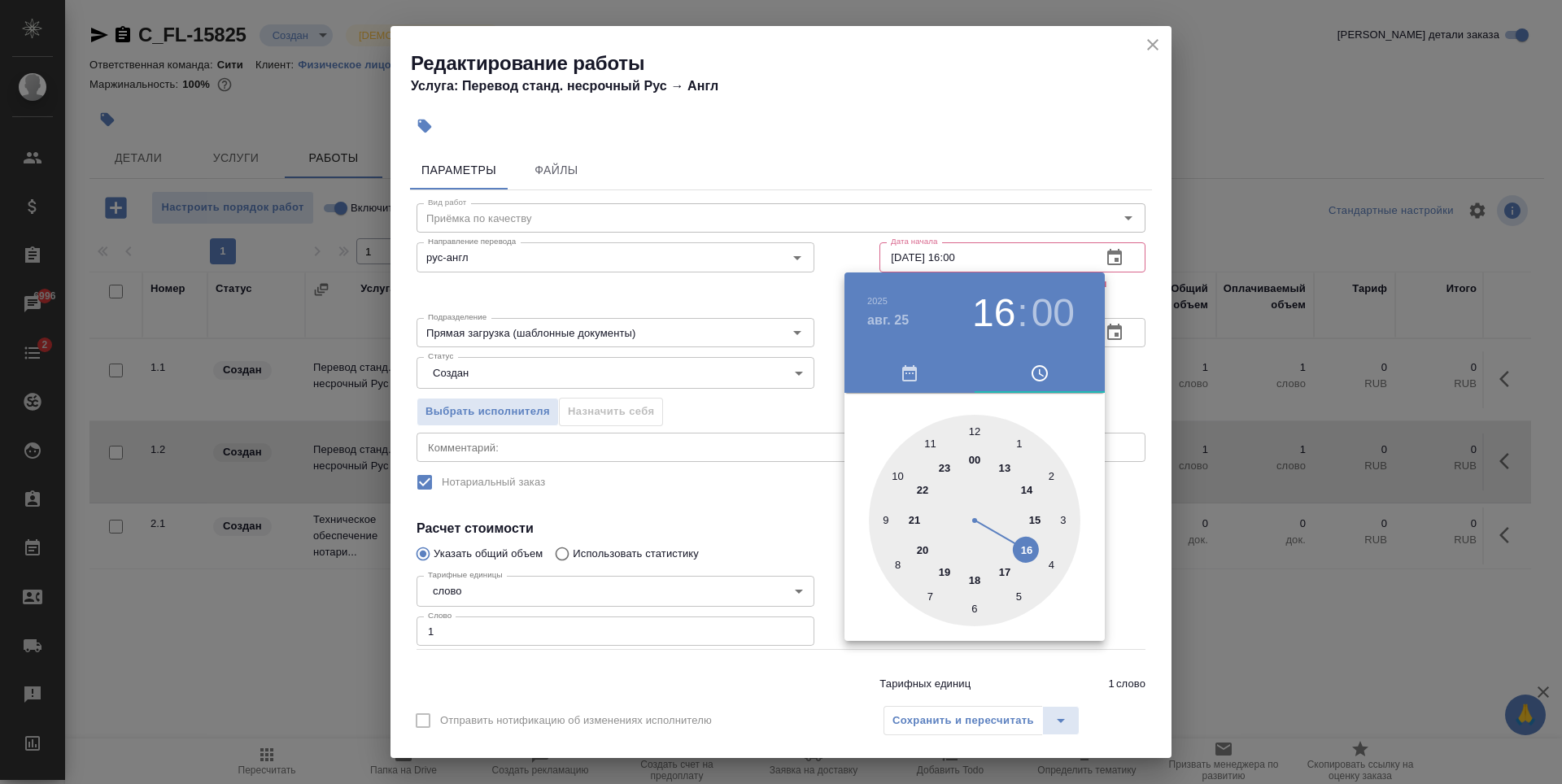
click at [896, 475] on div at bounding box center [974, 520] width 212 height 212
type input "25.08.2025 10:00"
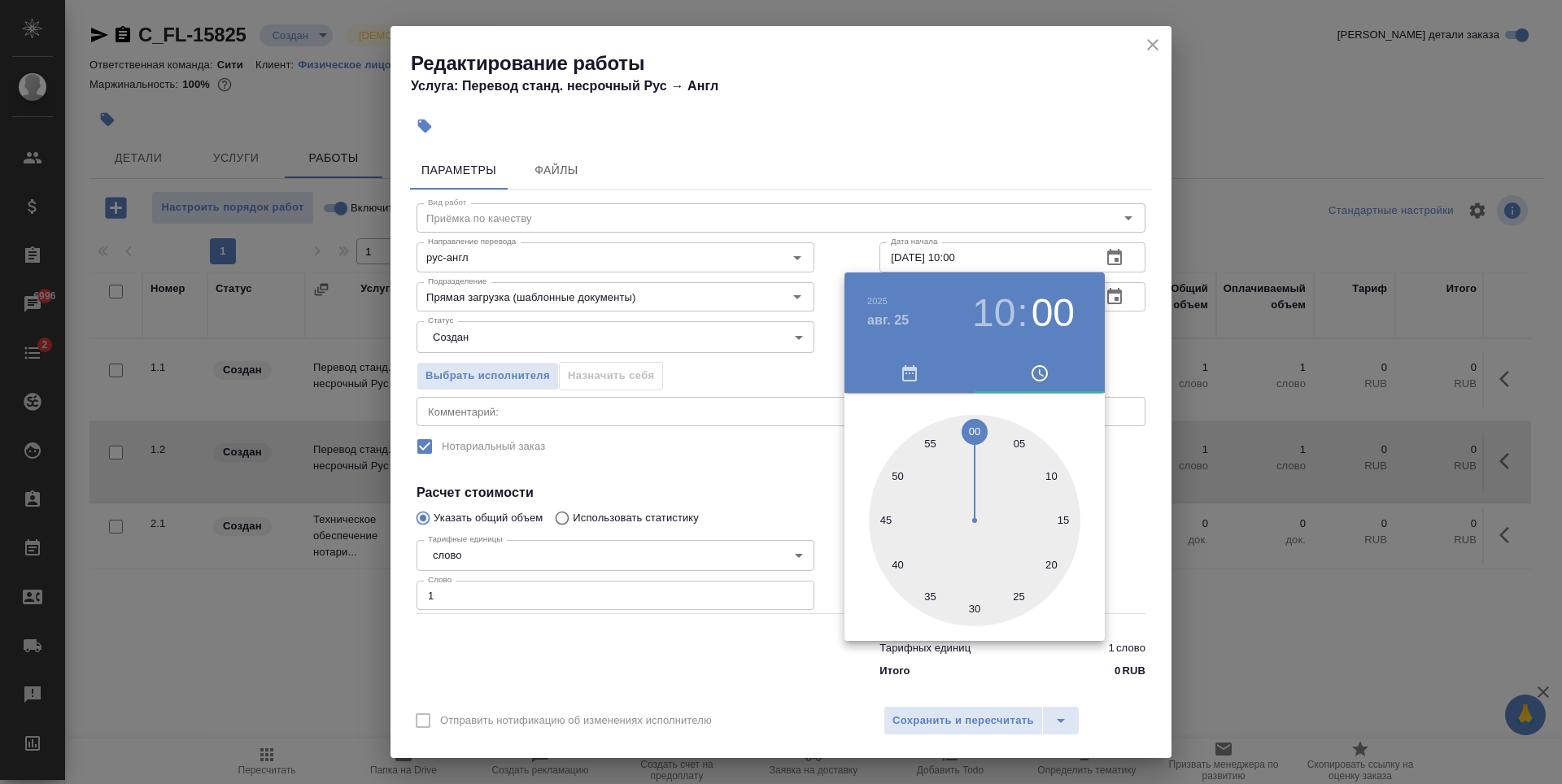
click at [681, 421] on div at bounding box center [781, 392] width 1562 height 784
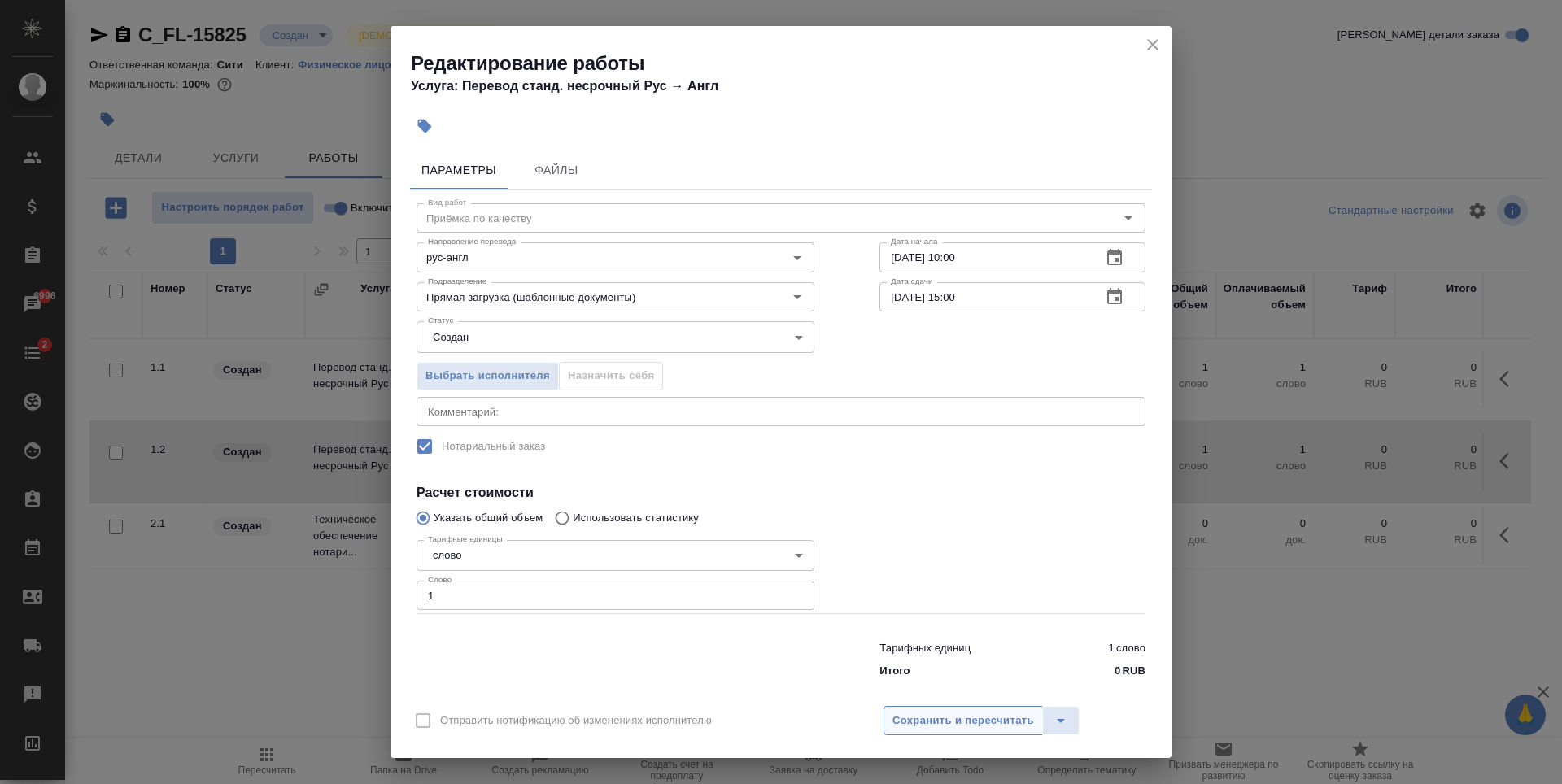
click at [938, 721] on span "Сохранить и пересчитать" at bounding box center [963, 720] width 141 height 18
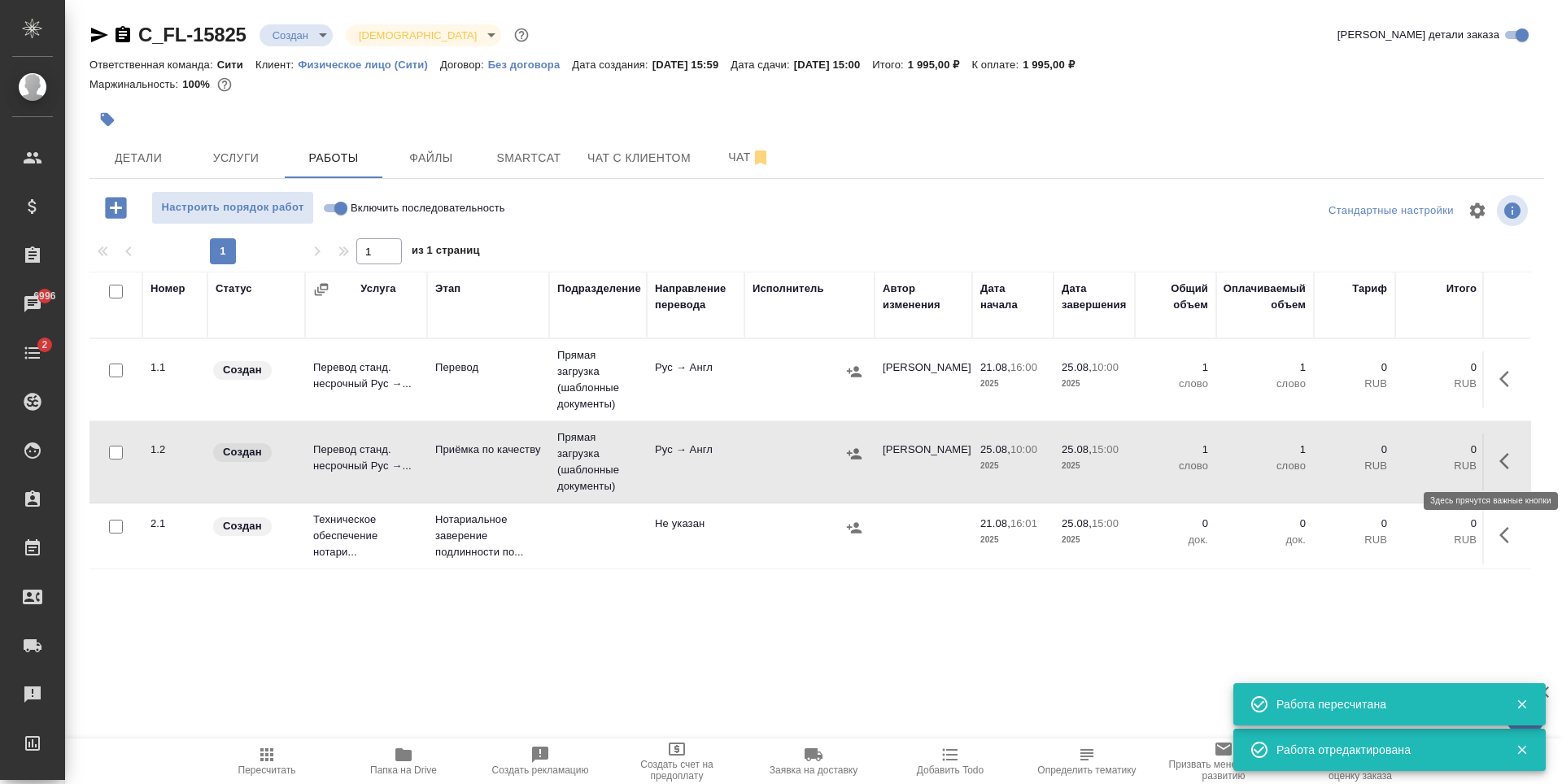
click at [1500, 461] on icon "button" at bounding box center [1504, 460] width 10 height 16
click at [1386, 463] on icon "button" at bounding box center [1389, 460] width 15 height 15
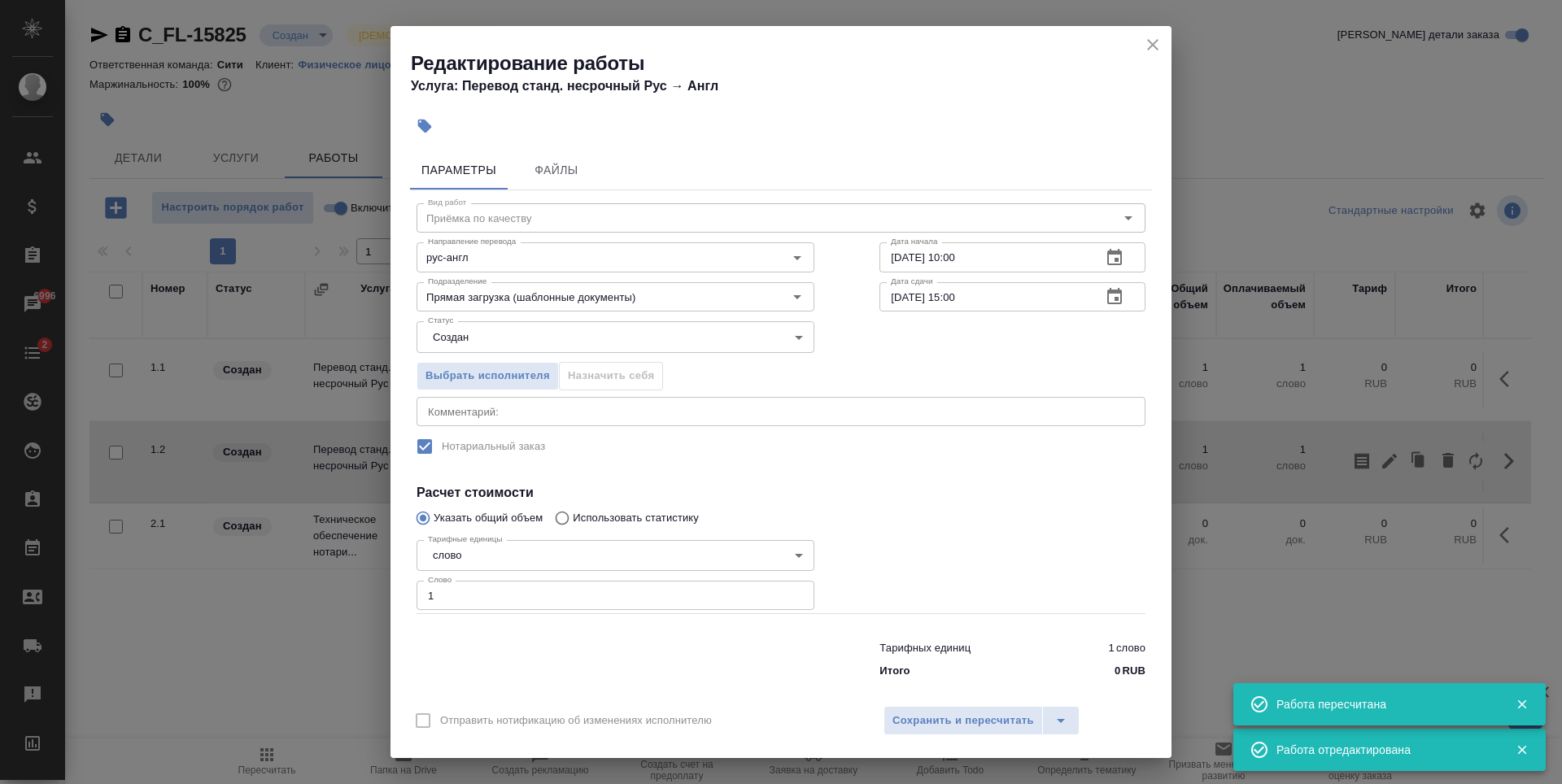
click at [954, 299] on input "25.08.2025 15:00" at bounding box center [984, 297] width 209 height 29
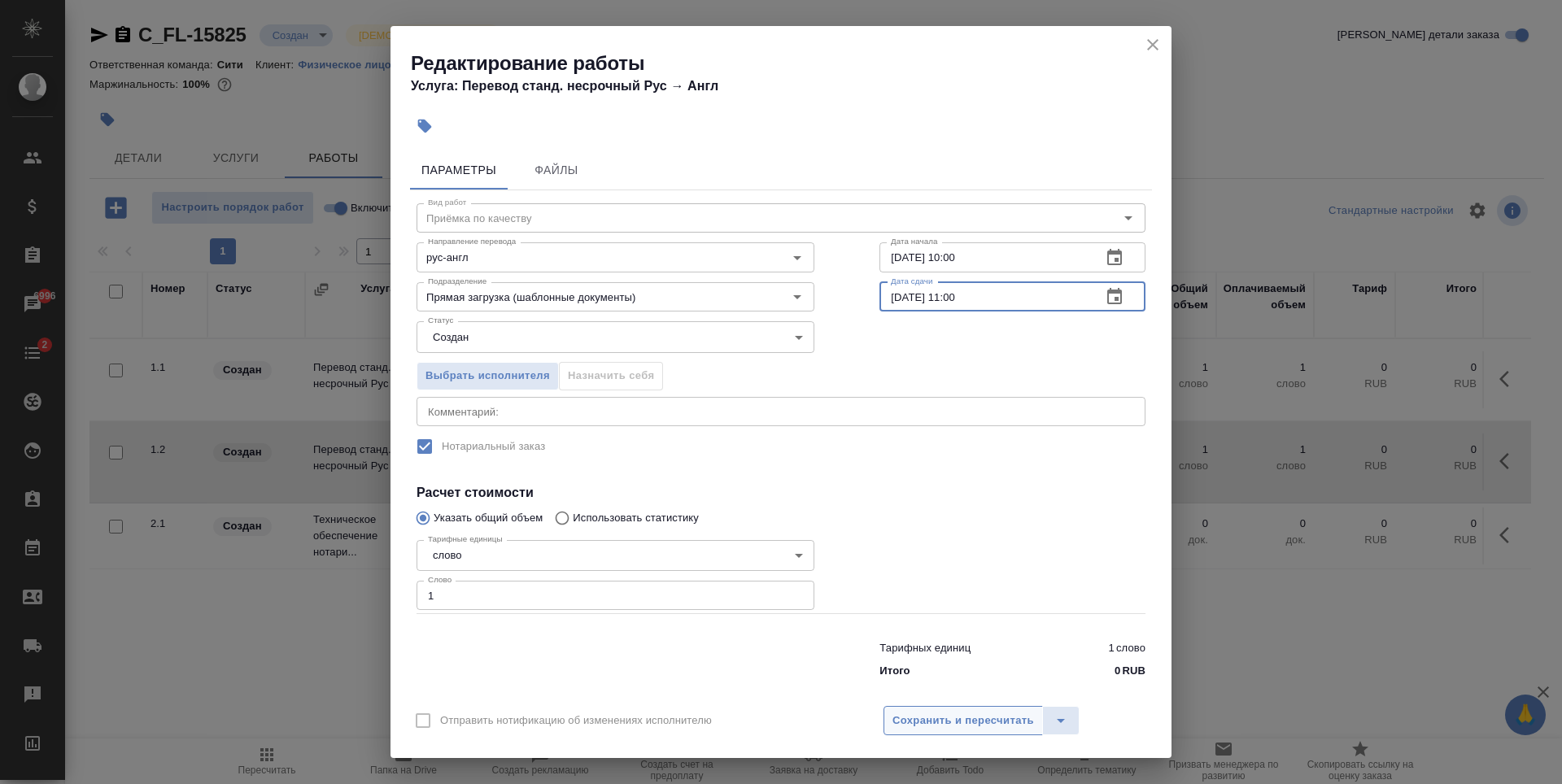
type input "25.08.2025 11:00"
click at [985, 723] on span "Сохранить и пересчитать" at bounding box center [963, 720] width 141 height 18
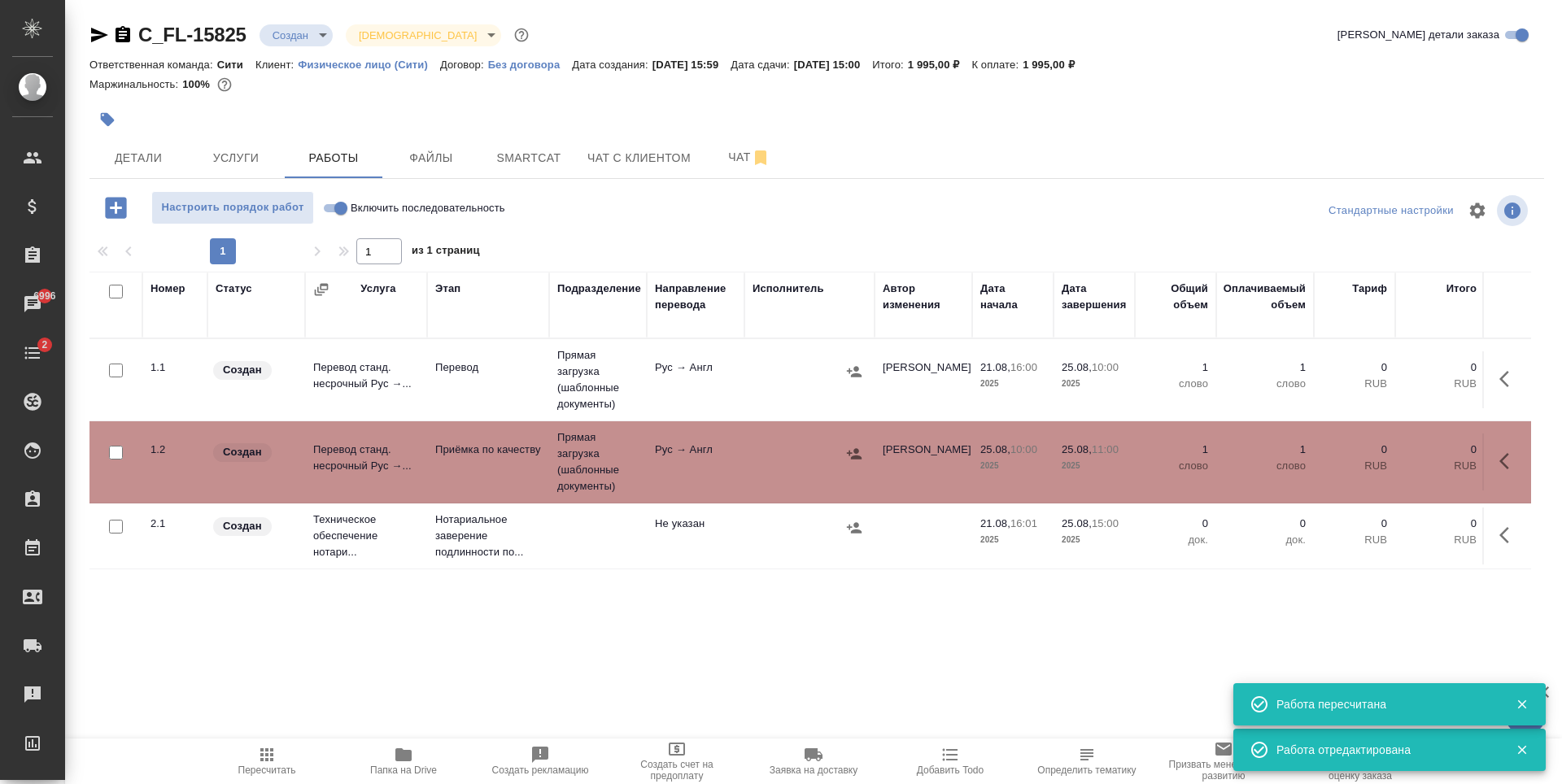
click at [305, 114] on div at bounding box center [575, 119] width 969 height 36
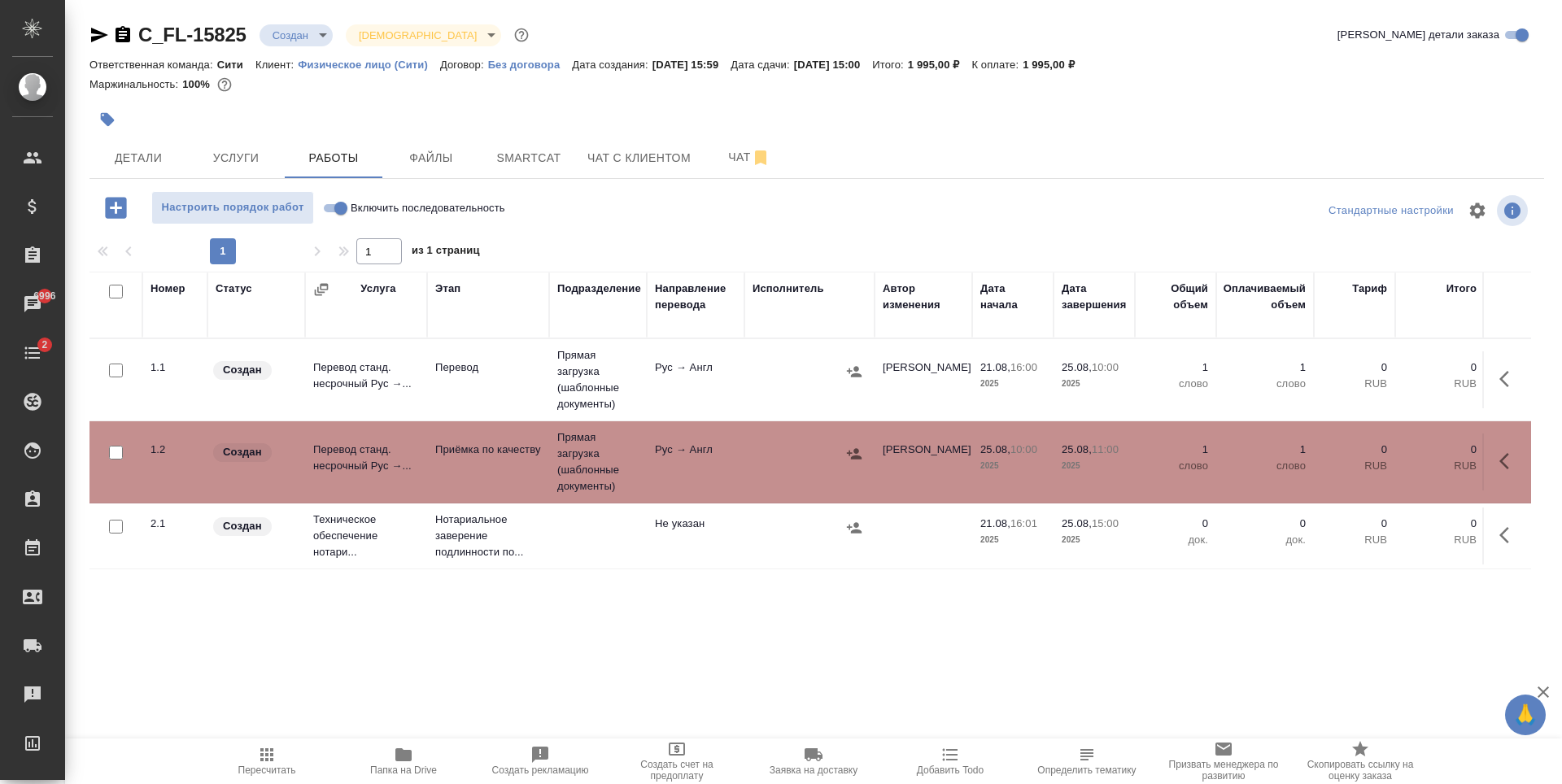
click at [733, 597] on div "Номер Статус Услуга Этап Подразделение Направление перевода Исполнитель Автор и…" at bounding box center [810, 454] width 1441 height 365
click at [616, 127] on div at bounding box center [575, 119] width 969 height 36
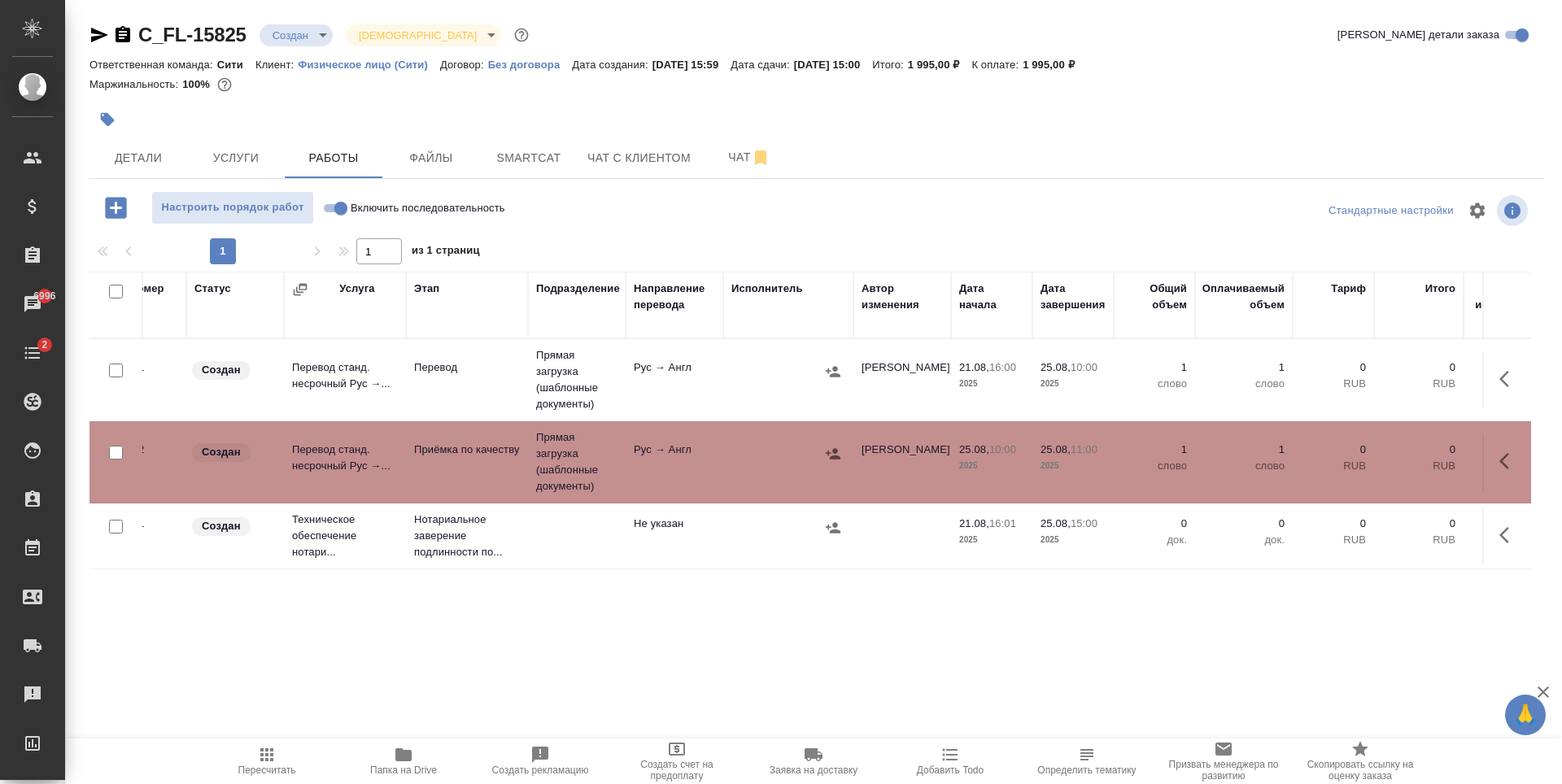
scroll to position [0, 23]
click at [447, 159] on span "Файлы" at bounding box center [430, 158] width 78 height 20
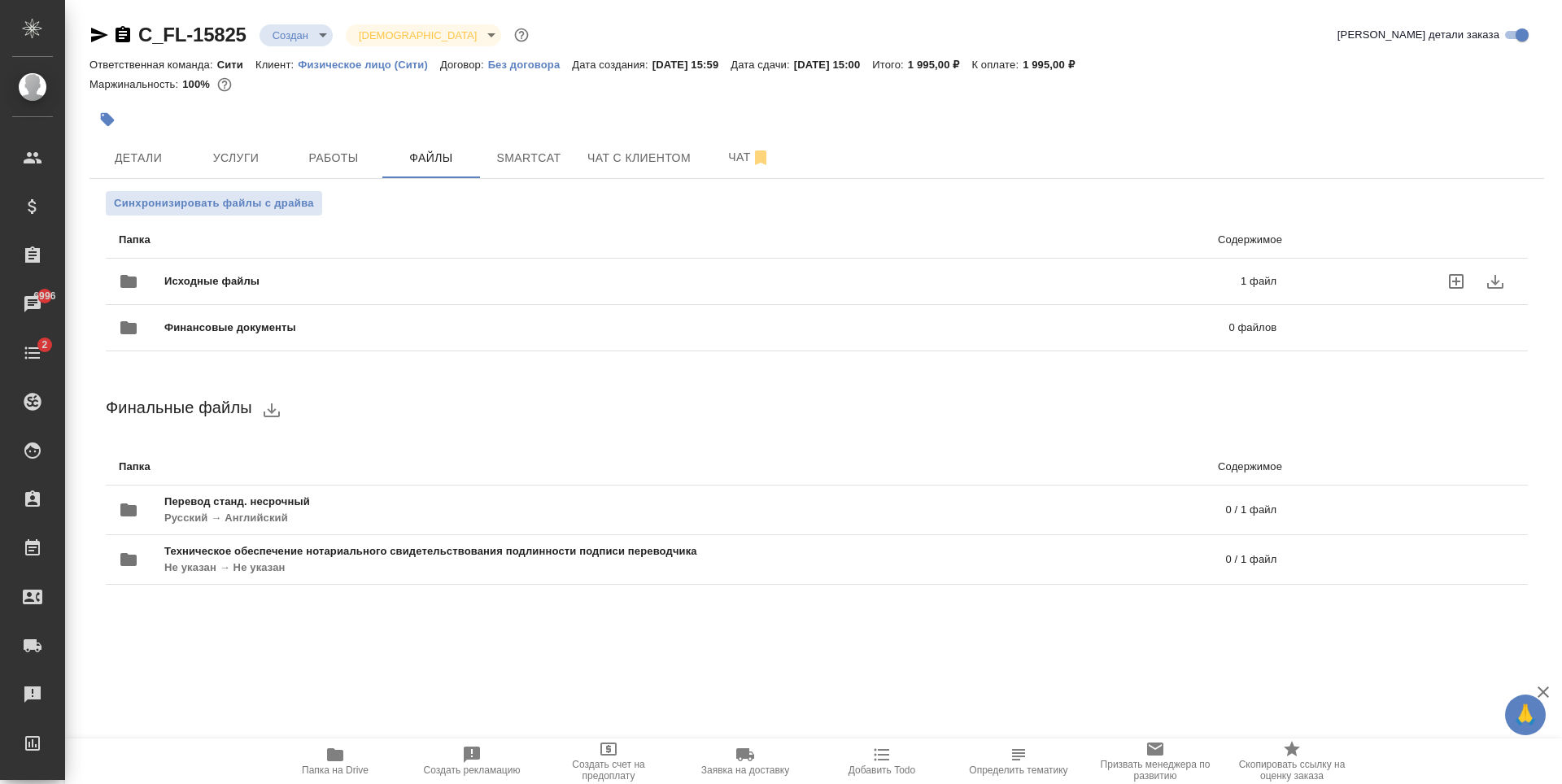
click at [772, 283] on p "1 файл" at bounding box center [1013, 281] width 526 height 16
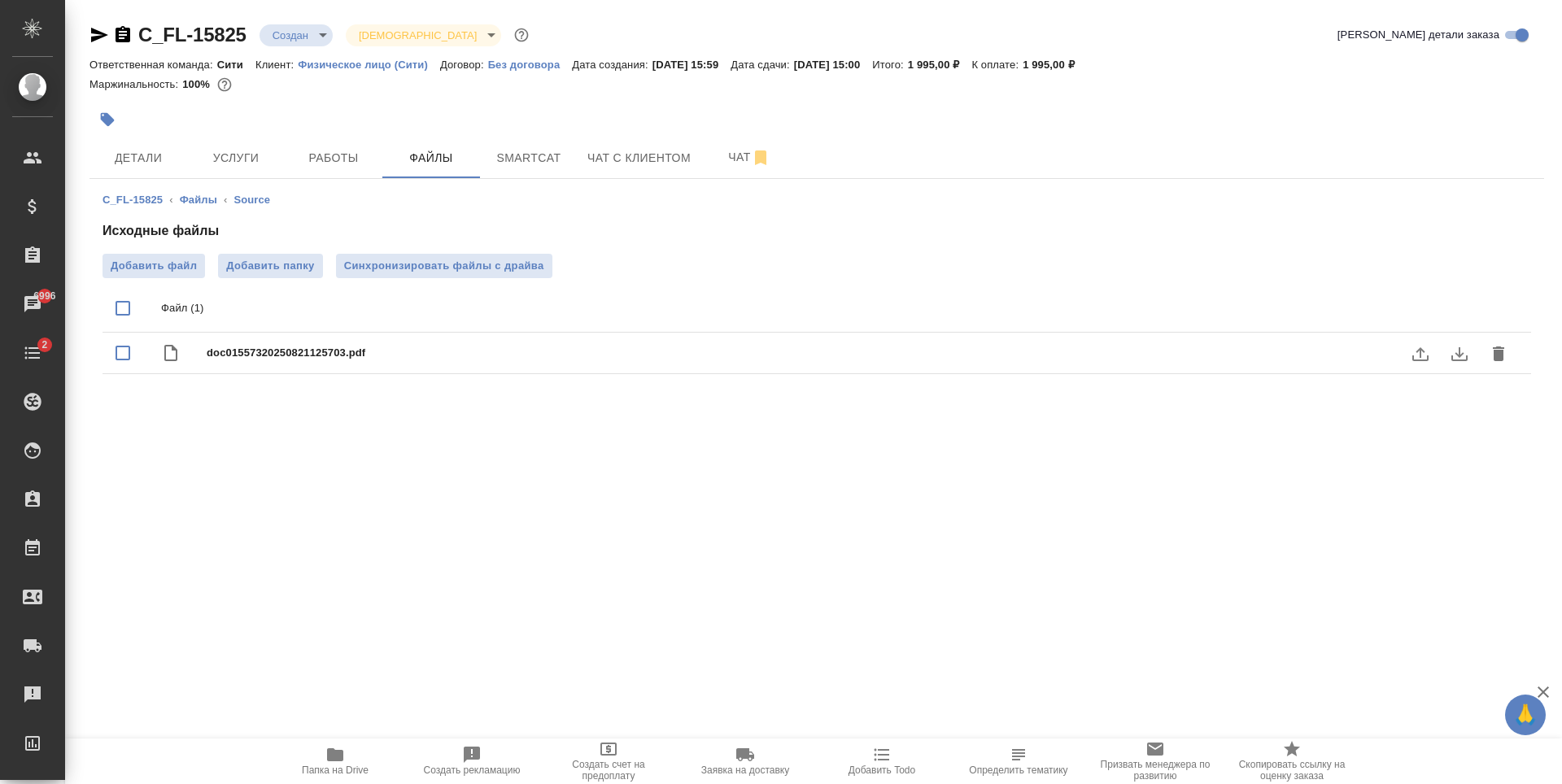
click at [362, 363] on div "doc01557320250821125703.pdf" at bounding box center [849, 353] width 1285 height 23
checkbox input "true"
click at [1464, 359] on icon "download" at bounding box center [1459, 354] width 19 height 19
click at [1462, 355] on icon "download" at bounding box center [1459, 354] width 19 height 19
click at [129, 166] on span "Детали" at bounding box center [138, 158] width 78 height 20
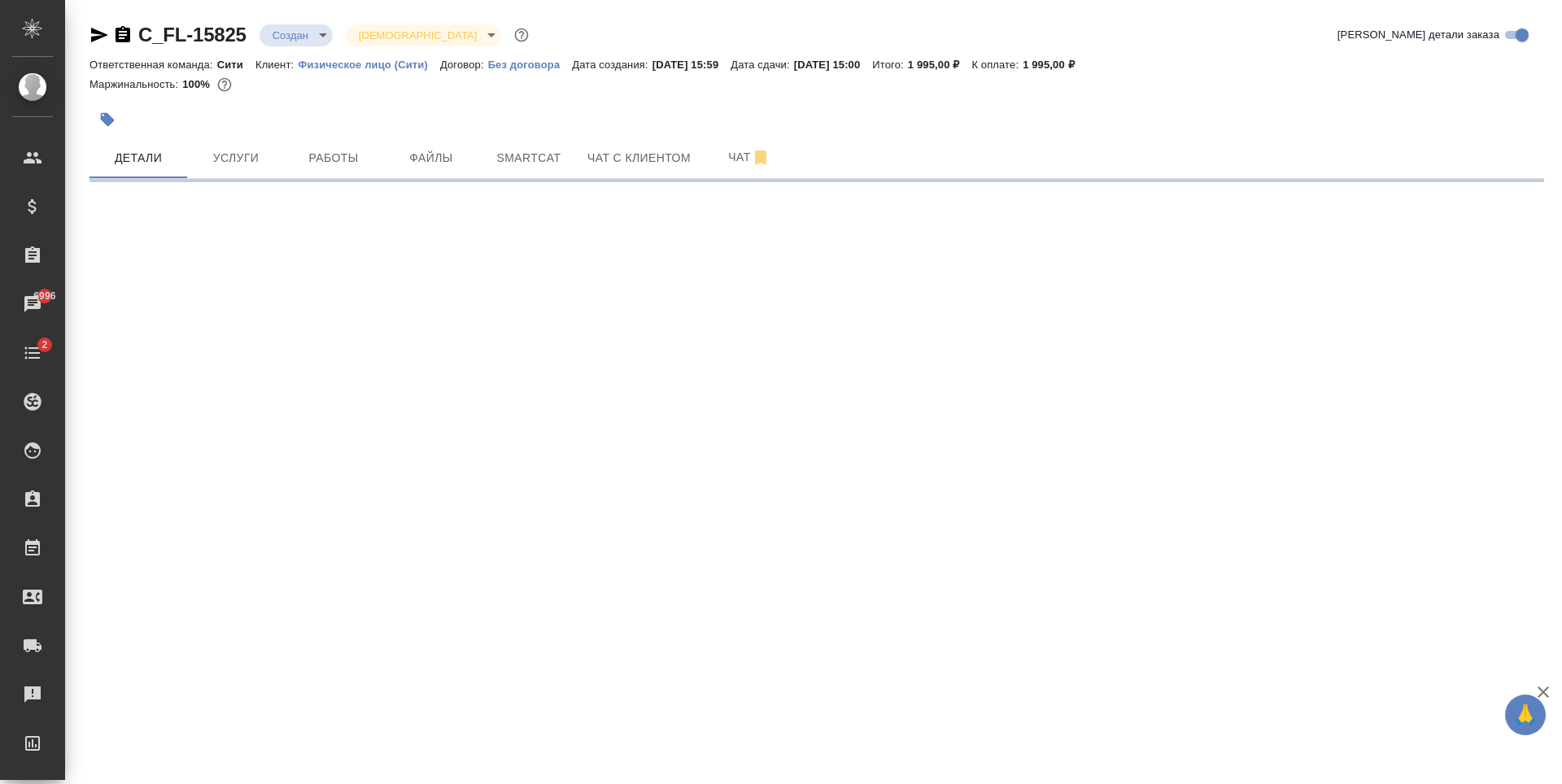
select select "RU"
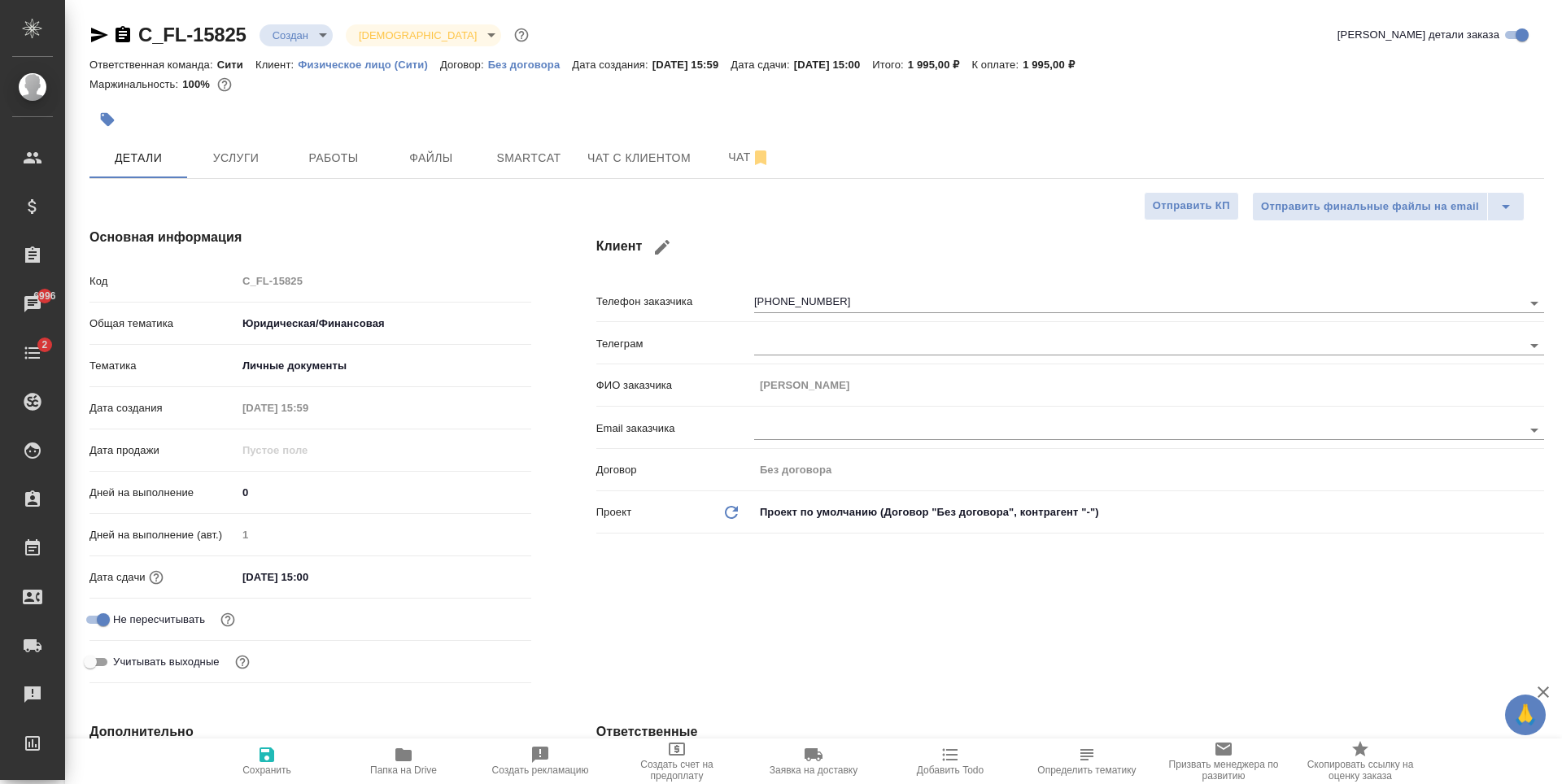
type textarea "x"
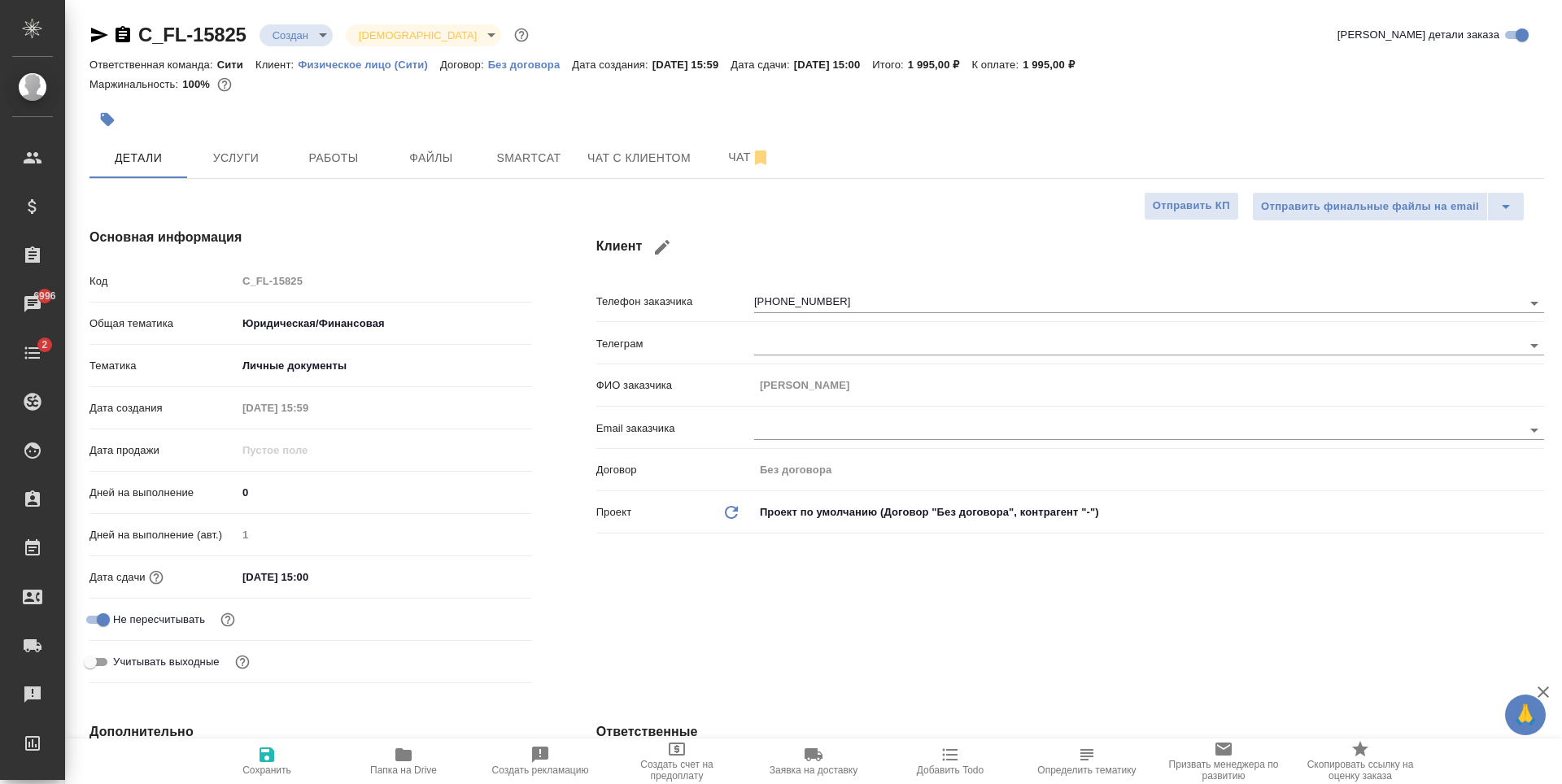
type textarea "x"
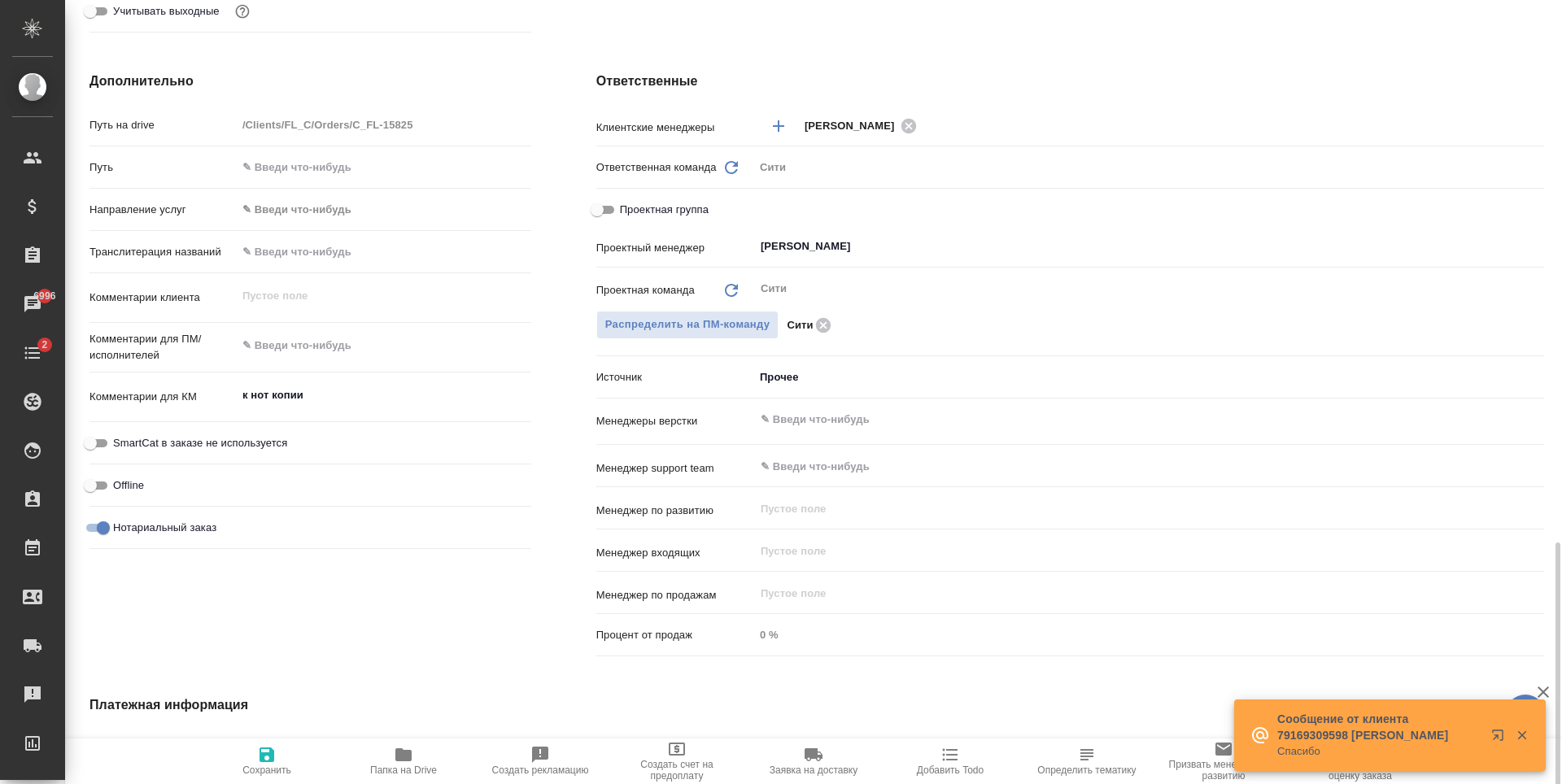
scroll to position [933, 0]
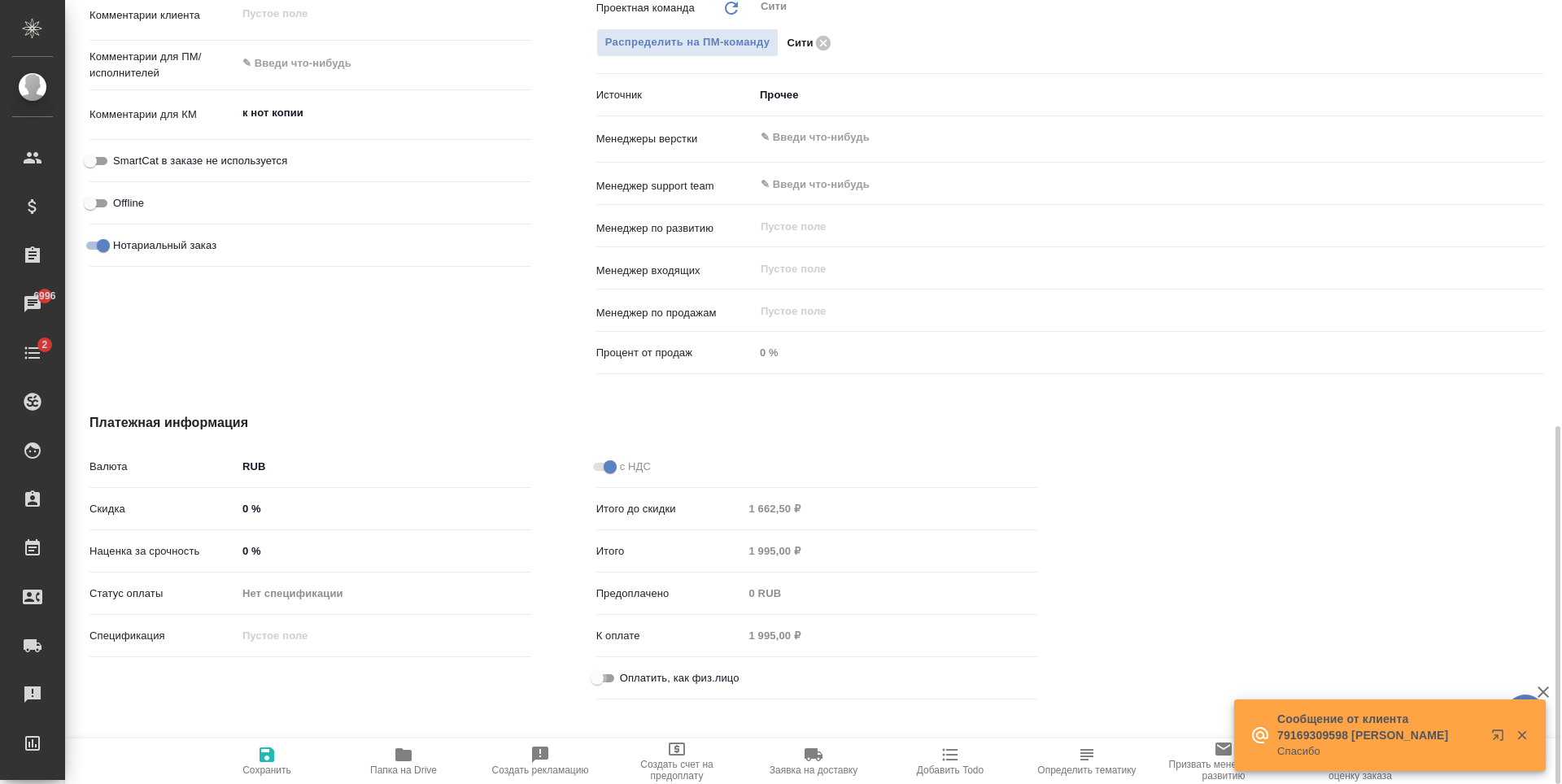
click at [600, 673] on input "Оплатить, как физ.лицо" at bounding box center [597, 678] width 59 height 19
checkbox input "true"
type textarea "x"
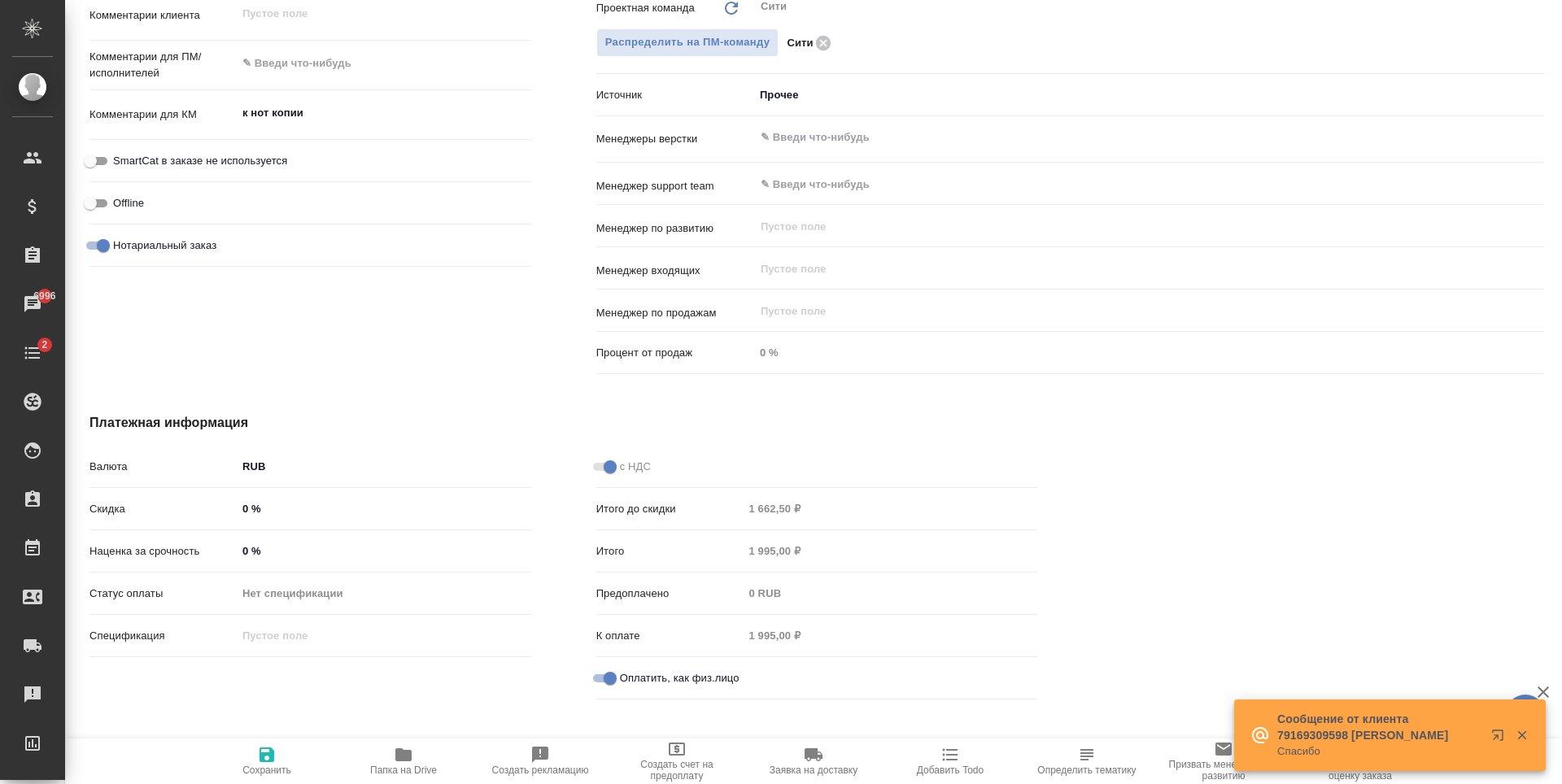
click at [261, 755] on icon "button" at bounding box center [266, 754] width 15 height 15
type textarea "x"
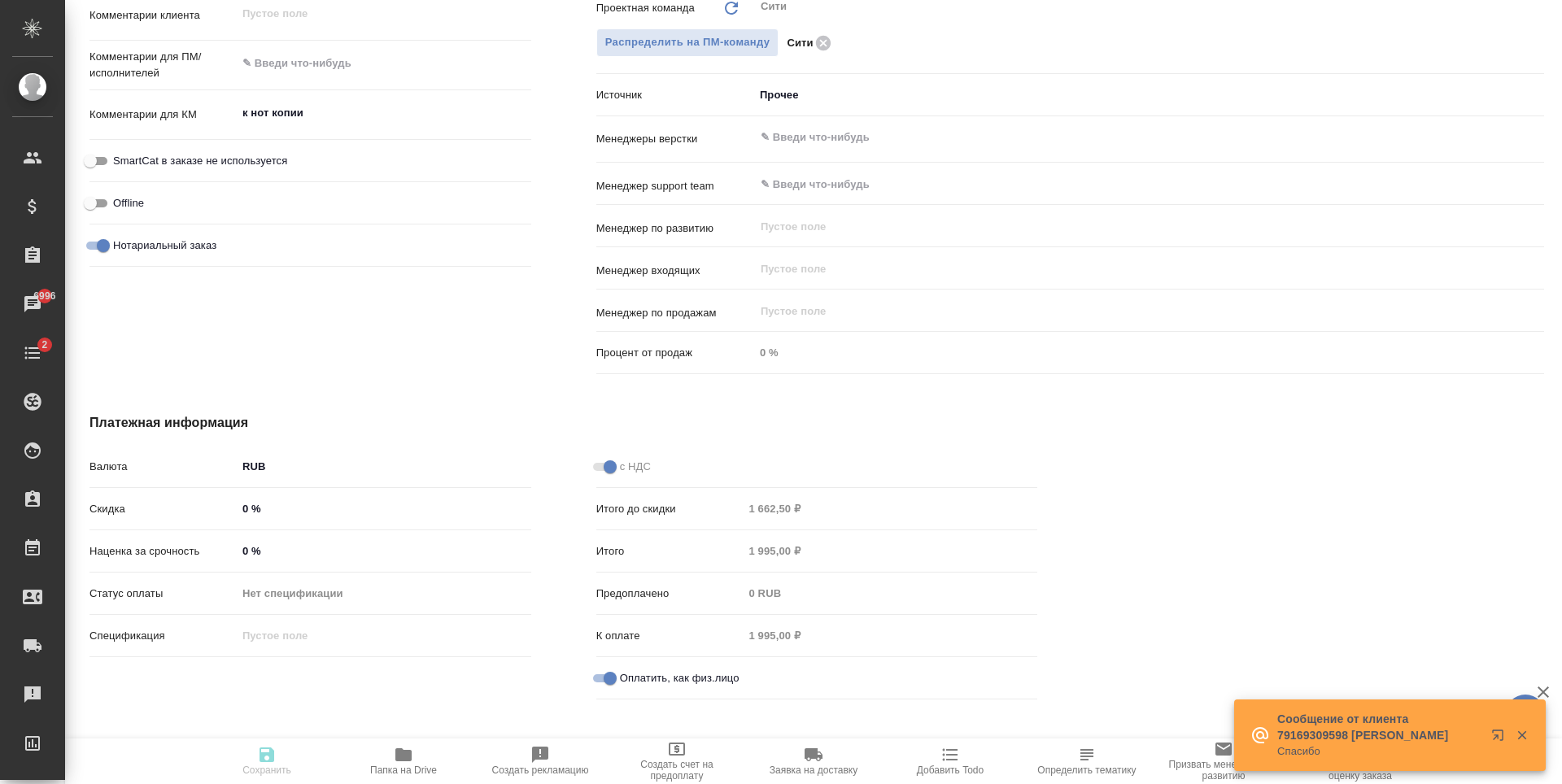
type textarea "x"
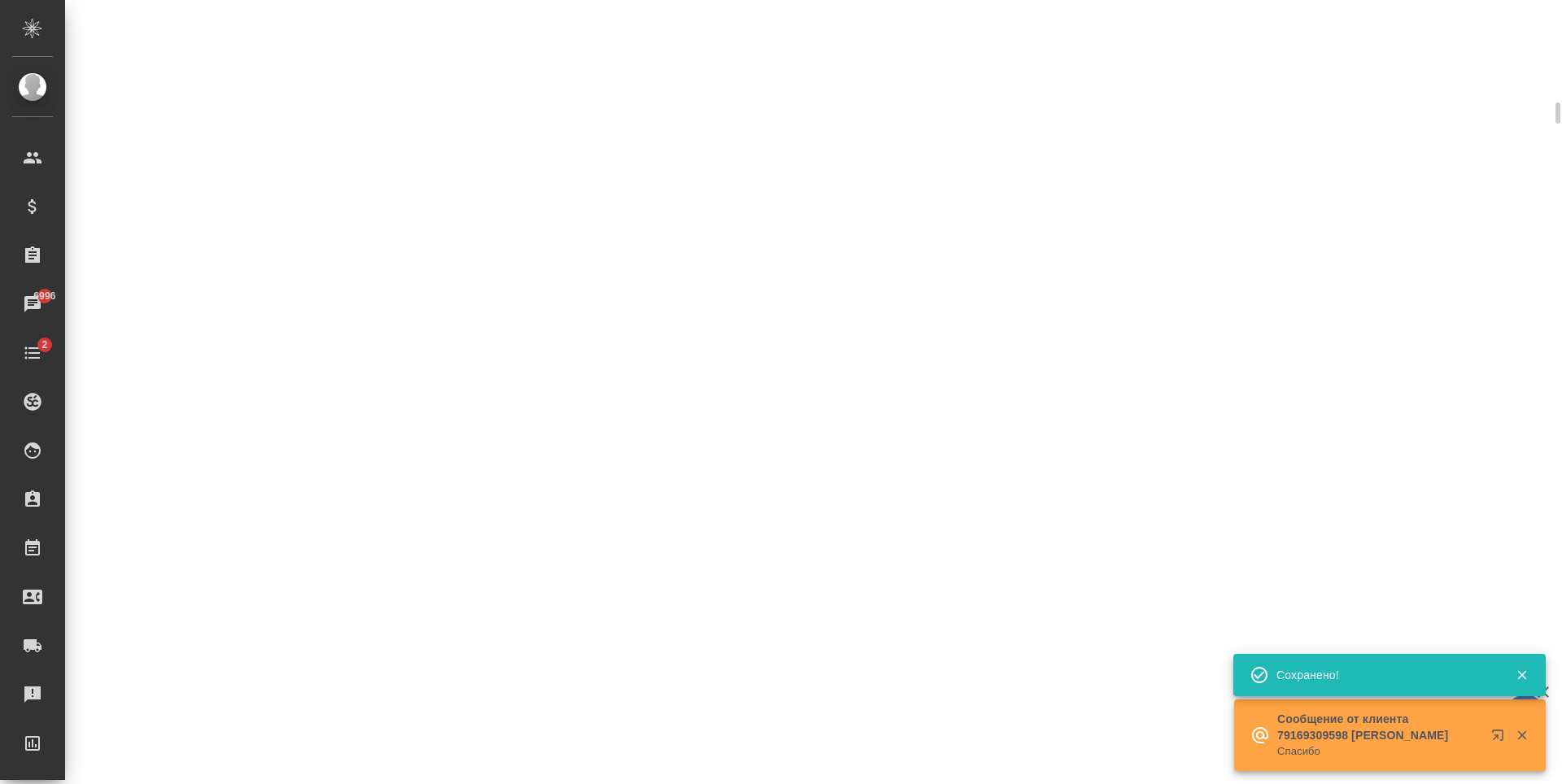
scroll to position [919, 0]
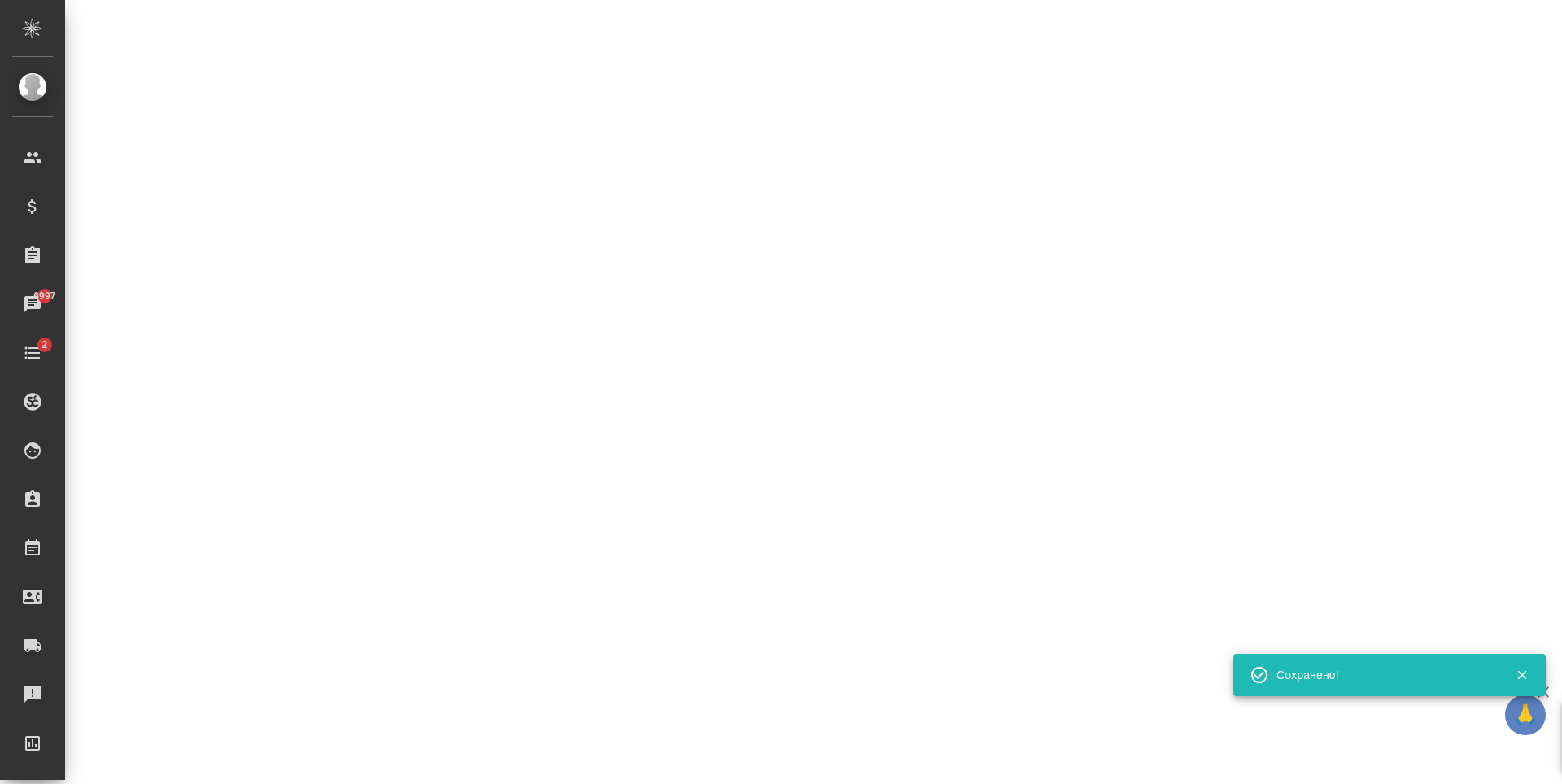
select select "RU"
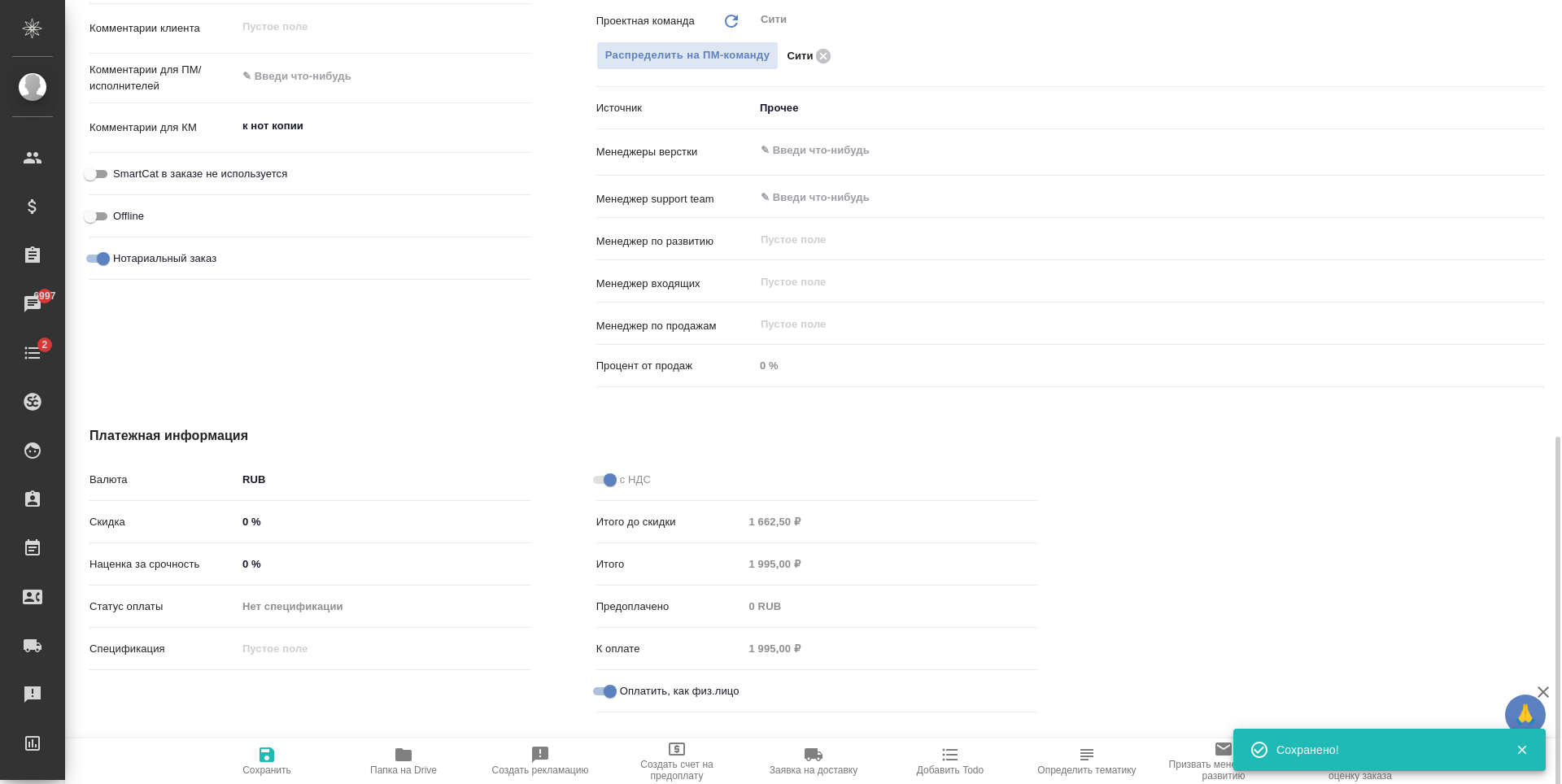
type textarea "x"
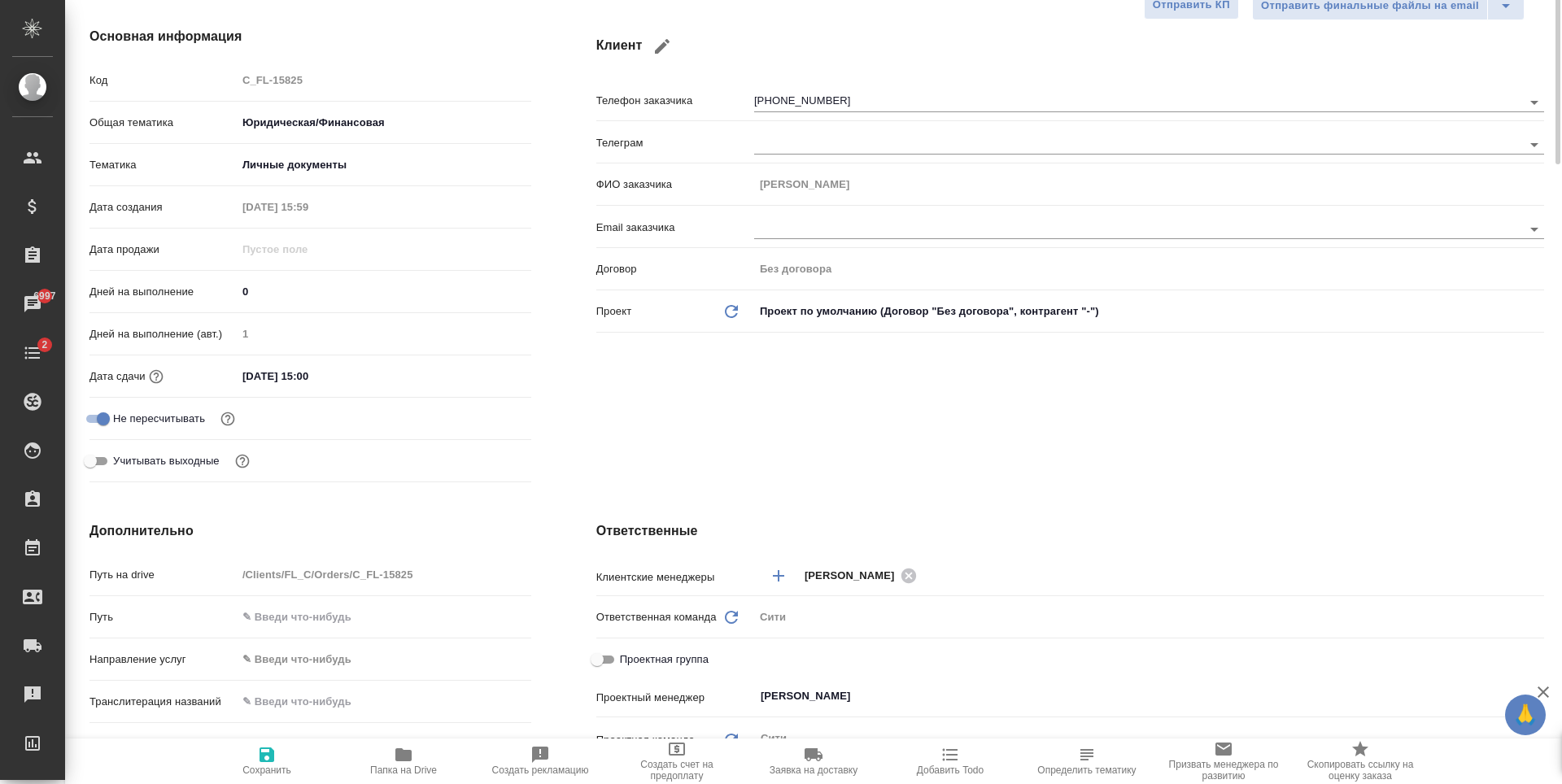
scroll to position [0, 0]
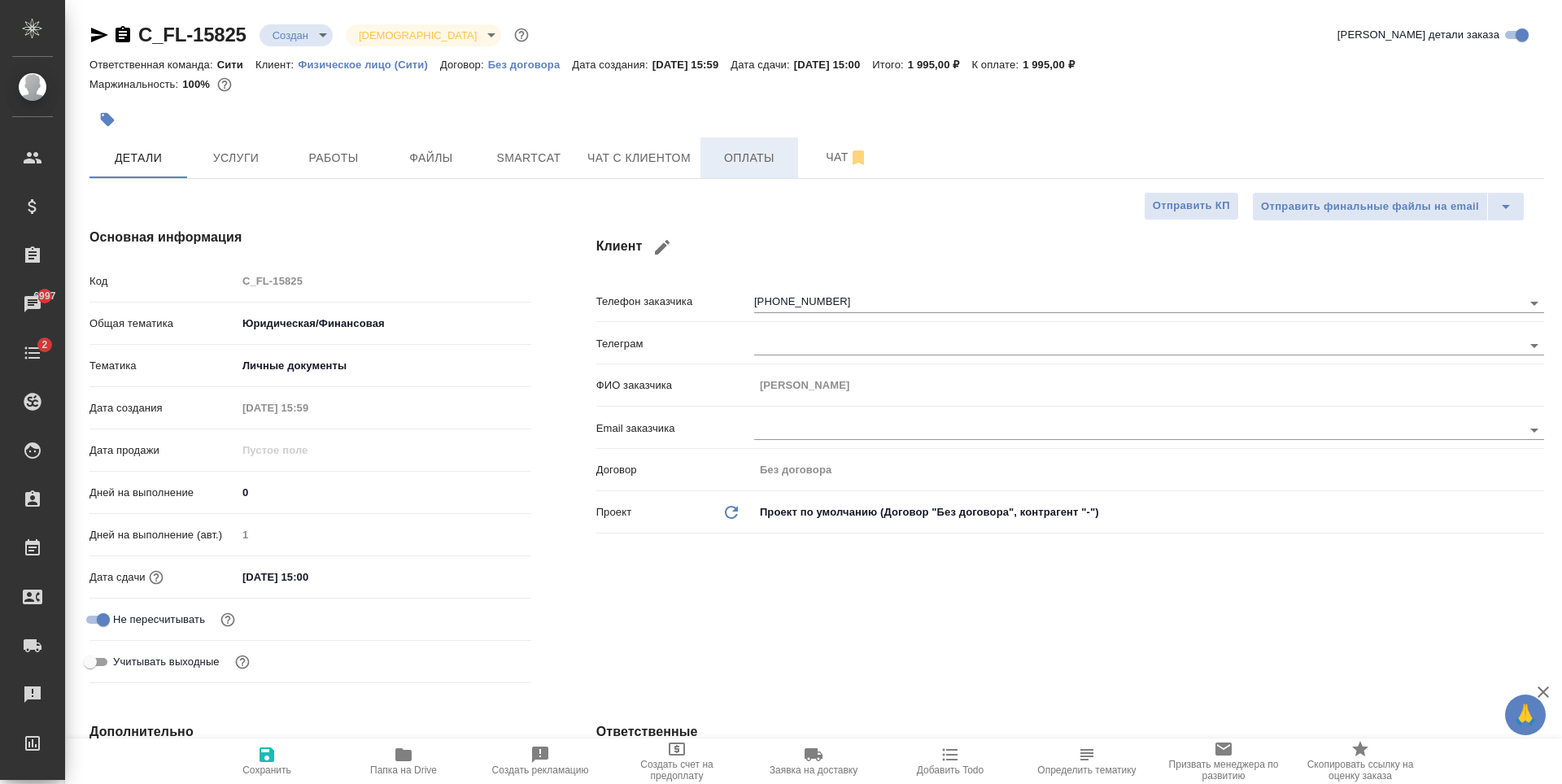
click at [750, 165] on span "Оплаты" at bounding box center [749, 158] width 78 height 20
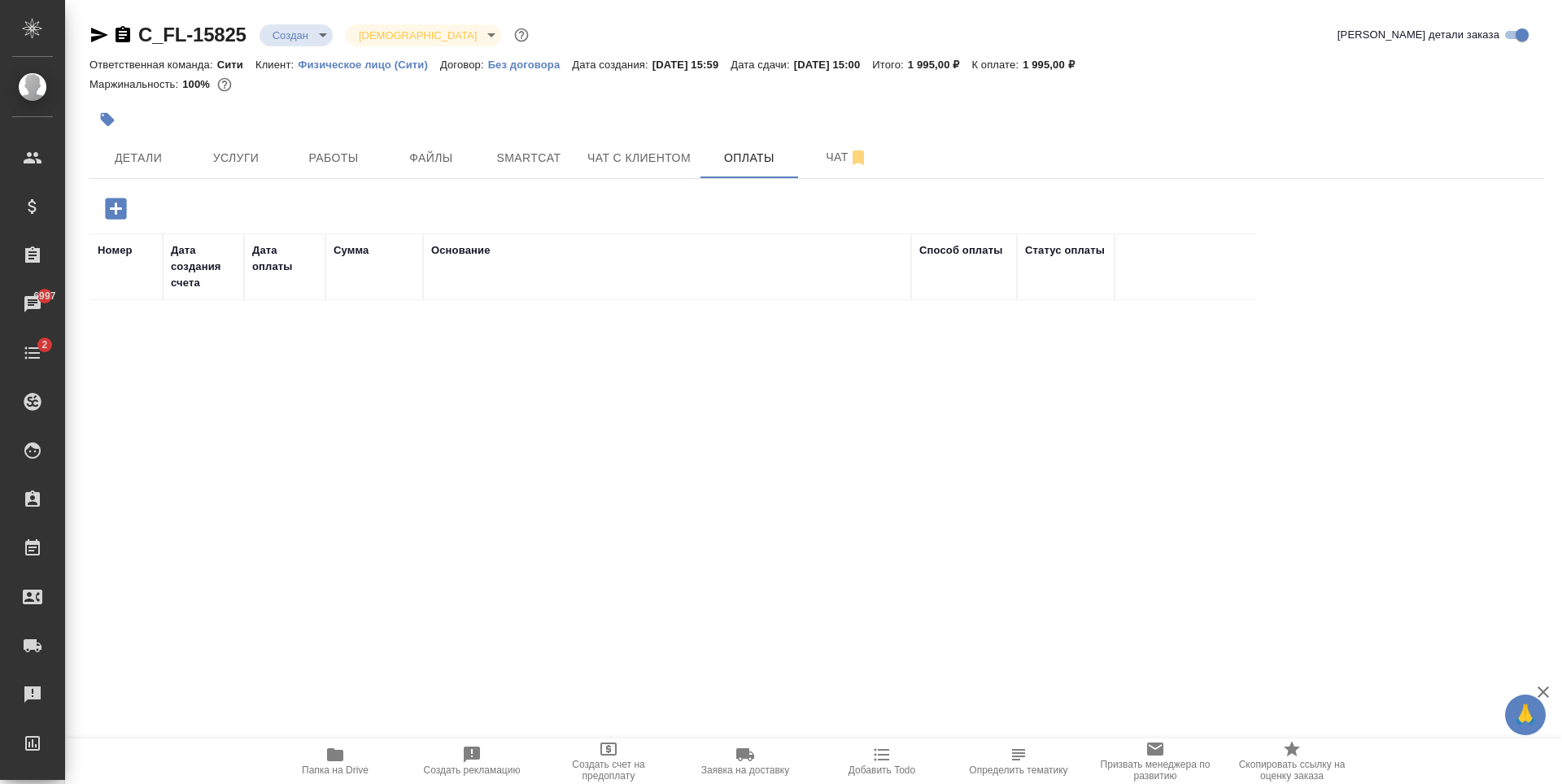
click at [133, 206] on button "button" at bounding box center [116, 208] width 44 height 33
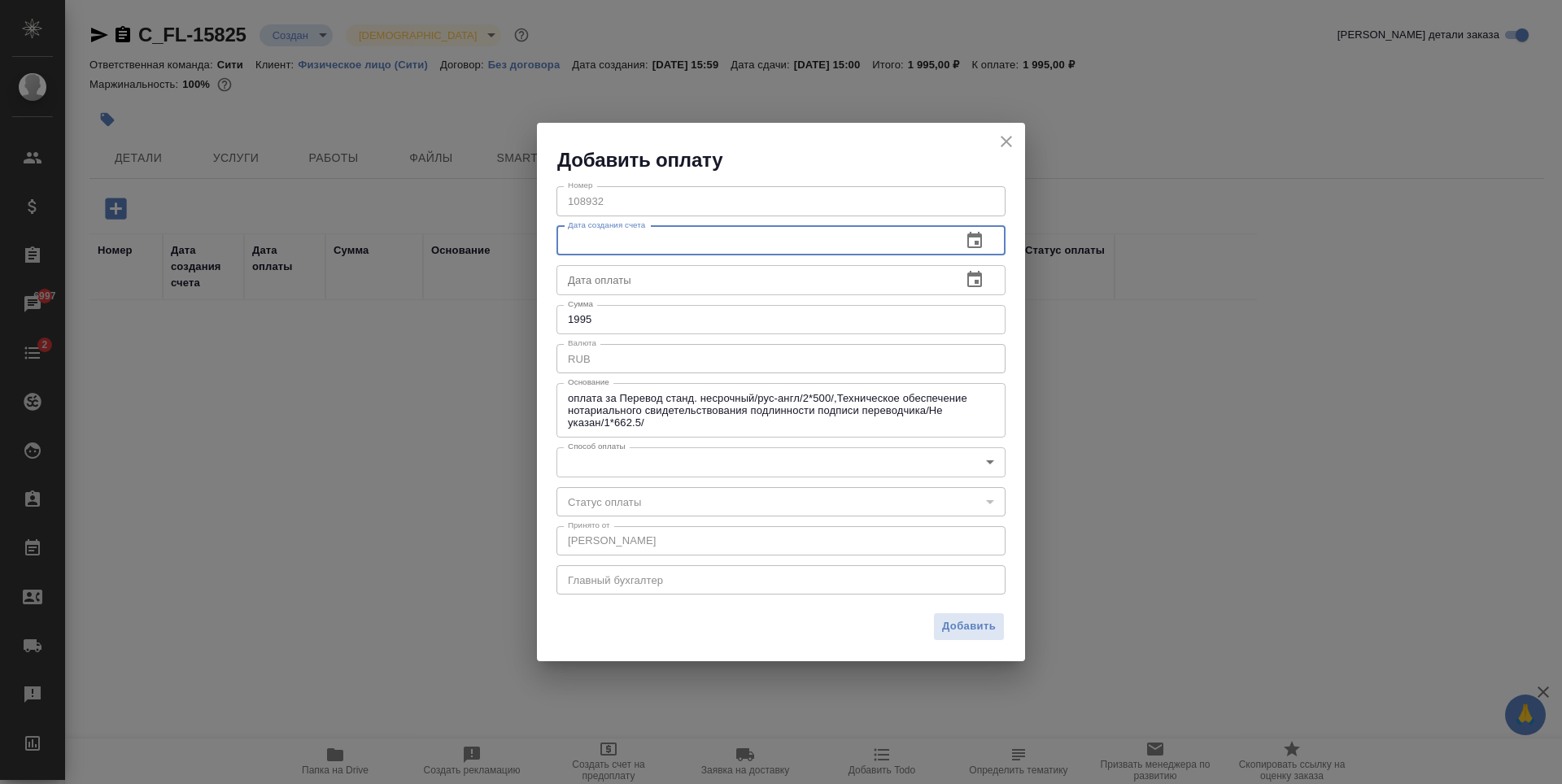
click at [684, 241] on input "text" at bounding box center [752, 241] width 392 height 29
click at [684, 289] on input "text" at bounding box center [752, 279] width 392 height 29
click at [679, 458] on body "🙏 .cls-1 fill:#fff; AWATERA Zaytseva Svetlana Клиенты Спецификации Заказы 6997 …" at bounding box center [781, 392] width 1562 height 784
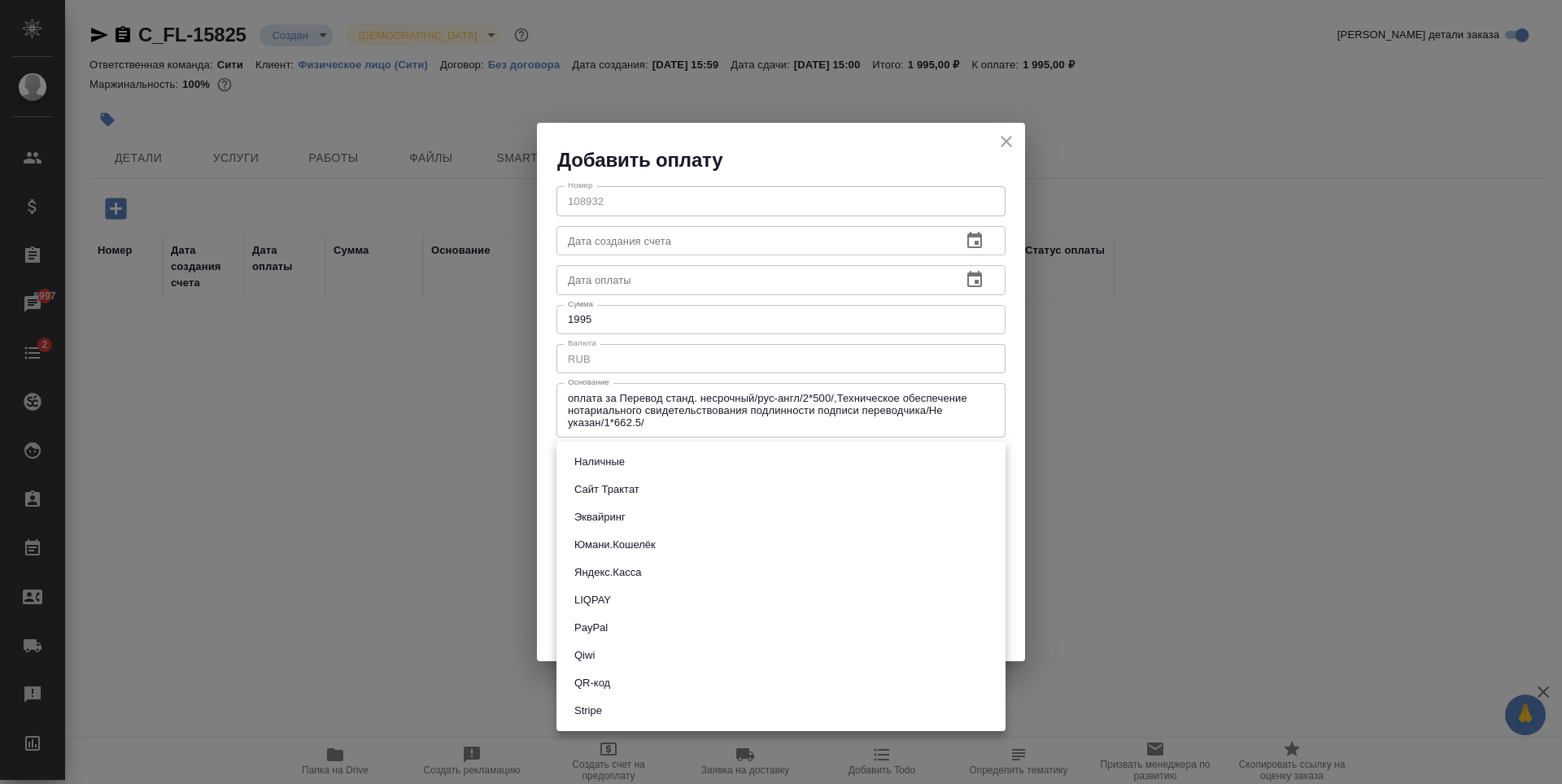
click at [610, 682] on button "QR-код" at bounding box center [592, 682] width 45 height 18
type input "60e5684acae83f185c96e013"
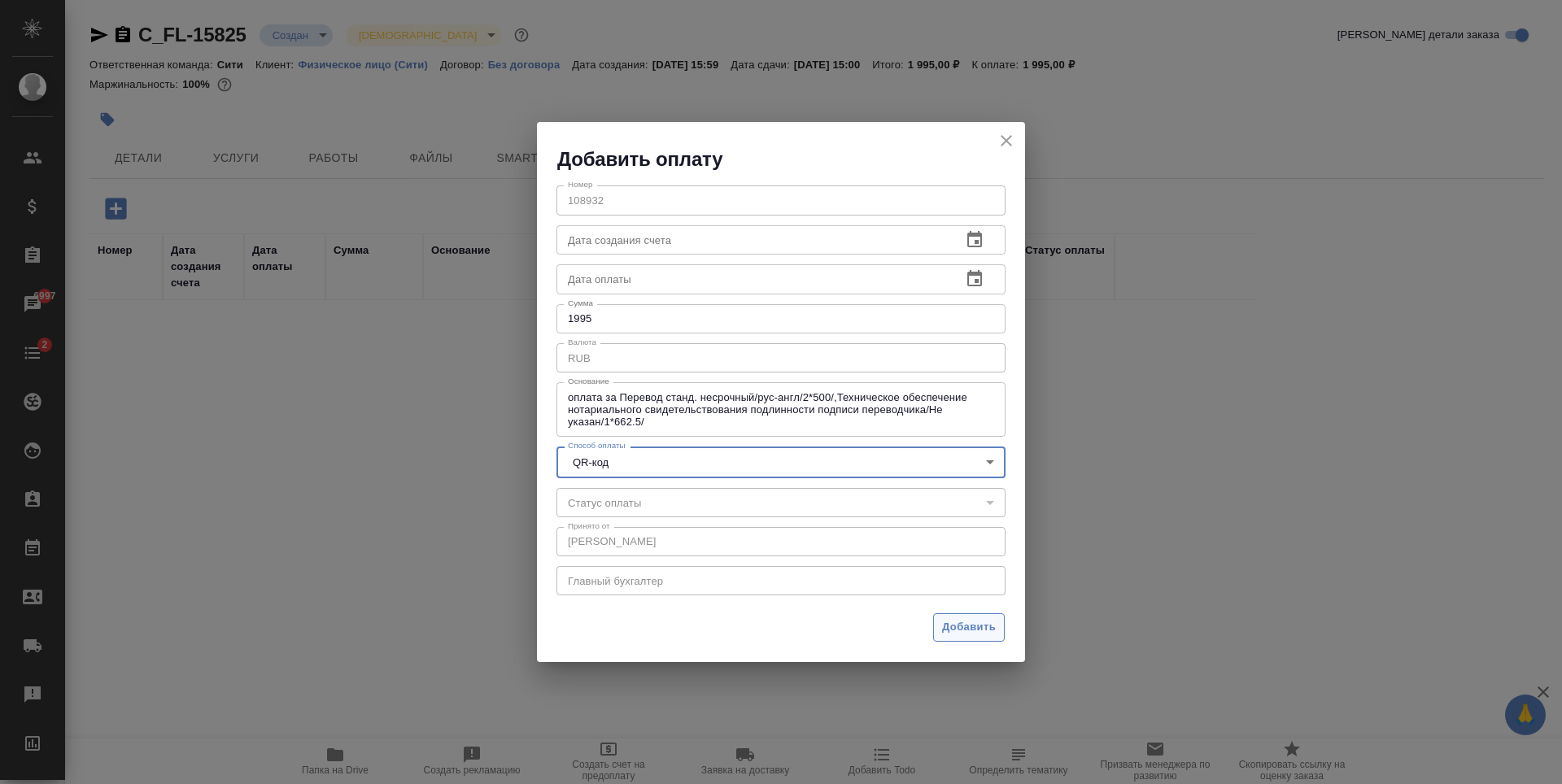
click at [952, 624] on span "Добавить" at bounding box center [969, 626] width 54 height 18
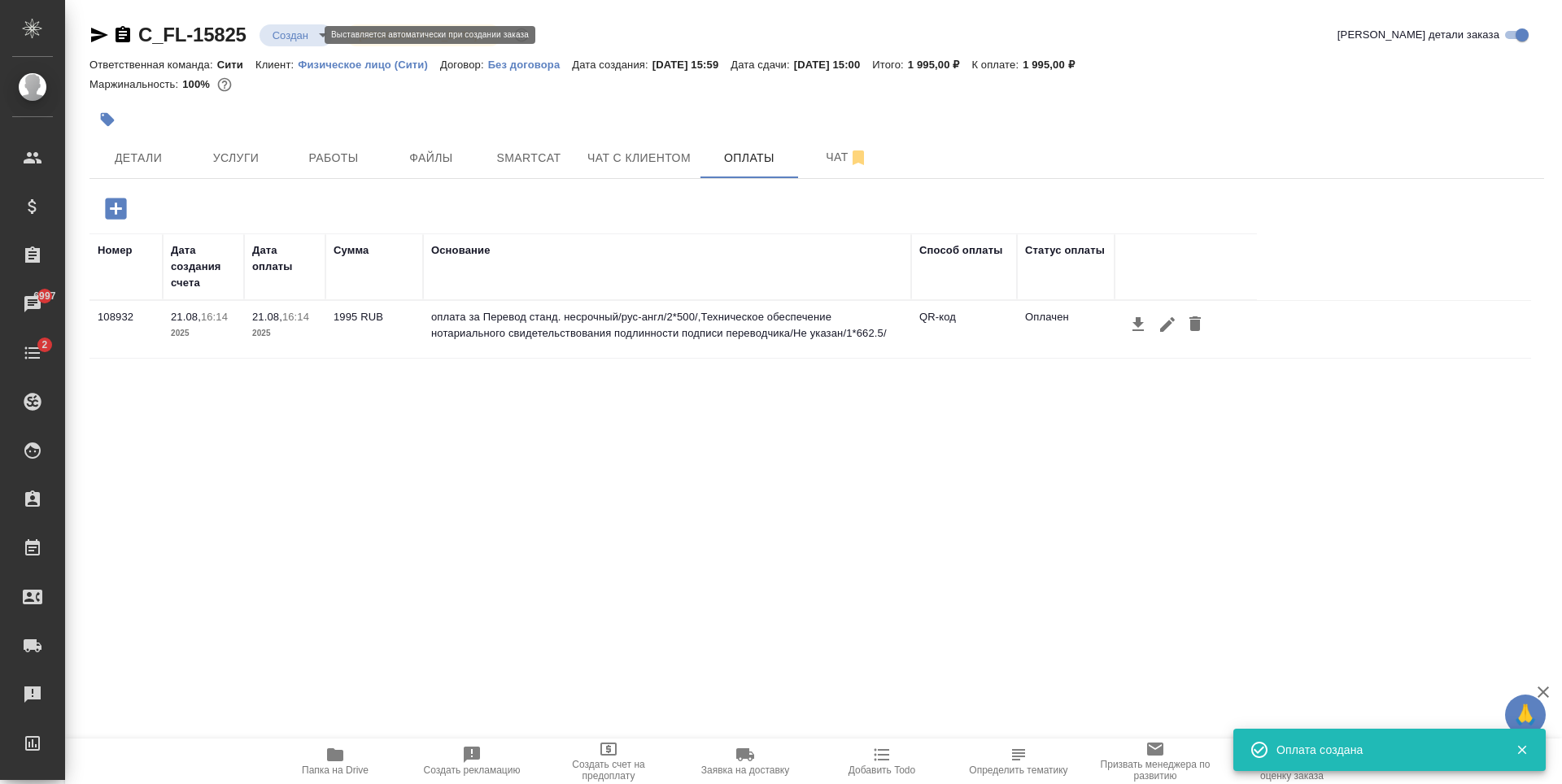
click at [277, 30] on body "🙏 .cls-1 fill:#fff; AWATERA Zaytseva Svetlana Клиенты Спецификации Заказы 6997 …" at bounding box center [781, 392] width 1562 height 784
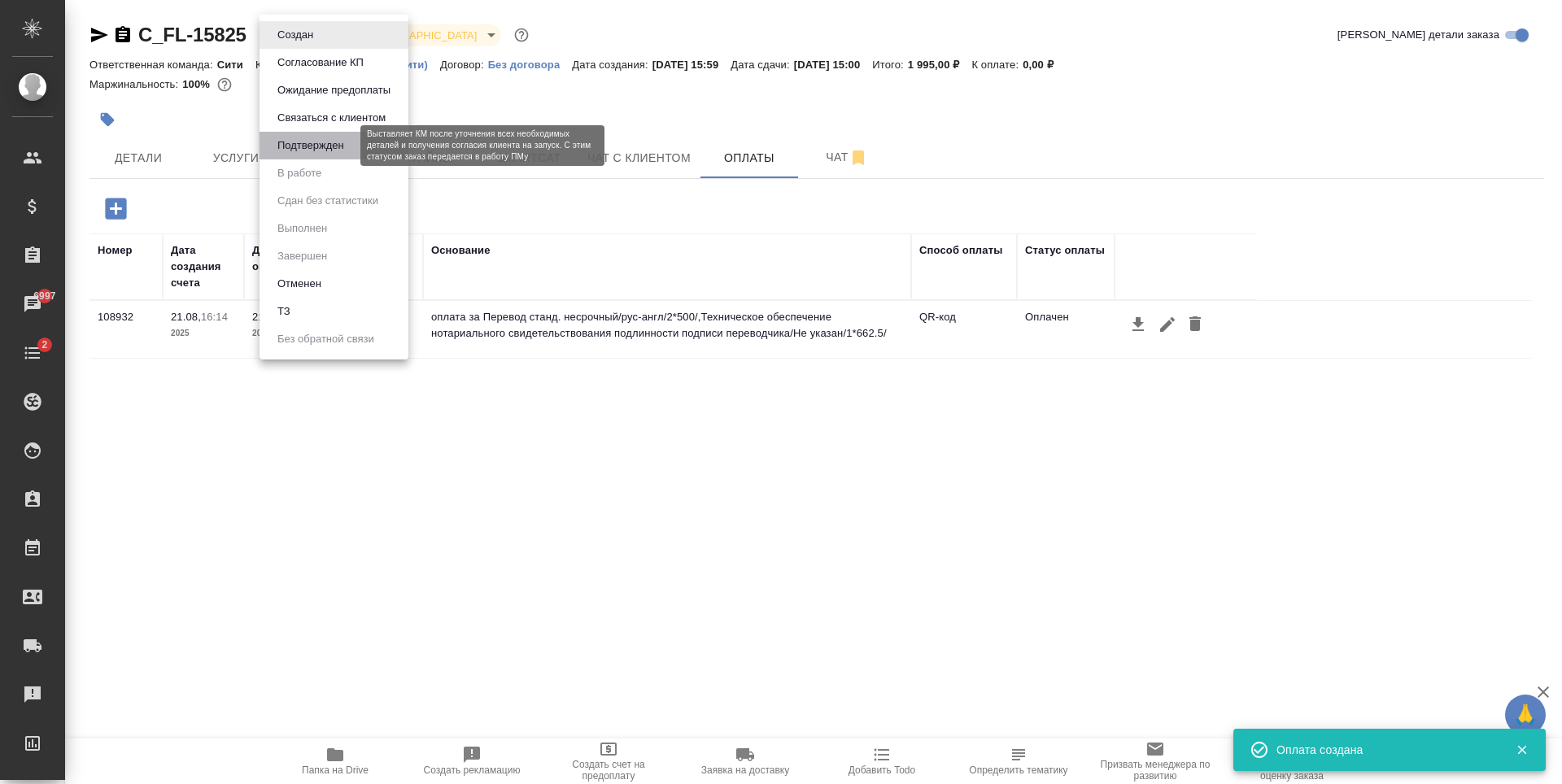
click at [317, 144] on button "Подтвержден" at bounding box center [310, 145] width 76 height 18
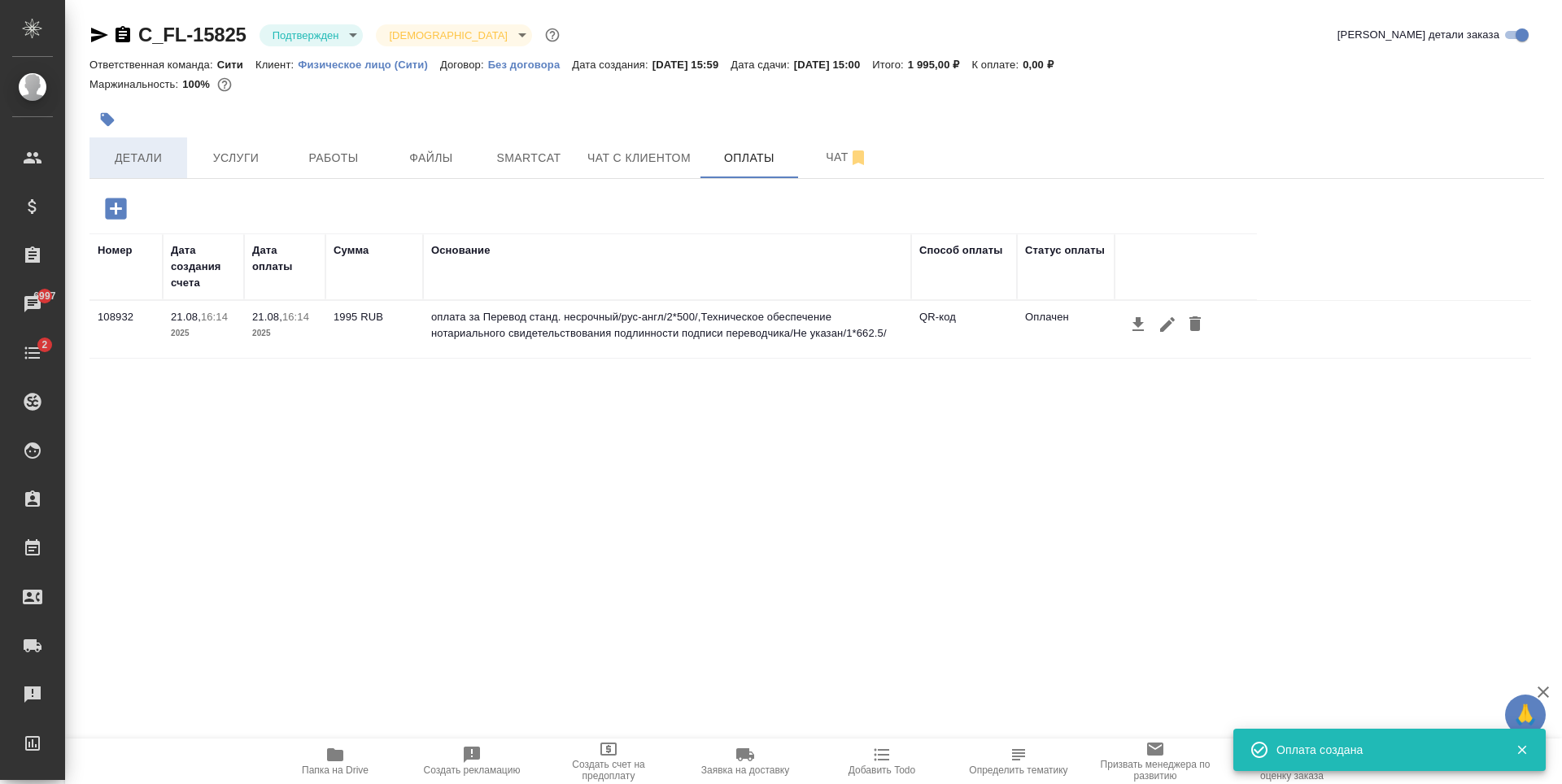
click at [148, 158] on span "Детали" at bounding box center [138, 158] width 78 height 20
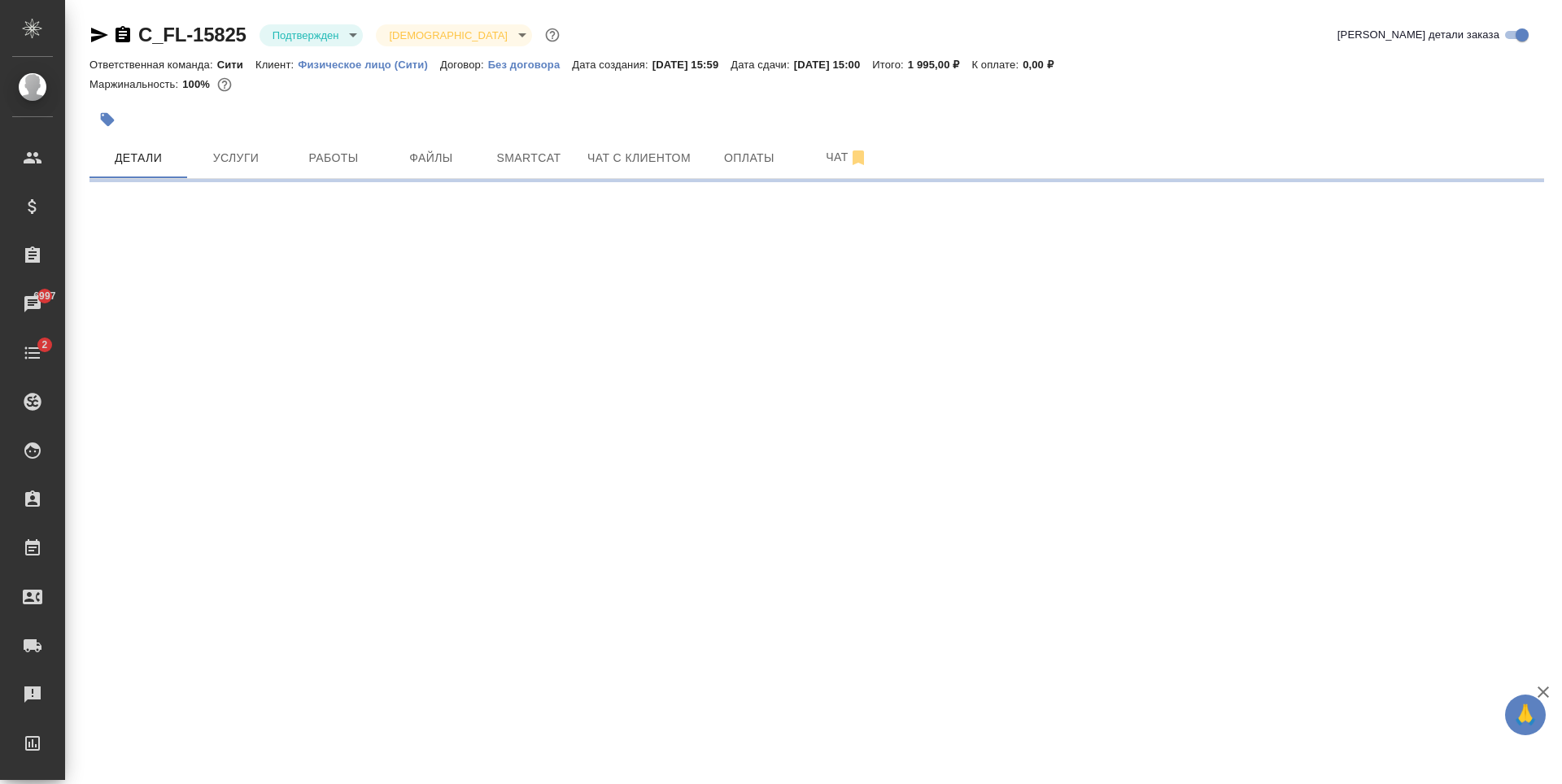
select select "RU"
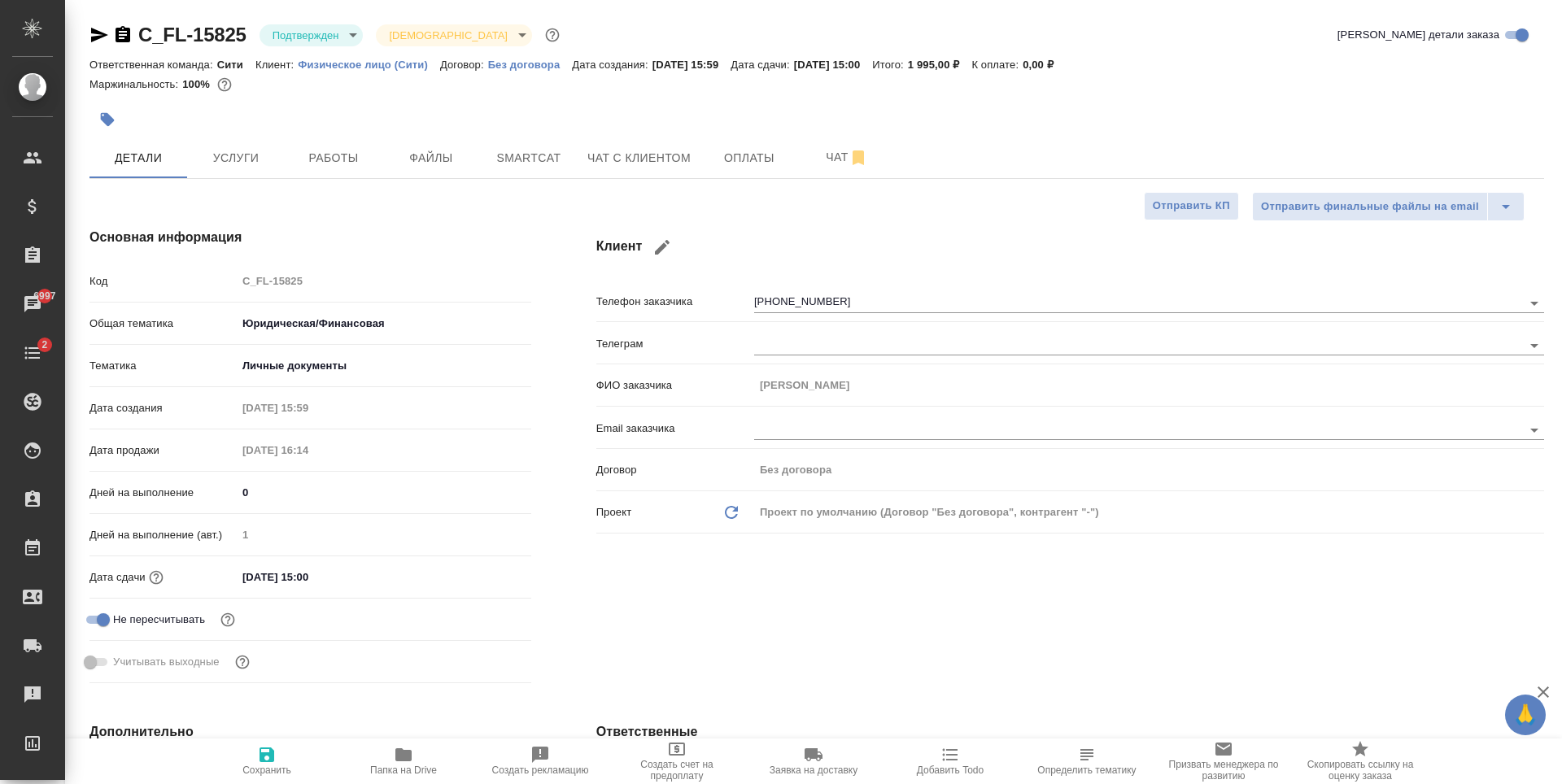
type textarea "x"
click at [1017, 88] on div "Маржинальность: 100%" at bounding box center [817, 85] width 1455 height 21
click at [219, 156] on span "Услуги" at bounding box center [236, 158] width 78 height 20
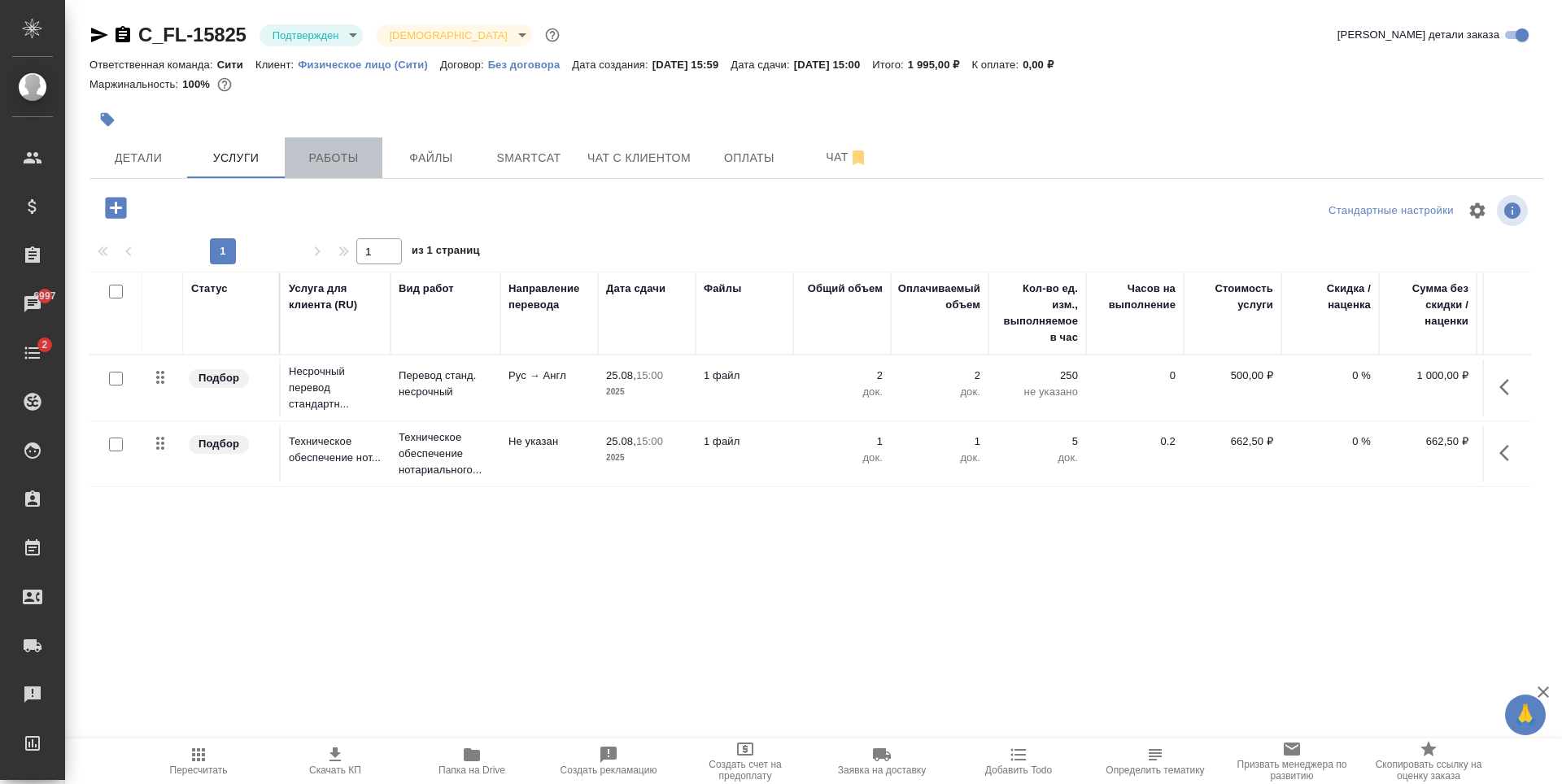
click at [340, 152] on span "Работы" at bounding box center [333, 158] width 78 height 20
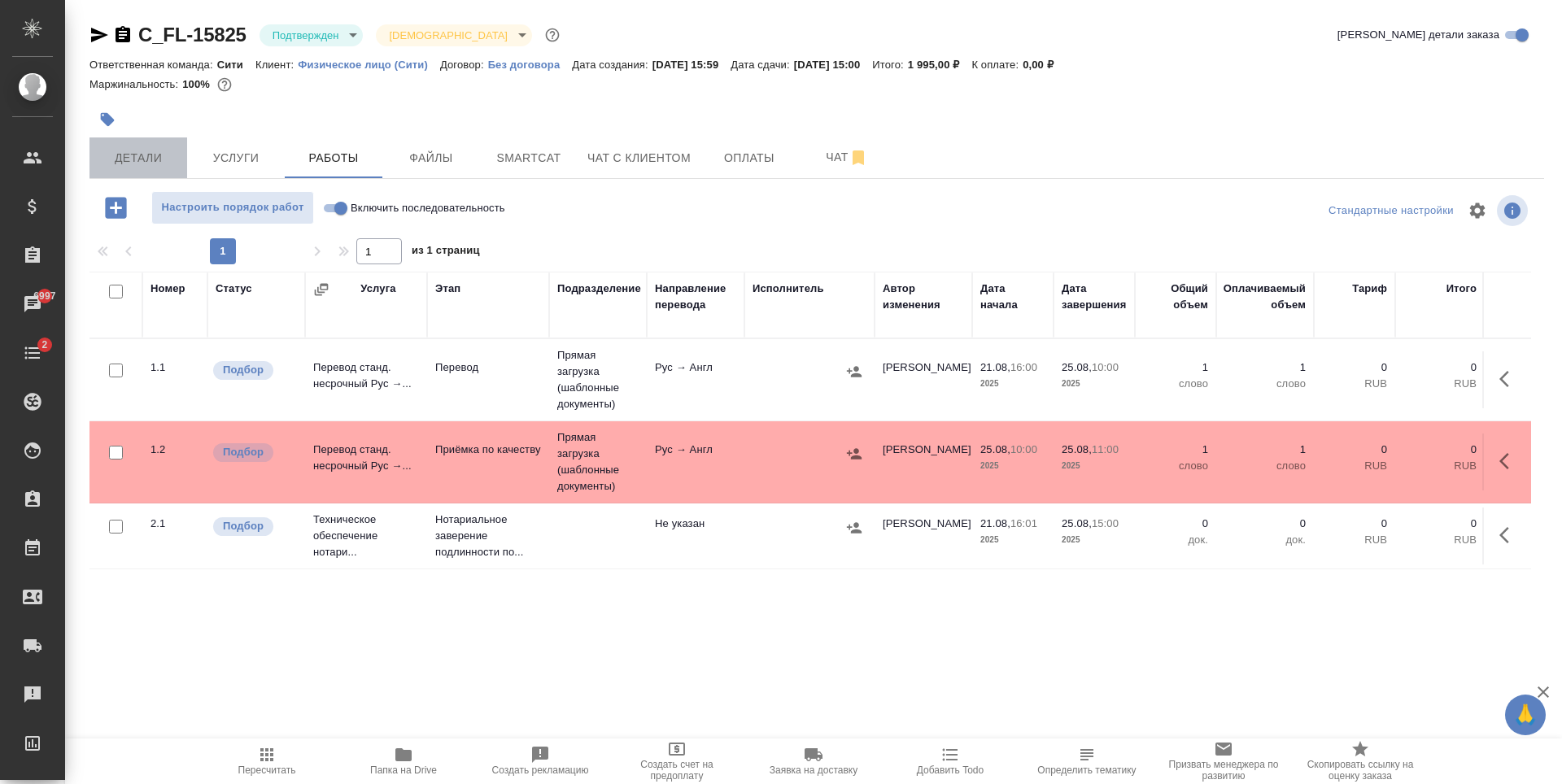
click at [170, 166] on span "Детали" at bounding box center [138, 158] width 78 height 20
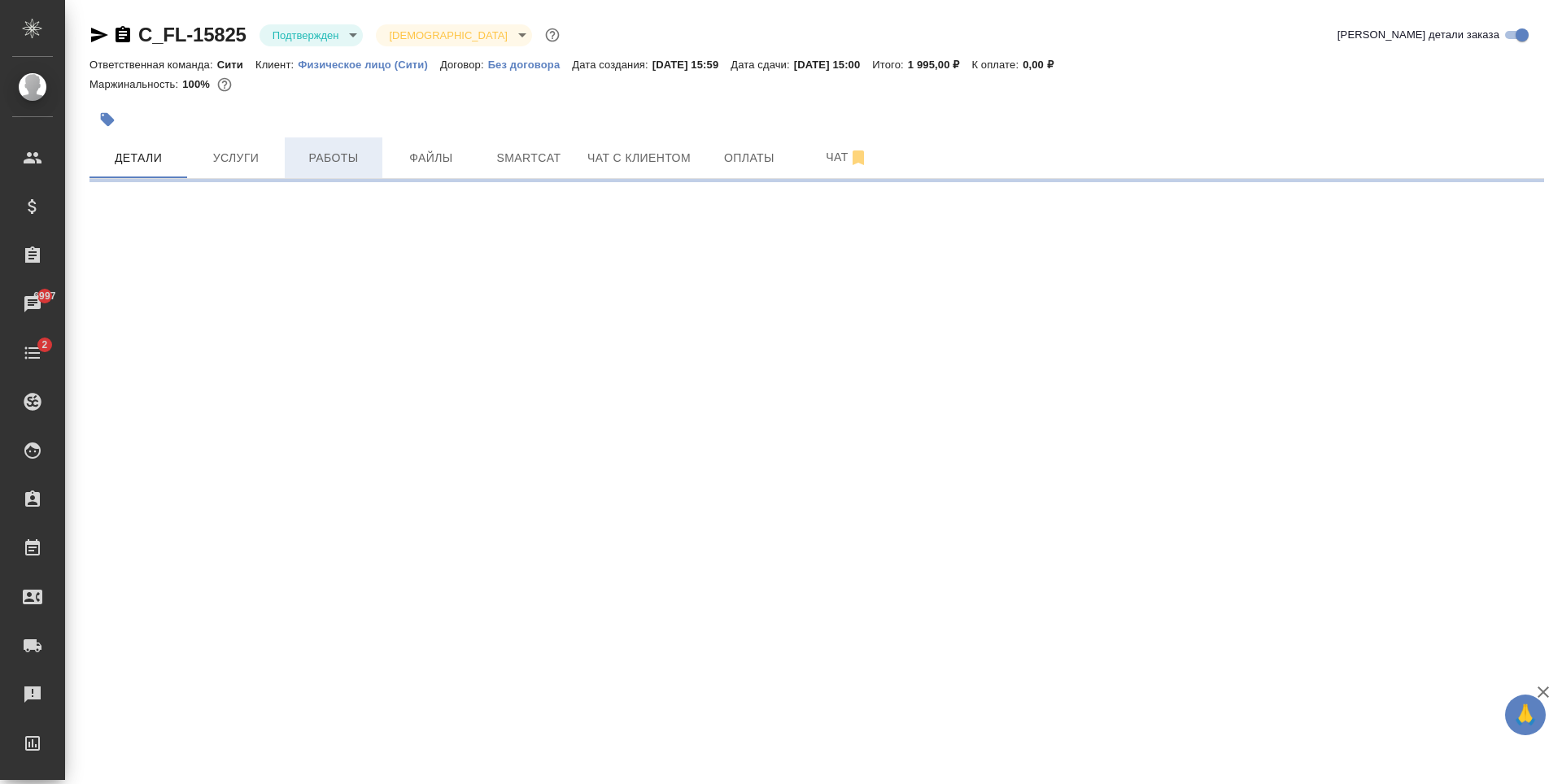
click at [321, 161] on span "Работы" at bounding box center [333, 158] width 78 height 20
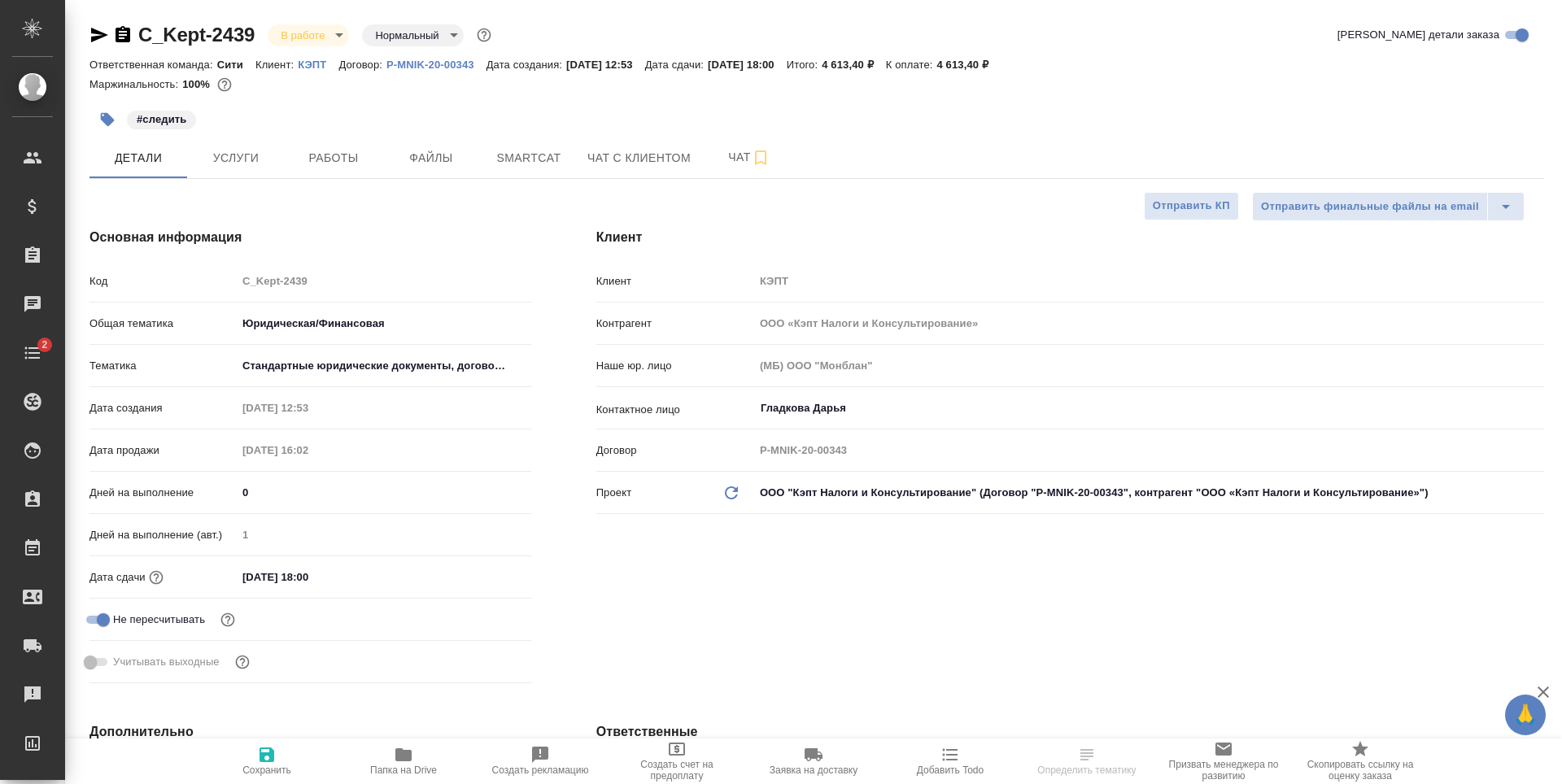
select select "RU"
click at [520, 164] on span "Smartcat" at bounding box center [528, 158] width 78 height 20
type textarea "x"
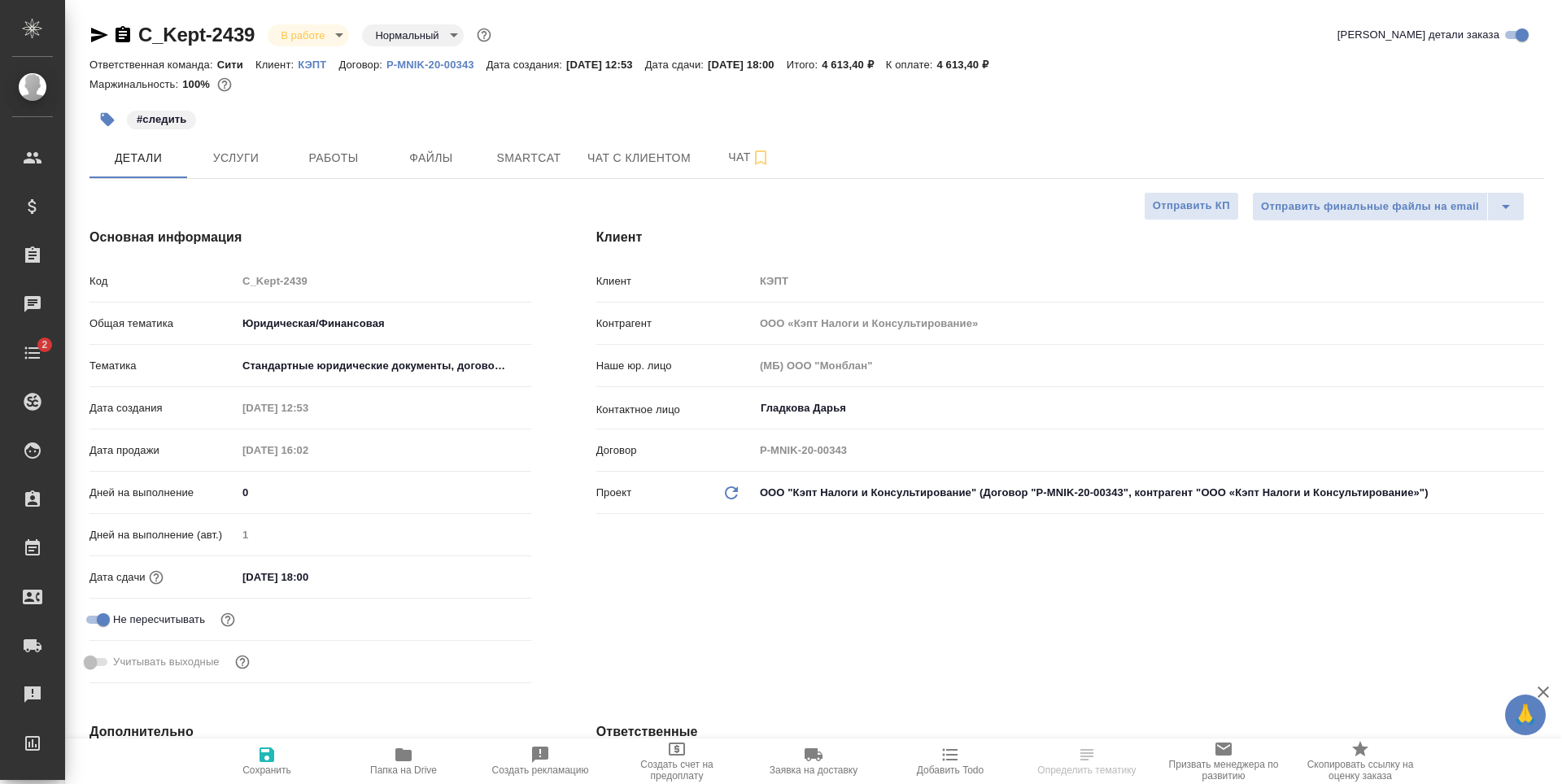
type textarea "x"
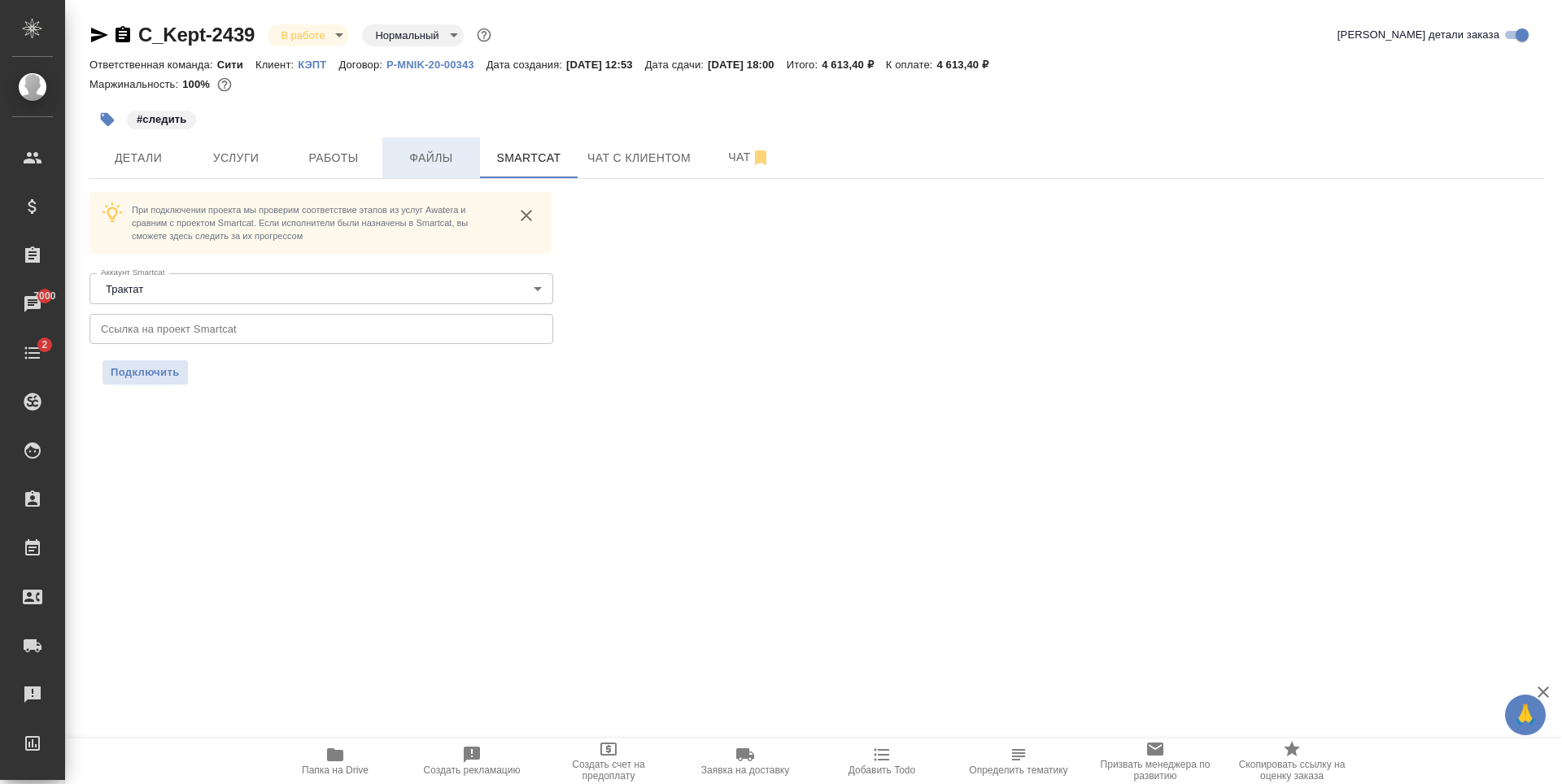
click at [417, 165] on span "Файлы" at bounding box center [430, 158] width 78 height 20
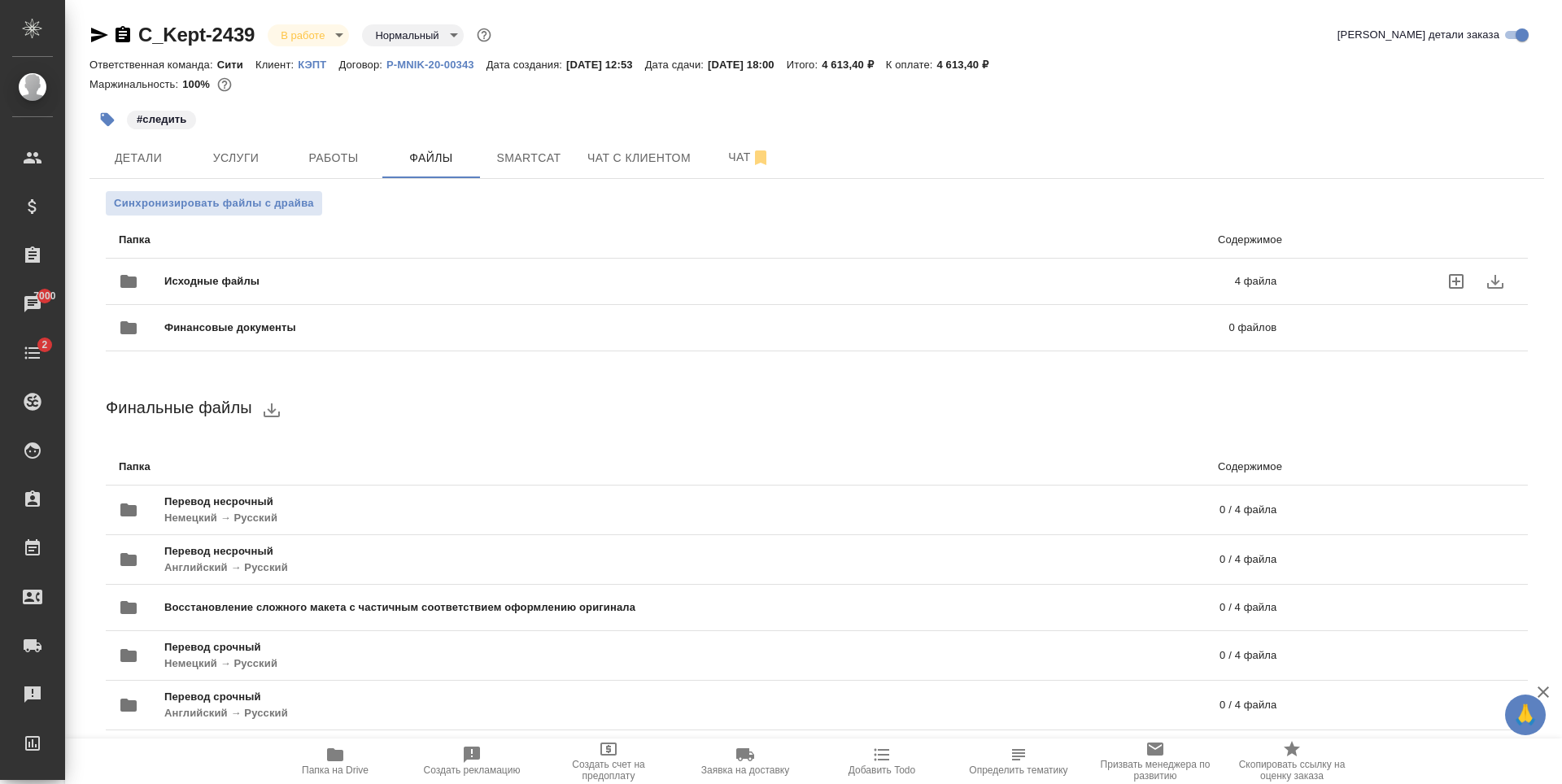
click at [1097, 274] on p "4 файла" at bounding box center [1011, 281] width 529 height 16
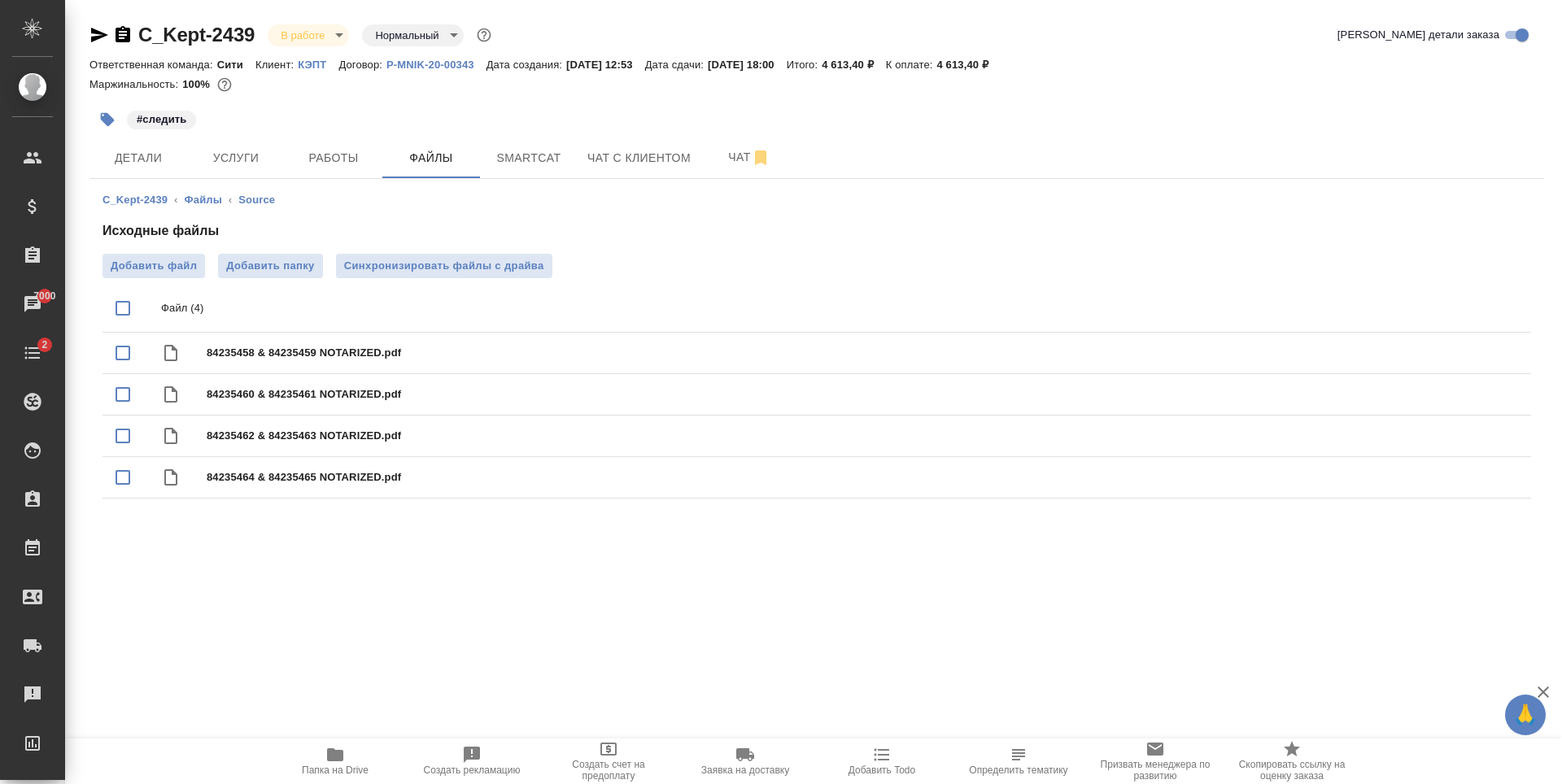
click at [125, 305] on input "checkbox" at bounding box center [122, 307] width 34 height 34
checkbox input "true"
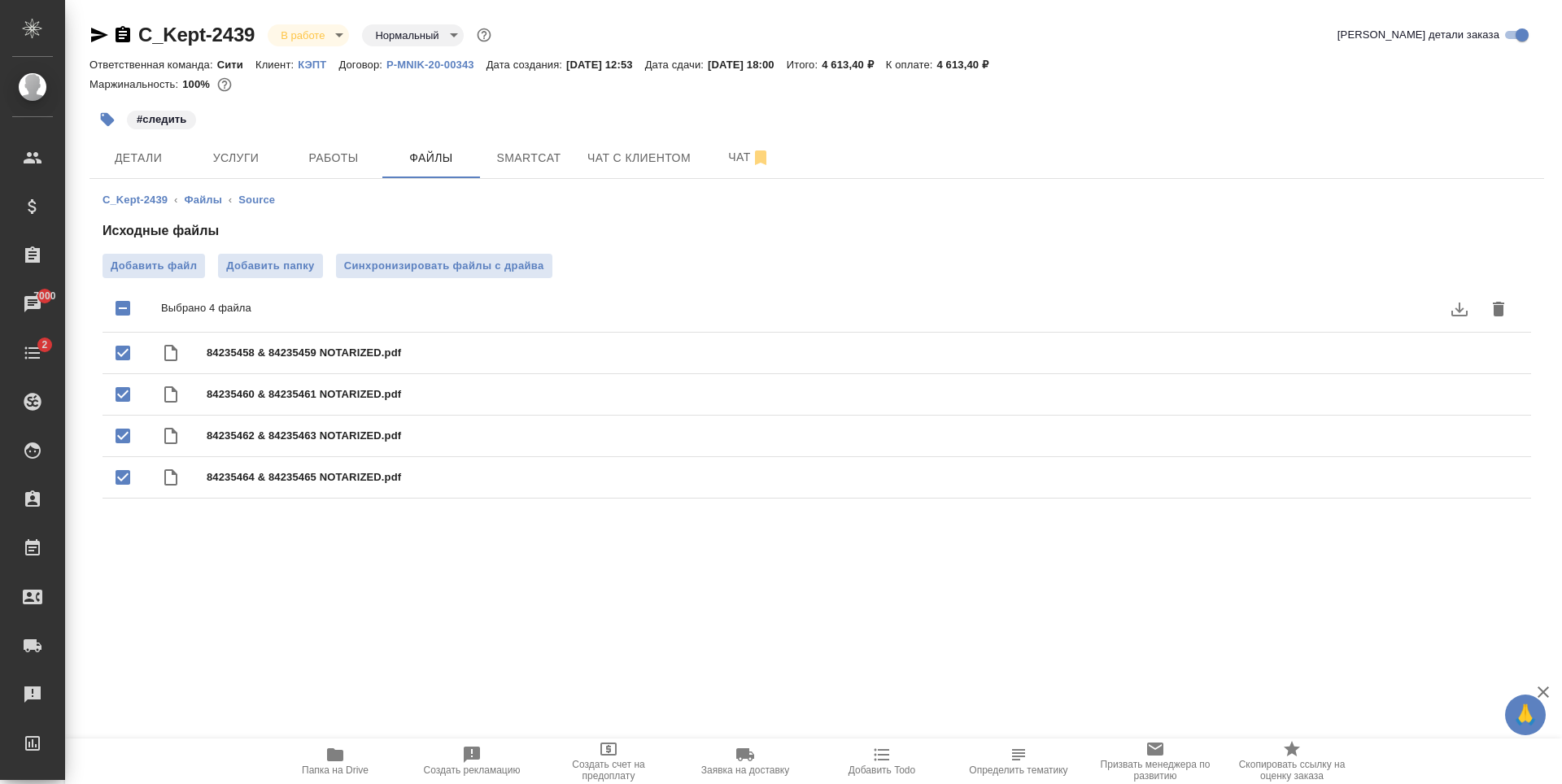
click at [1468, 311] on icon "download" at bounding box center [1459, 308] width 19 height 19
click at [516, 170] on button "Smartcat" at bounding box center [528, 158] width 98 height 41
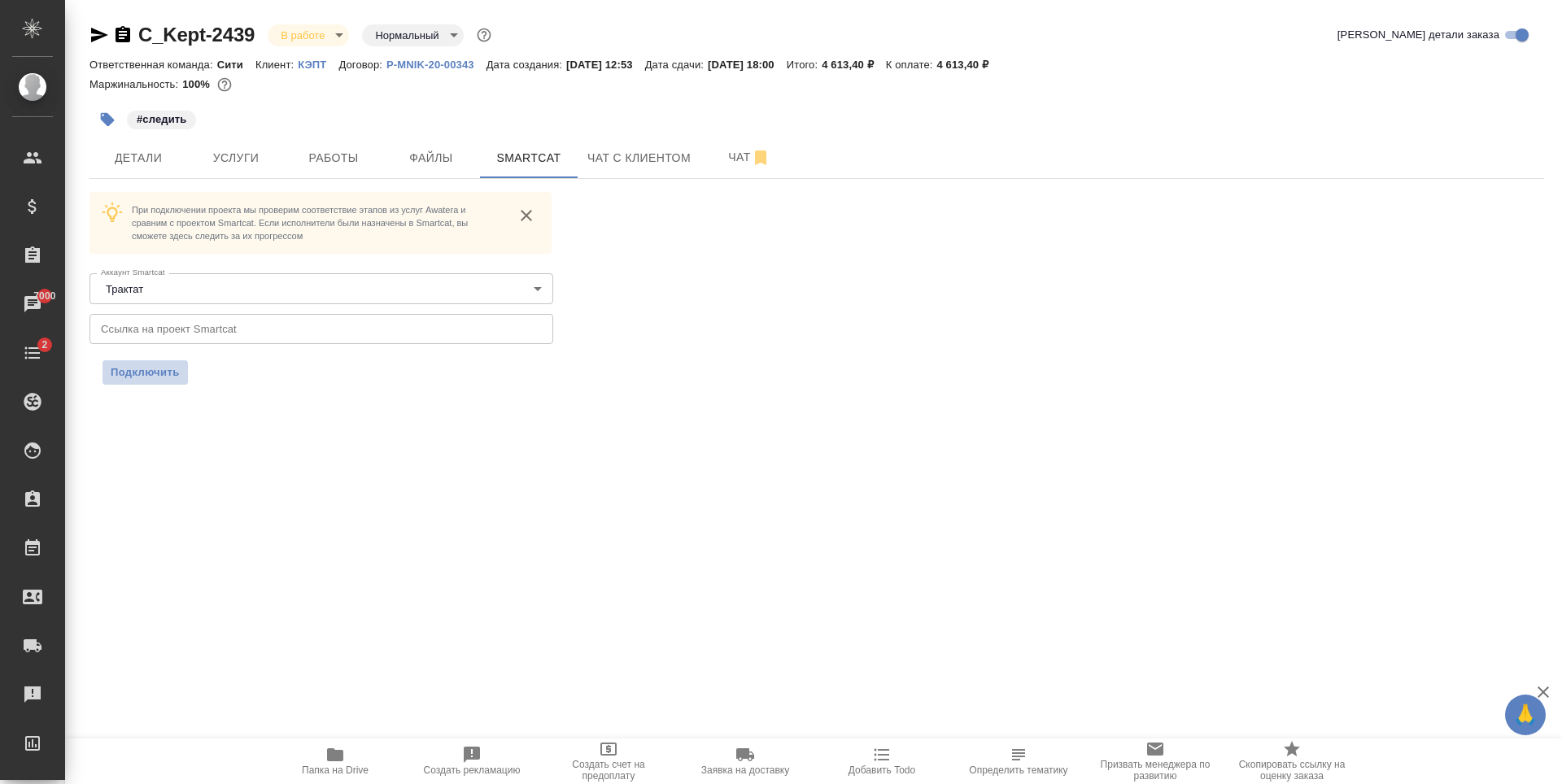
click at [163, 377] on span "Подключить" at bounding box center [144, 372] width 69 height 16
click at [151, 330] on input "text" at bounding box center [321, 329] width 463 height 29
drag, startPoint x: 136, startPoint y: 49, endPoint x: 253, endPoint y: 48, distance: 117.0
click at [253, 48] on div "C_Kept-2439 В работе inProgress Нормальный normal Кратко детали заказа" at bounding box center [817, 39] width 1455 height 33
copy link "C_Kept-2439"
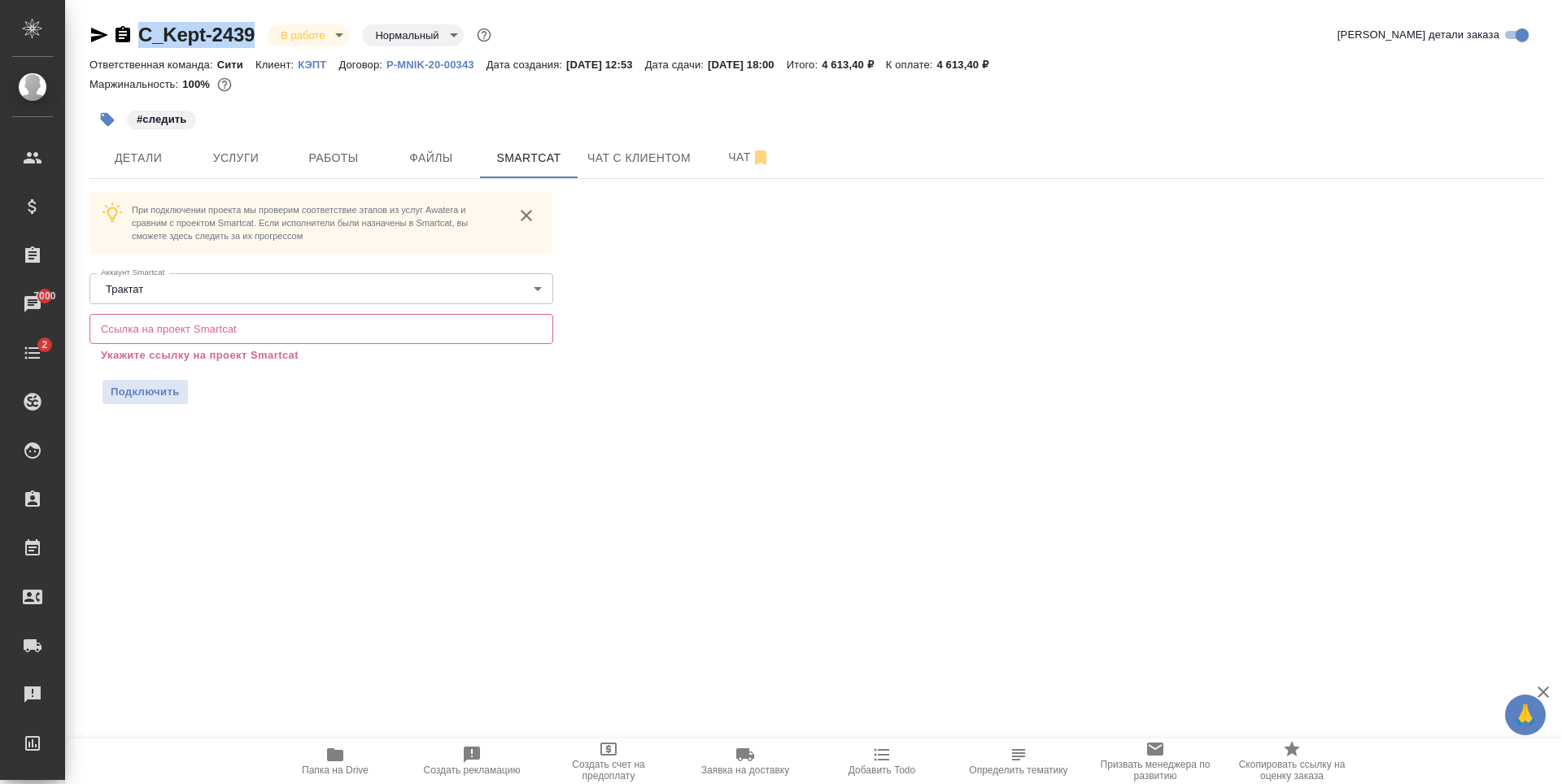
copy link "C_Kept-2439"
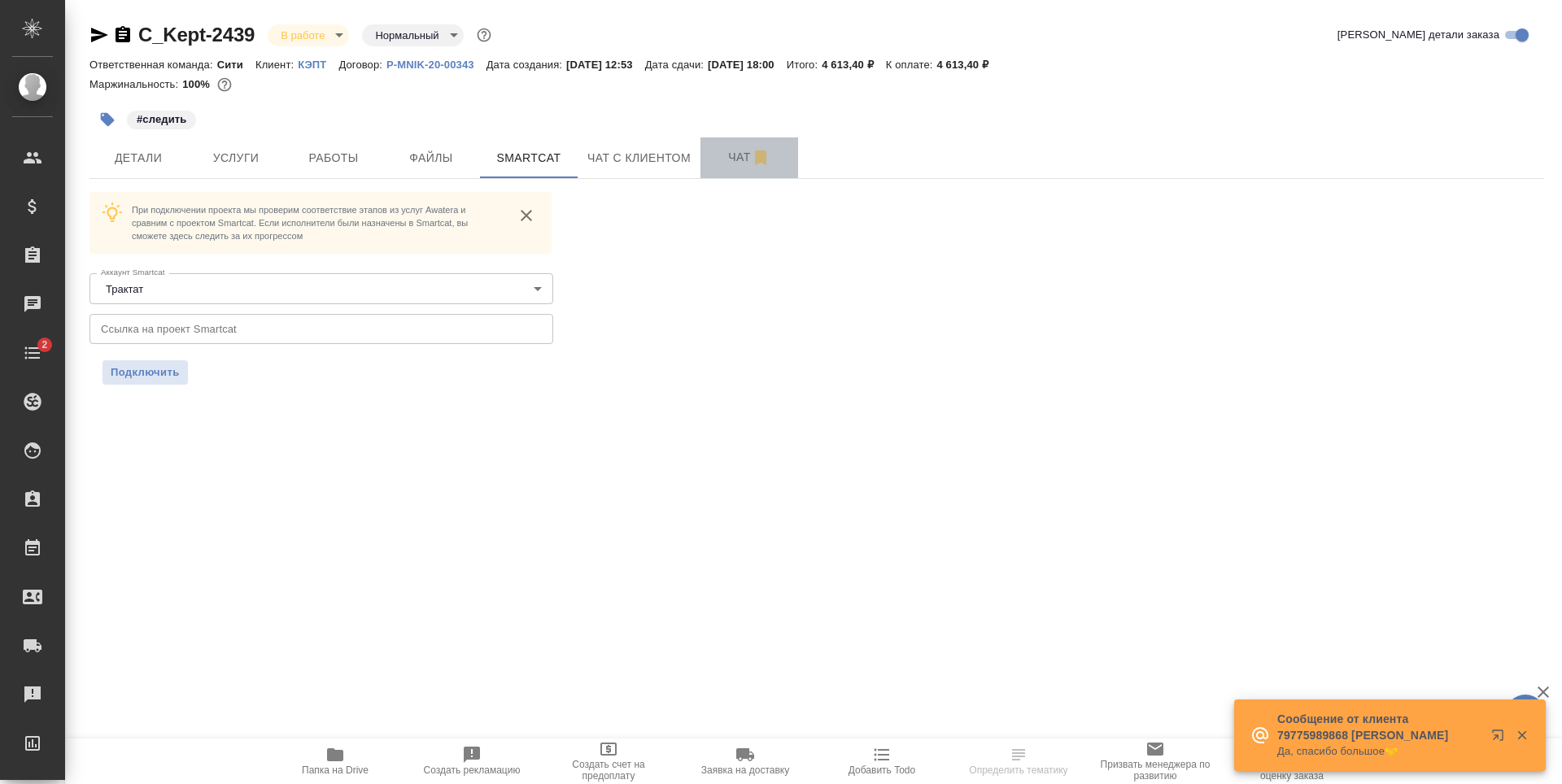
click at [735, 157] on span "Чат" at bounding box center [749, 157] width 78 height 20
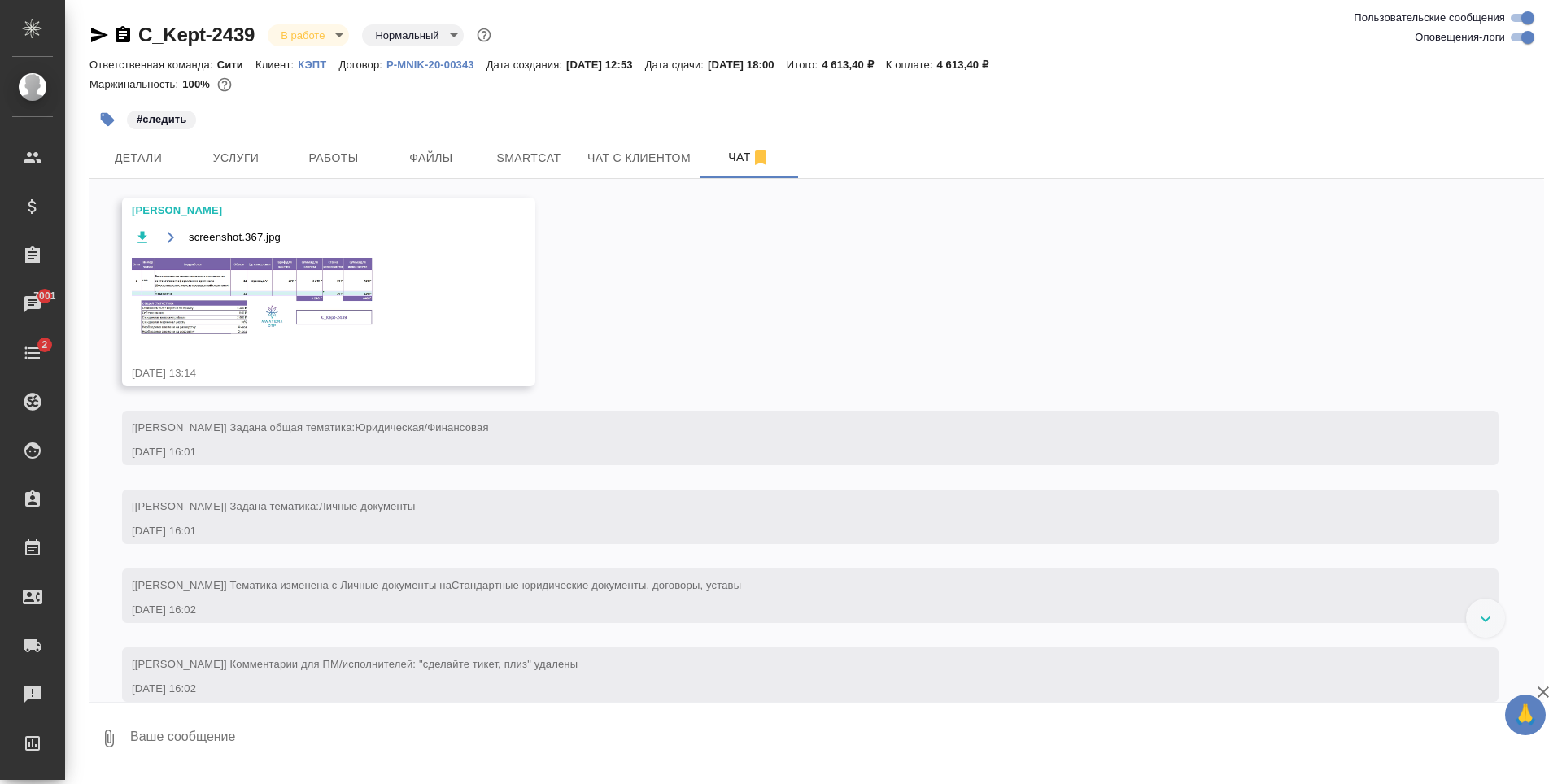
scroll to position [406, 0]
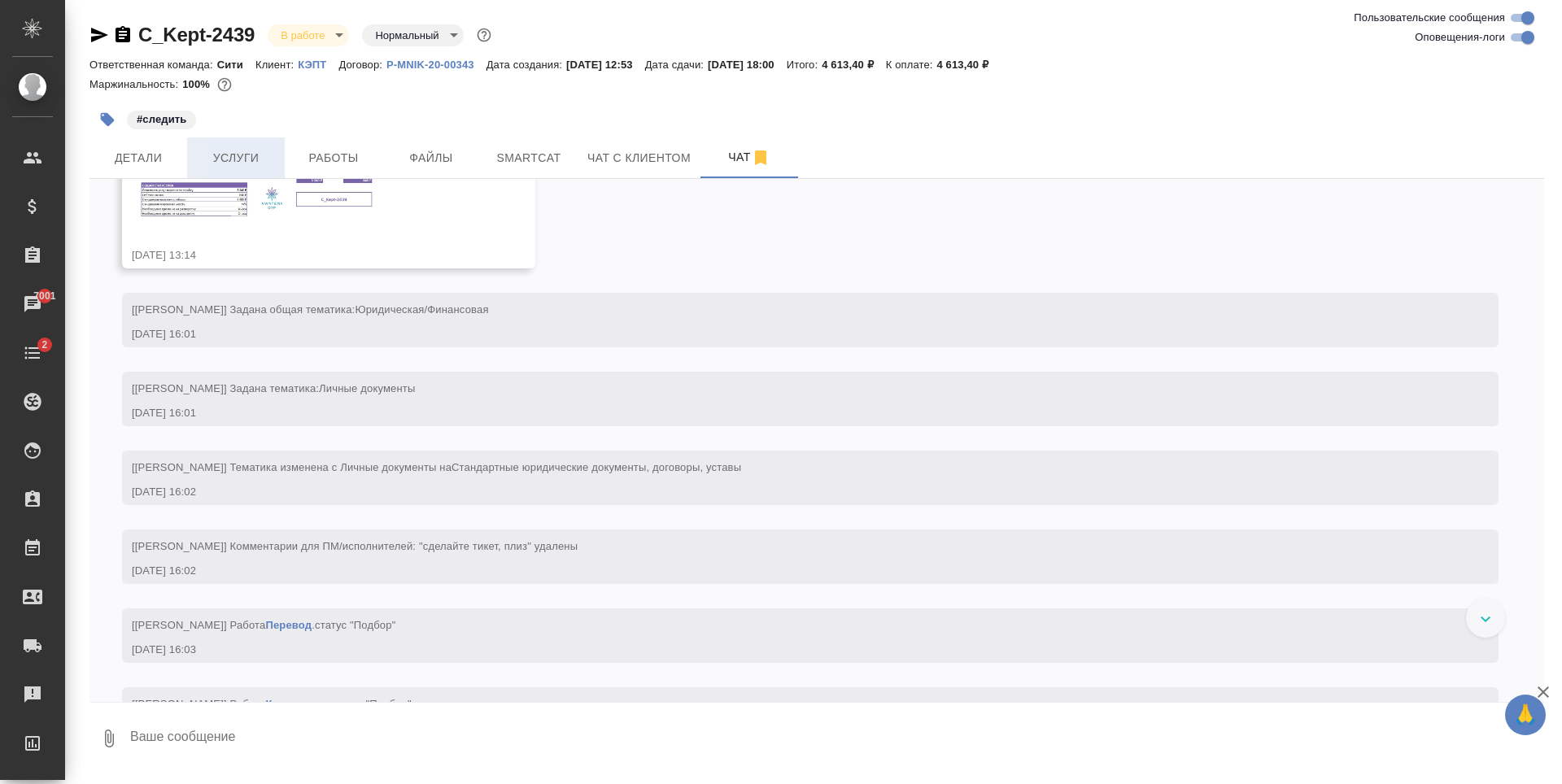
click at [233, 168] on button "Услуги" at bounding box center [235, 158] width 98 height 41
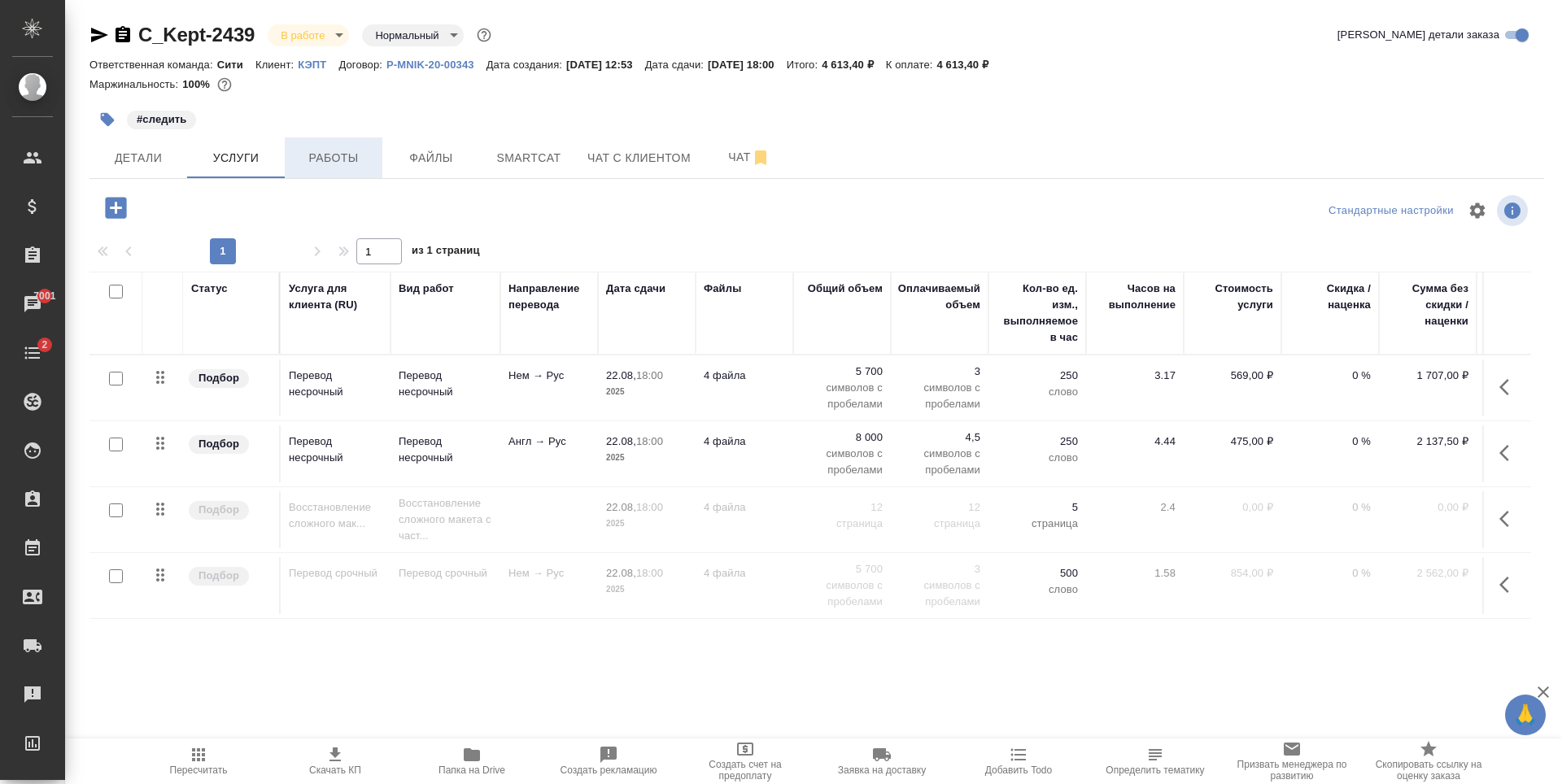
click at [305, 170] on button "Работы" at bounding box center [333, 158] width 98 height 41
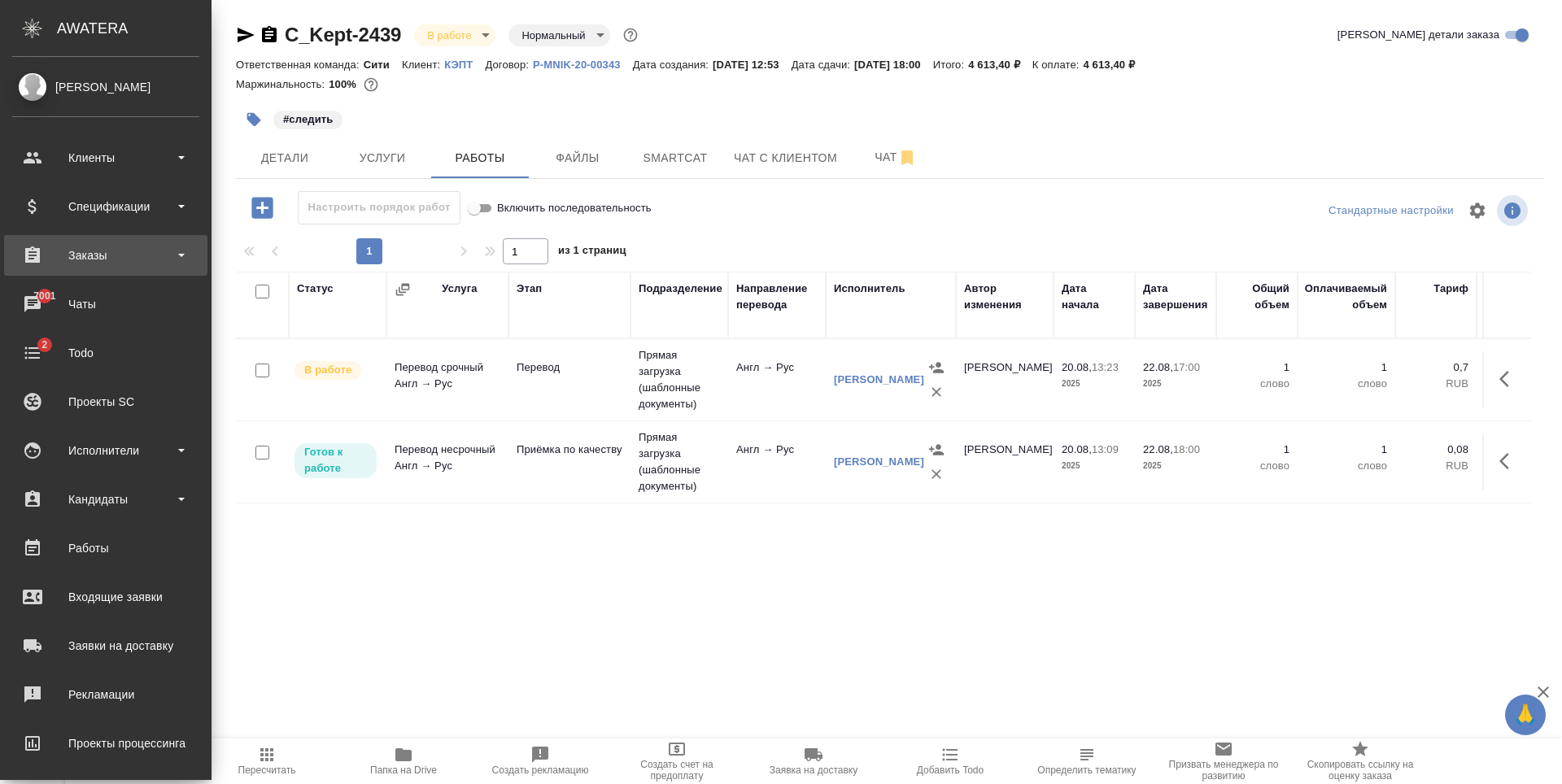
click at [124, 253] on div "Заказы" at bounding box center [105, 254] width 187 height 24
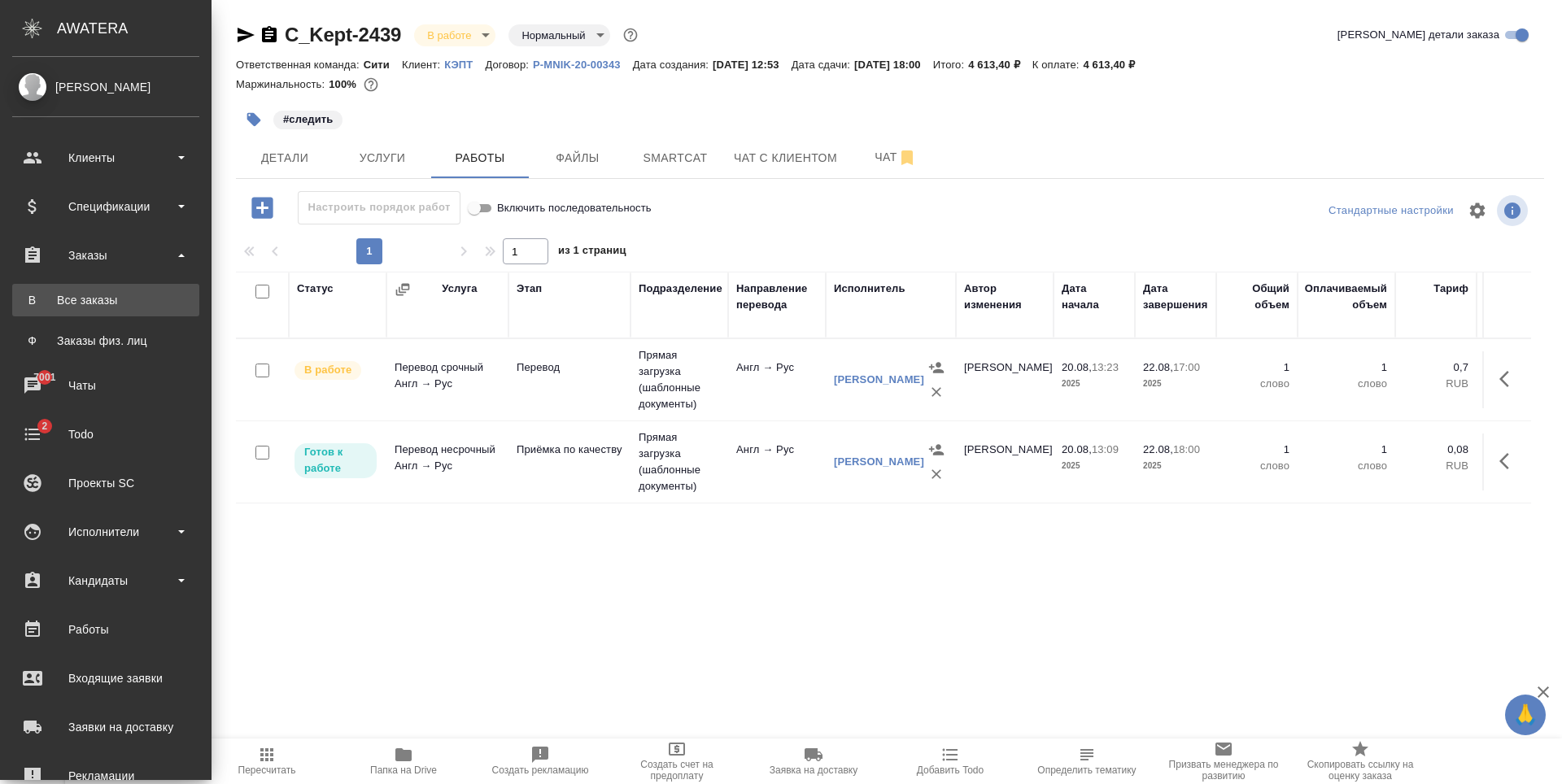
click at [122, 297] on div "Все заказы" at bounding box center [105, 300] width 171 height 16
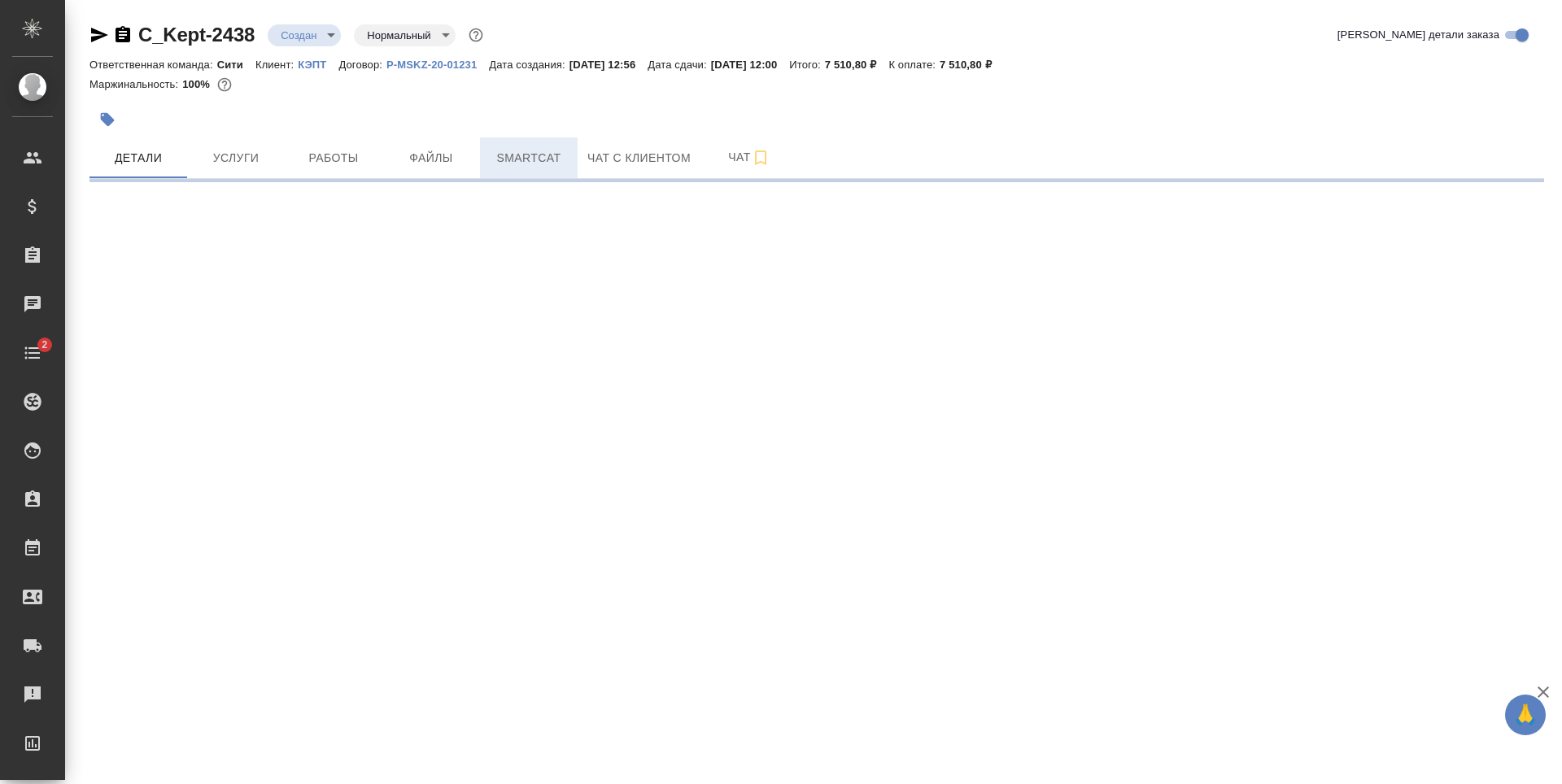
select select "RU"
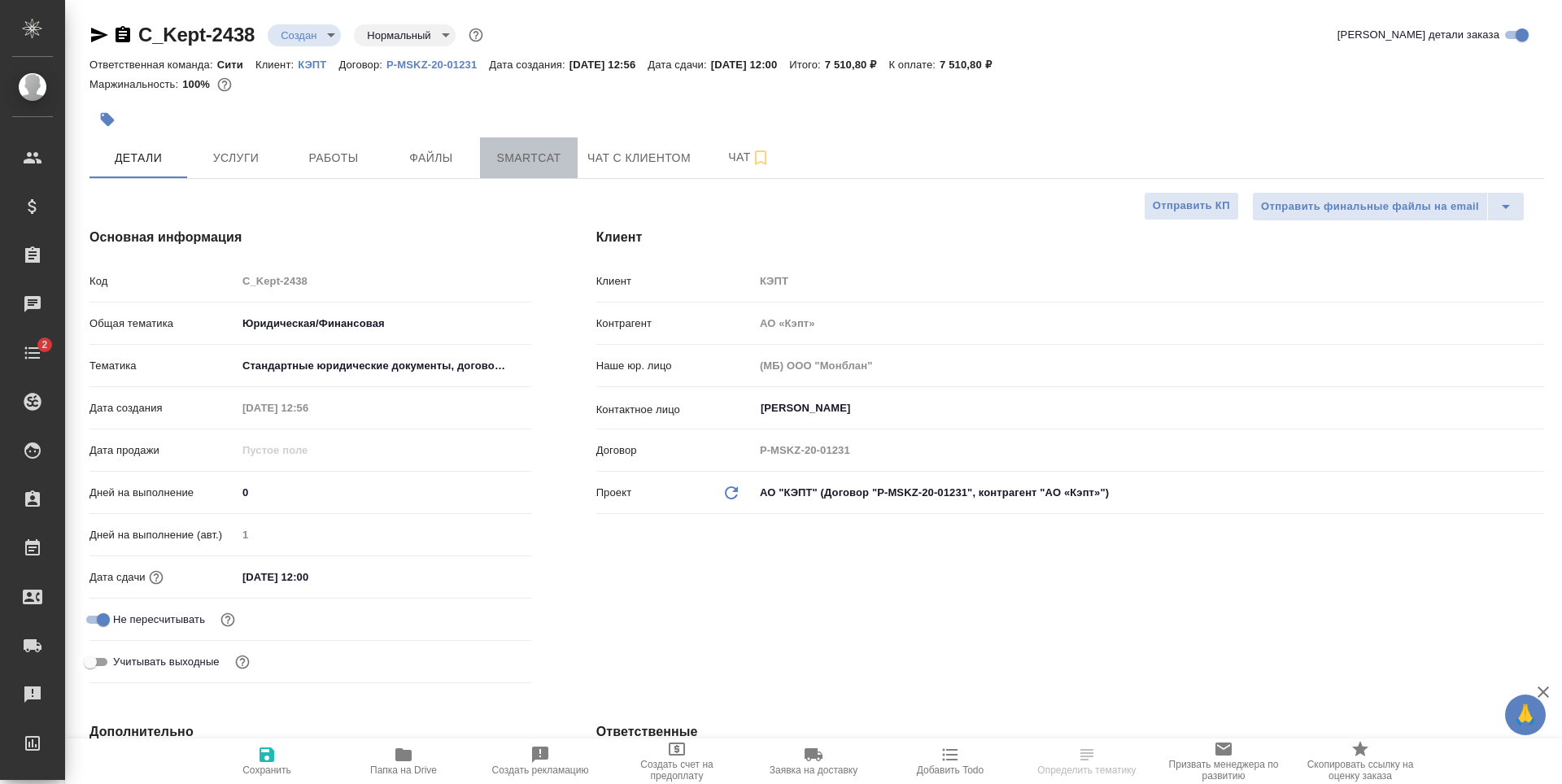
click at [521, 166] on span "Smartcat" at bounding box center [528, 158] width 78 height 20
type textarea "x"
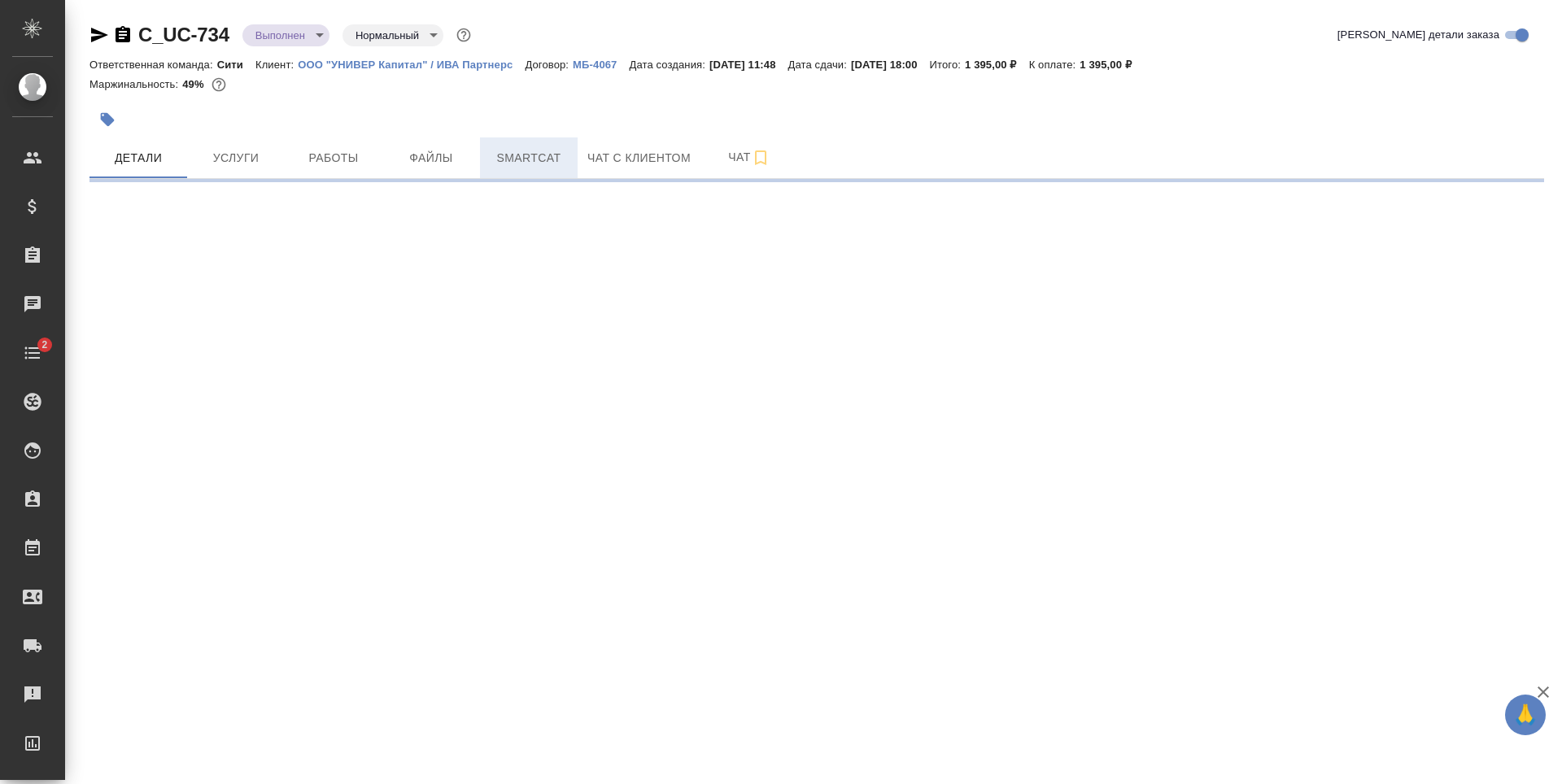
click at [514, 163] on span "Smartcat" at bounding box center [528, 158] width 78 height 20
select select "RU"
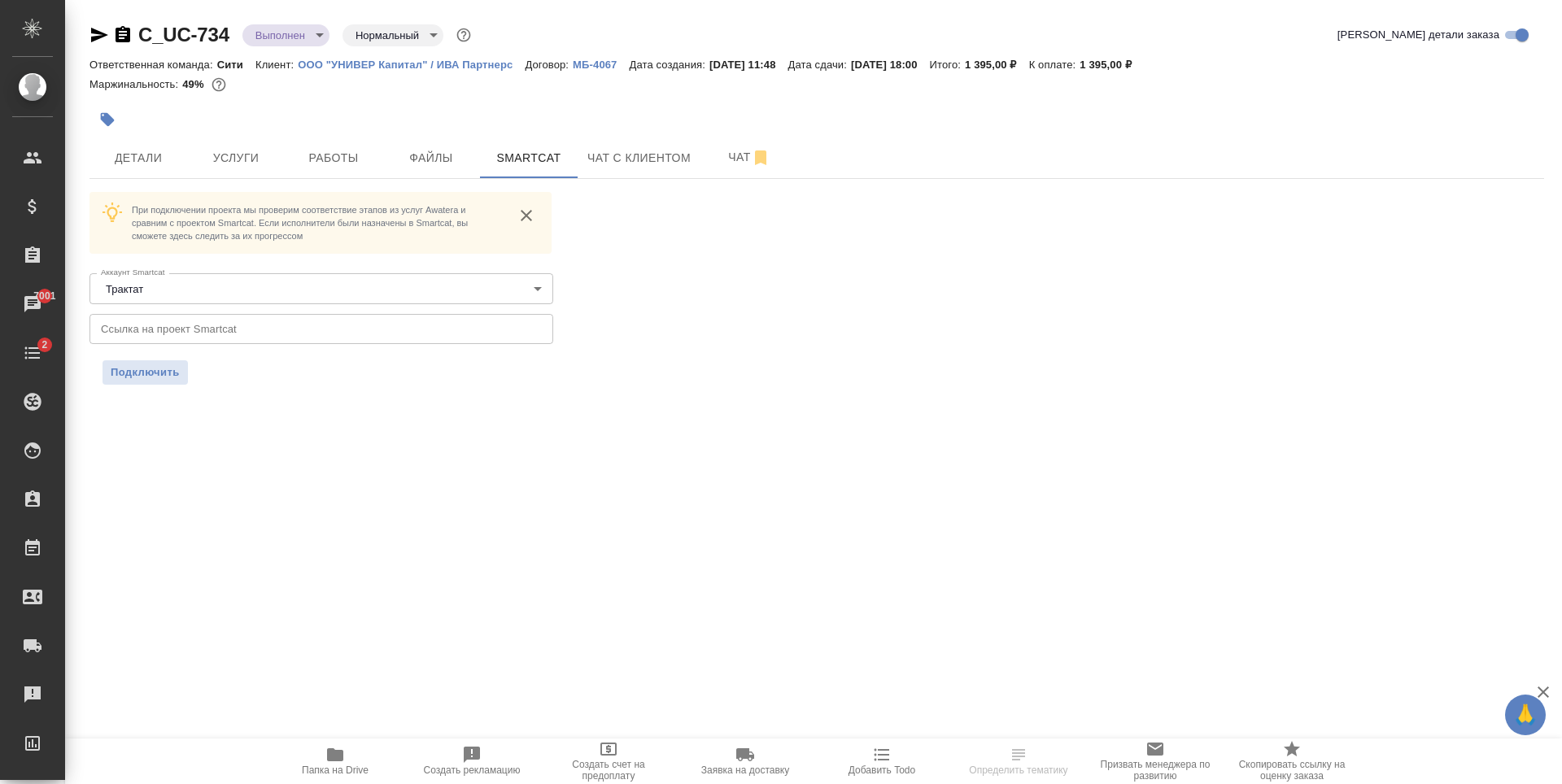
click at [185, 329] on input "text" at bounding box center [321, 329] width 463 height 29
click at [239, 160] on span "Услуги" at bounding box center [236, 158] width 78 height 20
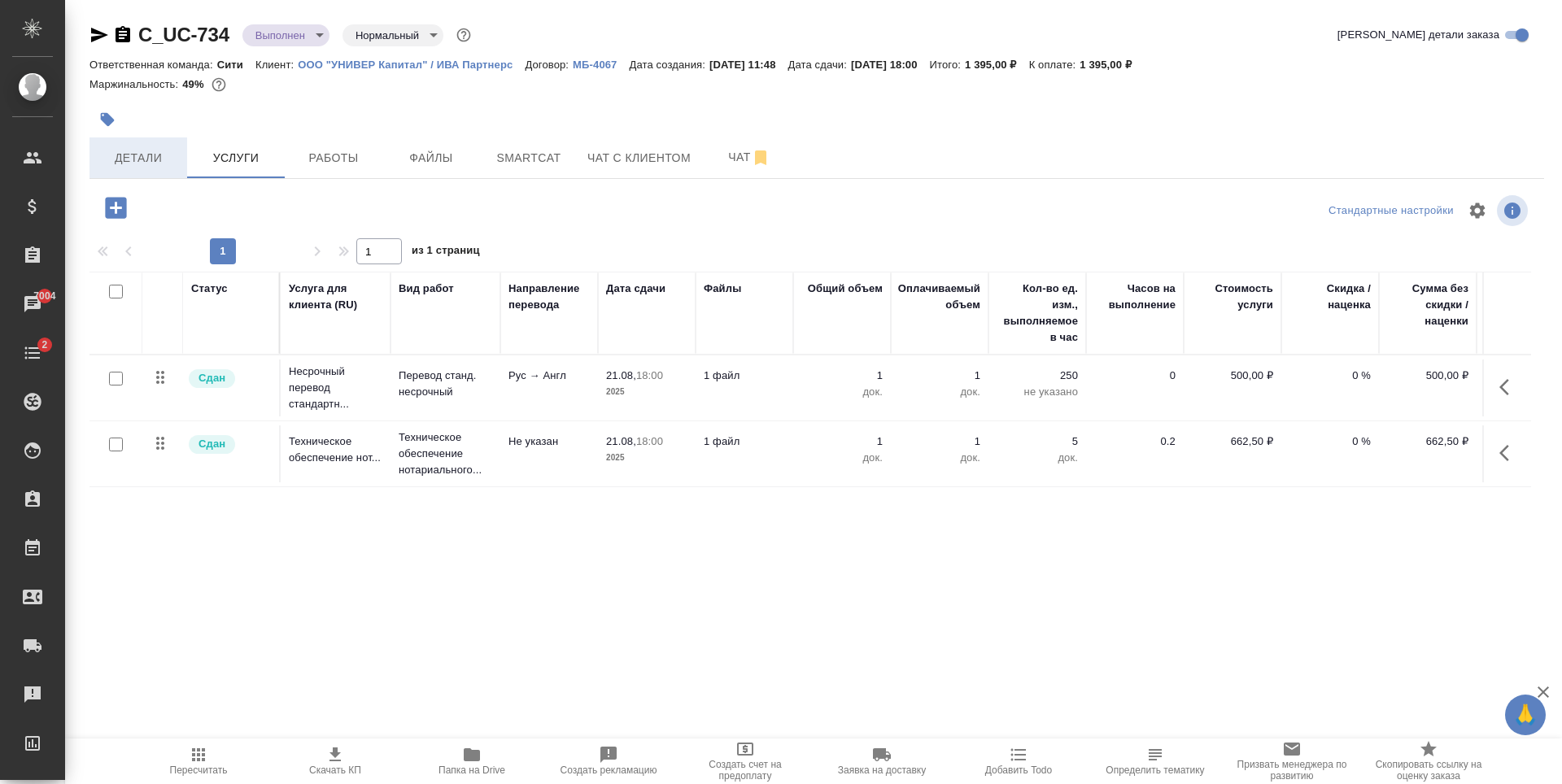
click at [126, 154] on span "Детали" at bounding box center [138, 158] width 78 height 20
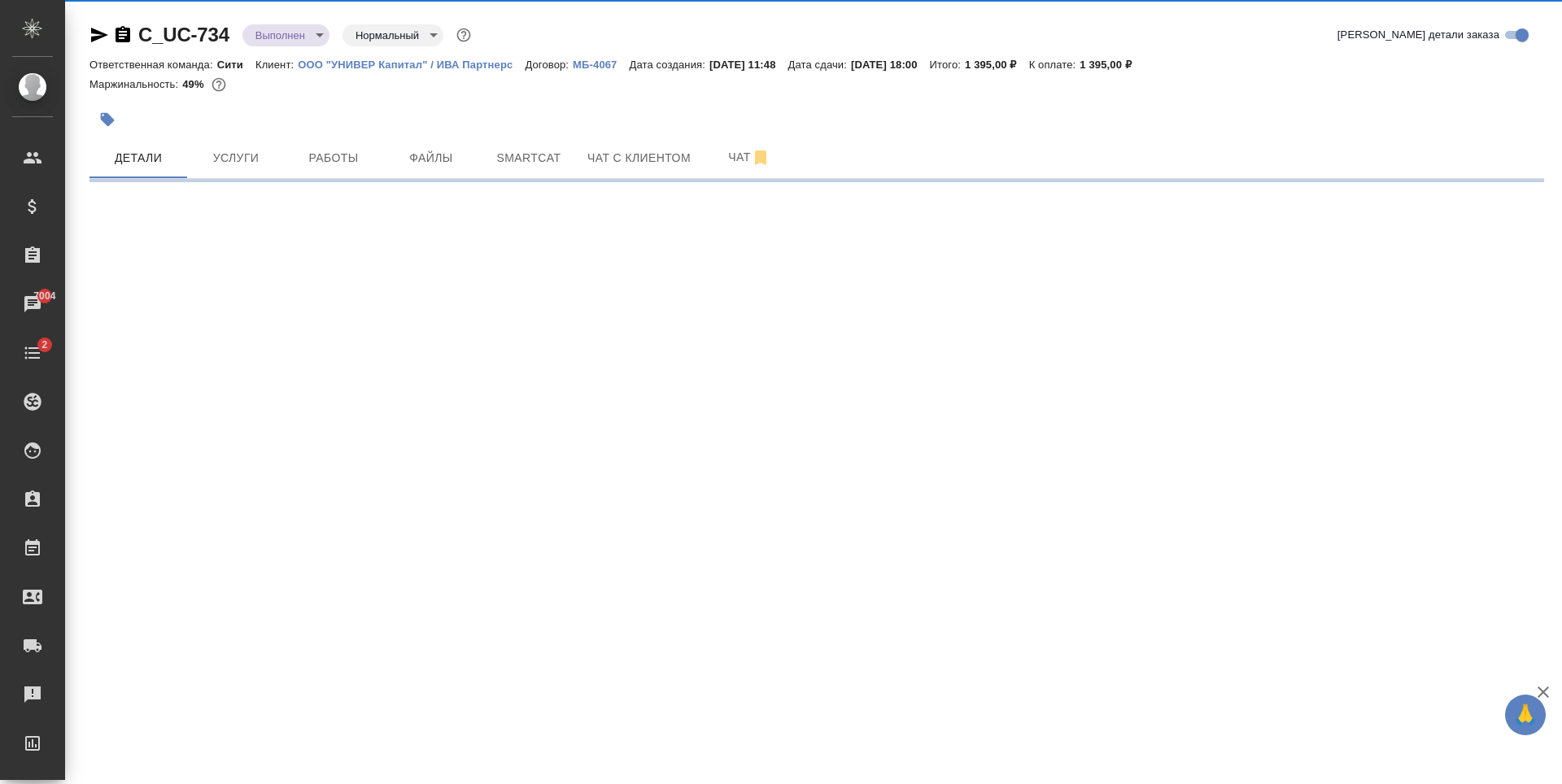
select select "RU"
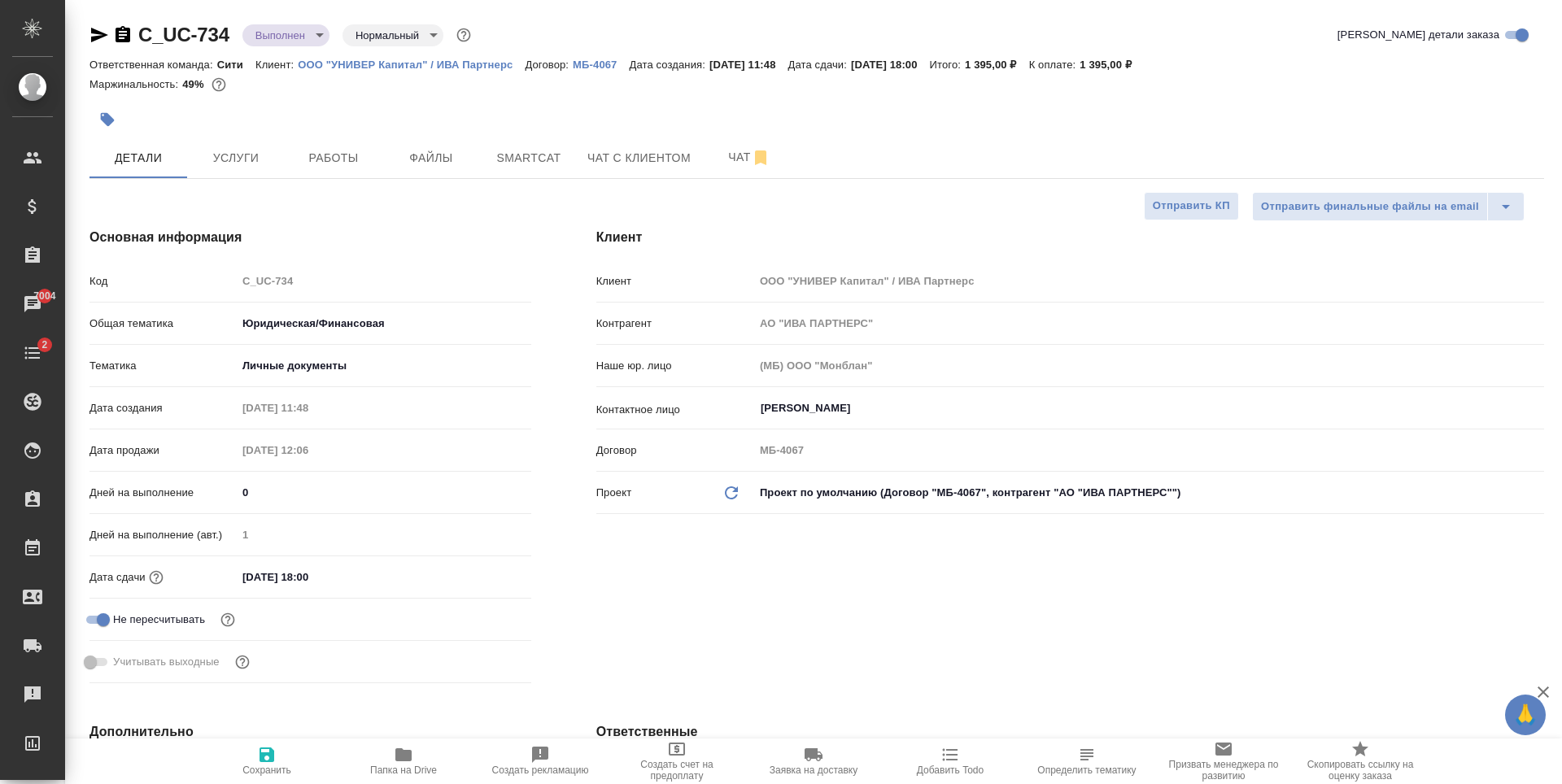
type textarea "x"
click at [228, 168] on button "Услуги" at bounding box center [235, 158] width 98 height 41
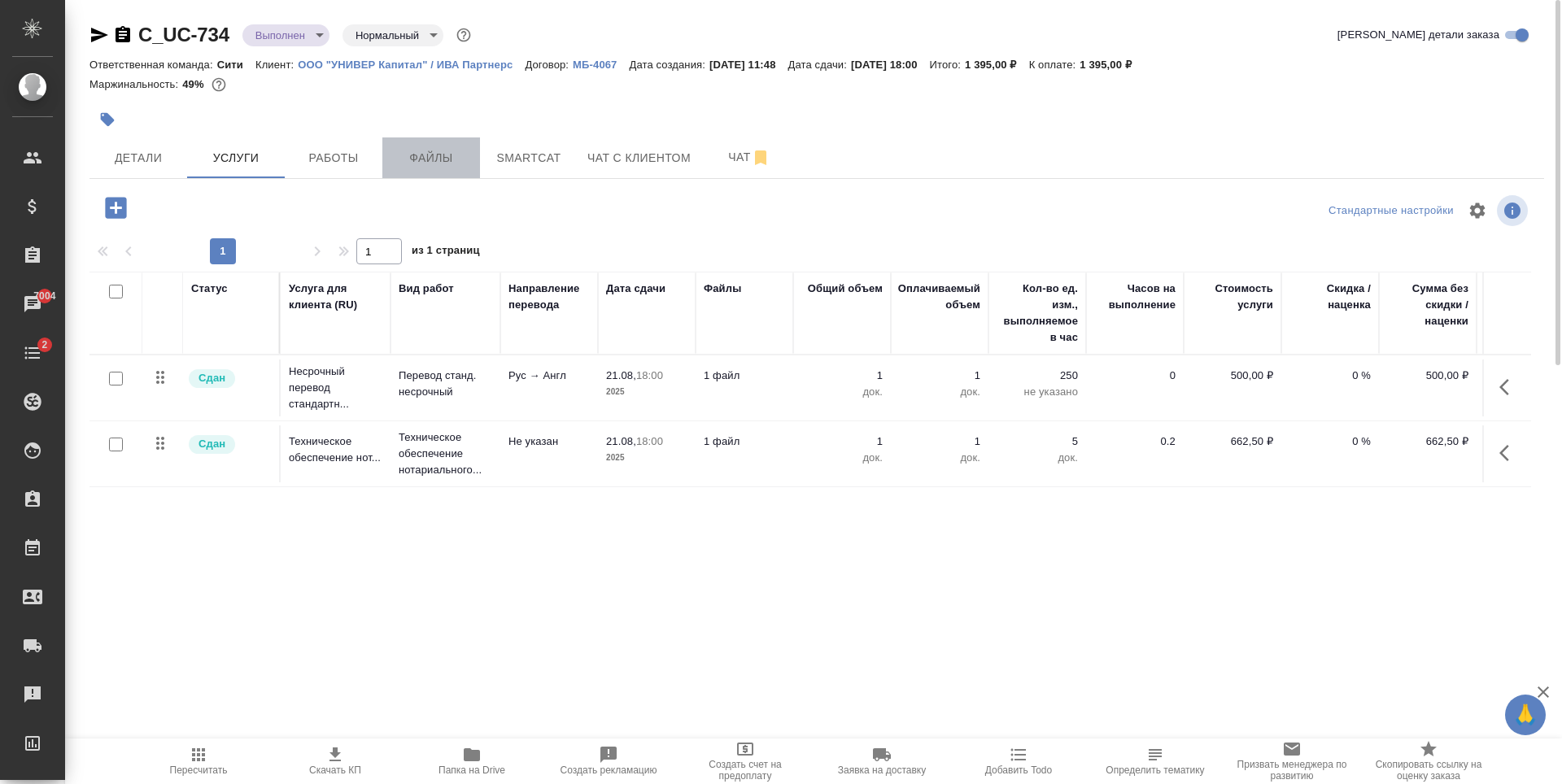
click at [426, 152] on span "Файлы" at bounding box center [430, 158] width 78 height 20
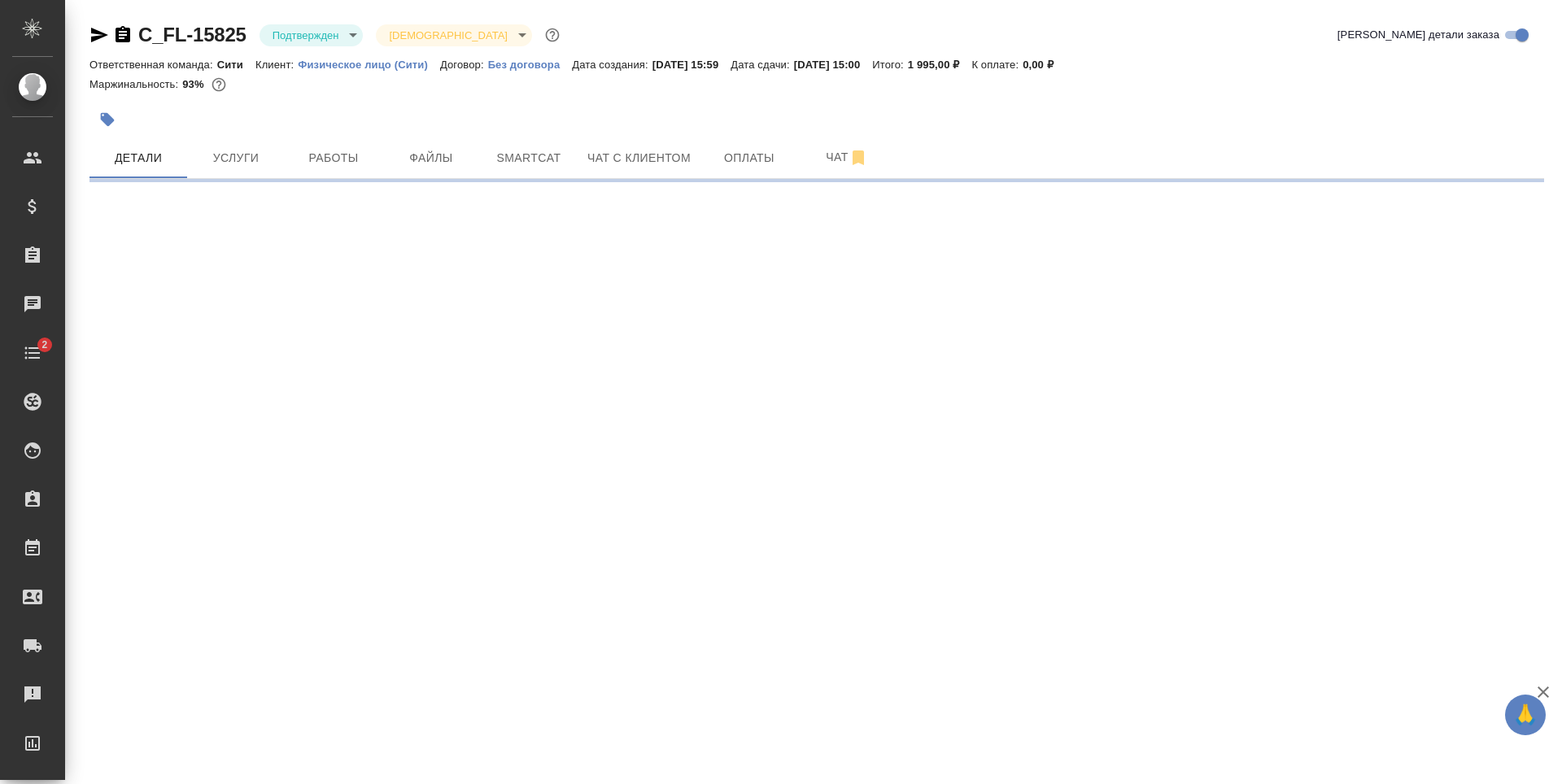
select select "RU"
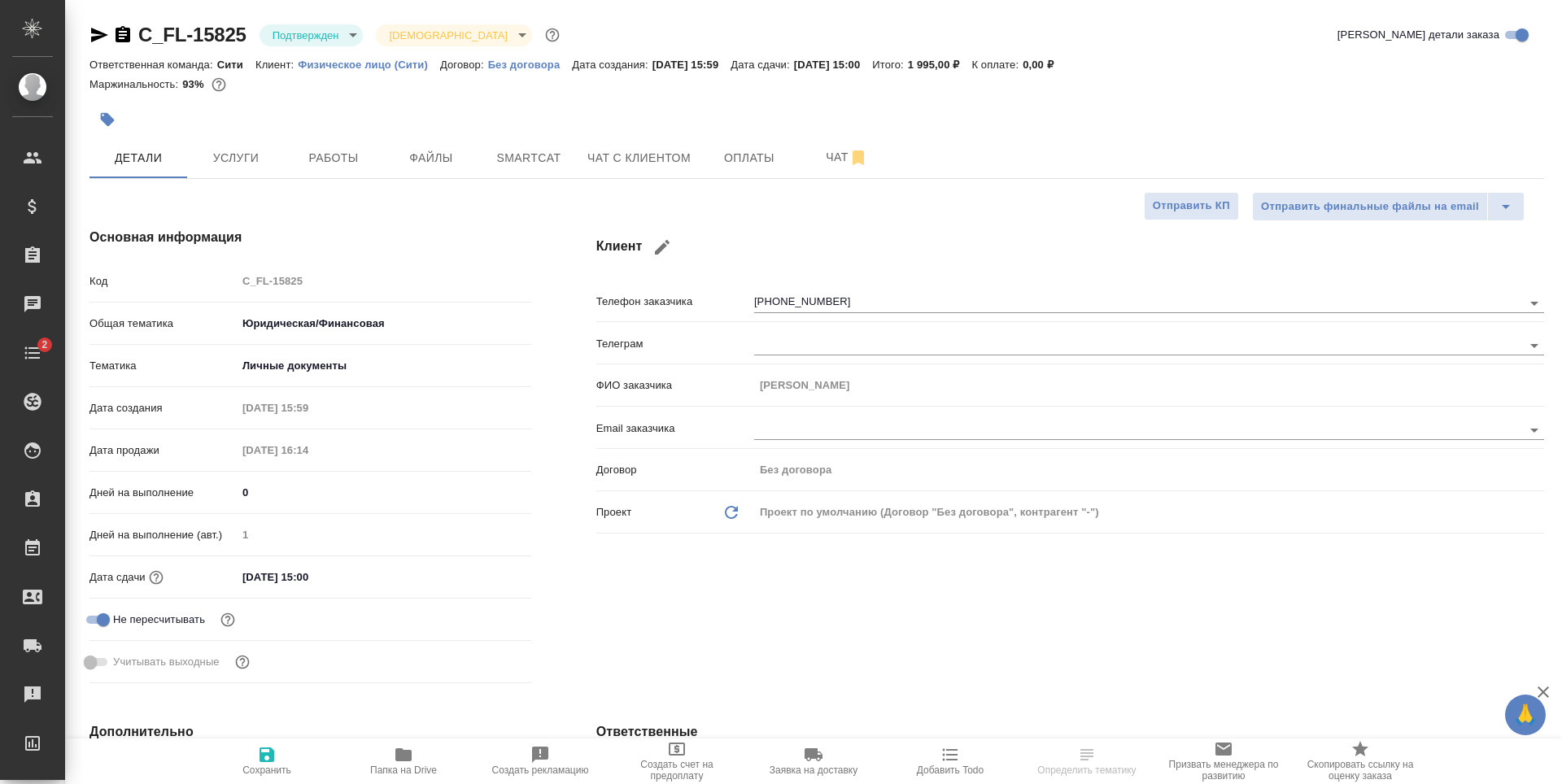
type textarea "x"
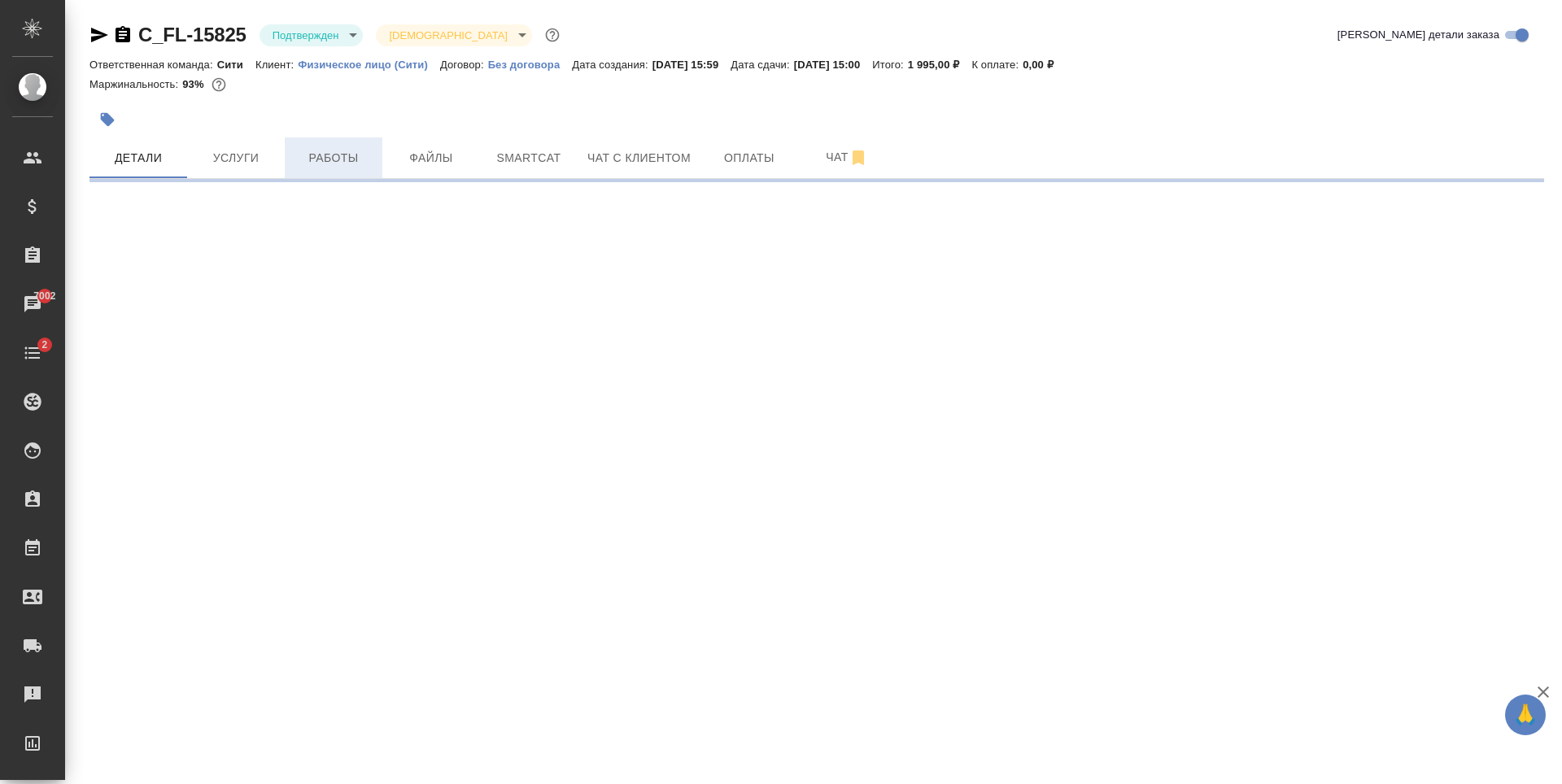
select select "RU"
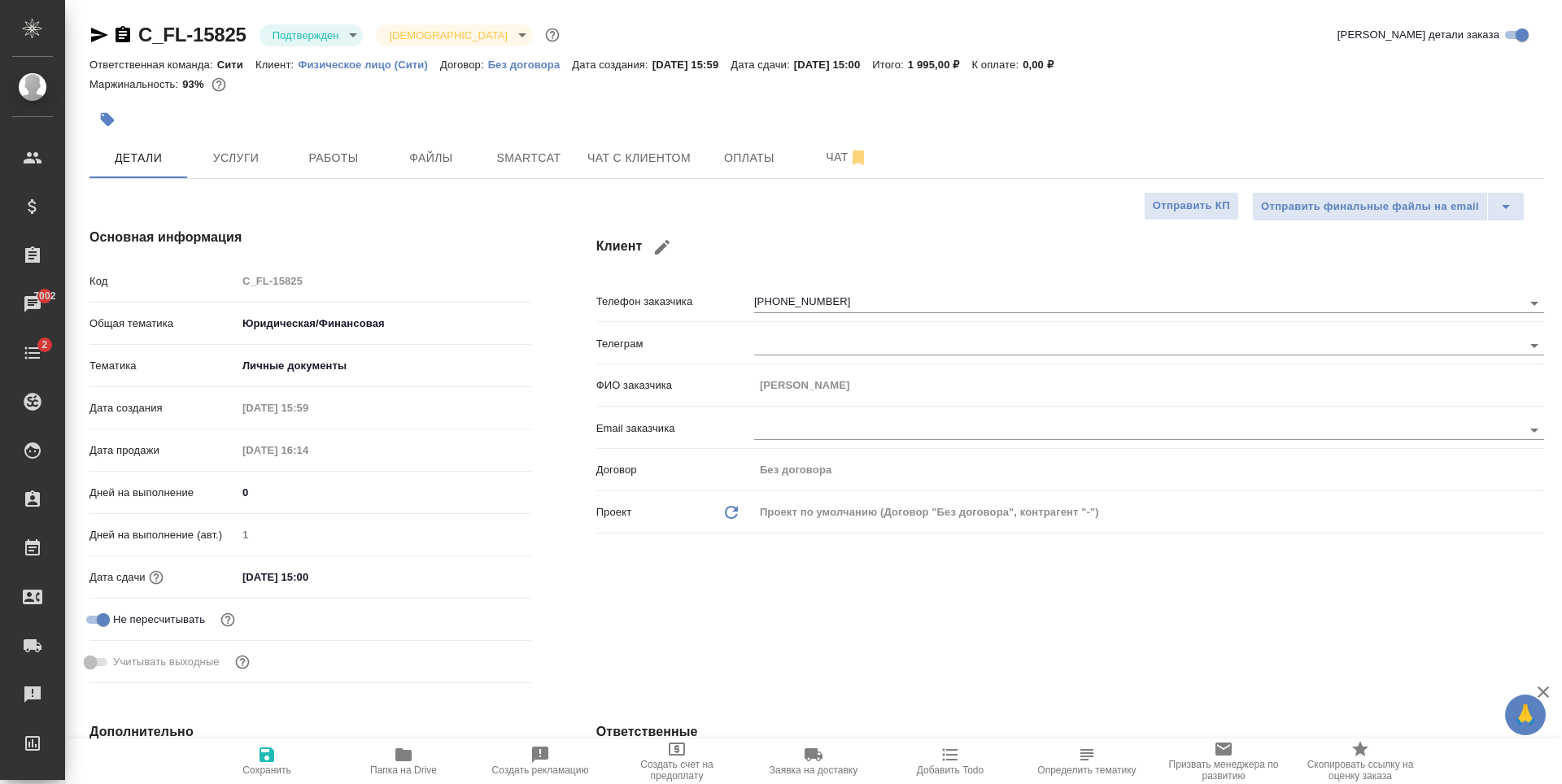
type textarea "x"
click at [290, 160] on button "Работы" at bounding box center [333, 158] width 98 height 41
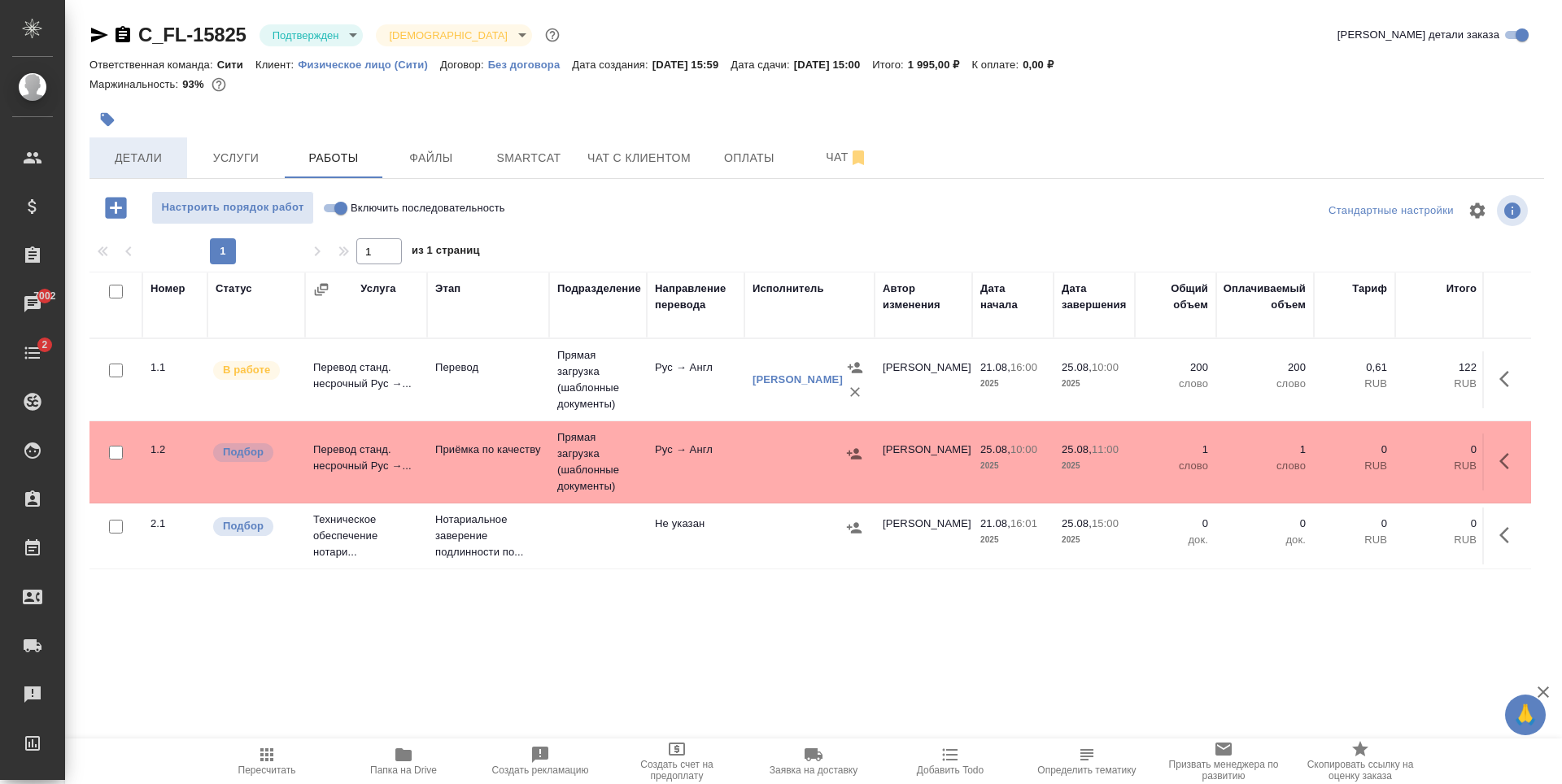
click at [166, 158] on span "Детали" at bounding box center [138, 158] width 78 height 20
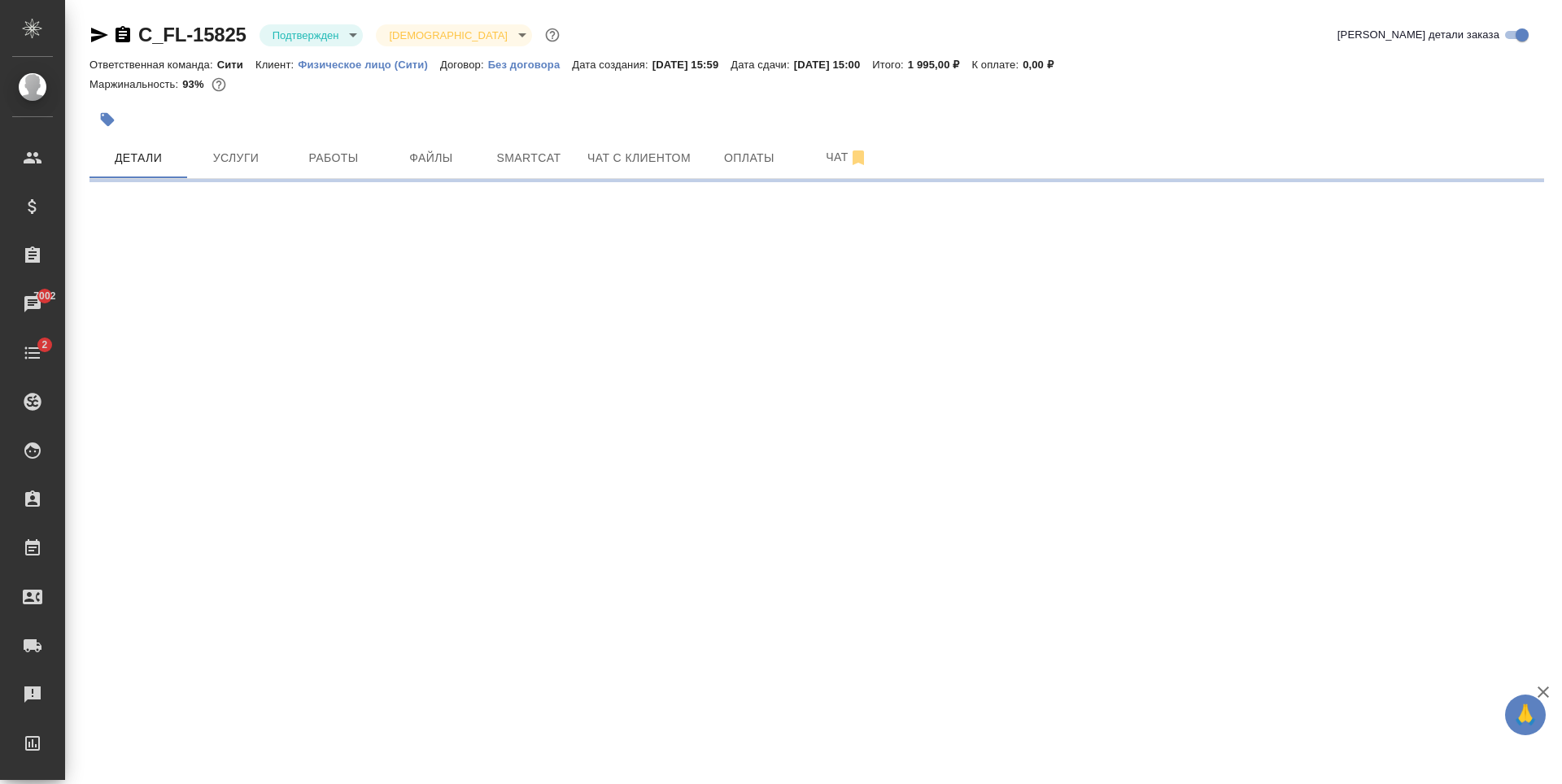
select select "RU"
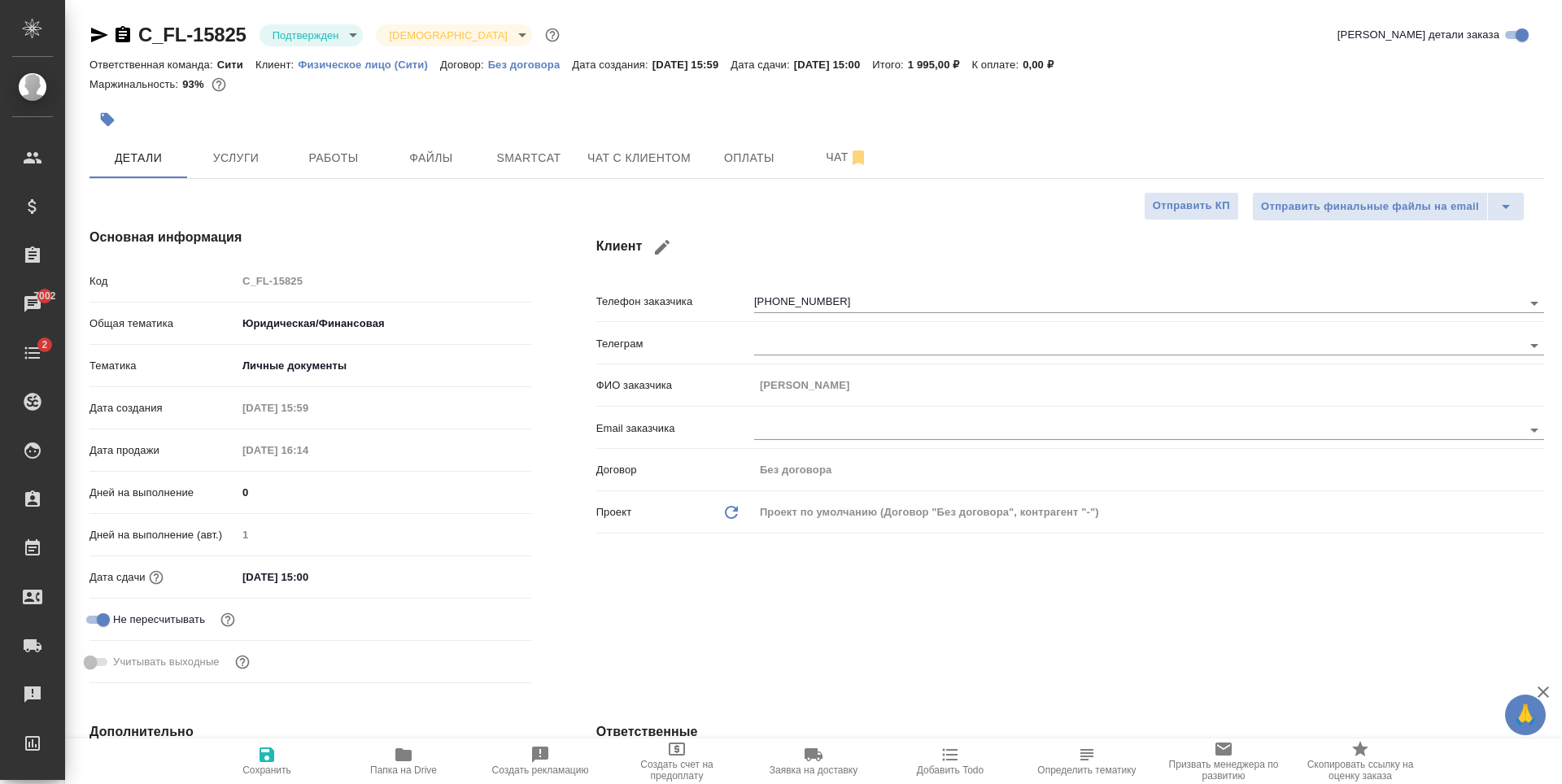
type textarea "x"
click at [357, 149] on span "Работы" at bounding box center [333, 158] width 78 height 20
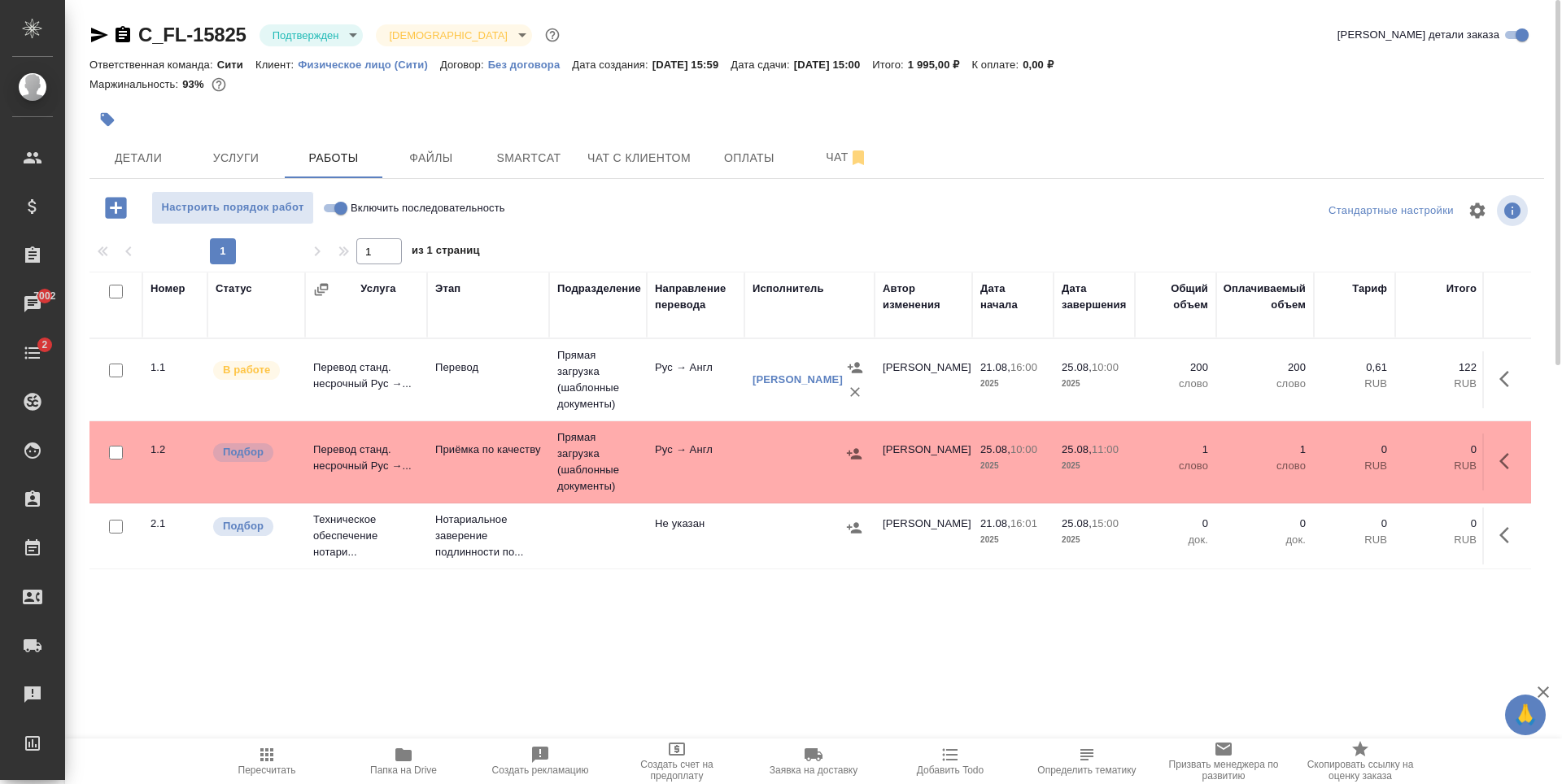
click at [1499, 375] on icon "button" at bounding box center [1509, 379] width 19 height 19
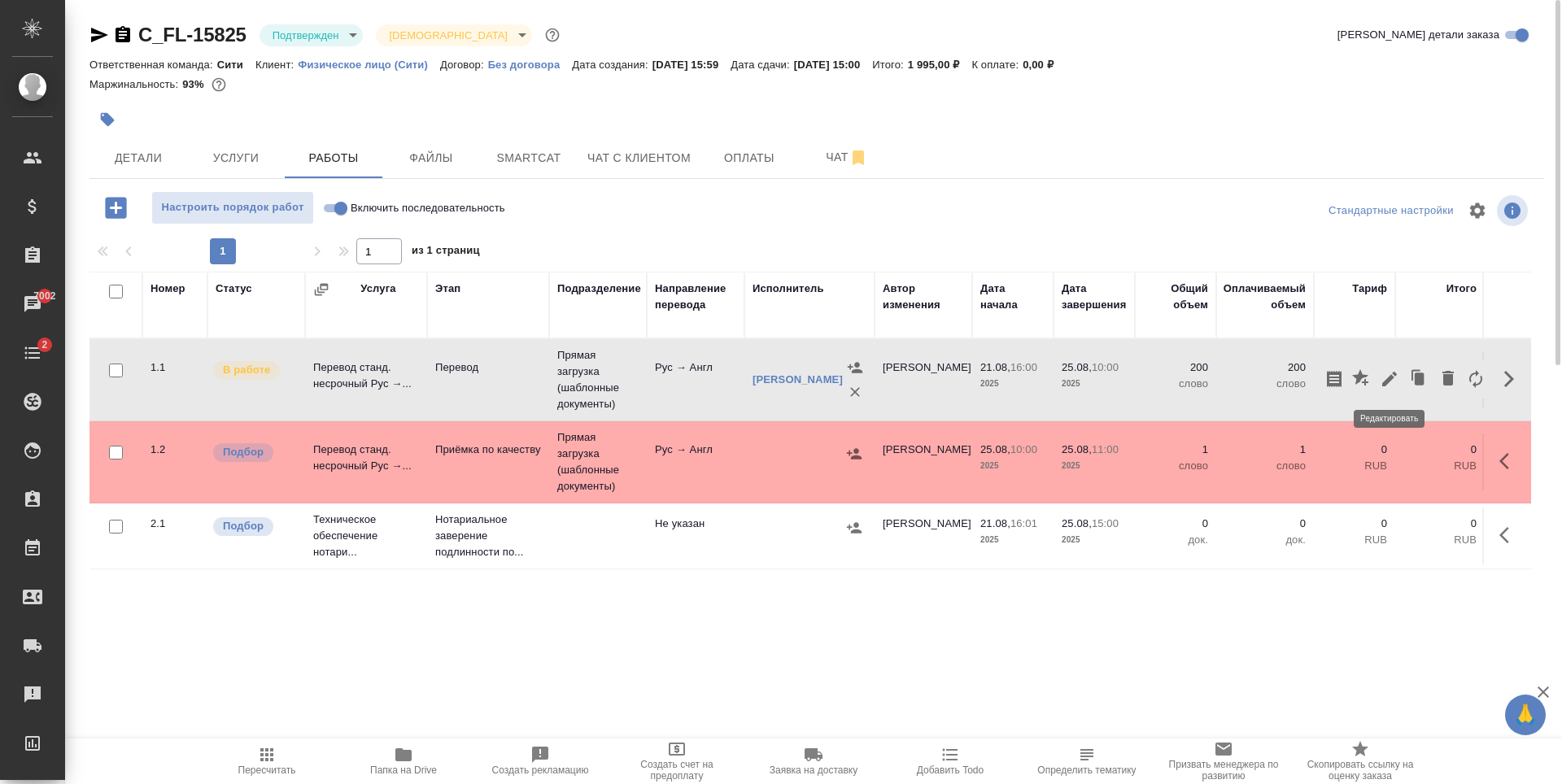
click at [1389, 377] on icon "button" at bounding box center [1389, 378] width 15 height 15
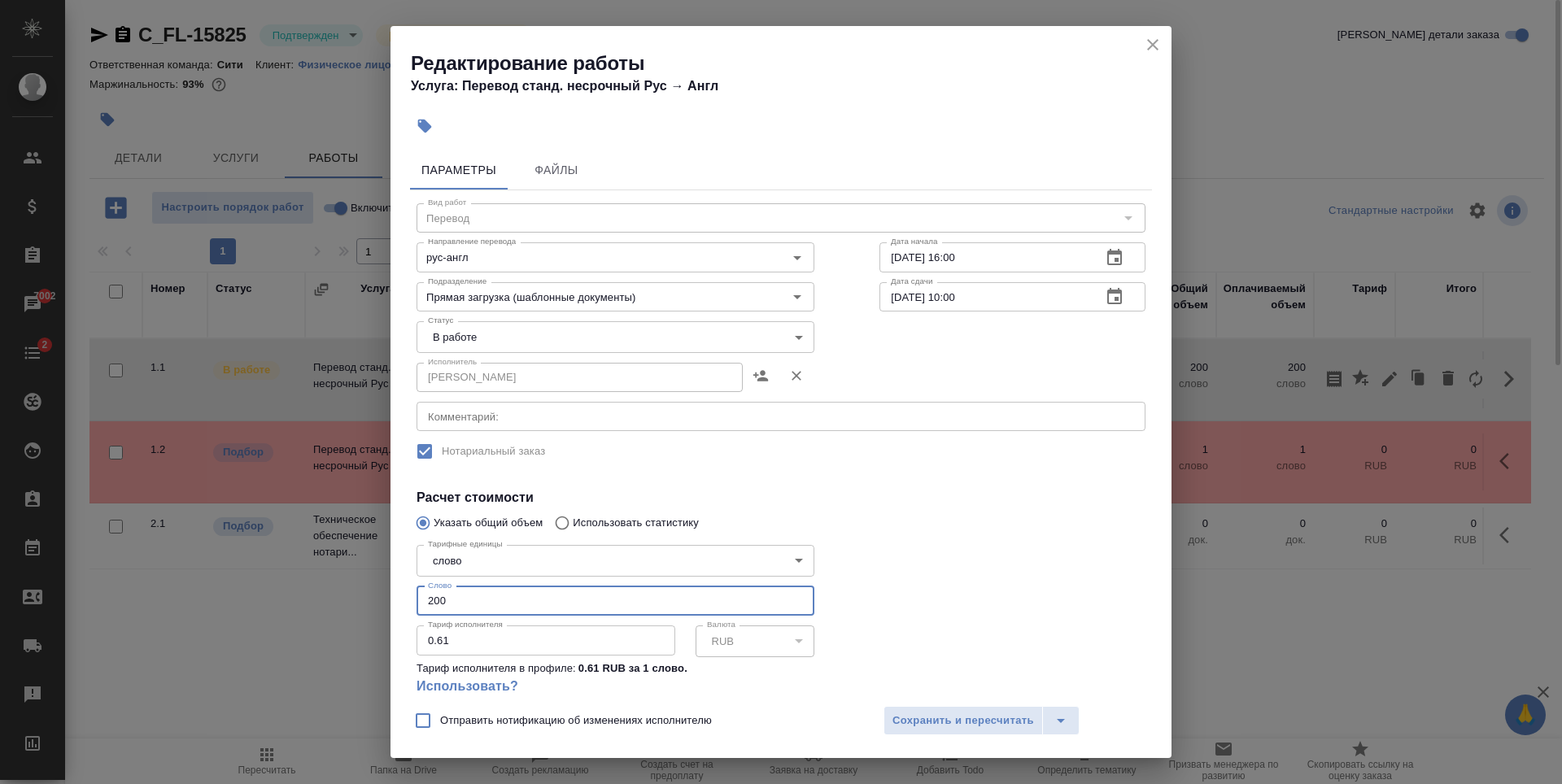
drag, startPoint x: 443, startPoint y: 598, endPoint x: 425, endPoint y: 600, distance: 18.1
click at [425, 600] on input "200" at bounding box center [615, 600] width 398 height 29
click at [452, 596] on input "200" at bounding box center [615, 600] width 398 height 29
click at [1157, 46] on icon "close" at bounding box center [1153, 44] width 19 height 19
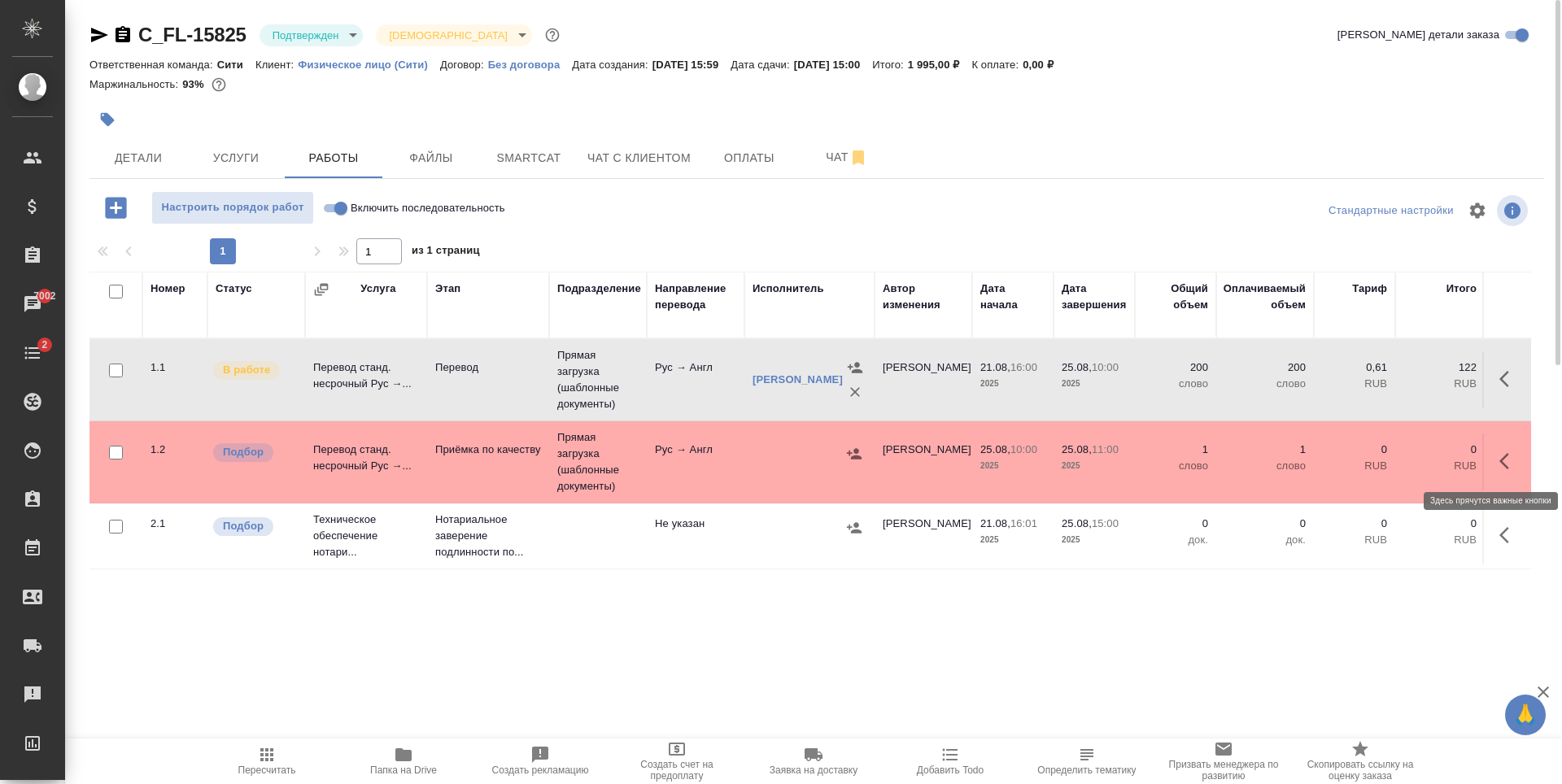
click at [1508, 464] on icon "button" at bounding box center [1509, 461] width 19 height 19
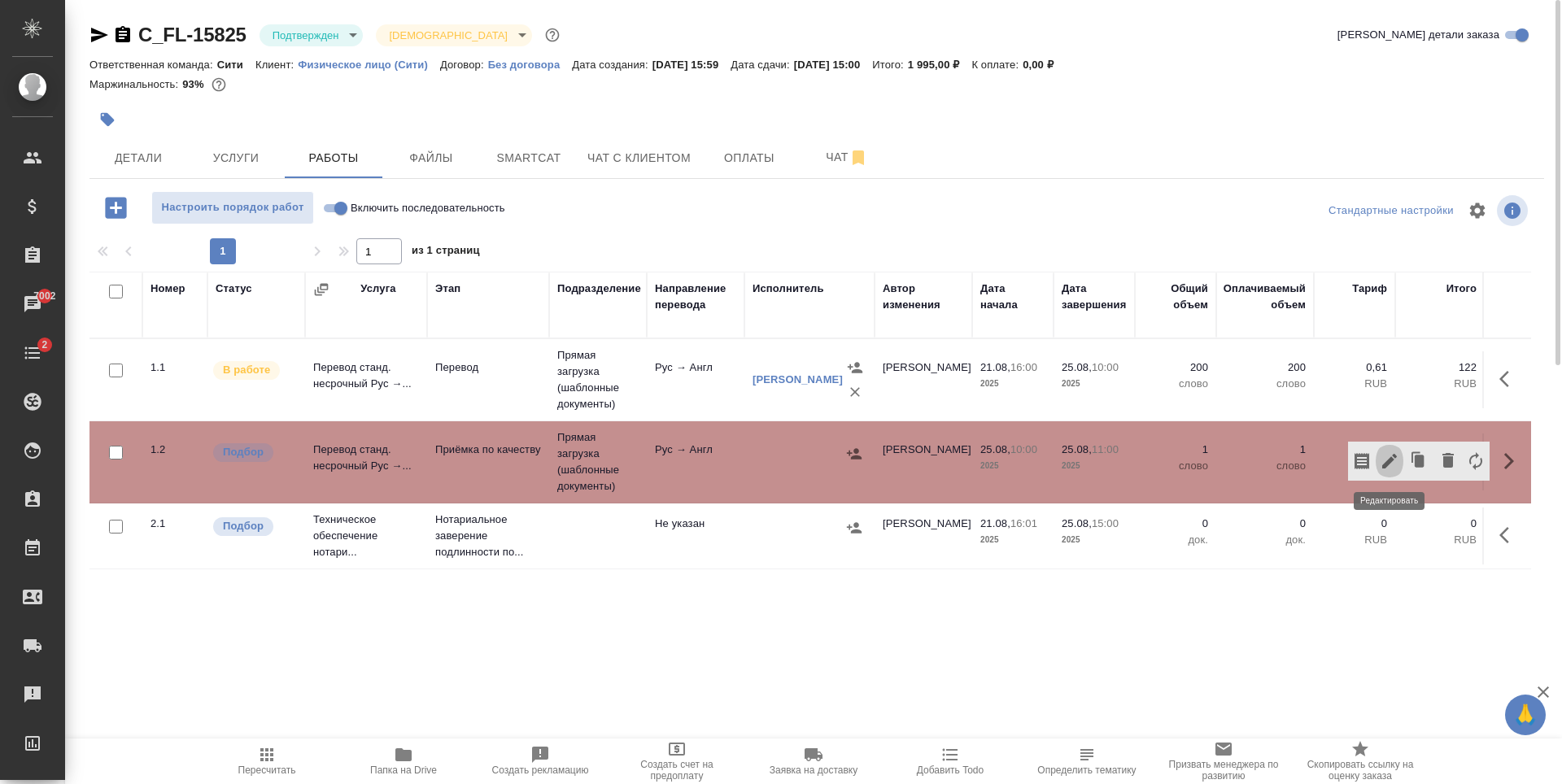
click at [1391, 464] on icon "button" at bounding box center [1389, 461] width 19 height 19
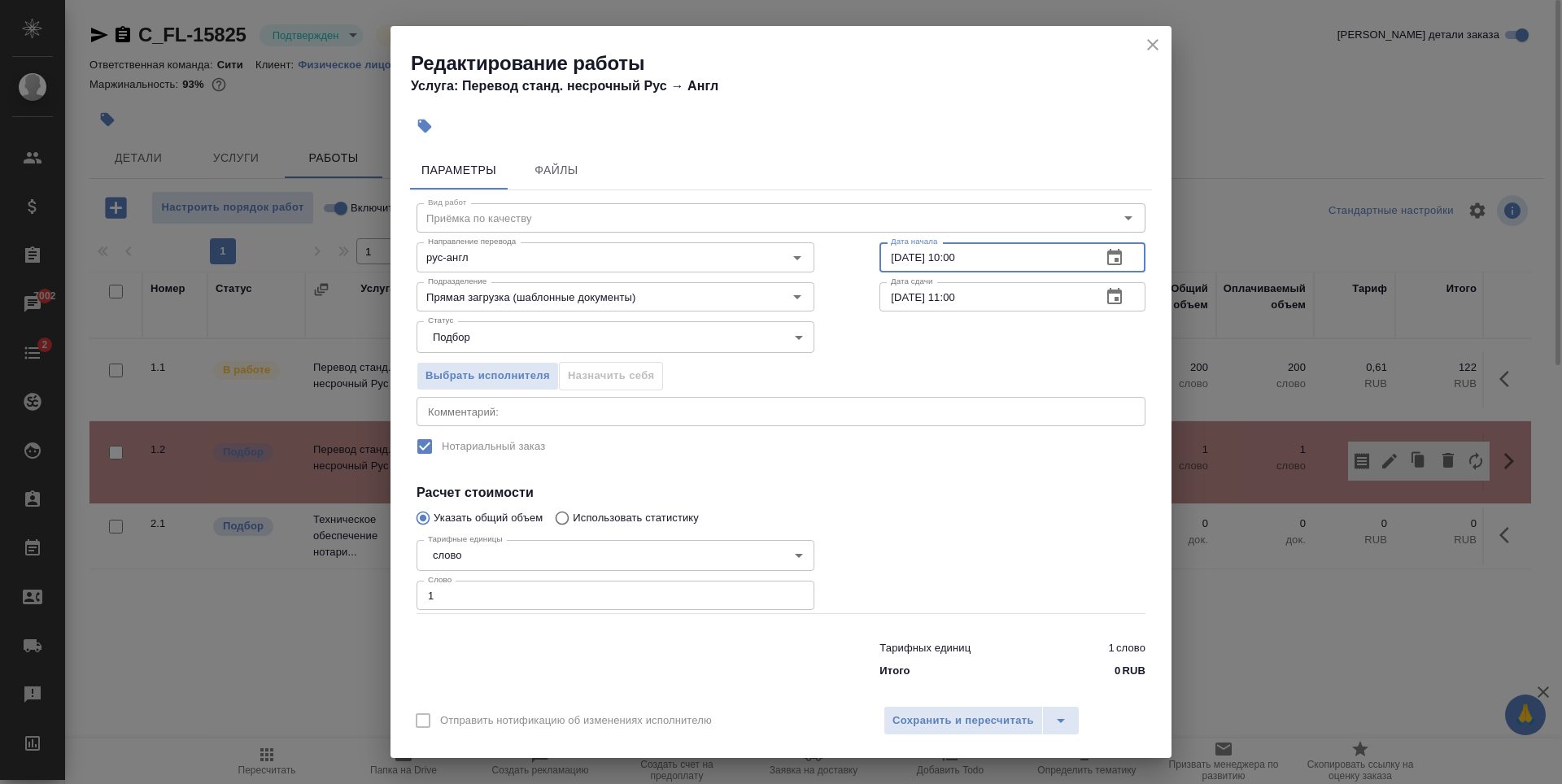
drag, startPoint x: 882, startPoint y: 255, endPoint x: 1008, endPoint y: 247, distance: 126.3
click at [1008, 247] on input "[DATE] 10:00" at bounding box center [984, 257] width 209 height 29
drag, startPoint x: 885, startPoint y: 300, endPoint x: 973, endPoint y: 300, distance: 88.0
click at [973, 300] on input "[DATE] 11:00" at bounding box center [984, 297] width 209 height 29
click at [1147, 46] on icon "close" at bounding box center [1153, 44] width 19 height 19
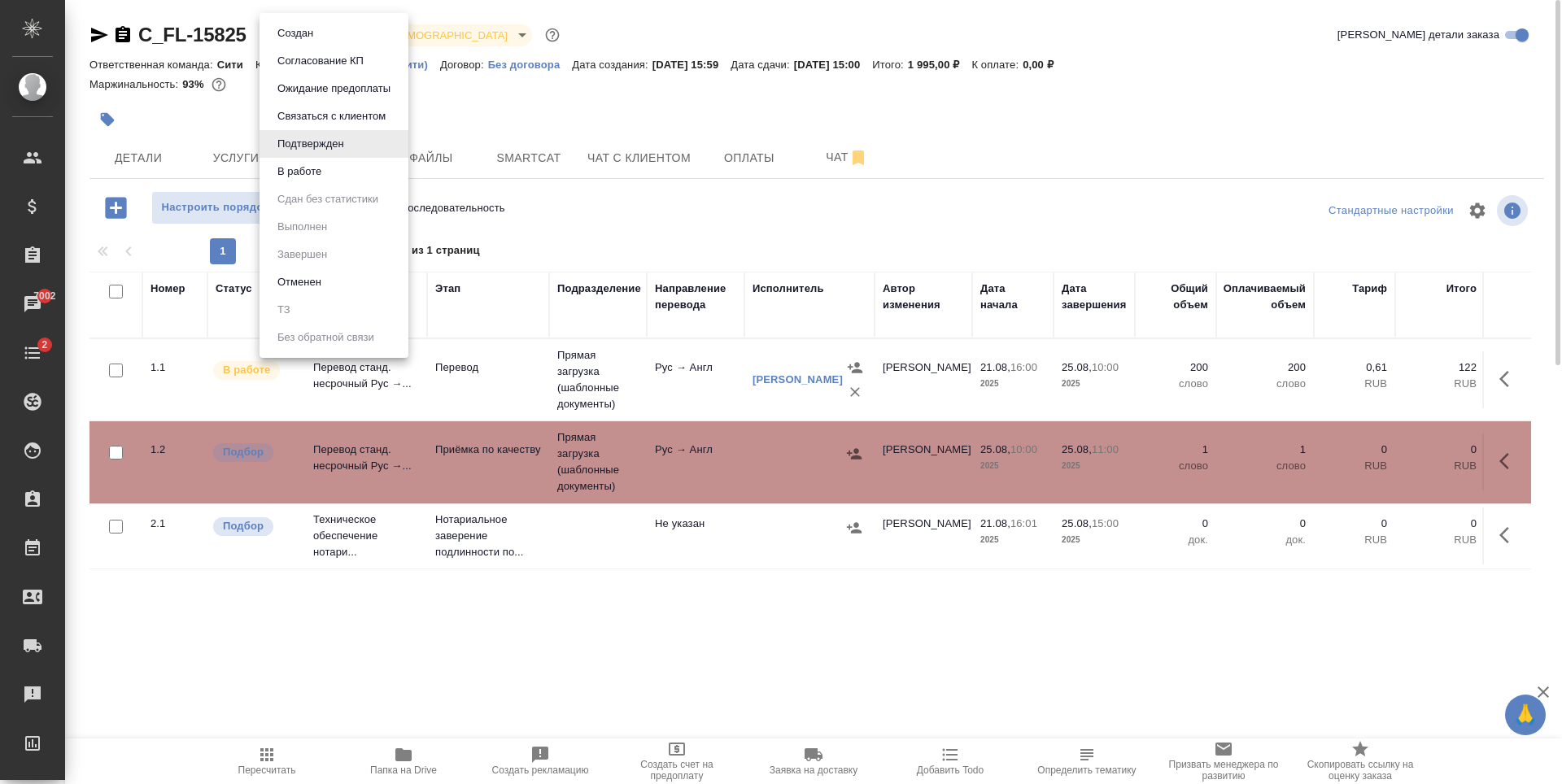
click at [315, 36] on body "🙏 .cls-1 fill:#fff; AWATERA Zaytseva Svetlana Клиенты Спецификации Заказы 7002 …" at bounding box center [781, 392] width 1562 height 784
click at [316, 170] on button "В работе" at bounding box center [300, 171] width 54 height 18
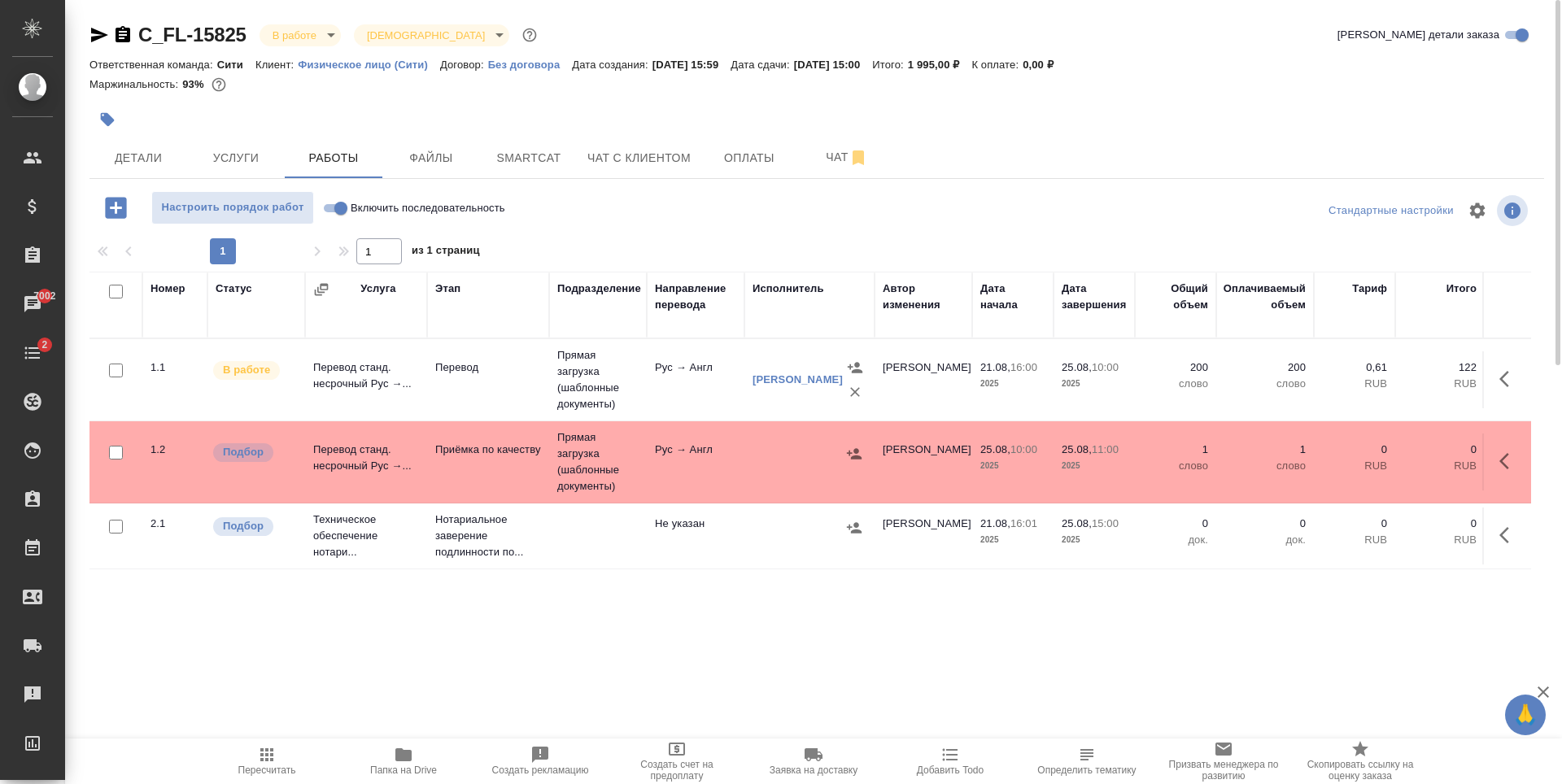
click at [511, 101] on div at bounding box center [817, 100] width 1455 height 3
click at [152, 146] on button "Детали" at bounding box center [138, 158] width 98 height 41
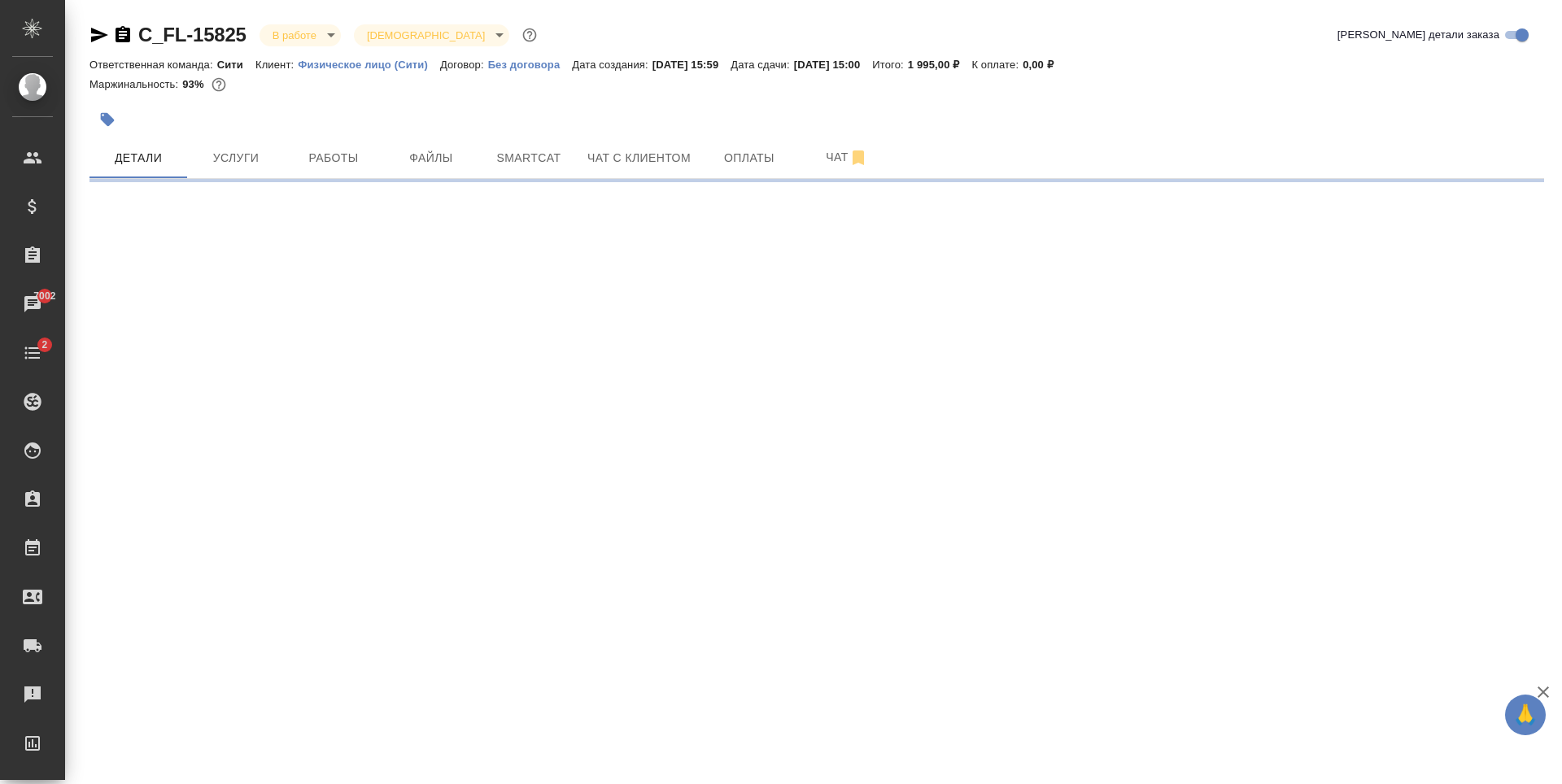
select select "RU"
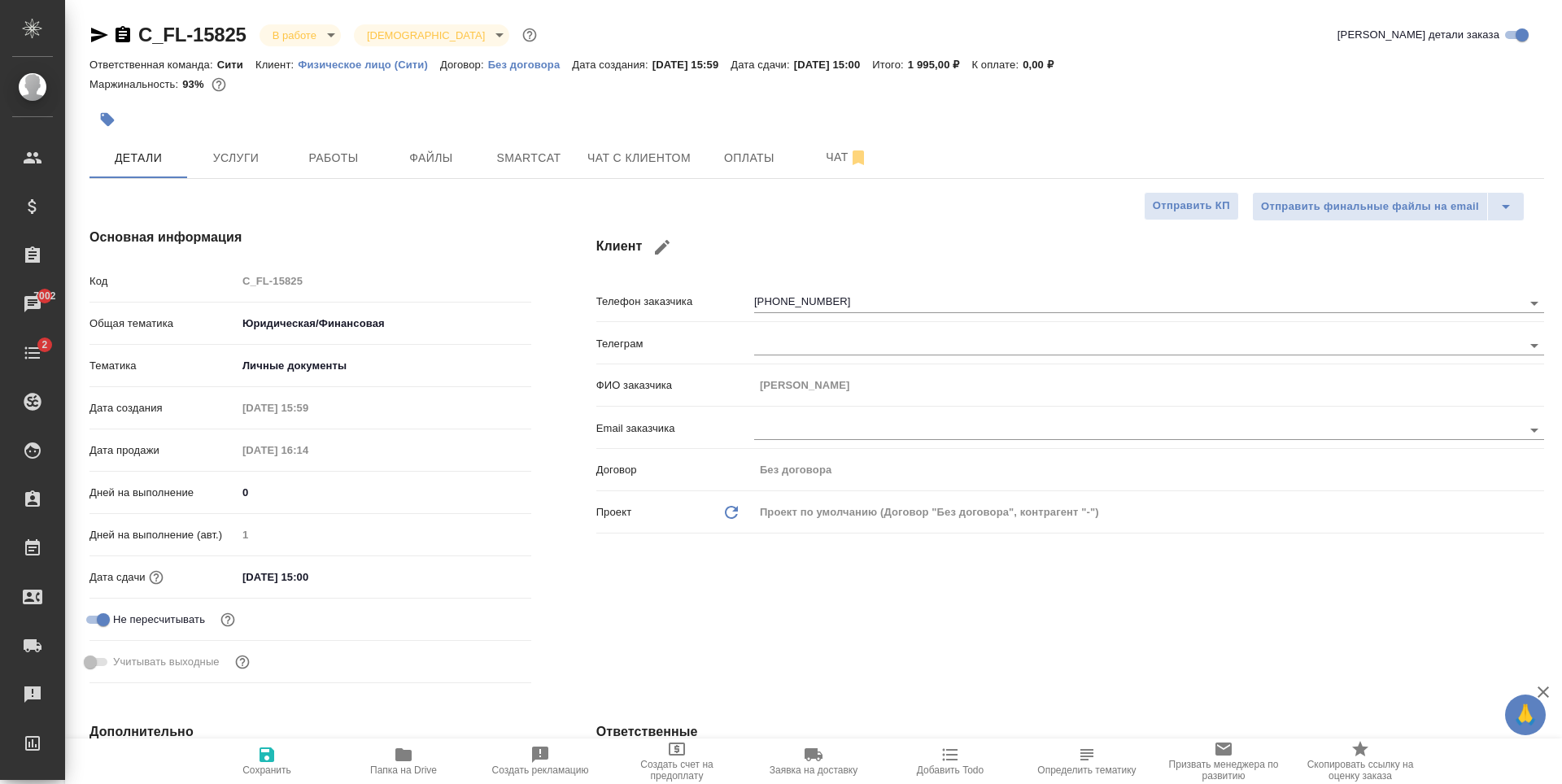
type textarea "x"
click at [210, 168] on button "Услуги" at bounding box center [235, 158] width 98 height 41
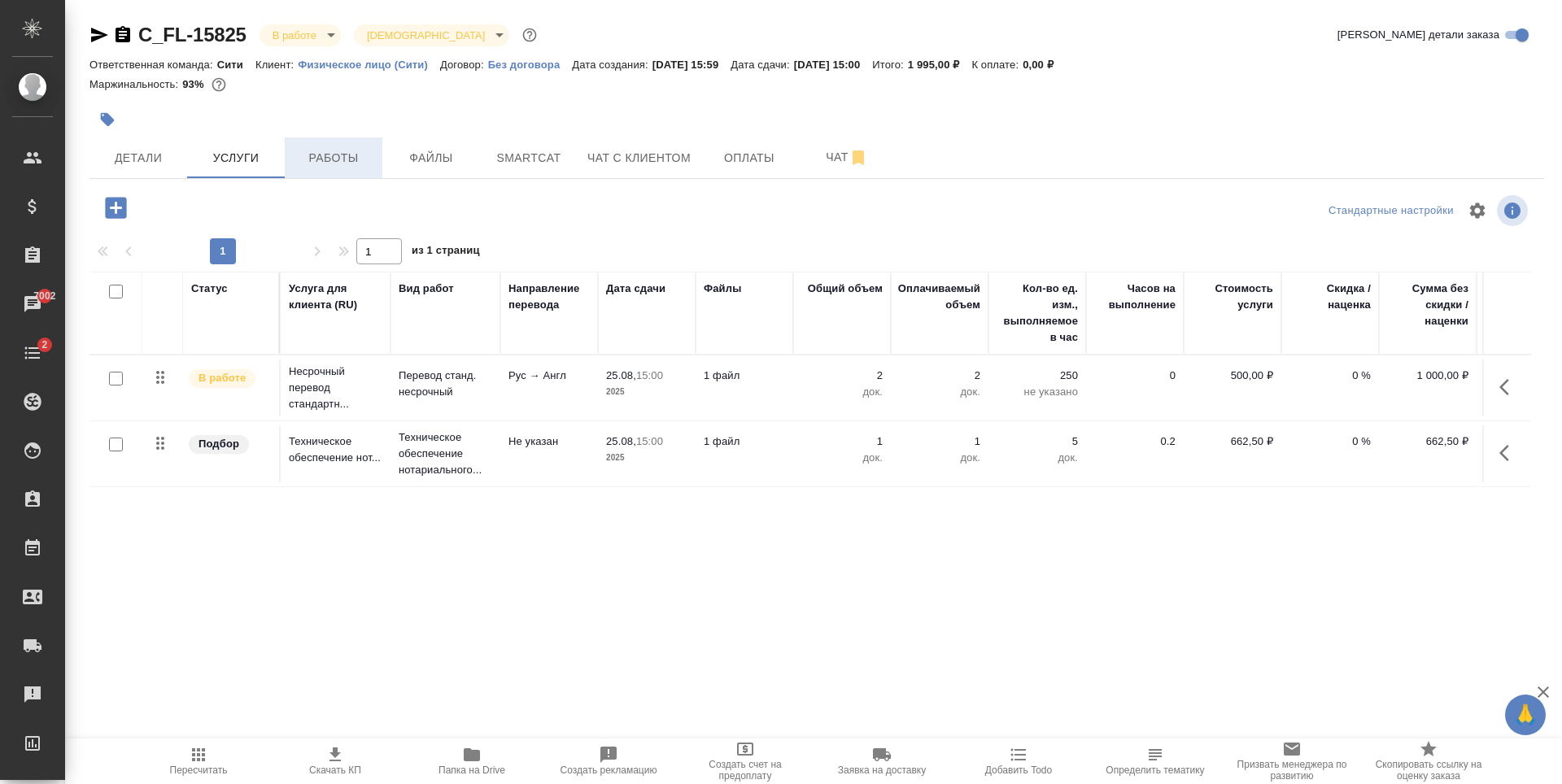
click at [319, 157] on span "Работы" at bounding box center [333, 158] width 78 height 20
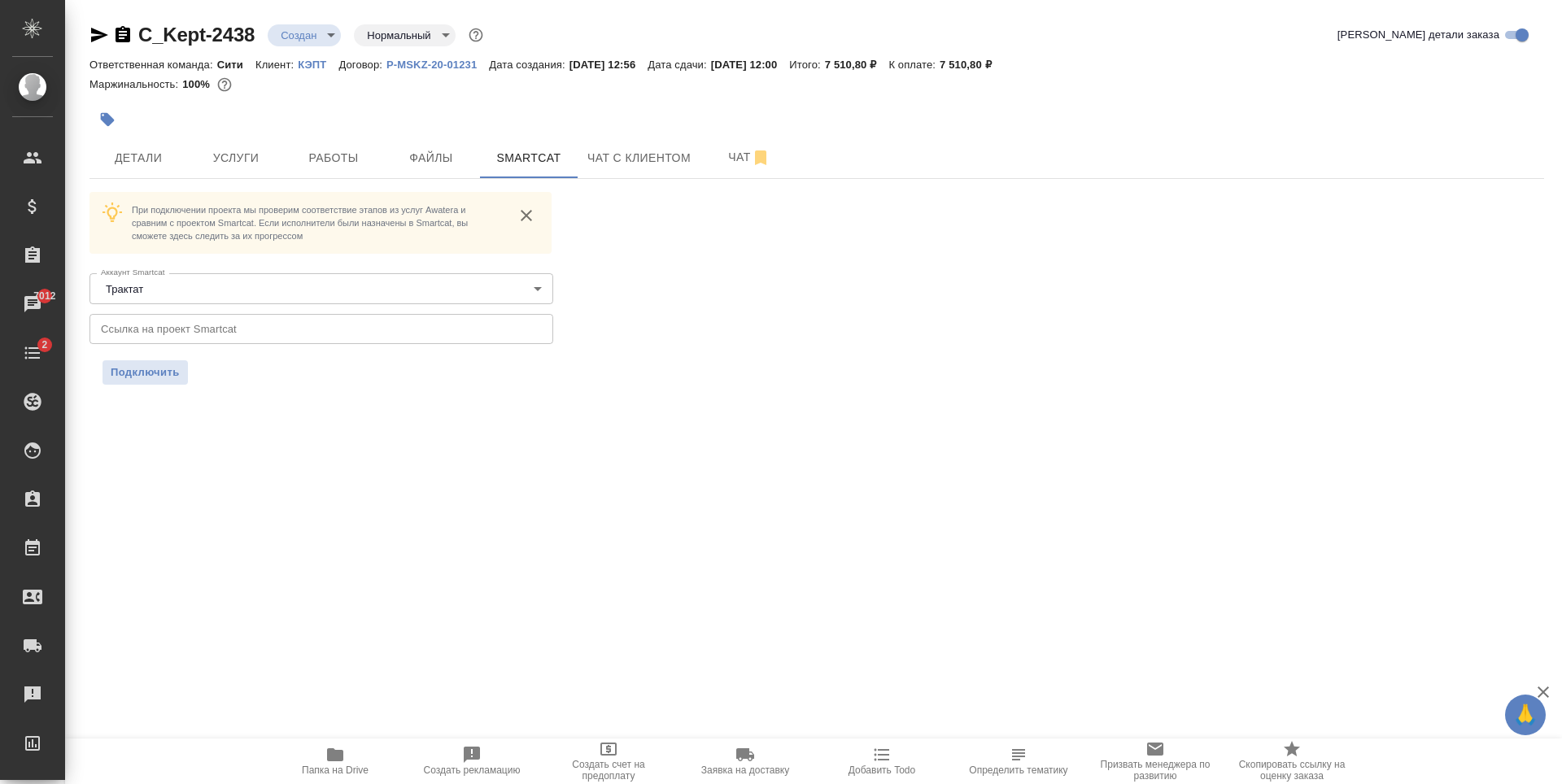
click at [881, 306] on div "При подключении проекта мы проверим соответствие этапов из услуг Awatera и срав…" at bounding box center [817, 287] width 1455 height 192
click at [280, 218] on p "При подключении проекта мы проверим соответствие этапов из услуг Awatera и срав…" at bounding box center [316, 222] width 369 height 39
click at [440, 218] on p "При подключении проекта мы проверим соответствие этапов из услуг Awatera и срав…" at bounding box center [316, 222] width 369 height 39
drag, startPoint x: 139, startPoint y: 46, endPoint x: 252, endPoint y: 42, distance: 113.1
click at [252, 42] on h2 "C_Kept-2438" at bounding box center [196, 35] width 116 height 26
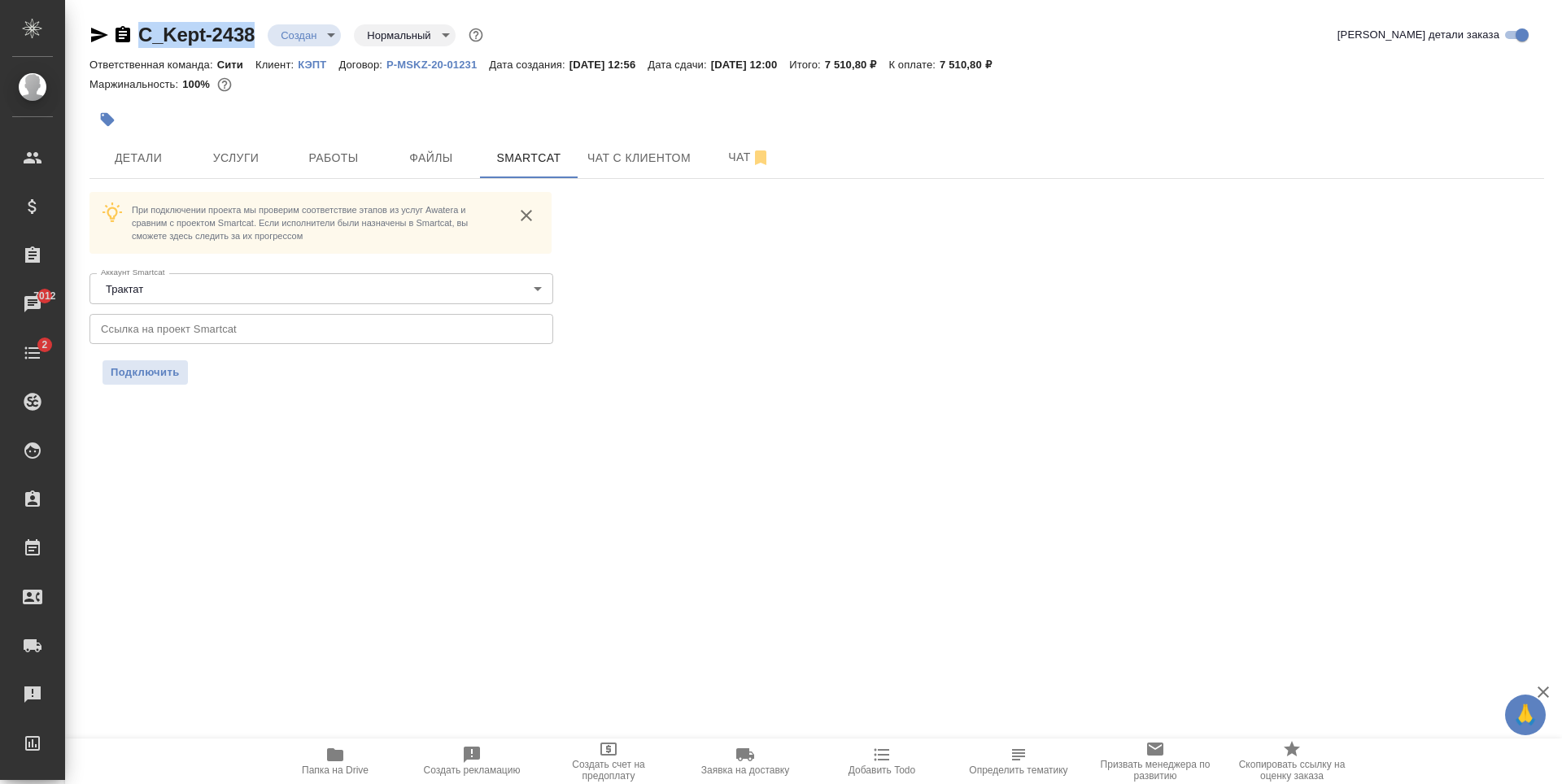
copy link "C_Kept-2438"
click at [833, 590] on div ".cls-1 fill:#fff; AWATERA [PERSON_NAME] Спецификации Заказы 7012 Чаты 2 Todo Пр…" at bounding box center [781, 392] width 1562 height 784
click at [242, 320] on input "text" at bounding box center [321, 329] width 463 height 29
click at [159, 379] on span "Подключить" at bounding box center [144, 372] width 69 height 16
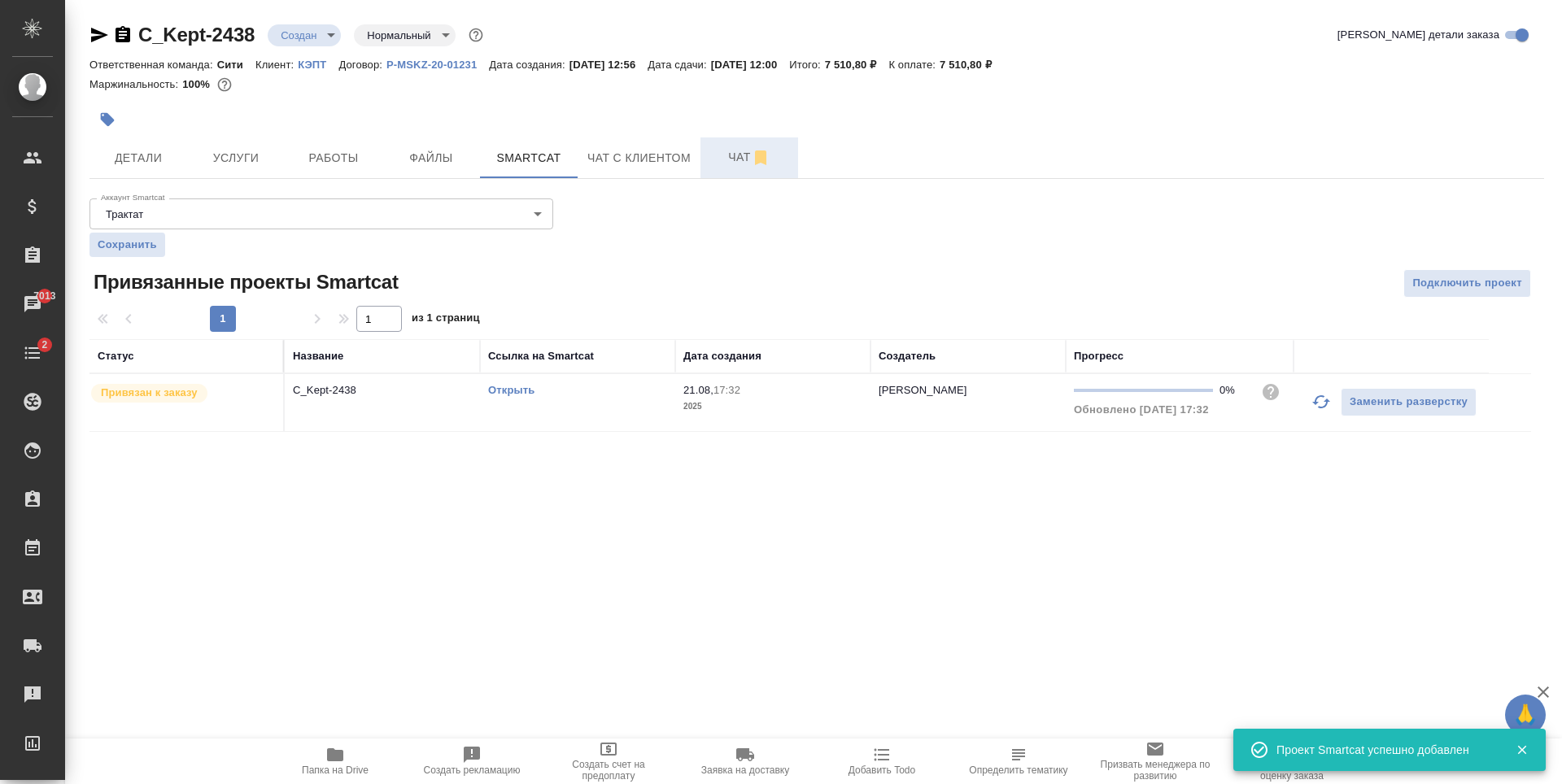
click at [725, 156] on span "Чат" at bounding box center [749, 157] width 78 height 20
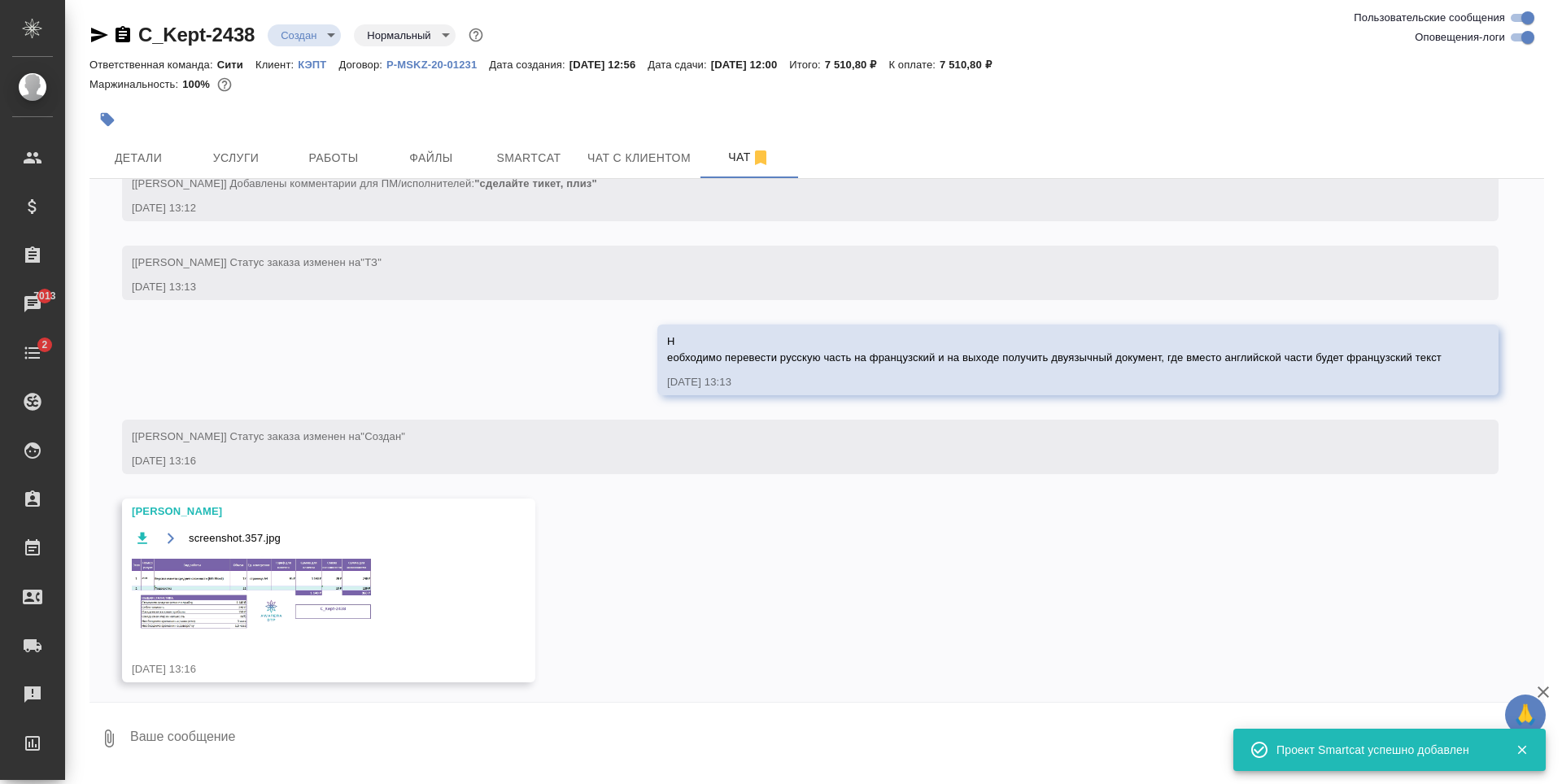
scroll to position [325, 0]
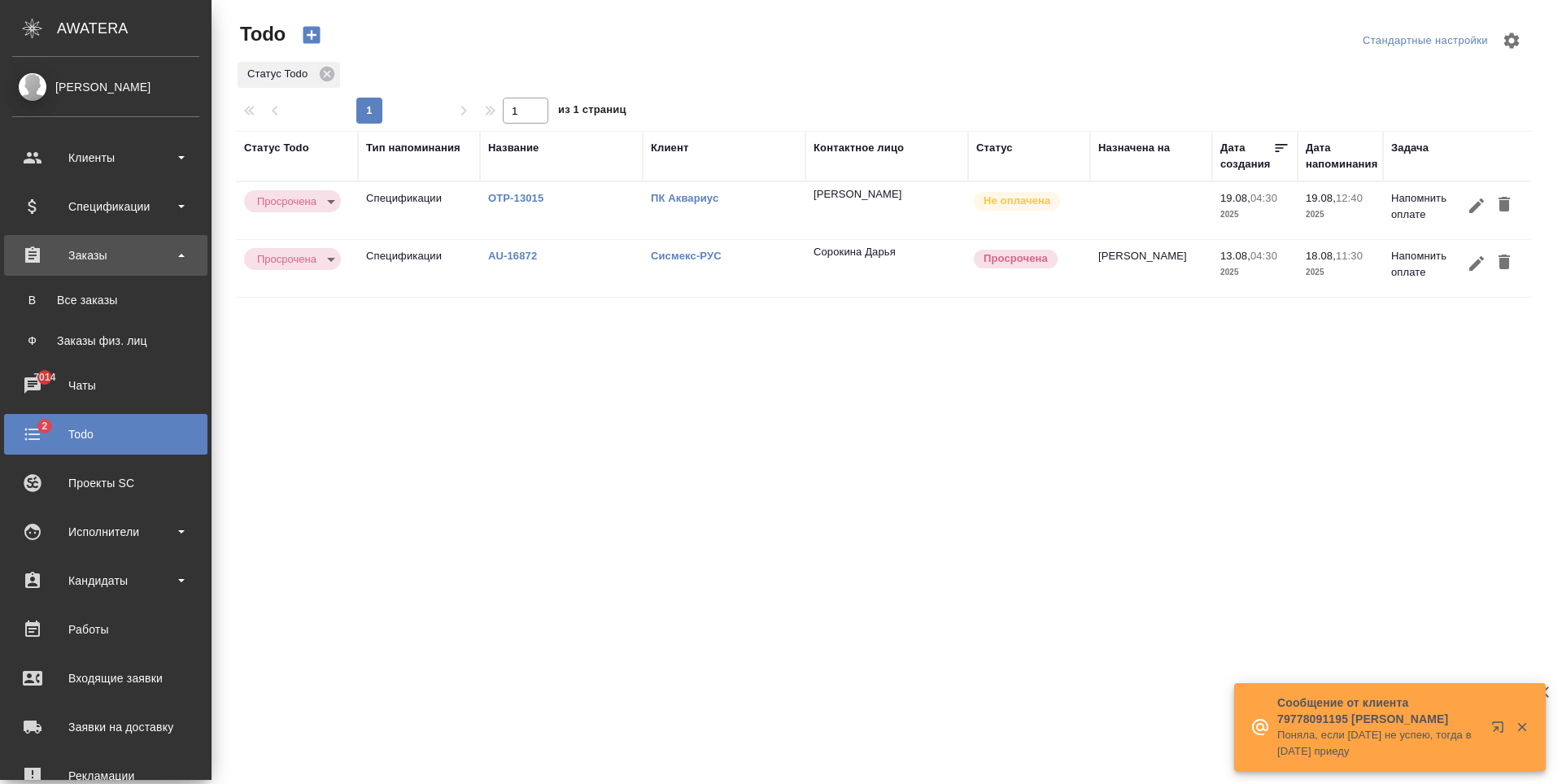
click at [117, 258] on div "Заказы" at bounding box center [105, 254] width 187 height 24
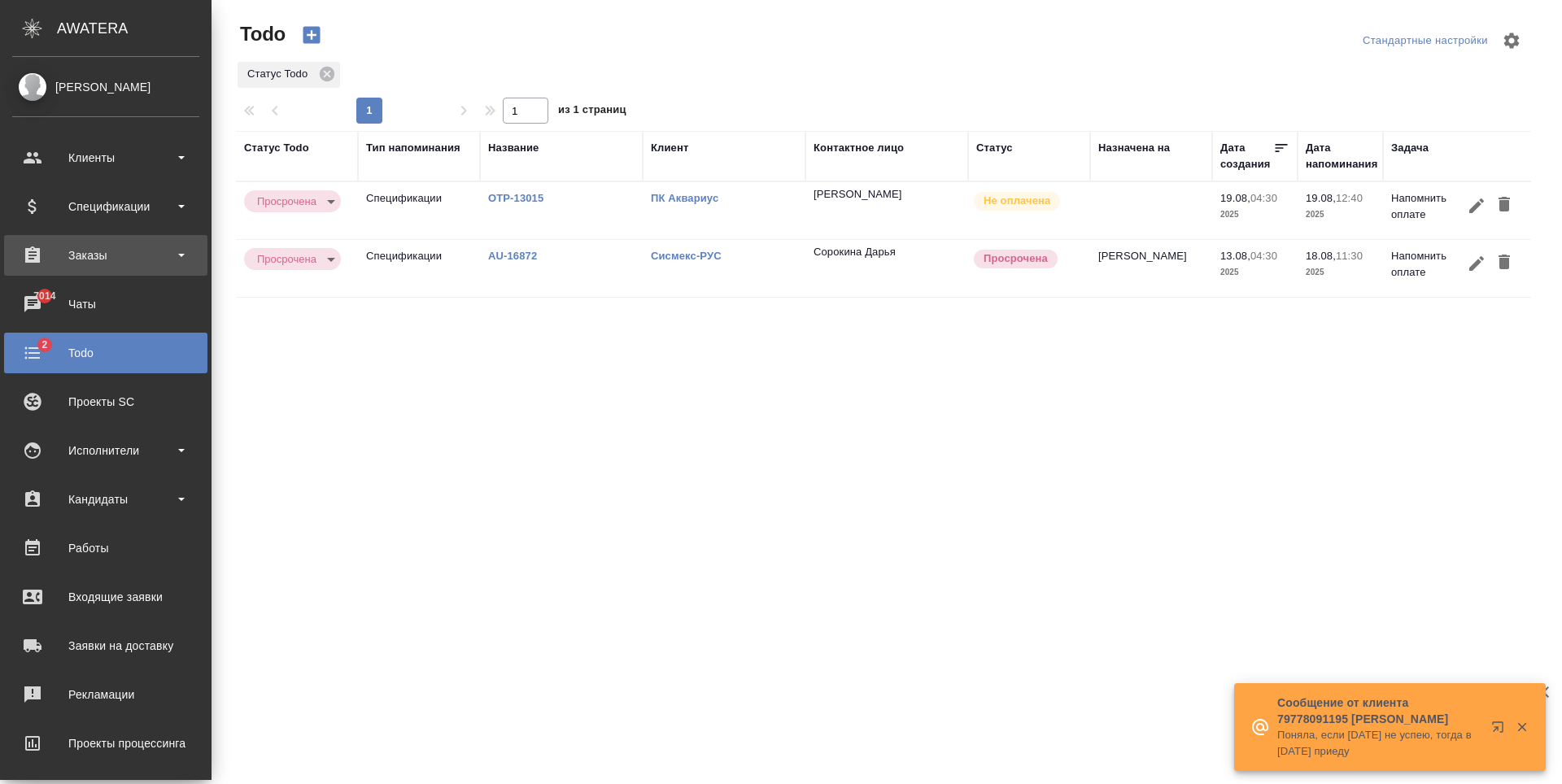
click at [117, 259] on div "Заказы" at bounding box center [105, 254] width 187 height 24
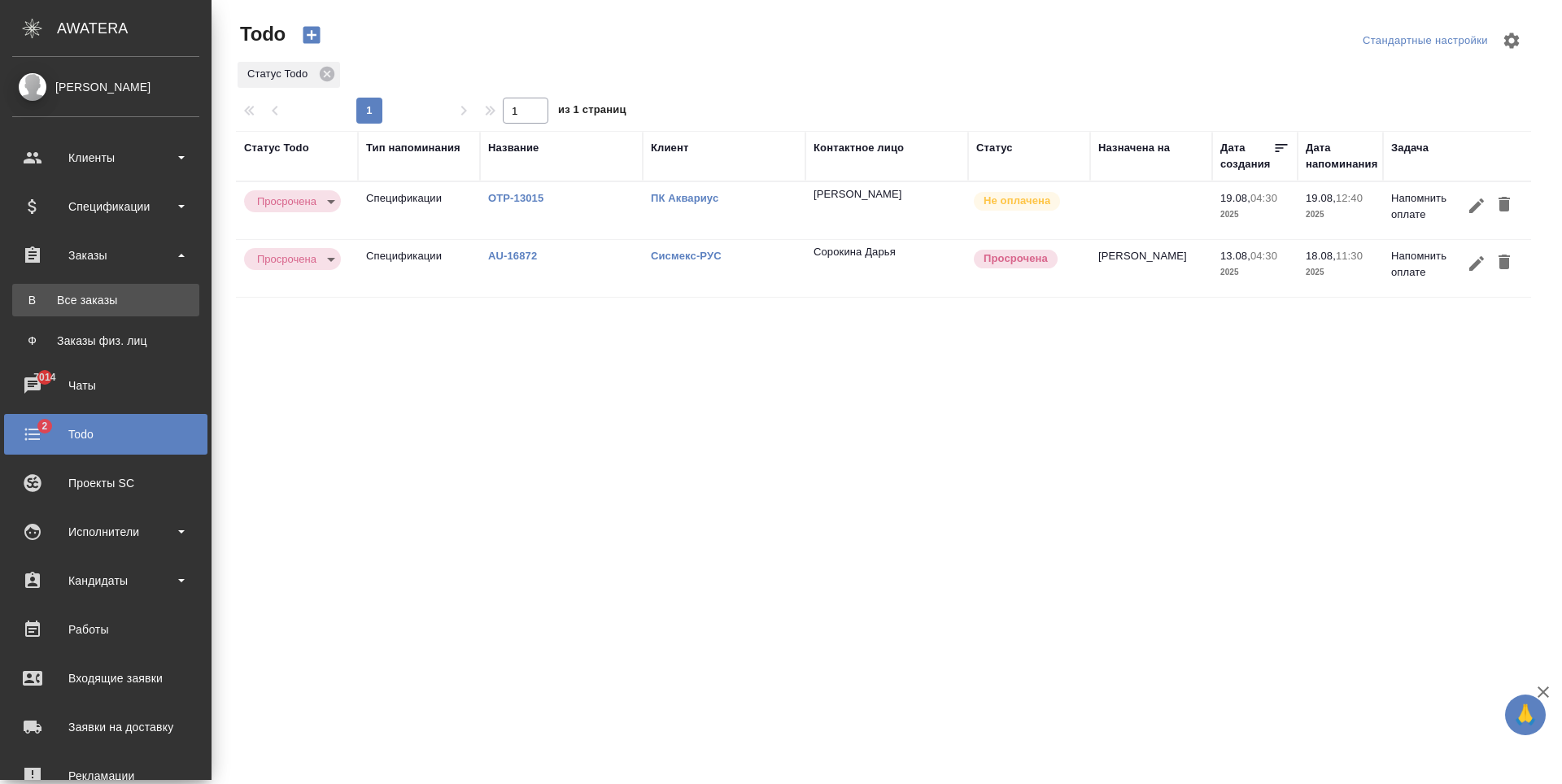
click at [112, 289] on link "В Все заказы" at bounding box center [105, 300] width 187 height 33
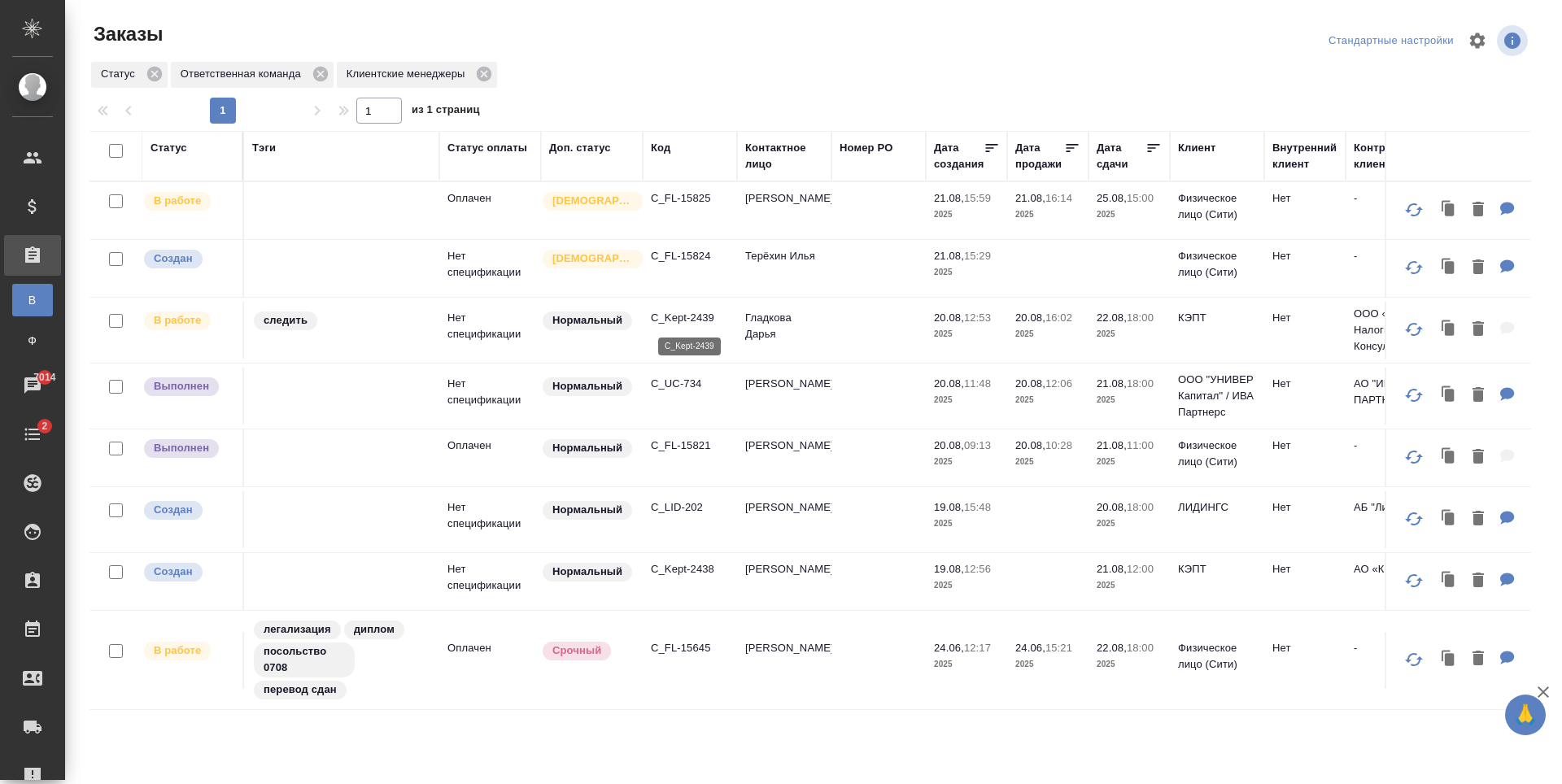
click at [690, 313] on p "C_Kept-2439" at bounding box center [690, 317] width 78 height 16
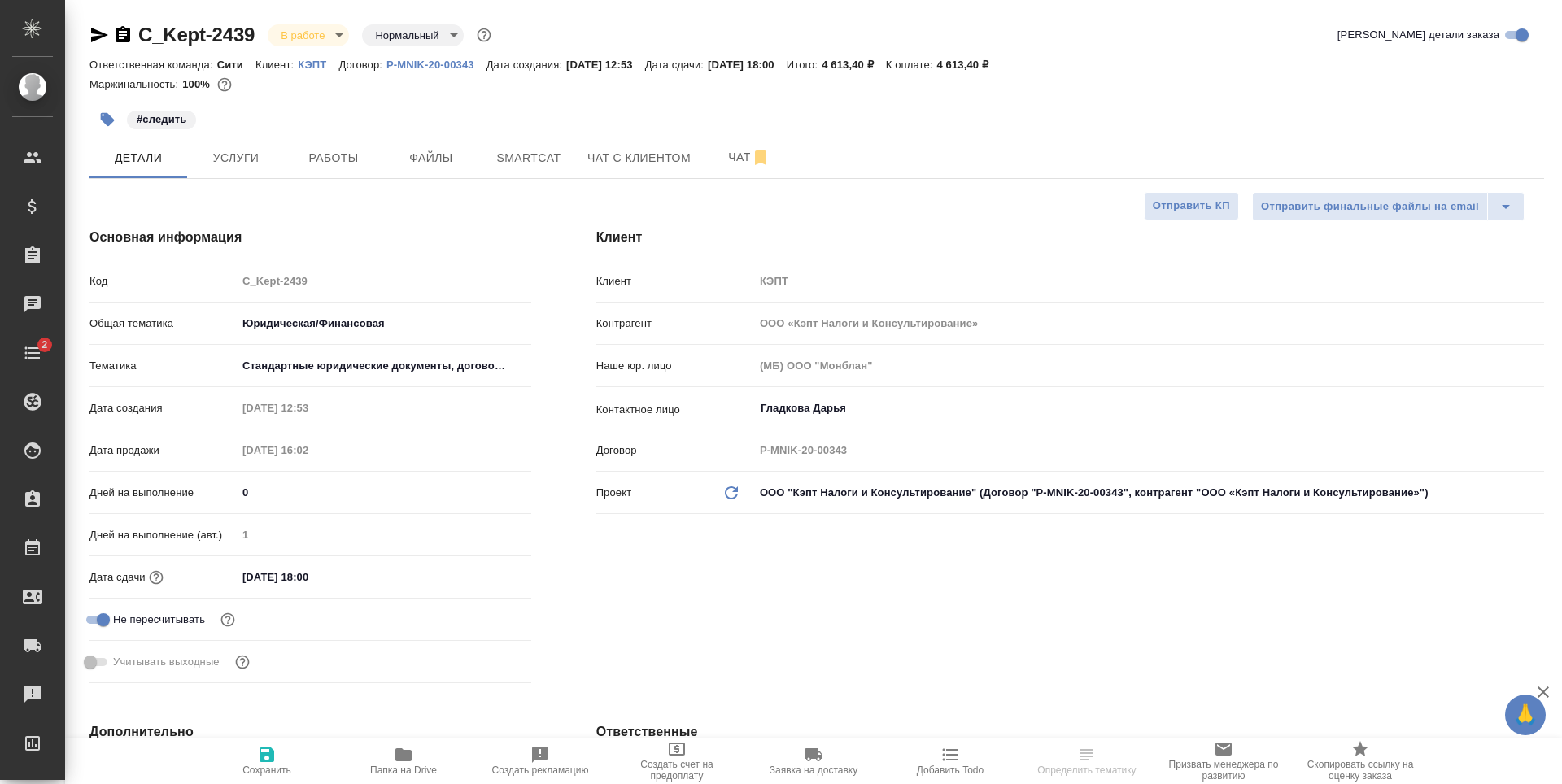
select select "RU"
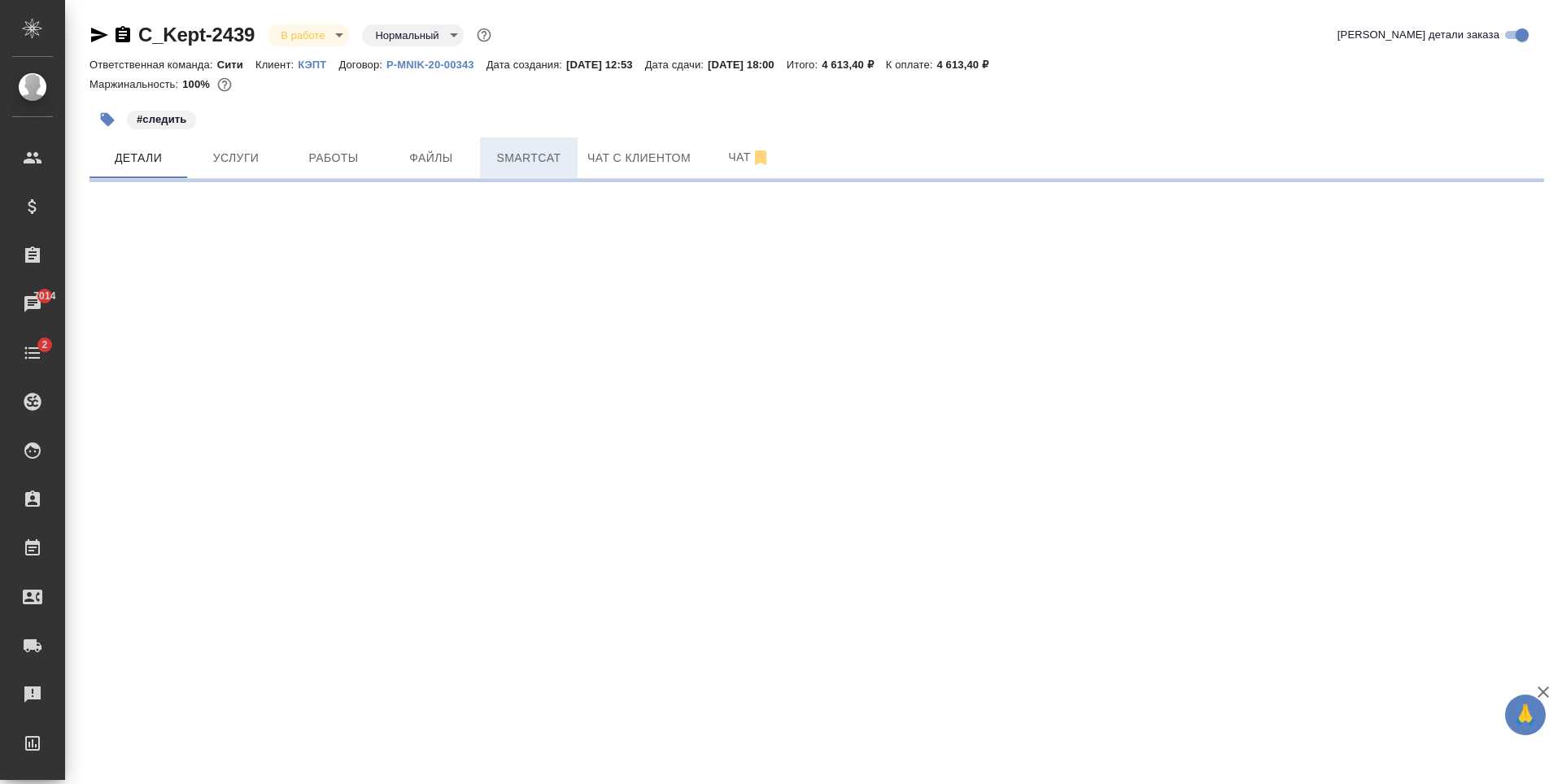
select select "RU"
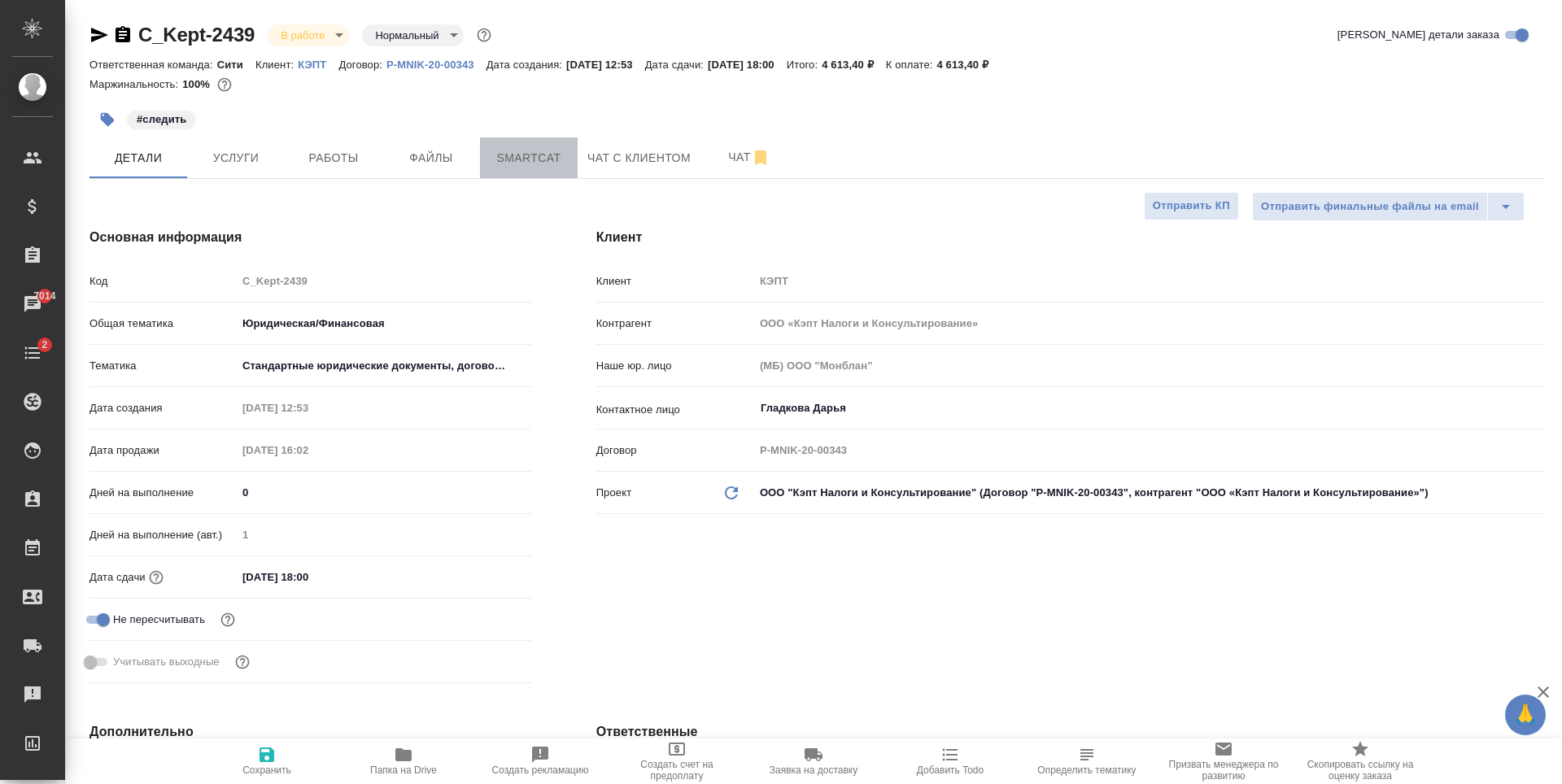
click at [493, 163] on span "Smartcat" at bounding box center [528, 158] width 78 height 20
type textarea "x"
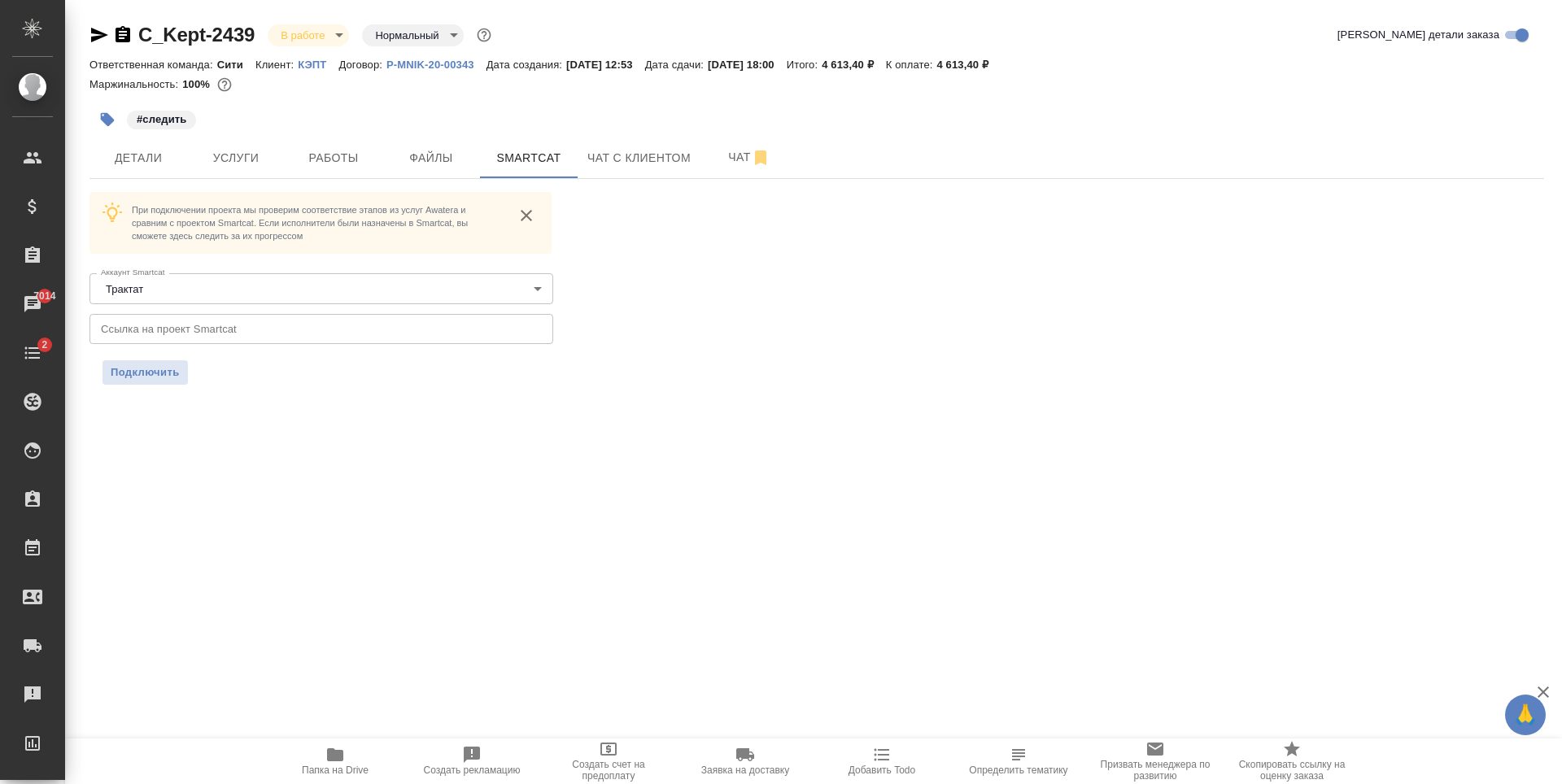
click at [218, 322] on input "text" at bounding box center [321, 329] width 463 height 29
click at [177, 374] on span "Подключить" at bounding box center [144, 372] width 69 height 16
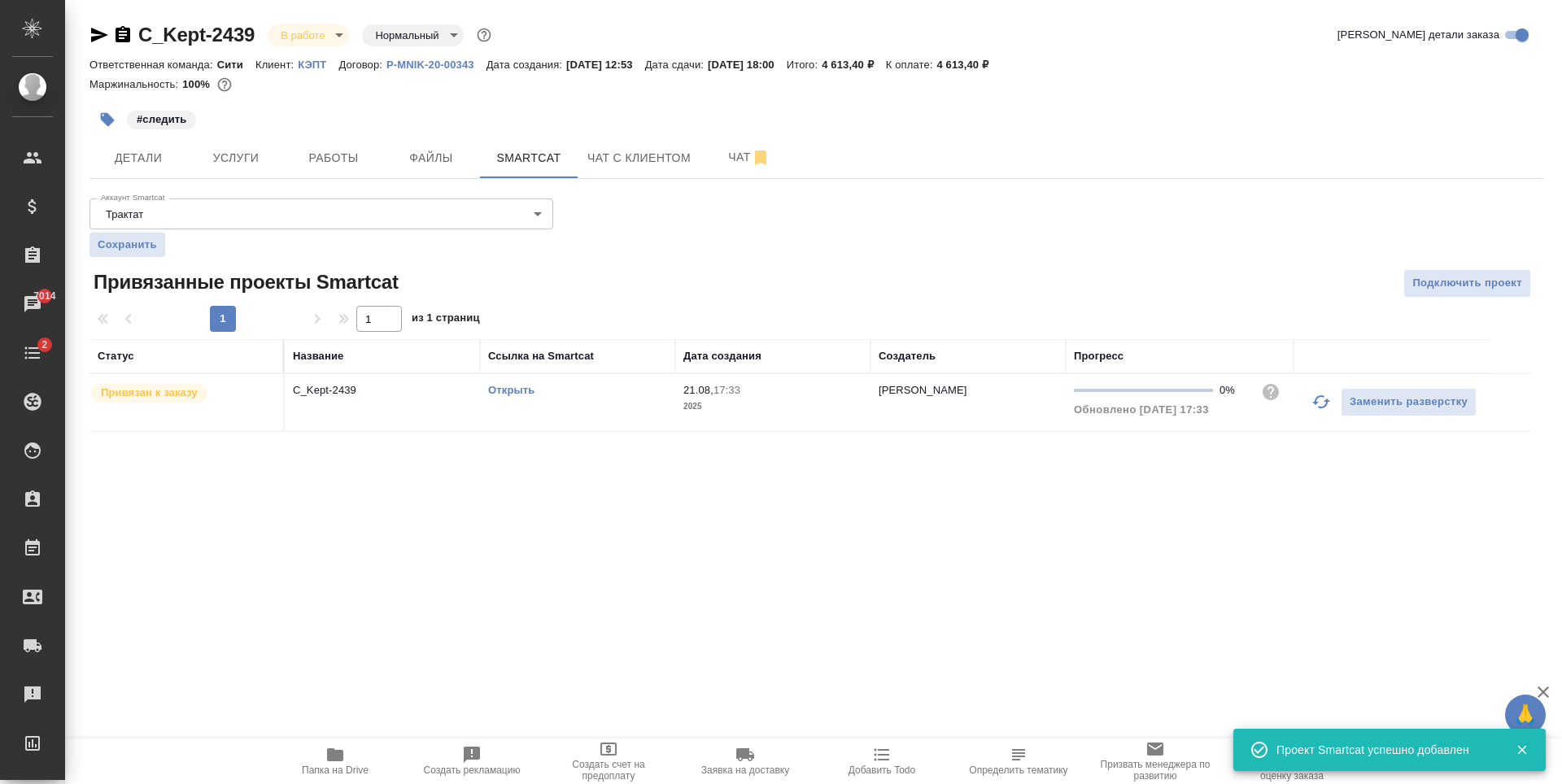
click at [504, 392] on link "Открыть" at bounding box center [512, 390] width 46 height 13
click at [294, 156] on span "Работы" at bounding box center [333, 158] width 78 height 20
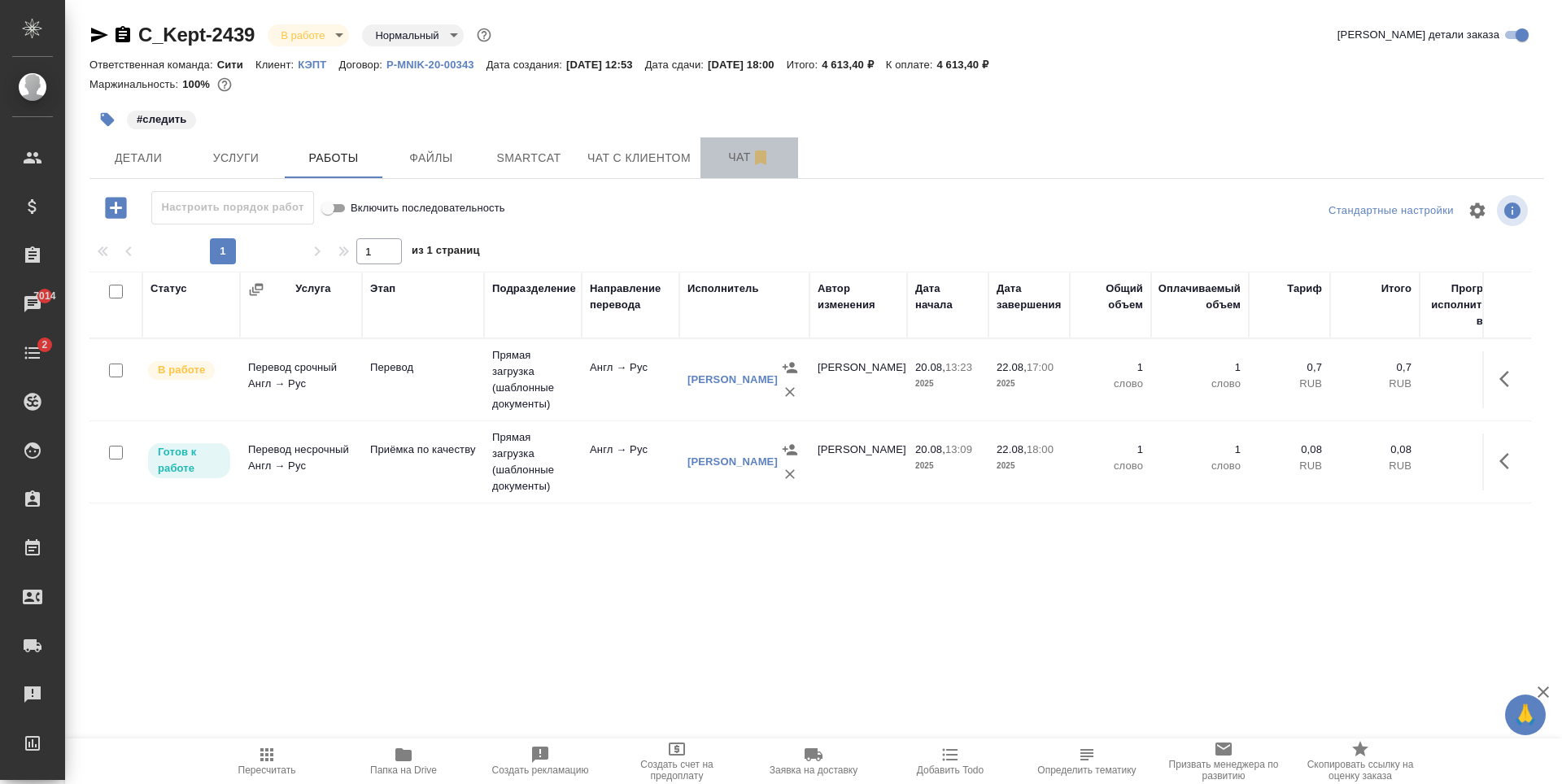
click at [706, 147] on button "Чат" at bounding box center [749, 158] width 98 height 41
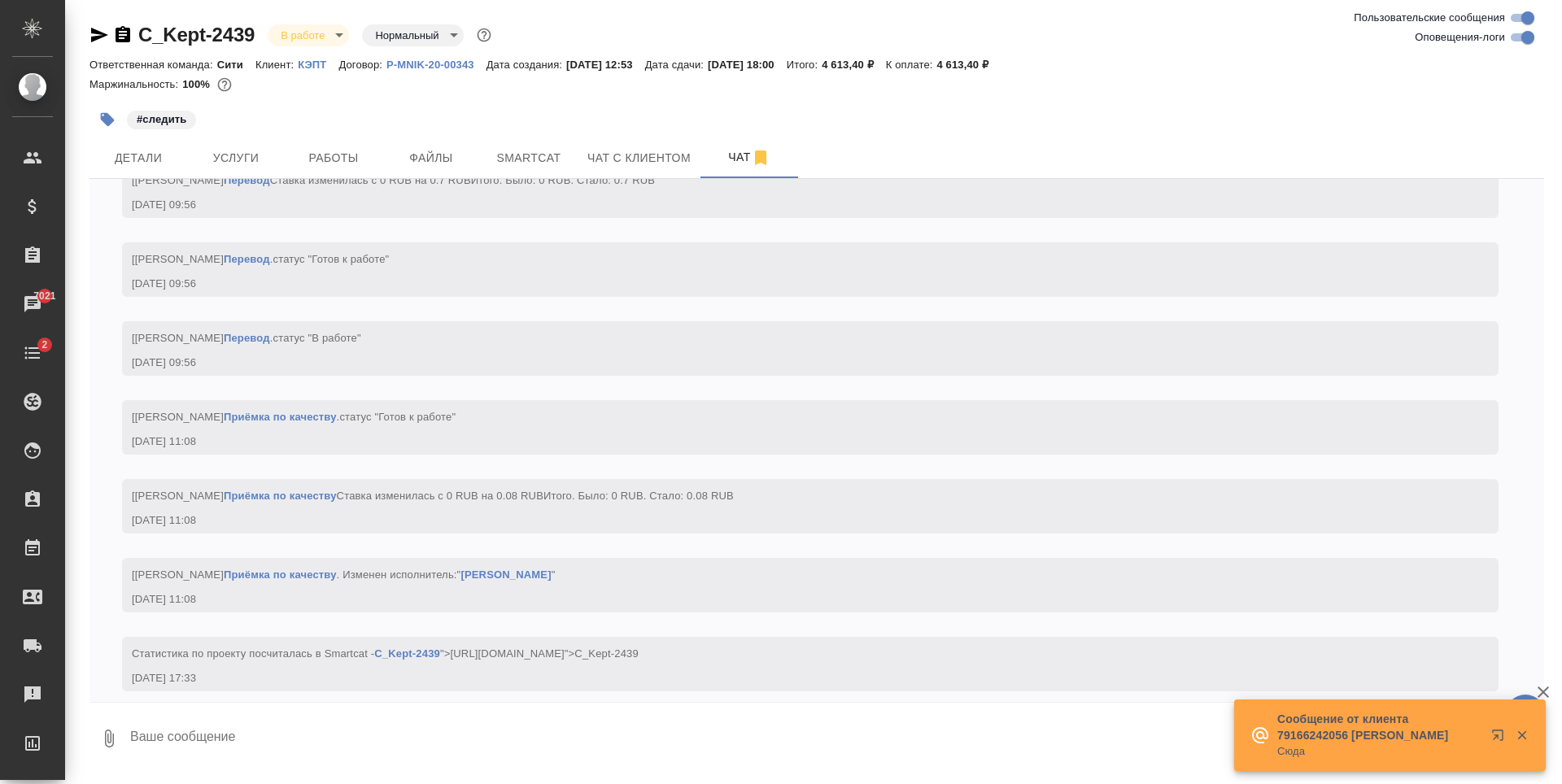
scroll to position [5338, 0]
